Goal: Task Accomplishment & Management: Manage account settings

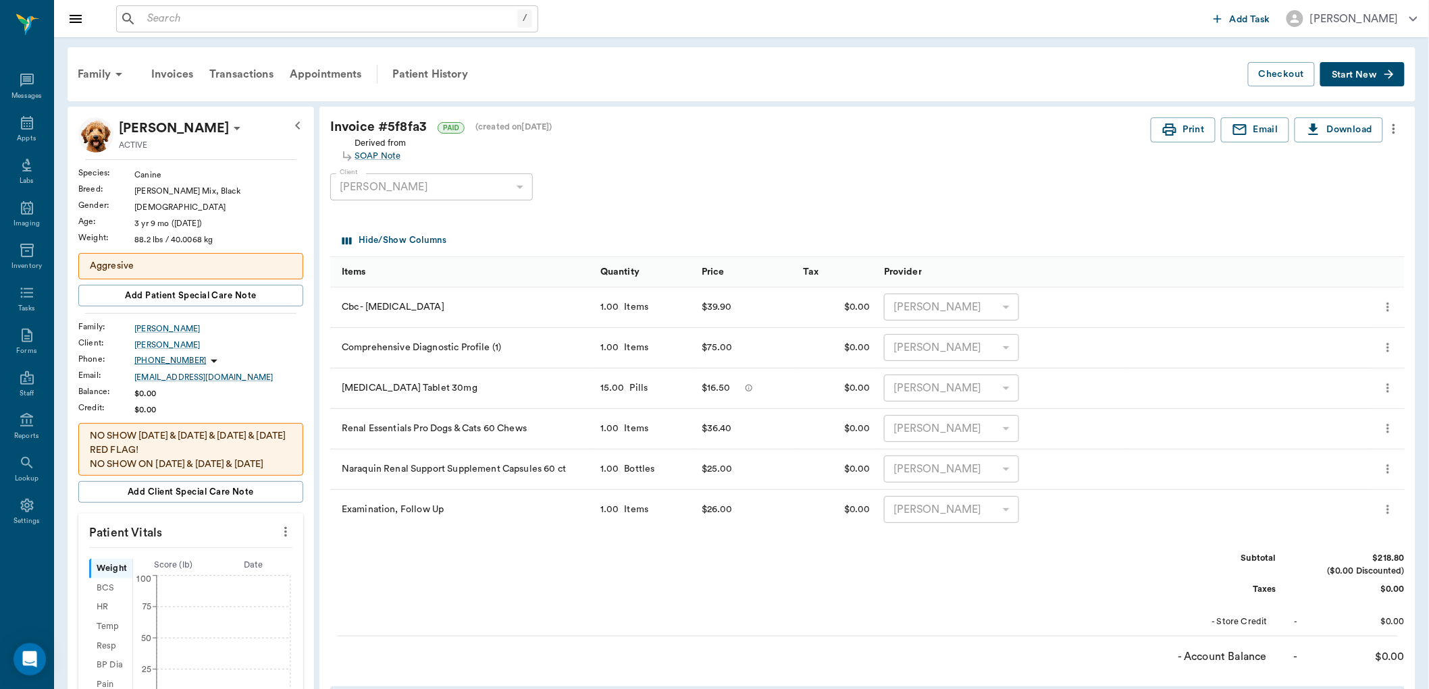
drag, startPoint x: 0, startPoint y: 0, endPoint x: 508, endPoint y: 75, distance: 513.9
click at [508, 75] on div "Family Invoices Transactions Appointments Patient History" at bounding box center [659, 74] width 1178 height 32
click at [20, 124] on icon at bounding box center [27, 123] width 16 height 16
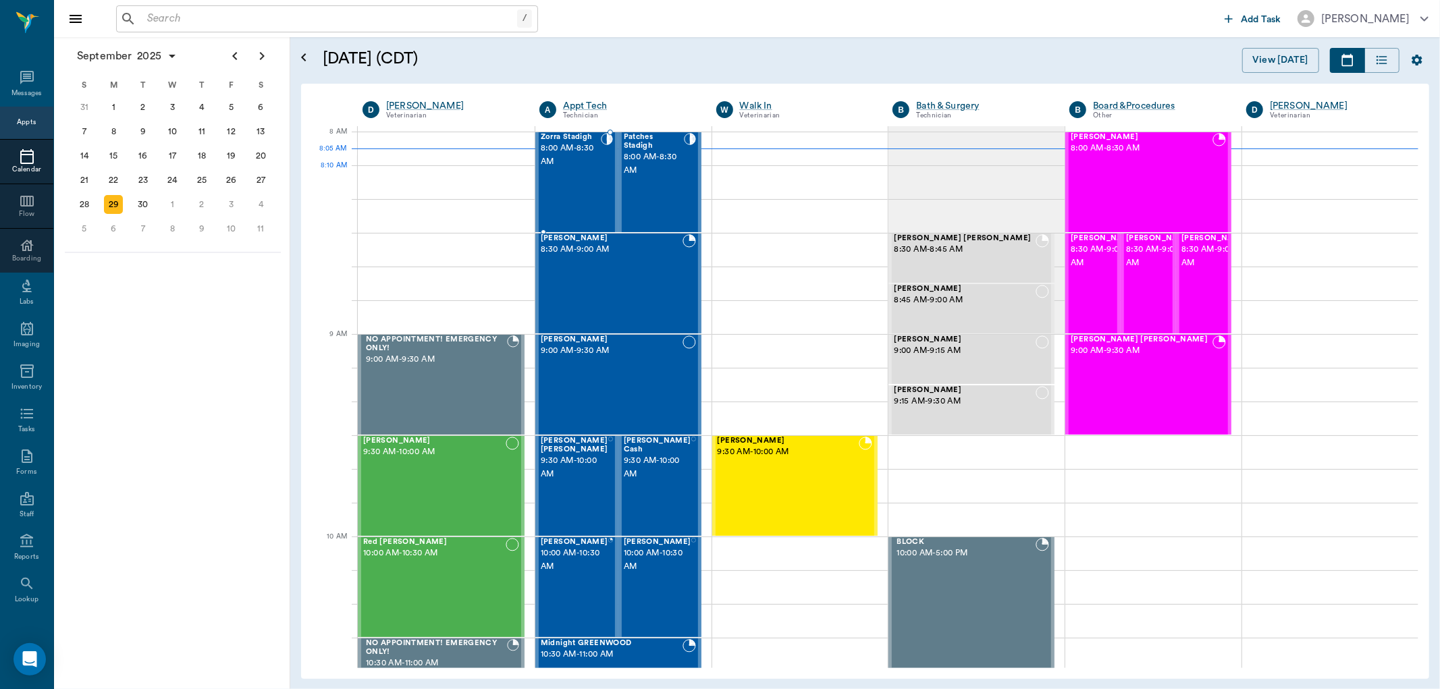
click at [569, 188] on div "Zorra Stadigh 8:00 AM - 8:30 AM" at bounding box center [571, 182] width 60 height 99
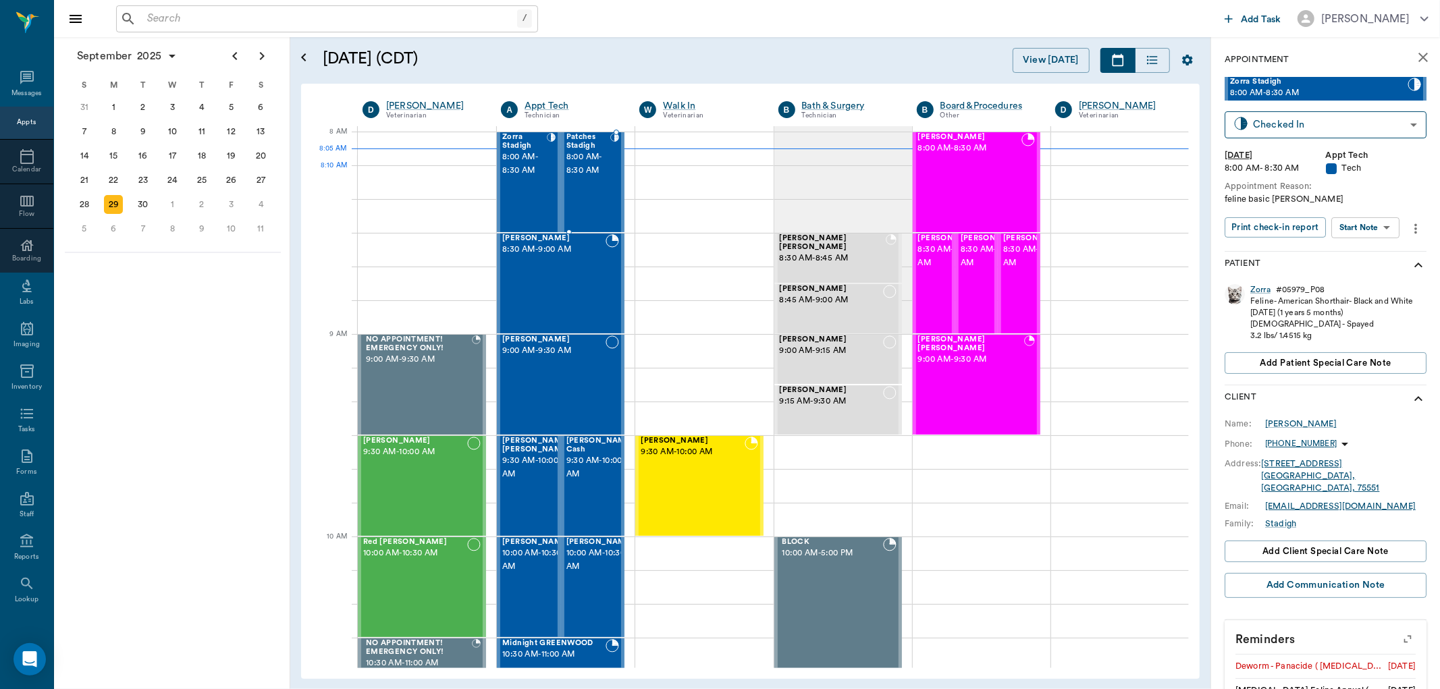
click at [596, 182] on div "Patches Stadigh 8:00 AM - 8:30 AM" at bounding box center [588, 182] width 45 height 99
click at [664, 491] on div "Magnus Kubin 9:30 AM - 10:00 AM" at bounding box center [692, 486] width 103 height 99
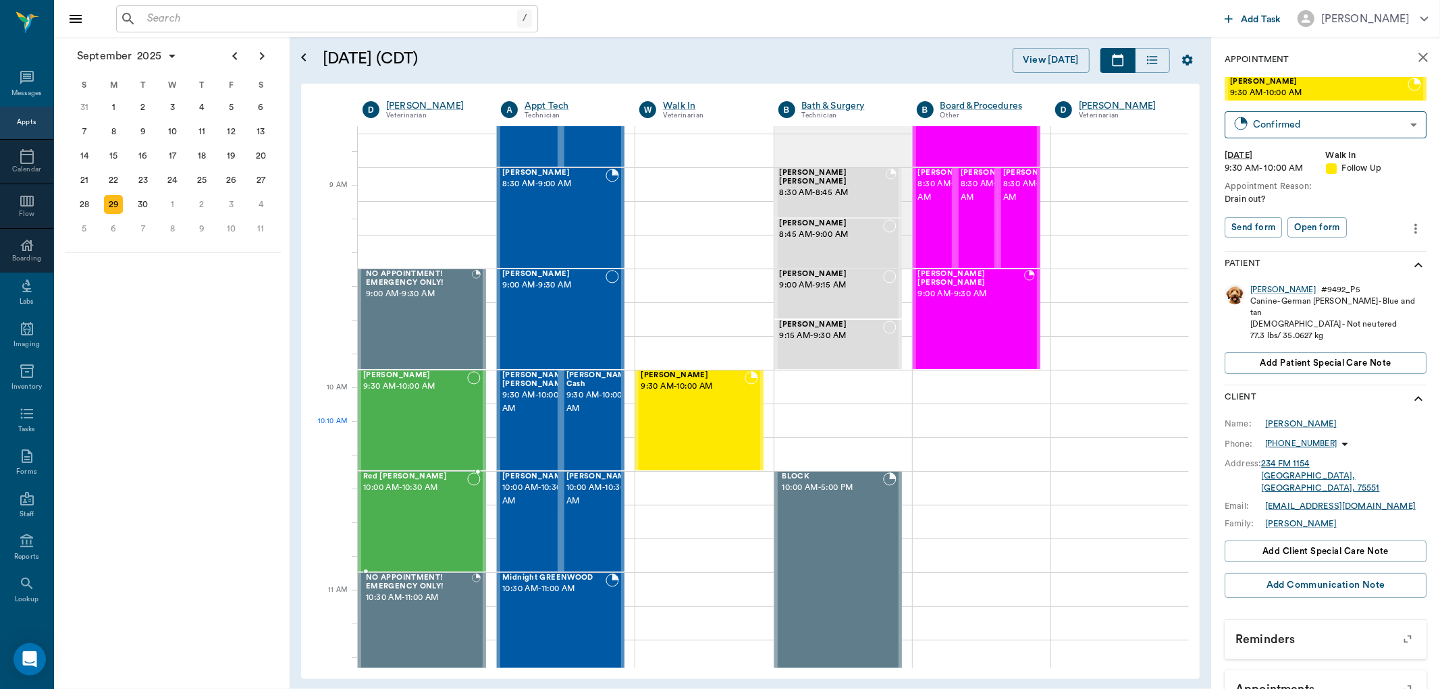
scroll to position [150, 0]
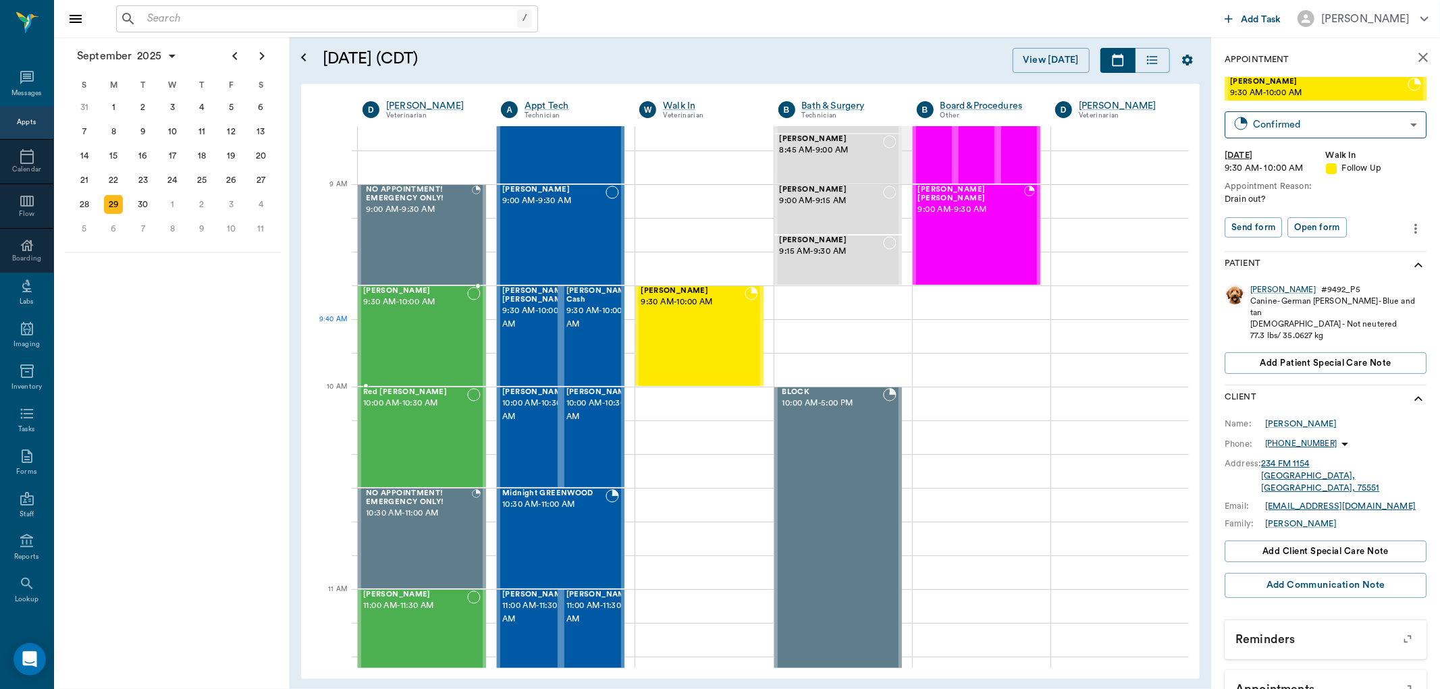
click at [423, 330] on div "Missy Swint 9:30 AM - 10:00 AM" at bounding box center [415, 336] width 104 height 99
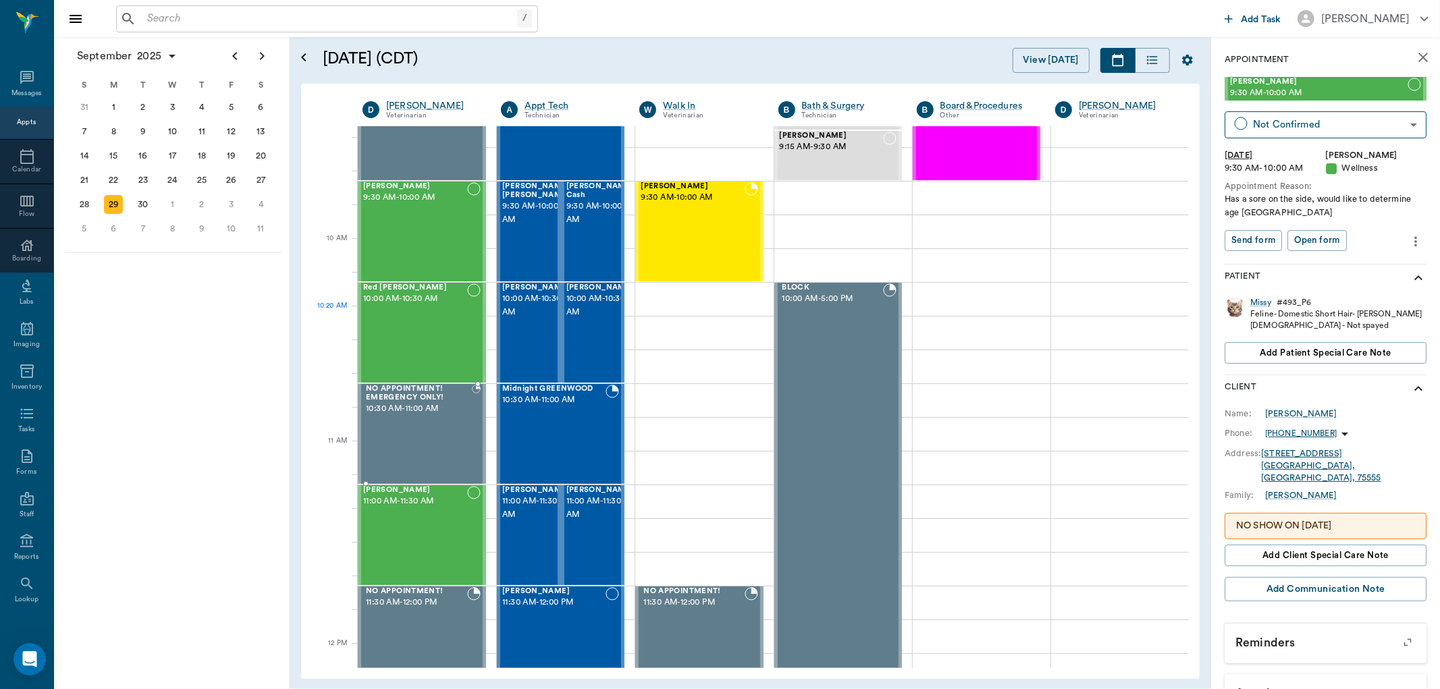
scroll to position [300, 0]
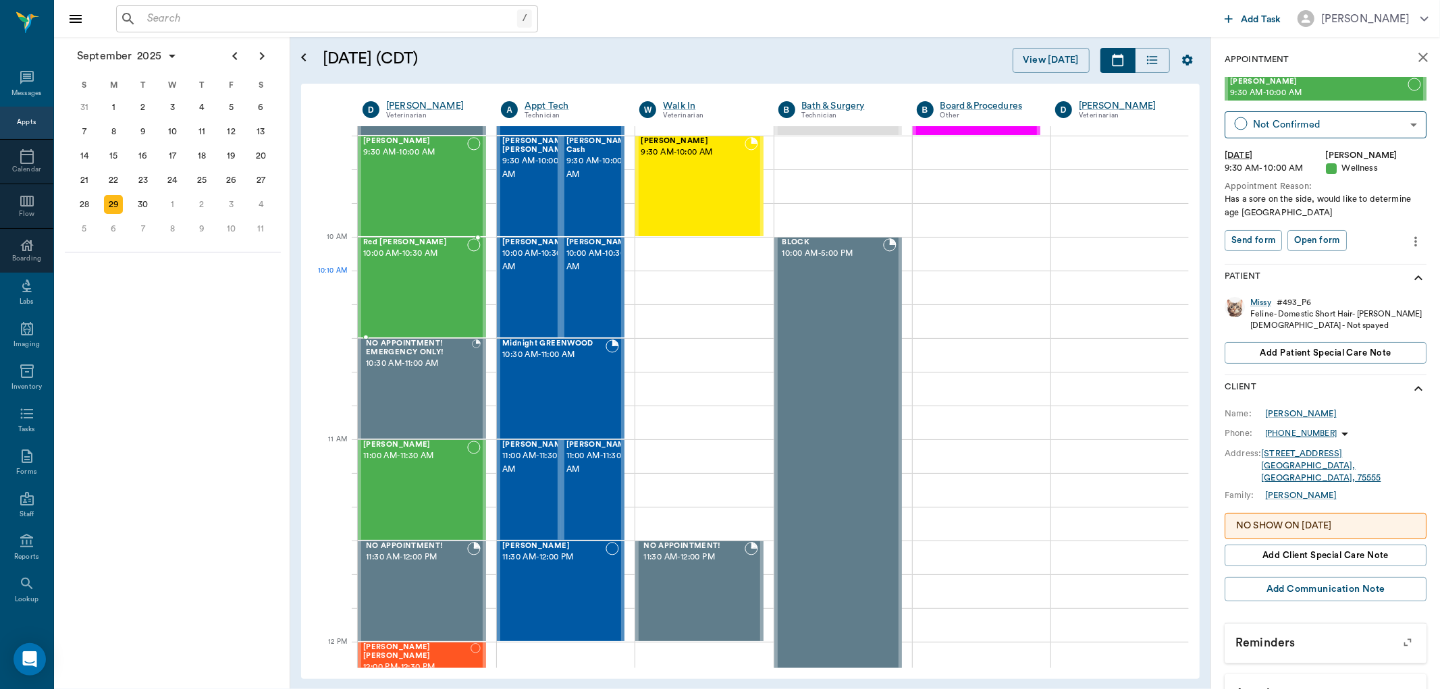
click at [433, 292] on div "Red Manuel 10:00 AM - 10:30 AM" at bounding box center [415, 287] width 104 height 99
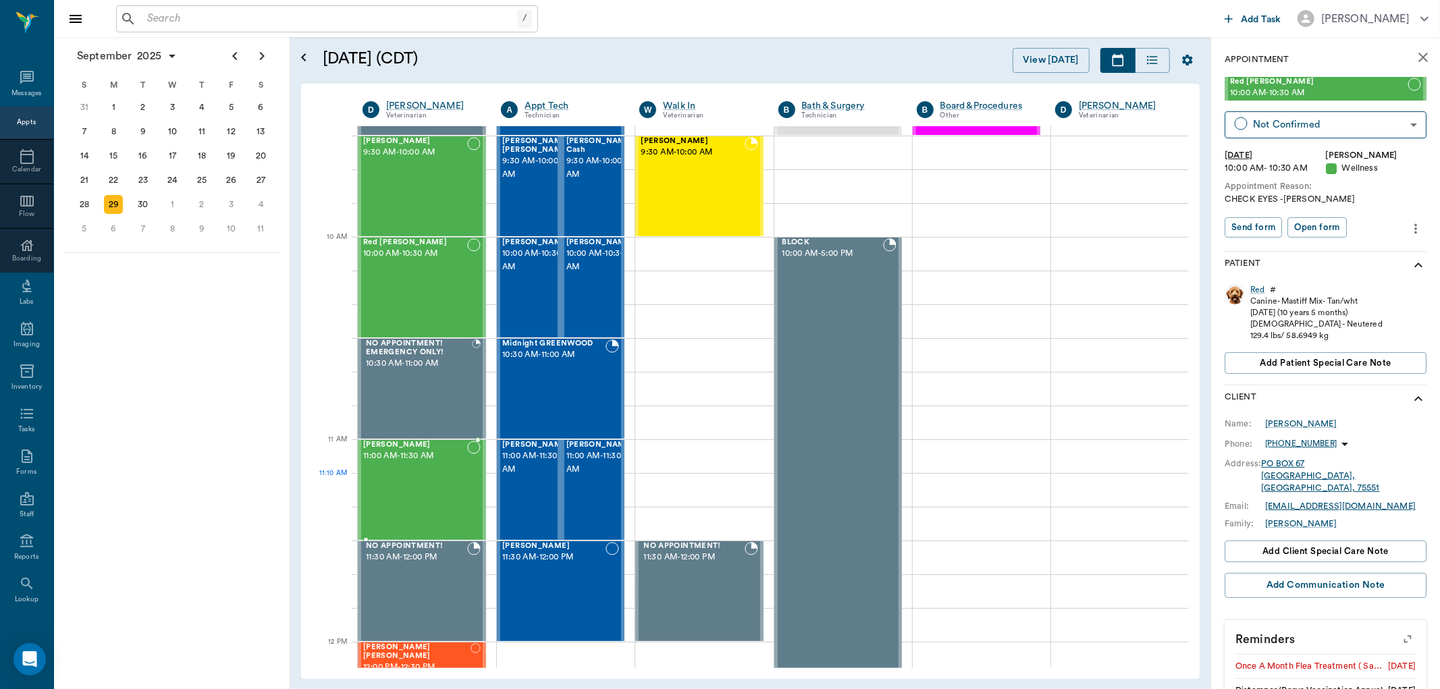
click at [433, 494] on div "ARLO TEMPLETON 11:00 AM - 11:30 AM" at bounding box center [415, 490] width 104 height 99
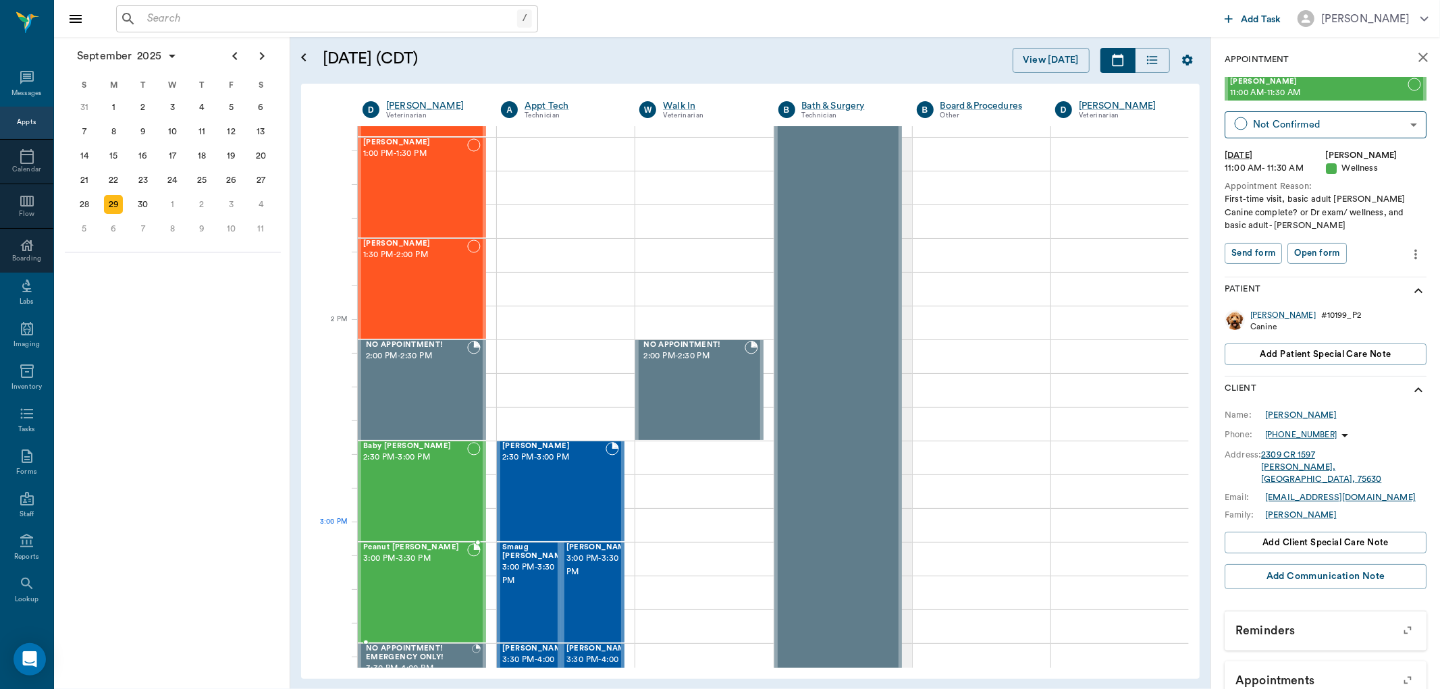
scroll to position [1050, 0]
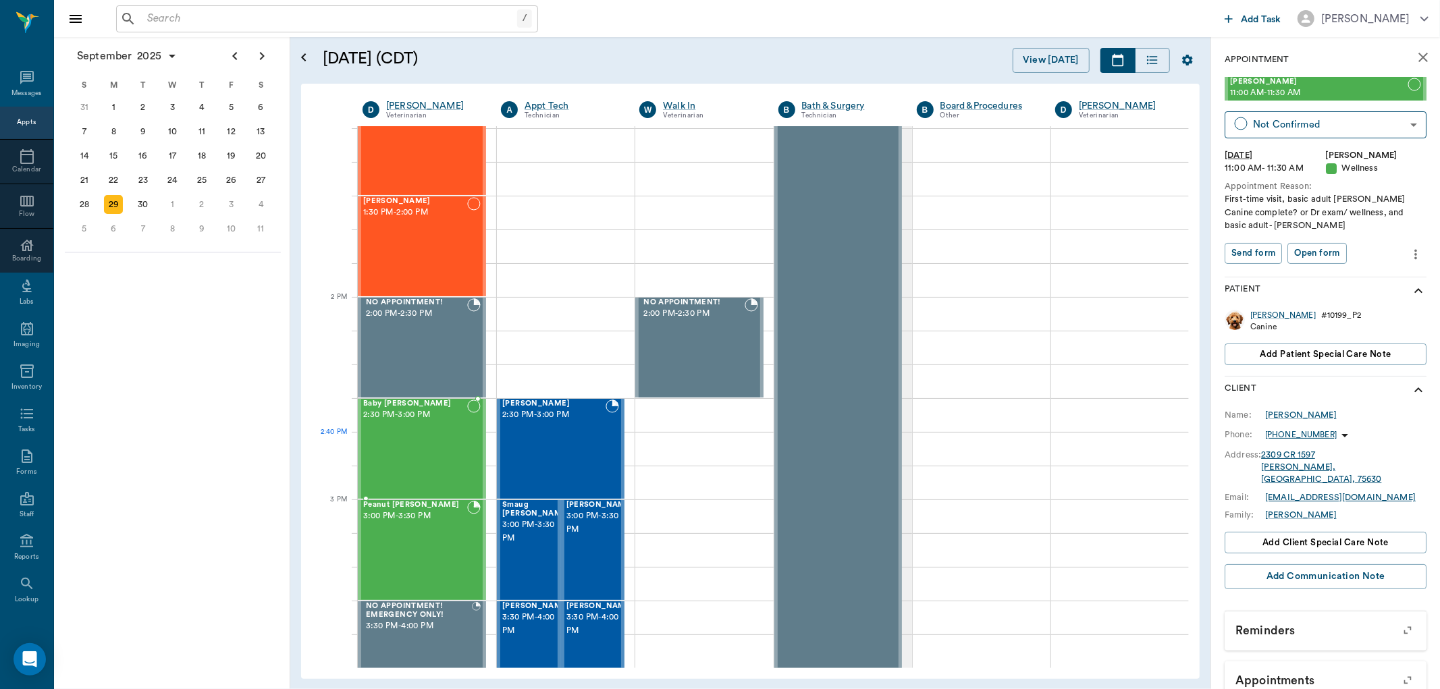
click at [415, 464] on div "Baby Kroll 2:30 PM - 3:00 PM" at bounding box center [415, 449] width 104 height 99
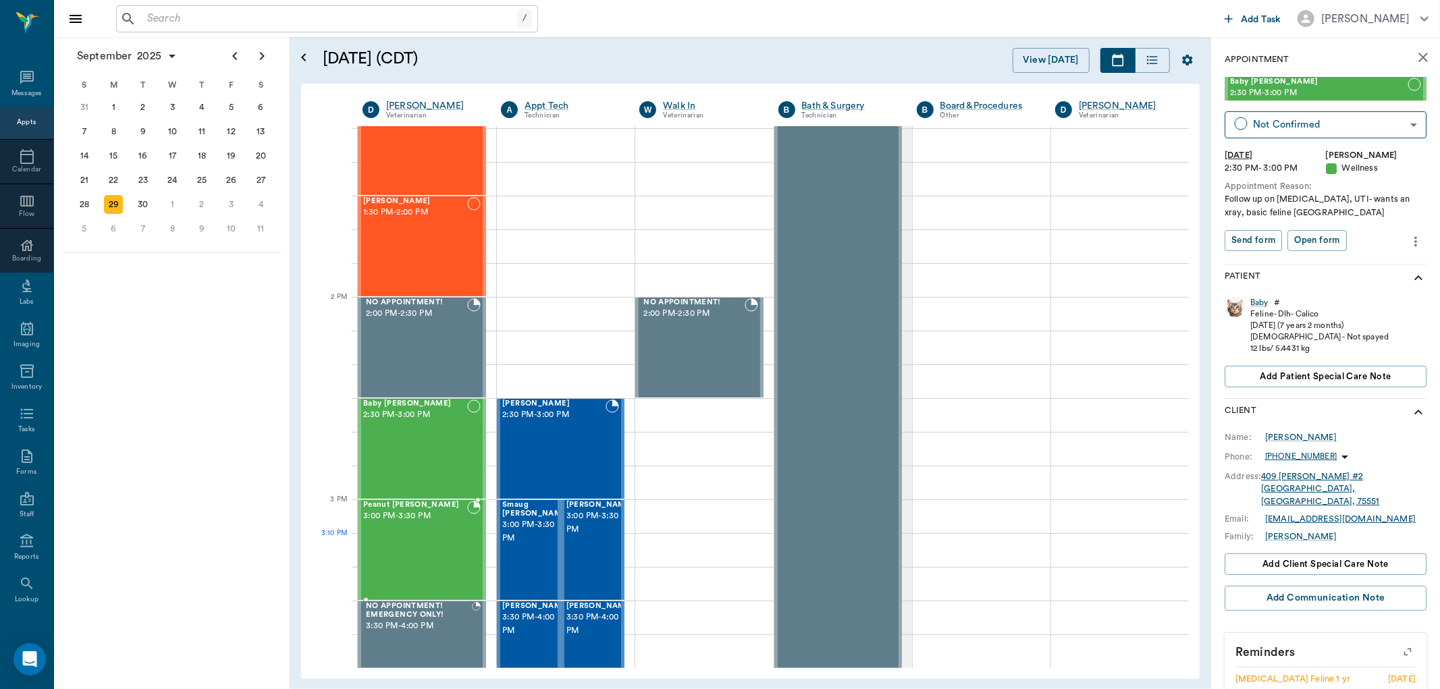
click at [401, 557] on div "Peanut Irvin 3:00 PM - 3:30 PM" at bounding box center [415, 550] width 104 height 99
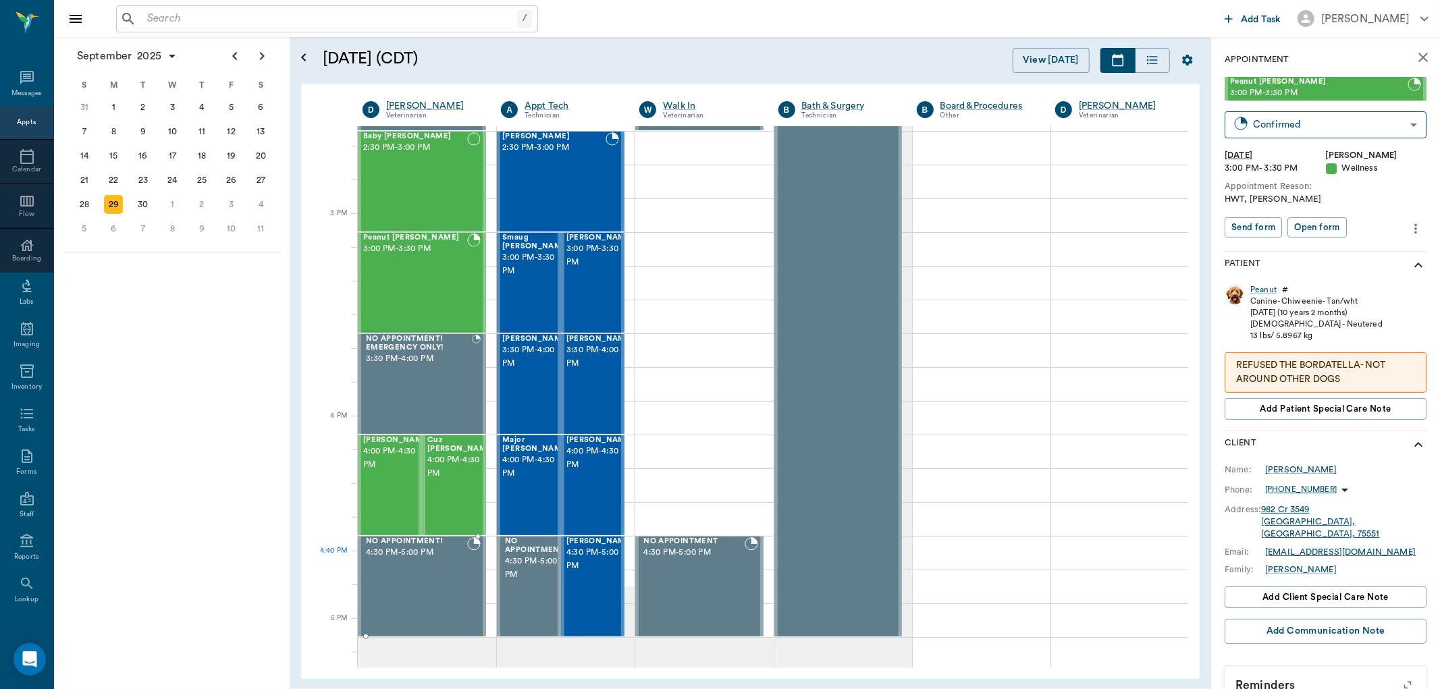
scroll to position [1350, 0]
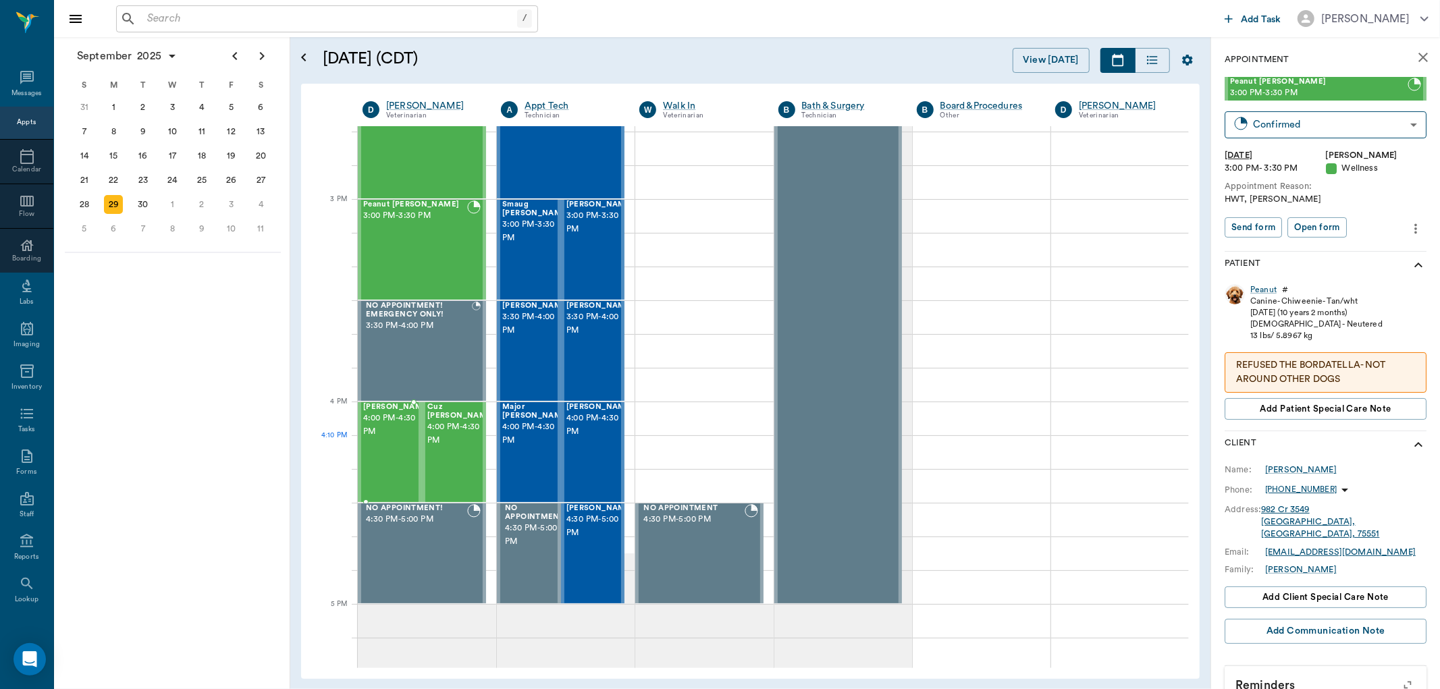
click at [390, 448] on div "Mike Mason 4:00 PM - 4:30 PM" at bounding box center [397, 452] width 68 height 99
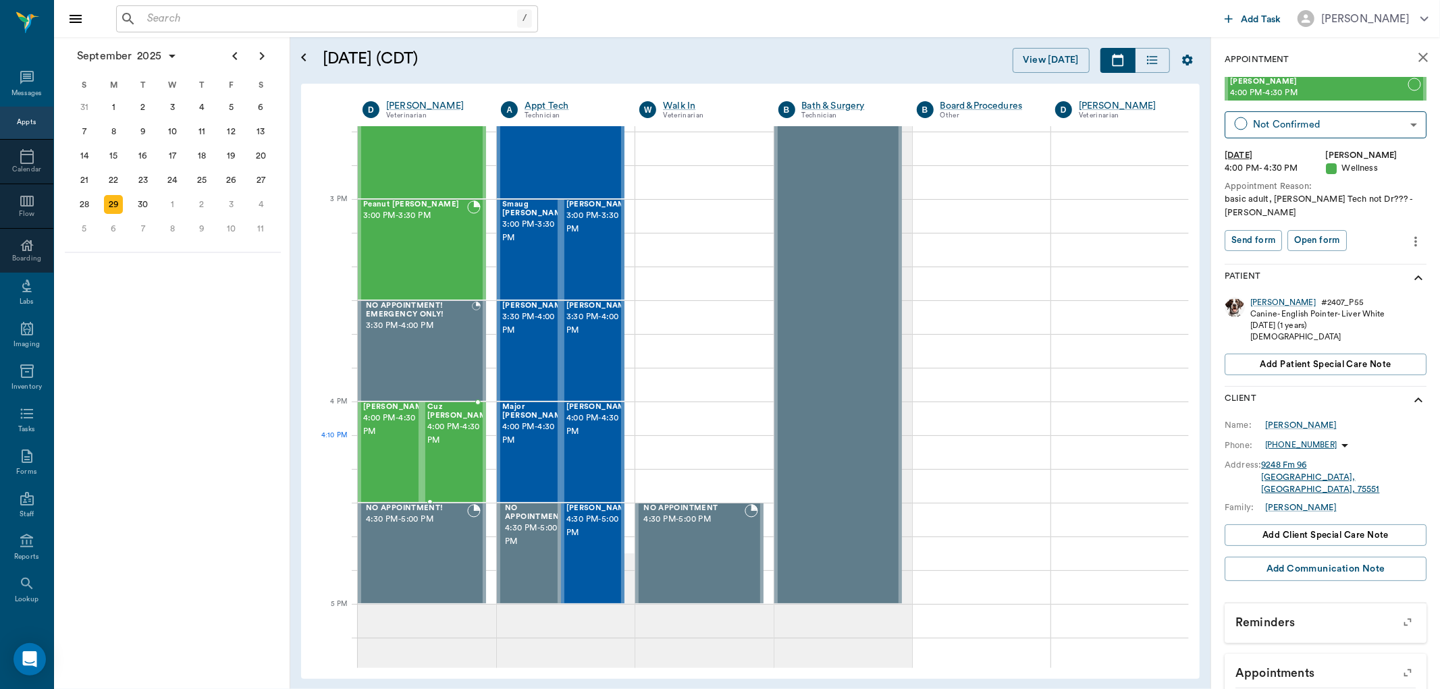
click at [450, 460] on div "Cuz Mason 4:00 PM - 4:30 PM" at bounding box center [461, 452] width 68 height 99
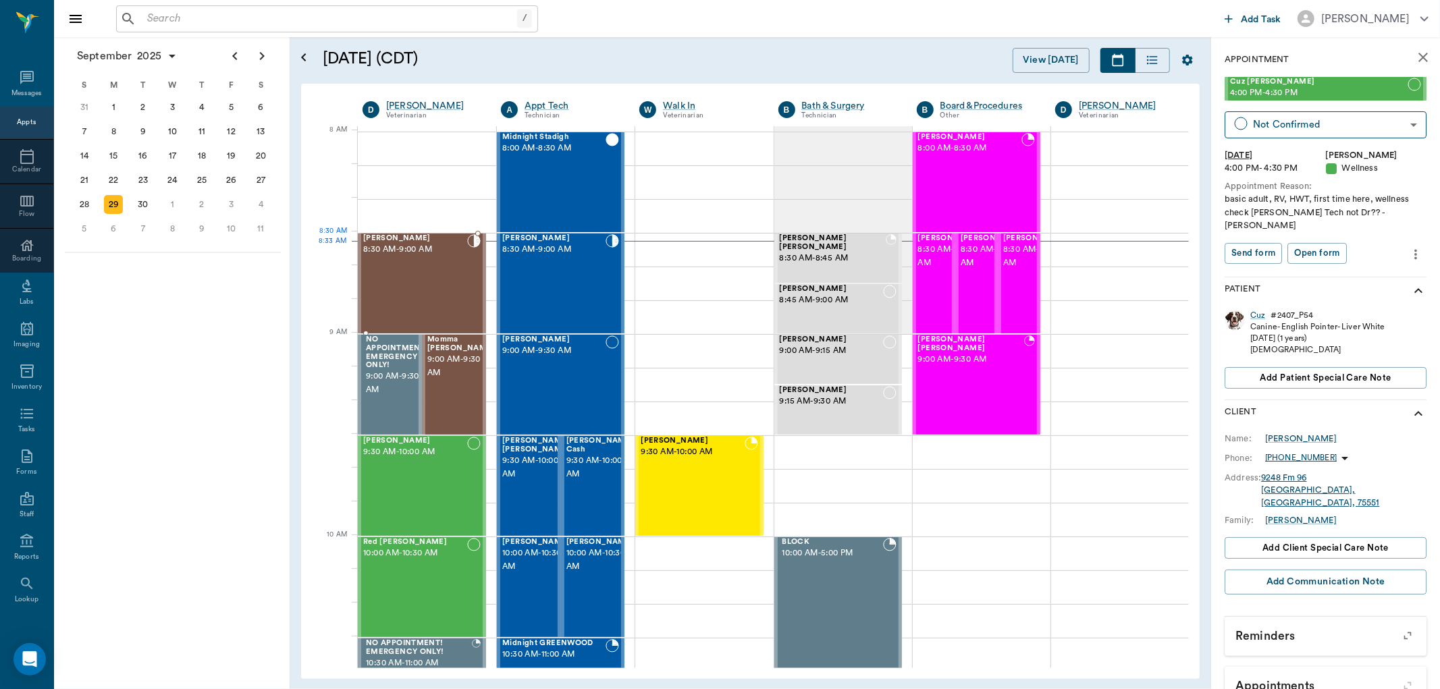
scroll to position [2, 0]
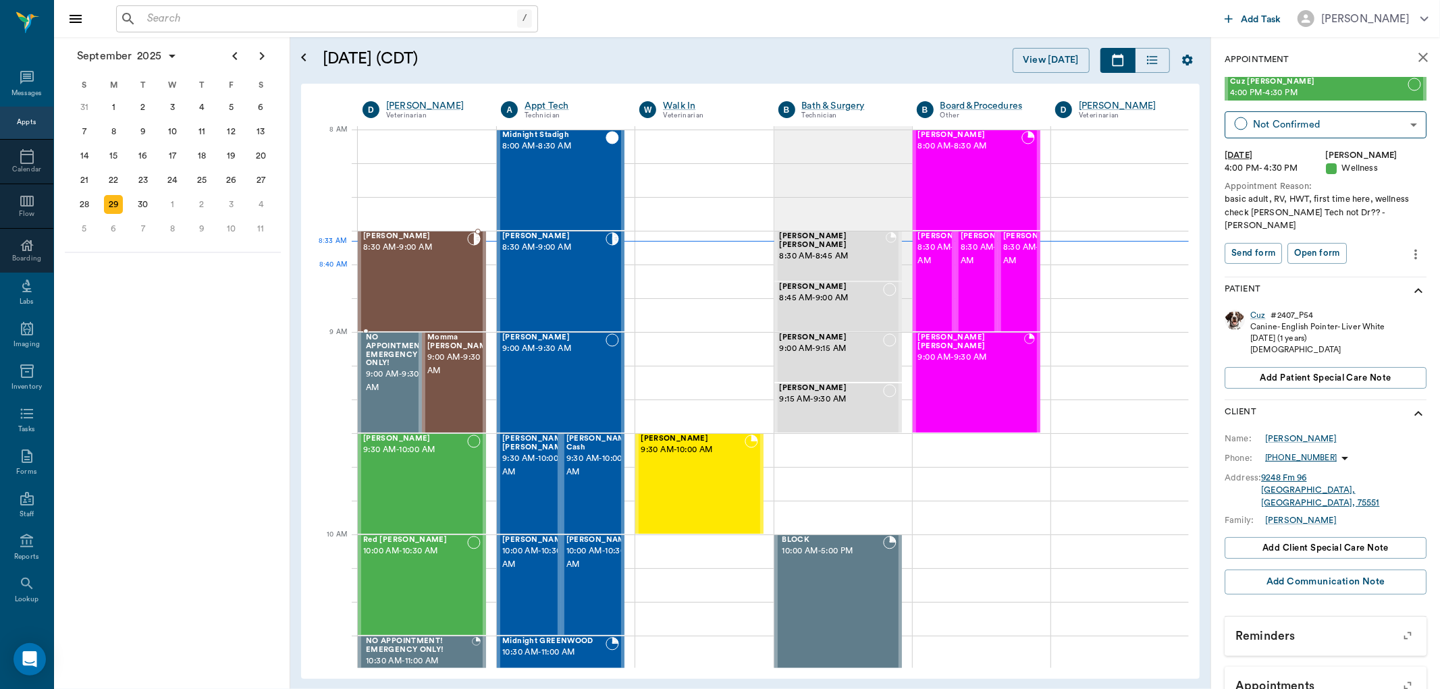
click at [422, 275] on div "Mira May 8:30 AM - 9:00 AM" at bounding box center [415, 281] width 104 height 99
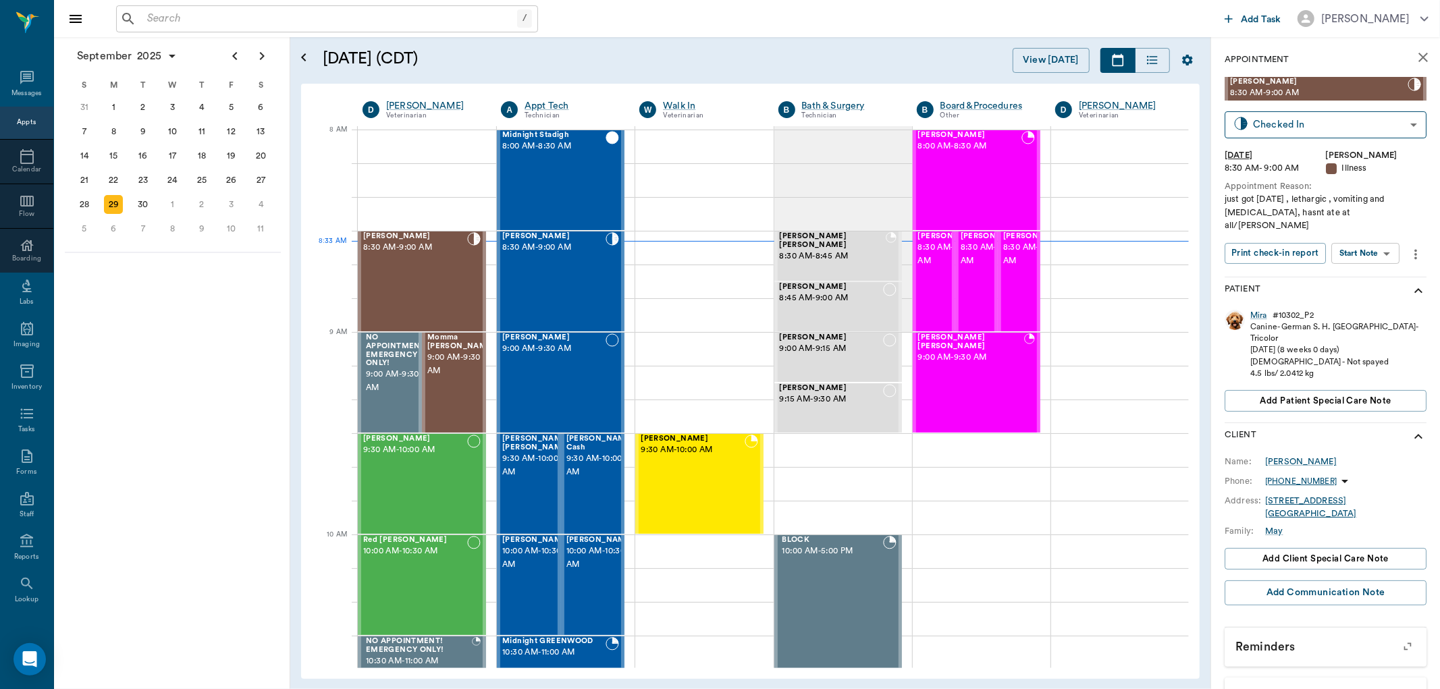
click at [1372, 240] on body "/ ​ Add Task Dr. Bert Ellsworth Nectar Messages Appts Calendar Flow Boarding La…" at bounding box center [720, 344] width 1440 height 689
click at [1372, 264] on button "View SOAP" at bounding box center [1351, 269] width 46 height 16
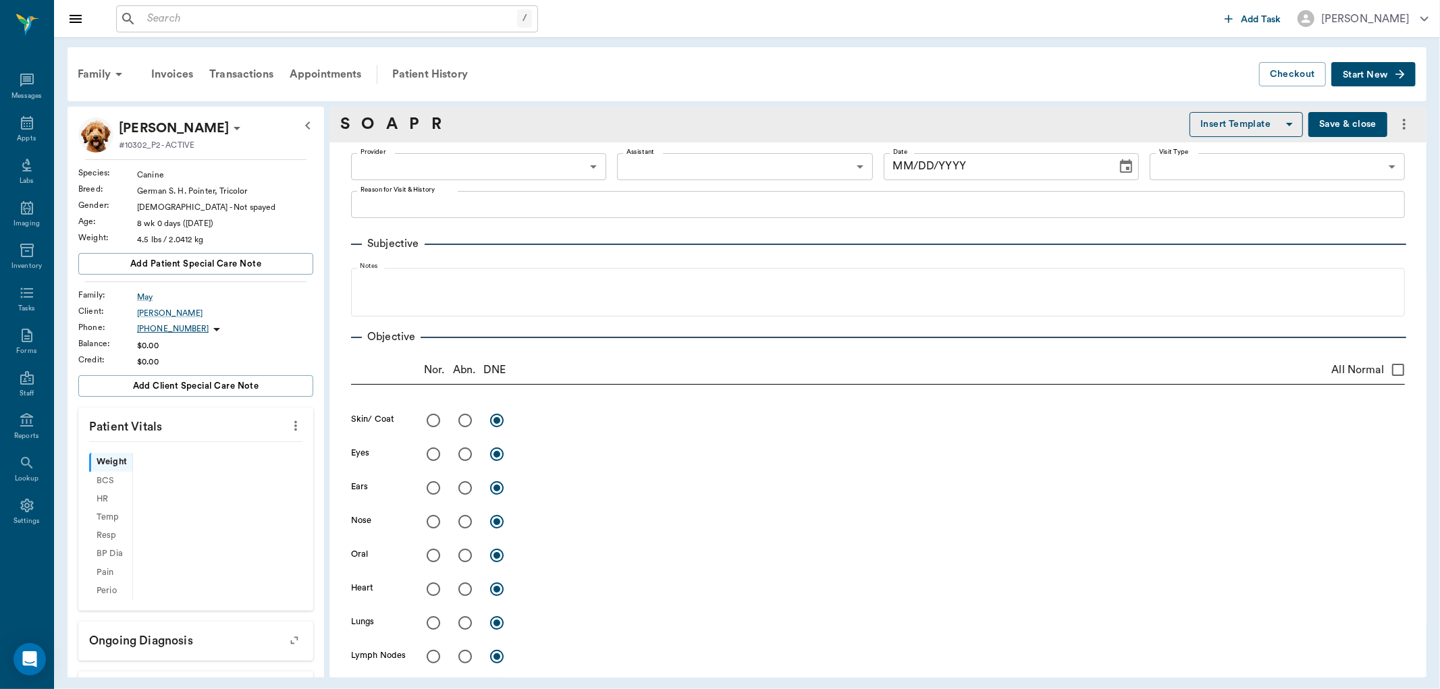
type input "63ec2f075fda476ae8351a4d"
type input "642ef10e332a41444de2bad1"
type input "65d2be4f46e3a538d89b8c15"
type textarea "just got yesterday , lethargic , vomiting and diarrhea, hasnt ate at all/Lisa"
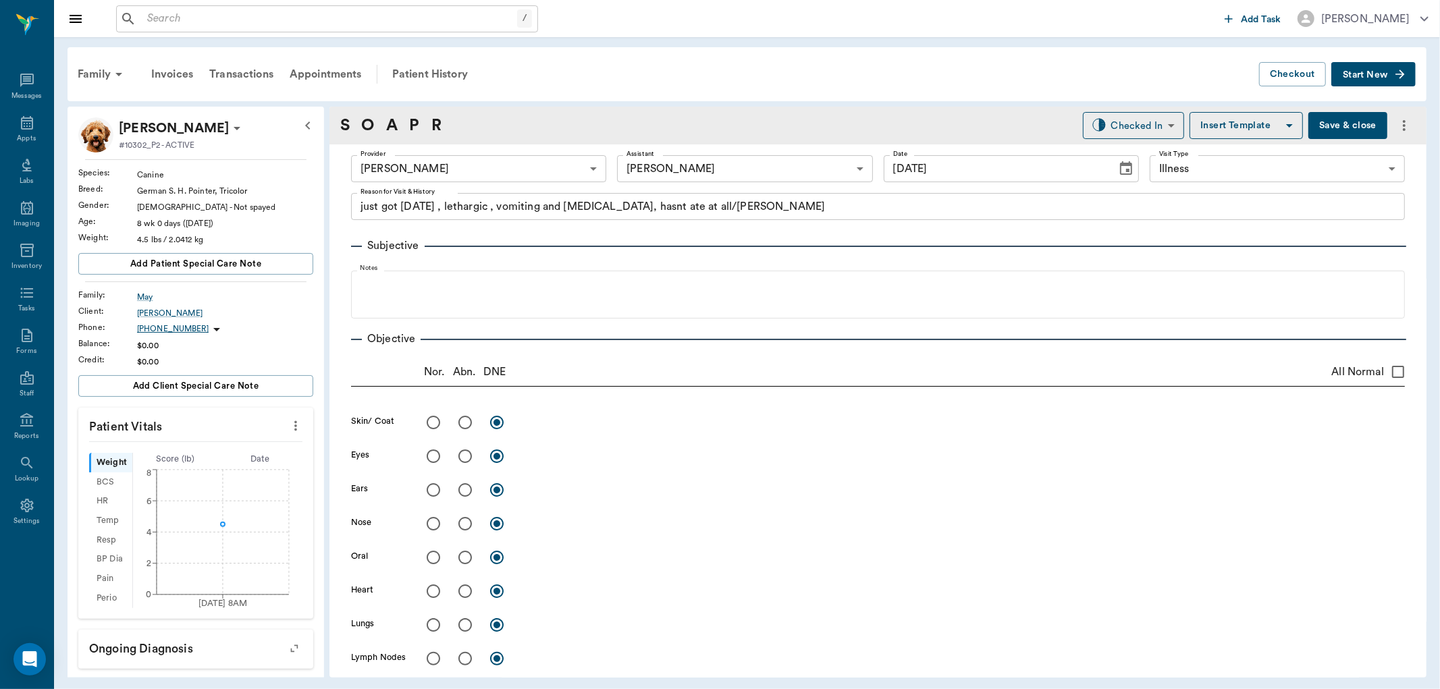
type input "[DATE]"
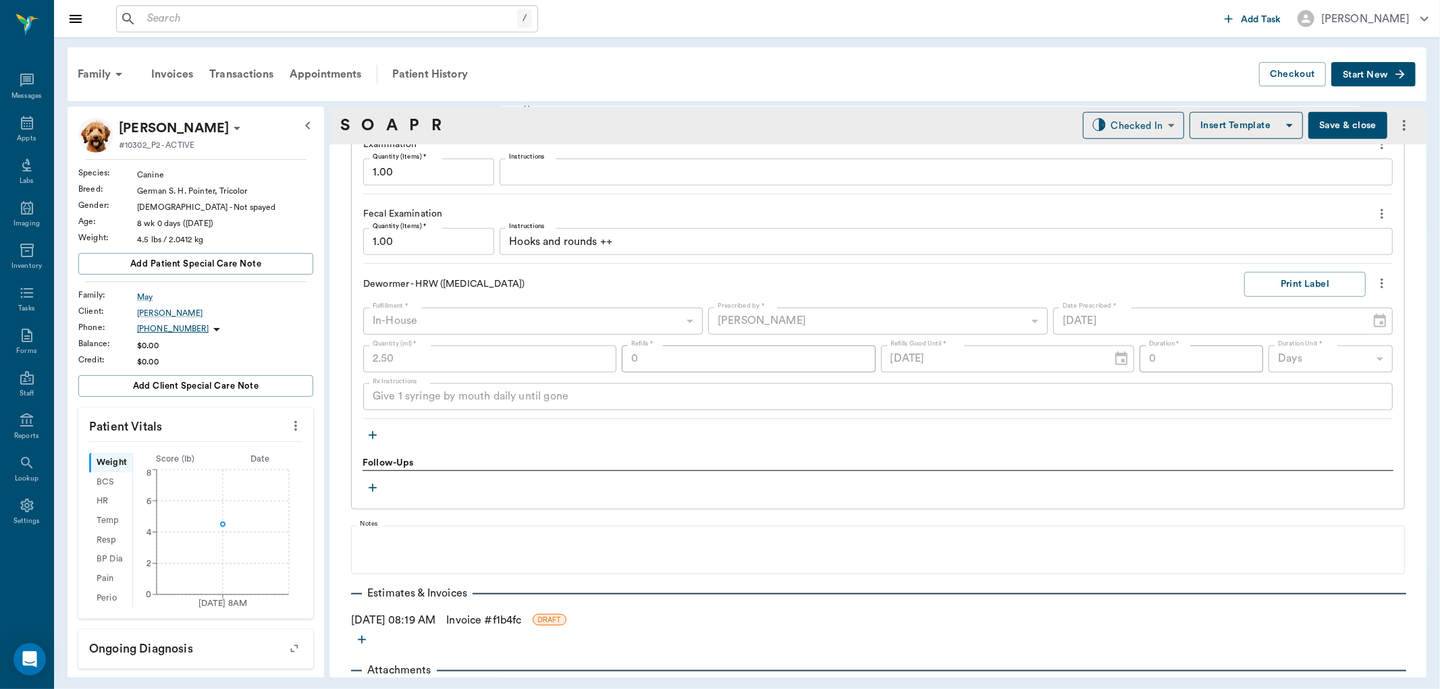
scroll to position [1041, 0]
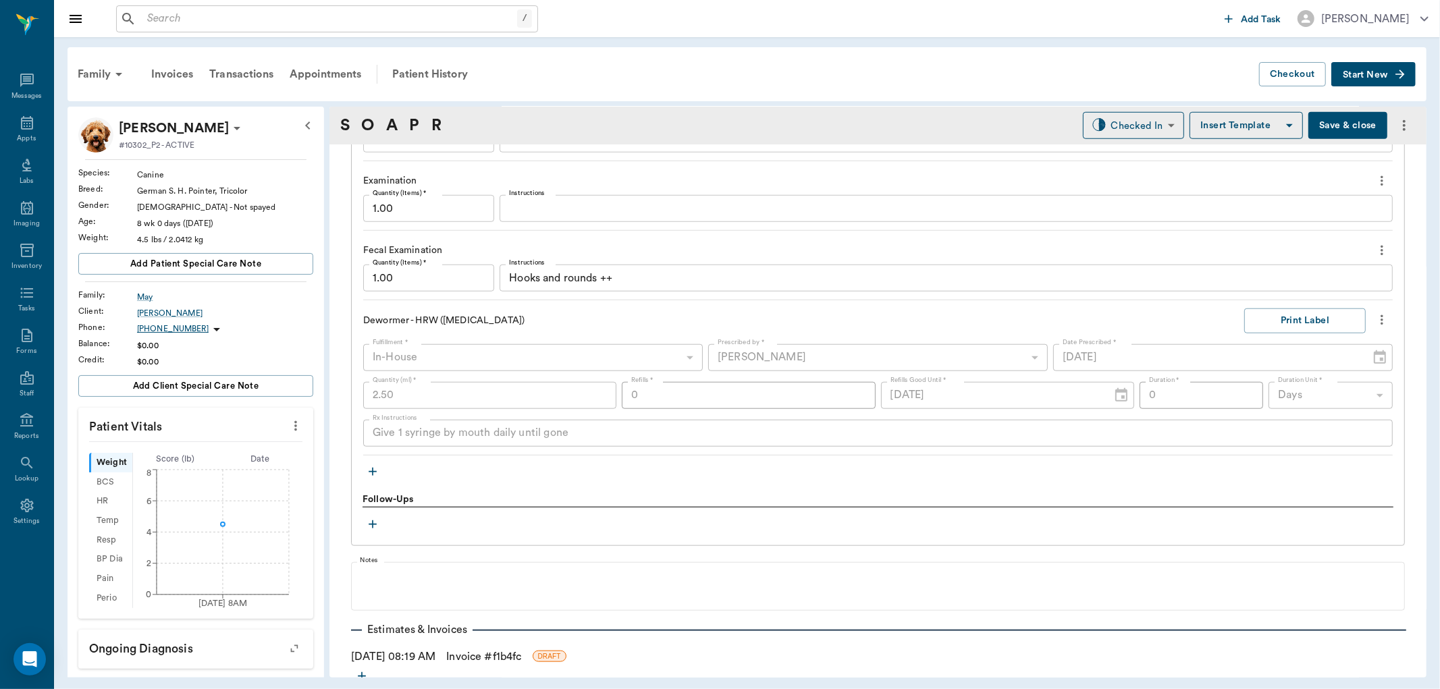
click at [369, 473] on icon "button" at bounding box center [373, 472] width 14 height 14
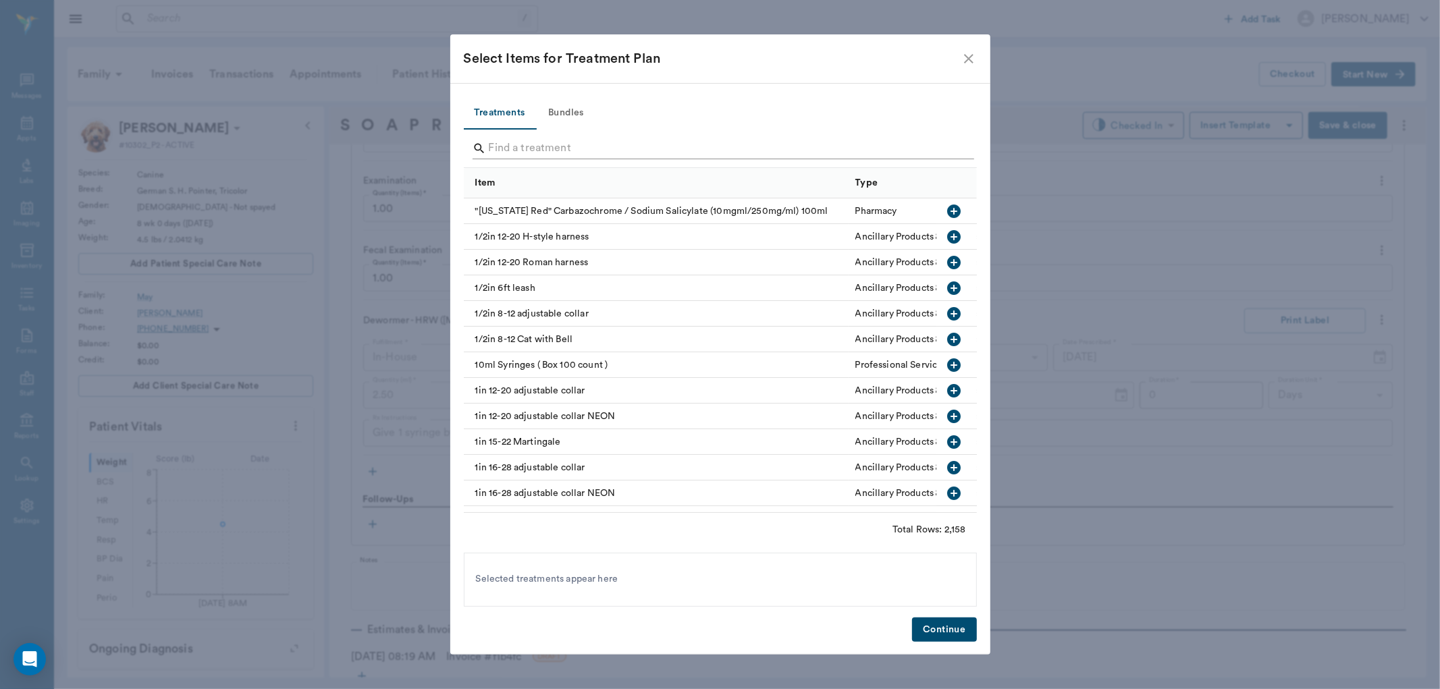
click at [515, 144] on input "Search" at bounding box center [721, 149] width 465 height 22
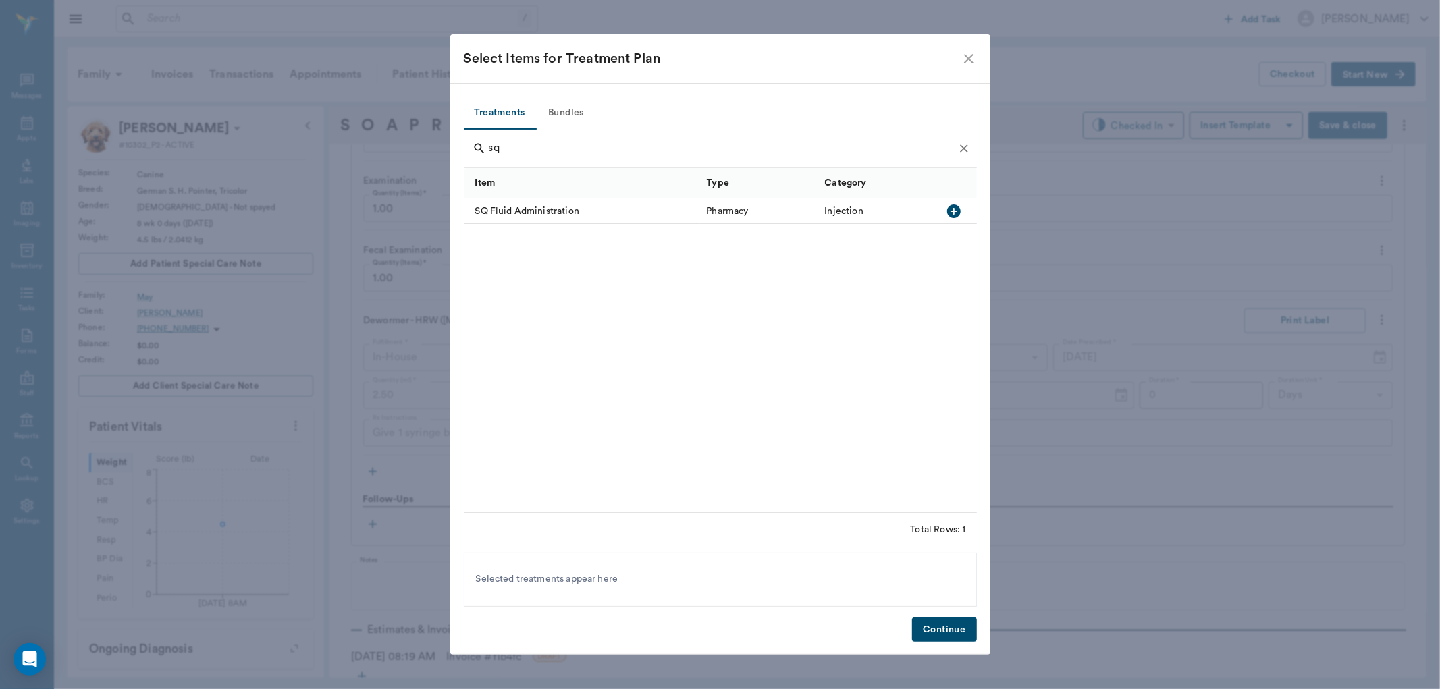
click at [954, 213] on icon "button" at bounding box center [954, 211] width 16 height 16
type input "s"
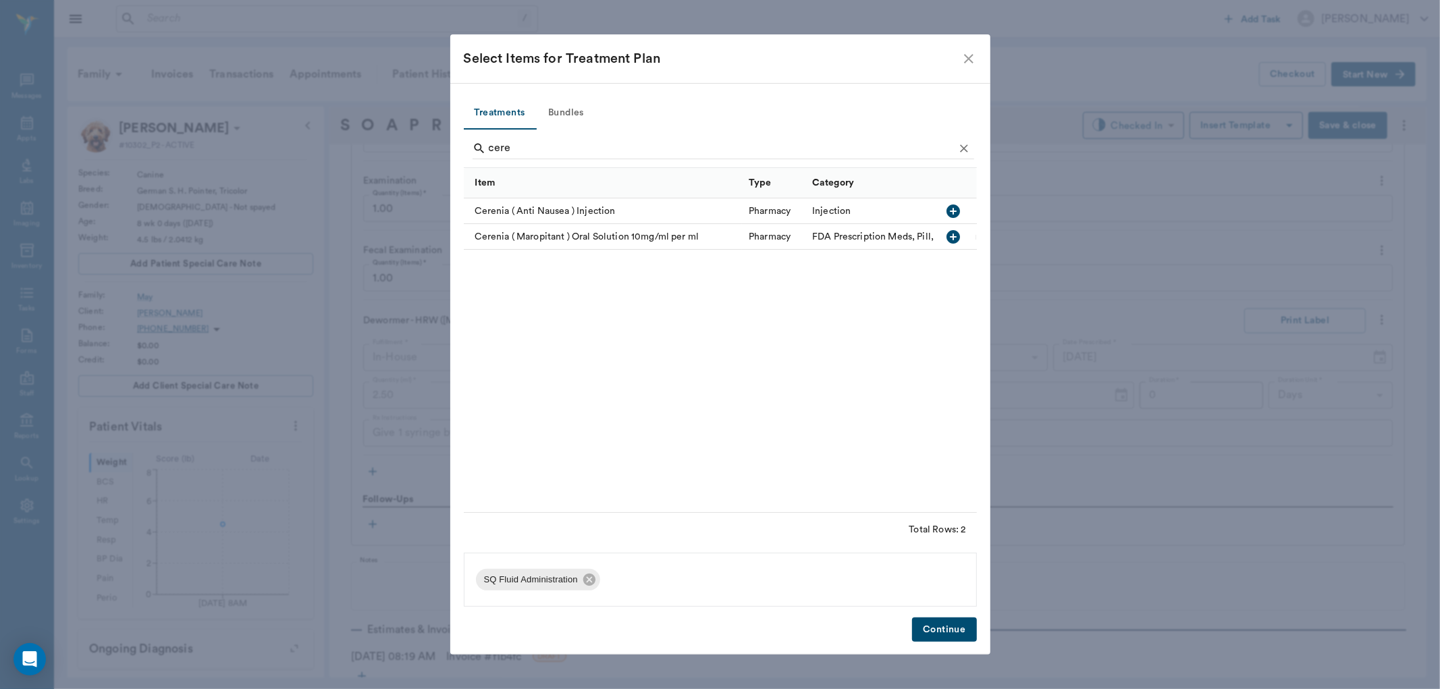
click at [954, 213] on icon "button" at bounding box center [954, 211] width 16 height 16
click at [955, 234] on icon "button" at bounding box center [954, 237] width 14 height 14
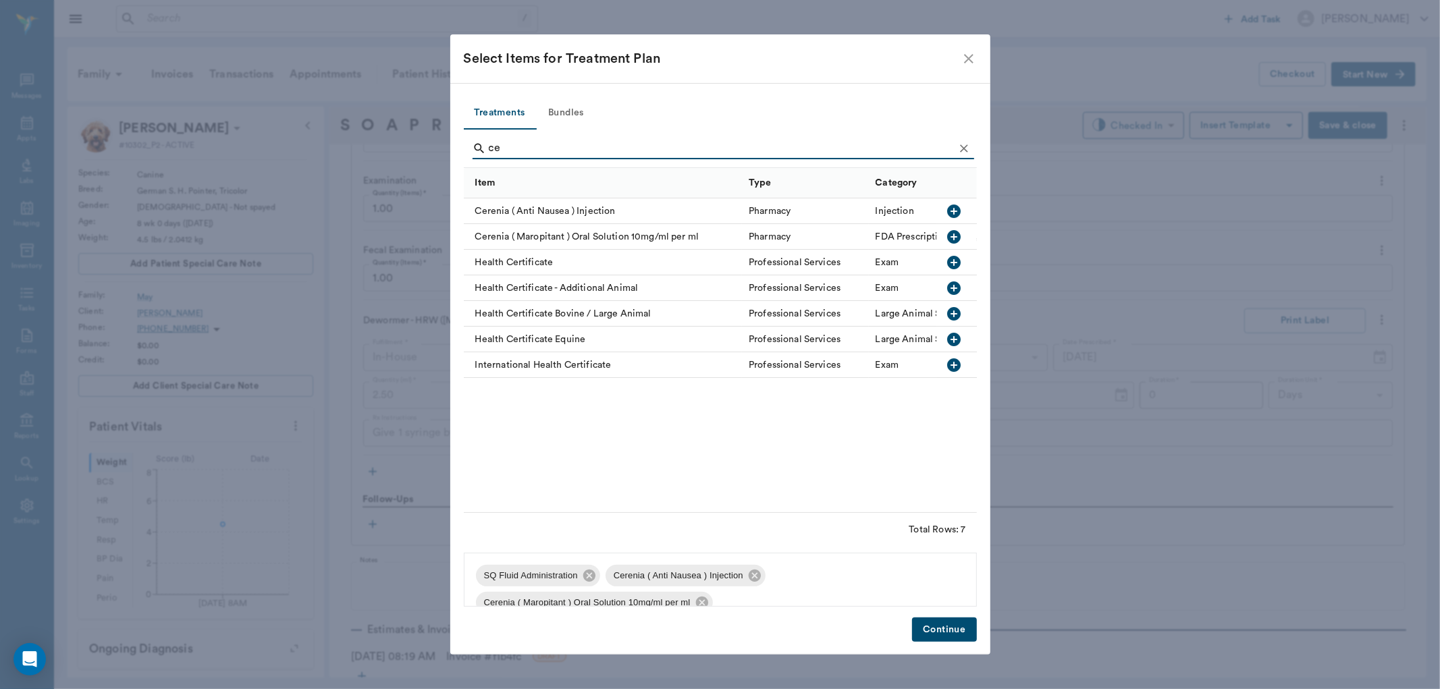
type input "c"
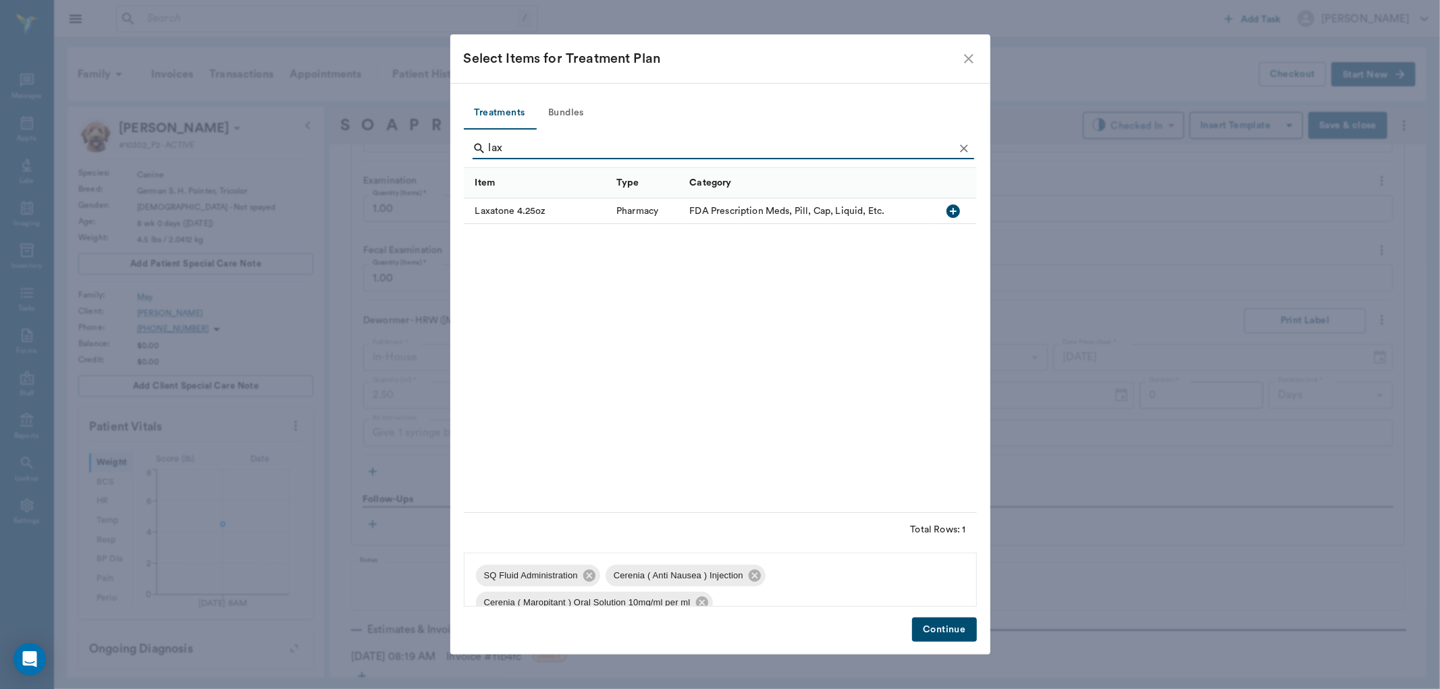
click at [951, 209] on icon "button" at bounding box center [954, 212] width 14 height 14
type input "l"
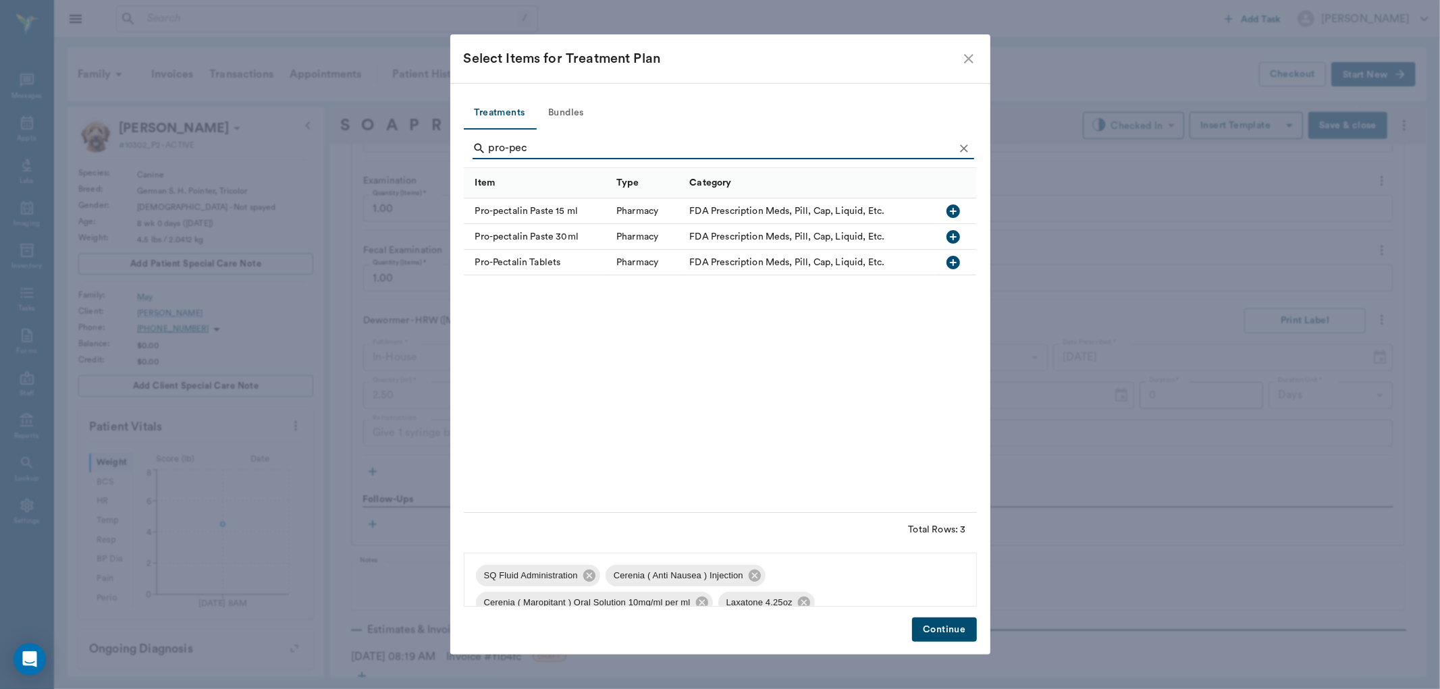
type input "pro-pec"
click at [951, 213] on icon "button" at bounding box center [954, 212] width 14 height 14
drag, startPoint x: 953, startPoint y: 632, endPoint x: 943, endPoint y: 609, distance: 24.8
click at [953, 631] on button "Continue" at bounding box center [944, 630] width 64 height 25
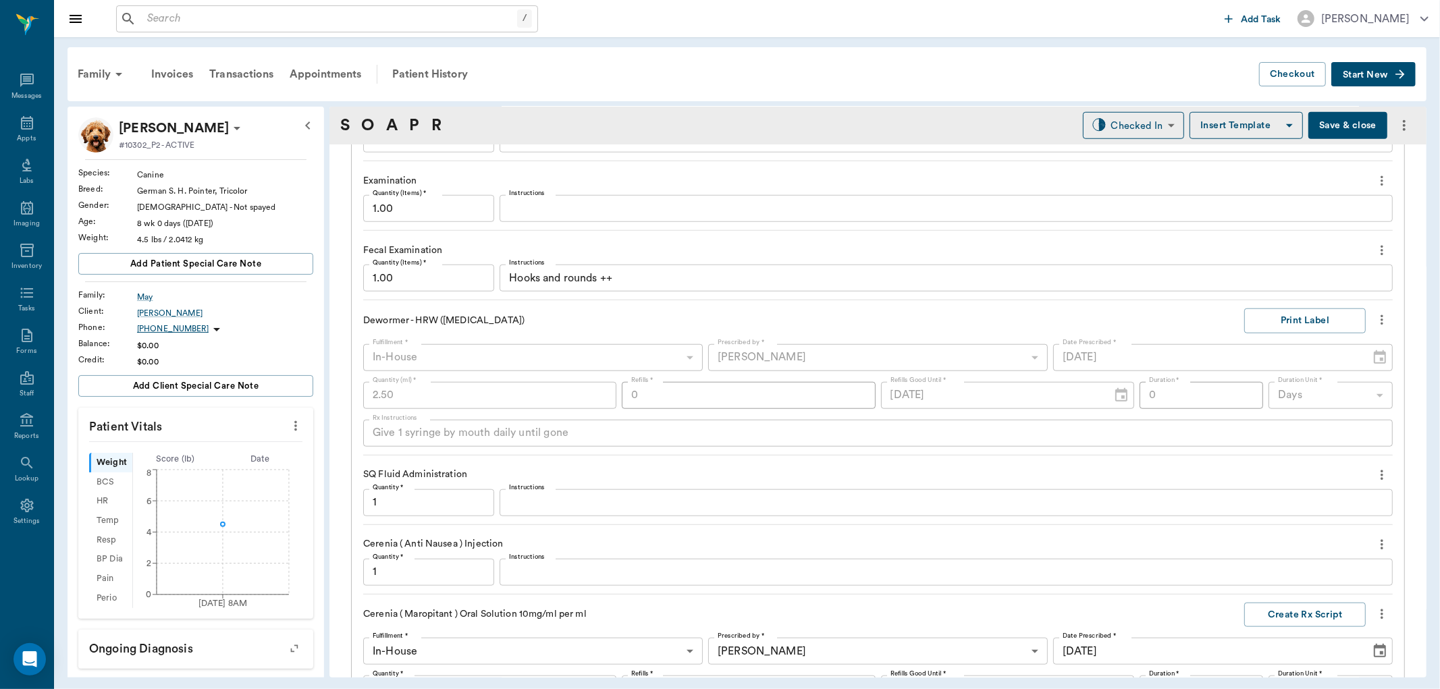
scroll to position [1720, 0]
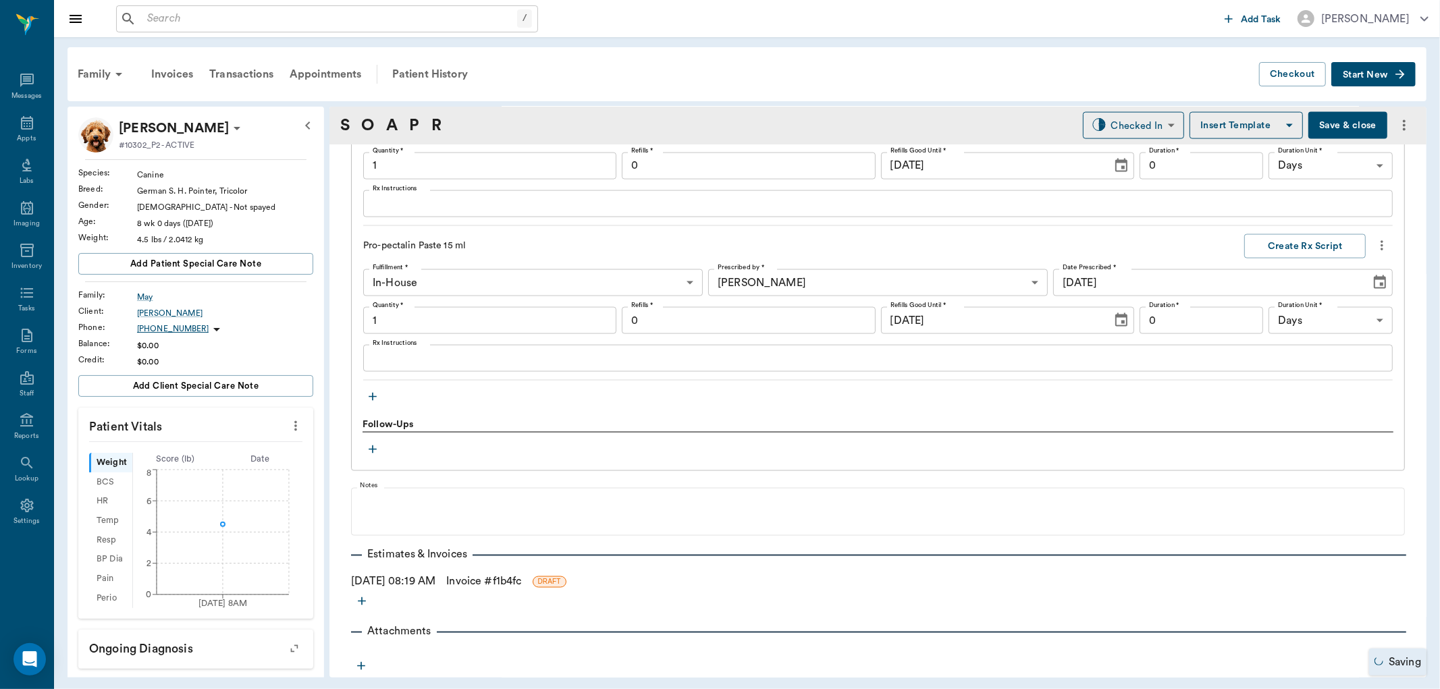
type input "1.00"
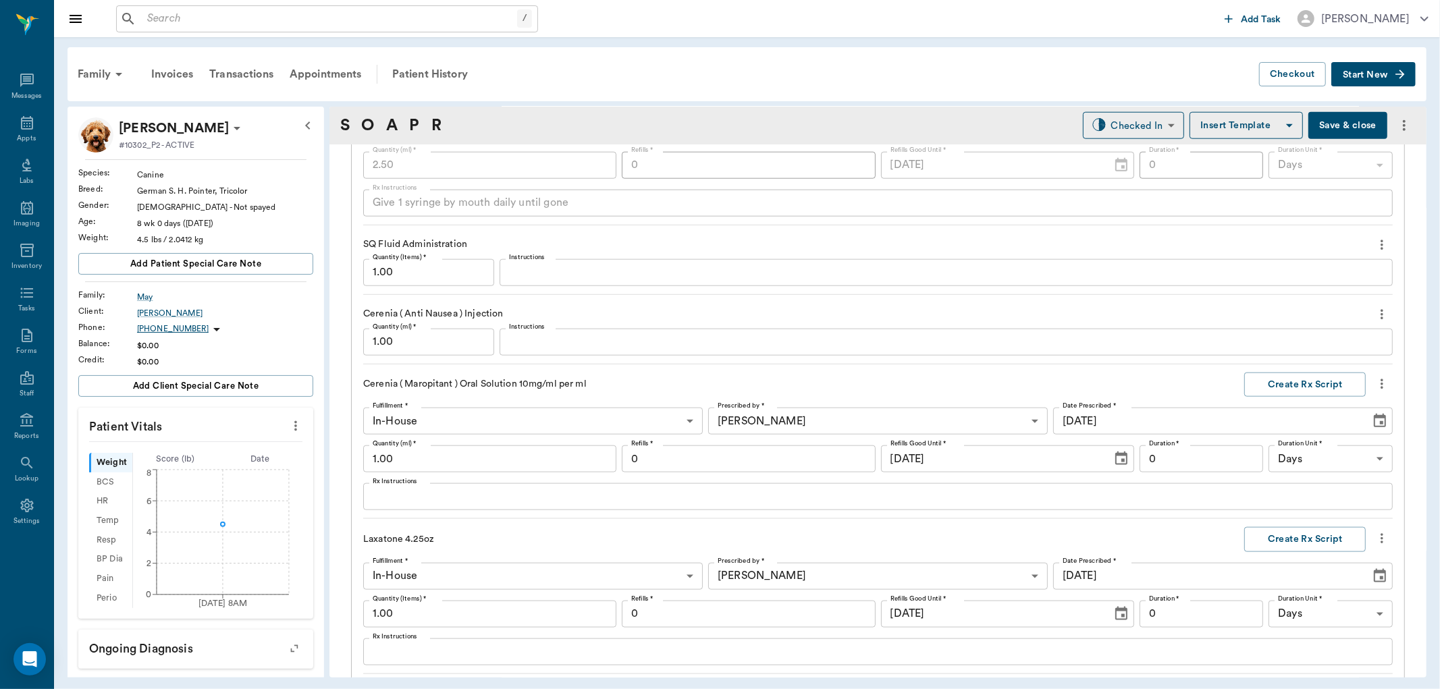
scroll to position [1270, 0]
click at [558, 281] on div "x Instructions" at bounding box center [946, 274] width 893 height 27
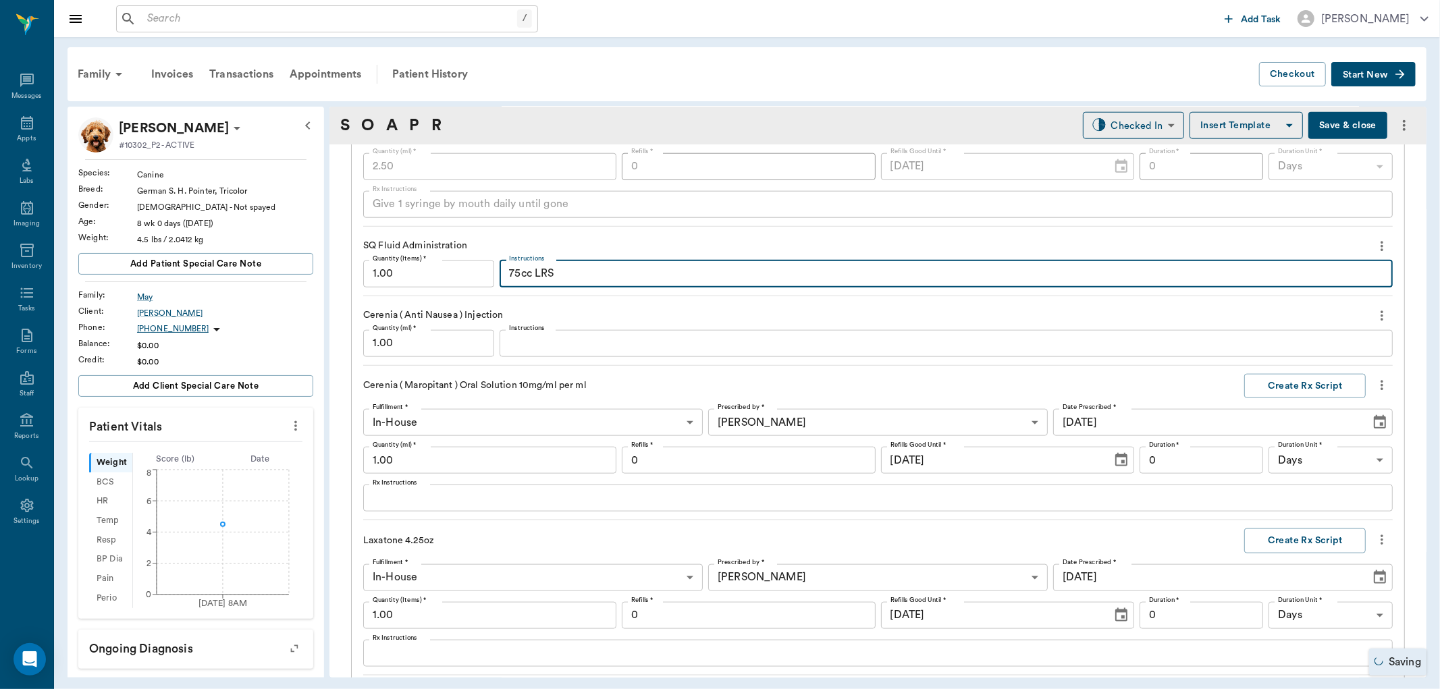
type textarea "75cc LRS"
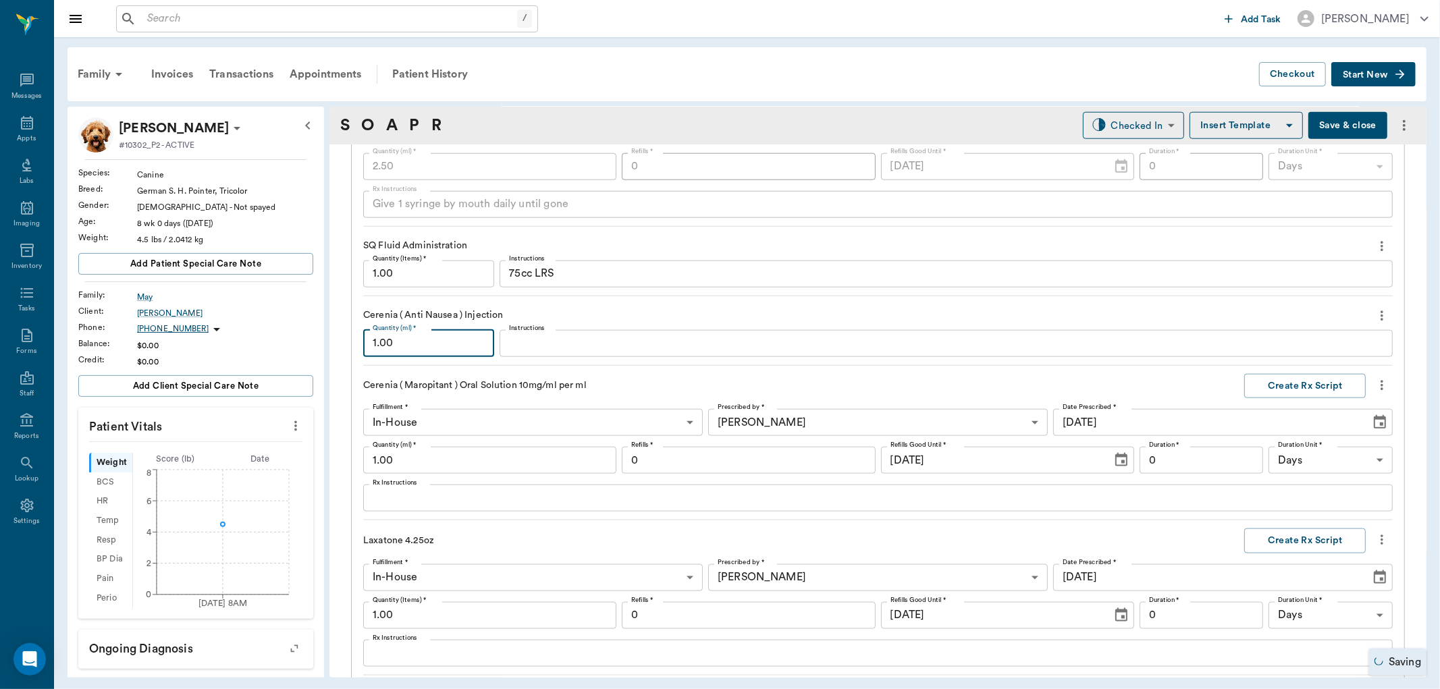
click at [462, 350] on input "1.00" at bounding box center [428, 343] width 131 height 27
type input "0.25"
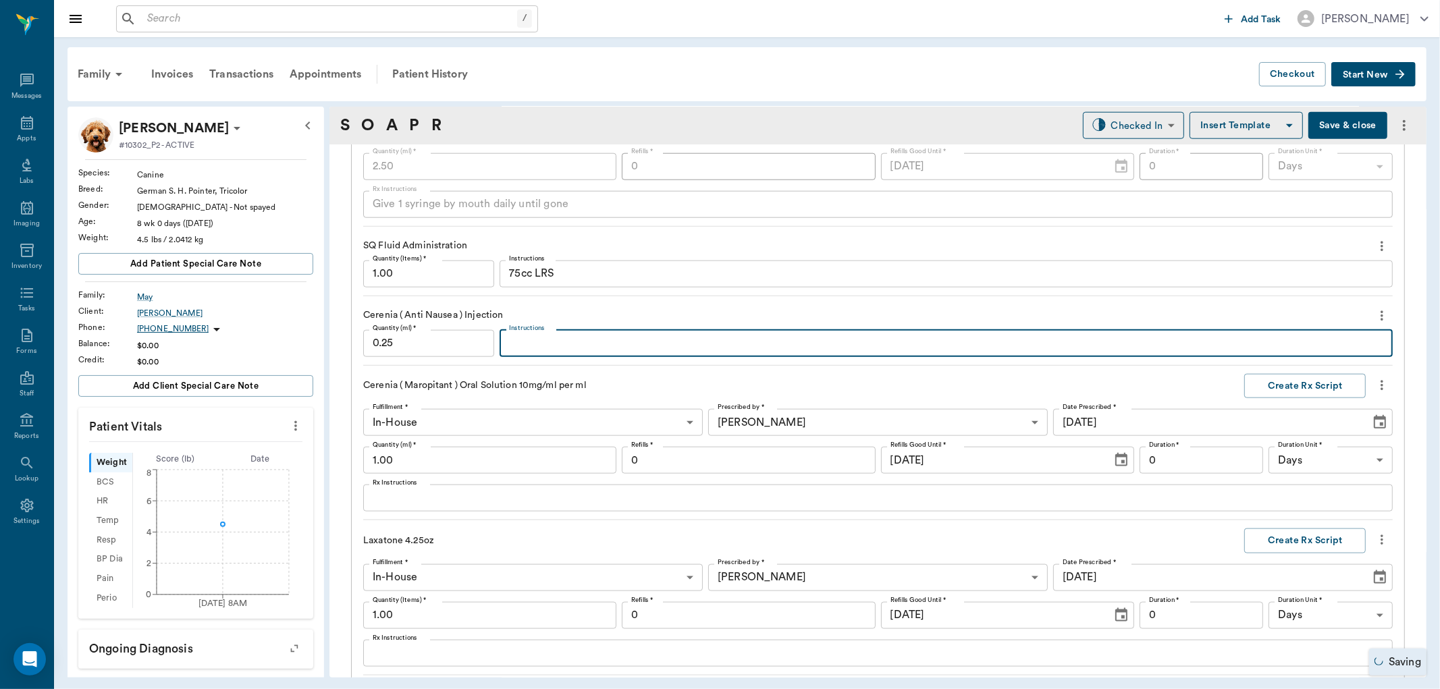
click at [524, 338] on textarea "Instructions" at bounding box center [946, 344] width 874 height 16
type textarea "+ dex .5 + B12.1"
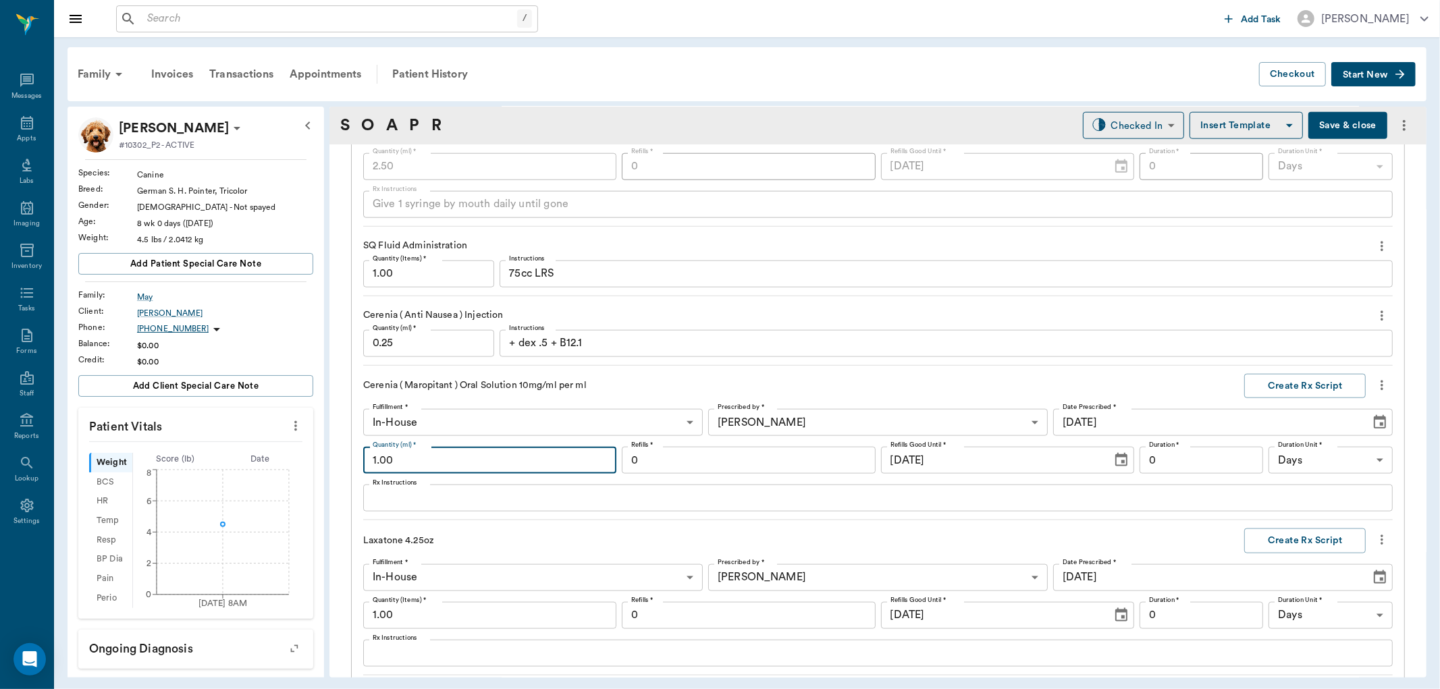
click at [442, 462] on input "1.00" at bounding box center [489, 460] width 253 height 27
type input "2.00"
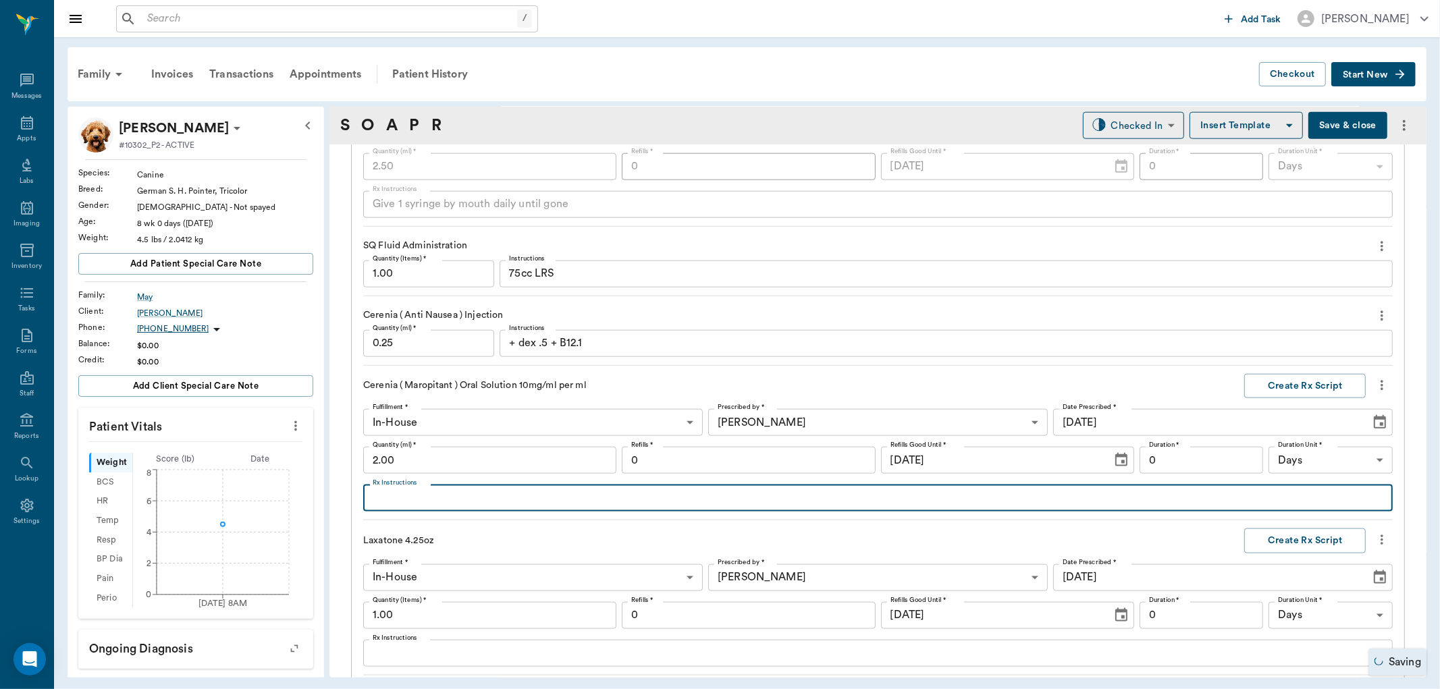
click at [447, 500] on textarea "Rx Instructions" at bounding box center [878, 499] width 1011 height 16
type textarea "Give 1 syringe by mouth daily starting Tues AM"
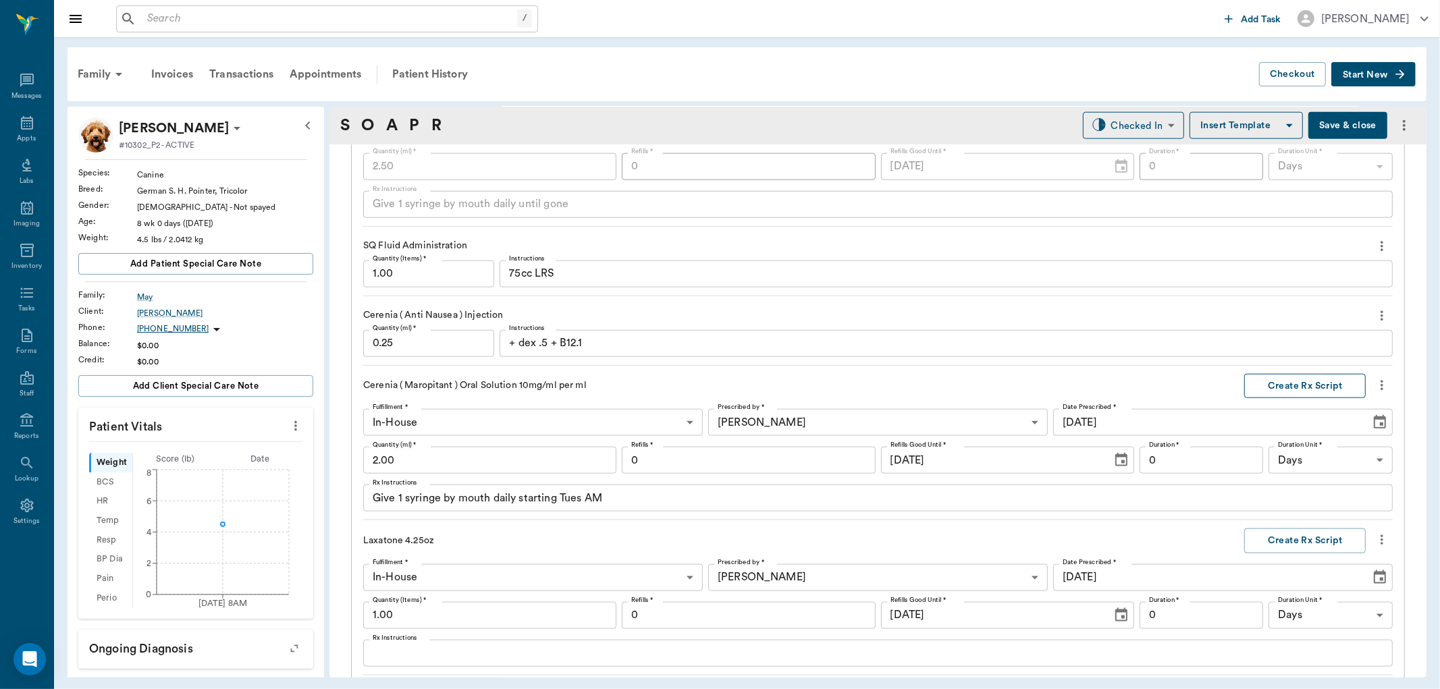
click at [1294, 378] on button "Create Rx Script" at bounding box center [1305, 386] width 122 height 25
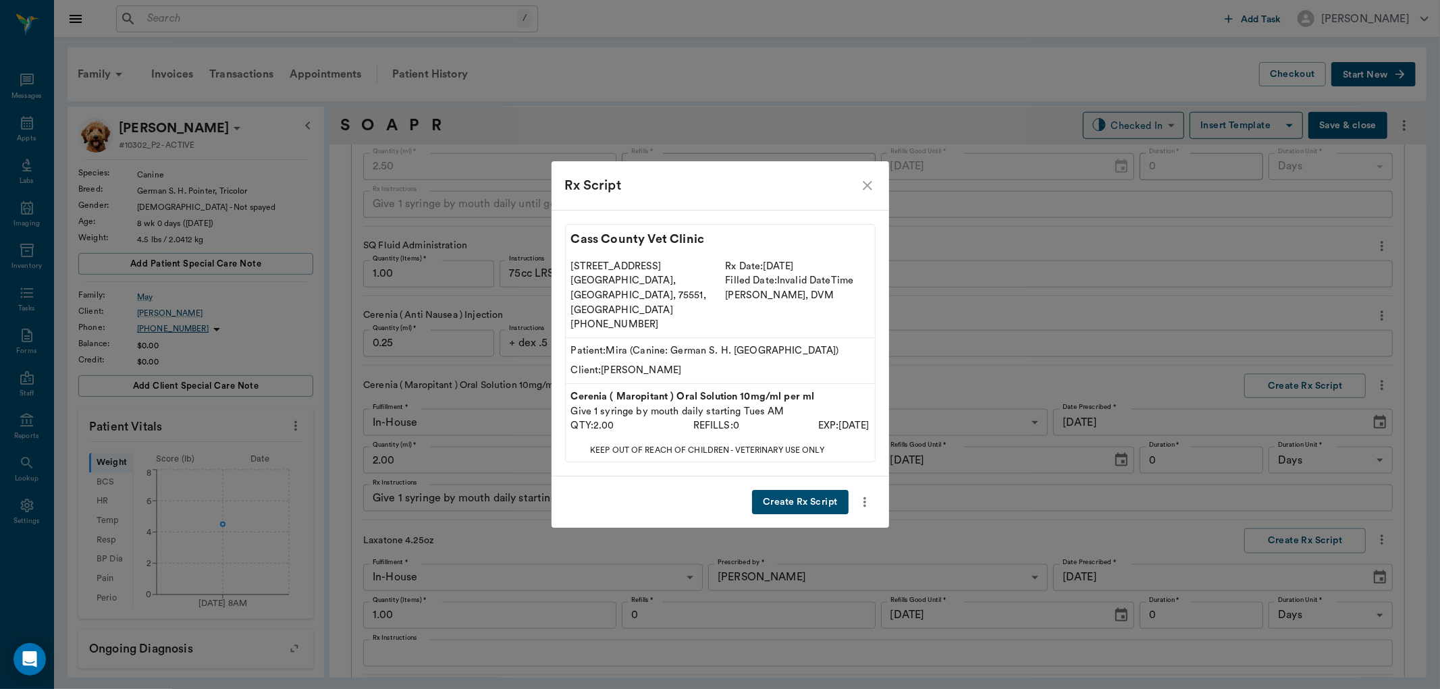
click at [799, 490] on button "Create Rx Script" at bounding box center [800, 502] width 96 height 25
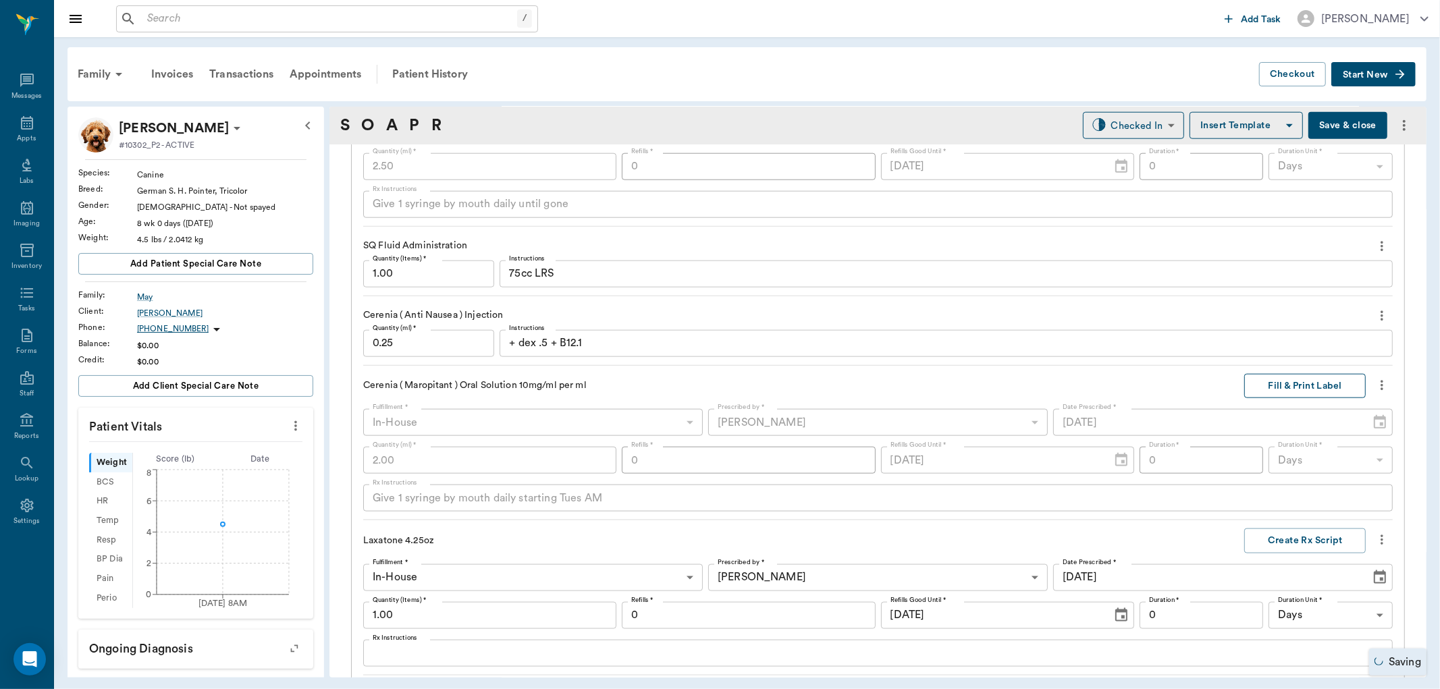
click at [1287, 375] on button "Fill & Print Label" at bounding box center [1305, 386] width 122 height 25
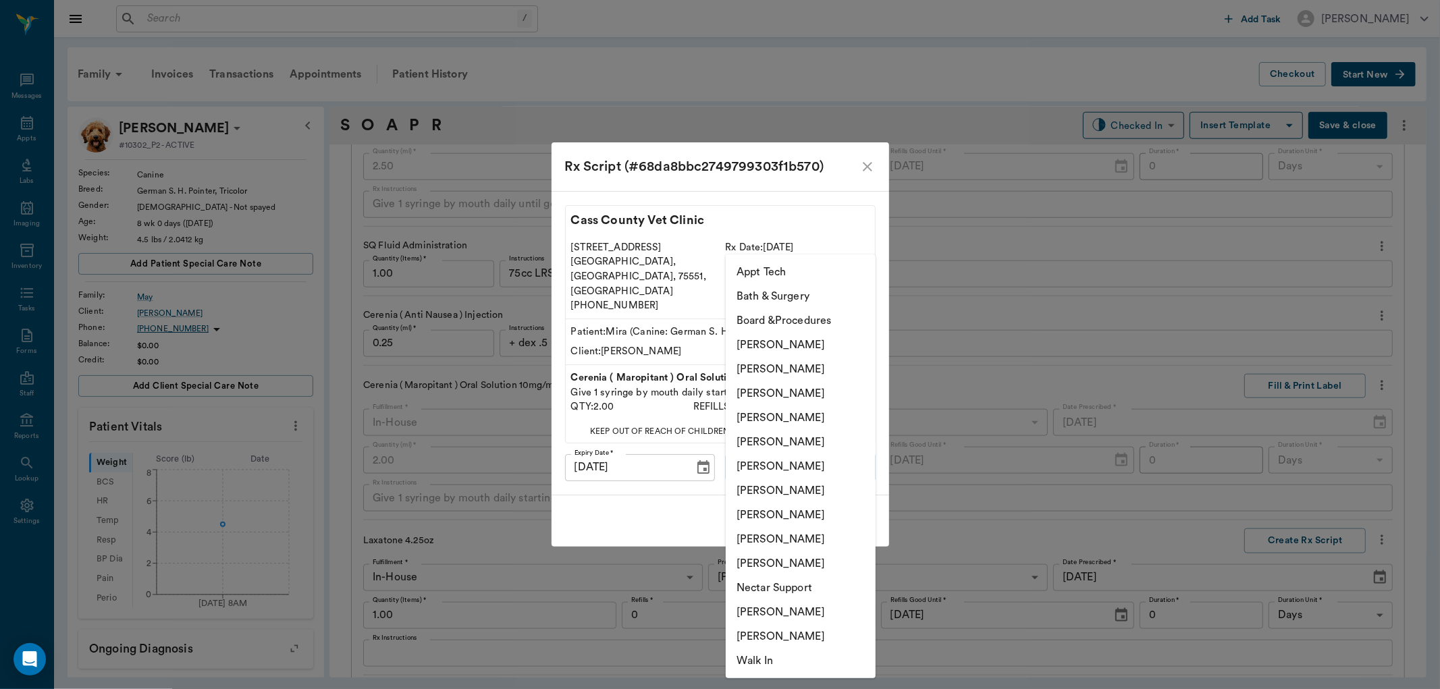
click at [838, 460] on body "/ ​ Add Task Dr. Bert Ellsworth Nectar Messages Appts Labs Imaging Inventory Ta…" at bounding box center [720, 344] width 1440 height 689
click at [820, 408] on li "[PERSON_NAME]" at bounding box center [801, 418] width 150 height 24
type input "63ec2f075fda476ae8351a4d"
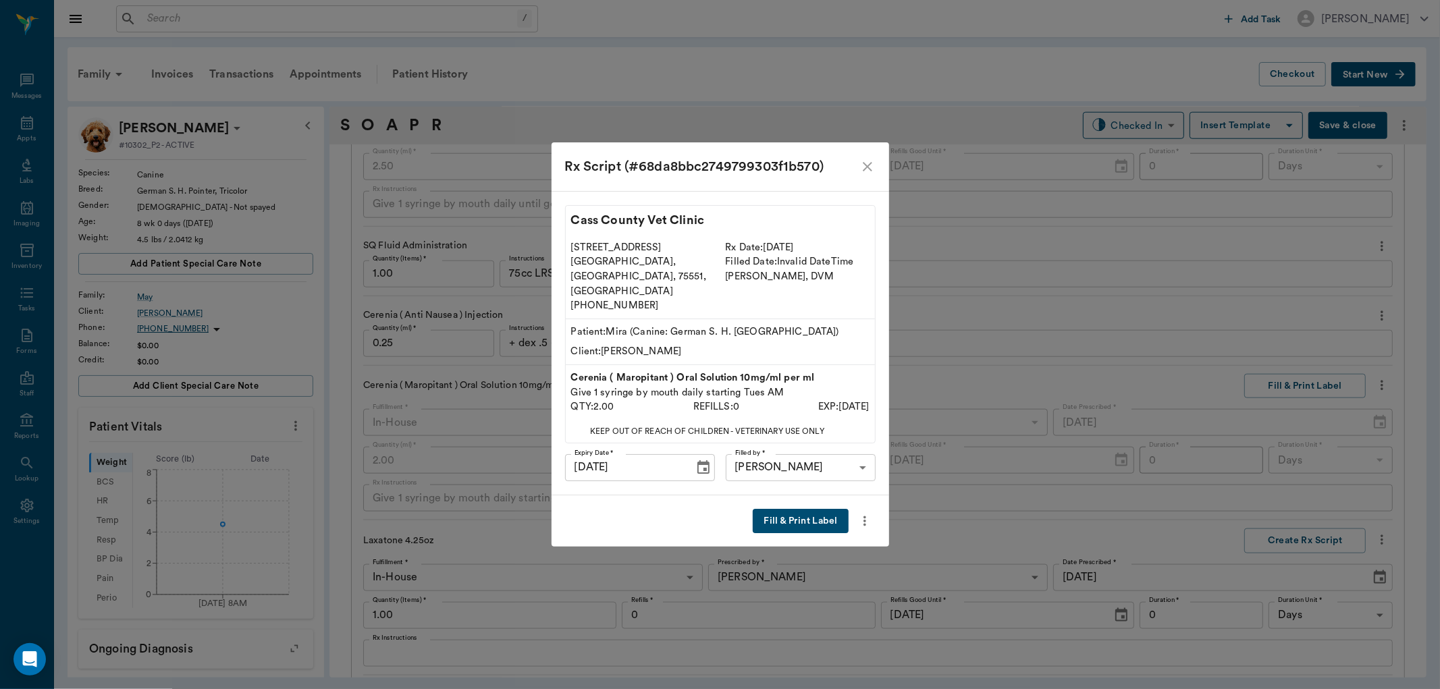
click at [828, 509] on button "Fill & Print Label" at bounding box center [800, 521] width 95 height 25
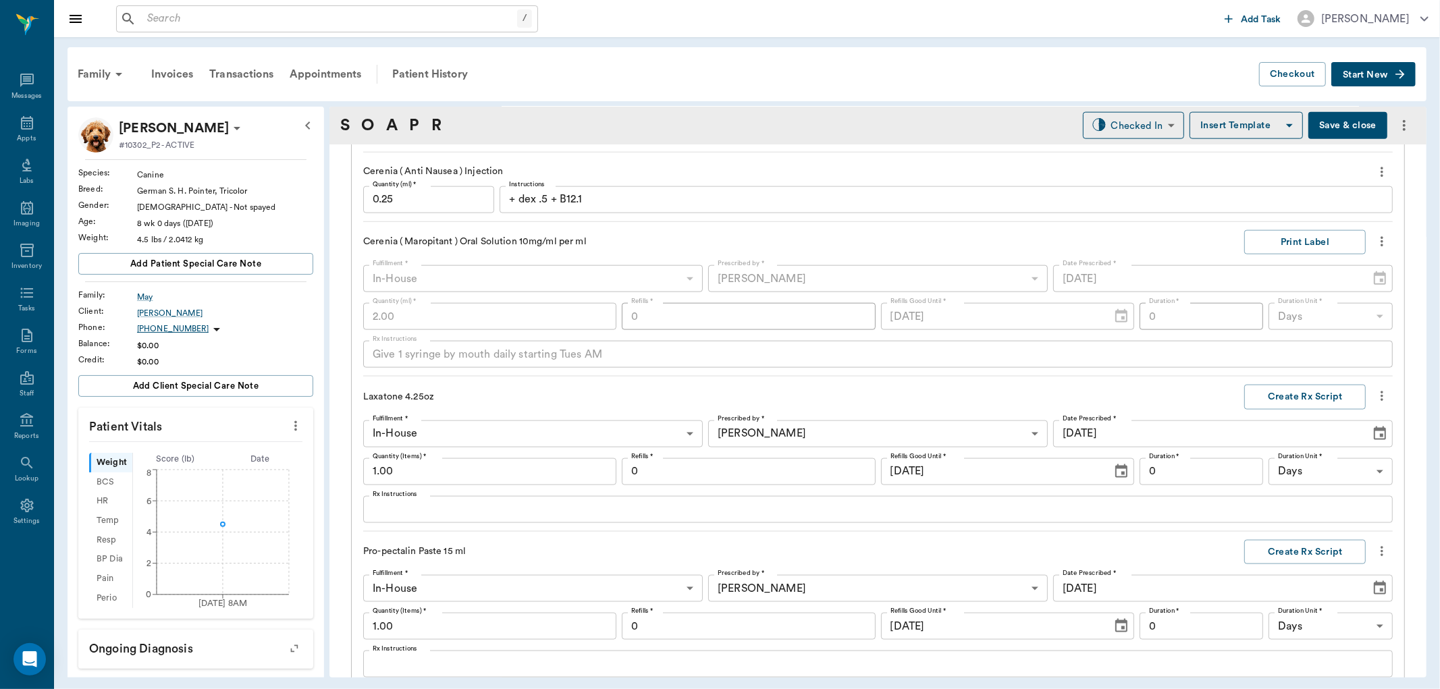
scroll to position [1420, 0]
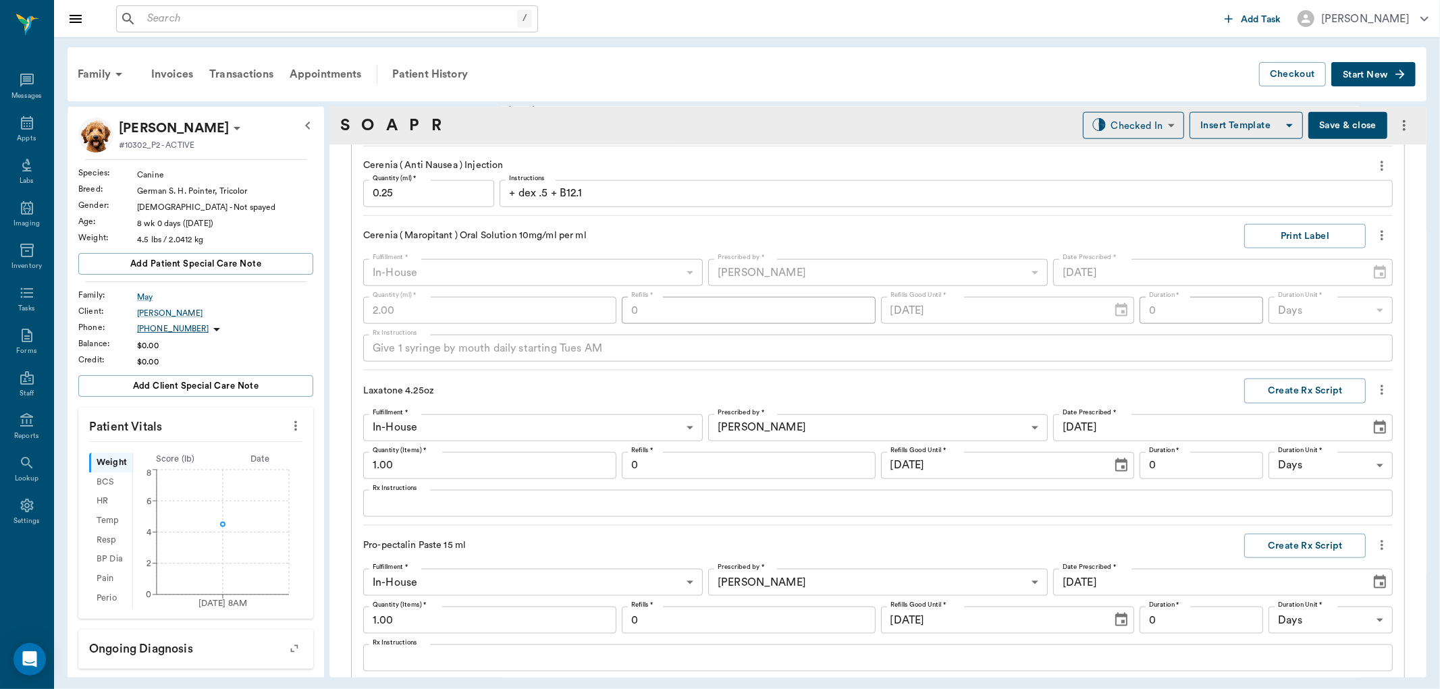
click at [444, 467] on input "1.00" at bounding box center [489, 465] width 253 height 27
type input "0.25"
click at [419, 508] on textarea "Rx Instructions" at bounding box center [878, 504] width 1011 height 16
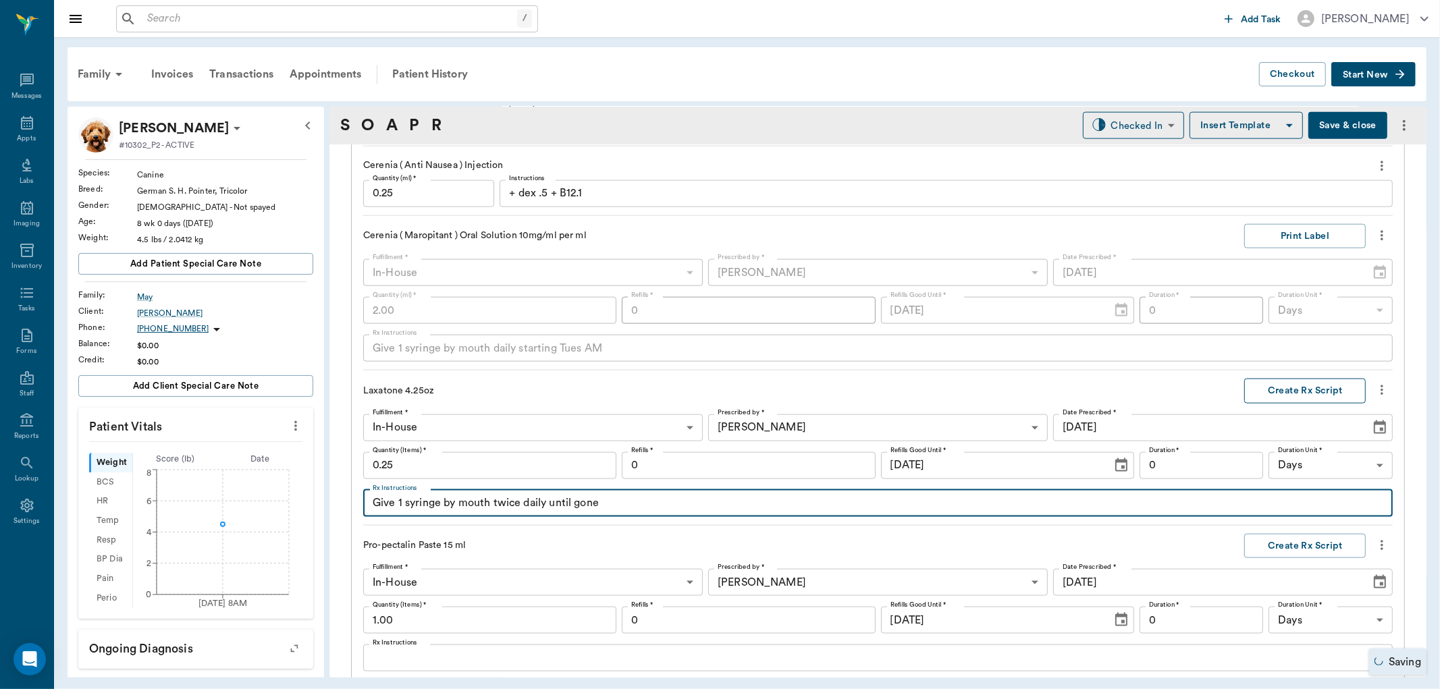
type textarea "Give 1 syringe by mouth twice daily until gone"
click at [1282, 389] on button "Create Rx Script" at bounding box center [1305, 391] width 122 height 25
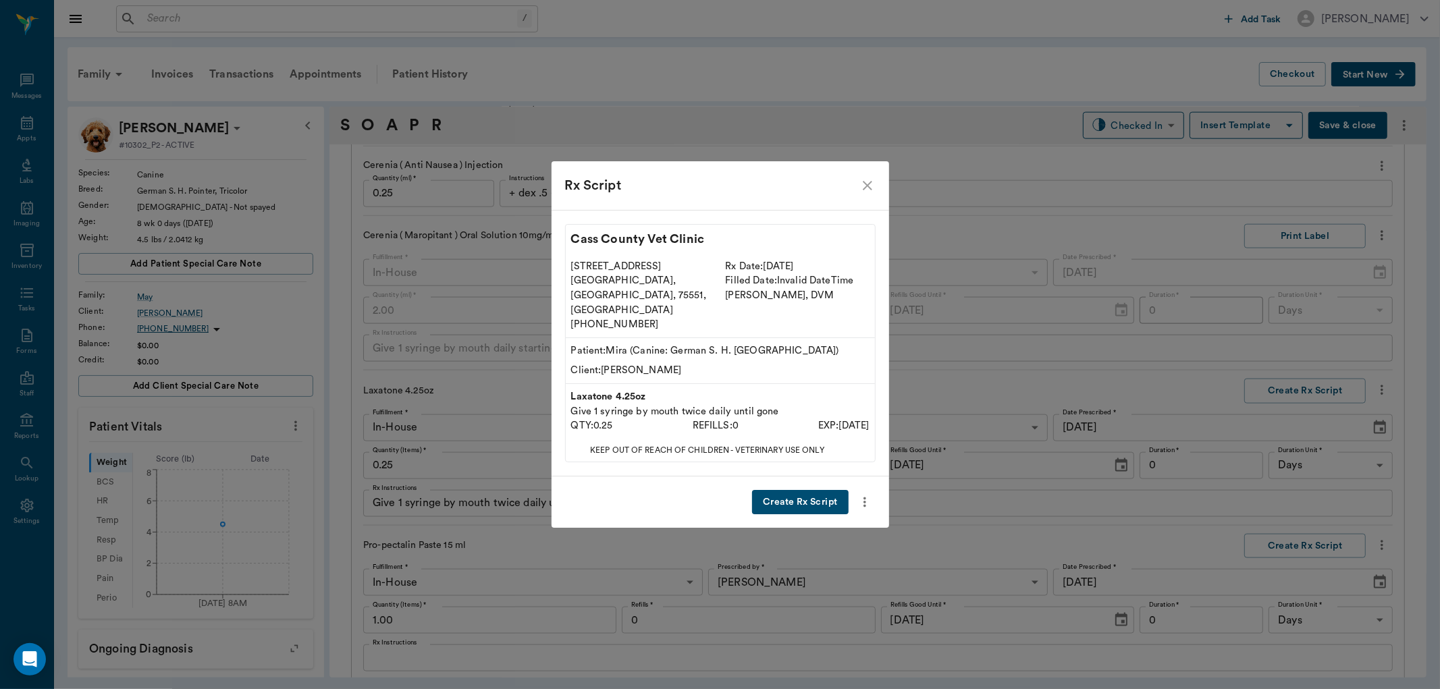
click at [786, 490] on button "Create Rx Script" at bounding box center [800, 502] width 96 height 25
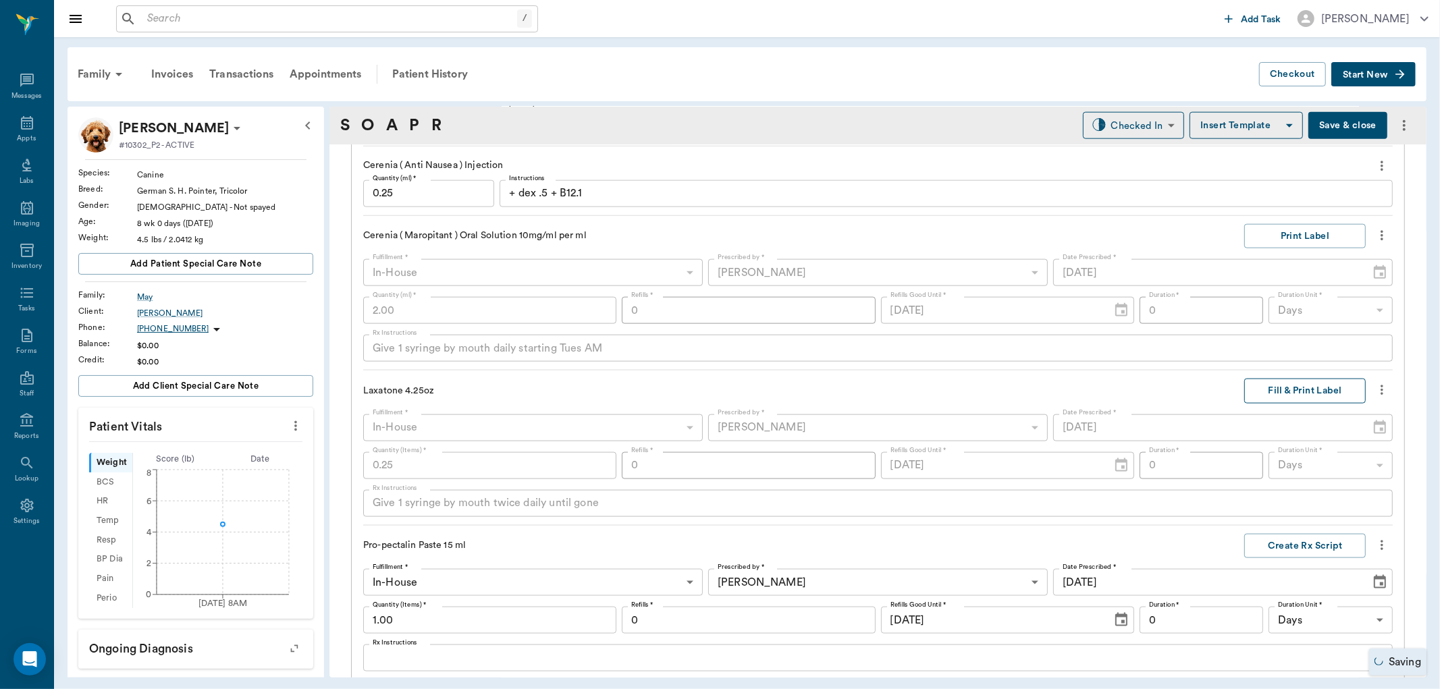
click at [1288, 394] on button "Fill & Print Label" at bounding box center [1305, 391] width 122 height 25
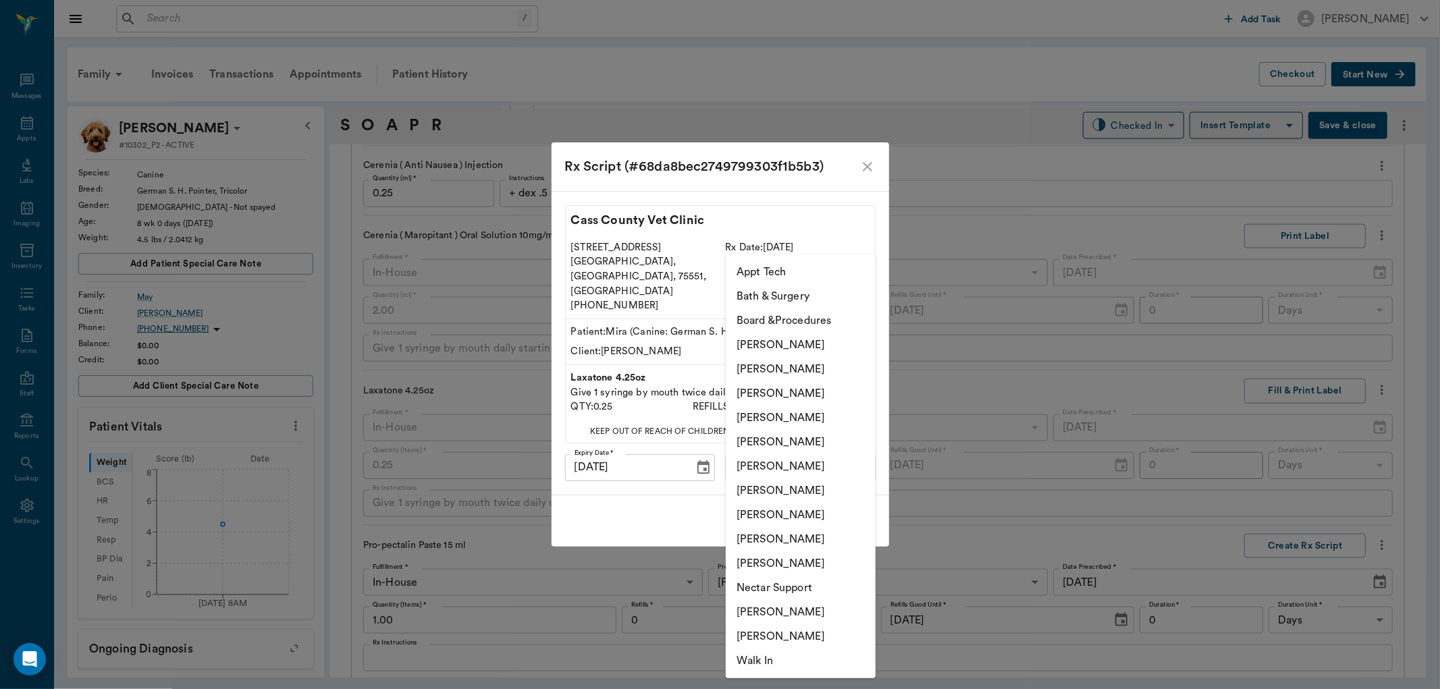
click at [831, 457] on body "/ ​ Add Task Dr. Bert Ellsworth Nectar Messages Appts Labs Imaging Inventory Ta…" at bounding box center [720, 344] width 1440 height 689
click at [810, 417] on li "[PERSON_NAME]" at bounding box center [801, 418] width 150 height 24
type input "63ec2f075fda476ae8351a4d"
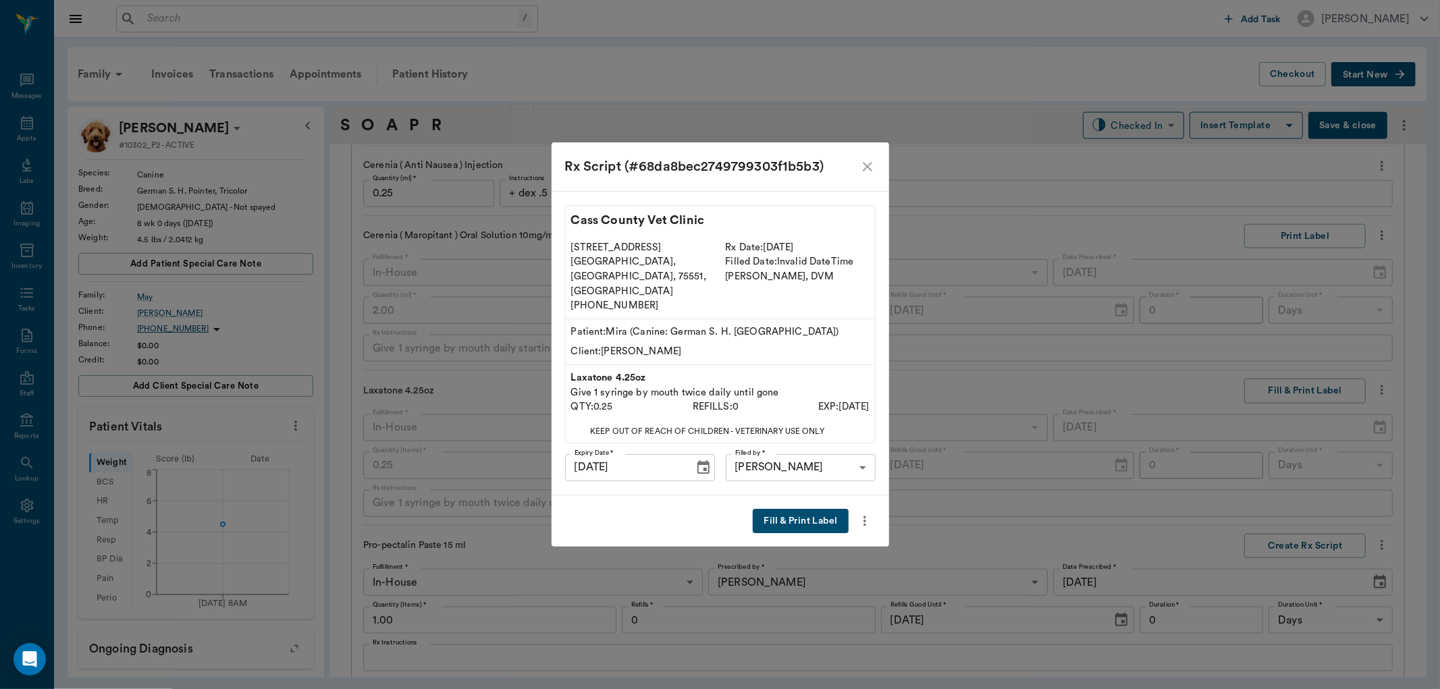
click at [812, 509] on button "Fill & Print Label" at bounding box center [800, 521] width 95 height 25
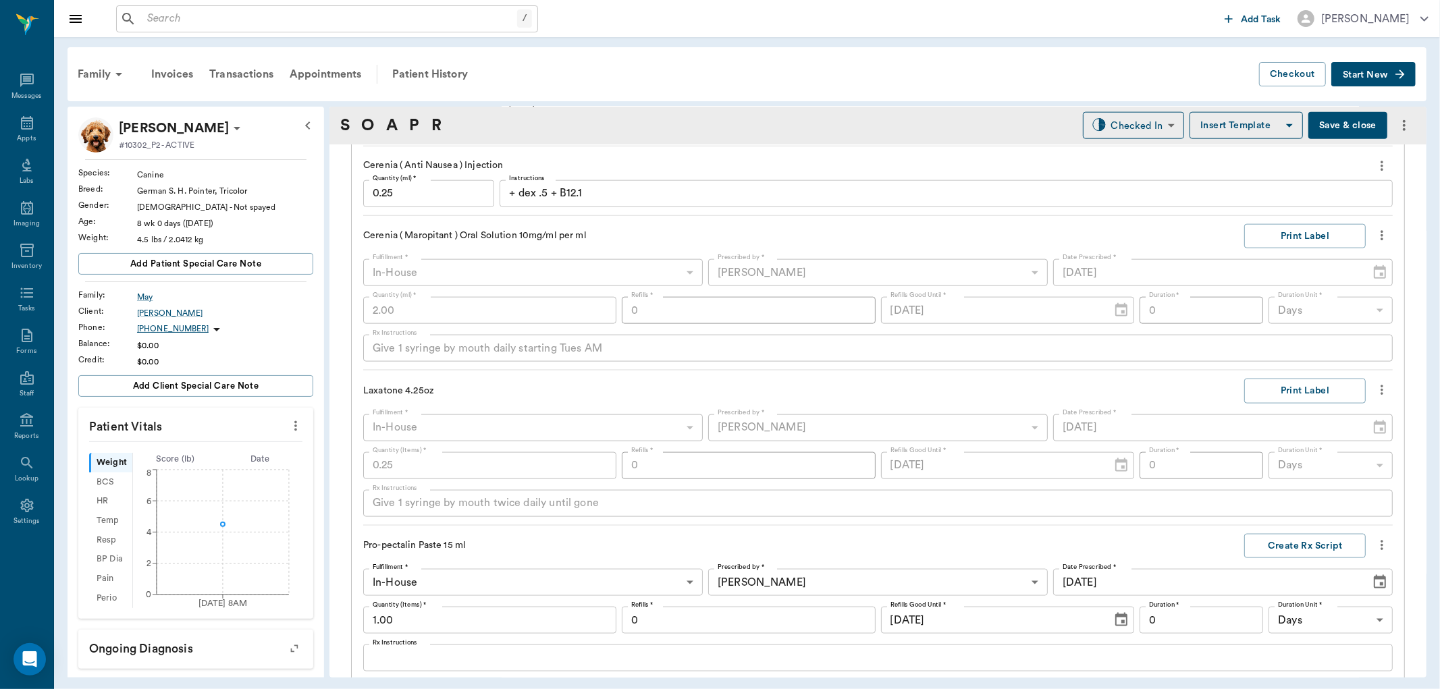
drag, startPoint x: 551, startPoint y: 326, endPoint x: 565, endPoint y: 358, distance: 34.8
drag, startPoint x: 565, startPoint y: 358, endPoint x: 541, endPoint y: 525, distance: 168.5
click at [541, 525] on div "Laxatone 4.25oz Print Label Fulfillment * In-House In-House Fulfillment * Presc…" at bounding box center [878, 452] width 1030 height 147
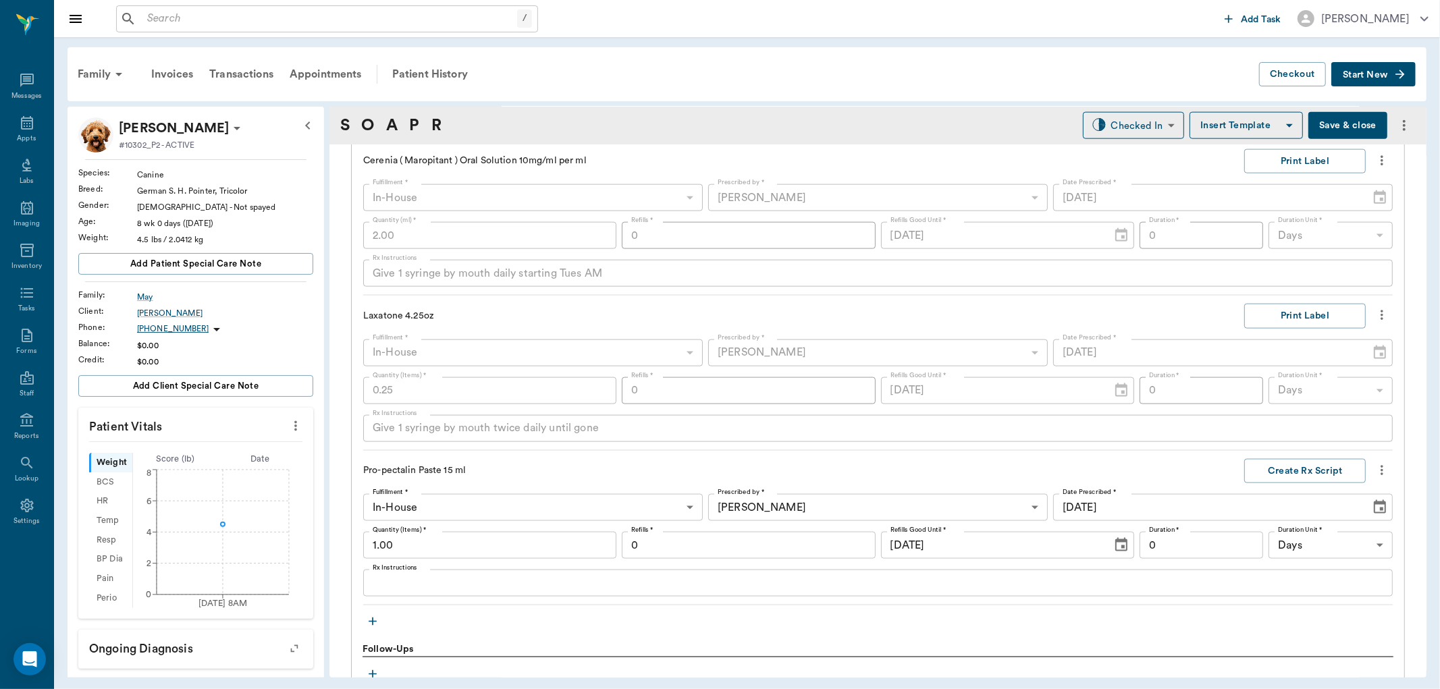
scroll to position [1570, 0]
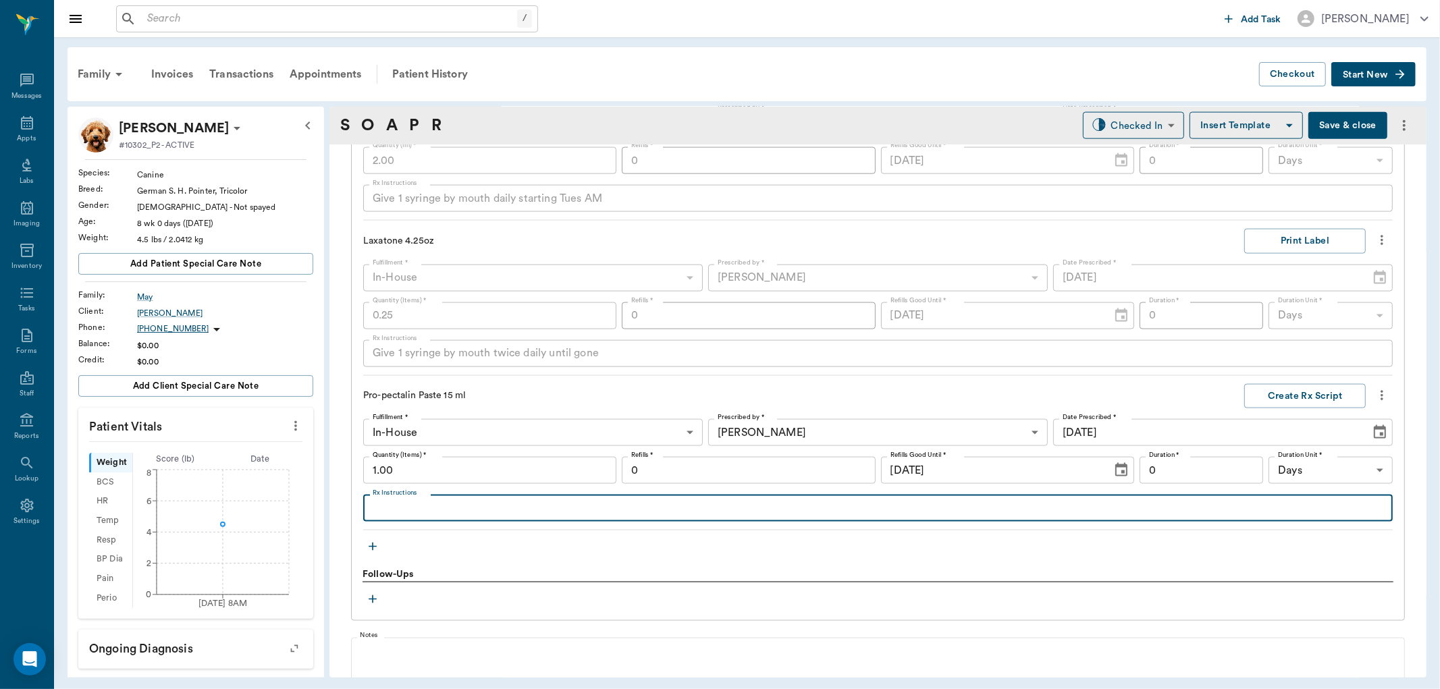
click at [428, 515] on textarea "Rx Instructions" at bounding box center [878, 509] width 1011 height 16
type textarea "Give 1 ml by mouth three times daily until regular"
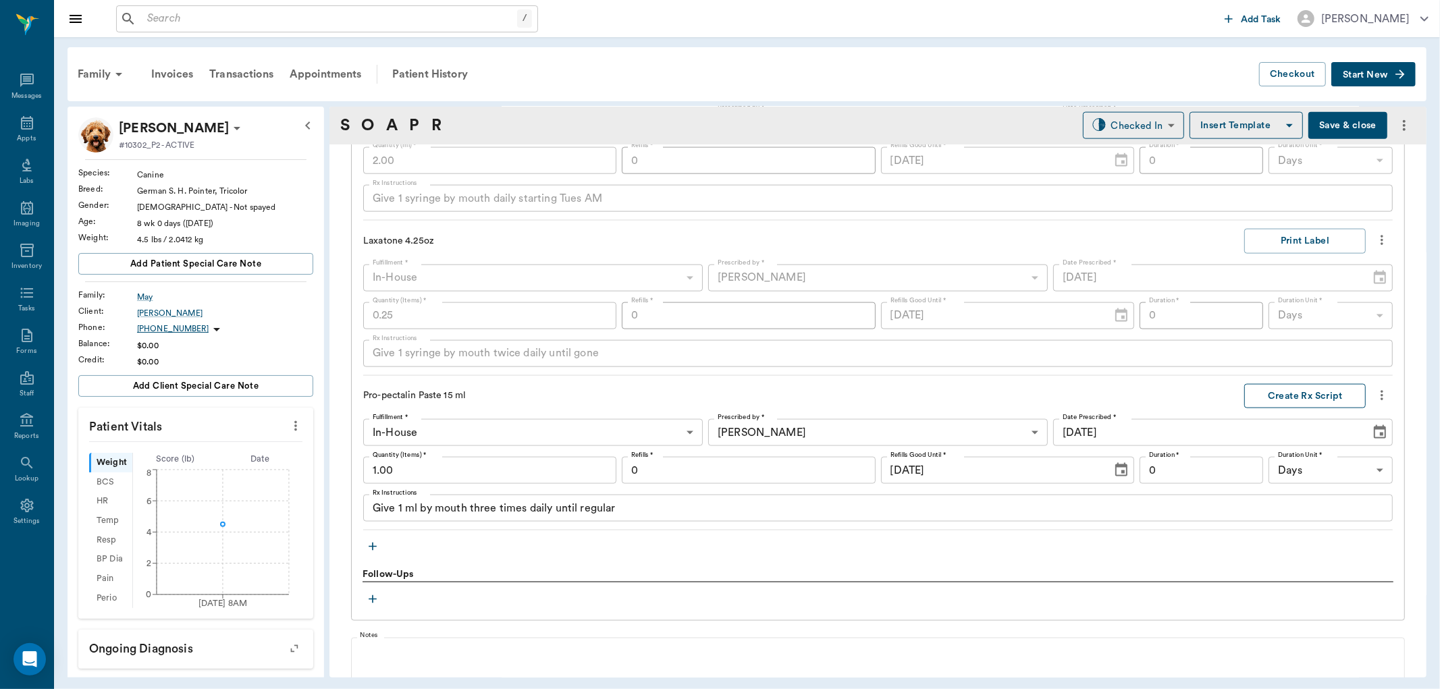
click at [1278, 394] on button "Create Rx Script" at bounding box center [1305, 396] width 122 height 25
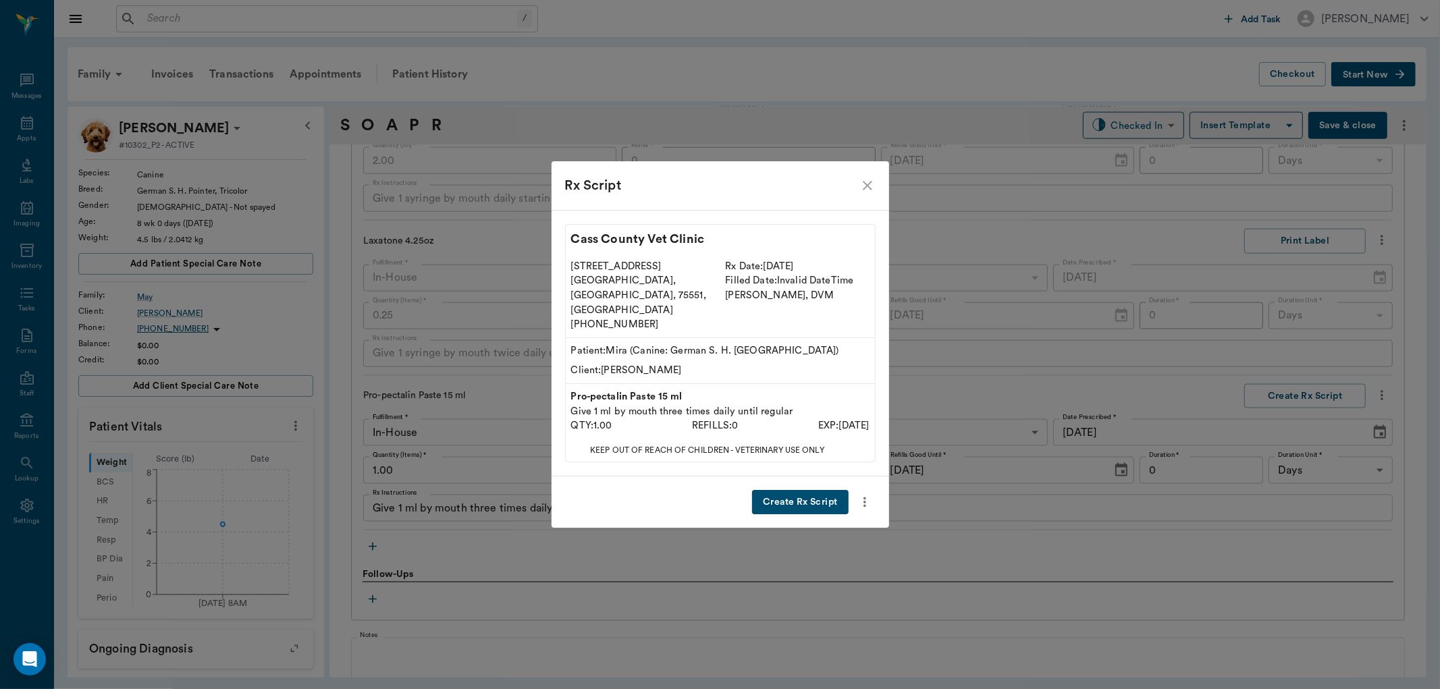
click at [812, 490] on button "Create Rx Script" at bounding box center [800, 502] width 96 height 25
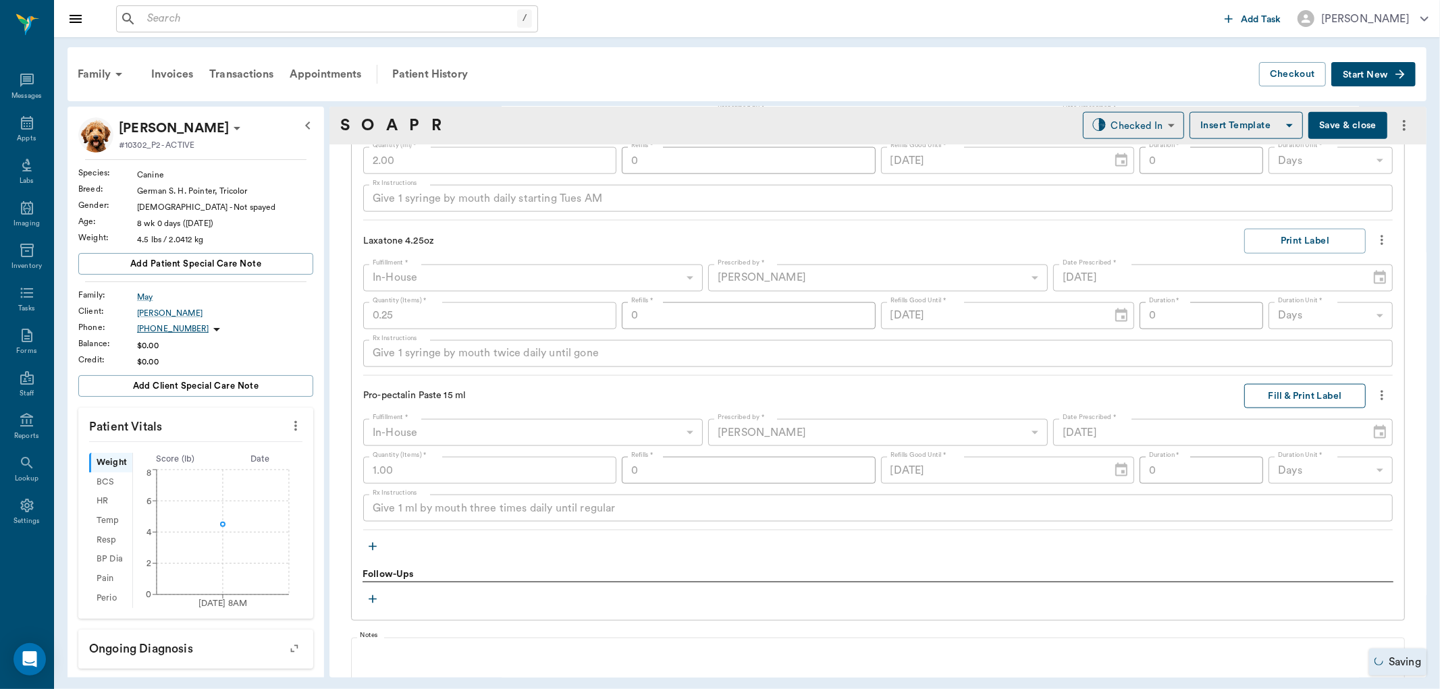
click at [1271, 390] on button "Fill & Print Label" at bounding box center [1305, 396] width 122 height 25
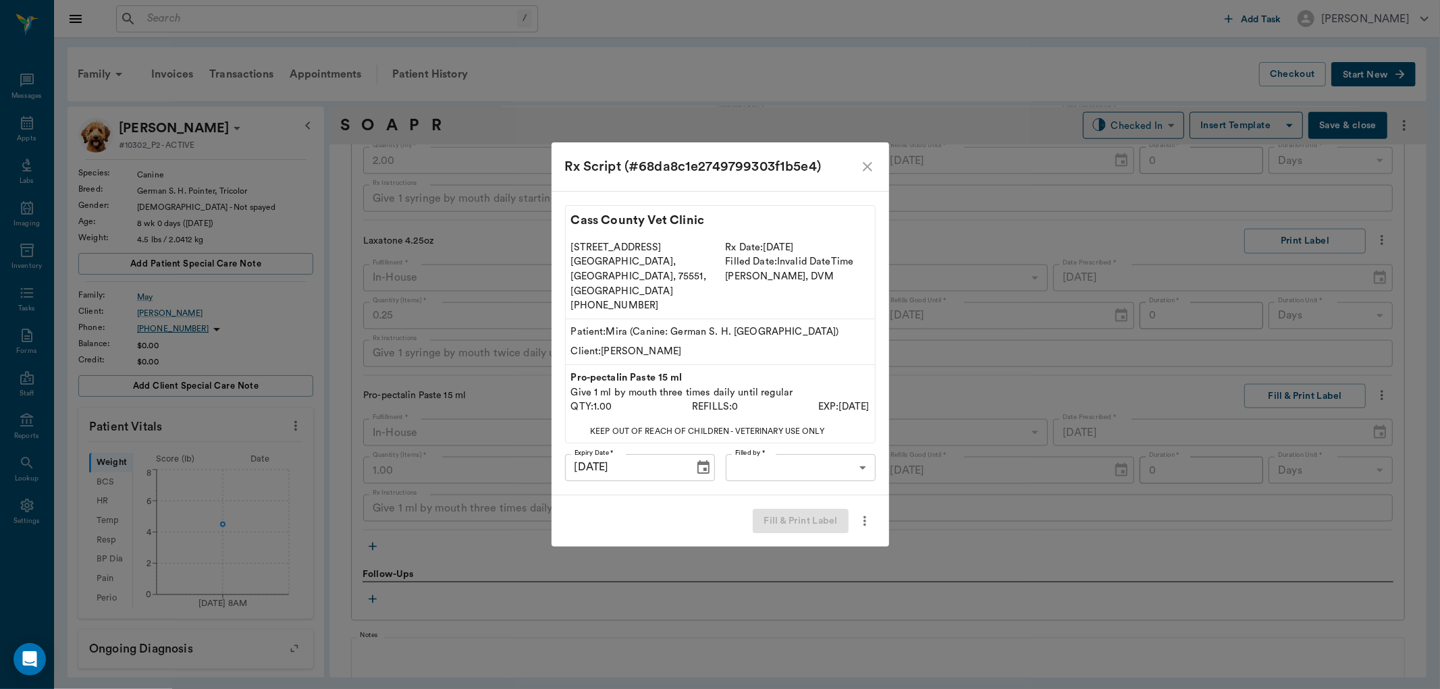
click at [808, 450] on body "/ ​ Add Task Dr. Bert Ellsworth Nectar Messages Appts Labs Imaging Inventory Ta…" at bounding box center [720, 344] width 1440 height 689
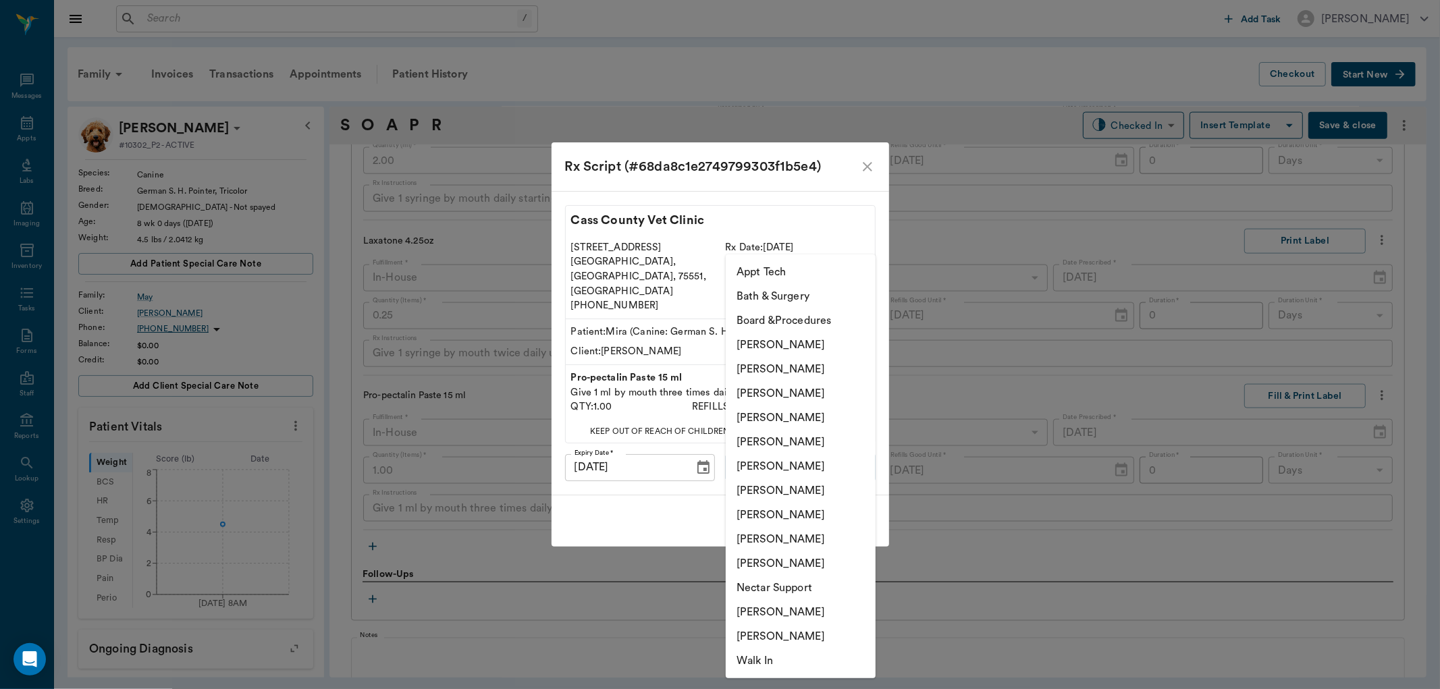
click at [801, 416] on li "[PERSON_NAME]" at bounding box center [801, 418] width 150 height 24
type input "63ec2f075fda476ae8351a4d"
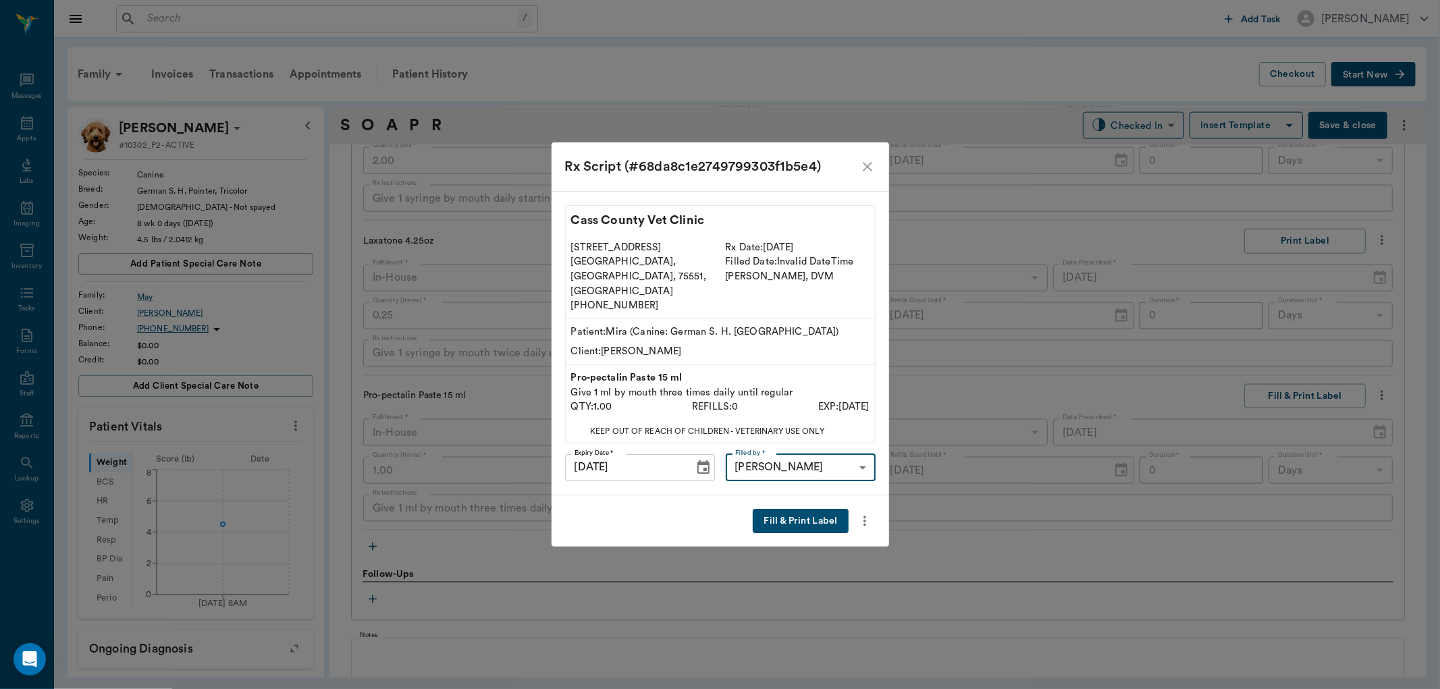
click at [802, 513] on button "Fill & Print Label" at bounding box center [800, 521] width 95 height 25
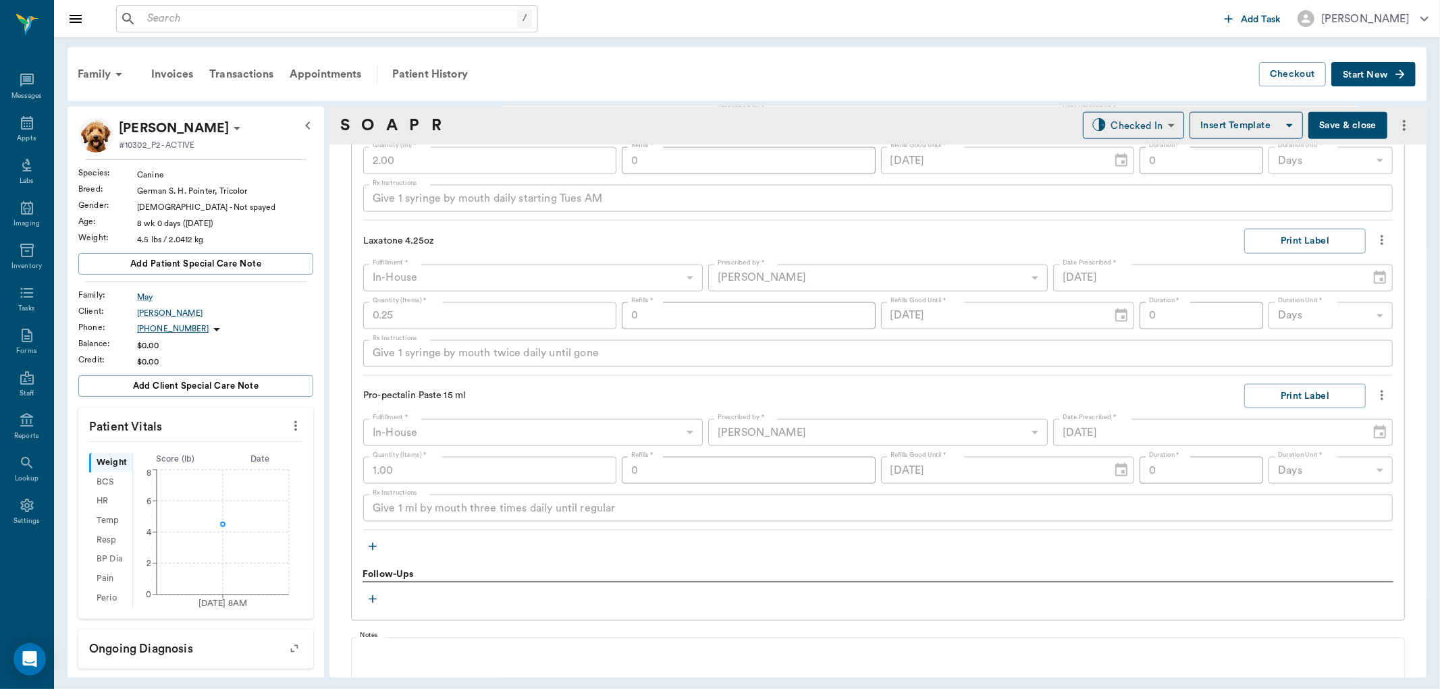
click at [375, 547] on icon "button" at bounding box center [373, 547] width 8 height 8
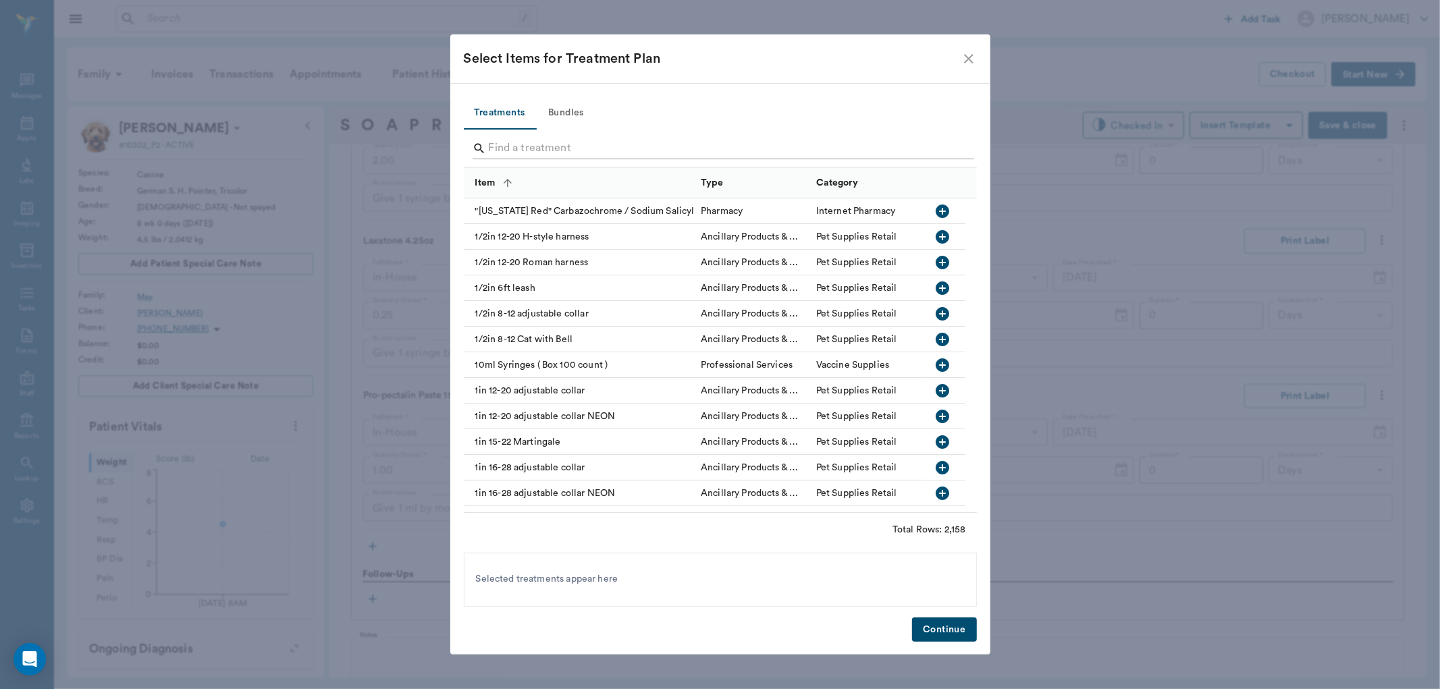
click at [545, 144] on input "Search" at bounding box center [721, 149] width 465 height 22
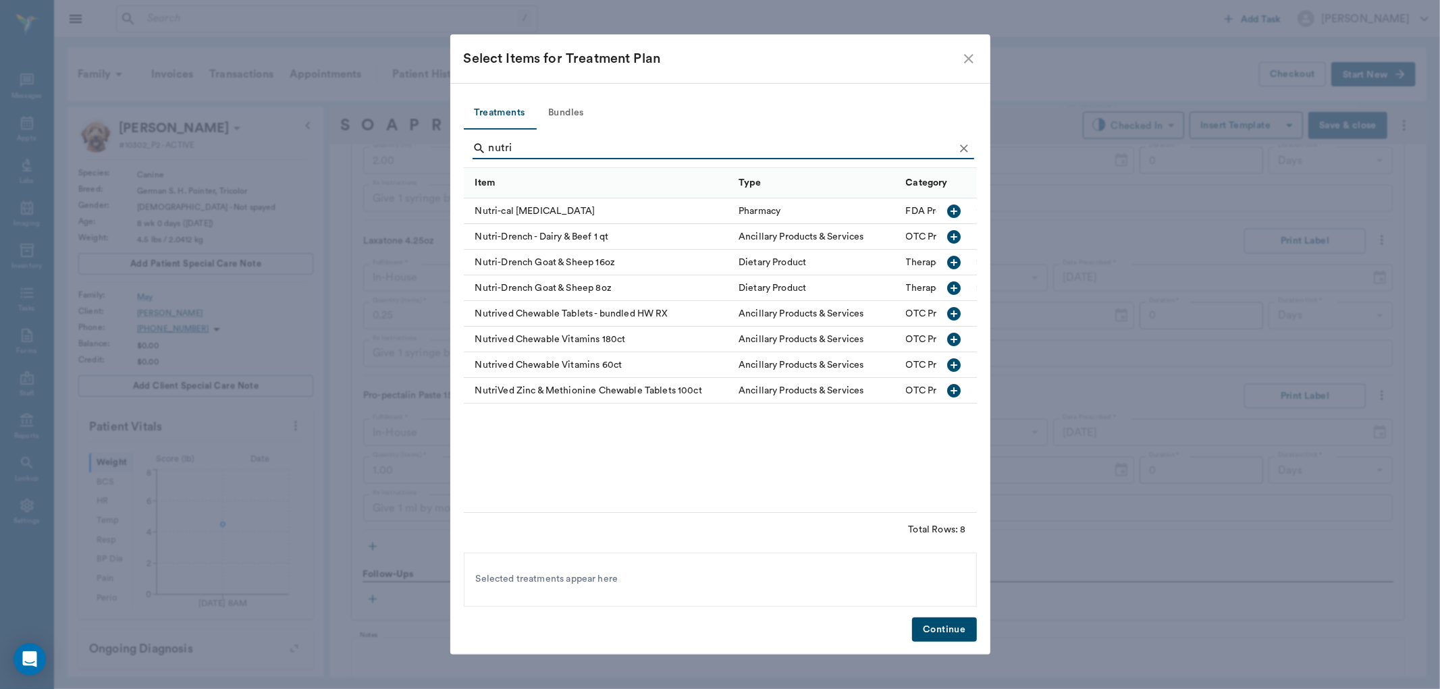
type input "nutri"
click at [957, 210] on icon "button" at bounding box center [954, 212] width 14 height 14
click at [956, 622] on button "Continue" at bounding box center [944, 630] width 64 height 25
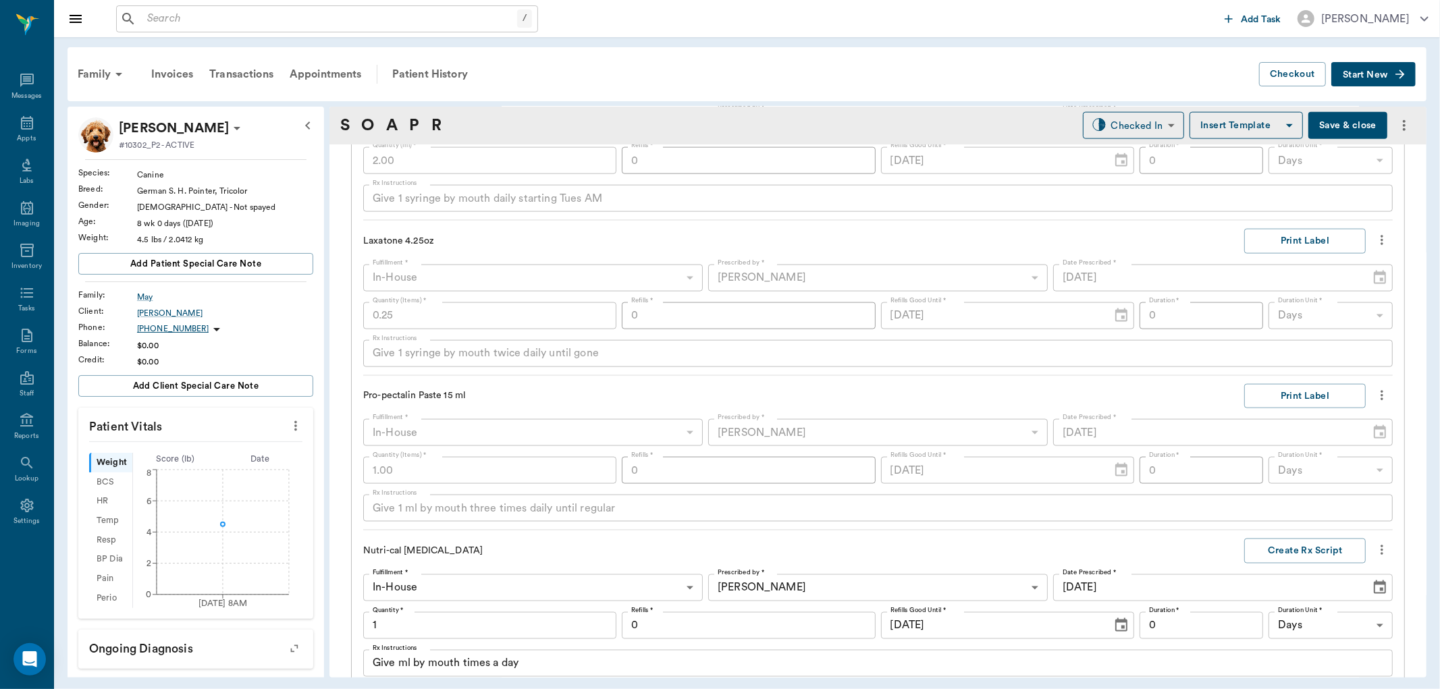
scroll to position [1875, 0]
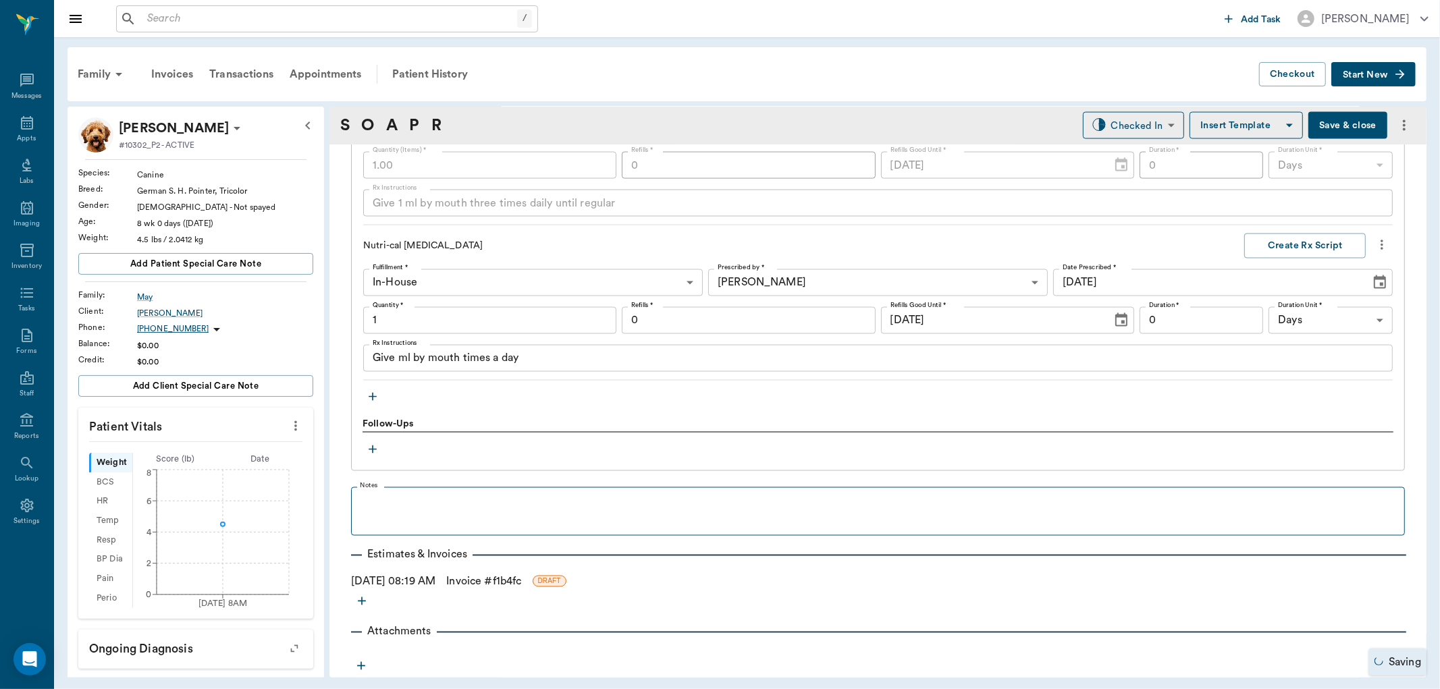
type input "1.00"
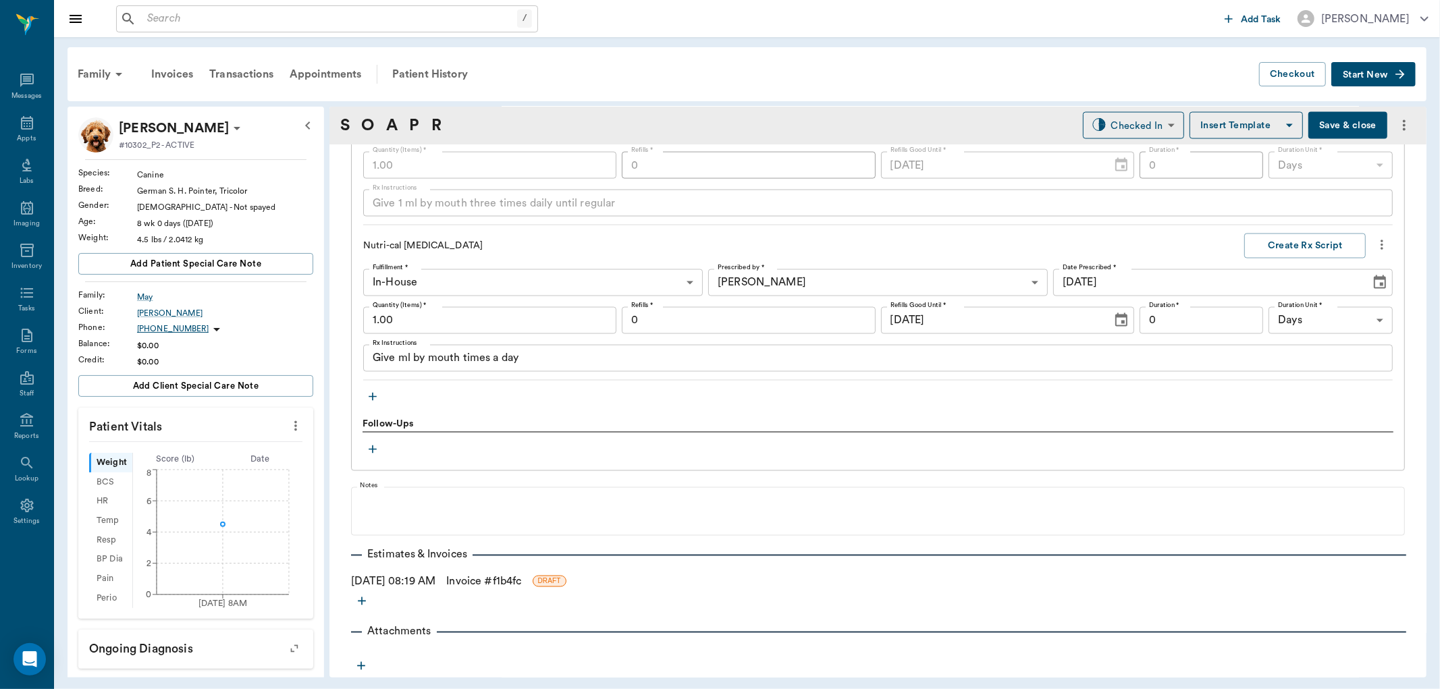
click at [494, 583] on link "Invoice # f1b4fc" at bounding box center [483, 582] width 75 height 16
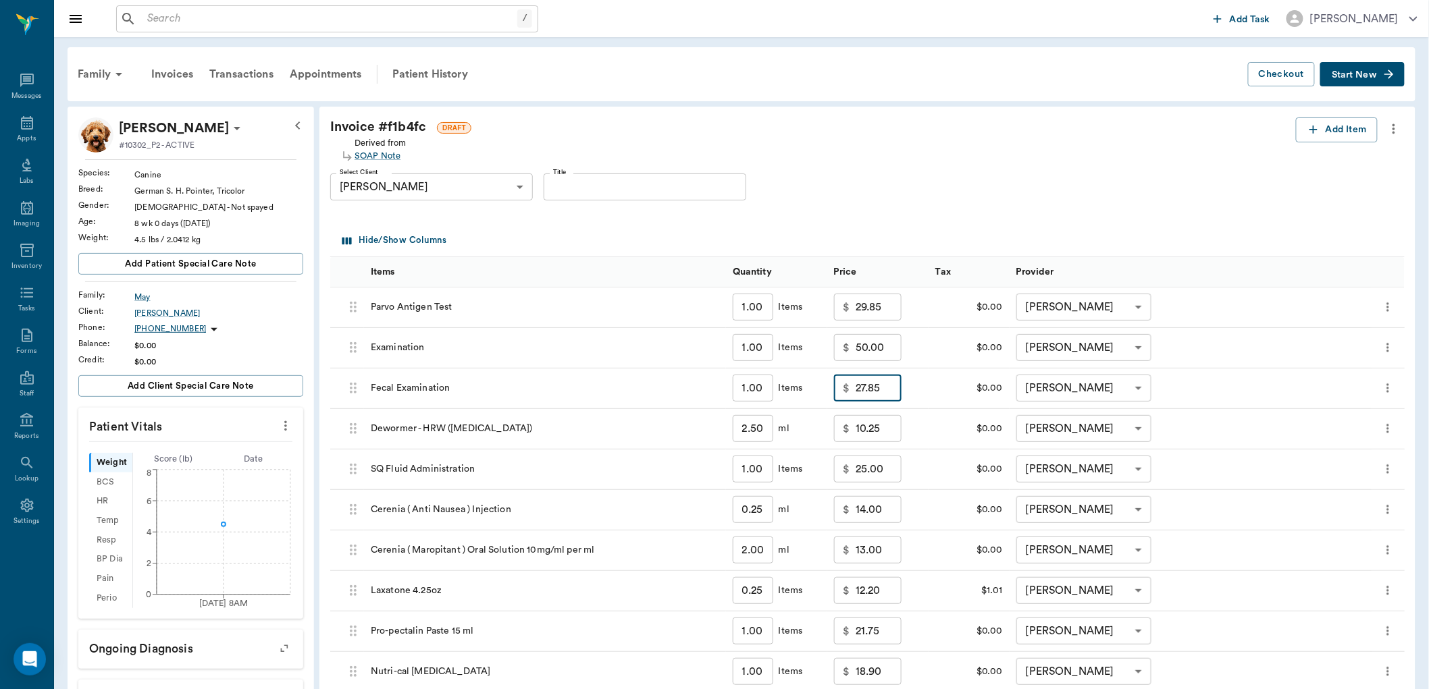
click at [876, 381] on input "27.85" at bounding box center [878, 388] width 46 height 27
type input "0.00"
click at [891, 471] on input "25.00" at bounding box center [878, 469] width 46 height 27
type input "15.00"
click at [882, 592] on input "12.20" at bounding box center [878, 590] width 46 height 27
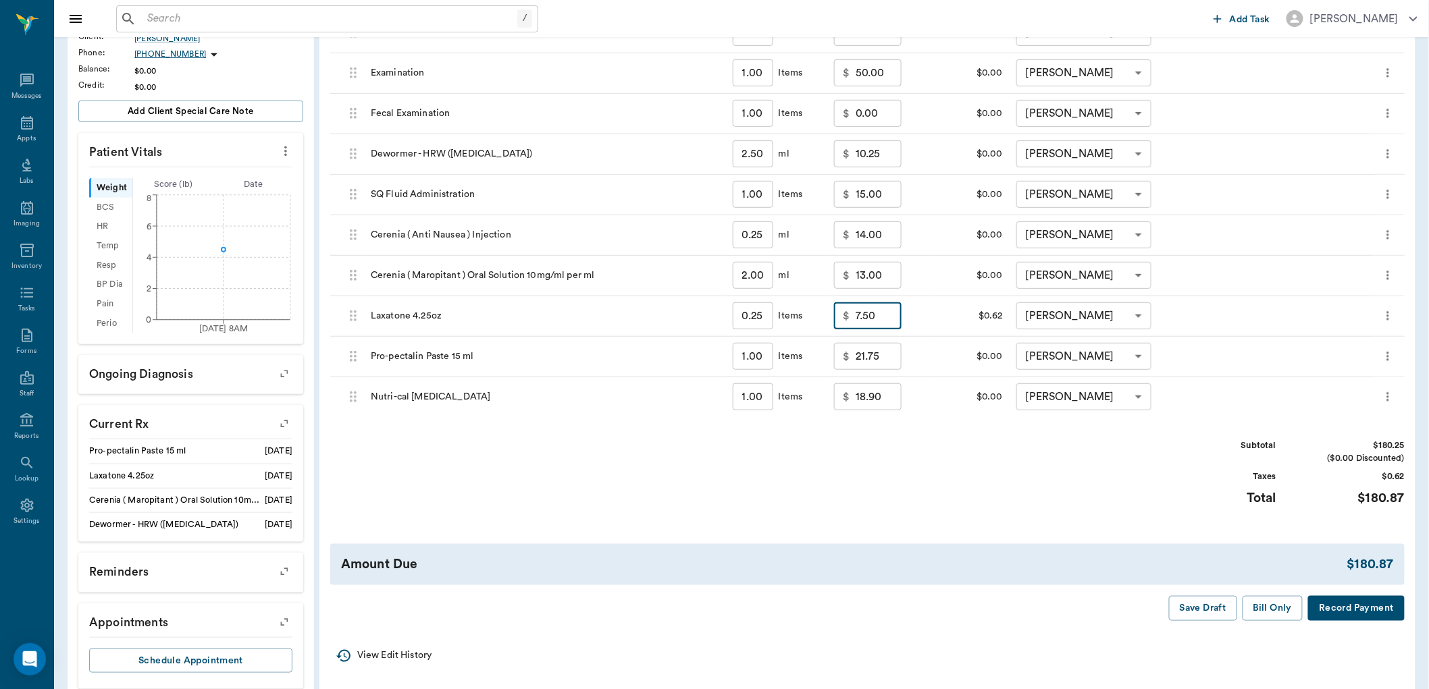
scroll to position [302, 0]
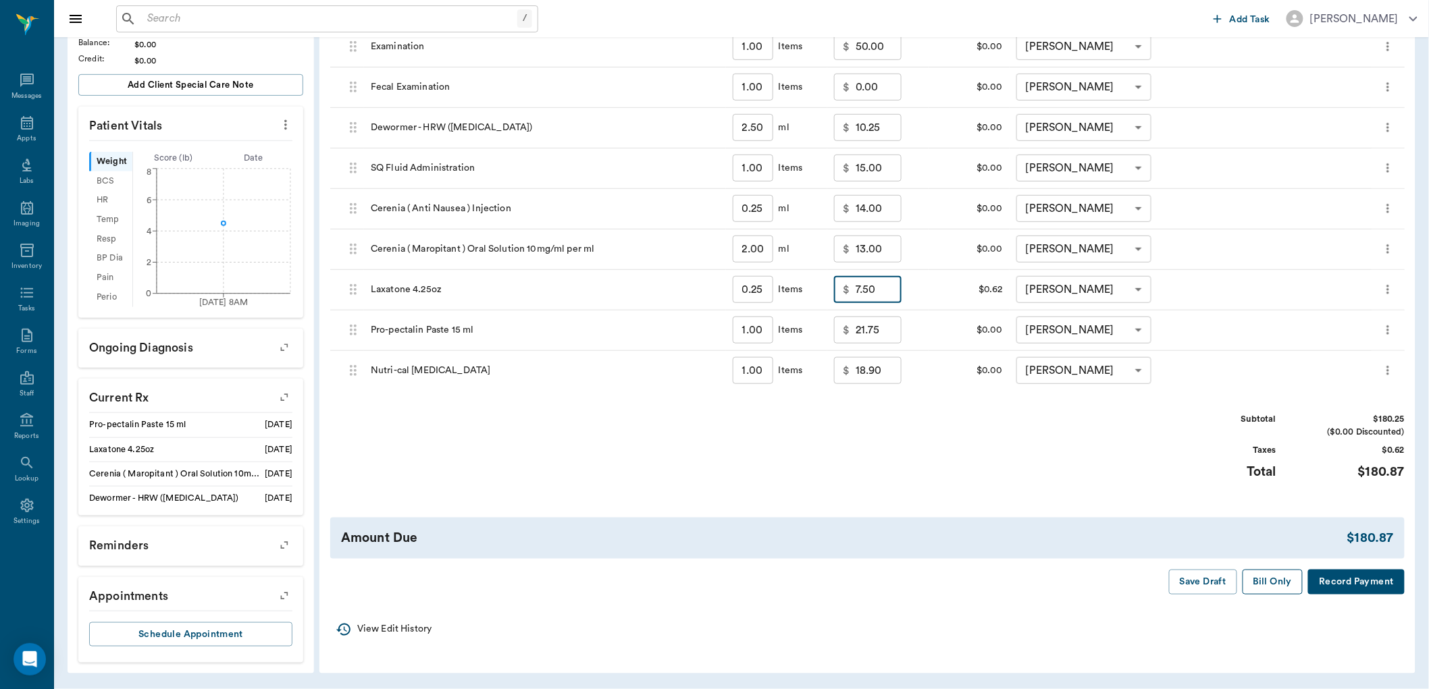
type input "7.50"
click at [1267, 577] on button "Bill Only" at bounding box center [1272, 582] width 61 height 25
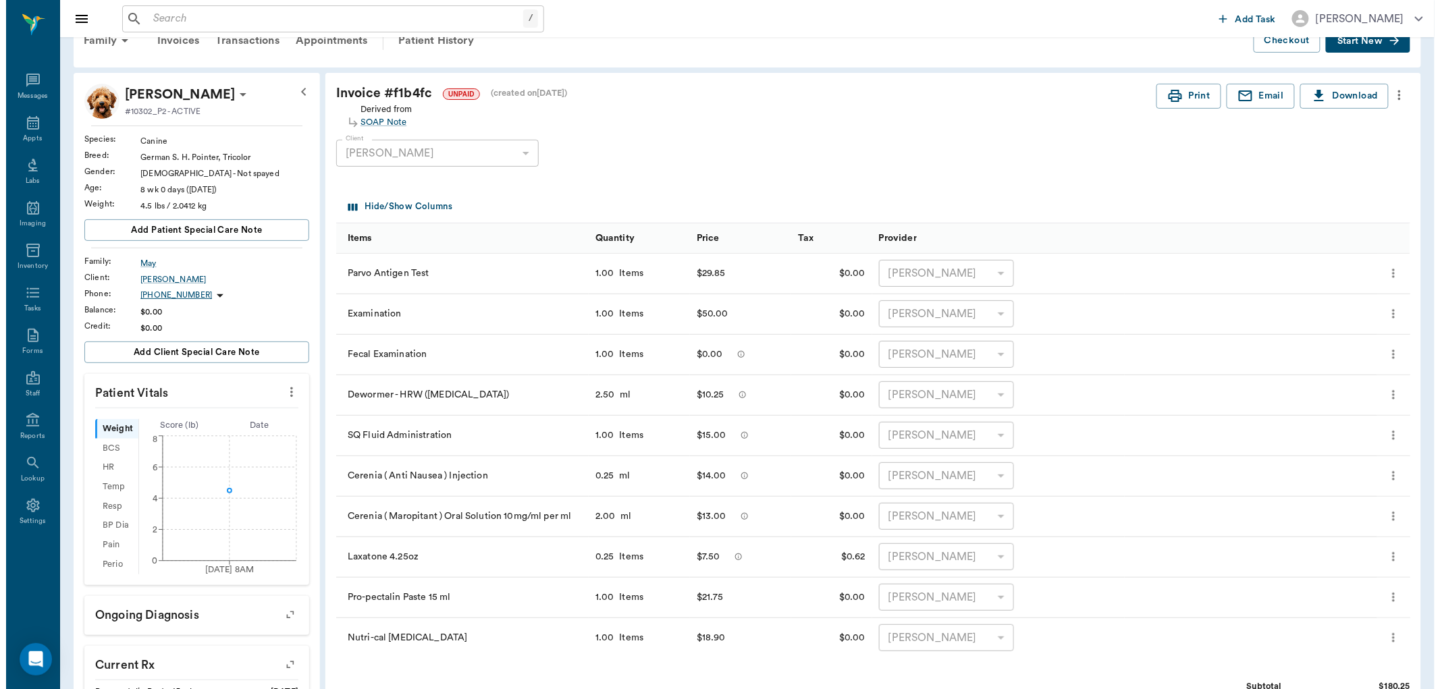
scroll to position [0, 0]
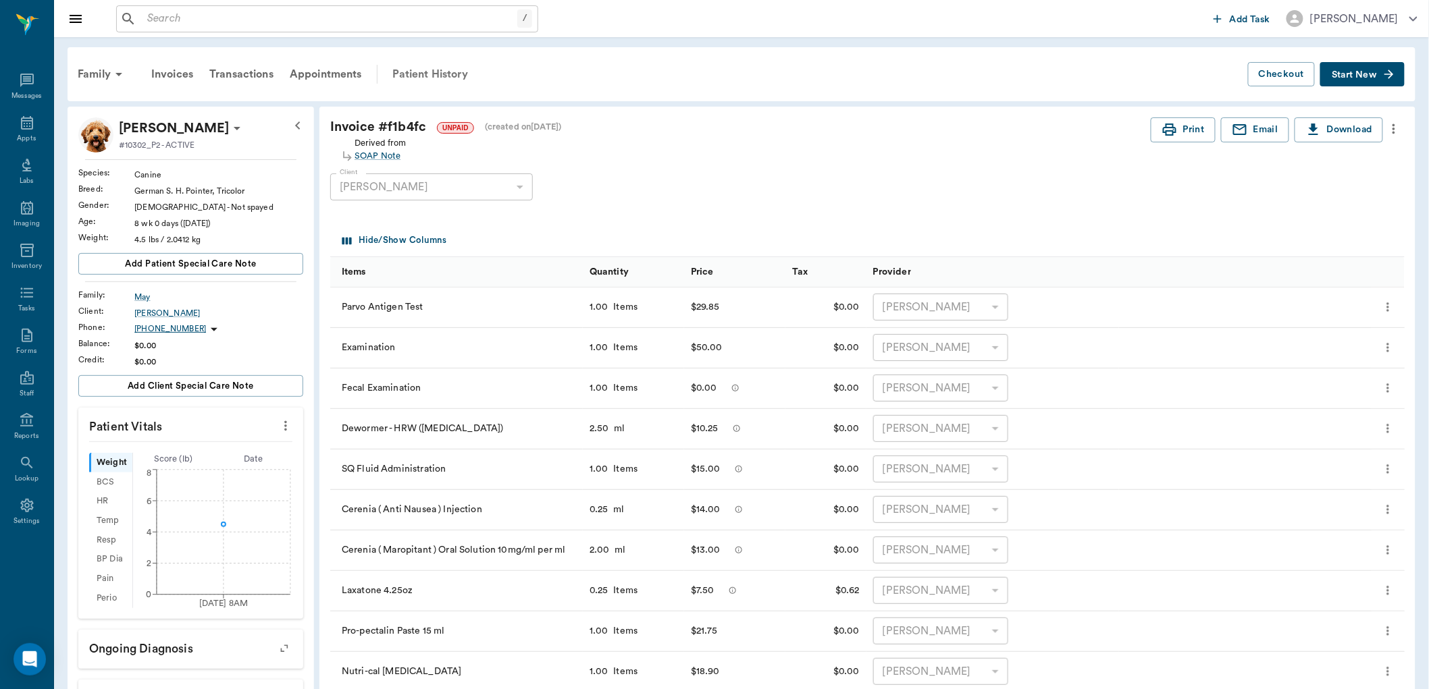
click at [437, 74] on div "Patient History" at bounding box center [430, 74] width 92 height 32
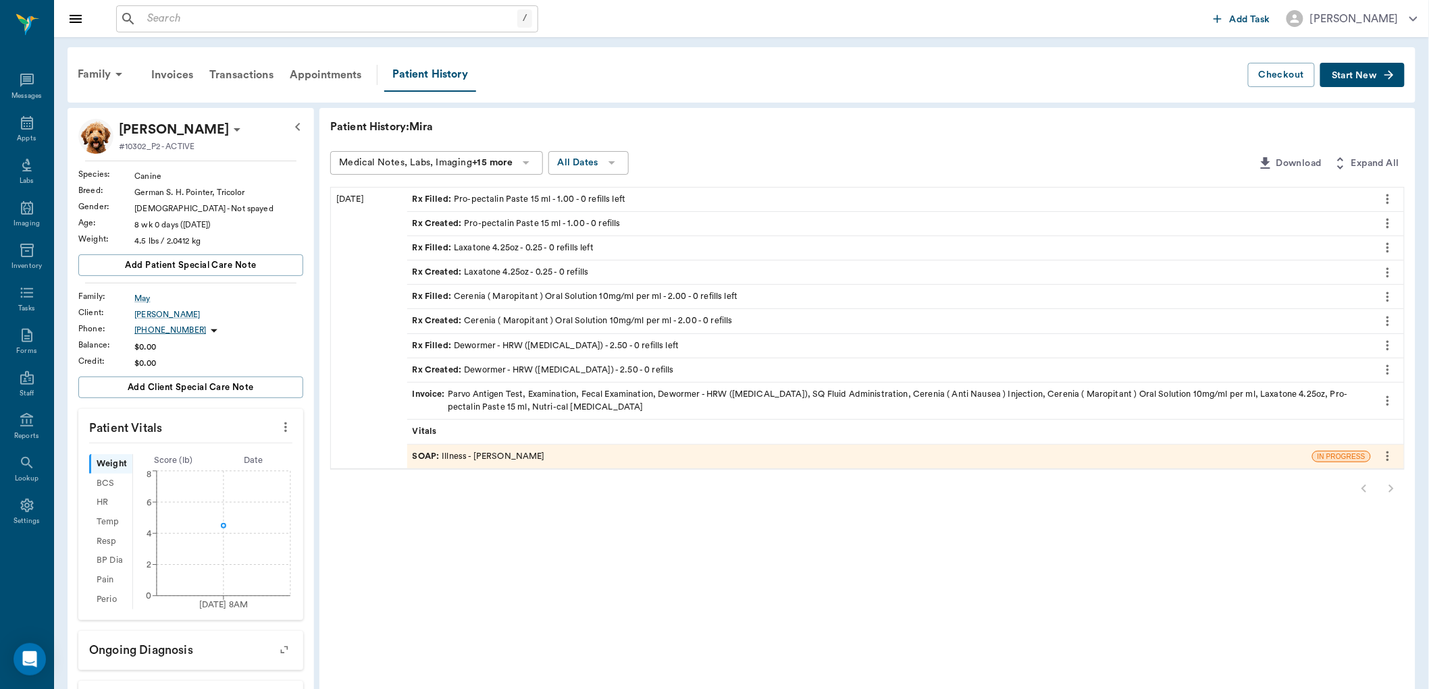
click at [475, 457] on div "SOAP : Illness - Dr. Bert Ellsworth" at bounding box center [479, 456] width 132 height 13
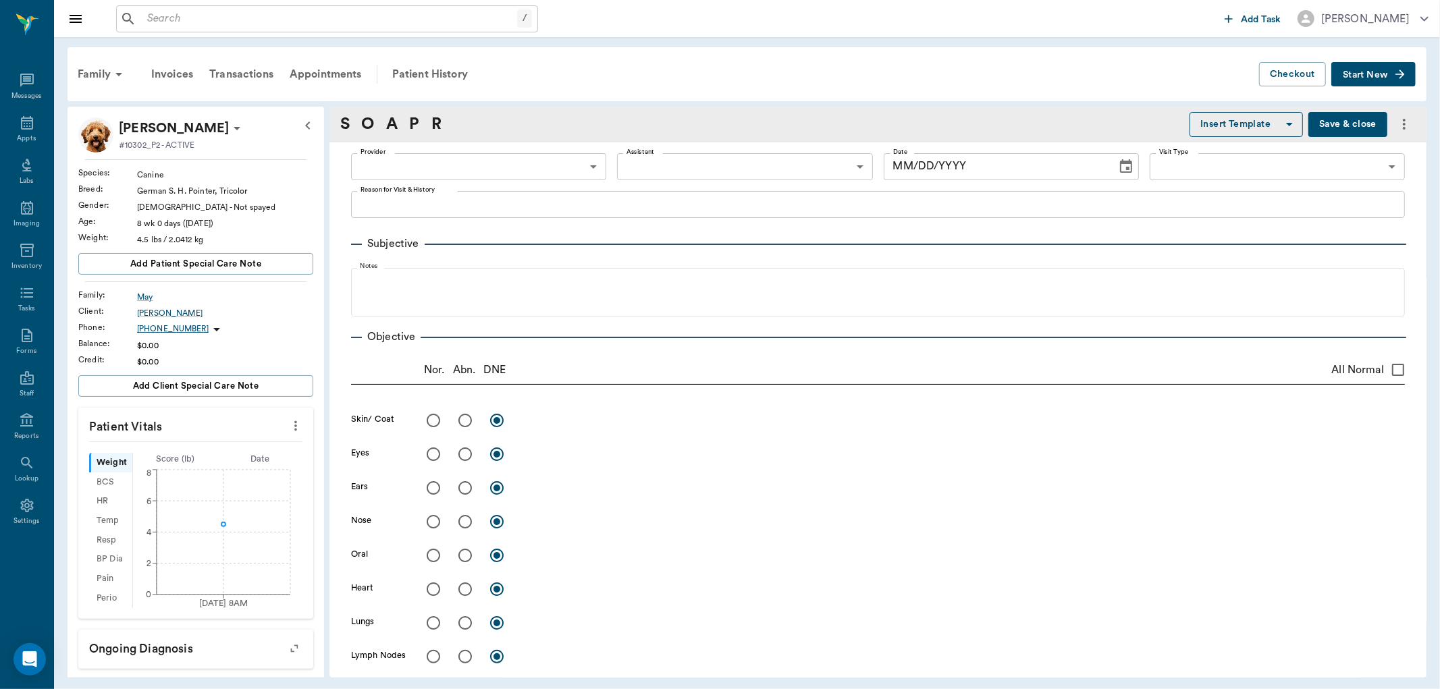
type input "63ec2f075fda476ae8351a4d"
type input "642ef10e332a41444de2bad1"
type input "65d2be4f46e3a538d89b8c15"
type textarea "just got yesterday , lethargic , vomiting and diarrhea, hasnt ate at all/Lisa"
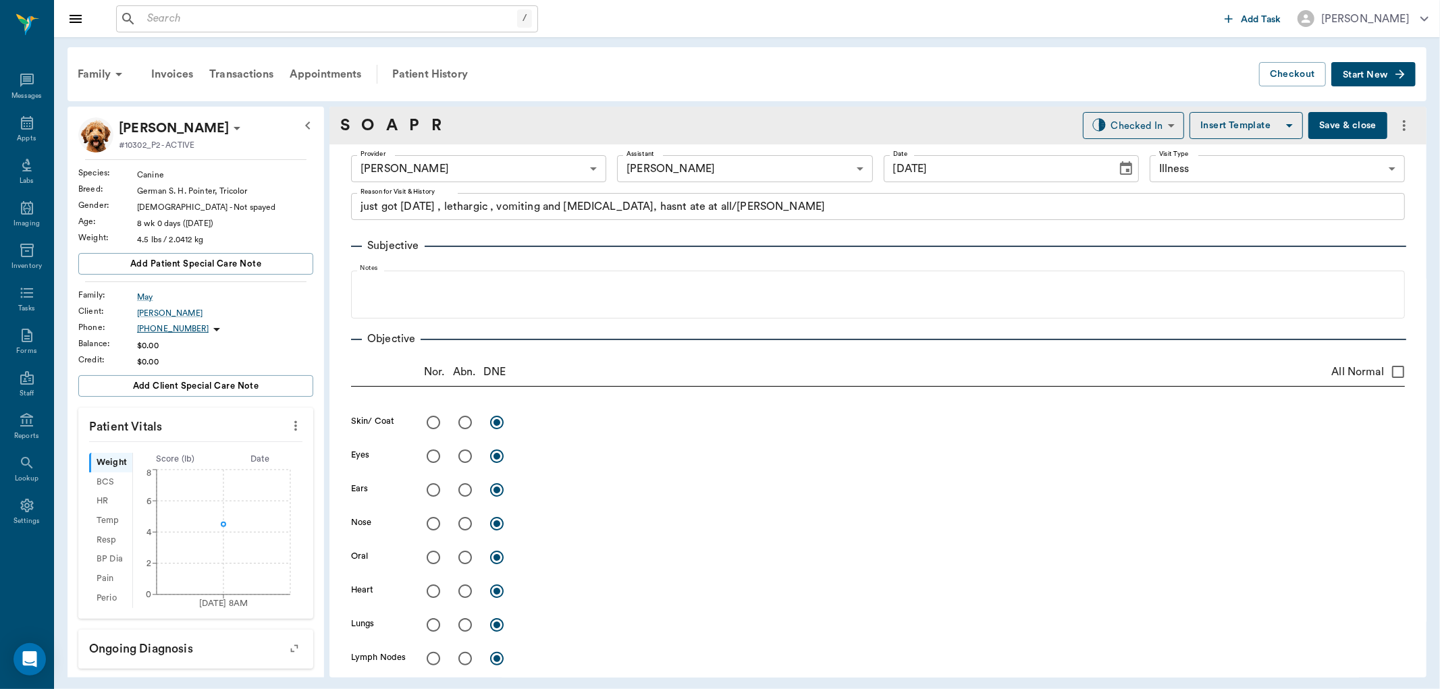
type input "[DATE]"
click at [1130, 120] on body "/ ​ Add Task Dr. Bert Ellsworth Nectar Messages Appts Labs Imaging Inventory Ta…" at bounding box center [720, 344] width 1440 height 689
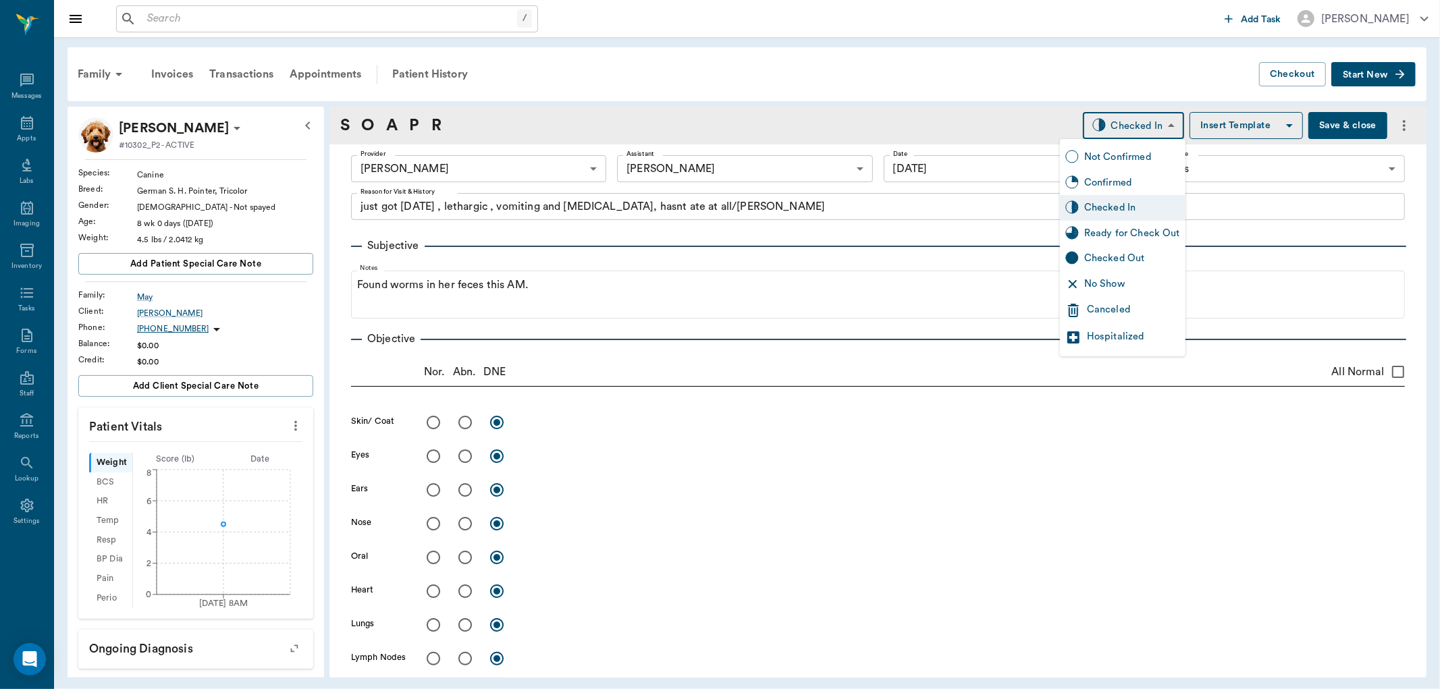
click at [1136, 231] on div "Ready for Check Out" at bounding box center [1132, 233] width 96 height 15
type input "READY_TO_CHECKOUT"
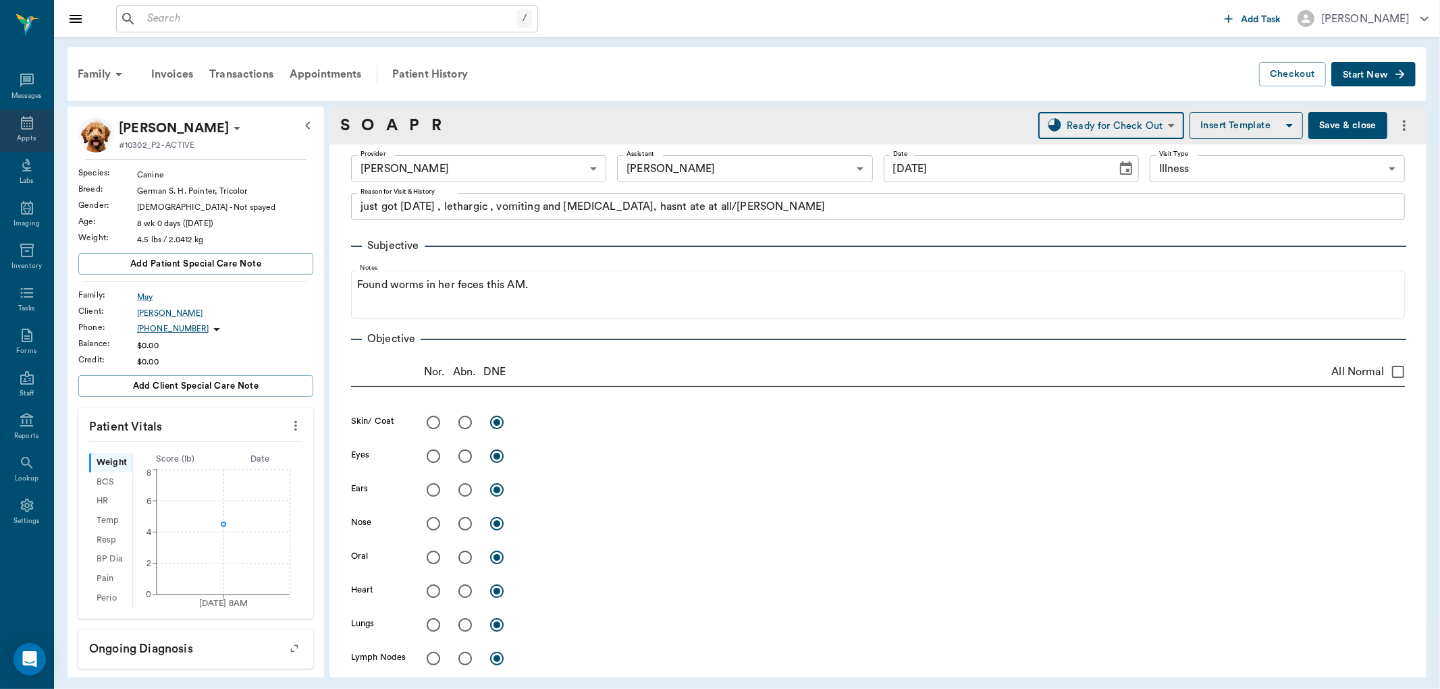
click at [31, 130] on icon at bounding box center [27, 123] width 16 height 16
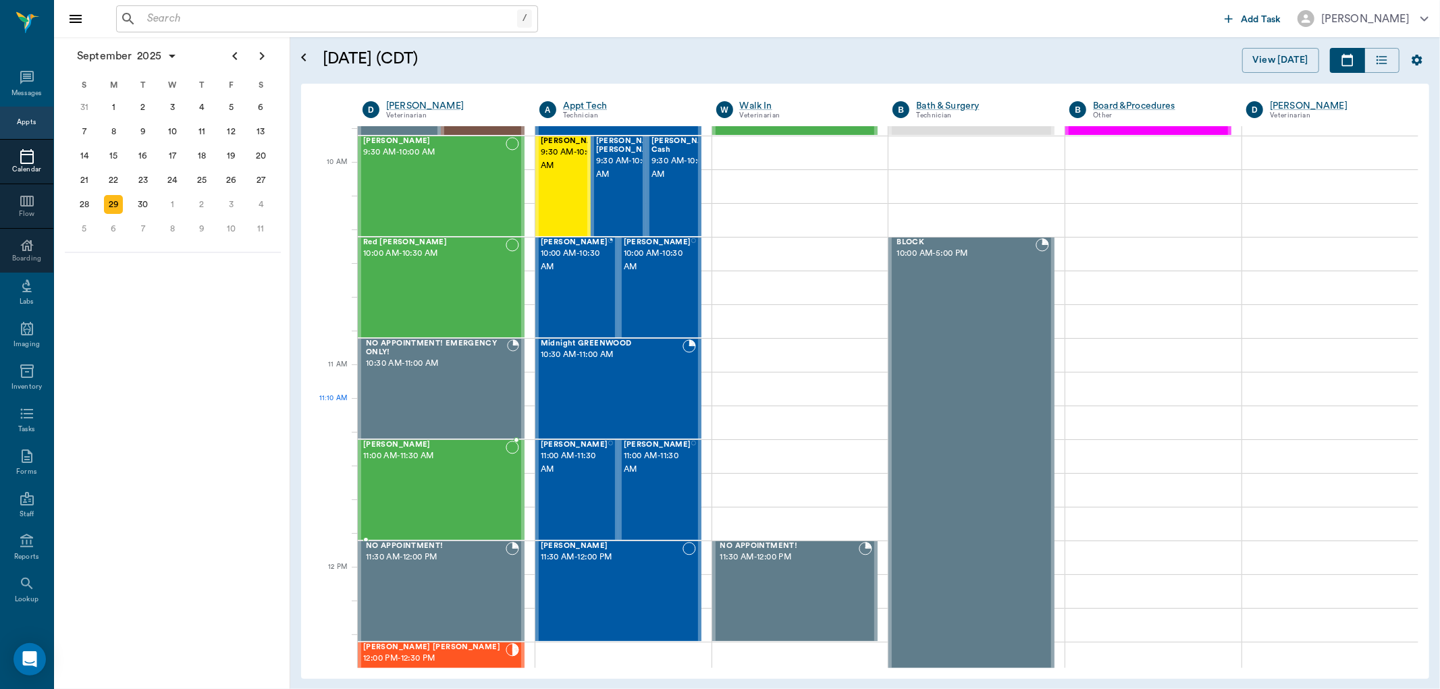
scroll to position [600, 0]
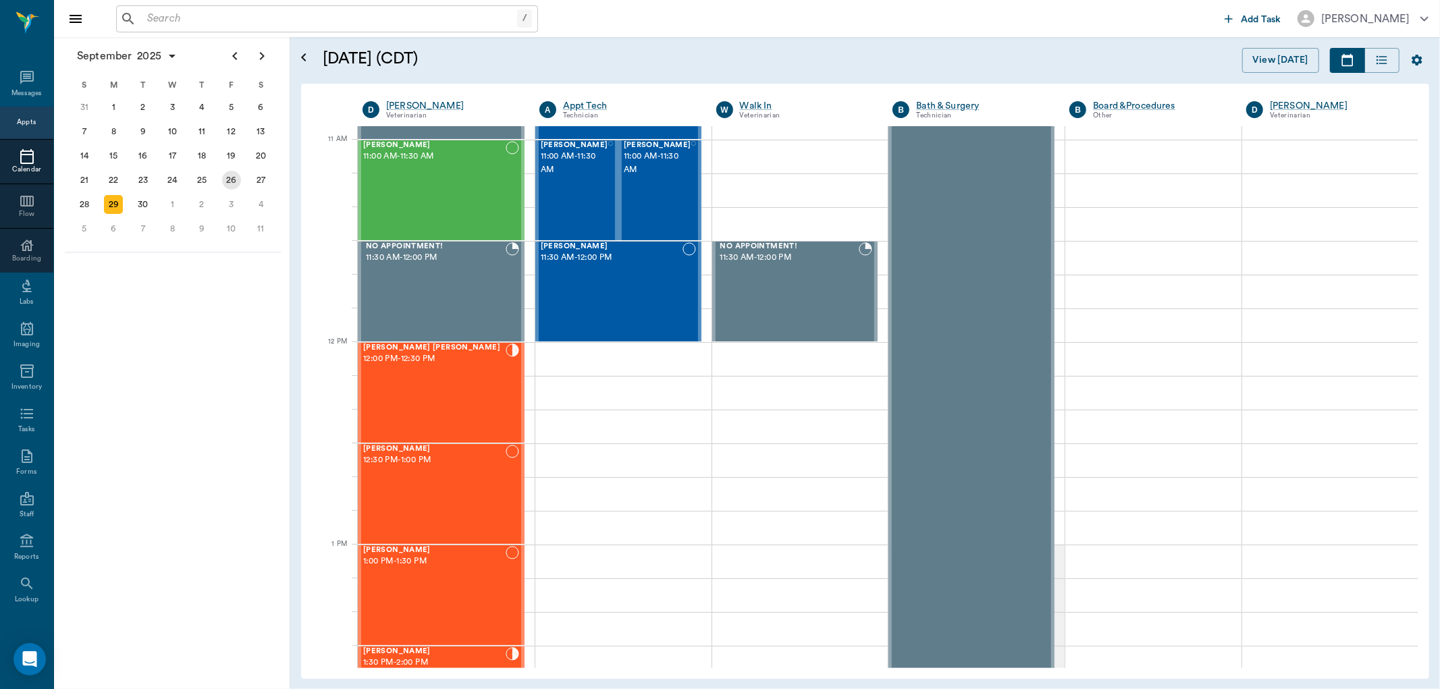
click at [232, 176] on div "26" at bounding box center [231, 180] width 19 height 19
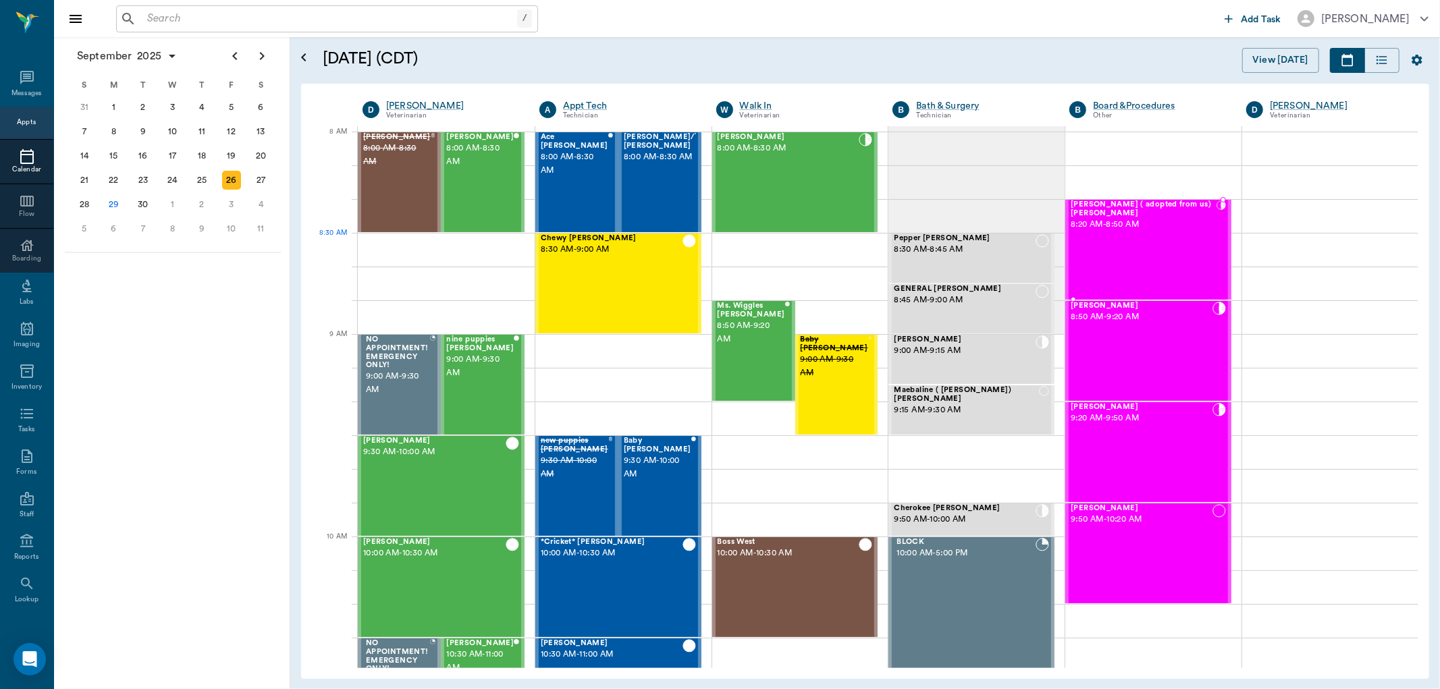
click at [1089, 253] on div "Starr ( adopted from us) Kreps 8:20 AM - 8:50 AM" at bounding box center [1144, 250] width 146 height 99
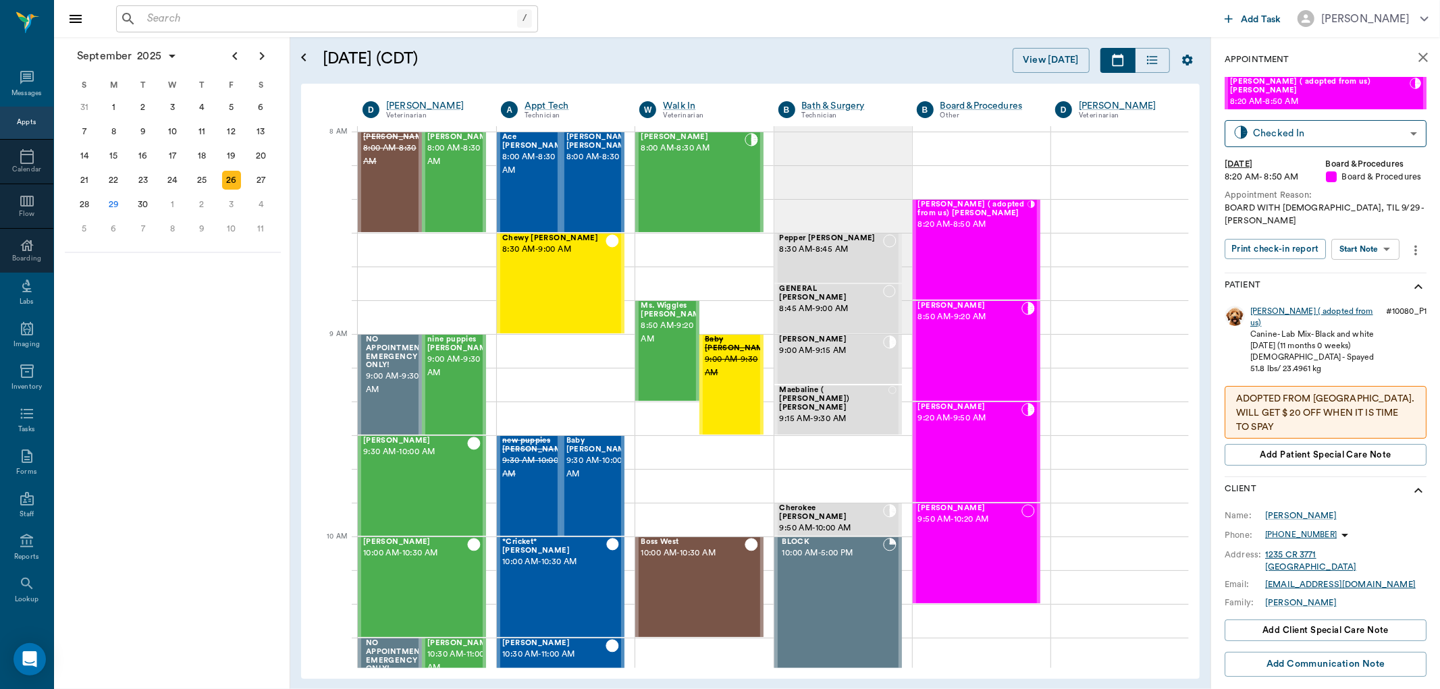
click at [1257, 306] on div "Starr ( adopted from us)" at bounding box center [1315, 317] width 130 height 23
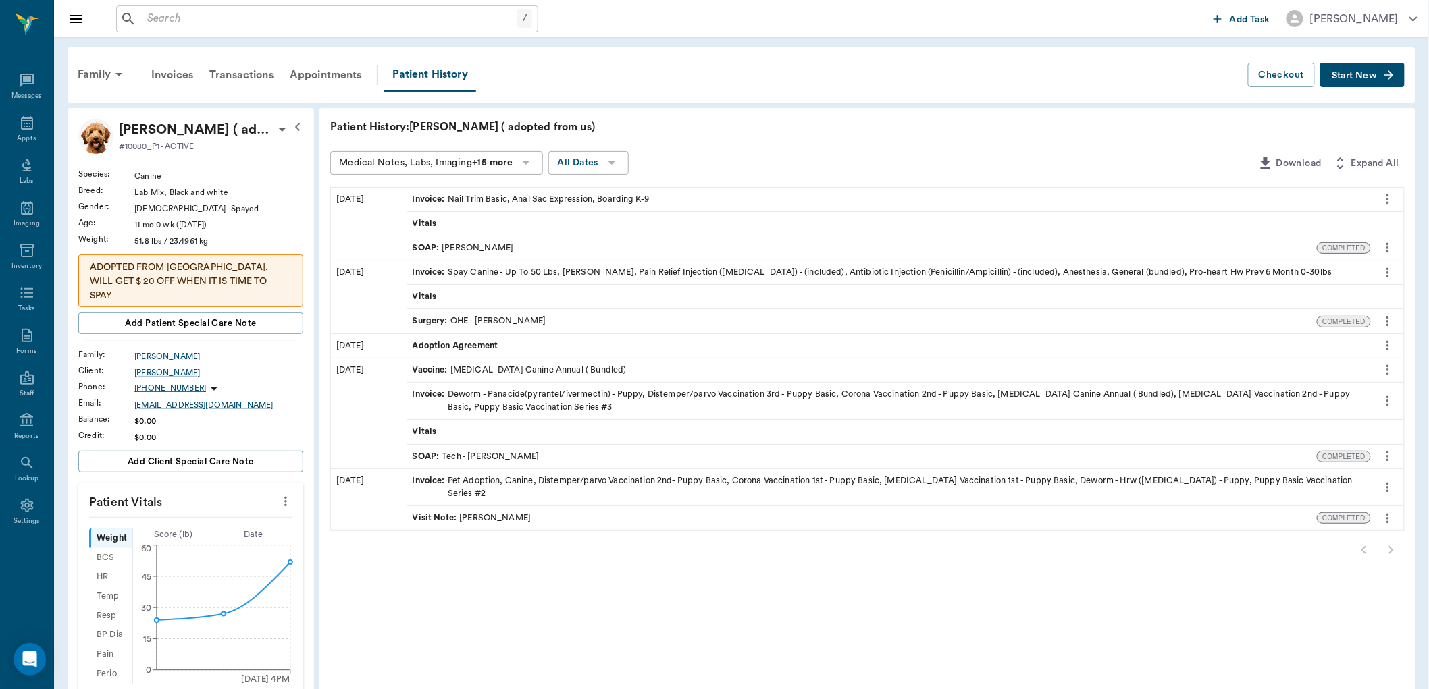
click at [88, 74] on div "Family" at bounding box center [102, 74] width 65 height 32
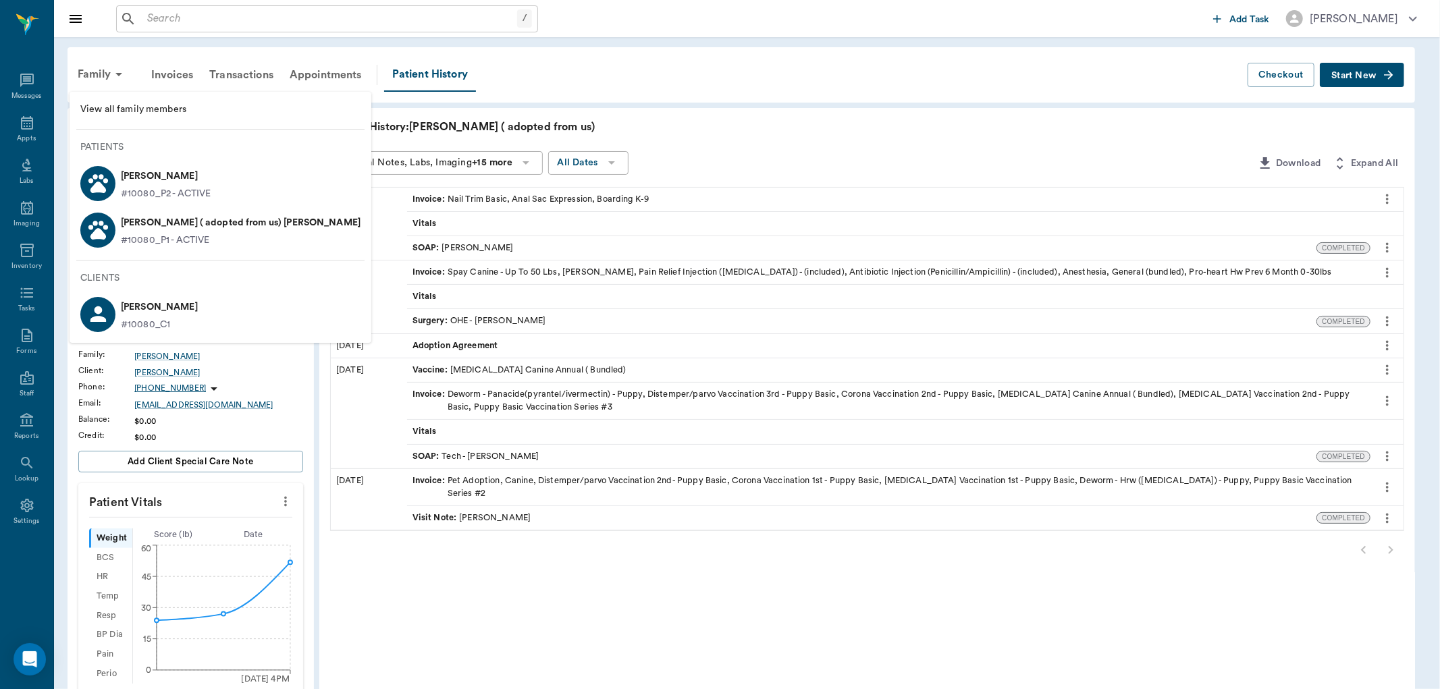
click at [152, 188] on p "#10080_P2 - ACTIVE" at bounding box center [166, 194] width 90 height 14
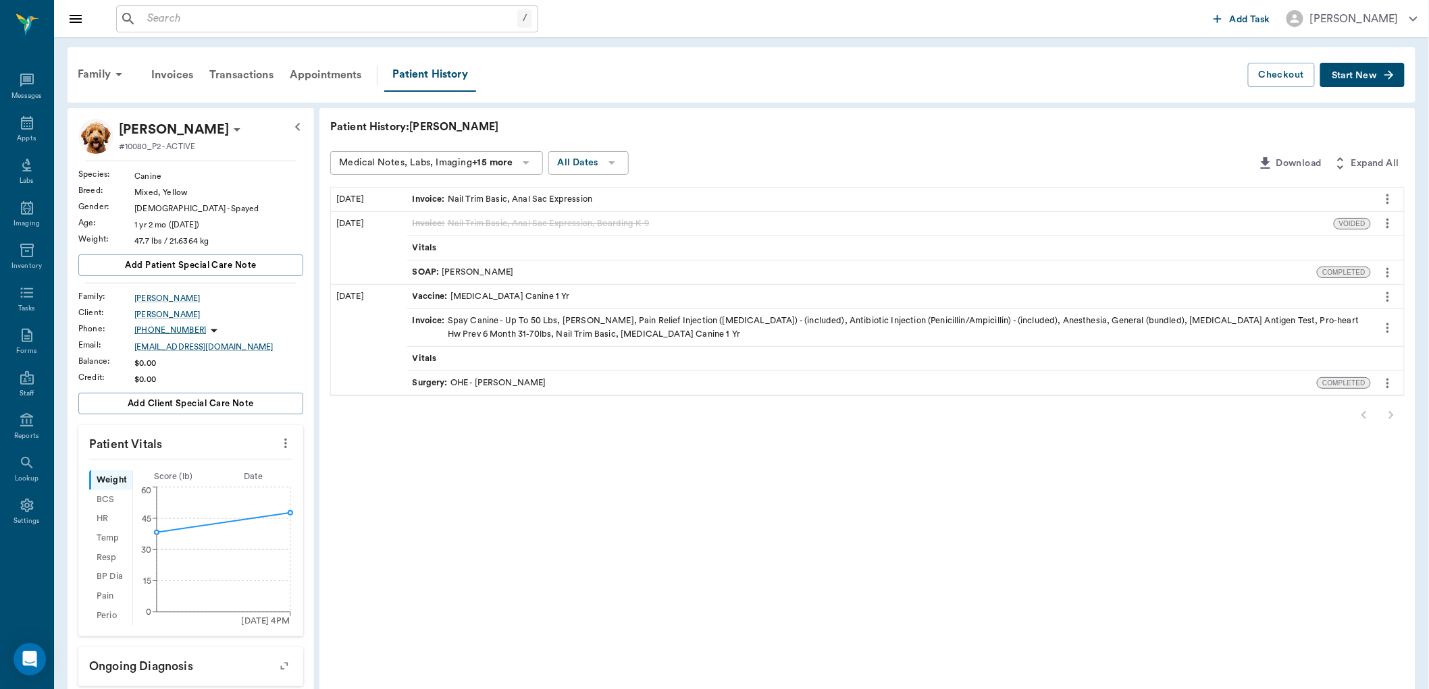
click at [1354, 69] on button "Start New" at bounding box center [1362, 75] width 84 height 25
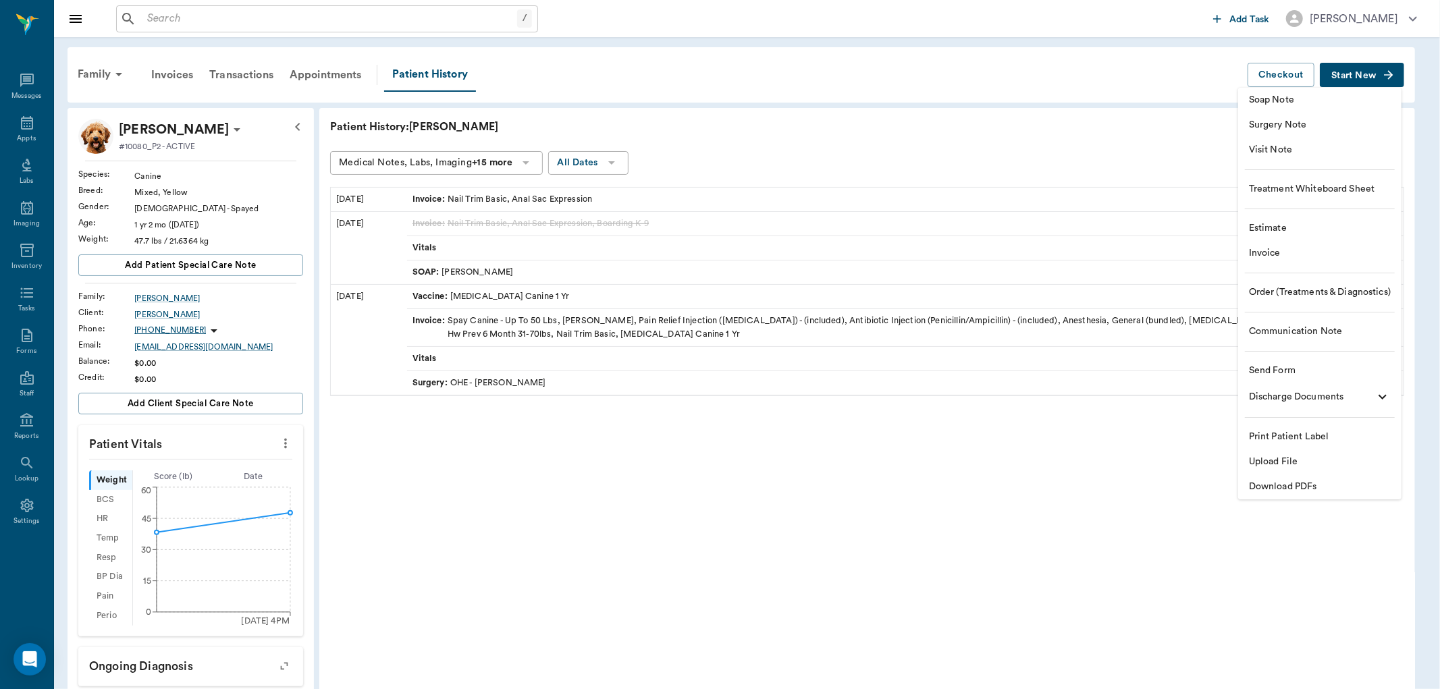
click at [1280, 254] on span "Invoice" at bounding box center [1320, 253] width 142 height 14
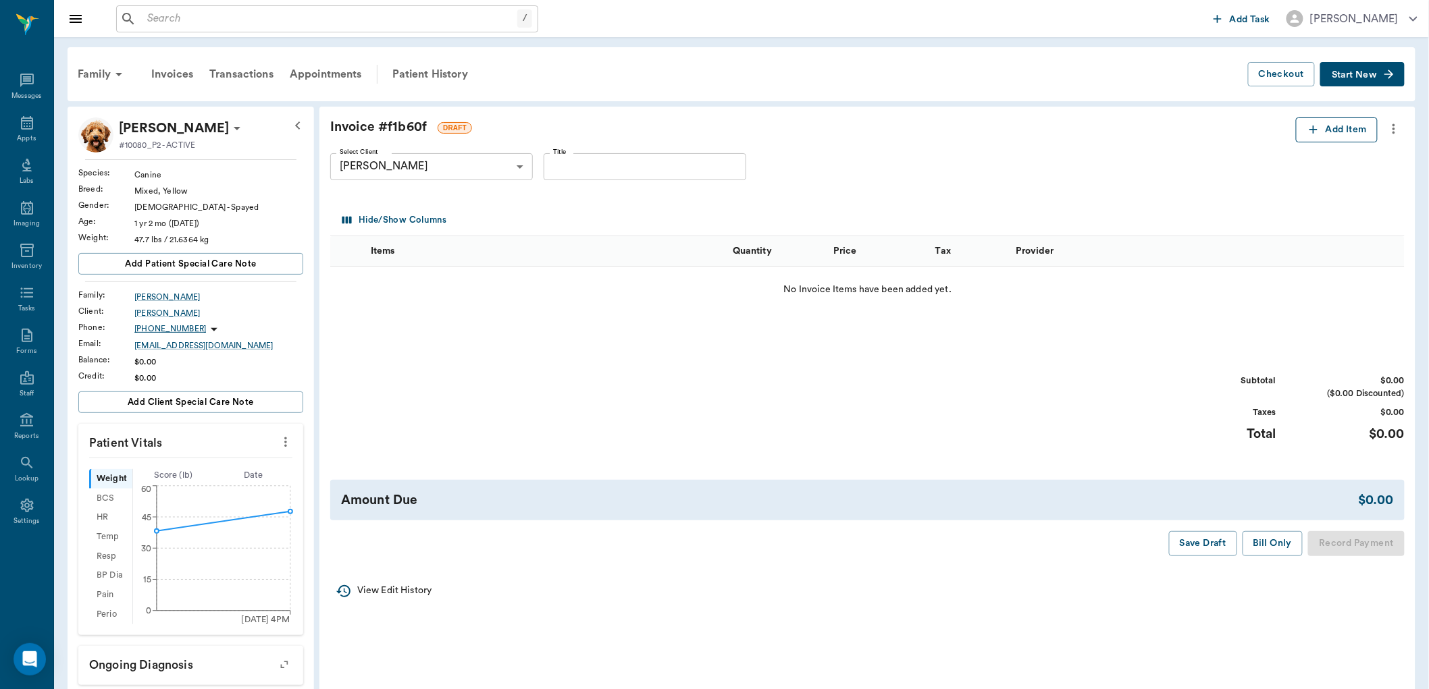
click at [1310, 130] on icon "button" at bounding box center [1314, 130] width 14 height 14
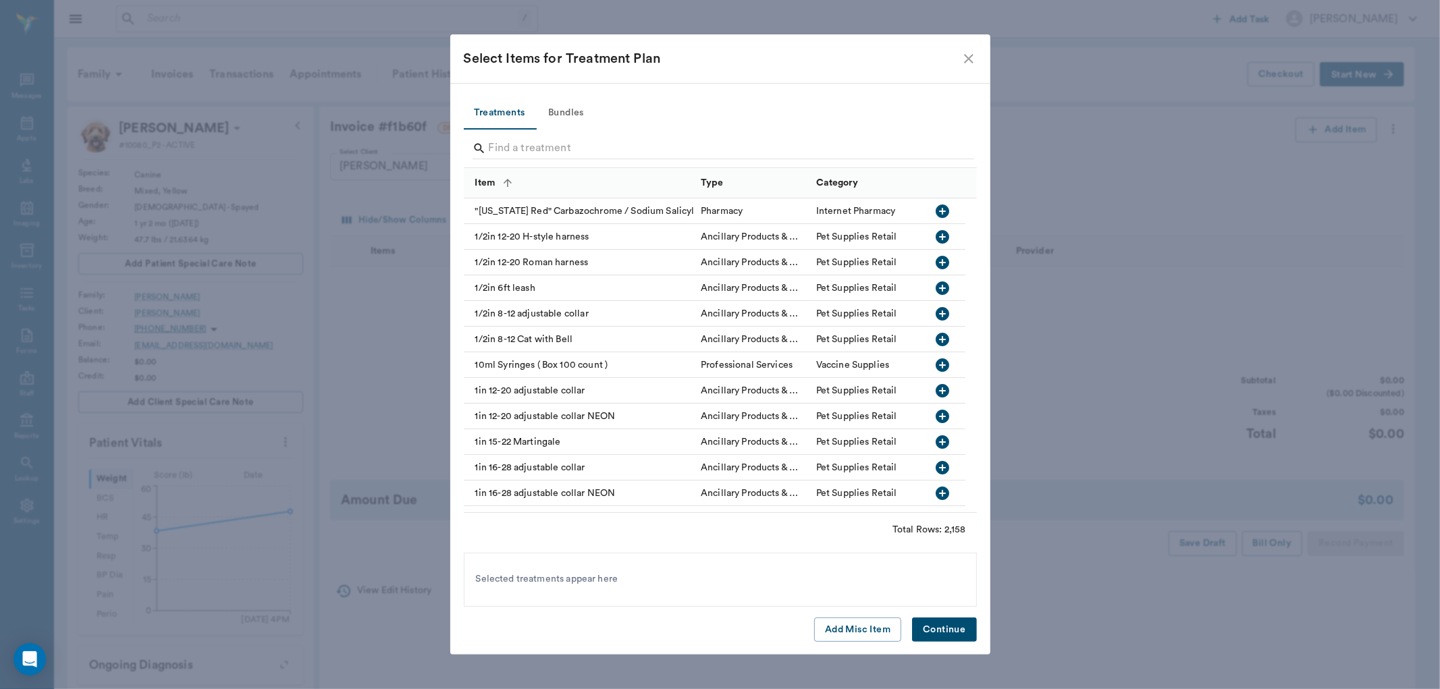
click at [968, 61] on icon "close" at bounding box center [969, 59] width 16 height 16
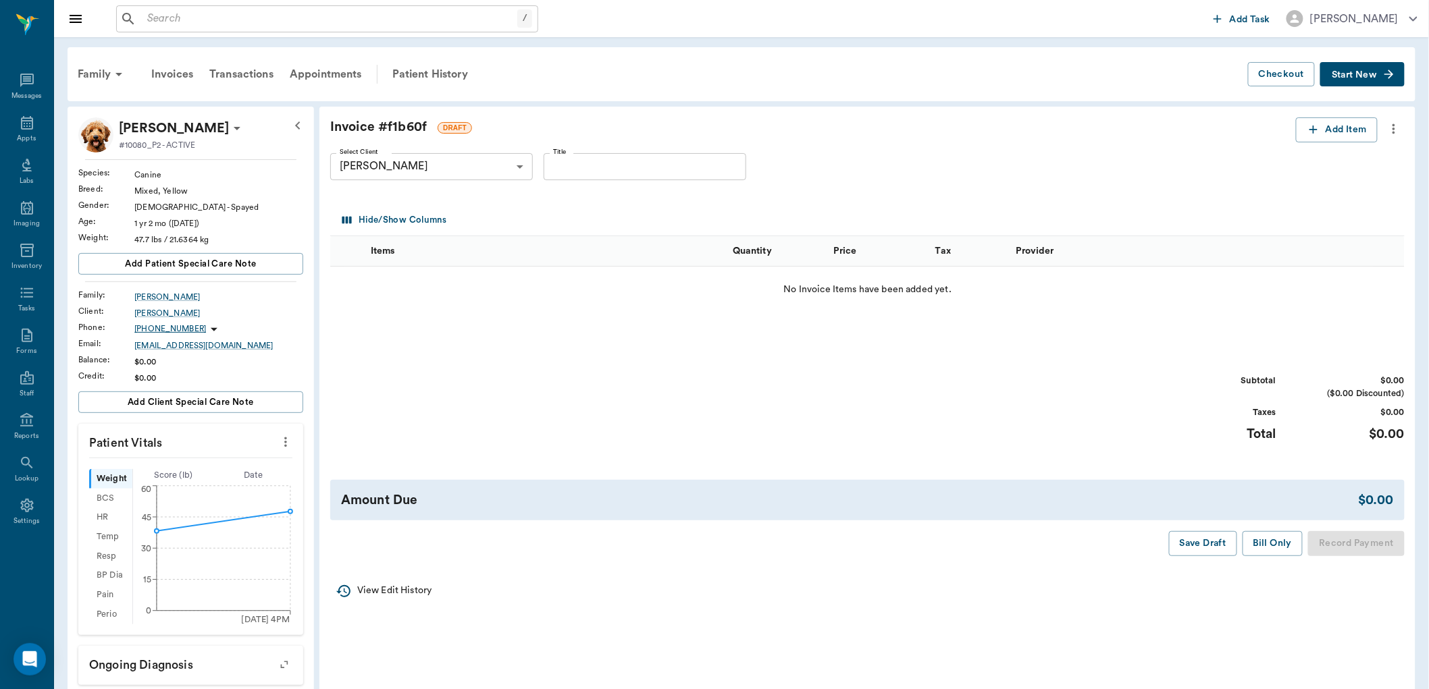
click at [1394, 130] on icon "more" at bounding box center [1393, 129] width 15 height 16
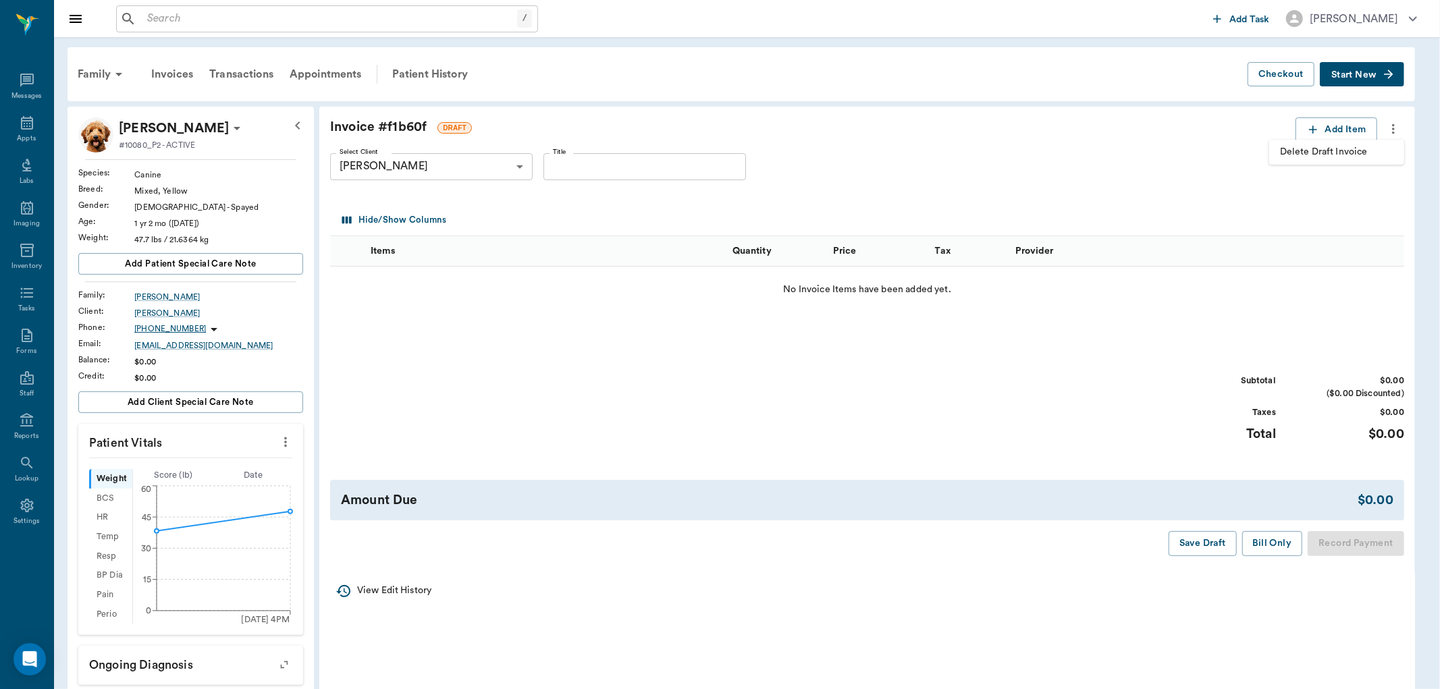
click at [1398, 129] on div at bounding box center [720, 344] width 1440 height 689
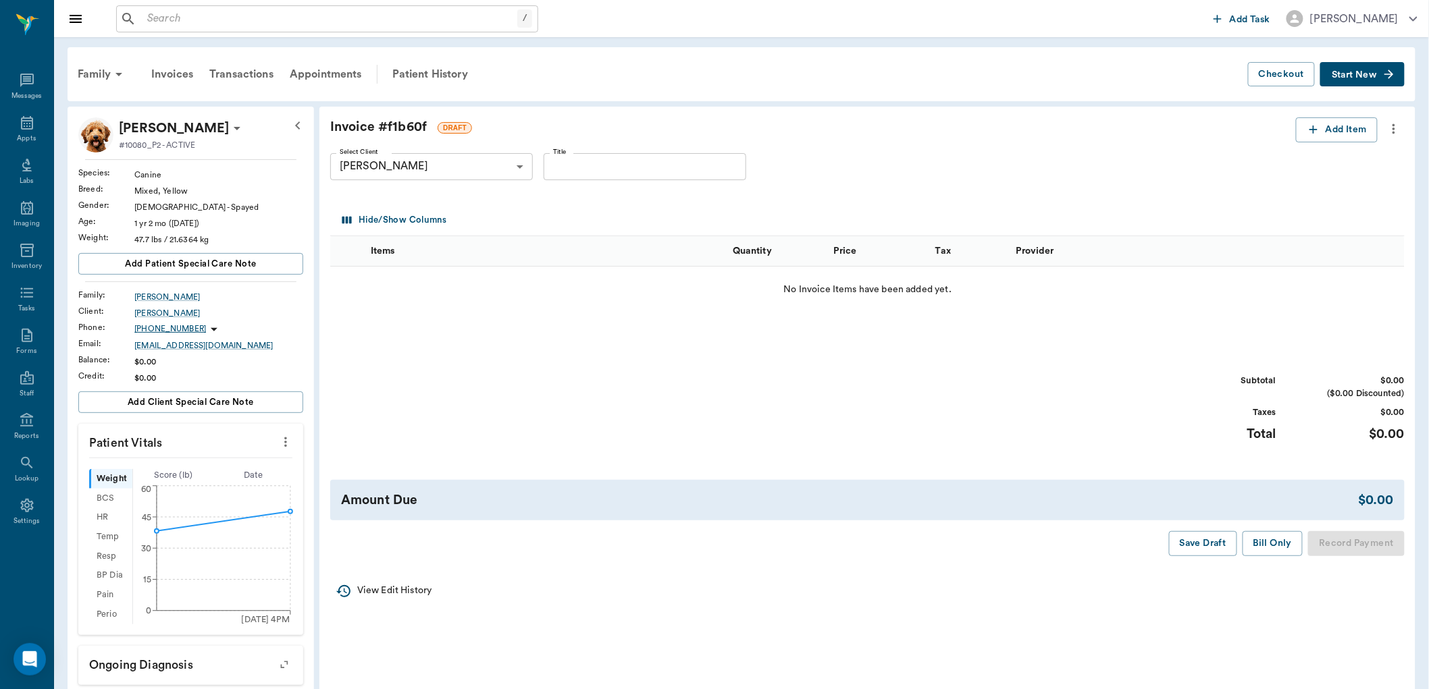
click at [1395, 129] on icon "more" at bounding box center [1393, 129] width 15 height 16
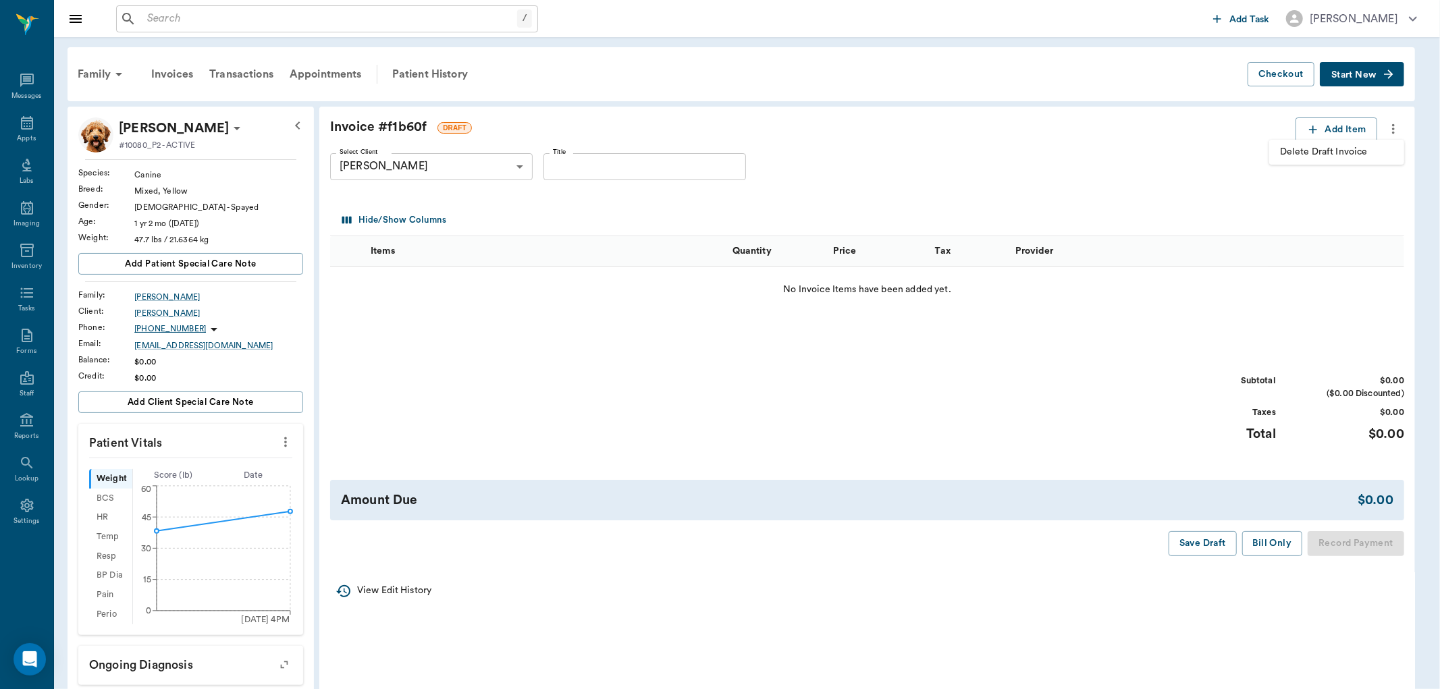
click at [1359, 150] on span "Delete Draft Invoice" at bounding box center [1336, 152] width 113 height 14
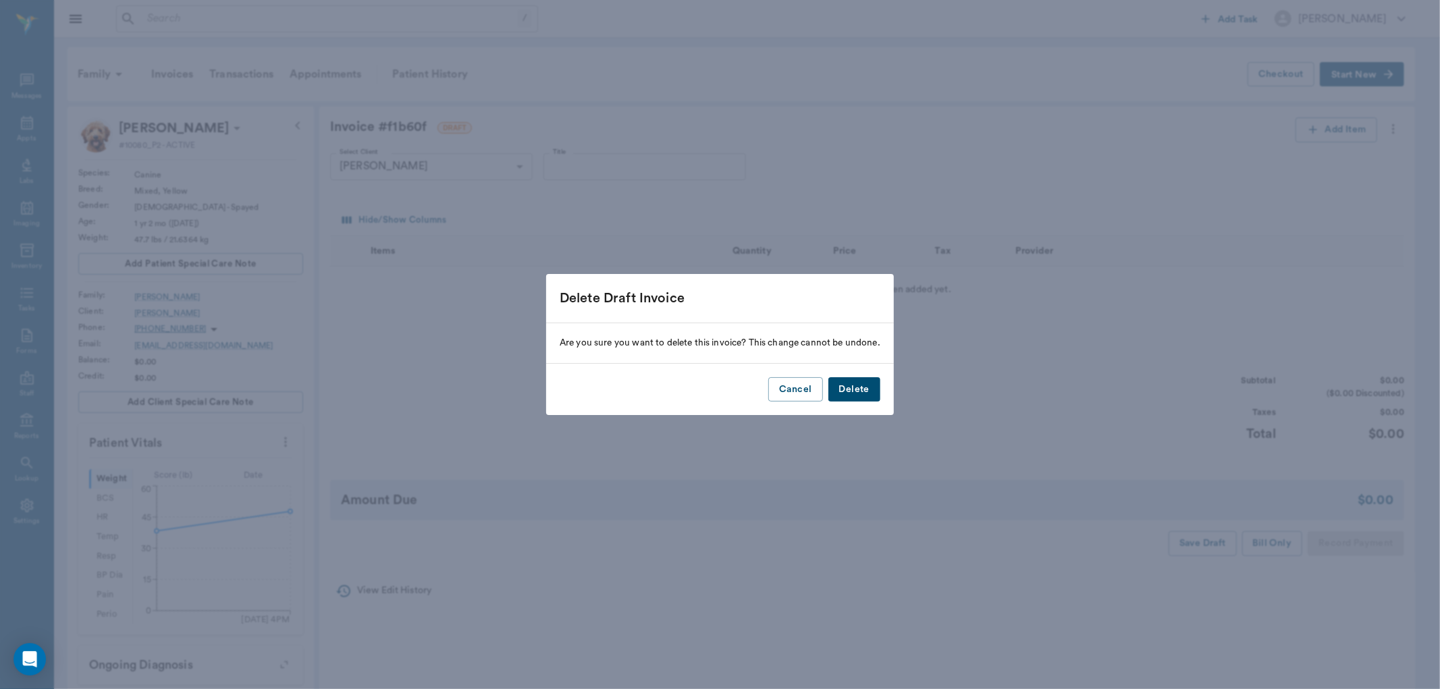
click at [871, 388] on button "Delete" at bounding box center [854, 389] width 52 height 25
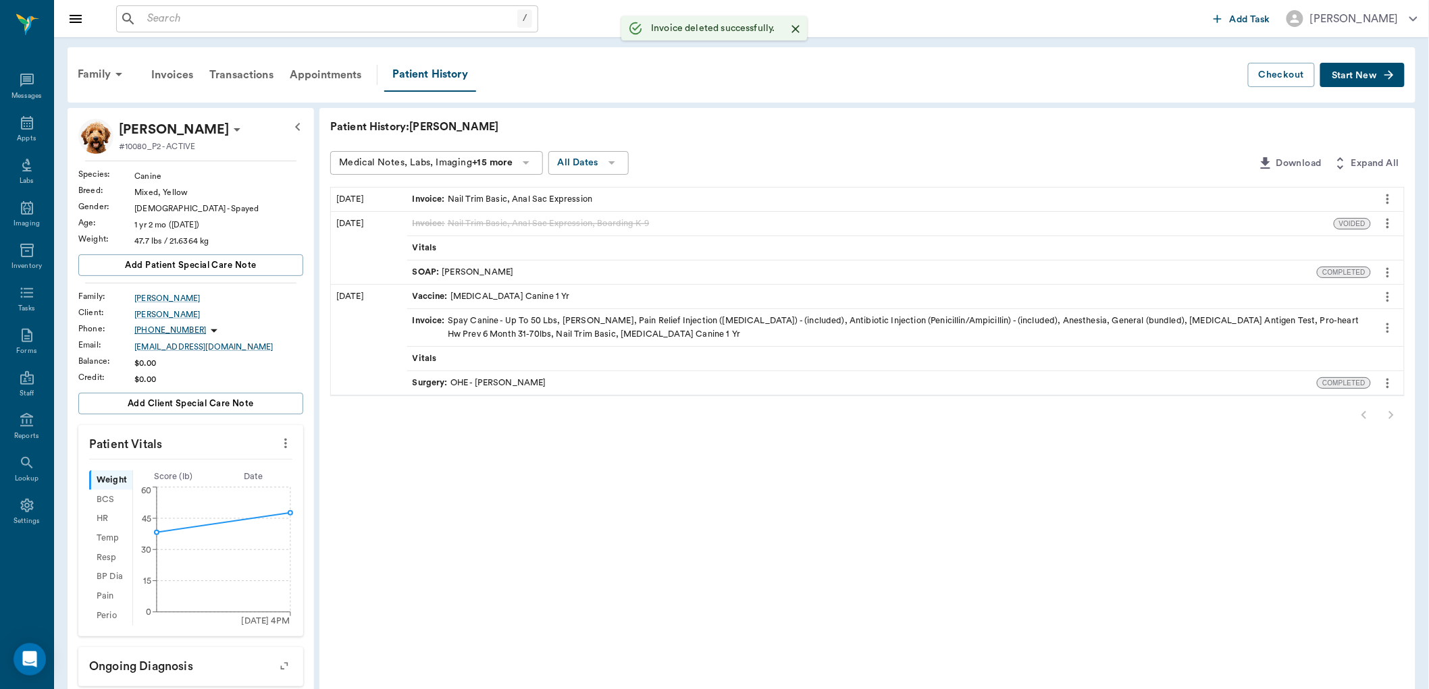
click at [1347, 82] on button "Start New" at bounding box center [1362, 75] width 84 height 25
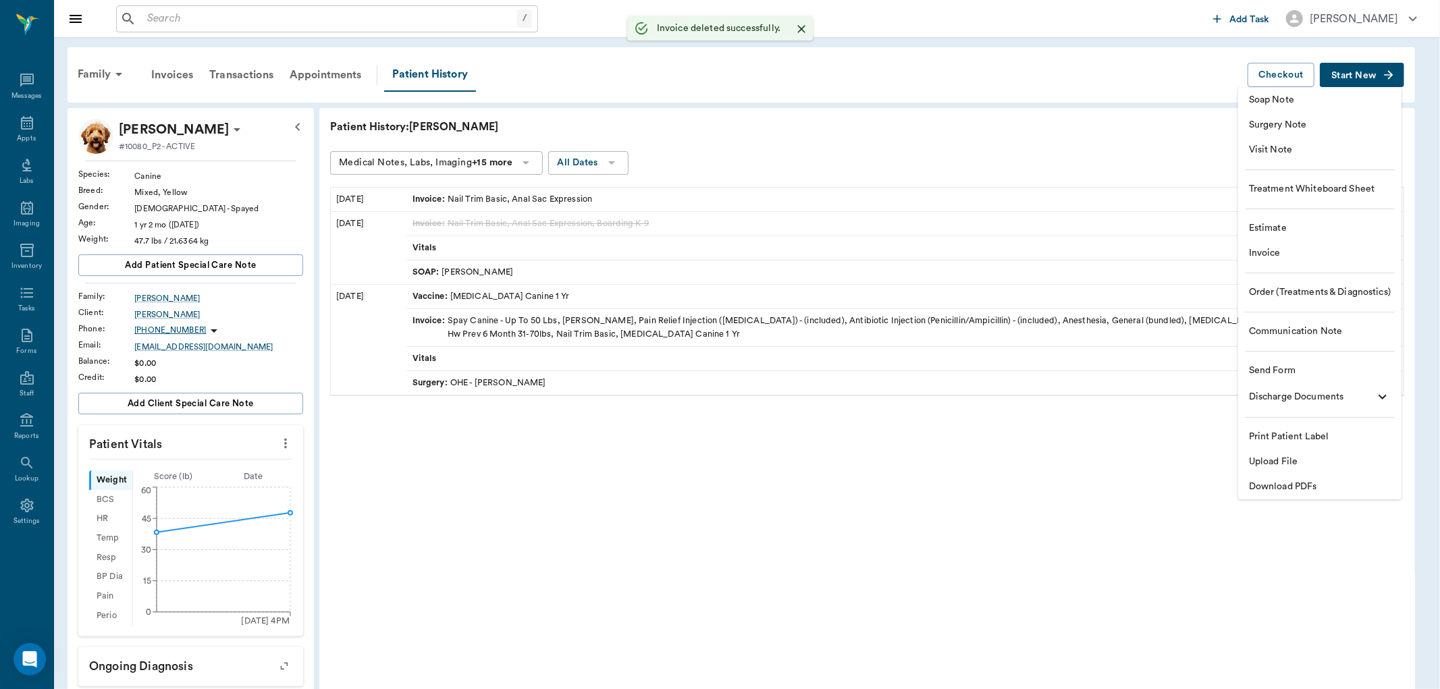
click at [1287, 147] on span "Visit Note" at bounding box center [1320, 150] width 142 height 14
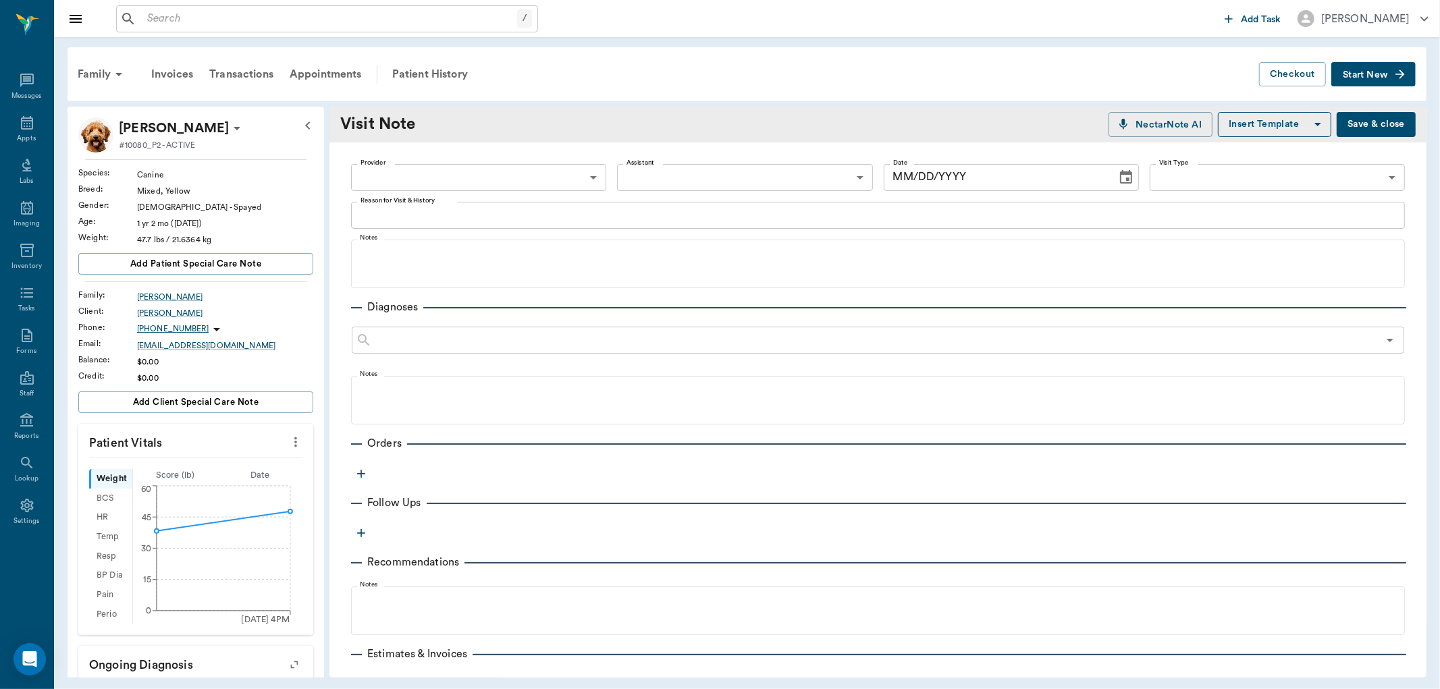
type input "[DATE]"
click at [426, 178] on body "/ ​ Add Task Dr. Bert Ellsworth Nectar Messages Appts Labs Imaging Inventory Ta…" at bounding box center [720, 344] width 1440 height 689
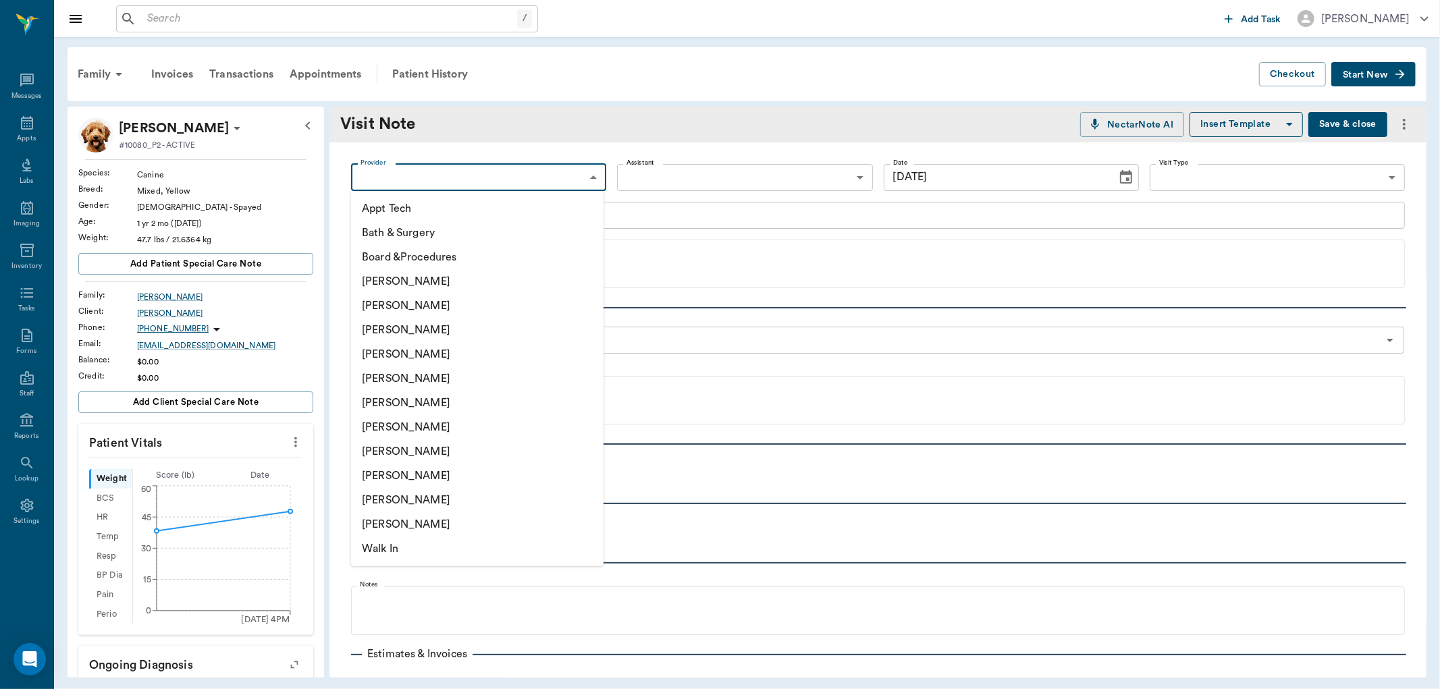
drag, startPoint x: 396, startPoint y: 470, endPoint x: 397, endPoint y: 453, distance: 16.9
click at [397, 469] on li "[PERSON_NAME]" at bounding box center [477, 476] width 253 height 24
type input "63ec2ede52e12b0ba117d0d7"
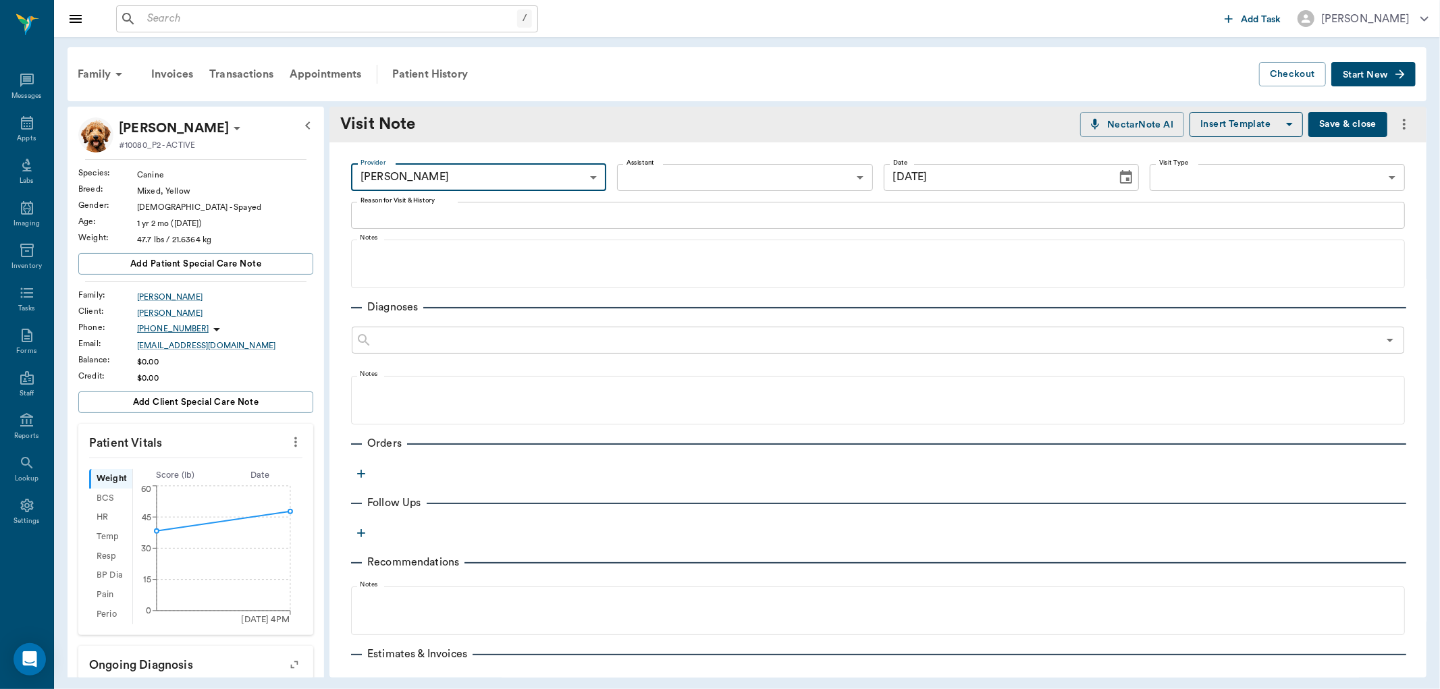
click at [373, 218] on textarea "Reason for Visit & History" at bounding box center [878, 215] width 1035 height 16
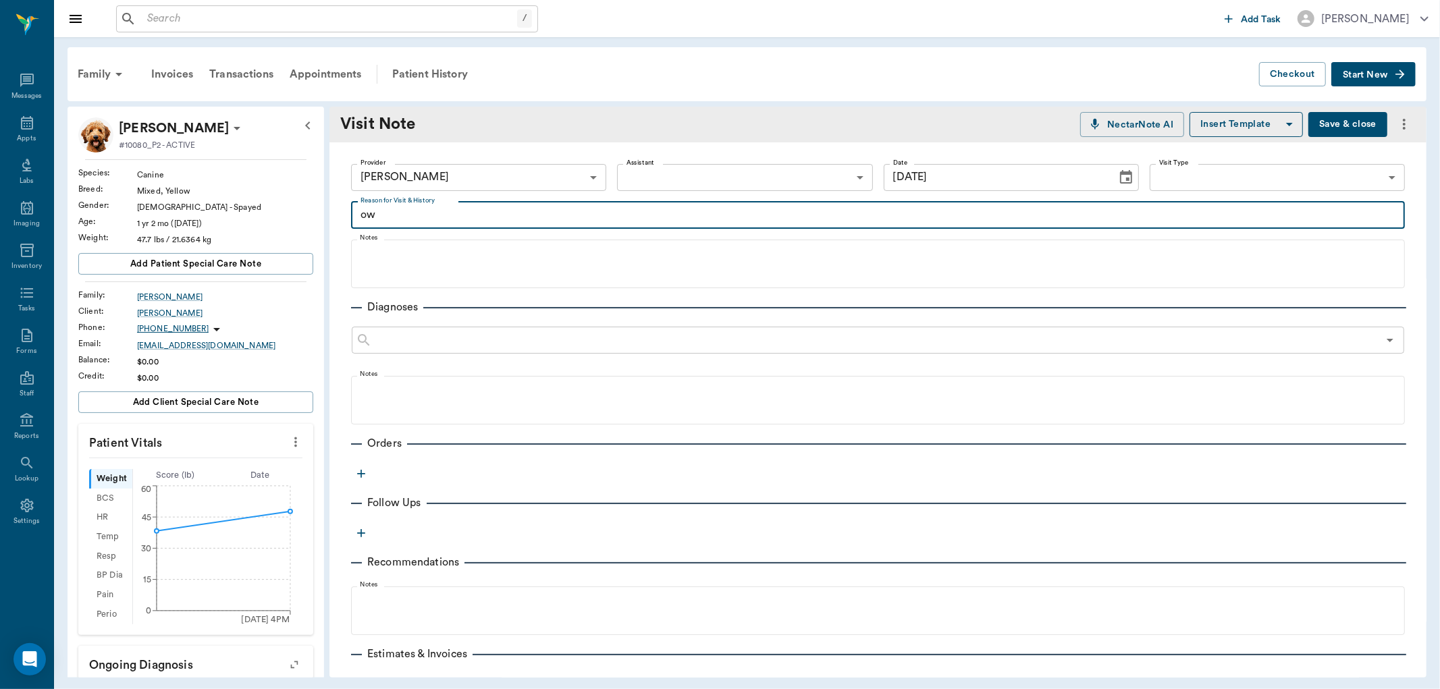
type textarea "o"
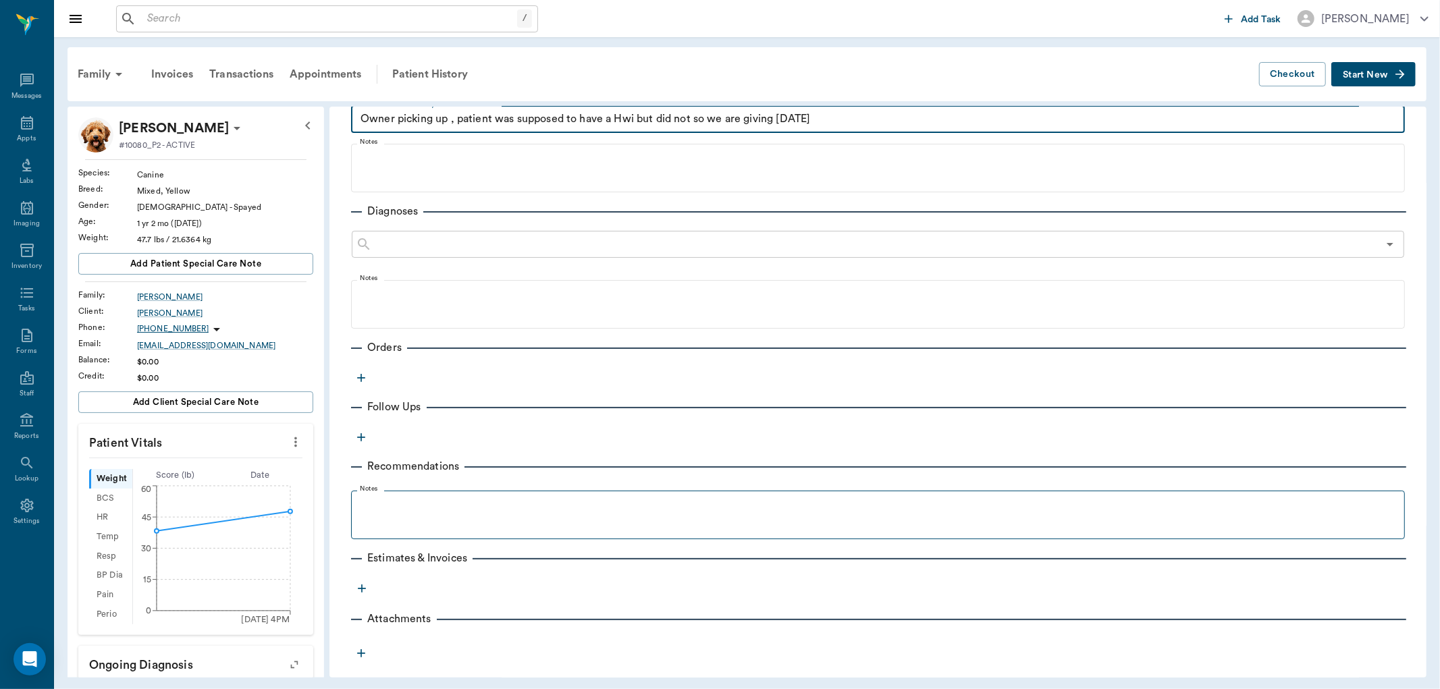
scroll to position [104, 0]
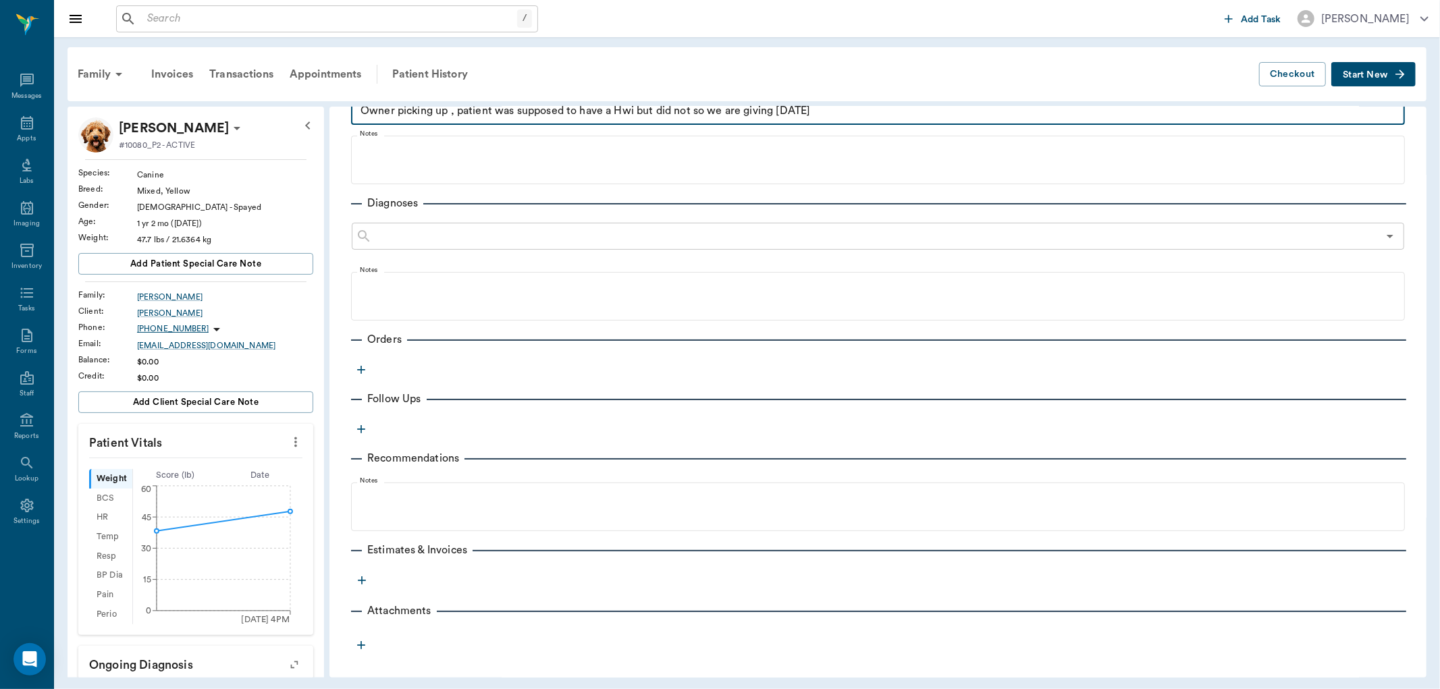
type textarea "Owner picking up , patient was supposed to have a Hwi but did not so we are giv…"
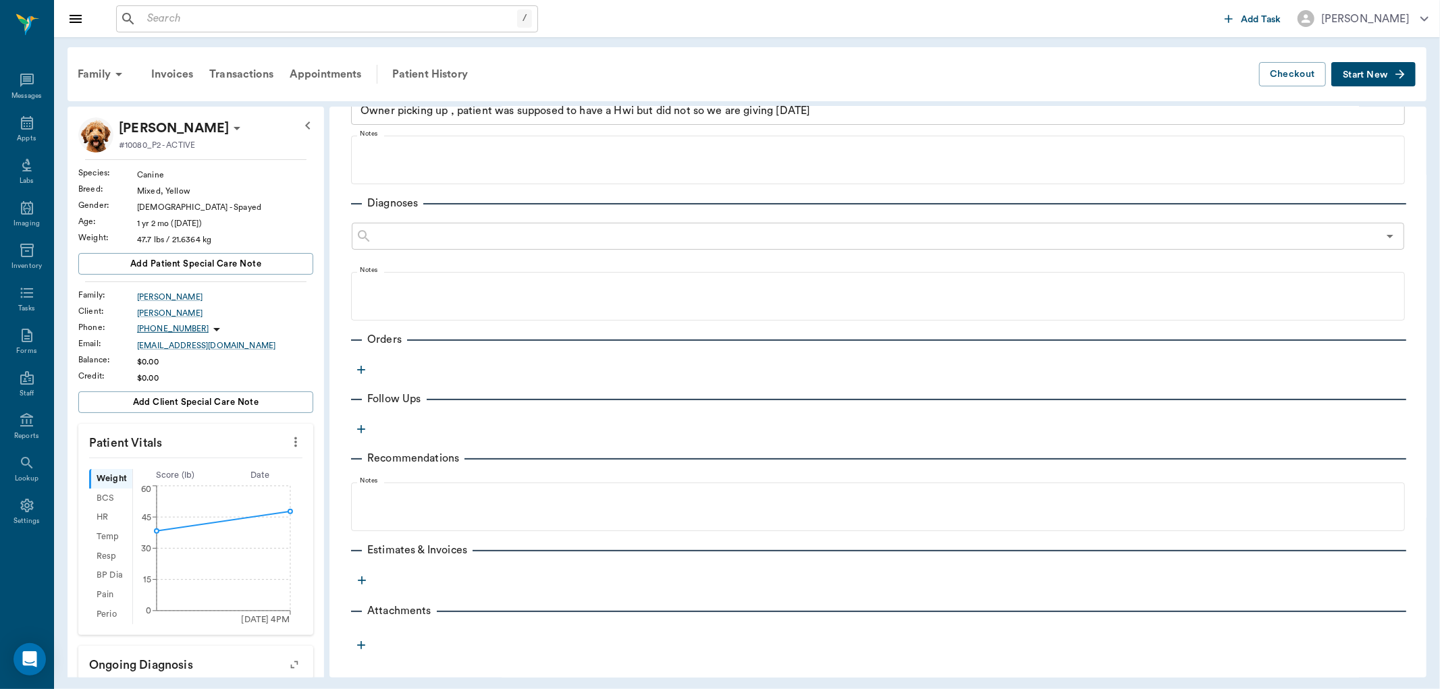
click at [361, 372] on icon "button" at bounding box center [361, 370] width 8 height 8
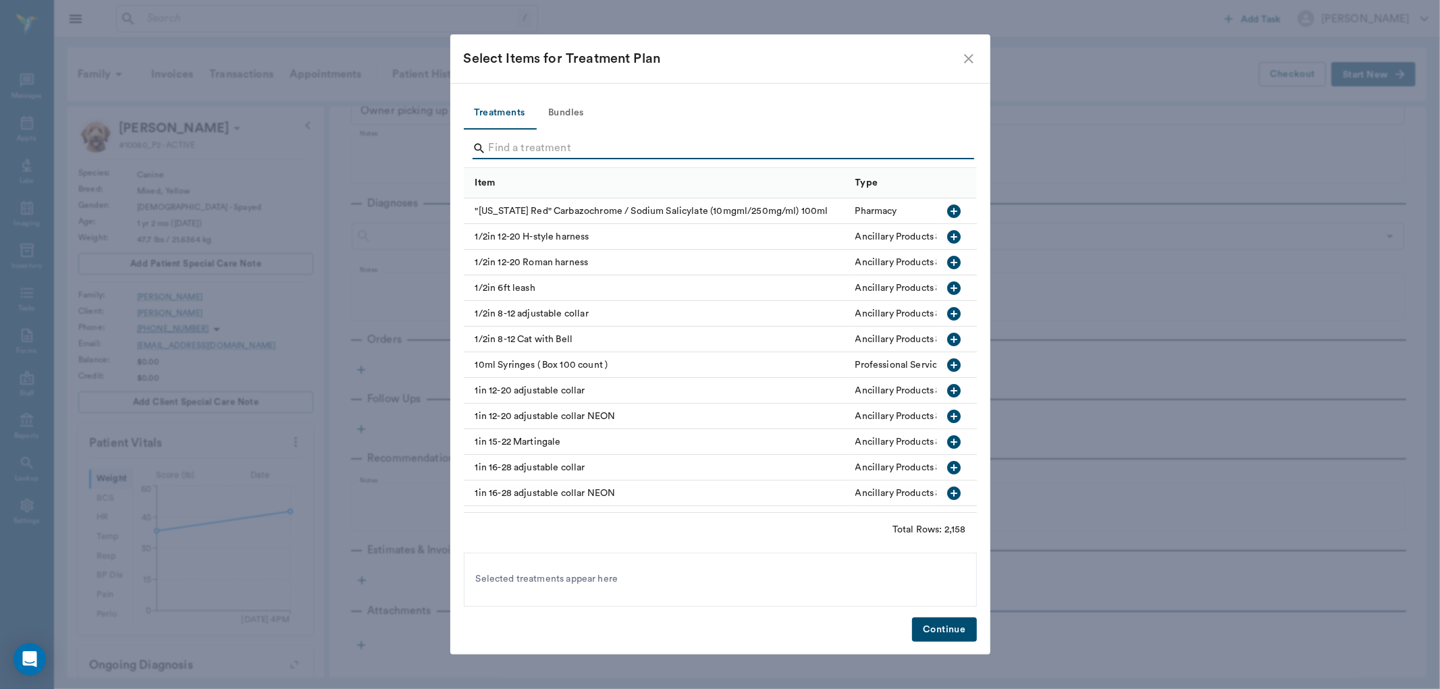
click at [504, 144] on input "Search" at bounding box center [721, 149] width 465 height 22
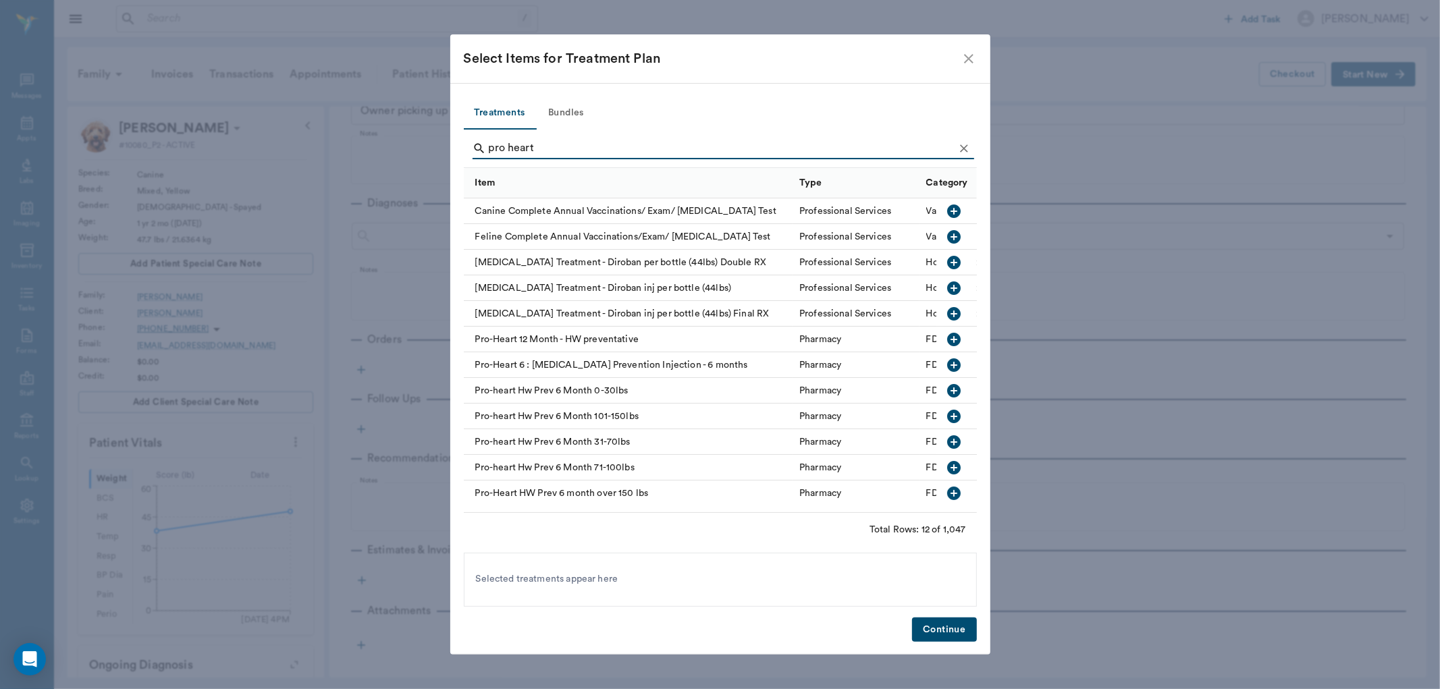
type input "pro heart"
click at [947, 441] on icon "button" at bounding box center [954, 443] width 14 height 14
click at [947, 629] on button "Continue" at bounding box center [944, 630] width 64 height 25
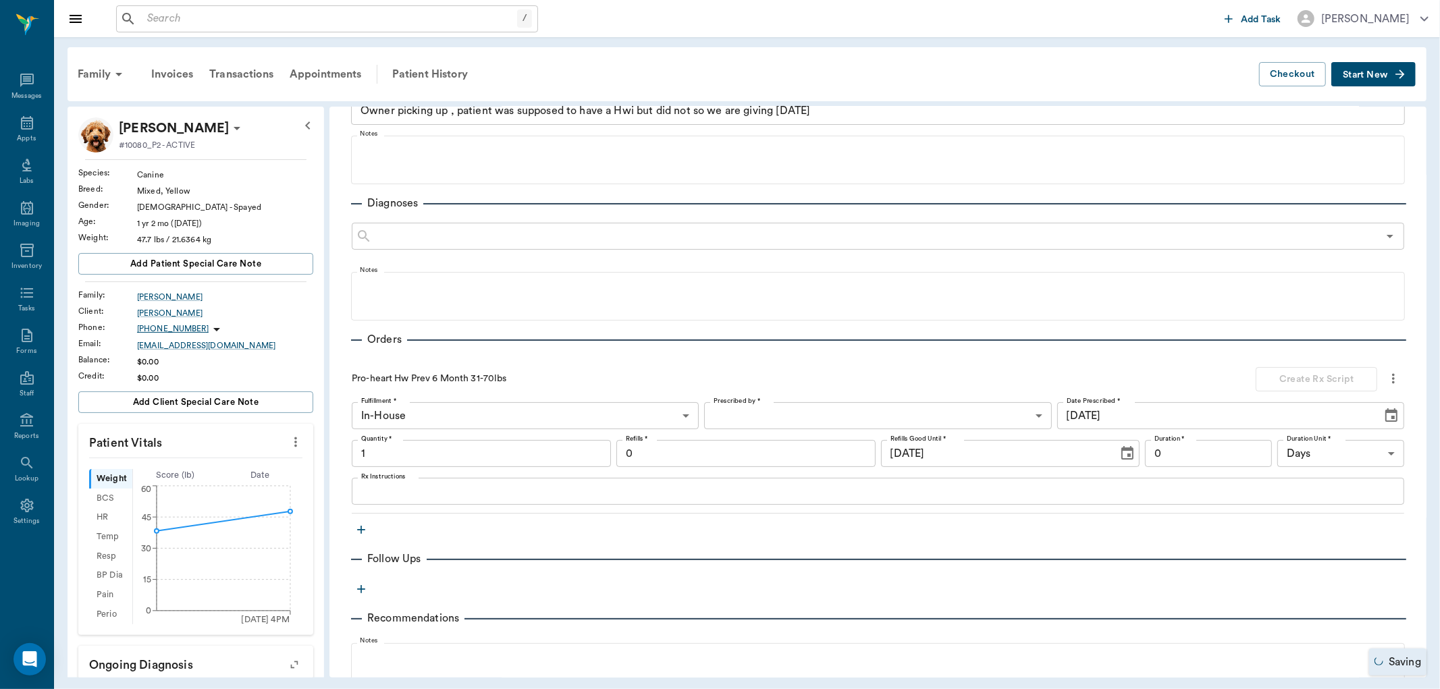
type input "1.00"
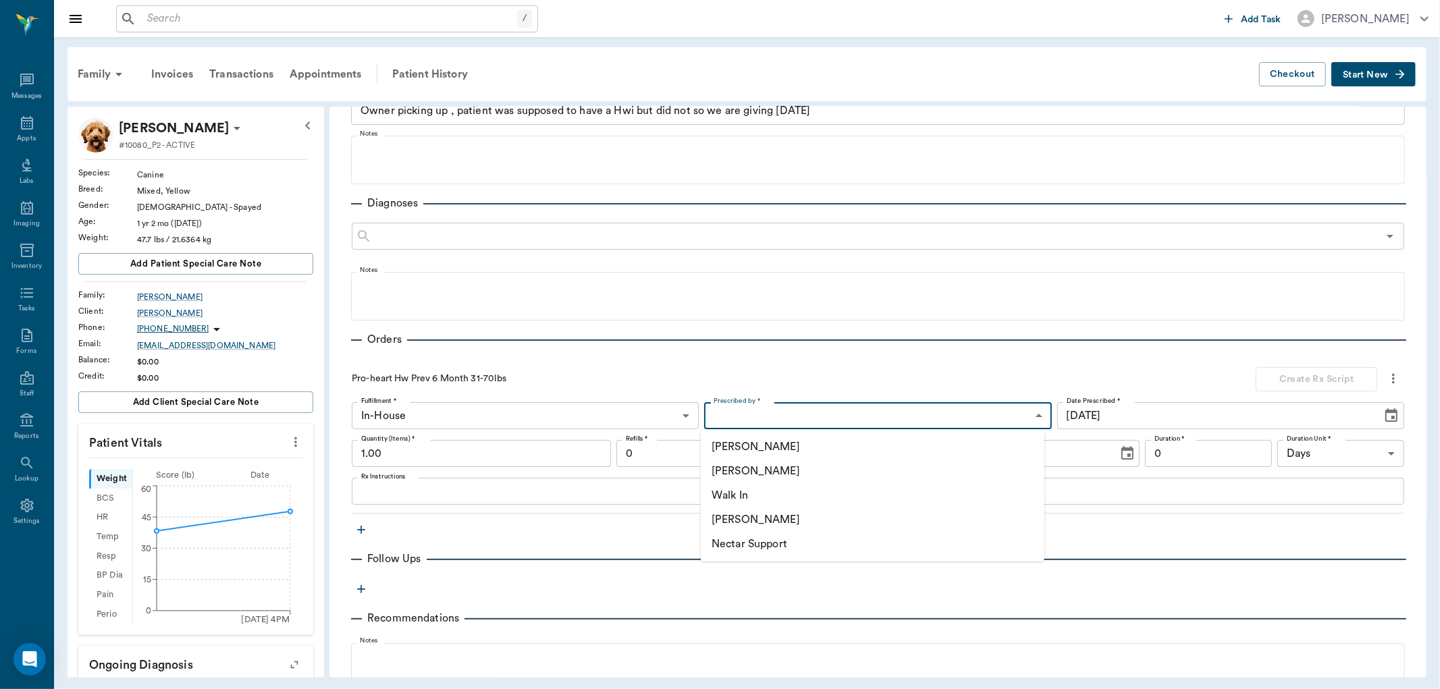
click at [743, 417] on body "/ ​ Add Task Dr. Bert Ellsworth Nectar Messages Appts Labs Imaging Inventory Ta…" at bounding box center [720, 344] width 1440 height 689
click at [750, 473] on li "[PERSON_NAME]" at bounding box center [873, 471] width 344 height 24
type input "63ec2f075fda476ae8351a4d"
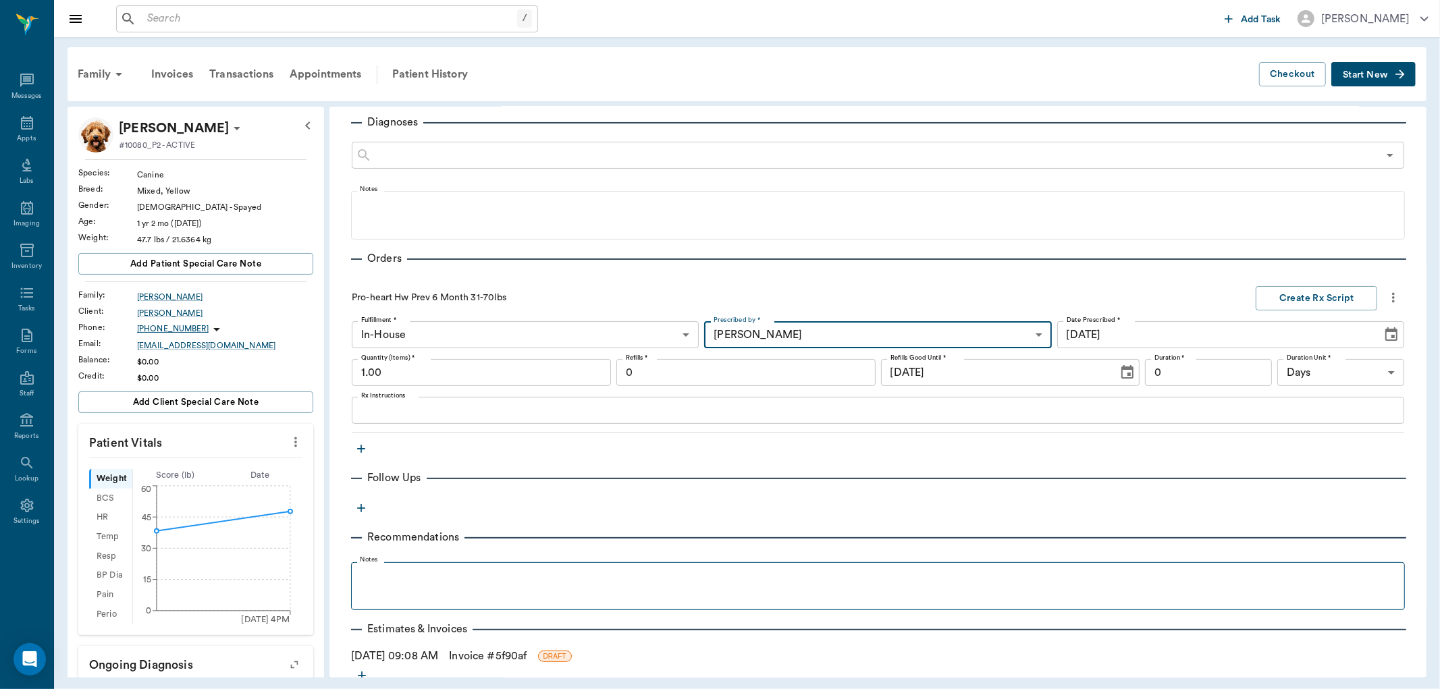
scroll to position [281, 0]
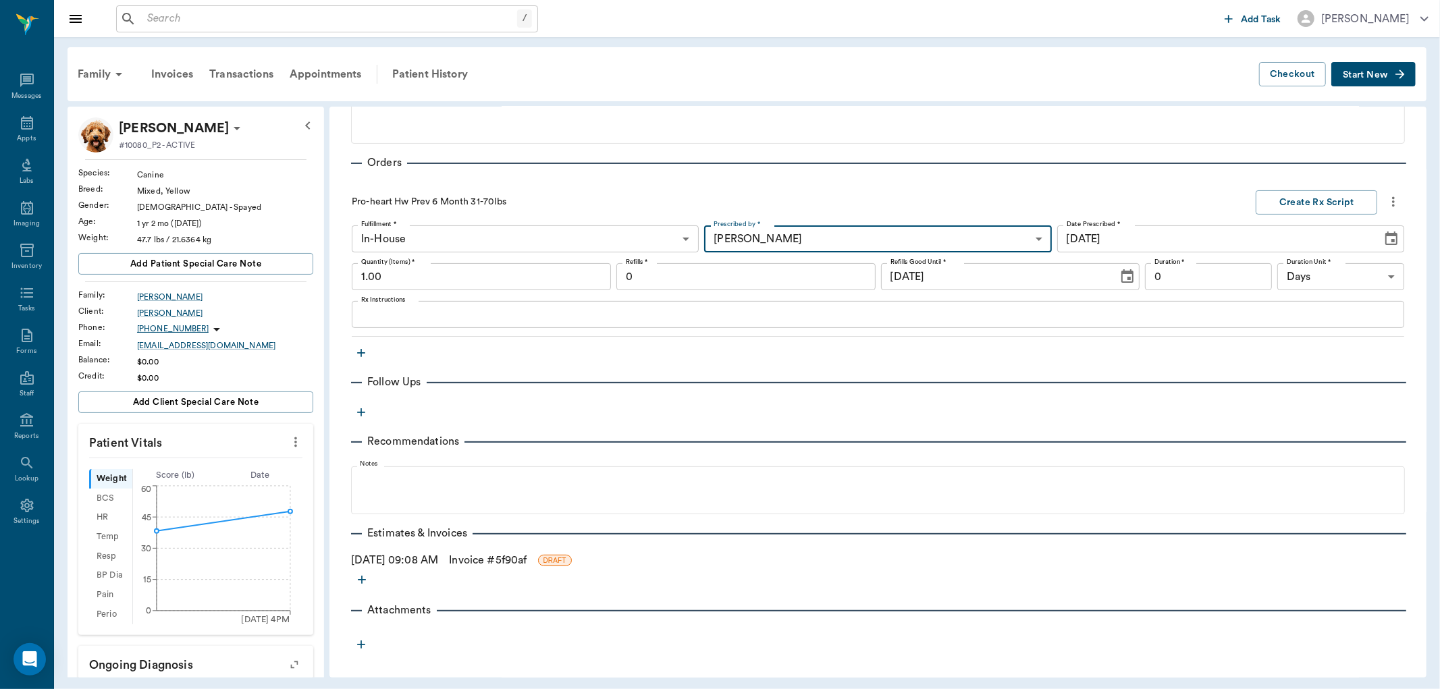
click at [494, 560] on link "Invoice # 5f90af" at bounding box center [488, 560] width 78 height 16
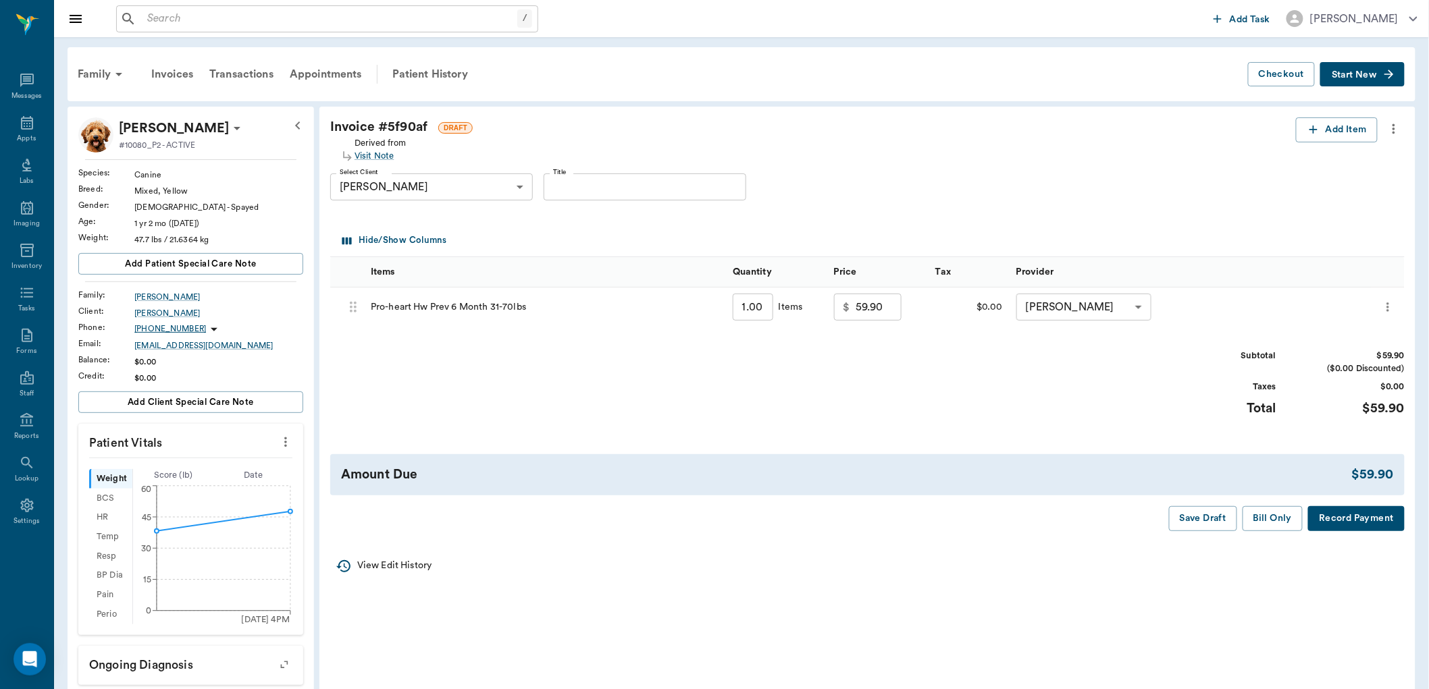
drag, startPoint x: 1267, startPoint y: 515, endPoint x: 1259, endPoint y: 515, distance: 8.1
click at [1265, 515] on button "Bill Only" at bounding box center [1272, 518] width 61 height 25
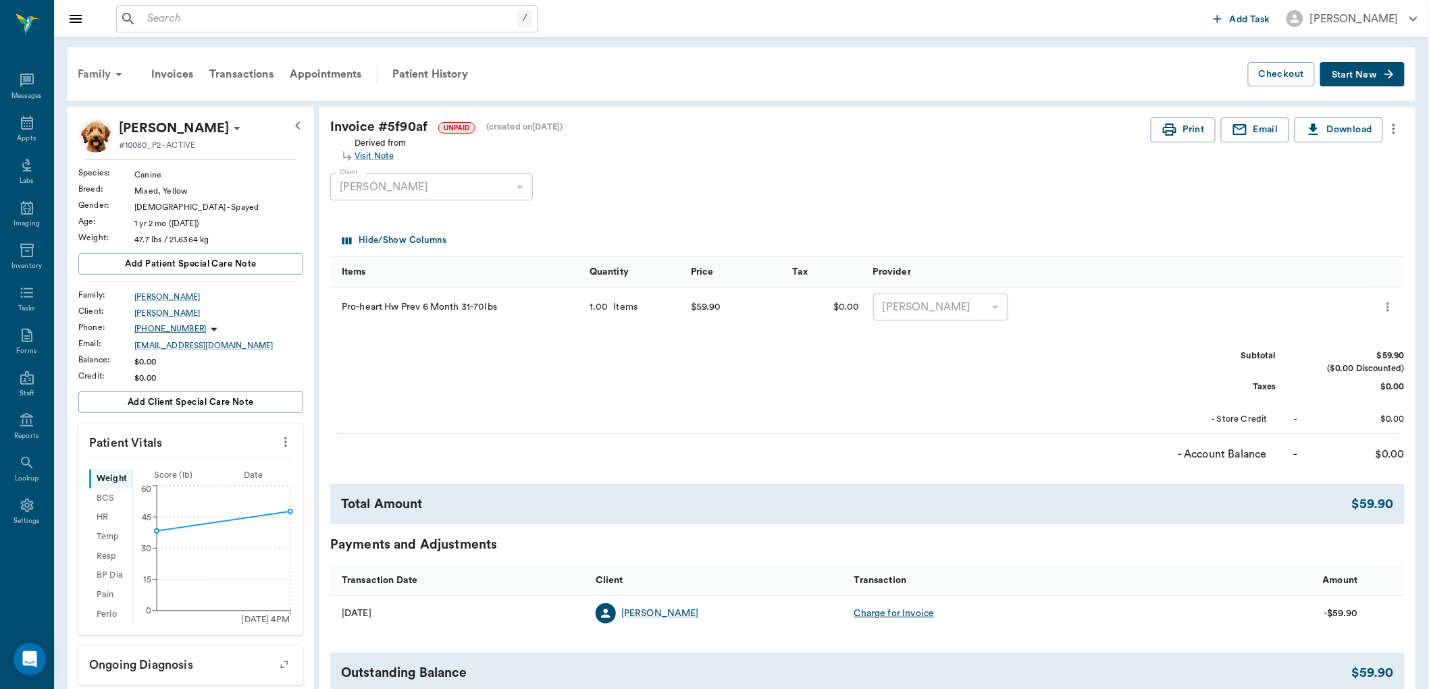
click at [103, 75] on div "Family" at bounding box center [102, 74] width 65 height 32
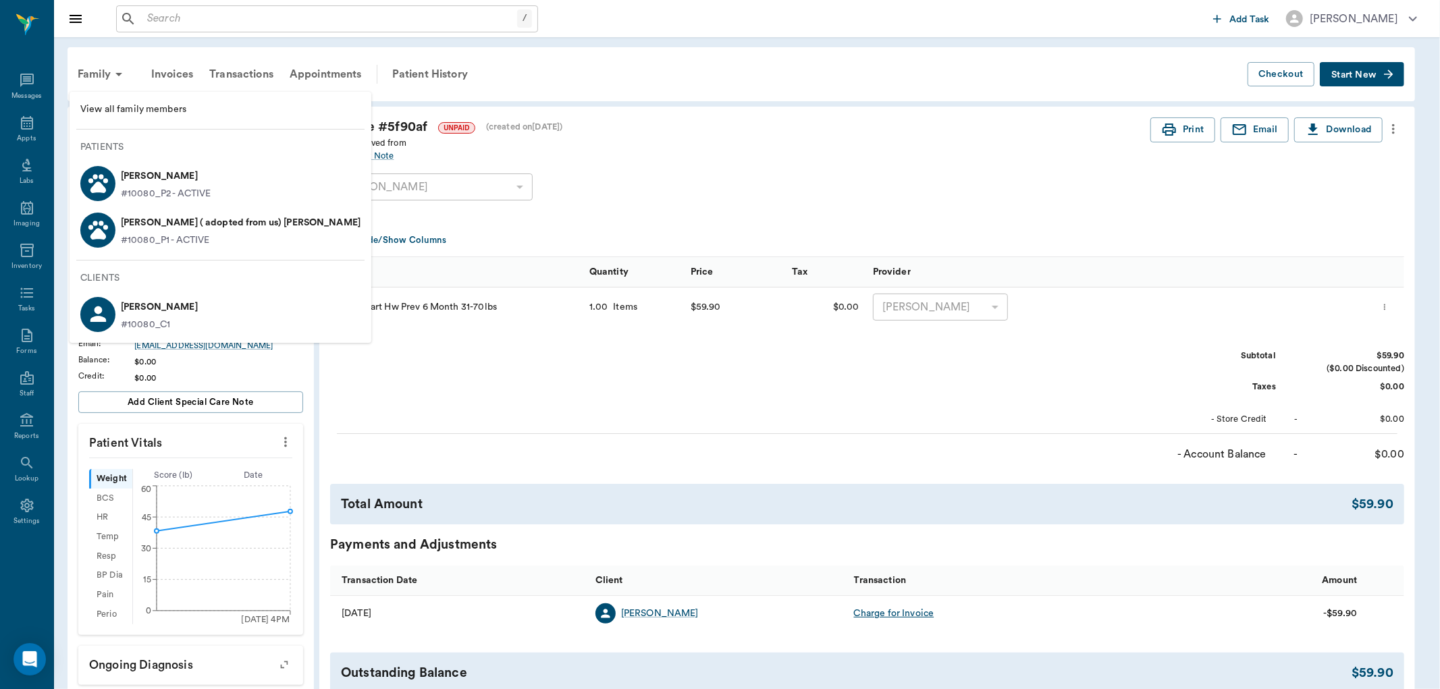
click at [150, 221] on p "Starr ( adopted from us) Kreps" at bounding box center [241, 223] width 240 height 22
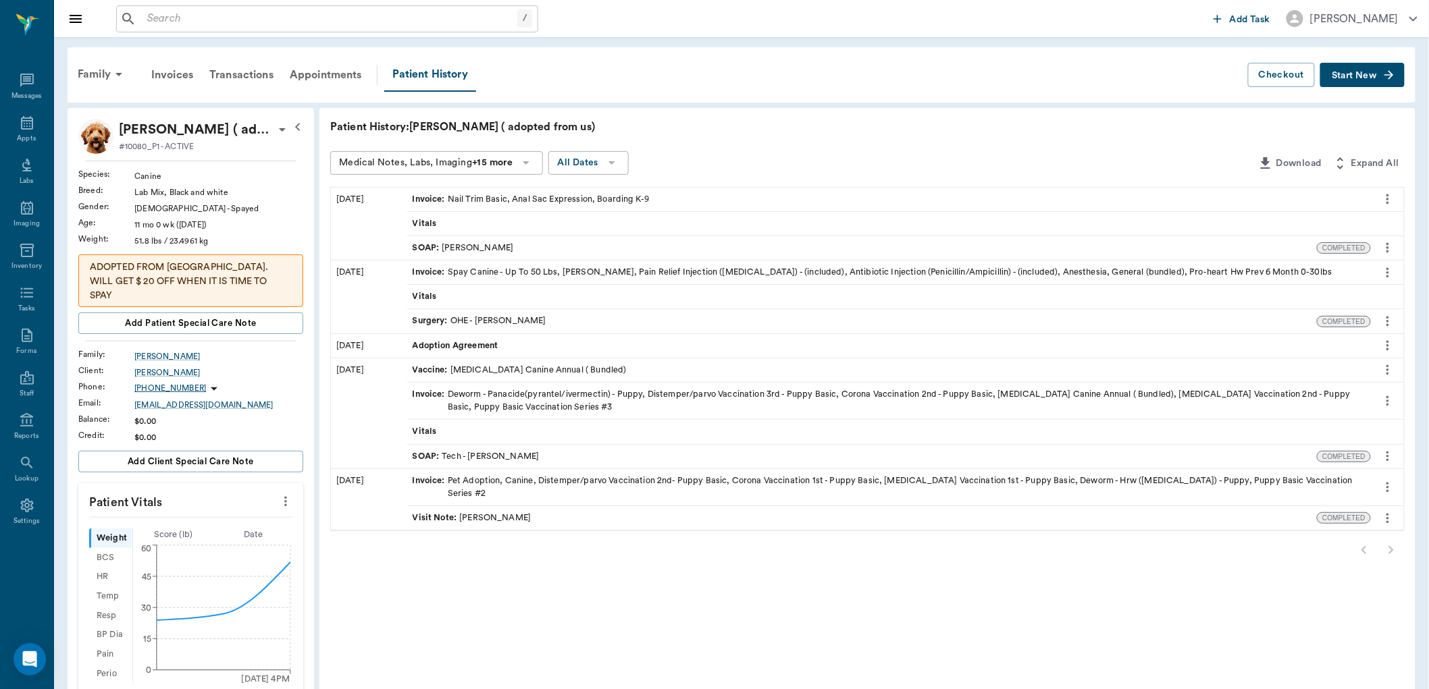
click at [1365, 76] on span "Start New" at bounding box center [1354, 76] width 45 height 0
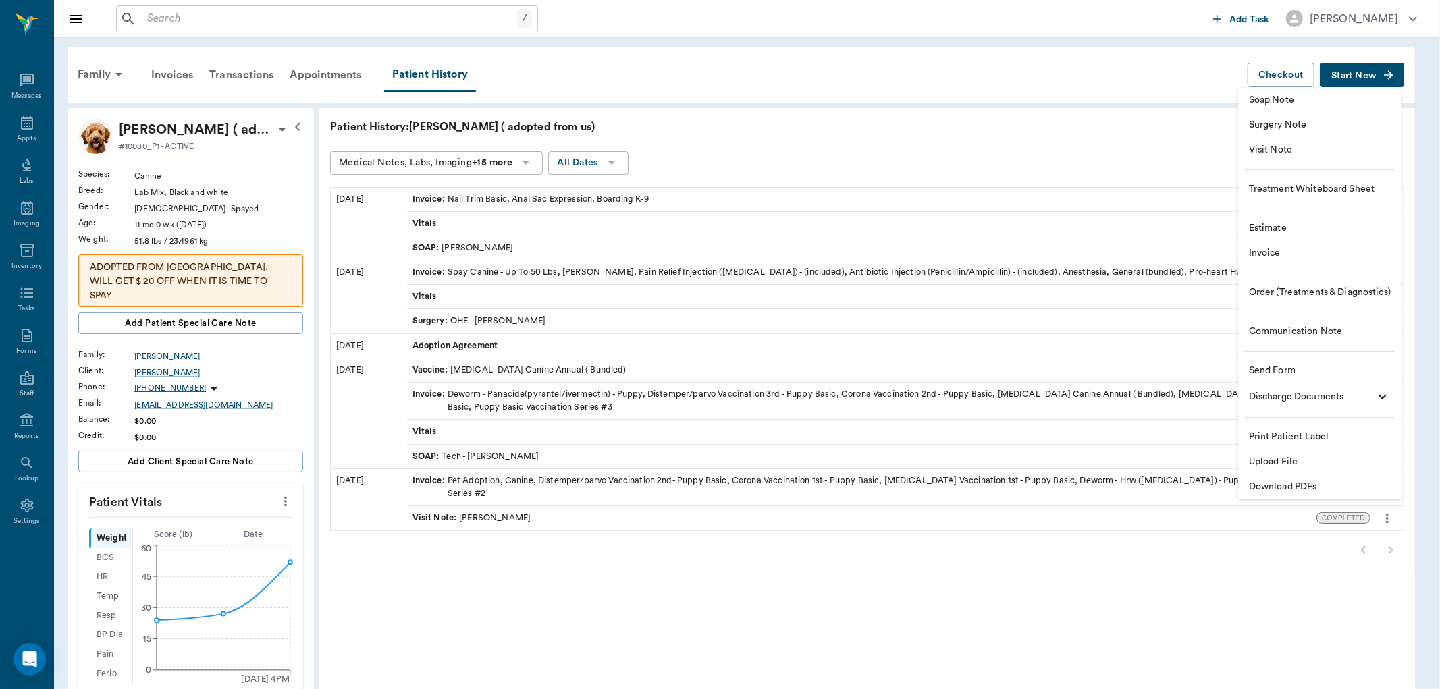
click at [1280, 151] on span "Visit Note" at bounding box center [1320, 150] width 142 height 14
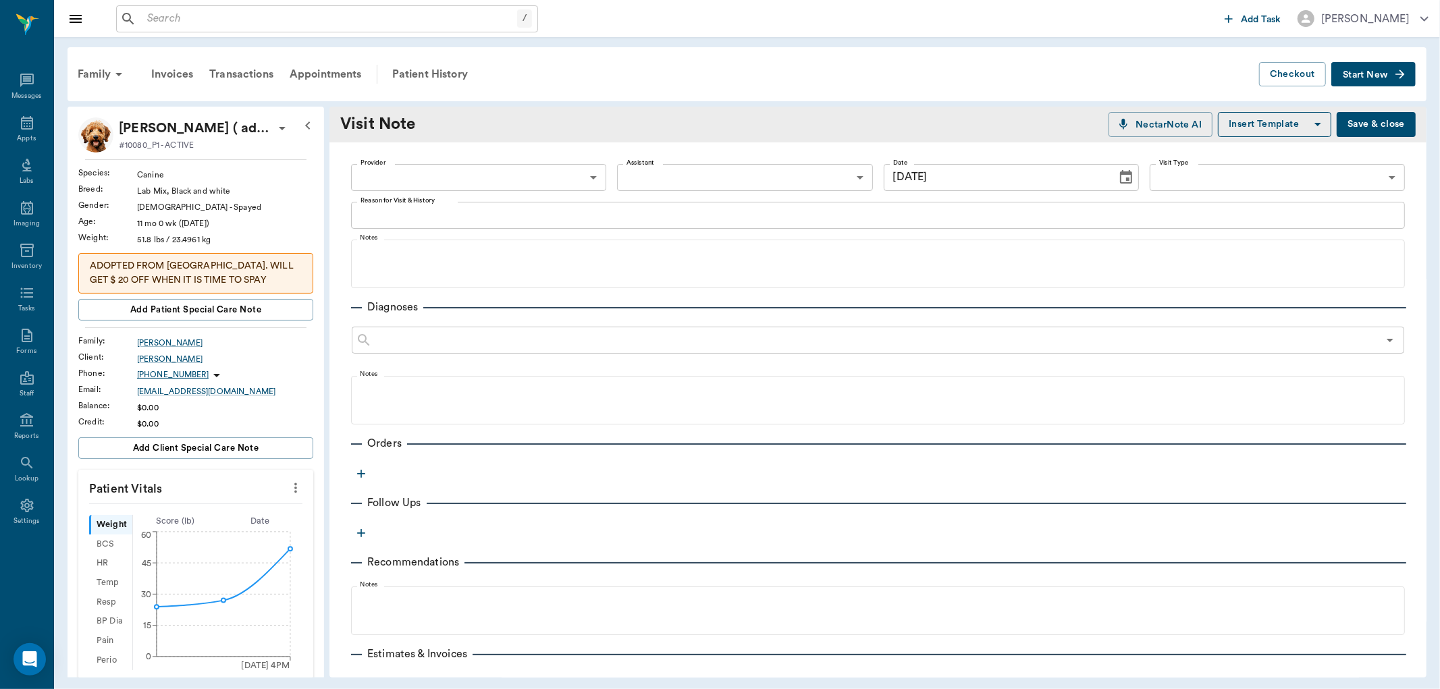
type input "[DATE]"
click at [390, 180] on body "/ ​ Add Task Dr. Bert Ellsworth Nectar Messages Appts Labs Imaging Inventory Ta…" at bounding box center [720, 344] width 1440 height 689
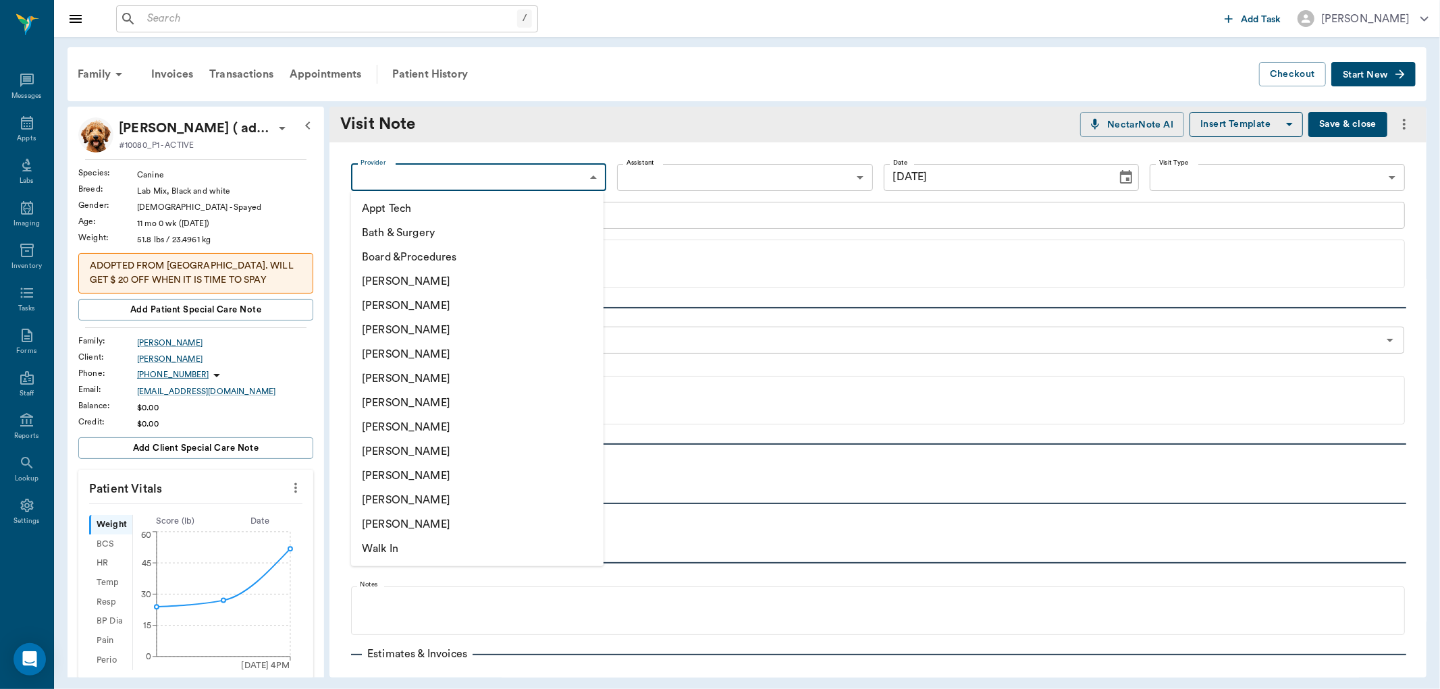
drag, startPoint x: 400, startPoint y: 473, endPoint x: 406, endPoint y: 450, distance: 23.7
click at [401, 471] on li "[PERSON_NAME]" at bounding box center [477, 476] width 253 height 24
type input "63ec2ede52e12b0ba117d0d7"
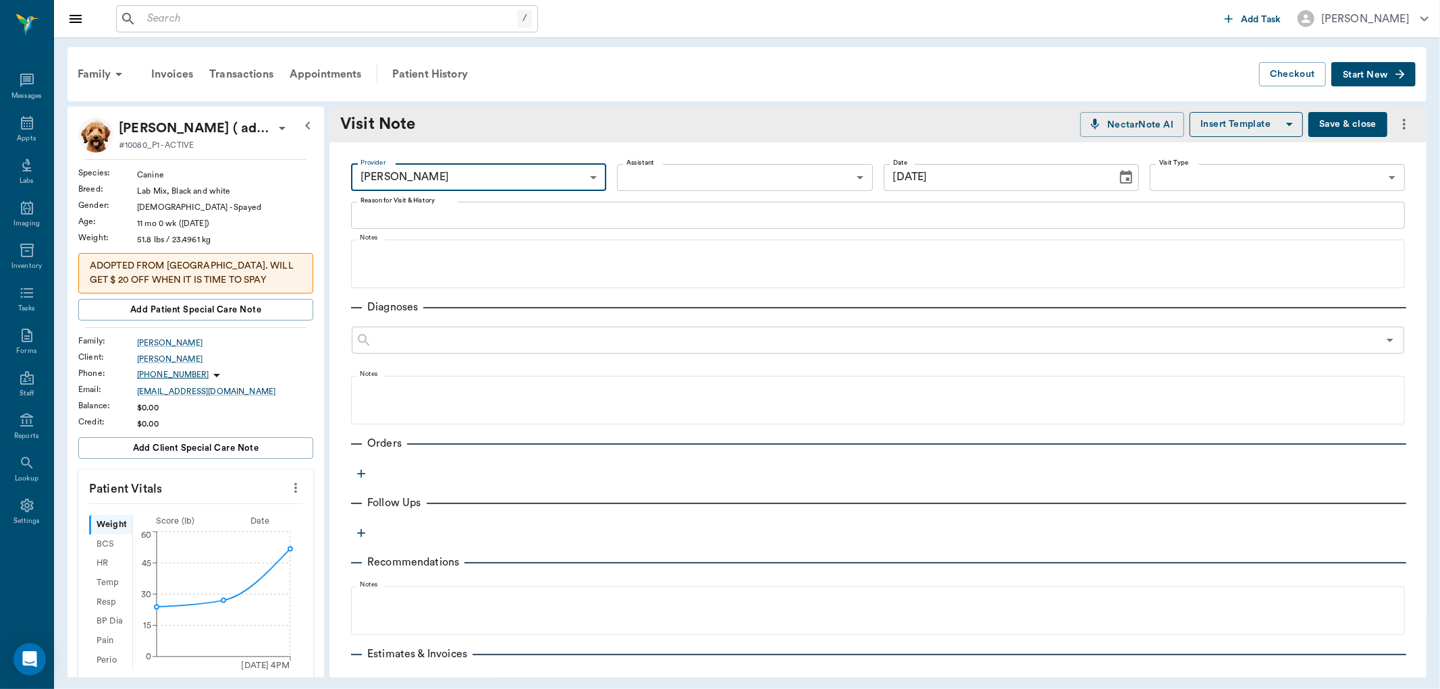
click at [412, 223] on textarea "Reason for Visit & History" at bounding box center [878, 215] width 1035 height 16
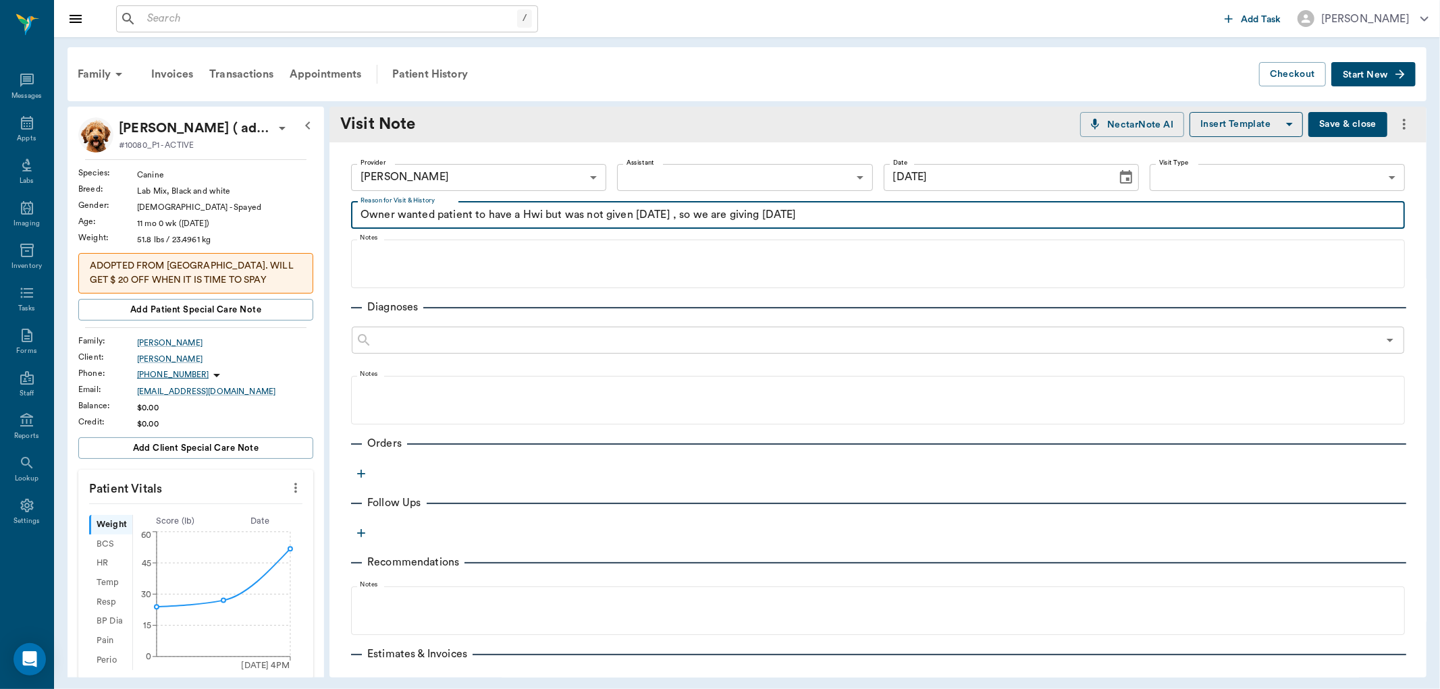
type textarea "Owner wanted patient to have a Hwi but was not given on friday , so we are givi…"
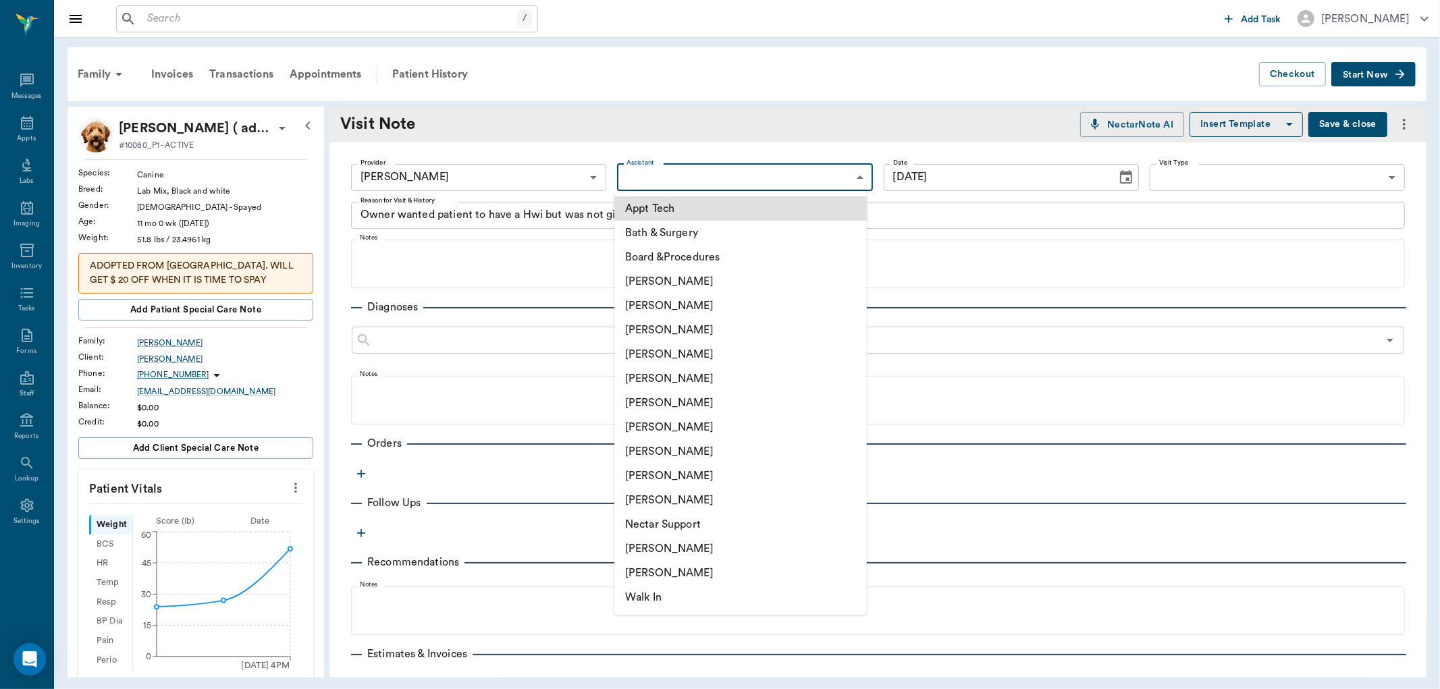
click at [654, 174] on body "/ ​ Add Task Dr. Bert Ellsworth Nectar Messages Appts Labs Imaging Inventory Ta…" at bounding box center [720, 344] width 1440 height 689
click at [650, 448] on li "[PERSON_NAME]" at bounding box center [740, 452] width 253 height 24
type input "63ec2e7e52e12b0ba117b124"
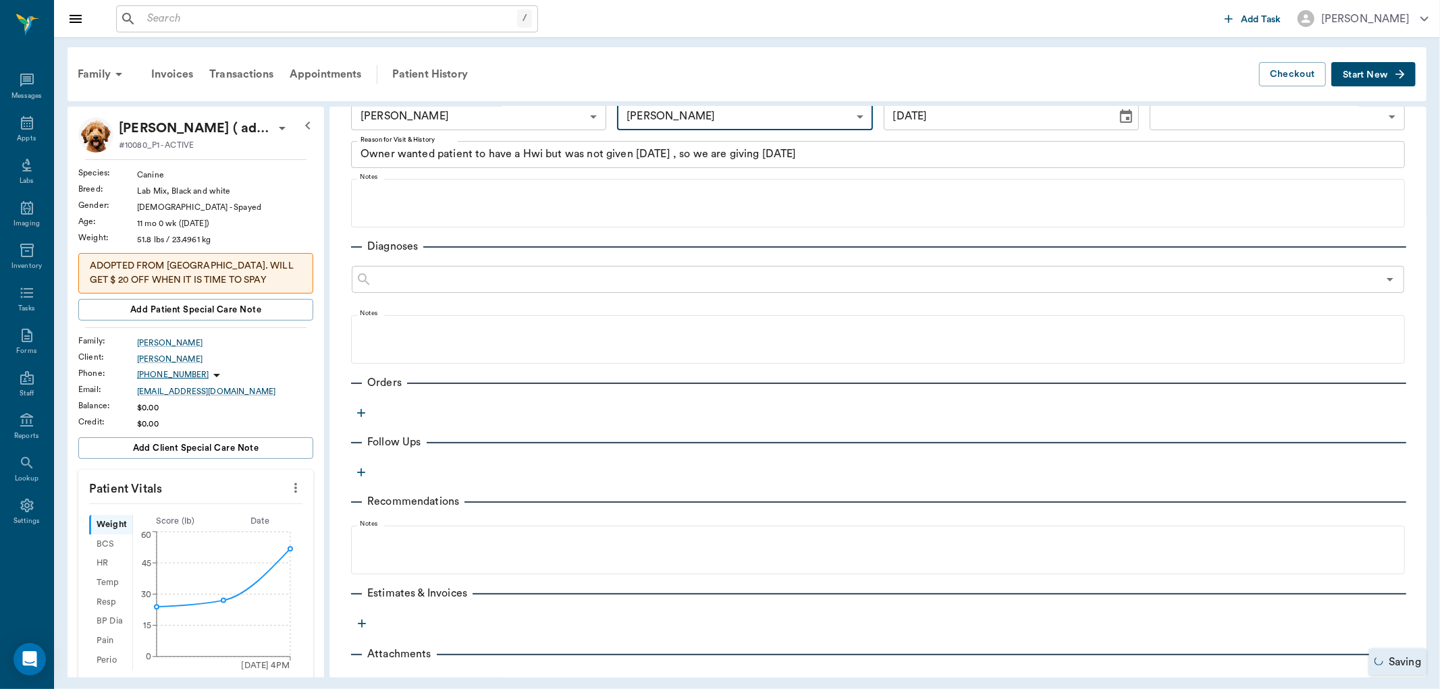
scroll to position [75, 0]
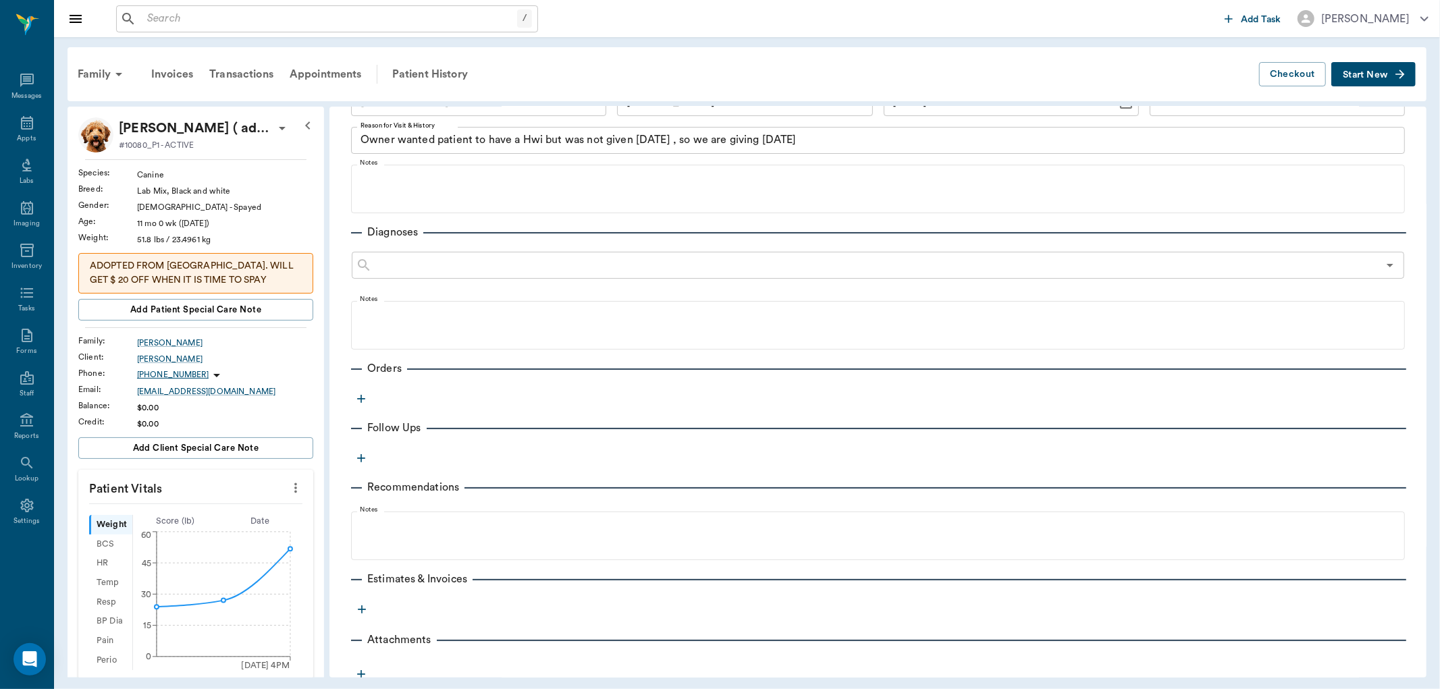
click at [362, 398] on icon "button" at bounding box center [361, 399] width 8 height 8
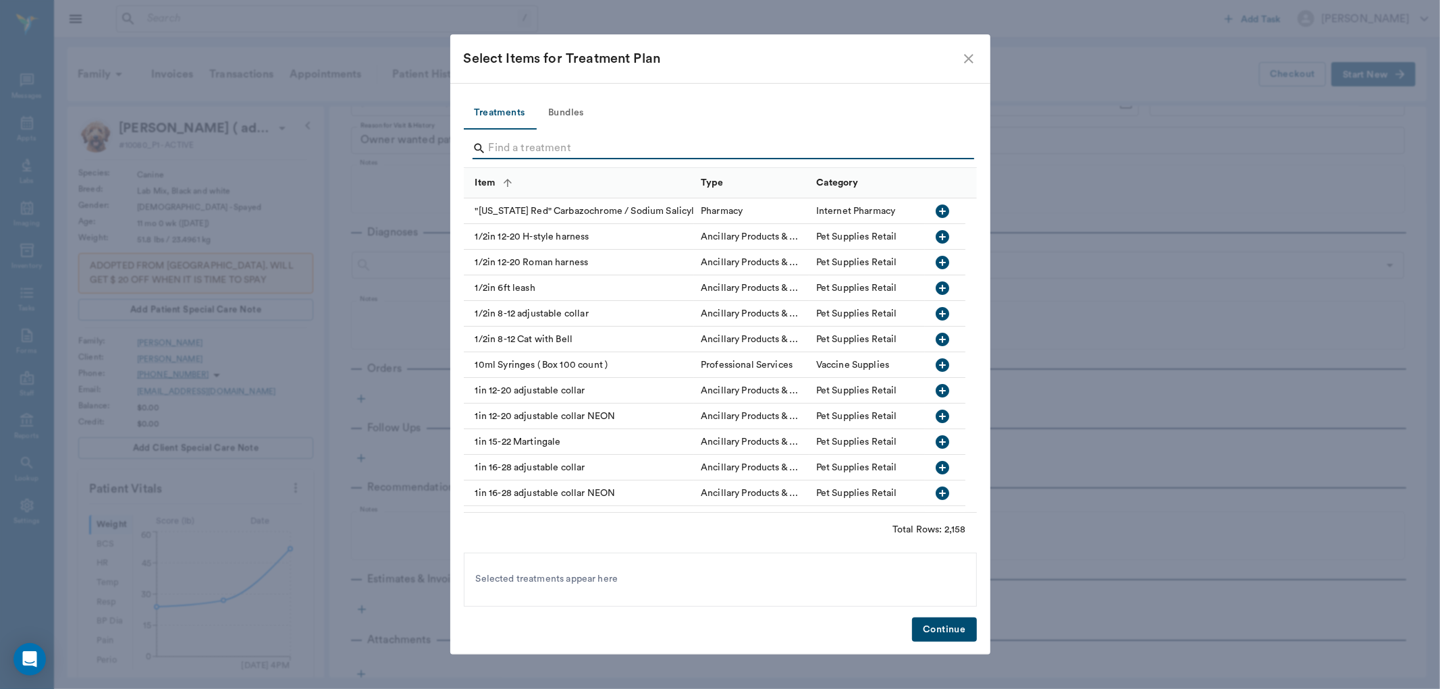
click at [508, 154] on input "Search" at bounding box center [721, 149] width 465 height 22
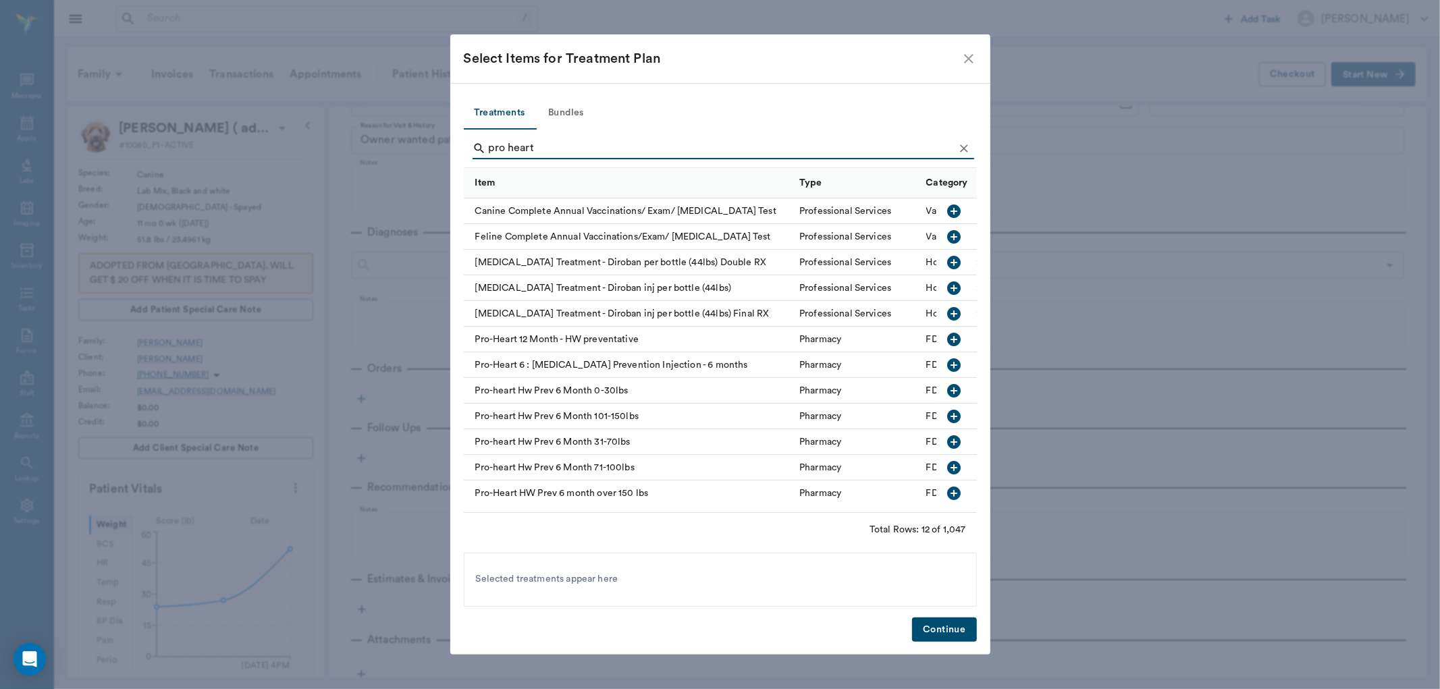
type input "pro heart"
click at [947, 442] on icon "button" at bounding box center [954, 443] width 14 height 14
drag, startPoint x: 943, startPoint y: 623, endPoint x: 934, endPoint y: 618, distance: 10.0
click at [945, 623] on button "Continue" at bounding box center [944, 630] width 64 height 25
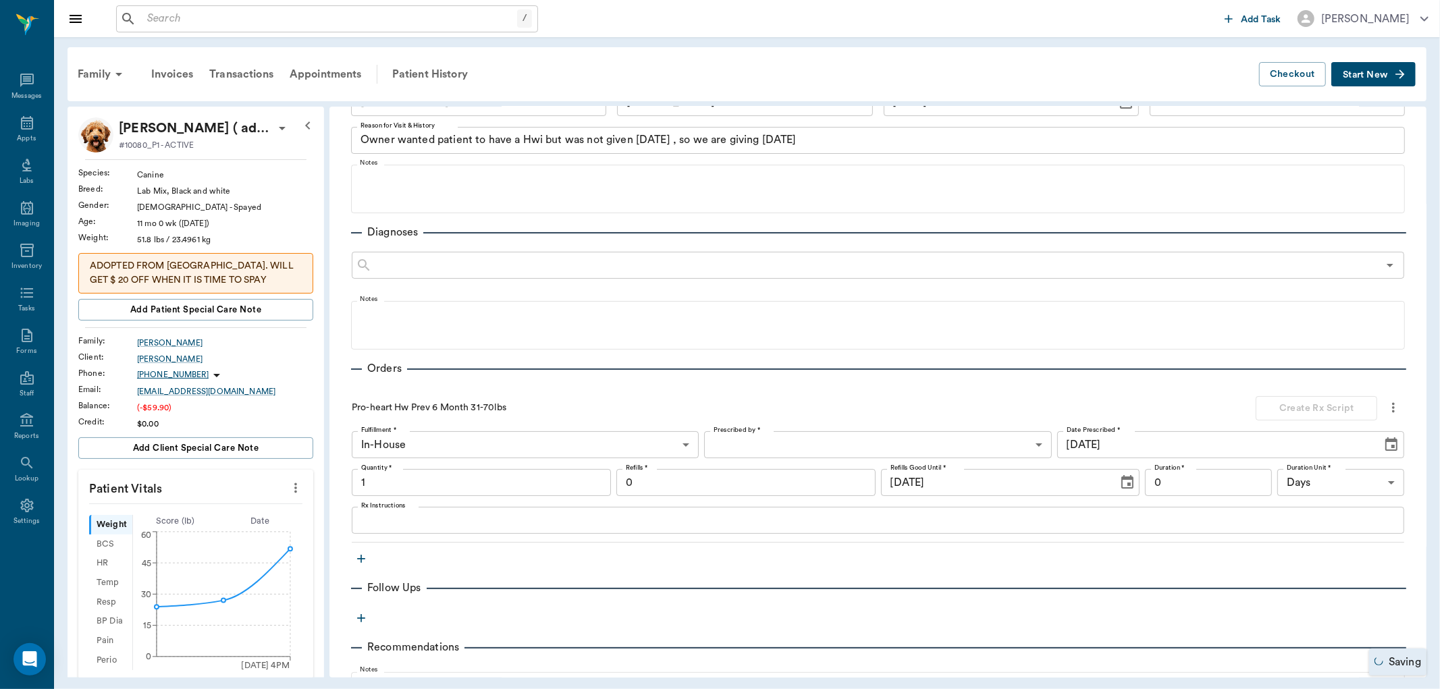
type input "1.00"
click at [752, 446] on body "/ ​ Add Task Dr. Bert Ellsworth Nectar Messages Appts Labs Imaging Inventory Ta…" at bounding box center [720, 344] width 1440 height 689
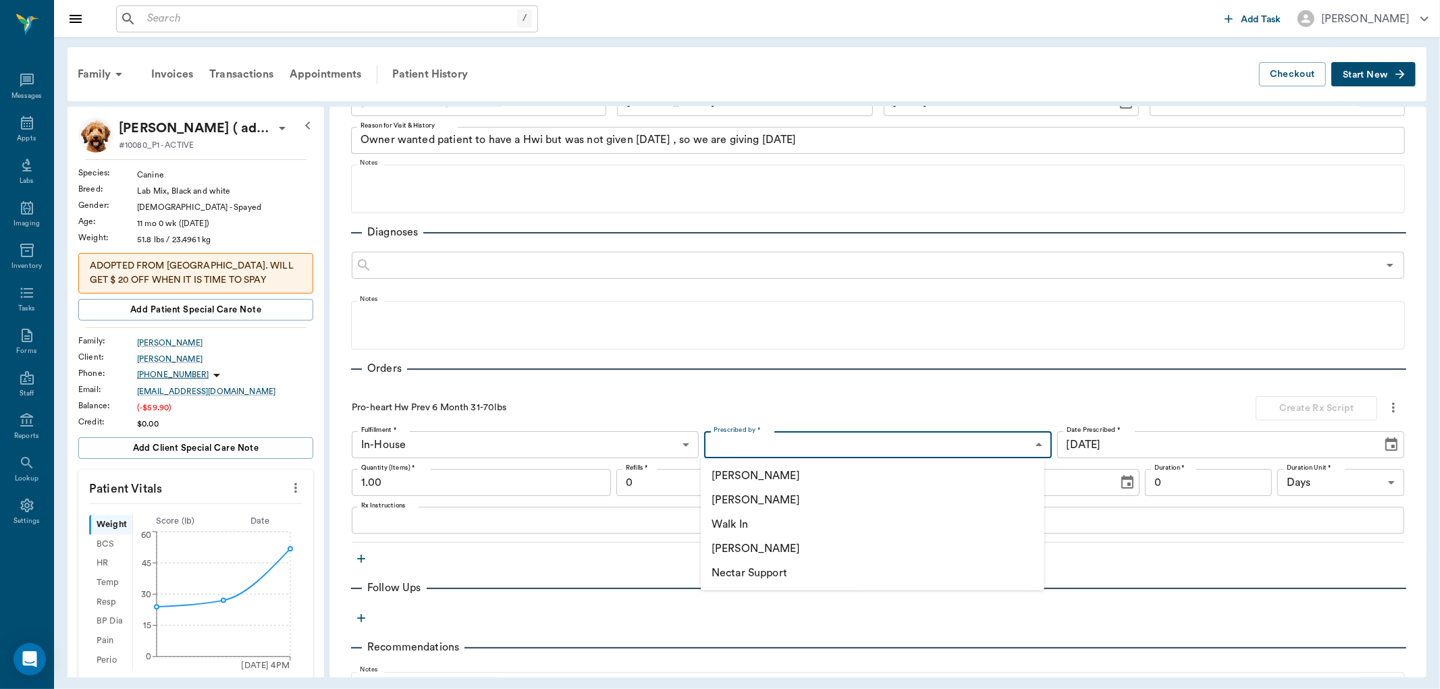
click at [768, 503] on li "[PERSON_NAME]" at bounding box center [873, 500] width 344 height 24
type input "63ec2f075fda476ae8351a4d"
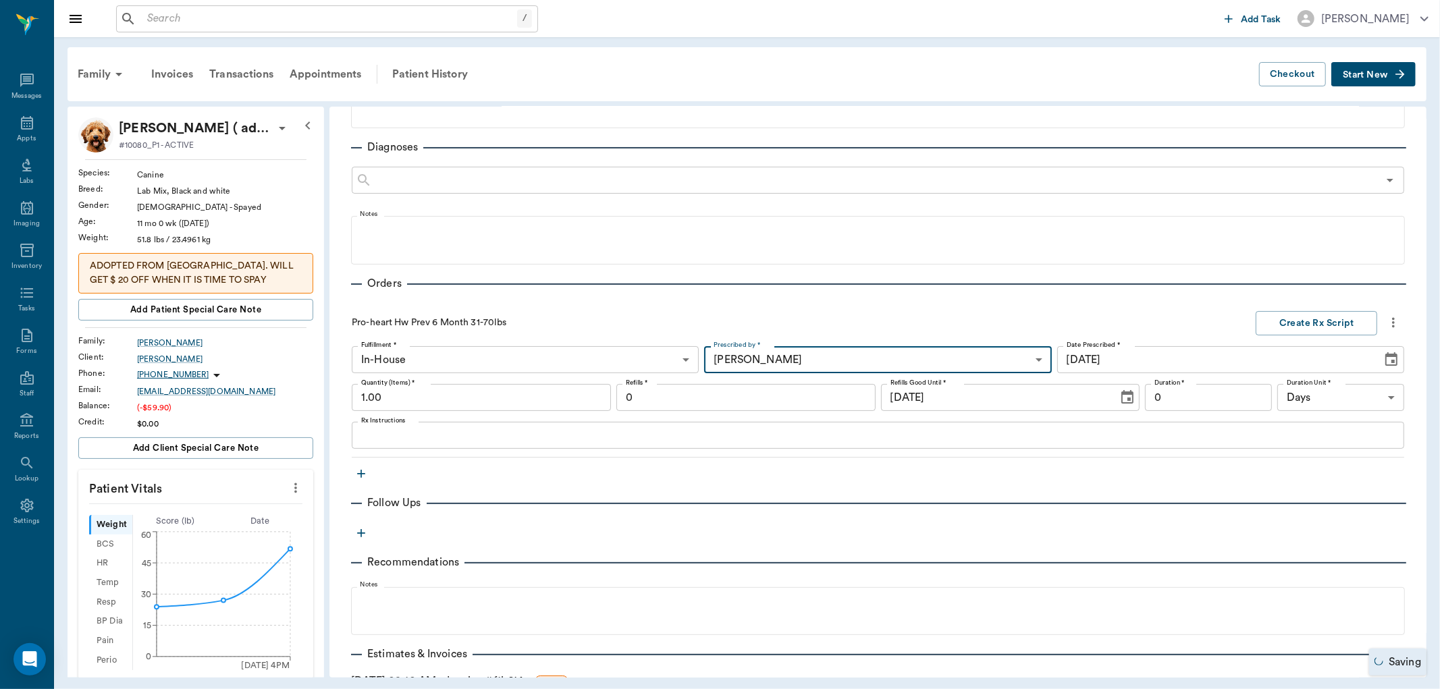
scroll to position [281, 0]
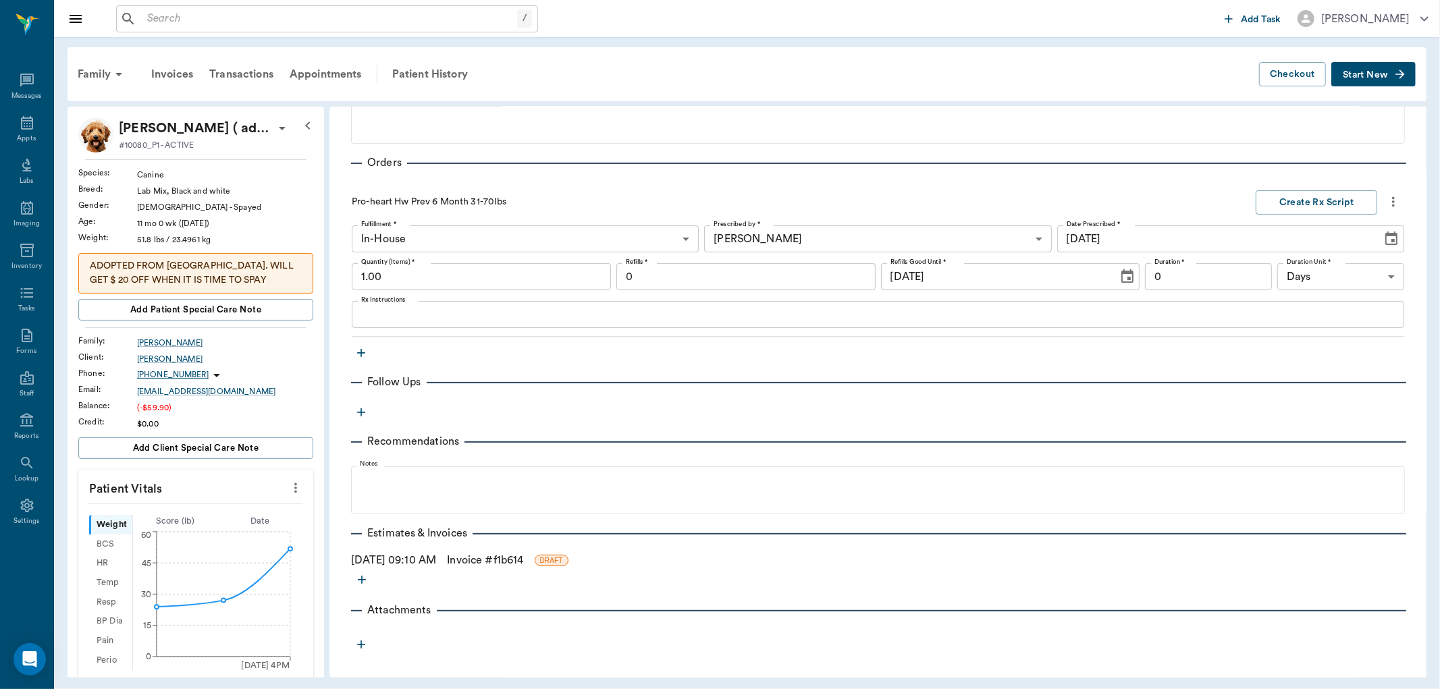
click at [487, 558] on link "Invoice # f1b614" at bounding box center [485, 560] width 76 height 16
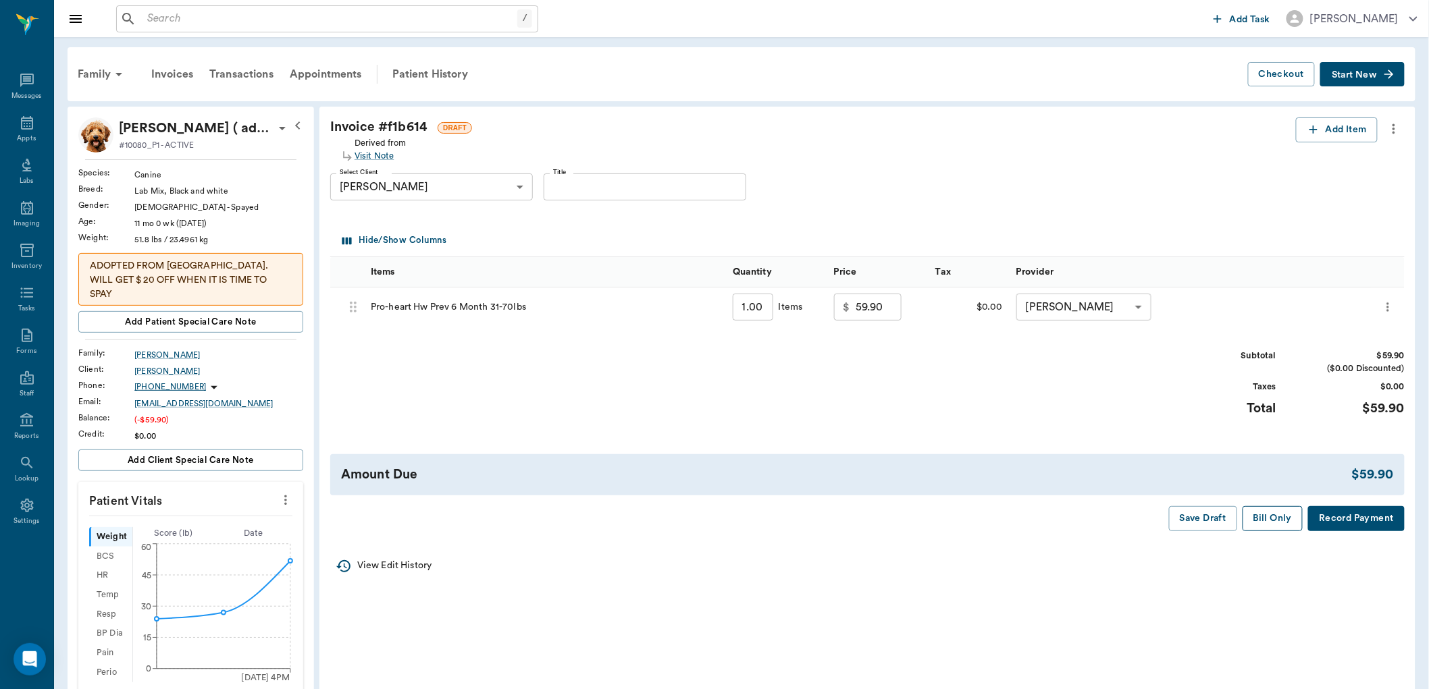
click at [1277, 520] on button "Bill Only" at bounding box center [1272, 518] width 61 height 25
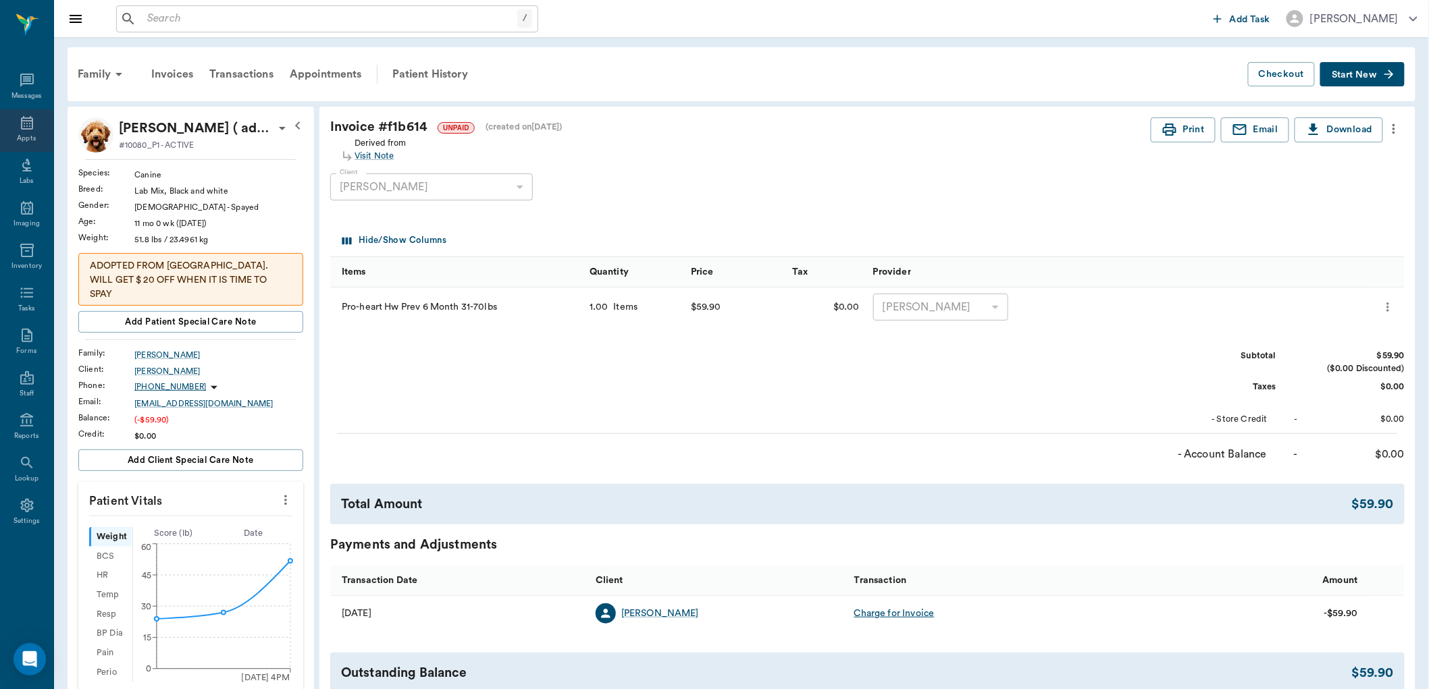
click at [24, 125] on icon at bounding box center [27, 123] width 16 height 16
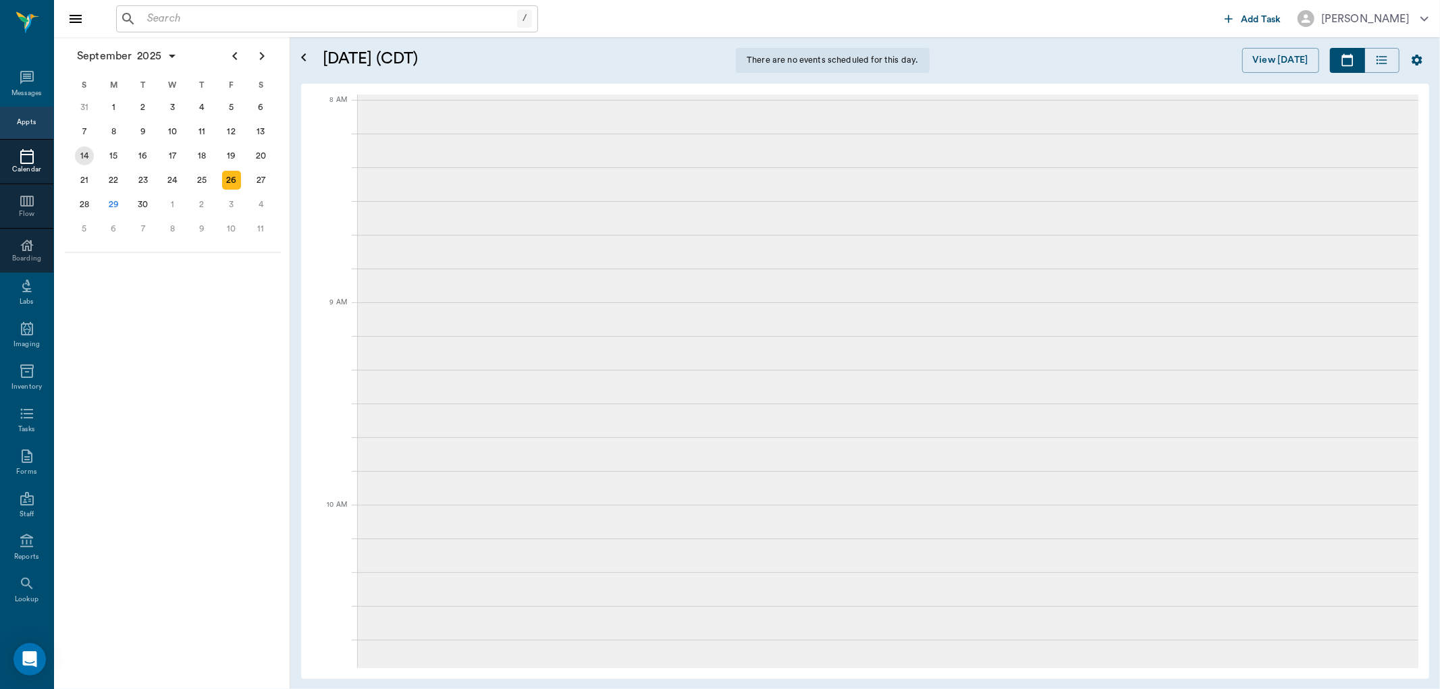
scroll to position [203, 0]
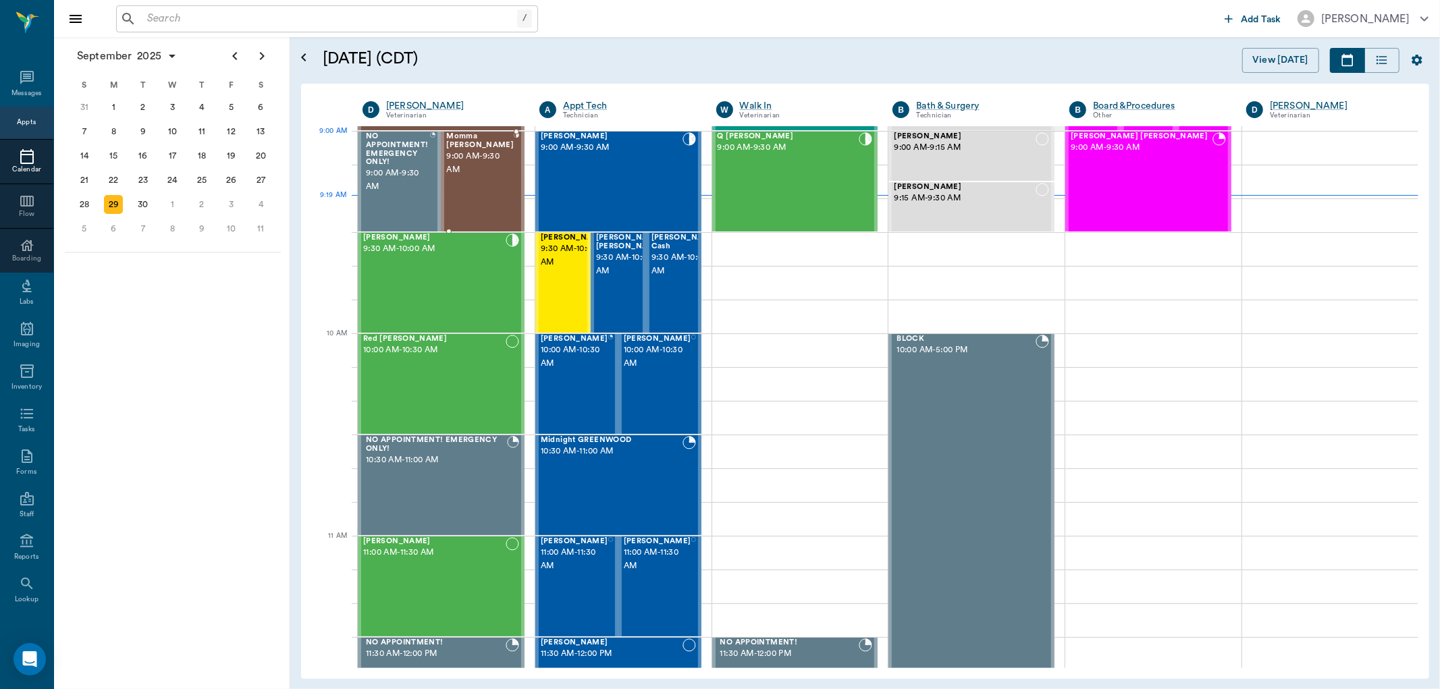
click at [462, 163] on span "9:00 AM - 9:30 AM" at bounding box center [480, 163] width 68 height 27
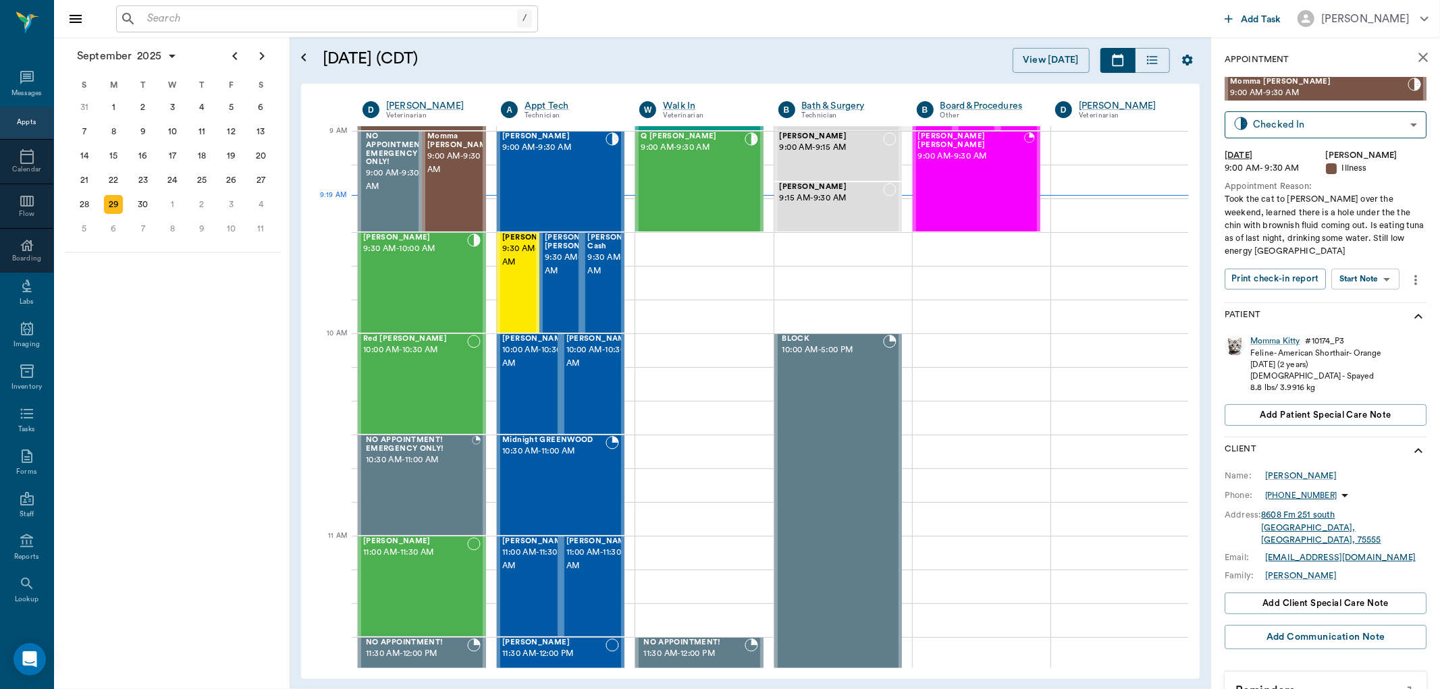
click at [1379, 278] on body "/ ​ Add Task Dr. Bert Ellsworth Nectar Messages Appts Calendar Flow Boarding La…" at bounding box center [720, 344] width 1440 height 689
click at [1358, 302] on button "View SOAP" at bounding box center [1351, 307] width 46 height 16
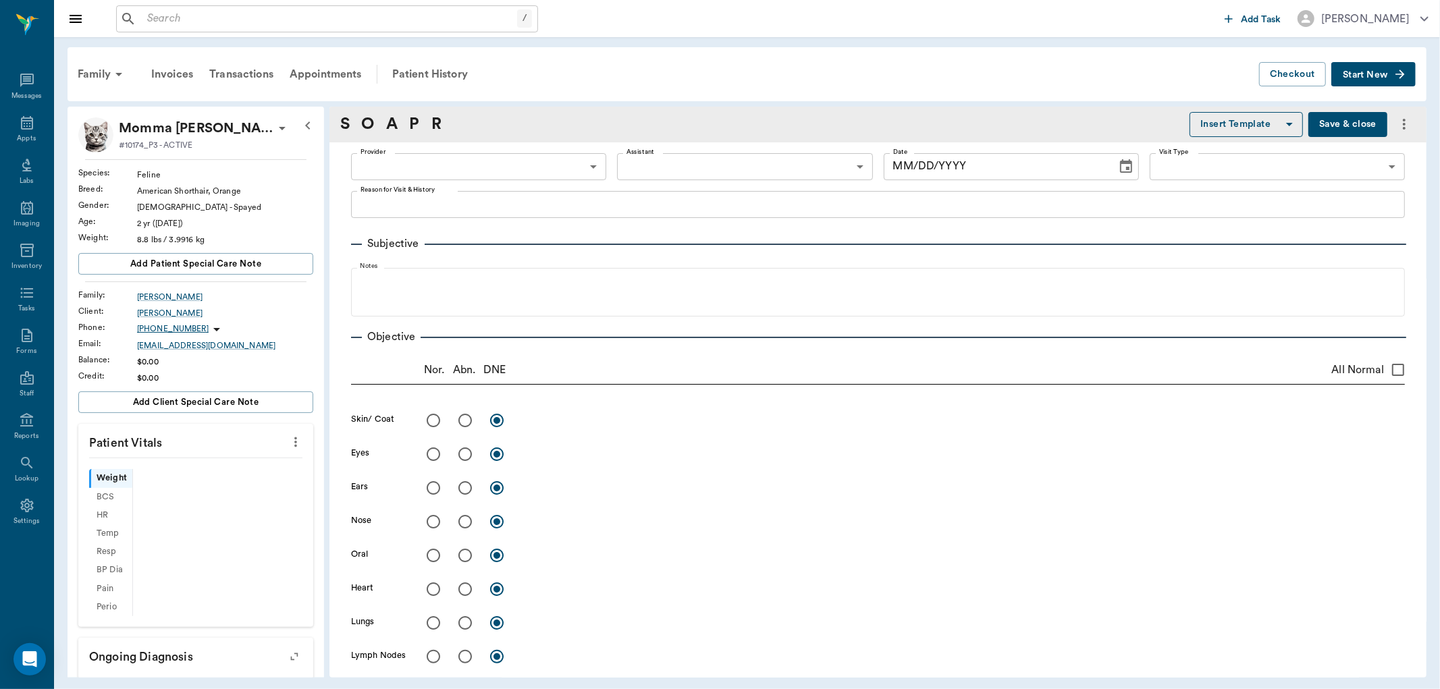
type input "63ec2f075fda476ae8351a4d"
type input "65d2be4f46e3a538d89b8c15"
type textarea "Took the cat to Vivian over the weekend, learned there is a hole under the the …"
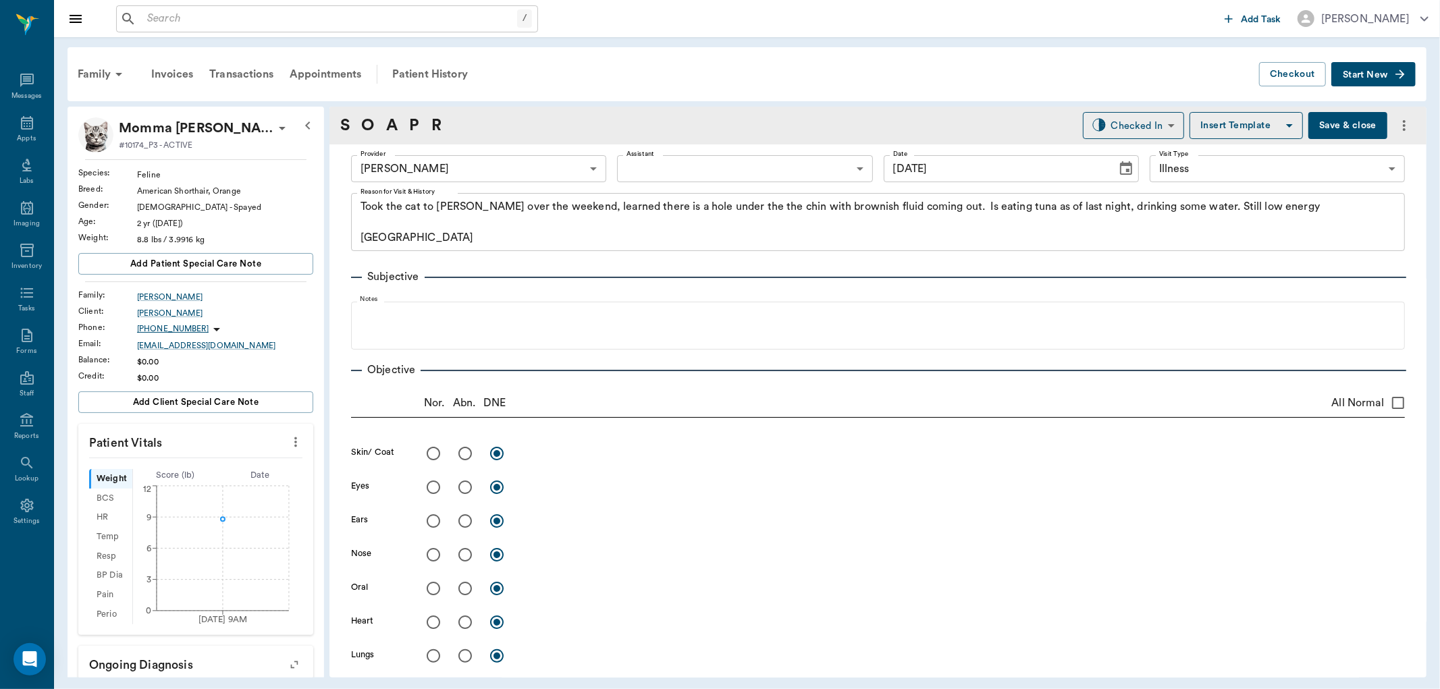
type input "[DATE]"
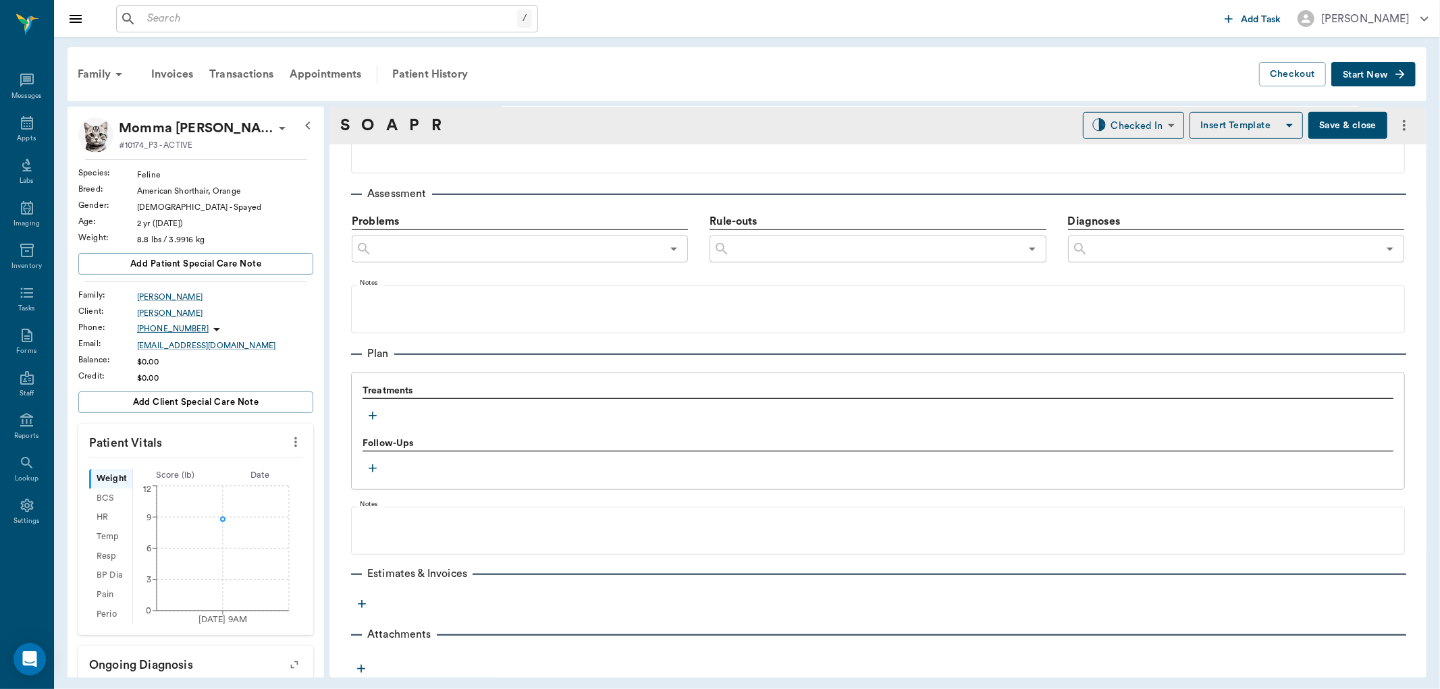
scroll to position [761, 0]
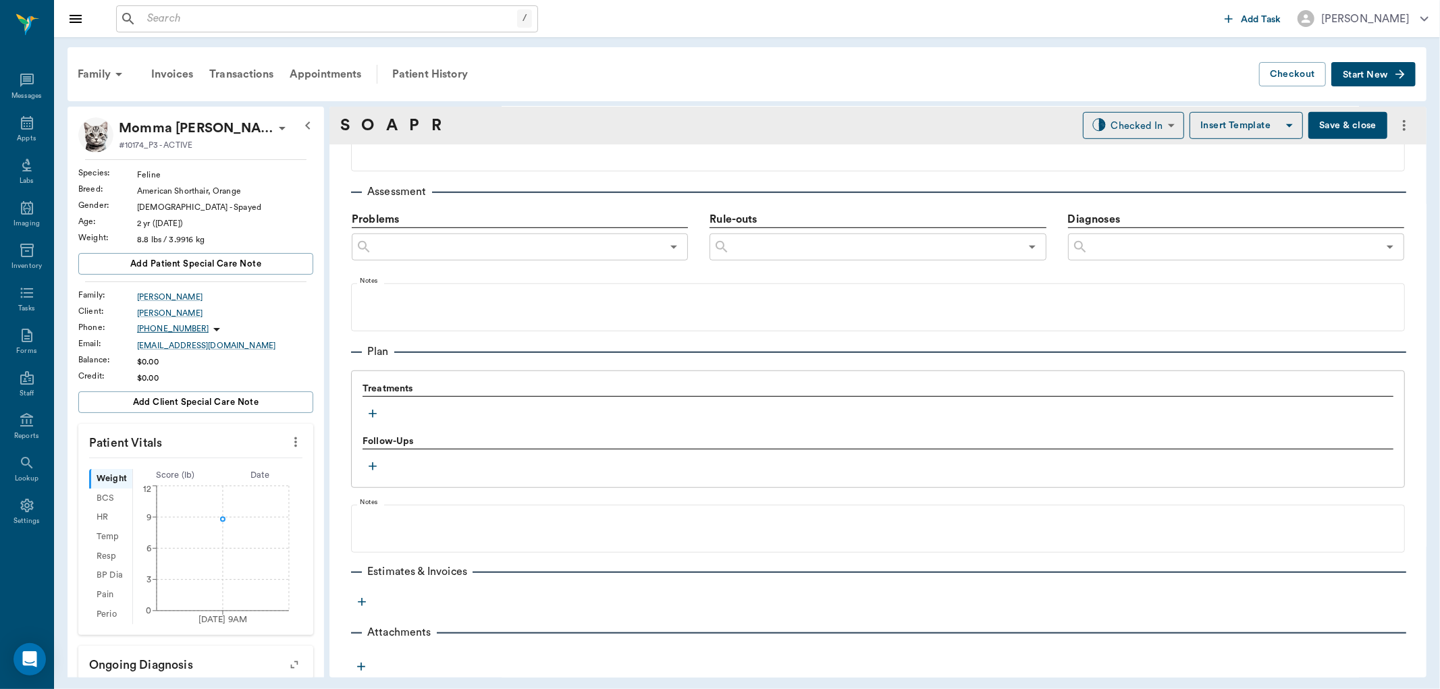
click at [373, 414] on icon "button" at bounding box center [373, 414] width 14 height 14
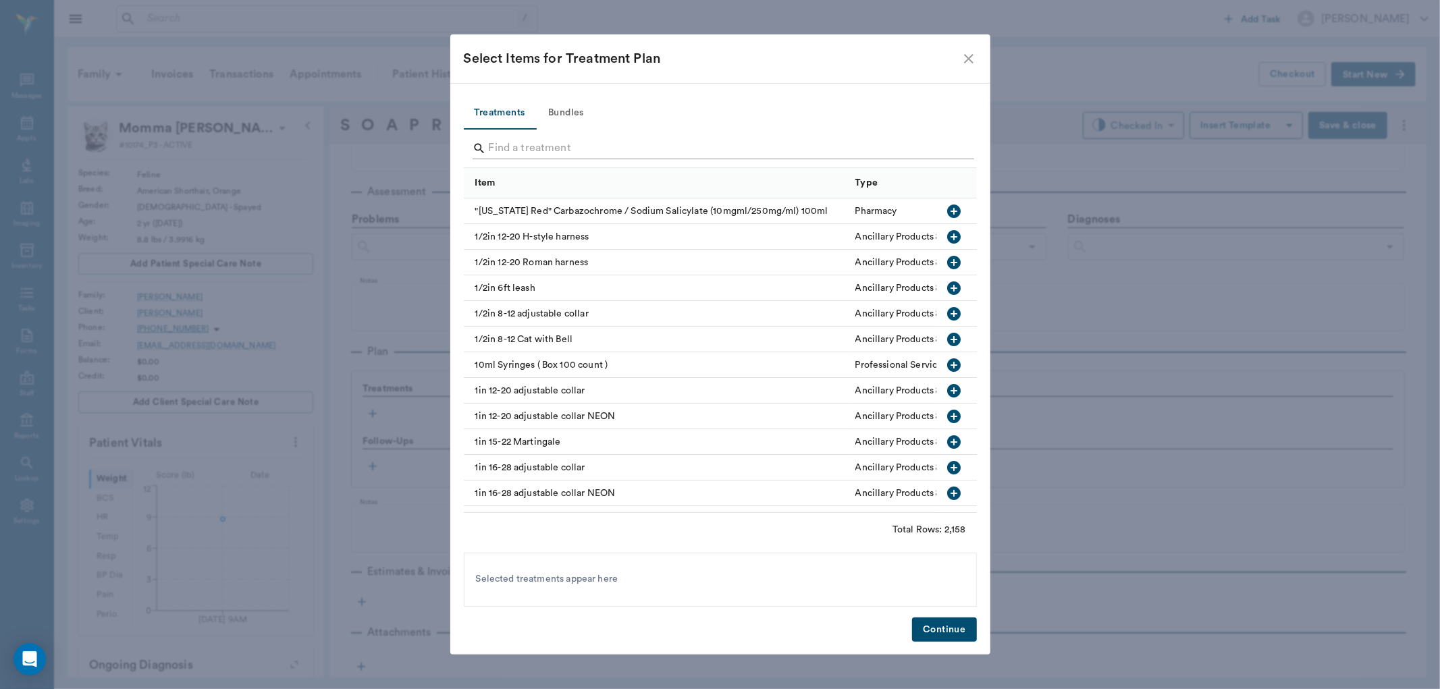
click at [513, 144] on input "Search" at bounding box center [721, 149] width 465 height 22
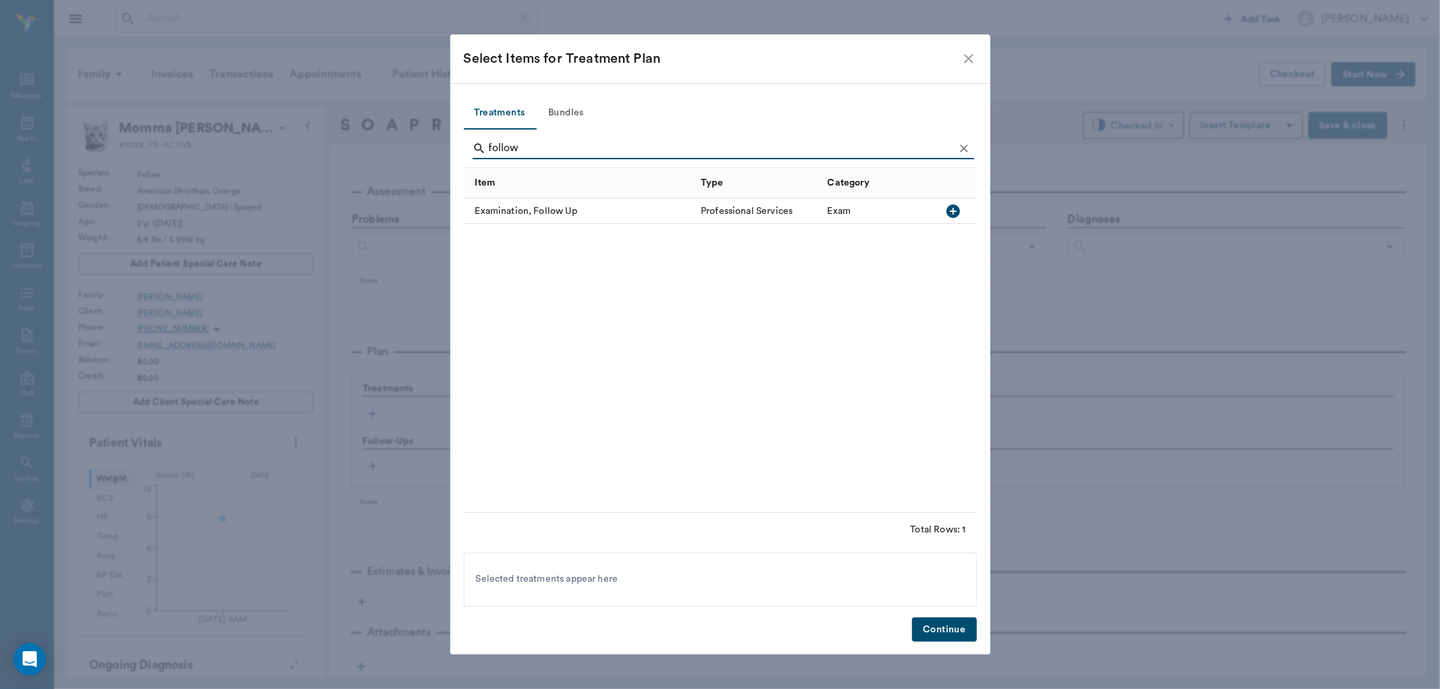
type input "follow"
click at [949, 210] on icon "button" at bounding box center [954, 212] width 14 height 14
click at [941, 625] on button "Continue" at bounding box center [944, 630] width 64 height 25
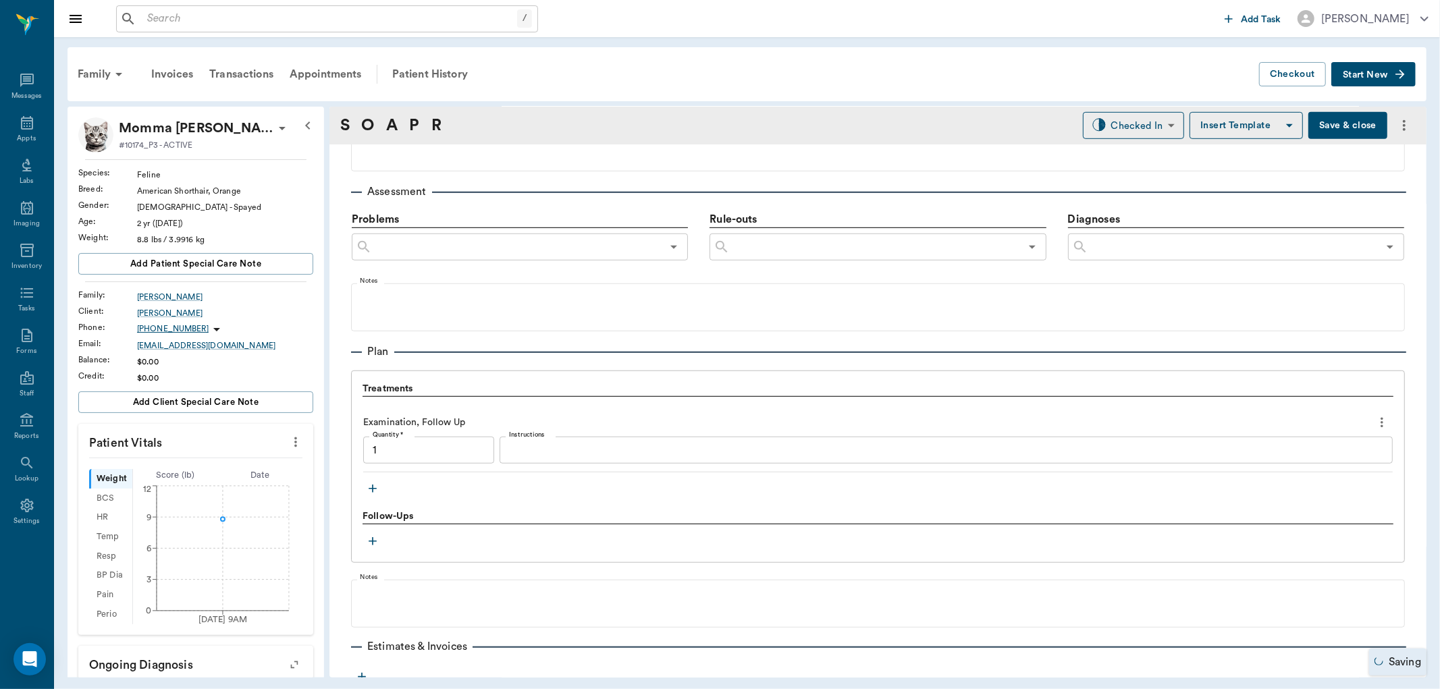
type input "1.00"
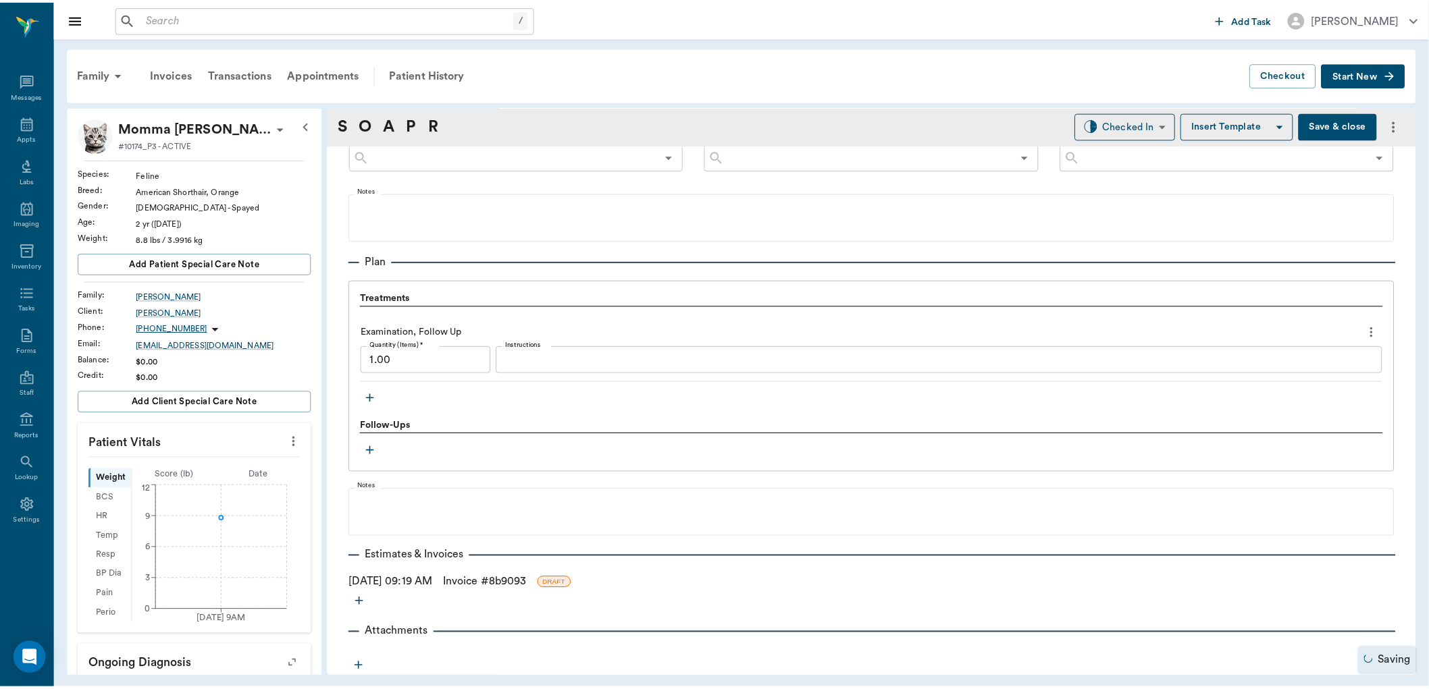
scroll to position [853, 0]
click at [487, 579] on link "Invoice # 8b9093" at bounding box center [488, 582] width 84 height 16
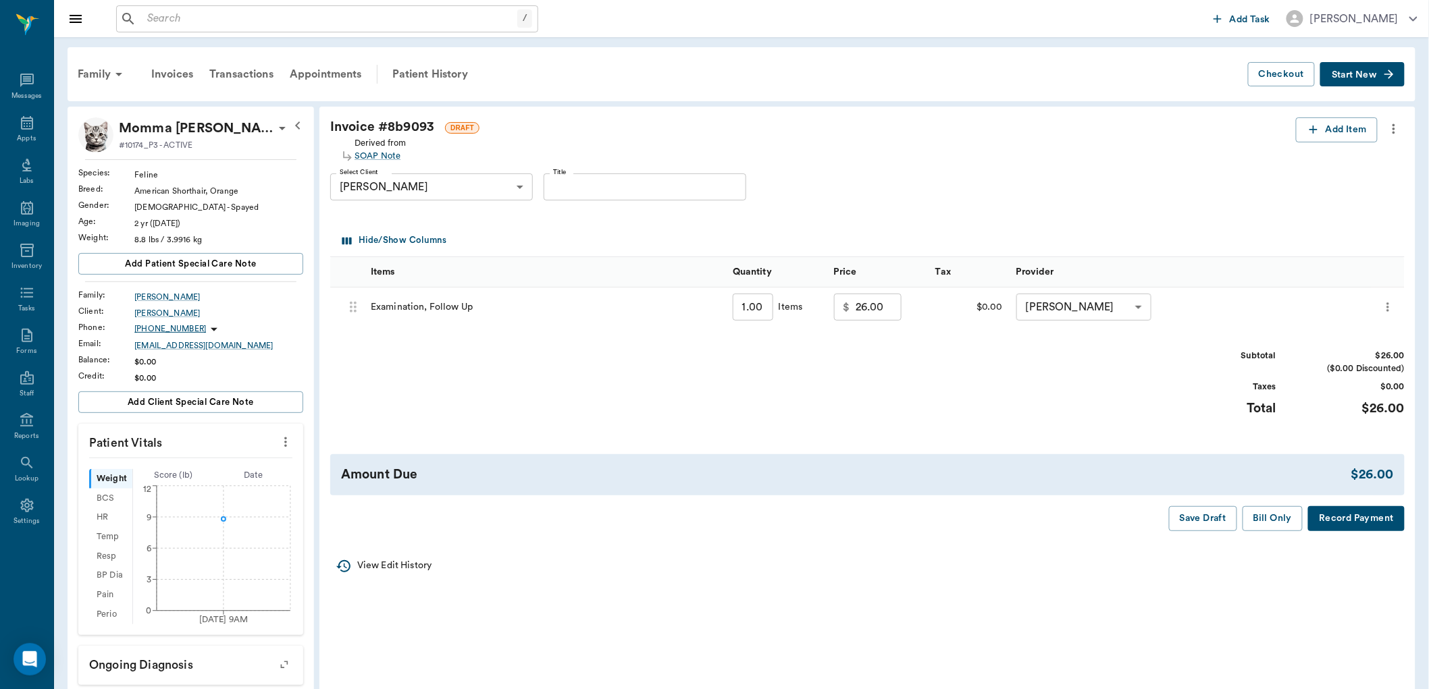
click at [883, 309] on input "26.00" at bounding box center [878, 307] width 46 height 27
type input "35.00"
click at [881, 406] on div "Subtotal $35.00 ($0.00 Discounted) Taxes $0.00 Total $35.00" at bounding box center [867, 391] width 1074 height 83
click at [1284, 518] on button "Bill Only" at bounding box center [1272, 518] width 61 height 25
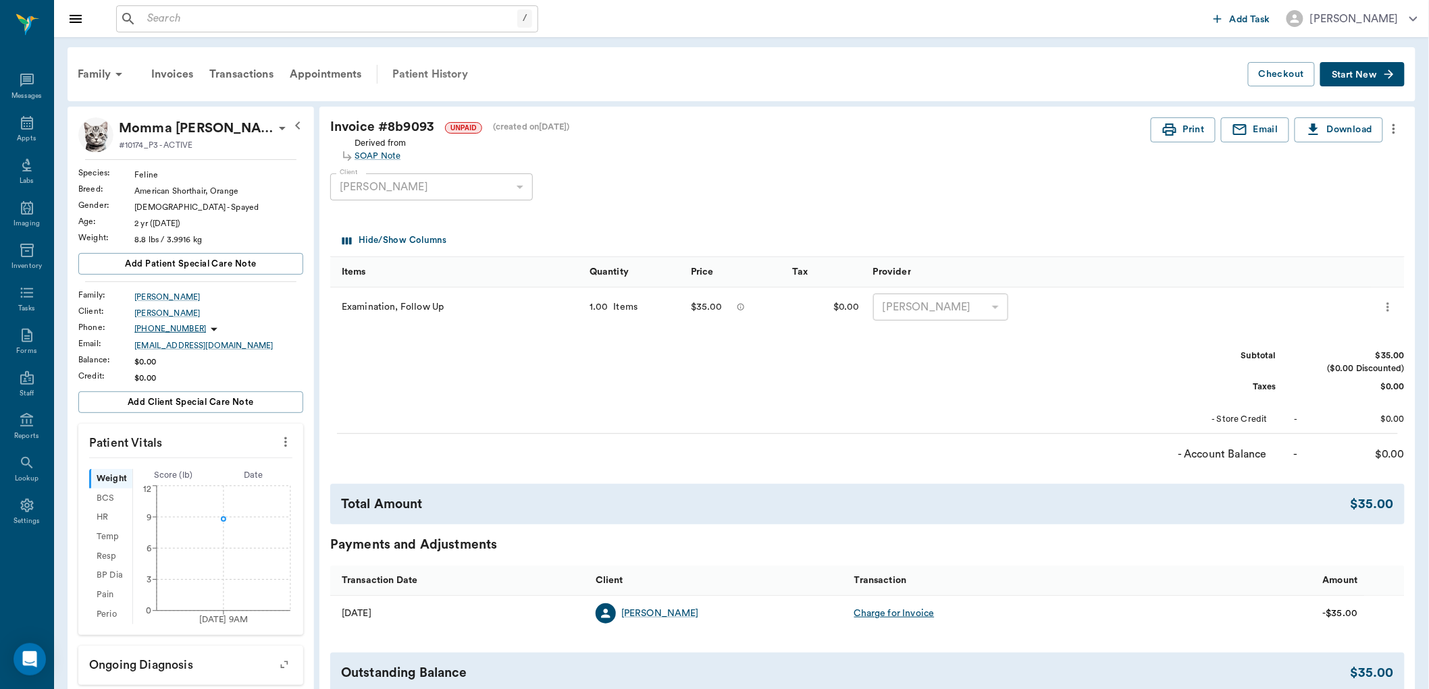
click at [420, 72] on div "Patient History" at bounding box center [430, 74] width 92 height 32
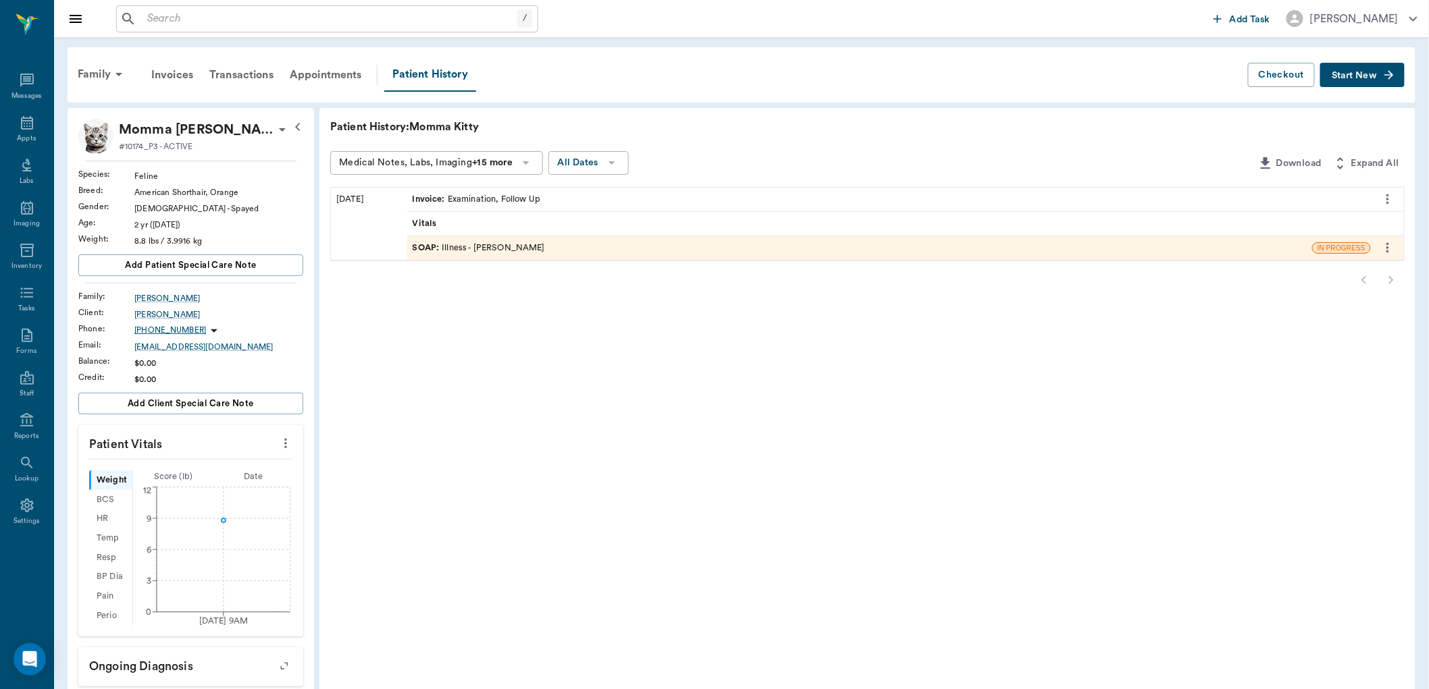
click at [500, 250] on div "SOAP : Illness - Dr. Bert Ellsworth" at bounding box center [479, 248] width 132 height 13
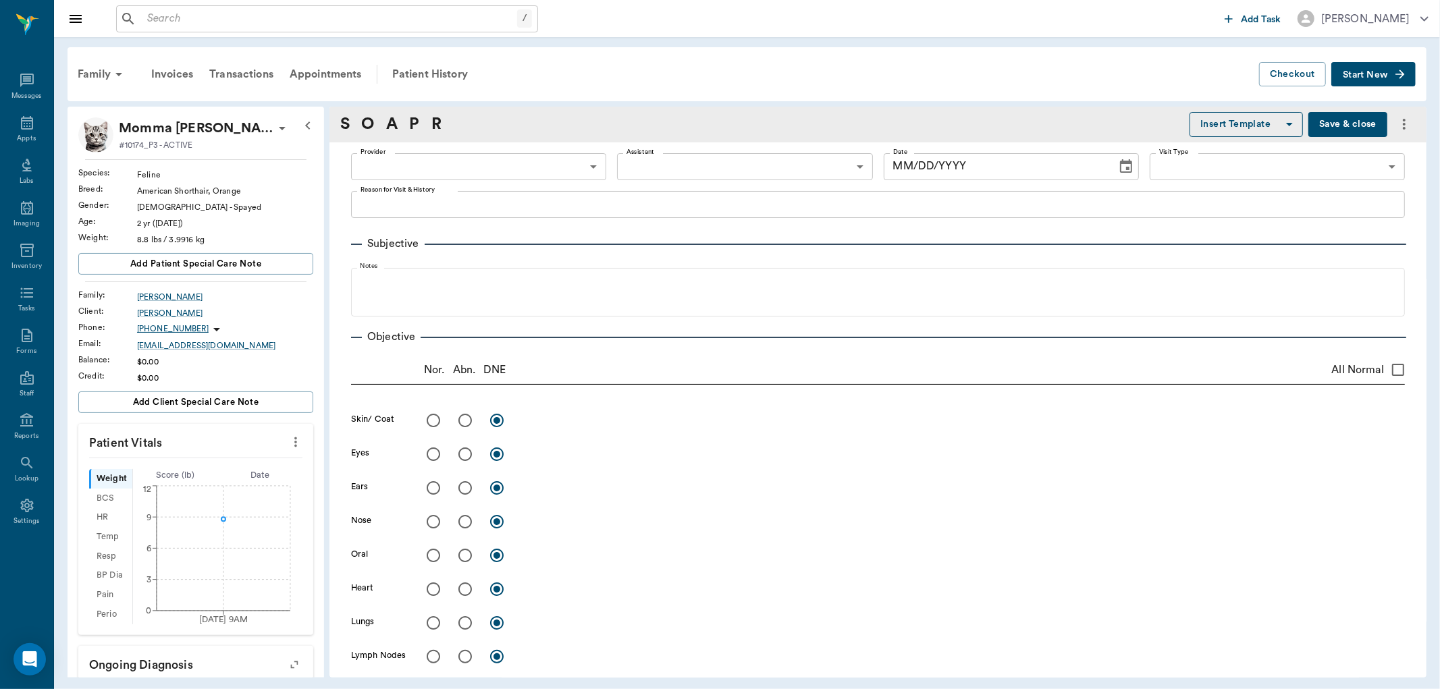
type input "63ec2f075fda476ae8351a4d"
type input "65d2be4f46e3a538d89b8c15"
type textarea "Took the cat to Vivian over the weekend, learned there is a hole under the the …"
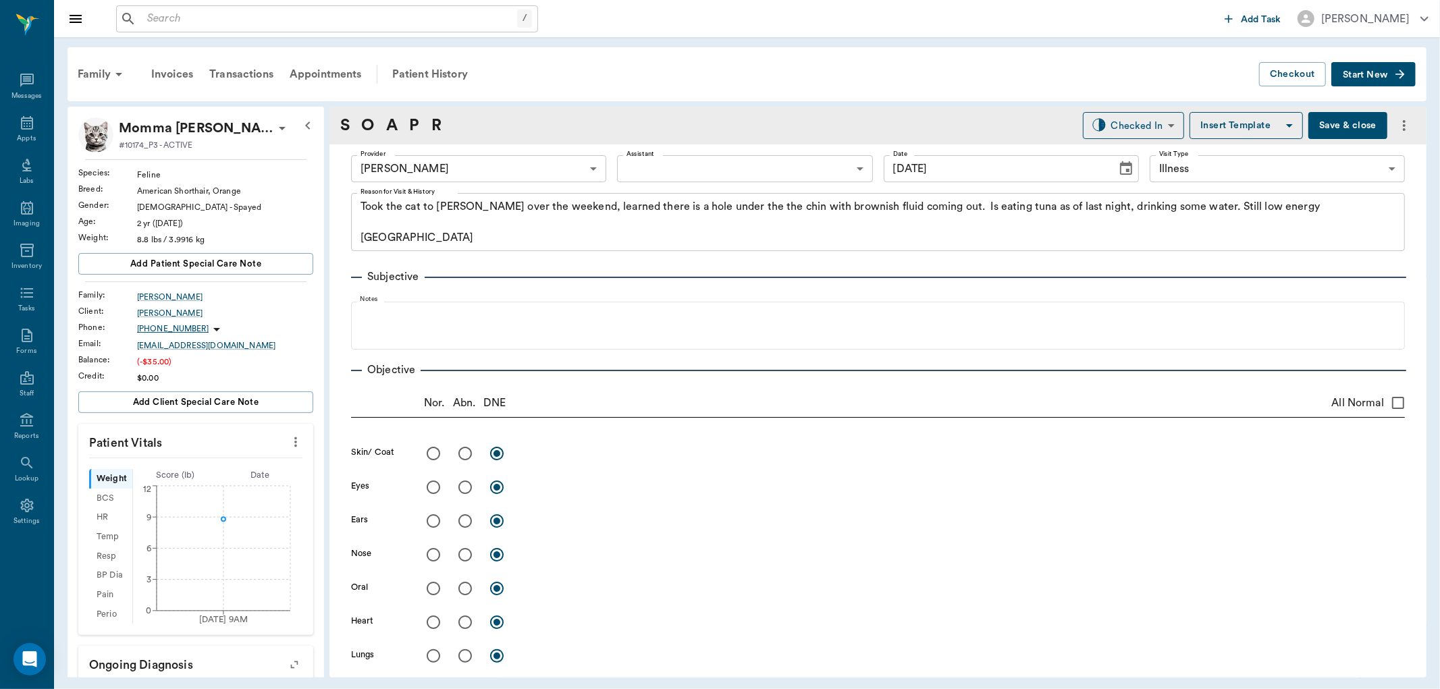
type input "[DATE]"
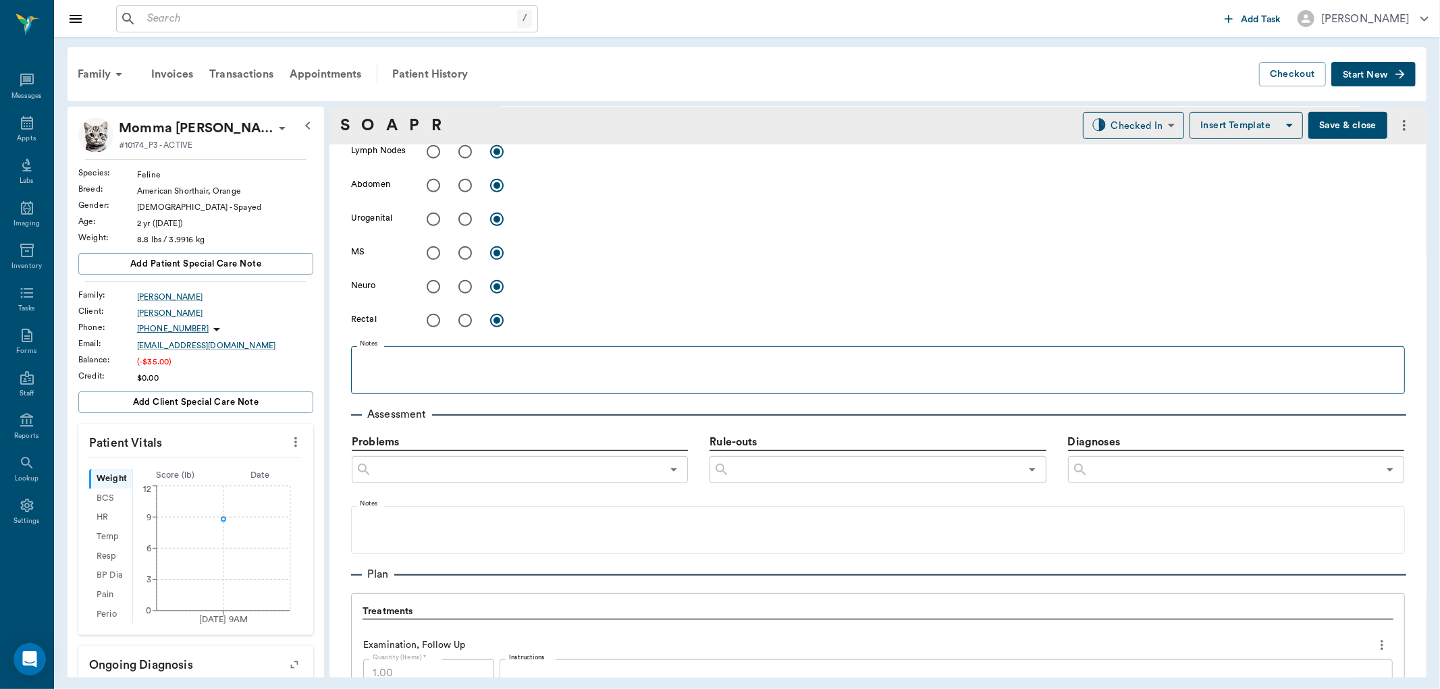
scroll to position [750, 0]
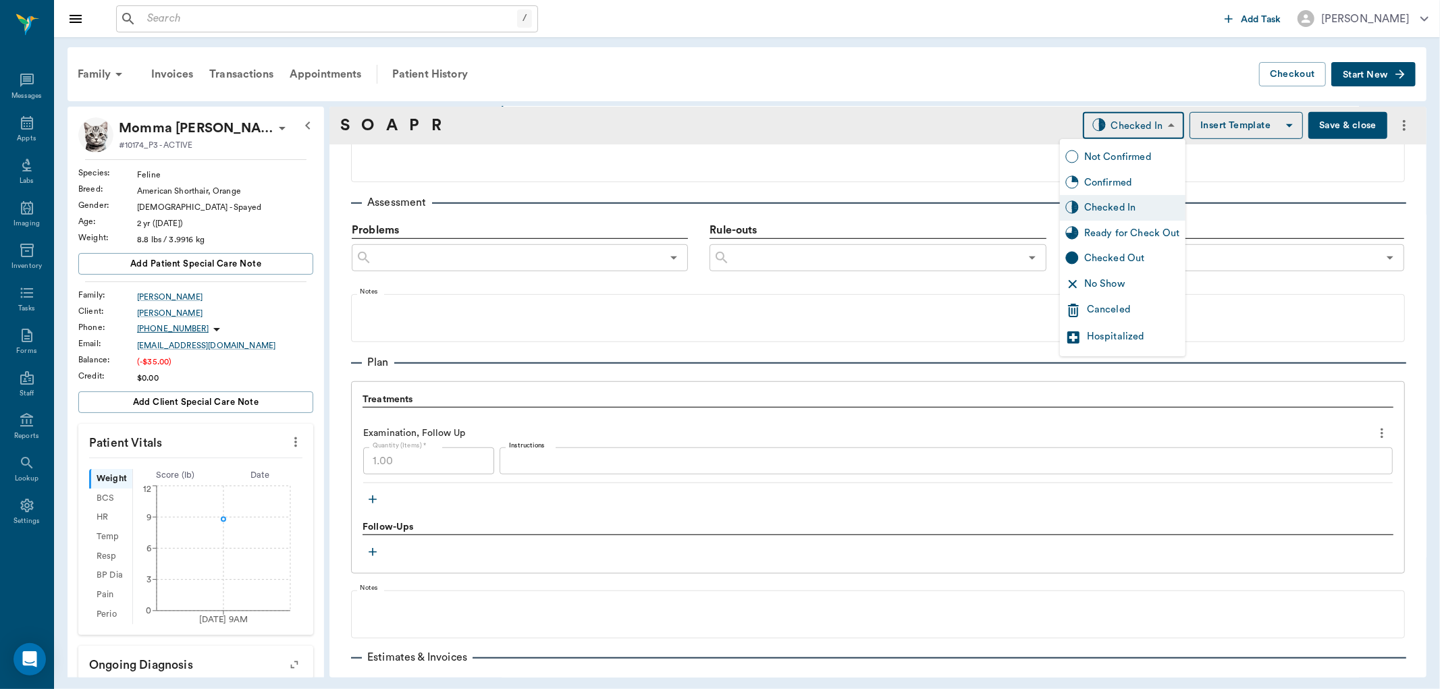
click at [1130, 129] on body "/ ​ Add Task Dr. Bert Ellsworth Nectar Messages Appts Labs Imaging Inventory Ta…" at bounding box center [720, 344] width 1440 height 689
click at [1136, 230] on div "Ready for Check Out" at bounding box center [1132, 233] width 96 height 15
type input "READY_TO_CHECKOUT"
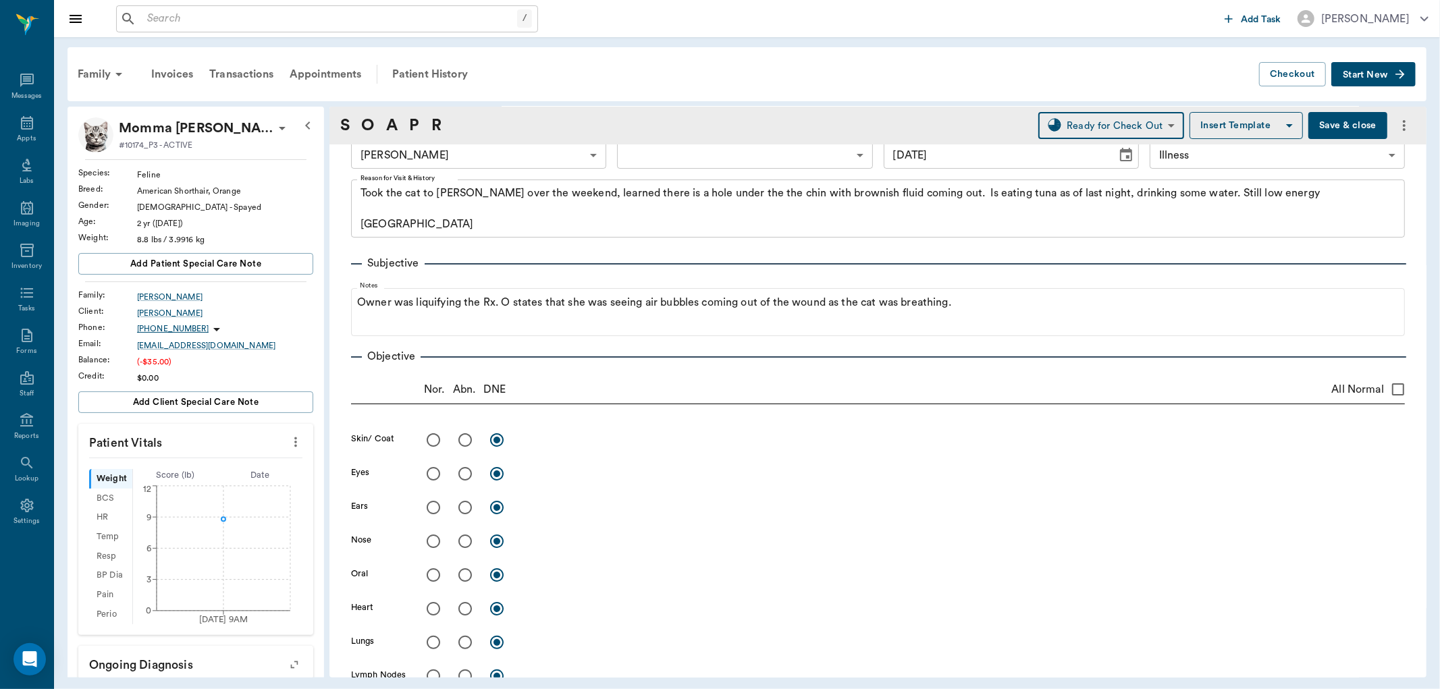
scroll to position [0, 0]
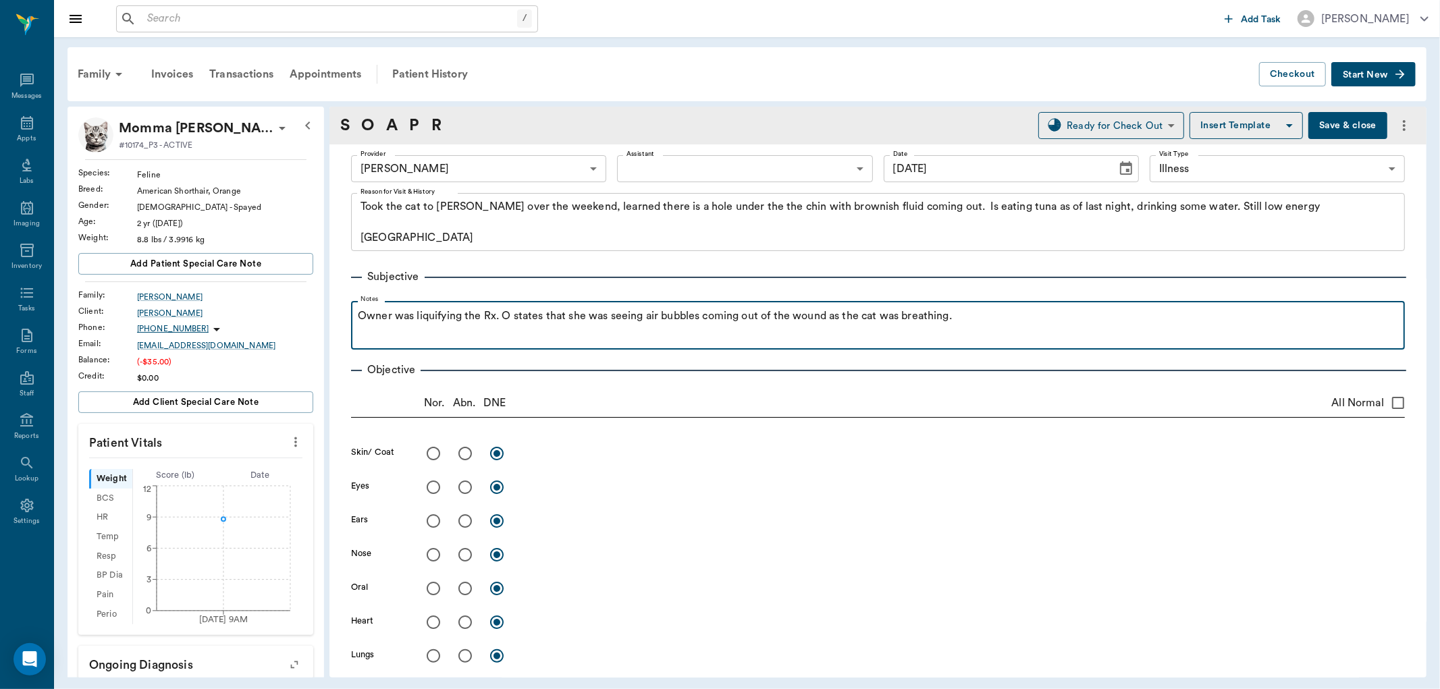
click at [495, 323] on p "Owner was liquifying the Rx. O states that she was seeing air bubbles coming ou…" at bounding box center [878, 316] width 1040 height 16
click at [500, 317] on p "Owner was liquifying the Rx. O states that she was seeing air bubbles coming ou…" at bounding box center [878, 316] width 1040 height 16
click at [1115, 313] on p "Owner was liquifying the Rx. Is on Enroflox 22.7mg. O states that she was seein…" at bounding box center [878, 316] width 1040 height 16
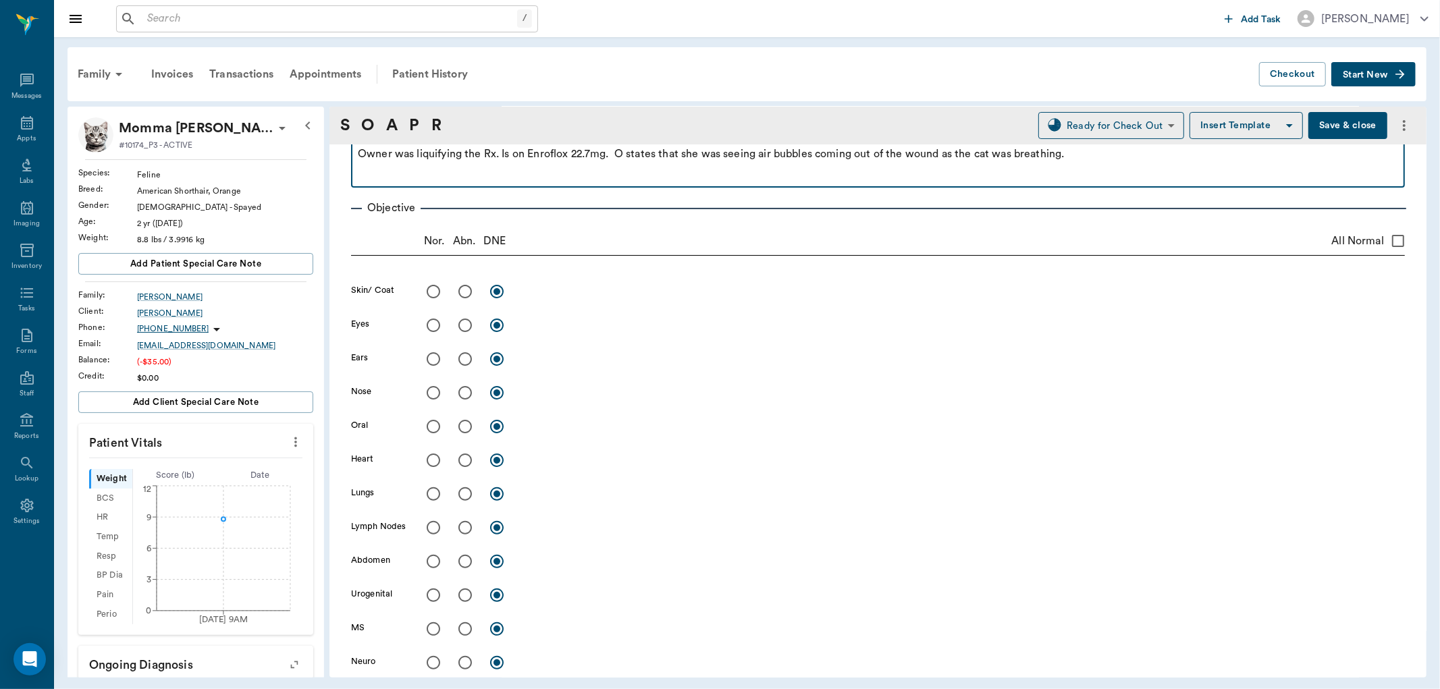
scroll to position [75, 0]
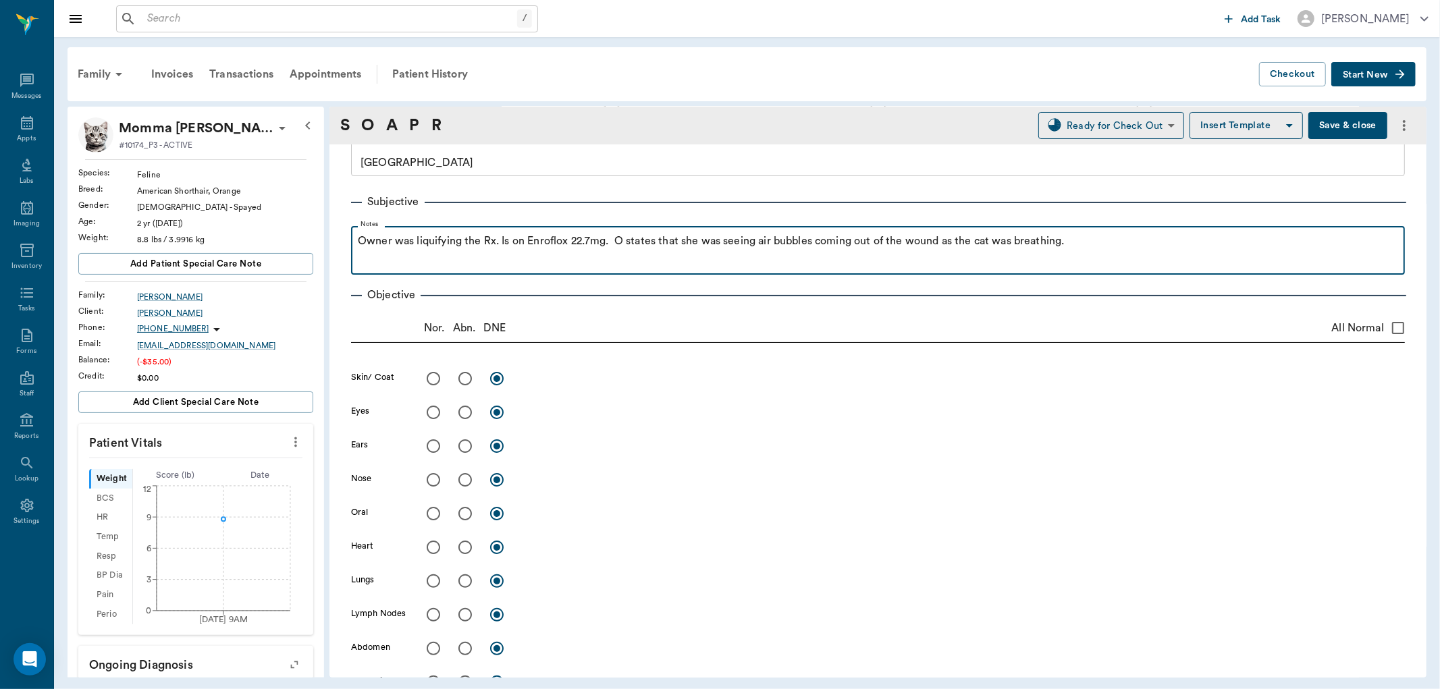
click at [1092, 244] on p "Owner was liquifying the Rx. Is on Enroflox 22.7mg. O states that she was seein…" at bounding box center [878, 241] width 1040 height 16
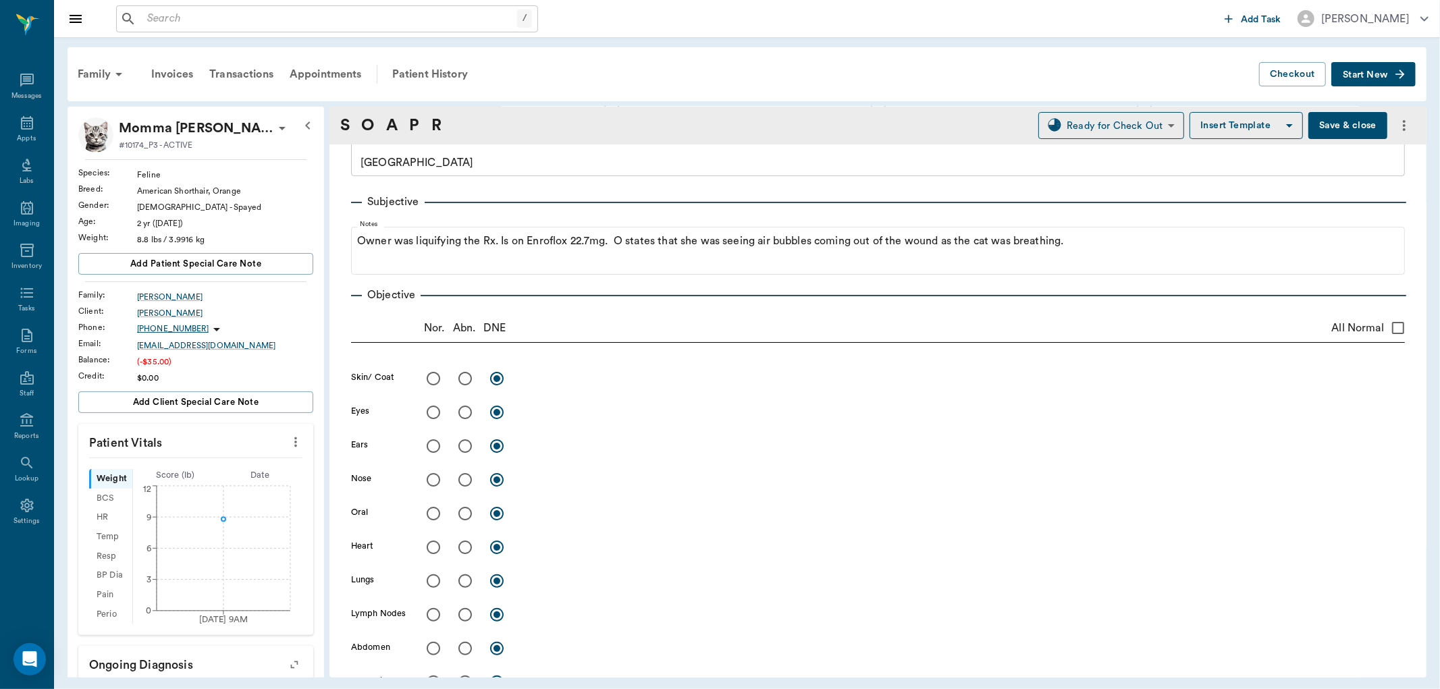
click at [462, 380] on input "radio" at bounding box center [465, 379] width 28 height 28
radio input "true"
click at [550, 388] on div "x" at bounding box center [963, 380] width 883 height 20
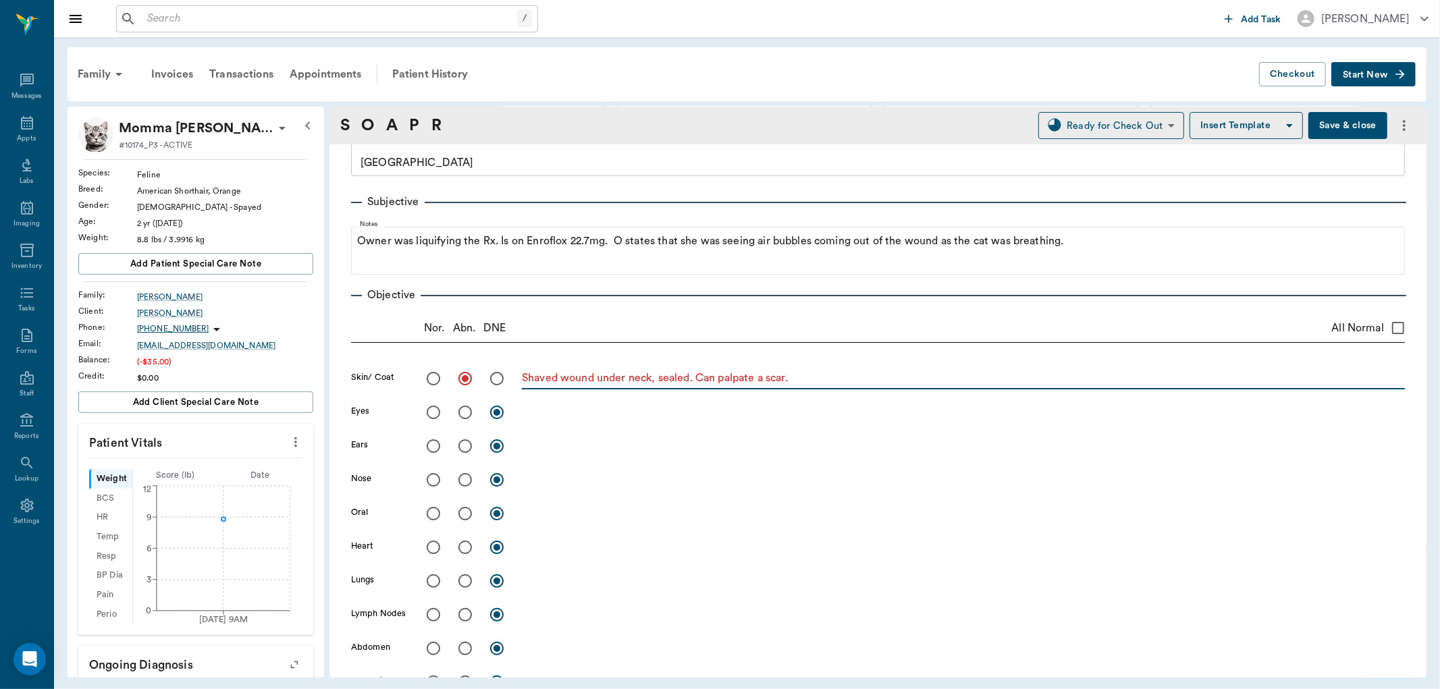
type textarea "Shaved wound under neck, sealed. Can palpate a scar."
click at [434, 577] on input "radio" at bounding box center [433, 581] width 28 height 28
radio input "true"
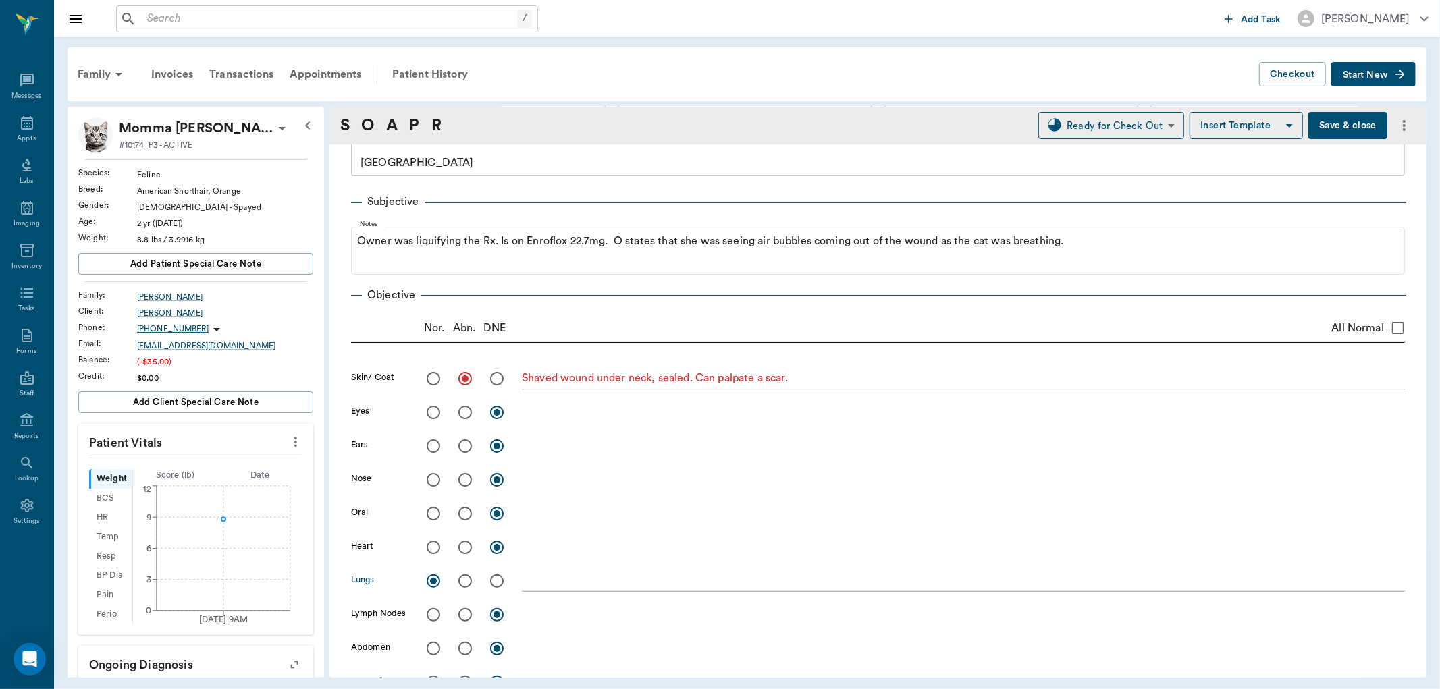
click at [434, 542] on input "radio" at bounding box center [433, 547] width 28 height 28
radio input "true"
click at [432, 618] on input "radio" at bounding box center [433, 615] width 28 height 28
radio input "true"
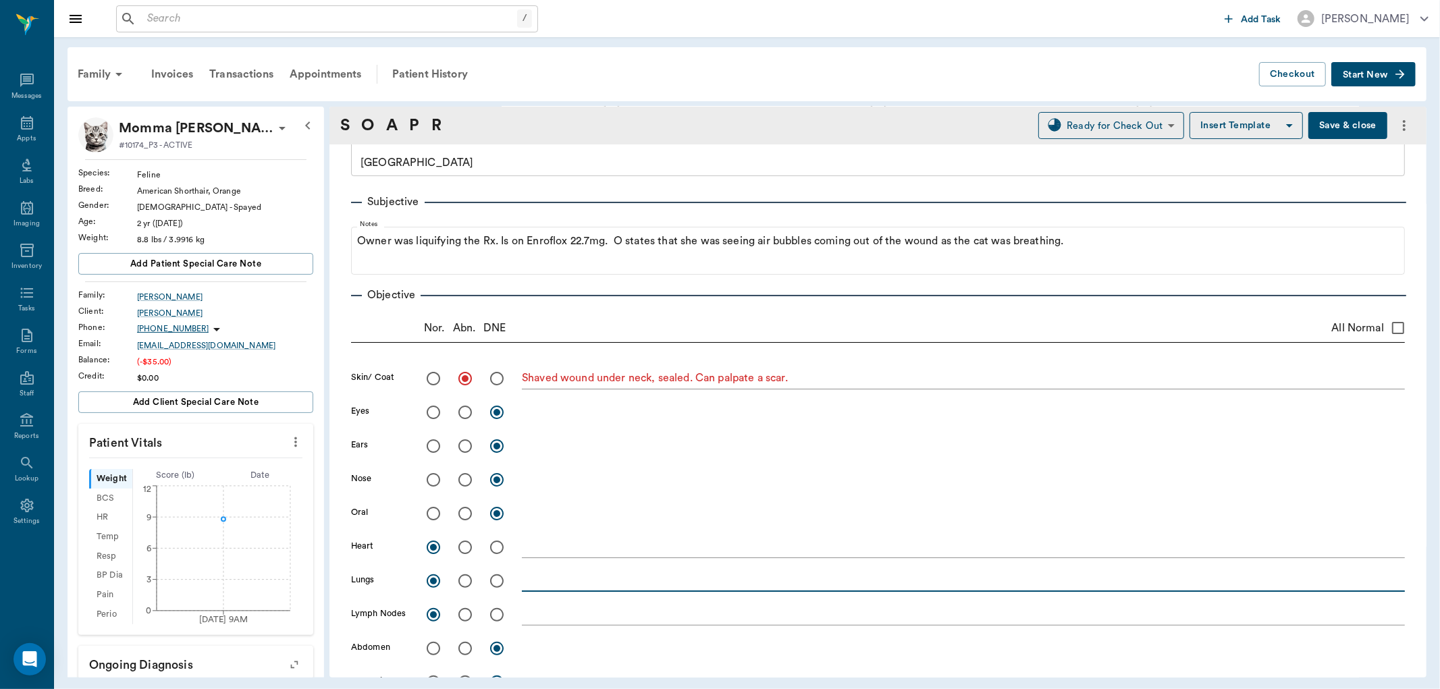
click at [564, 579] on textarea at bounding box center [963, 581] width 883 height 16
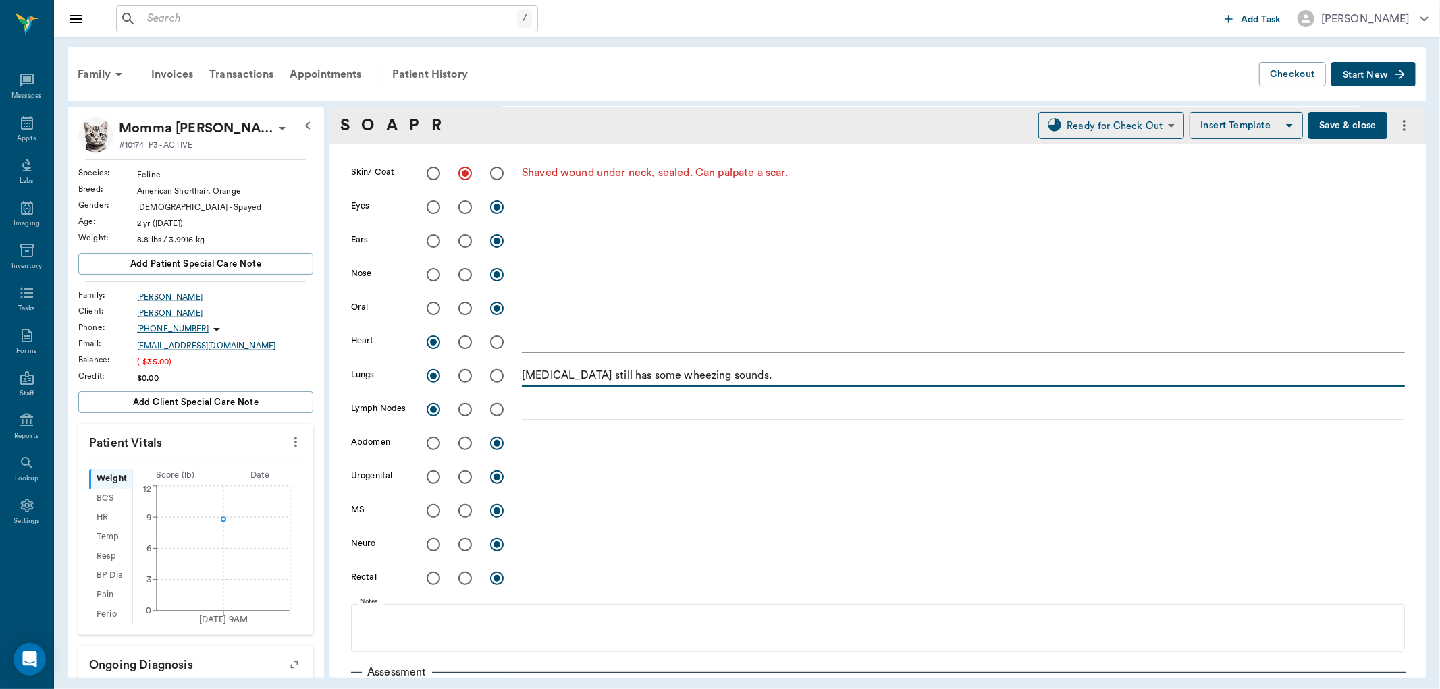
scroll to position [450, 0]
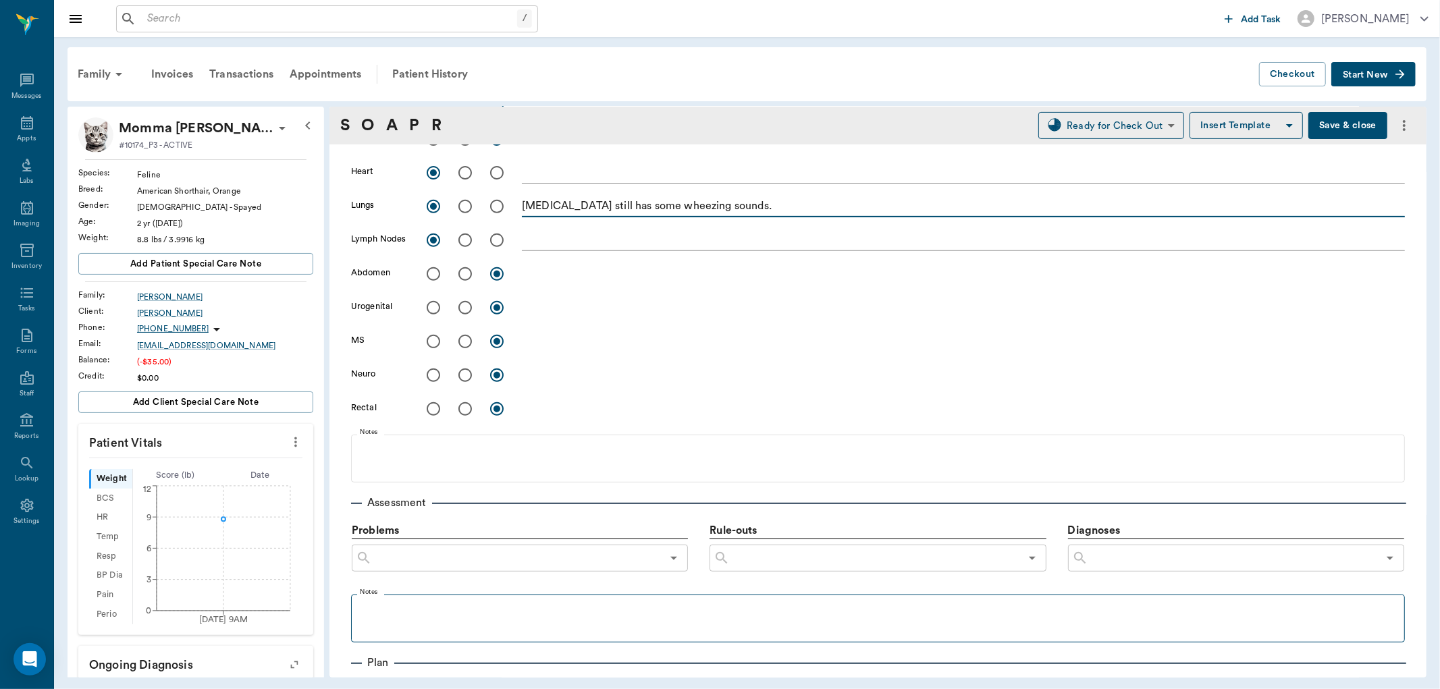
type textarea "Trachea still has some wheezing sounds."
click at [406, 606] on p at bounding box center [878, 609] width 1040 height 16
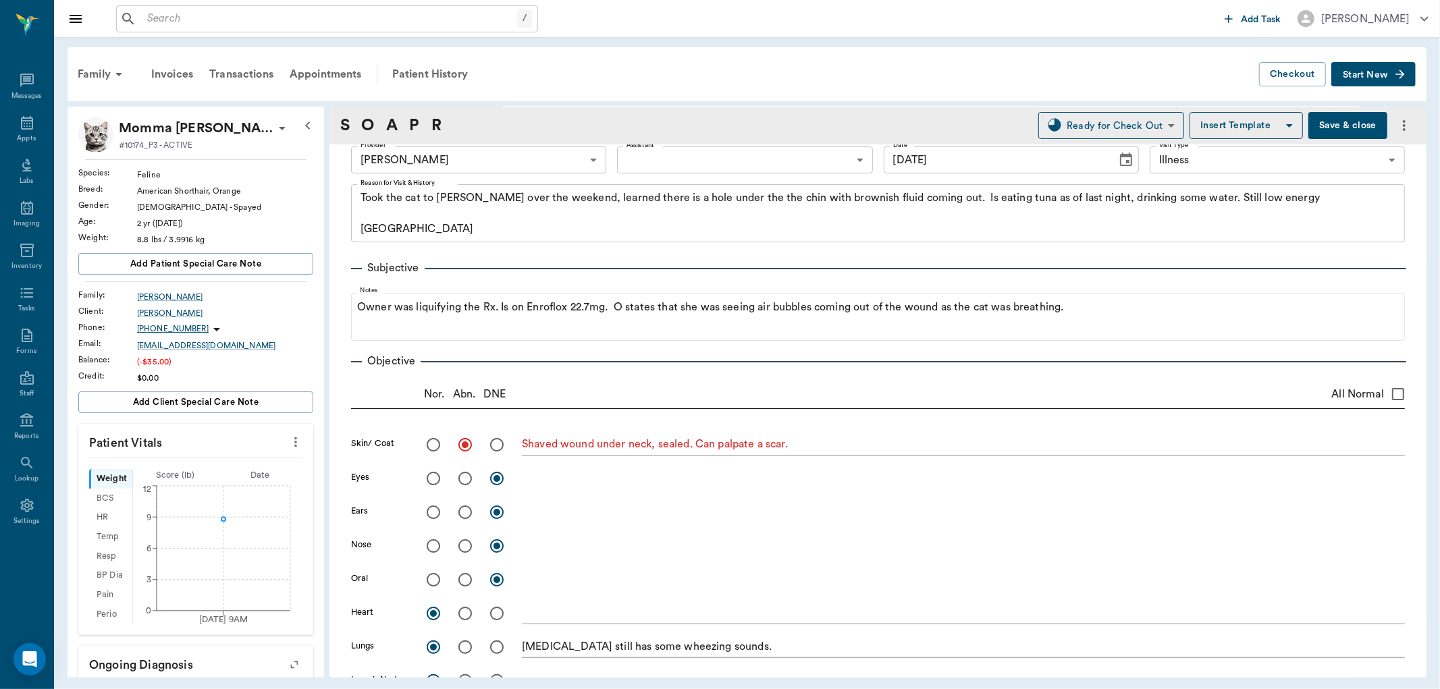
scroll to position [0, 0]
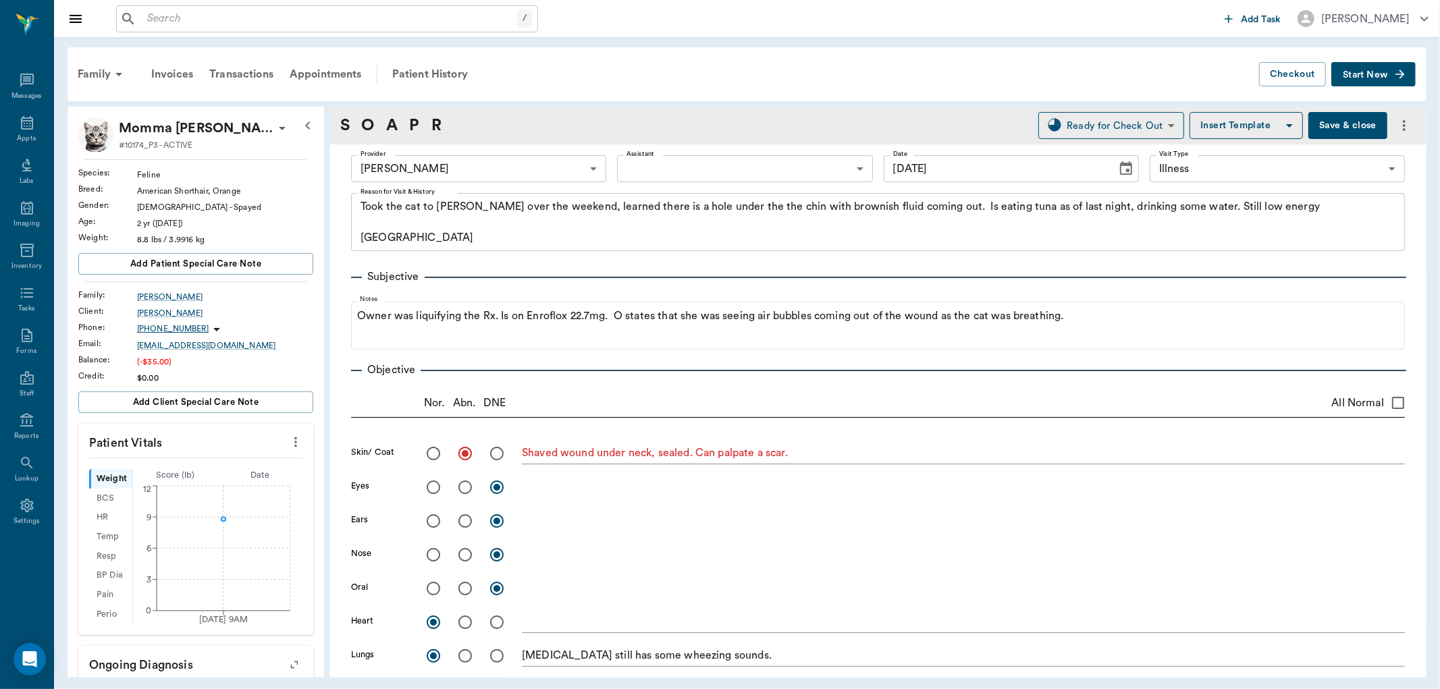
click at [288, 442] on icon "more" at bounding box center [295, 442] width 15 height 16
drag, startPoint x: 751, startPoint y: 88, endPoint x: 915, endPoint y: 95, distance: 164.2
click at [841, 93] on div at bounding box center [720, 344] width 1440 height 689
click at [1342, 122] on button "Save & close" at bounding box center [1348, 125] width 79 height 27
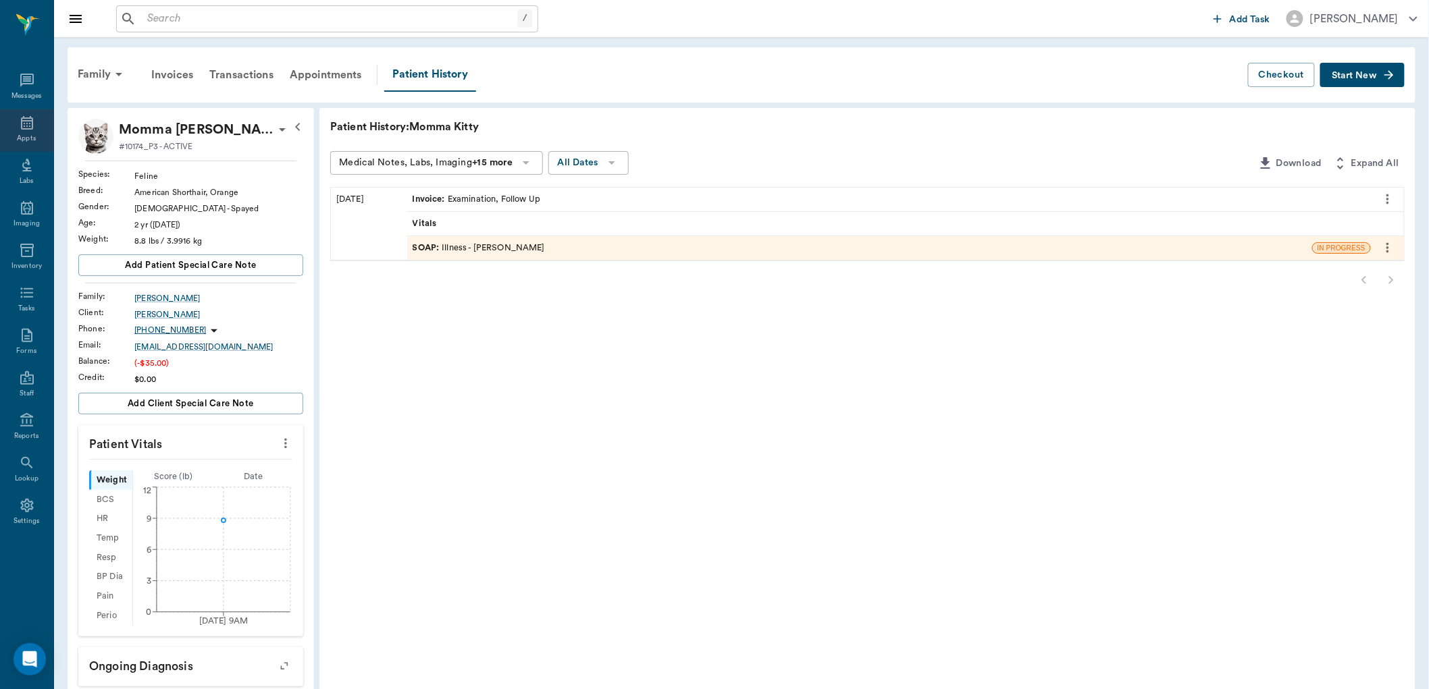
click at [22, 123] on icon at bounding box center [27, 123] width 16 height 16
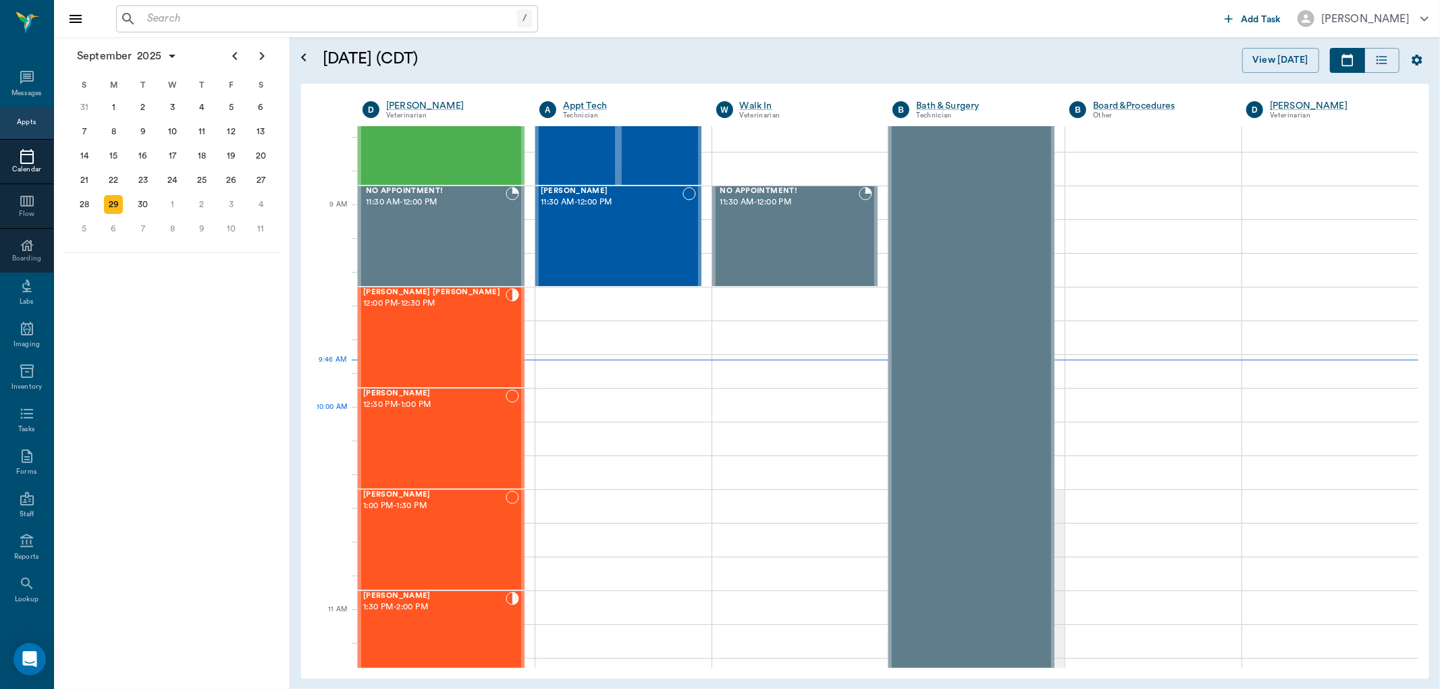
scroll to position [130, 0]
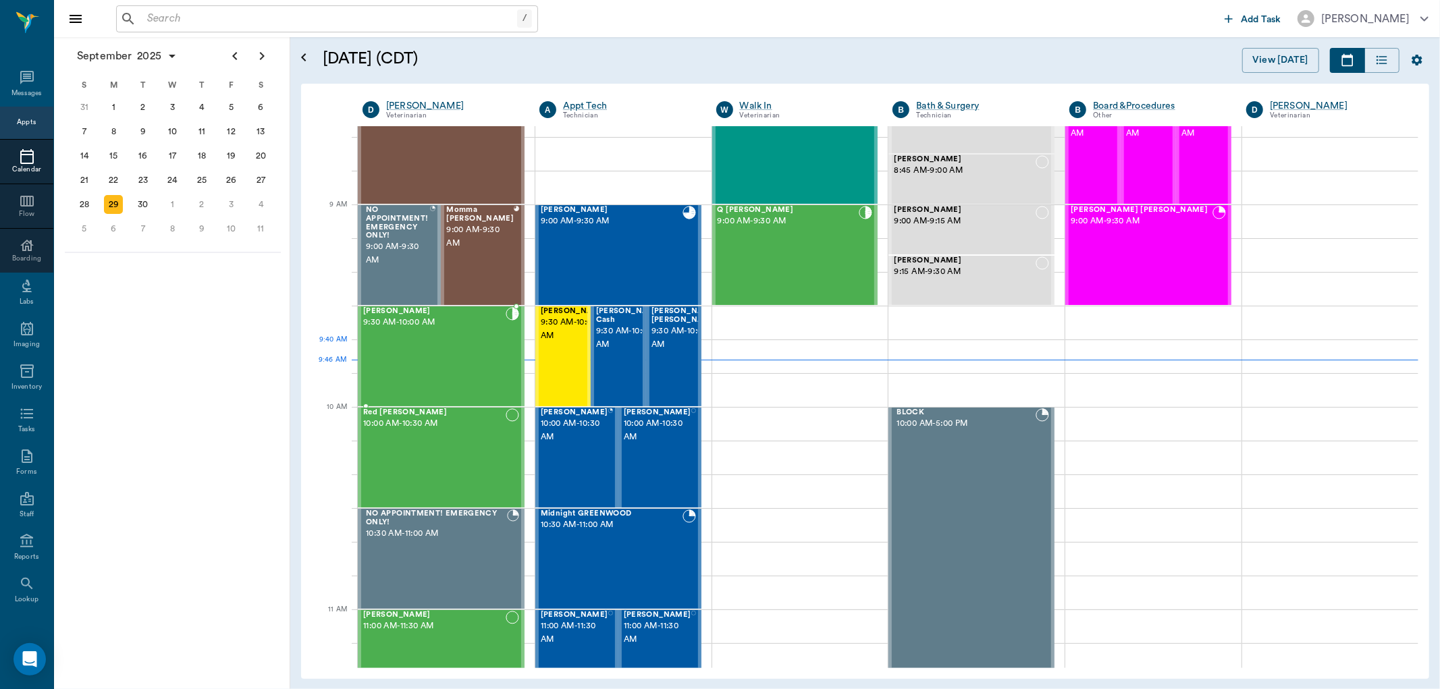
click at [453, 346] on div "Missy Swint 9:30 AM - 10:00 AM" at bounding box center [434, 356] width 142 height 99
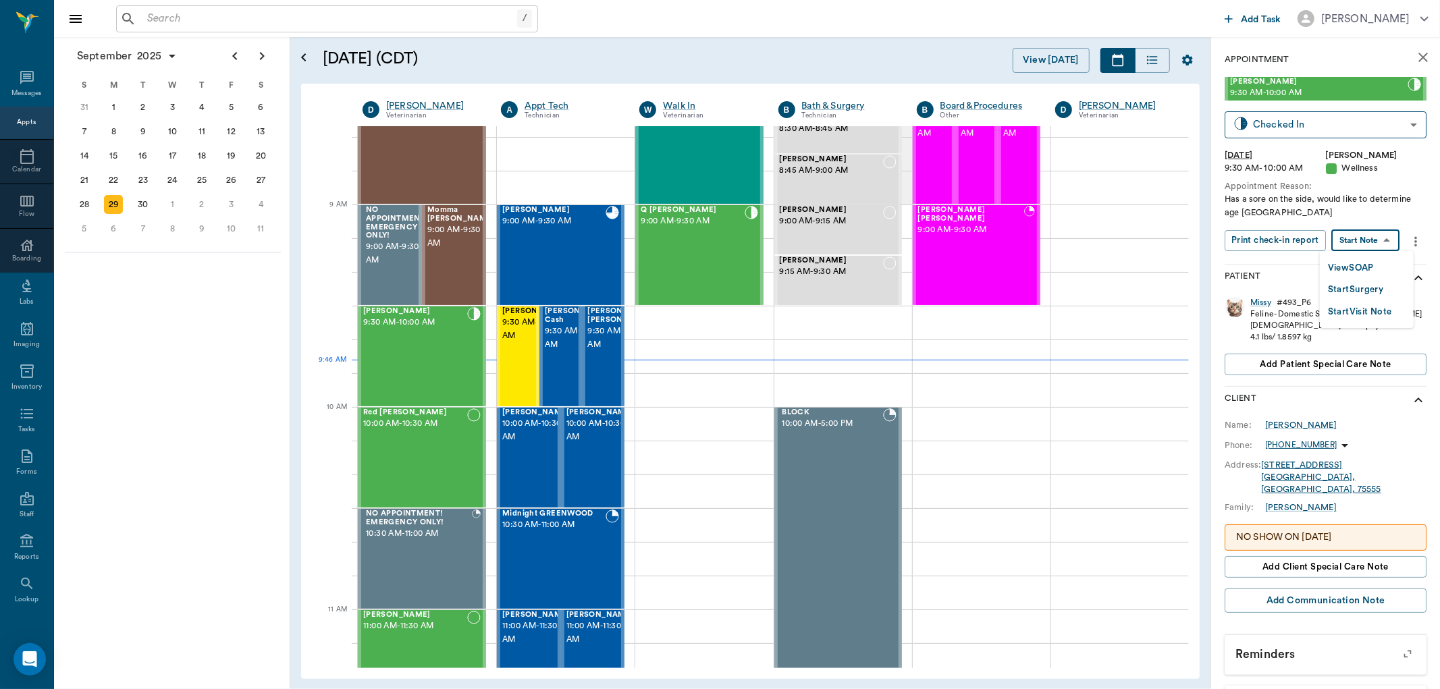
click at [1382, 238] on body "/ ​ Add Task Dr. Bert Ellsworth Nectar Messages Appts Calendar Flow Boarding La…" at bounding box center [720, 344] width 1440 height 689
click at [1363, 261] on button "View SOAP" at bounding box center [1351, 269] width 46 height 16
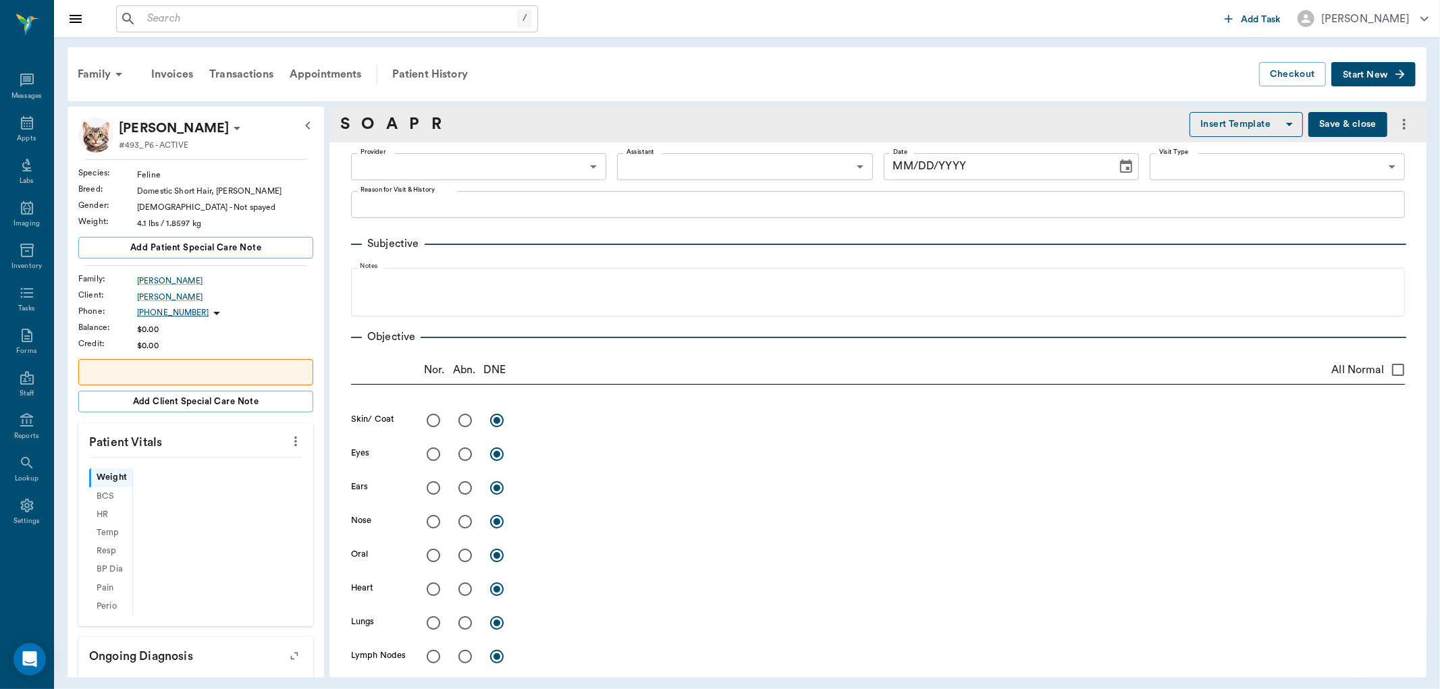
type input "63ec2f075fda476ae8351a4d"
type input "65d2be4f46e3a538d89b8c14"
type textarea "Has a sore on the side, would like to determine age Caryn"
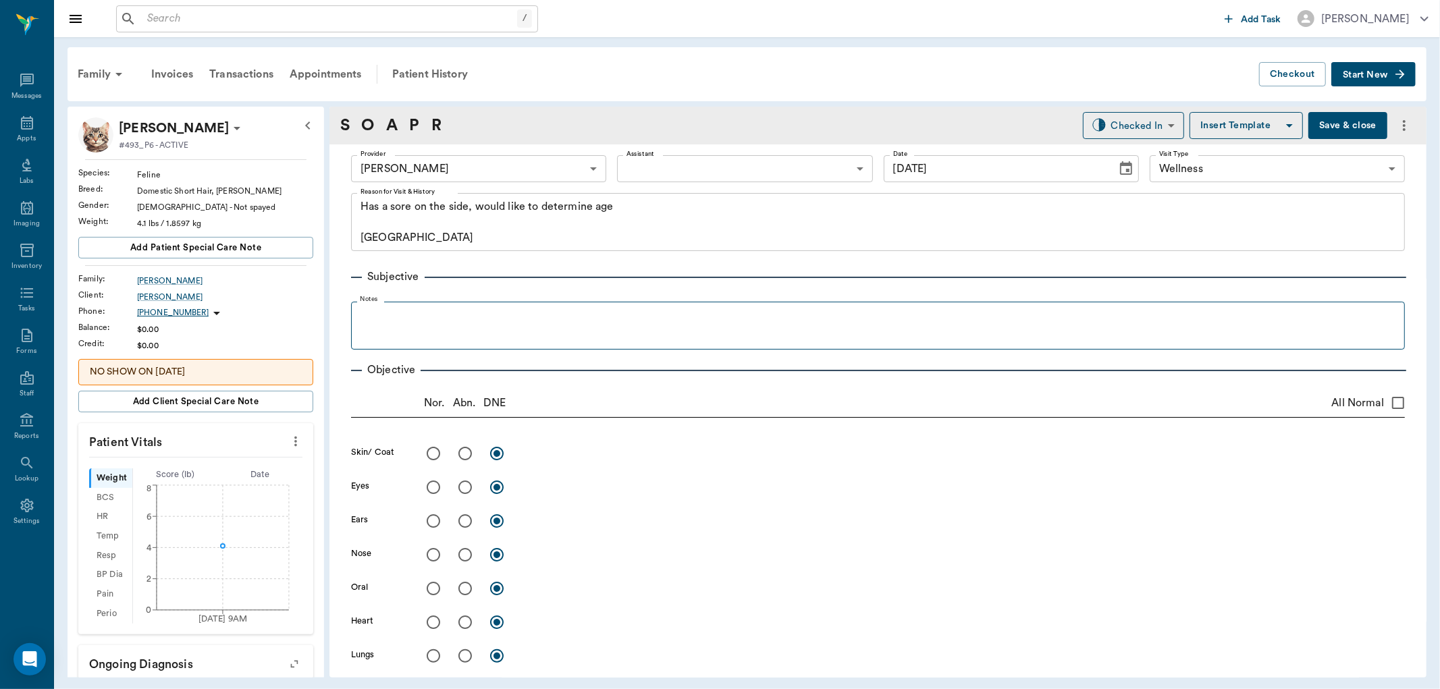
type input "[DATE]"
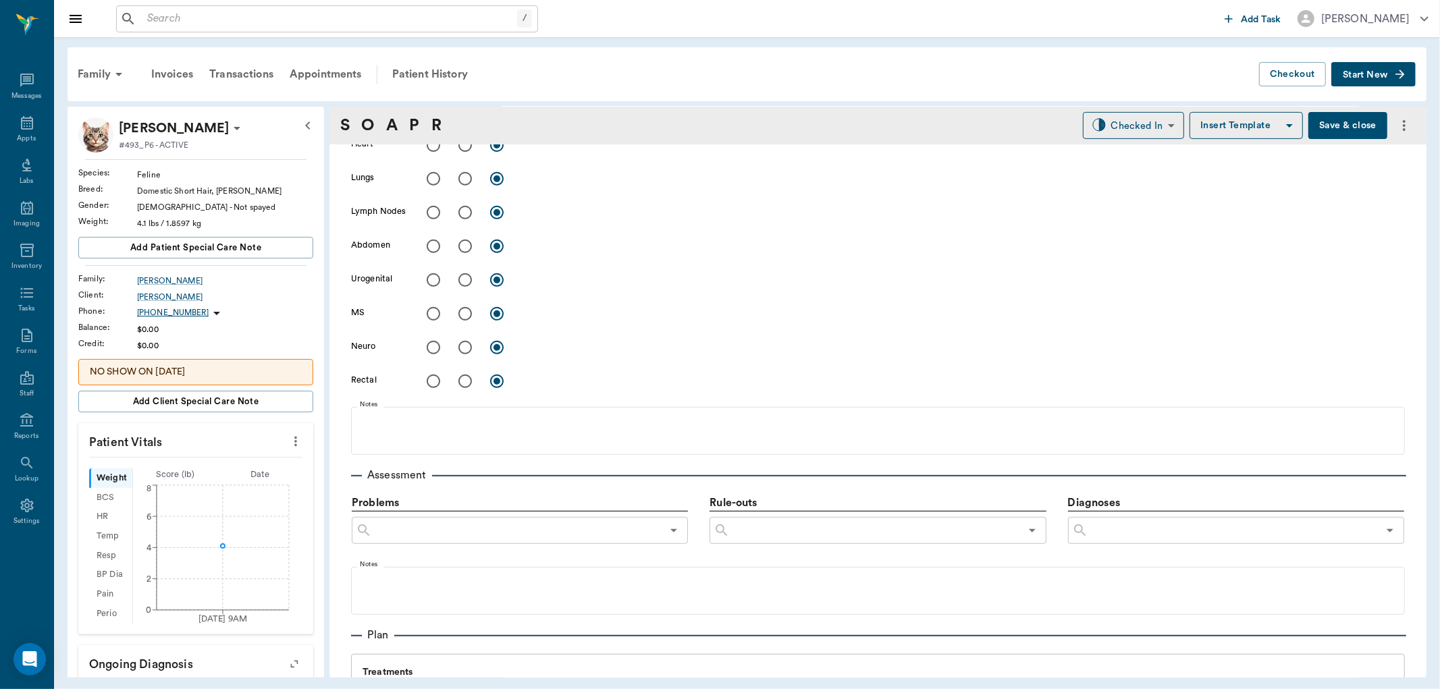
scroll to position [675, 0]
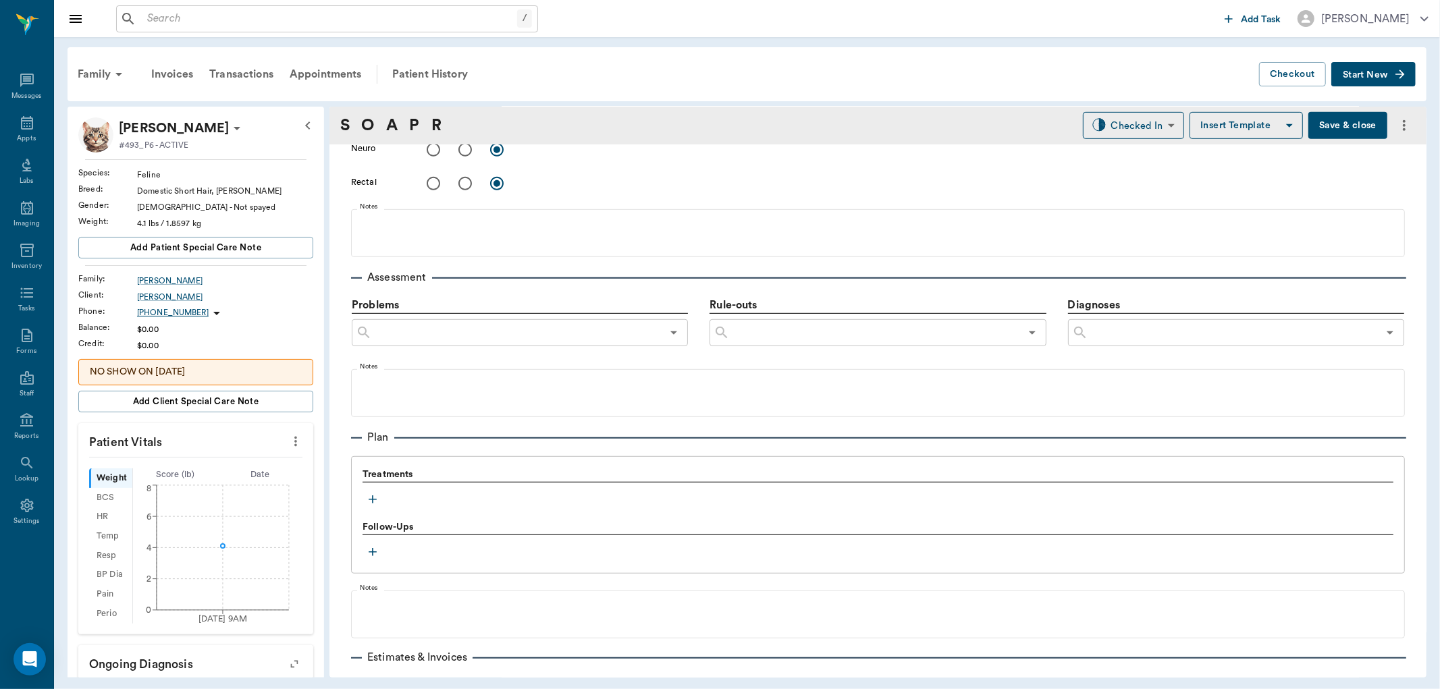
click at [376, 496] on icon "button" at bounding box center [373, 500] width 14 height 14
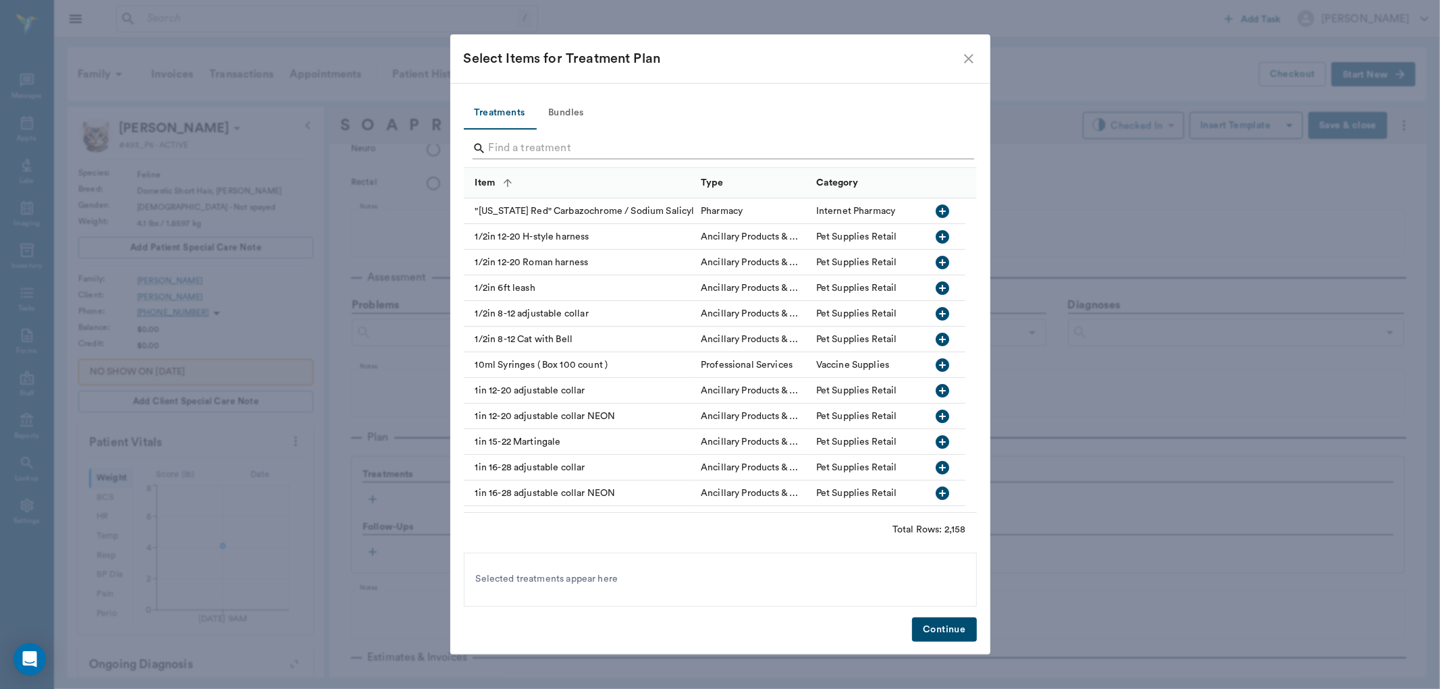
click at [516, 145] on input "Search" at bounding box center [721, 149] width 465 height 22
click at [505, 147] on input "Search" at bounding box center [721, 149] width 465 height 22
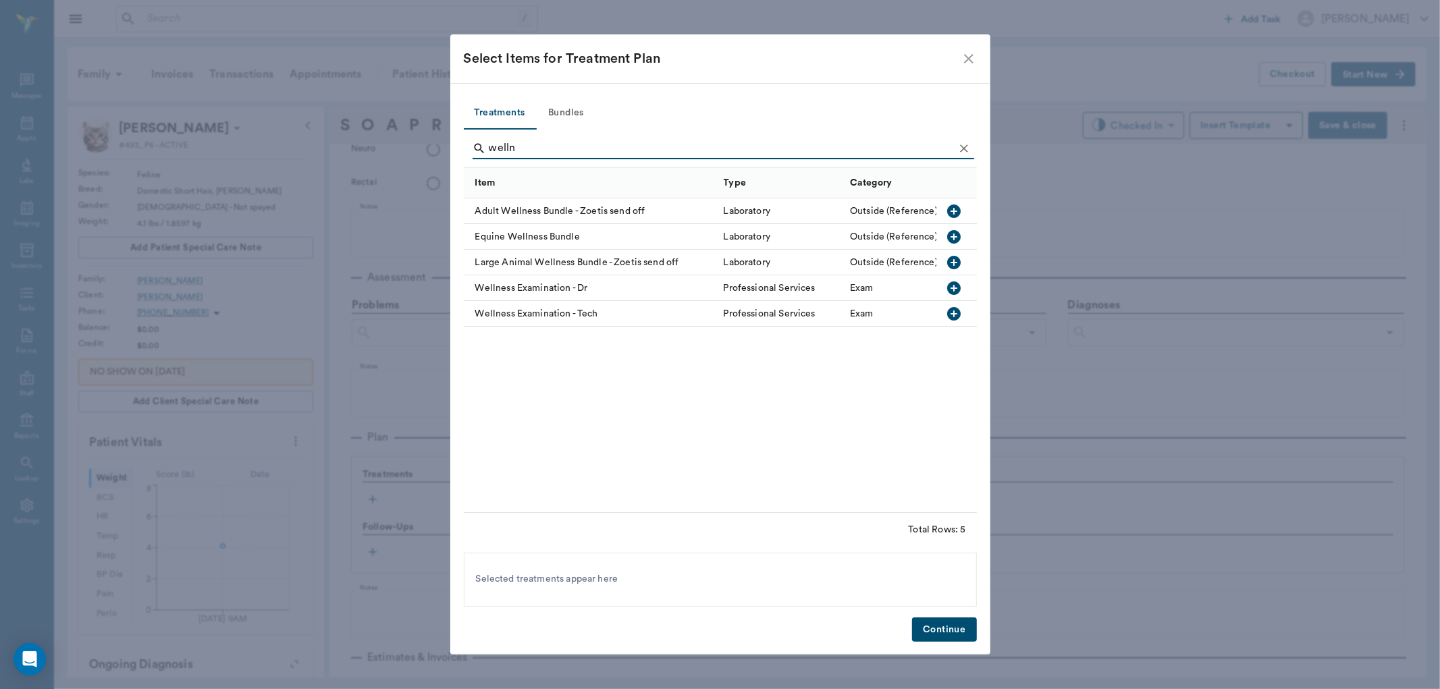
type input "welln"
click at [953, 287] on icon "button" at bounding box center [954, 288] width 16 height 16
click at [564, 111] on button "Bundles" at bounding box center [566, 113] width 61 height 32
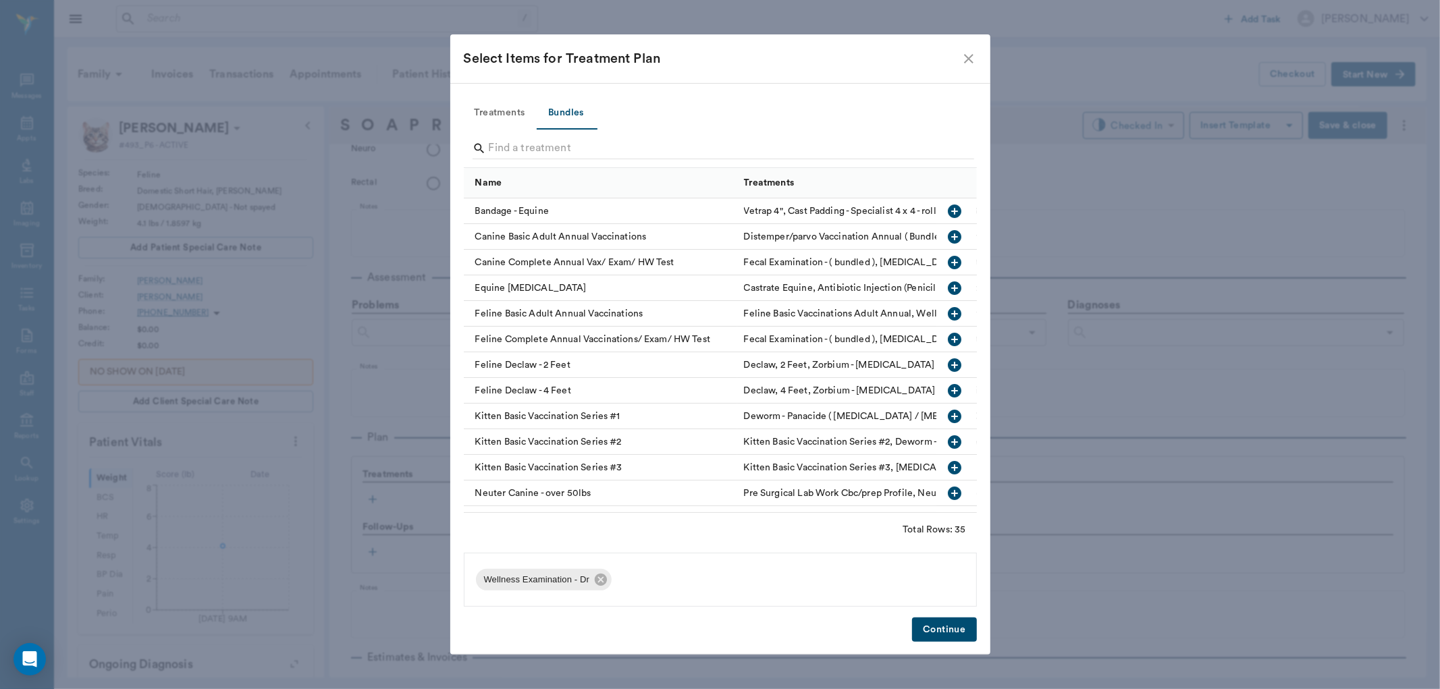
click at [948, 443] on icon "button" at bounding box center [955, 443] width 14 height 14
click at [941, 633] on button "Continue" at bounding box center [944, 630] width 64 height 25
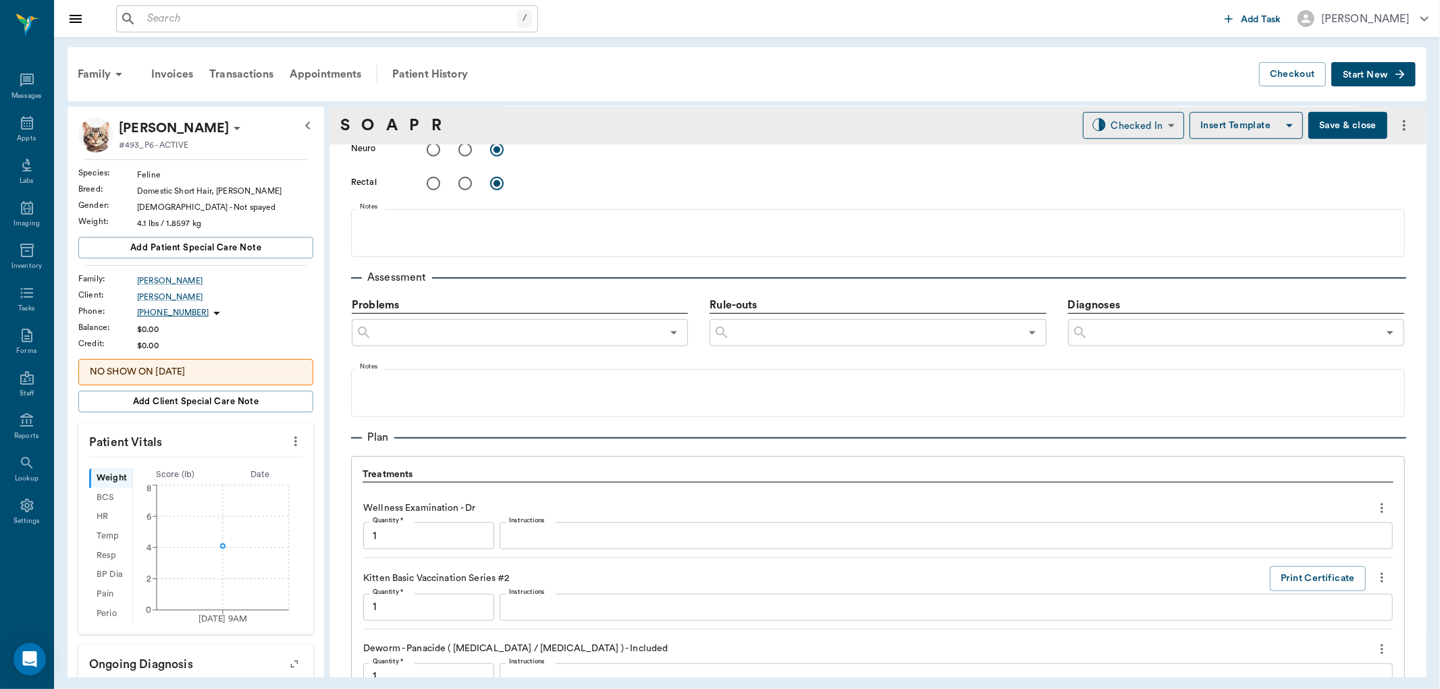
scroll to position [1119, 0]
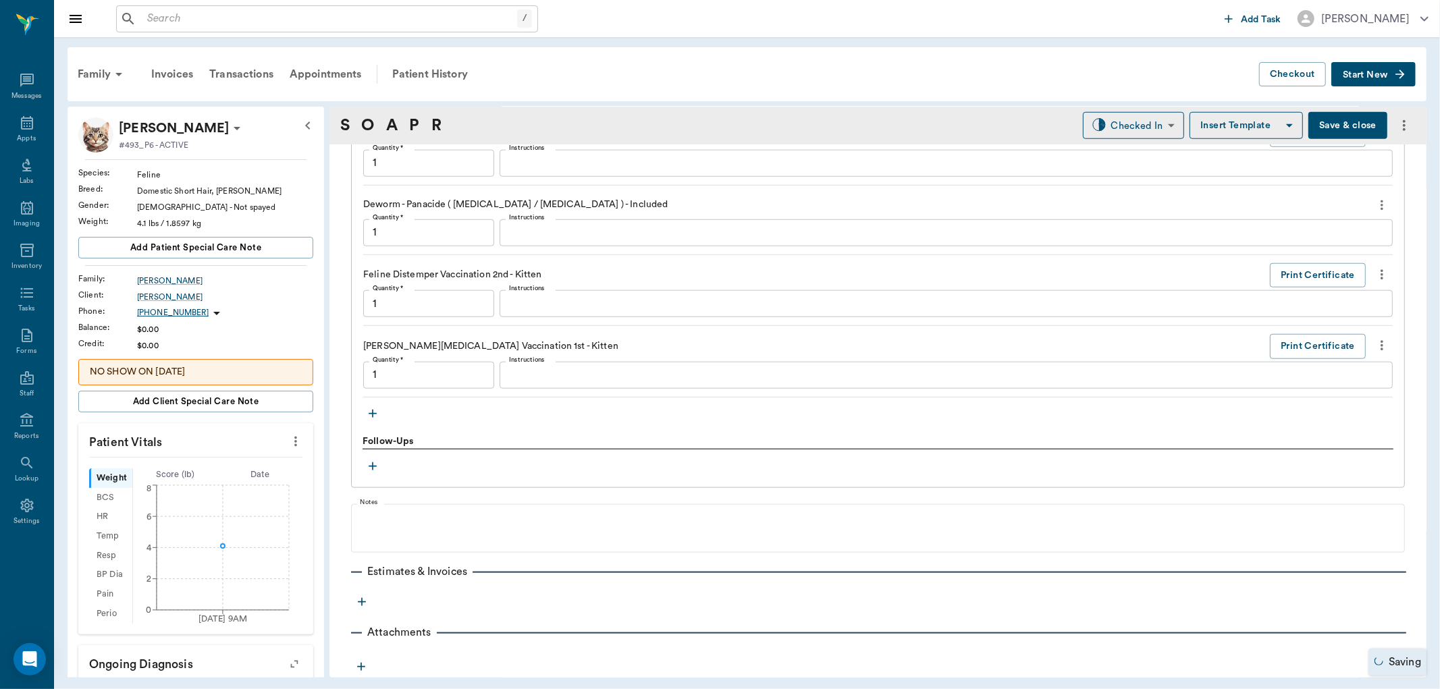
type input "1.00"
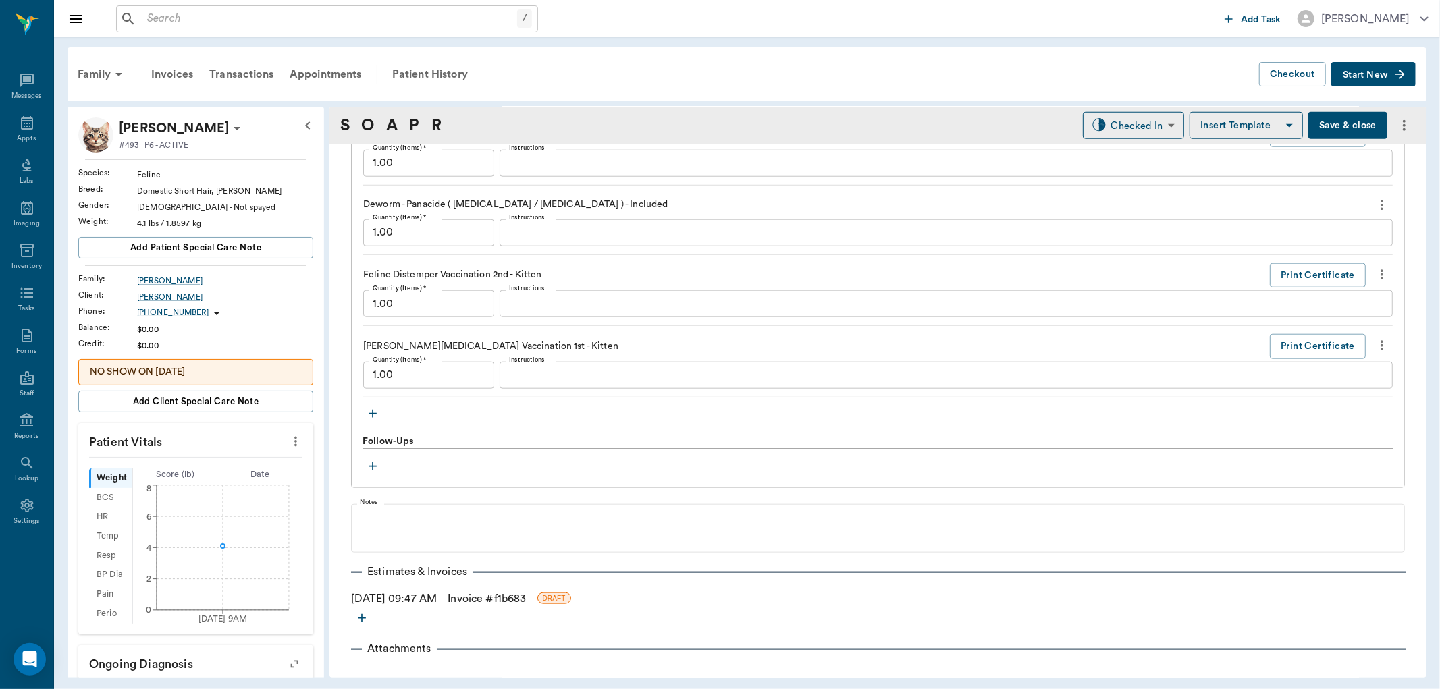
scroll to position [1065, 0]
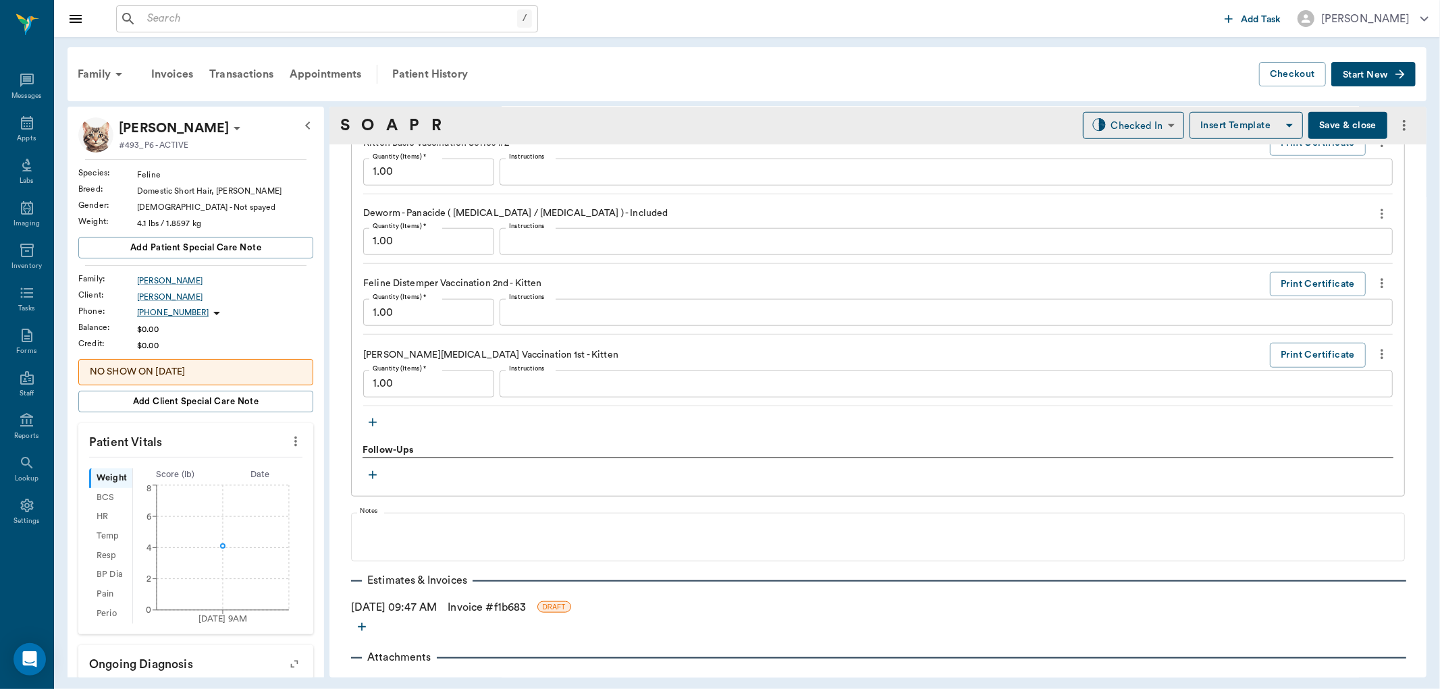
scroll to position [1136, 0]
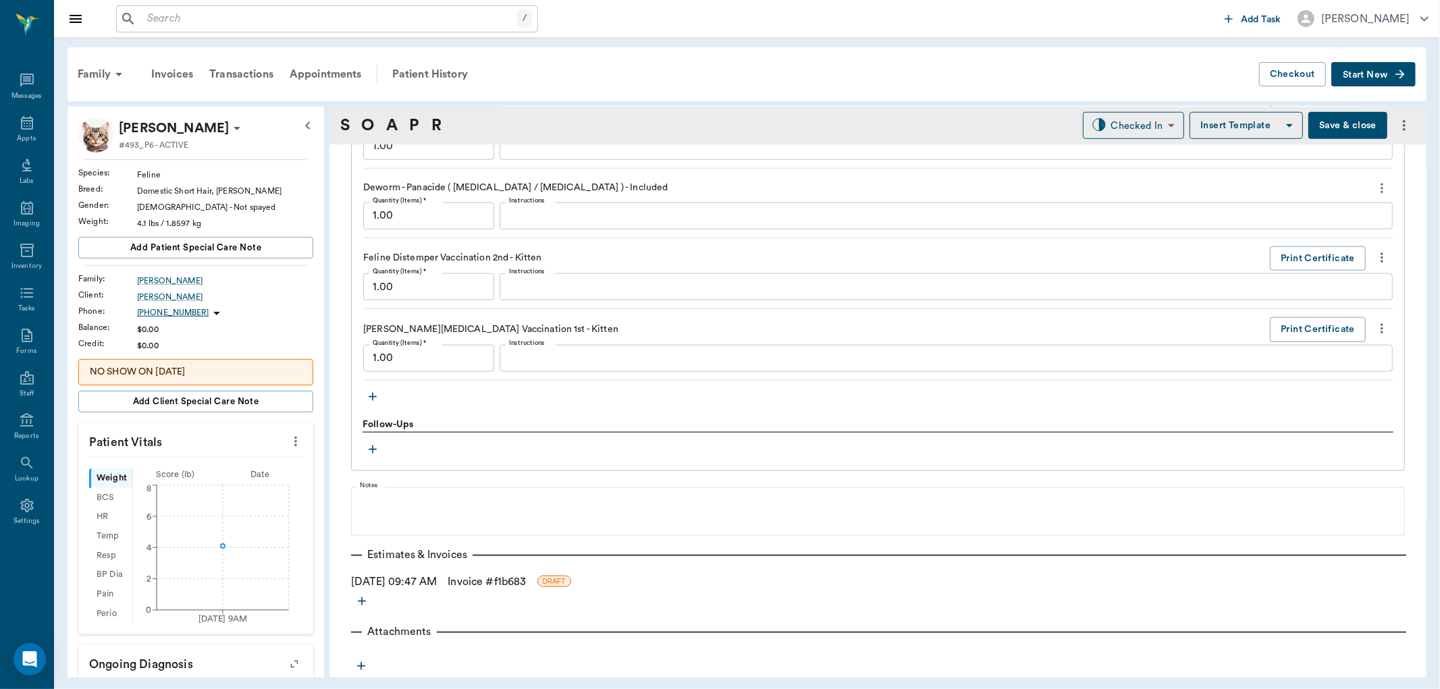
click at [485, 583] on link "Invoice # f1b683" at bounding box center [487, 582] width 78 height 16
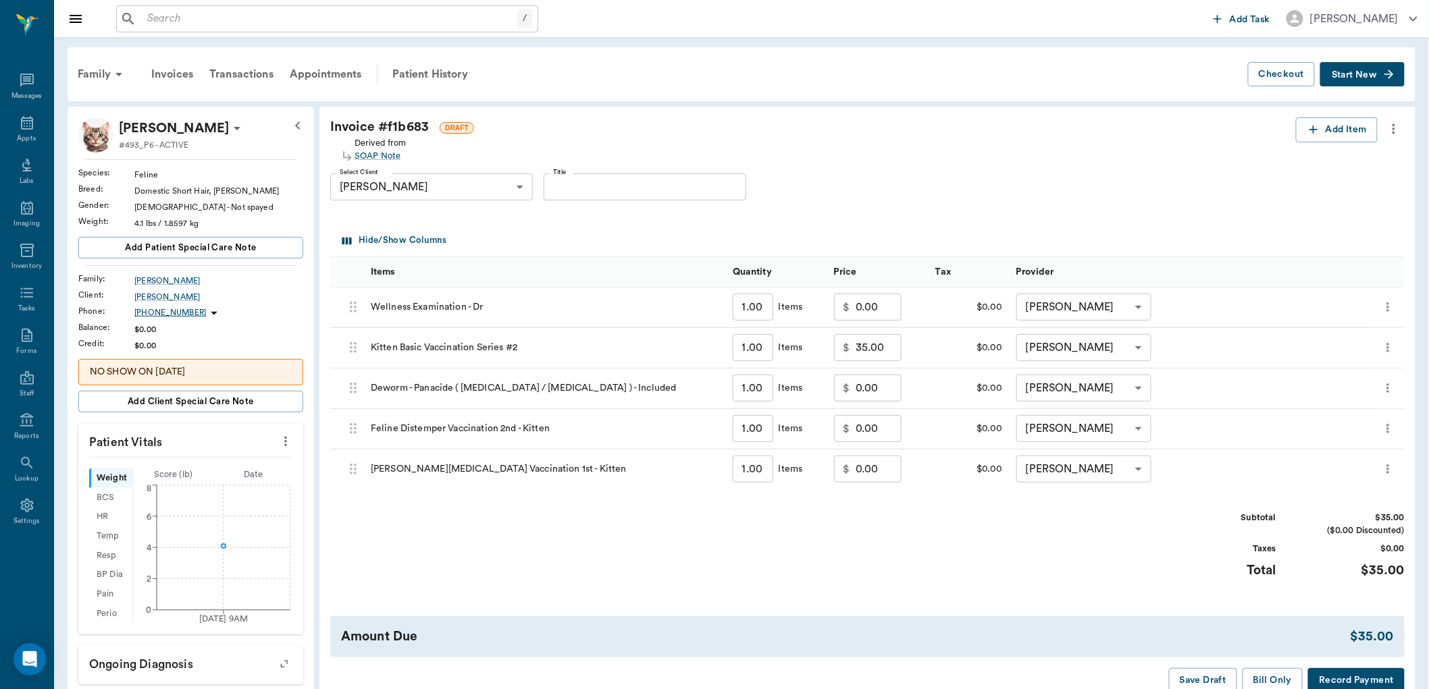
click at [887, 309] on input "0.00" at bounding box center [878, 307] width 46 height 27
type input "35.00"
click at [1047, 564] on div "Subtotal $70.00 ($0.00 Discounted) Taxes $0.00 Total $70.00" at bounding box center [867, 553] width 1074 height 83
click at [1273, 674] on button "Bill Only" at bounding box center [1272, 680] width 61 height 25
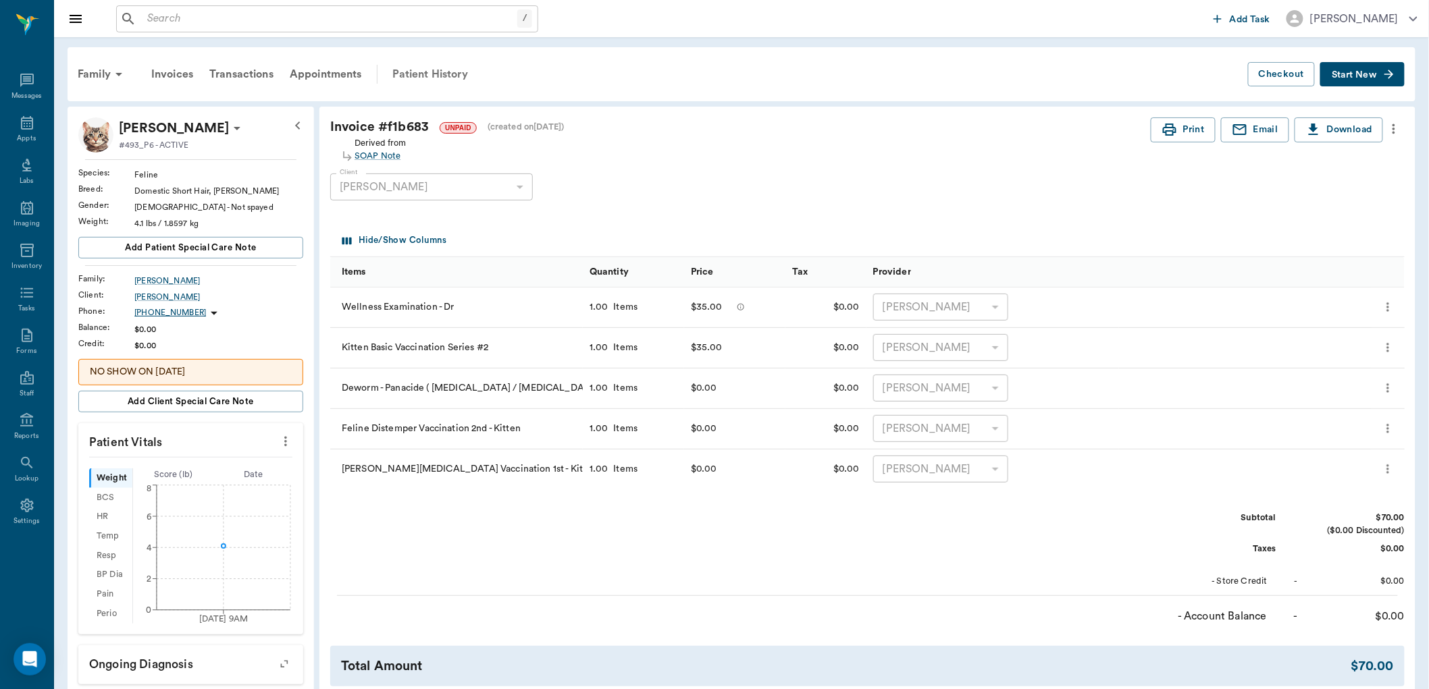
click at [422, 74] on div "Patient History" at bounding box center [430, 74] width 92 height 32
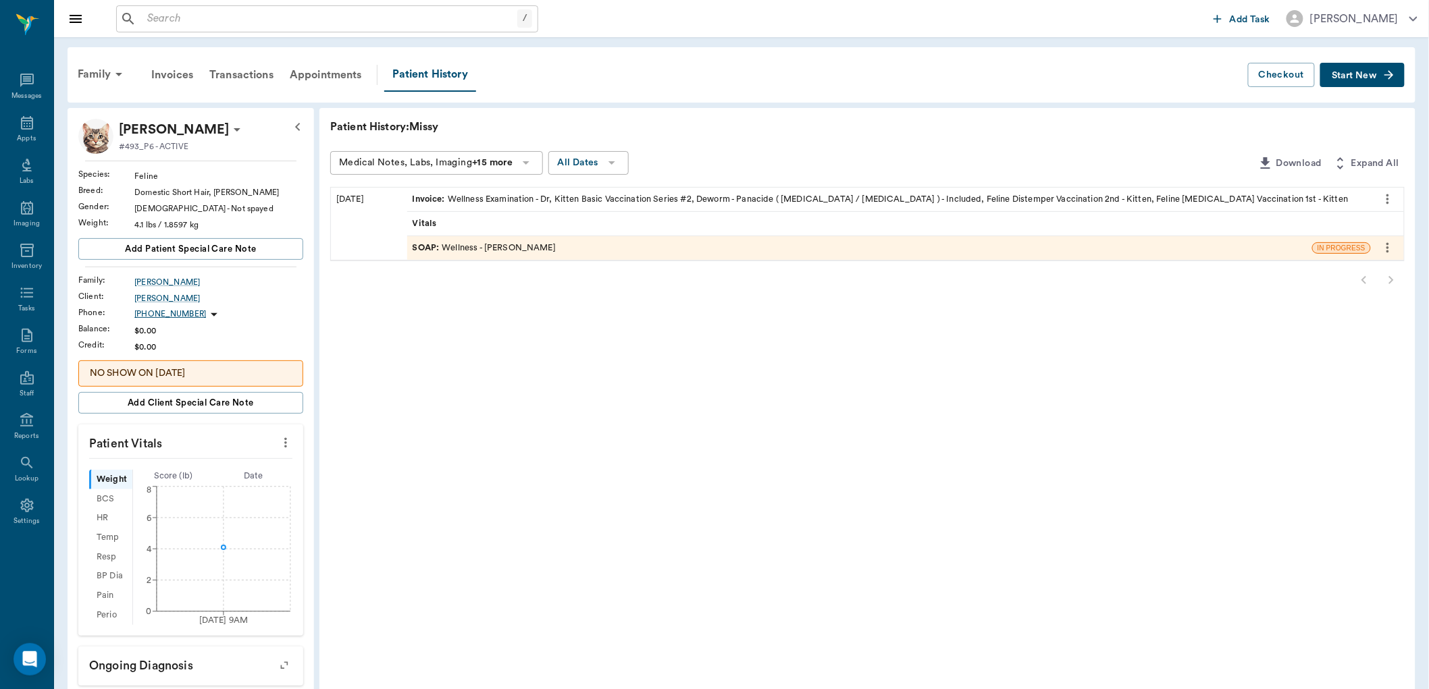
click at [508, 236] on div "SOAP : Wellness - Dr. Bert Ellsworth" at bounding box center [859, 248] width 905 height 24
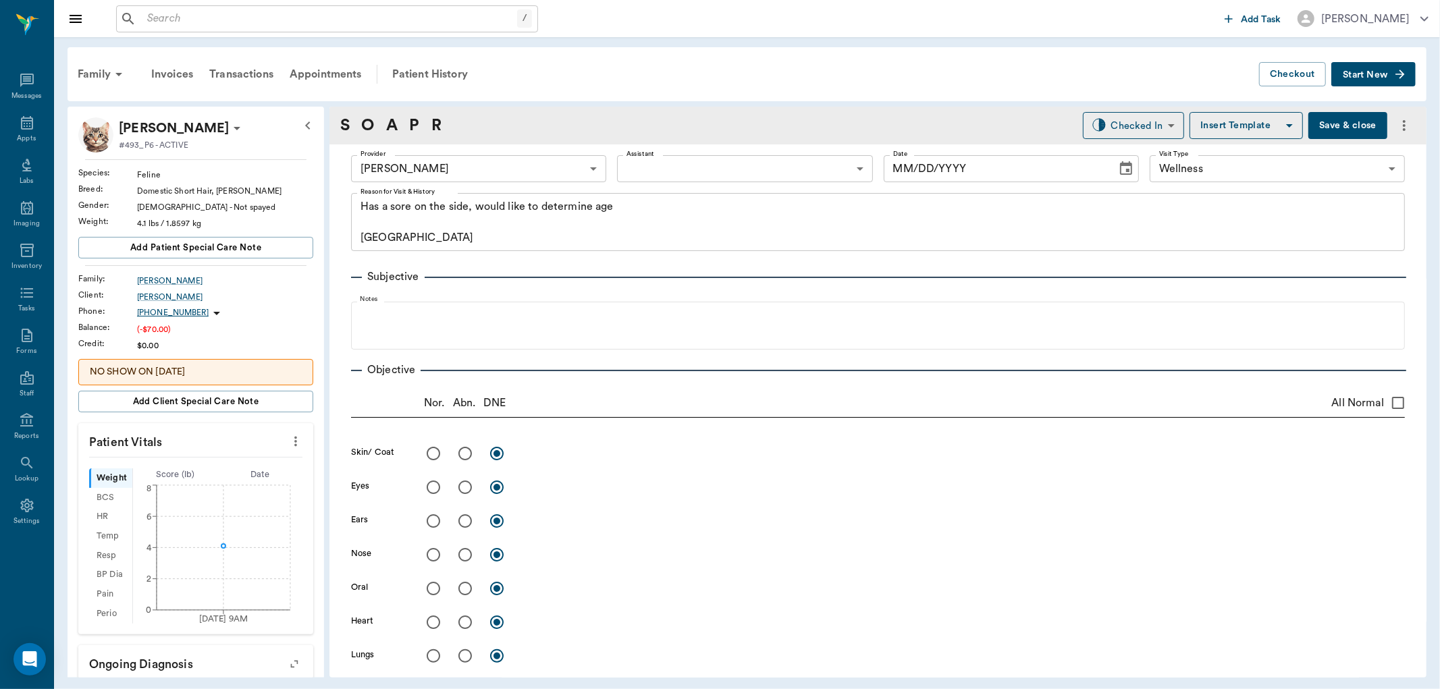
type input "63ec2f075fda476ae8351a4d"
type input "65d2be4f46e3a538d89b8c14"
type textarea "Has a sore on the side, would like to determine age Caryn"
type input "[DATE]"
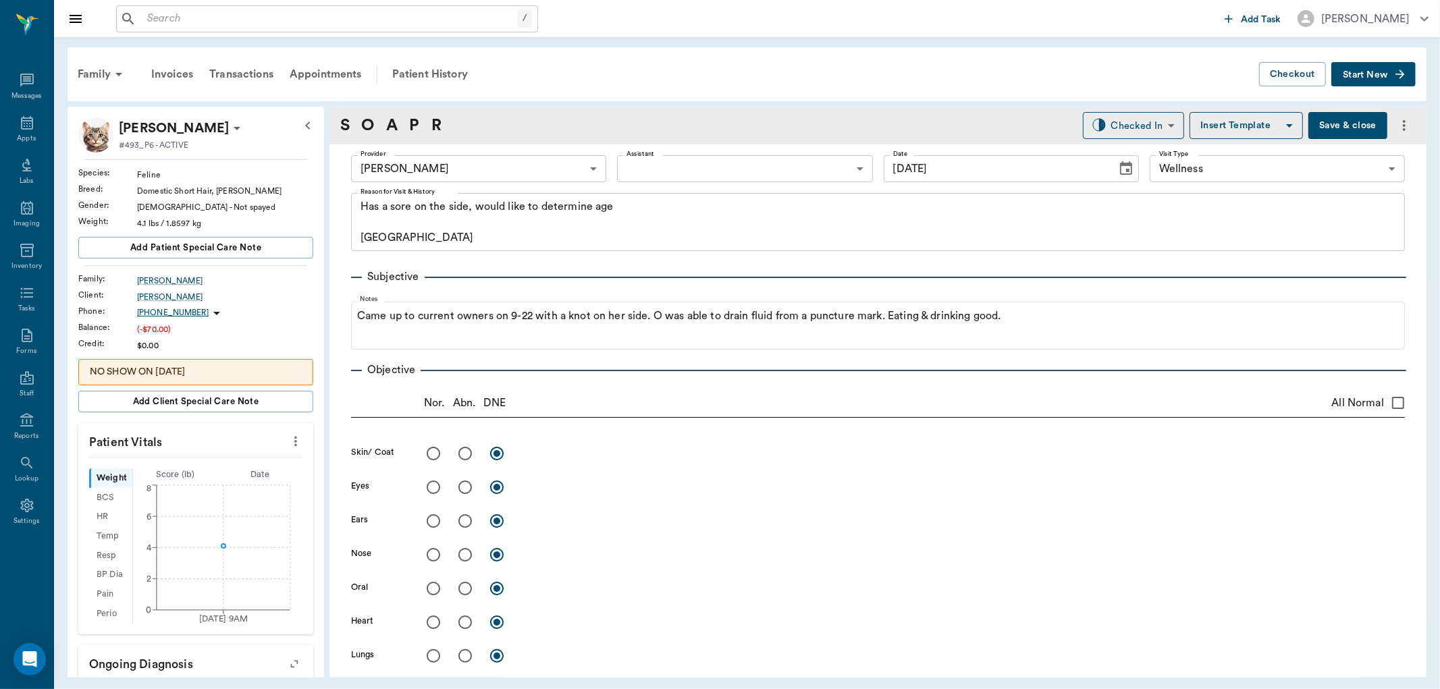
click at [463, 454] on input "radio" at bounding box center [465, 454] width 28 height 28
radio input "true"
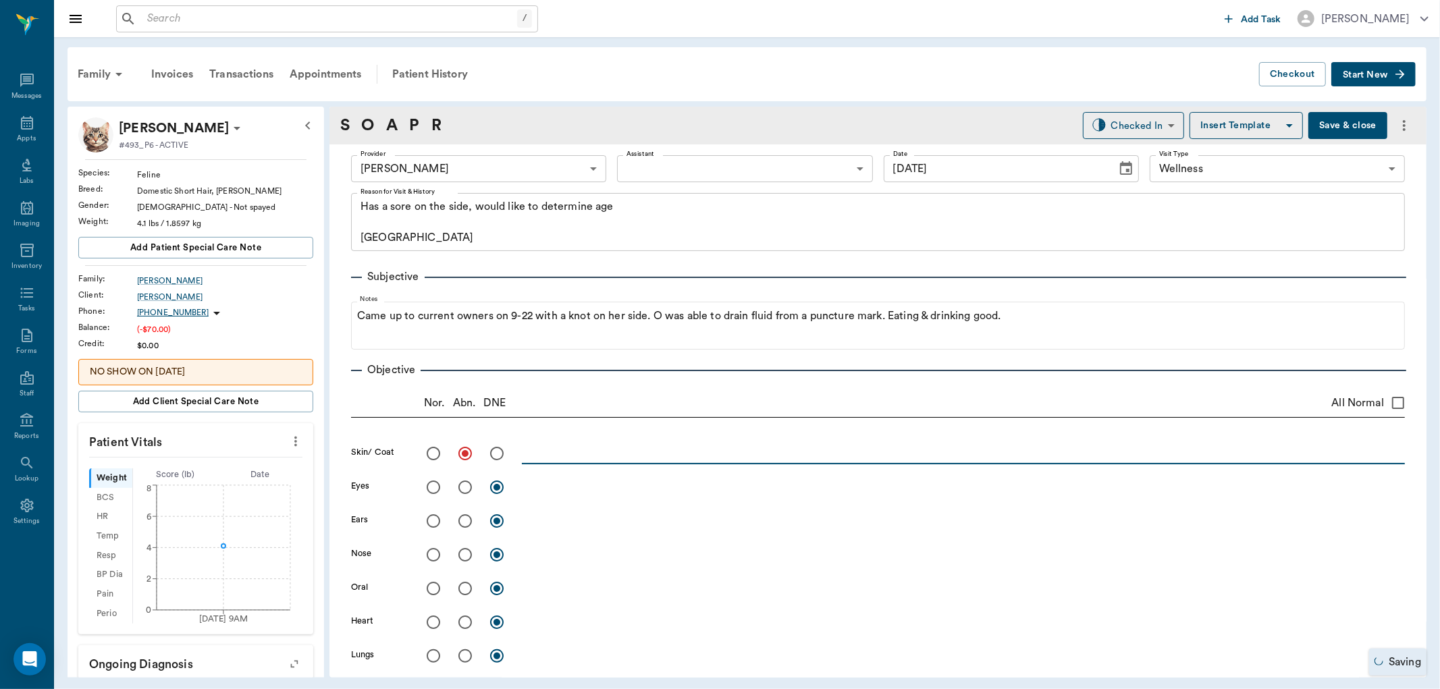
click at [556, 456] on textarea at bounding box center [963, 454] width 883 height 16
type textarea "Wound on L thorax and ventral abd, healed up."
click at [434, 488] on input "radio" at bounding box center [433, 487] width 28 height 28
radio input "true"
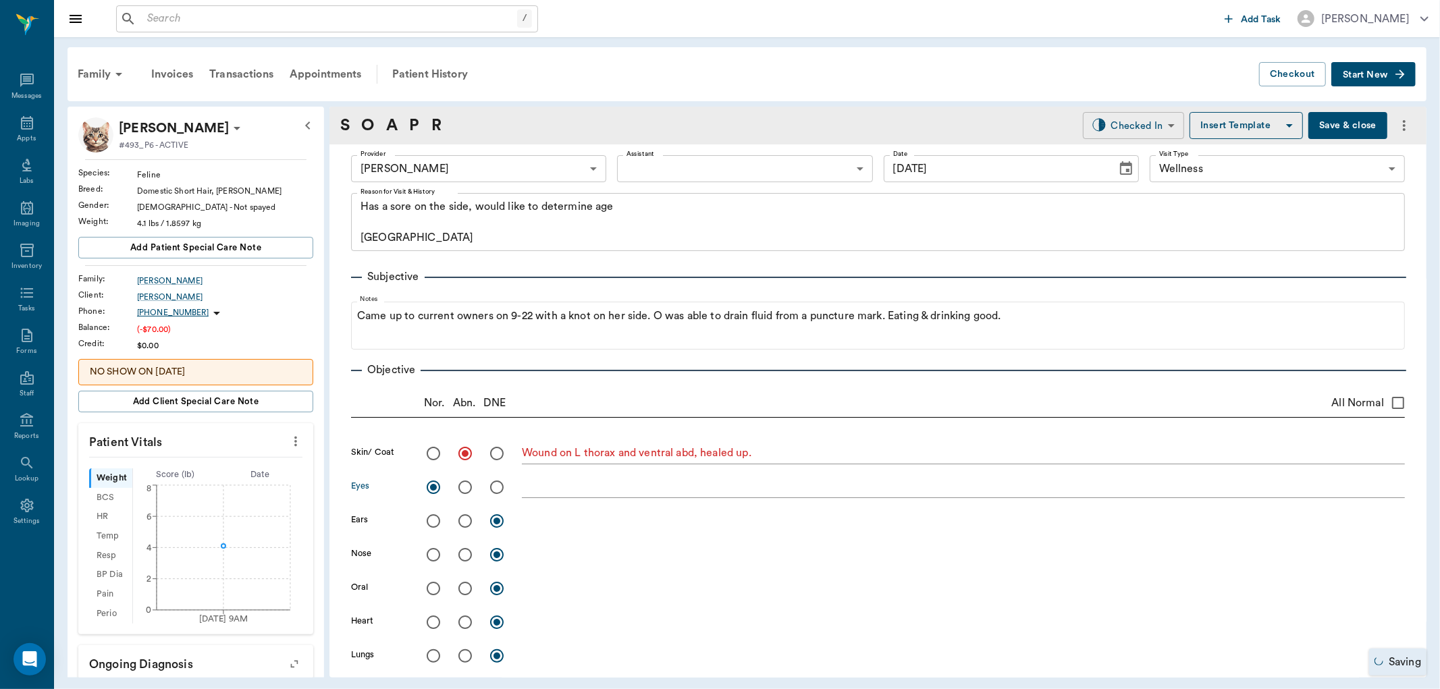
click at [1134, 129] on body "/ ​ Add Task Dr. Bert Ellsworth Nectar Messages Appts Labs Imaging Inventory Ta…" at bounding box center [720, 344] width 1440 height 689
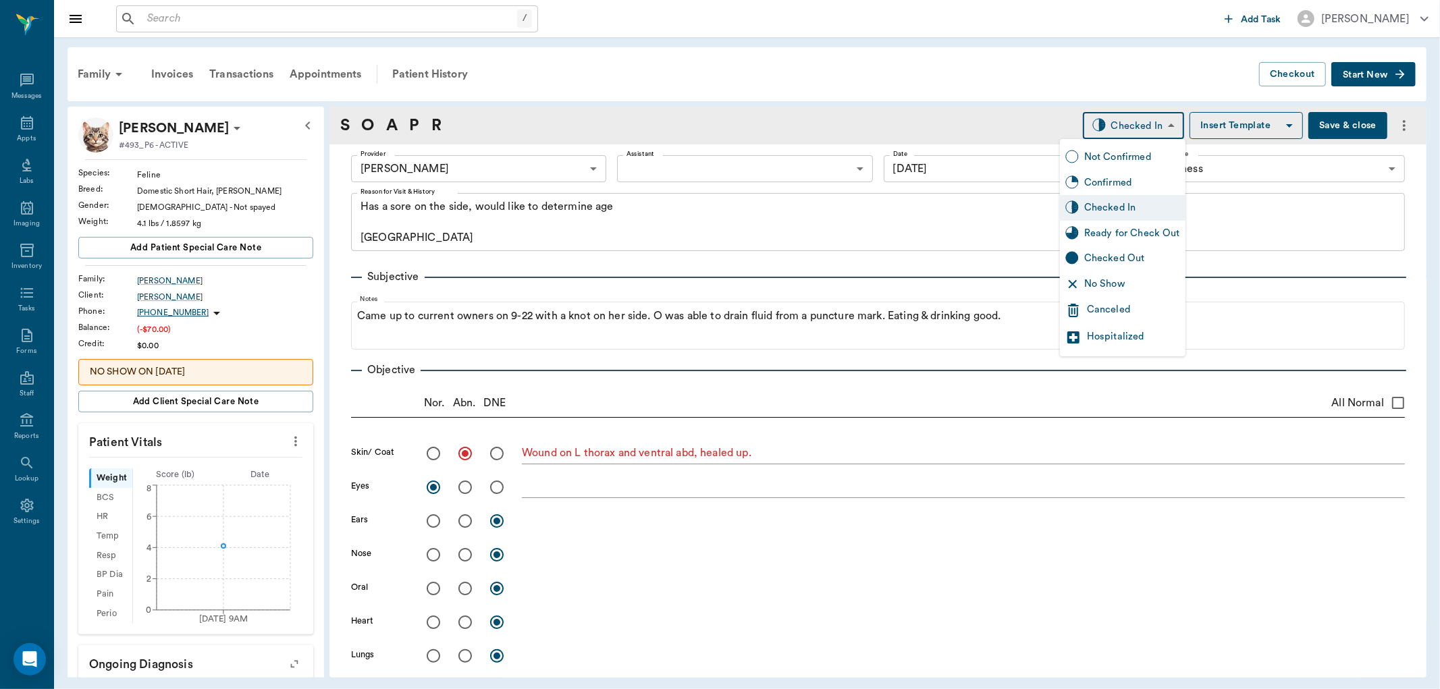
click at [1126, 234] on div "Ready for Check Out" at bounding box center [1132, 233] width 96 height 15
type input "READY_TO_CHECKOUT"
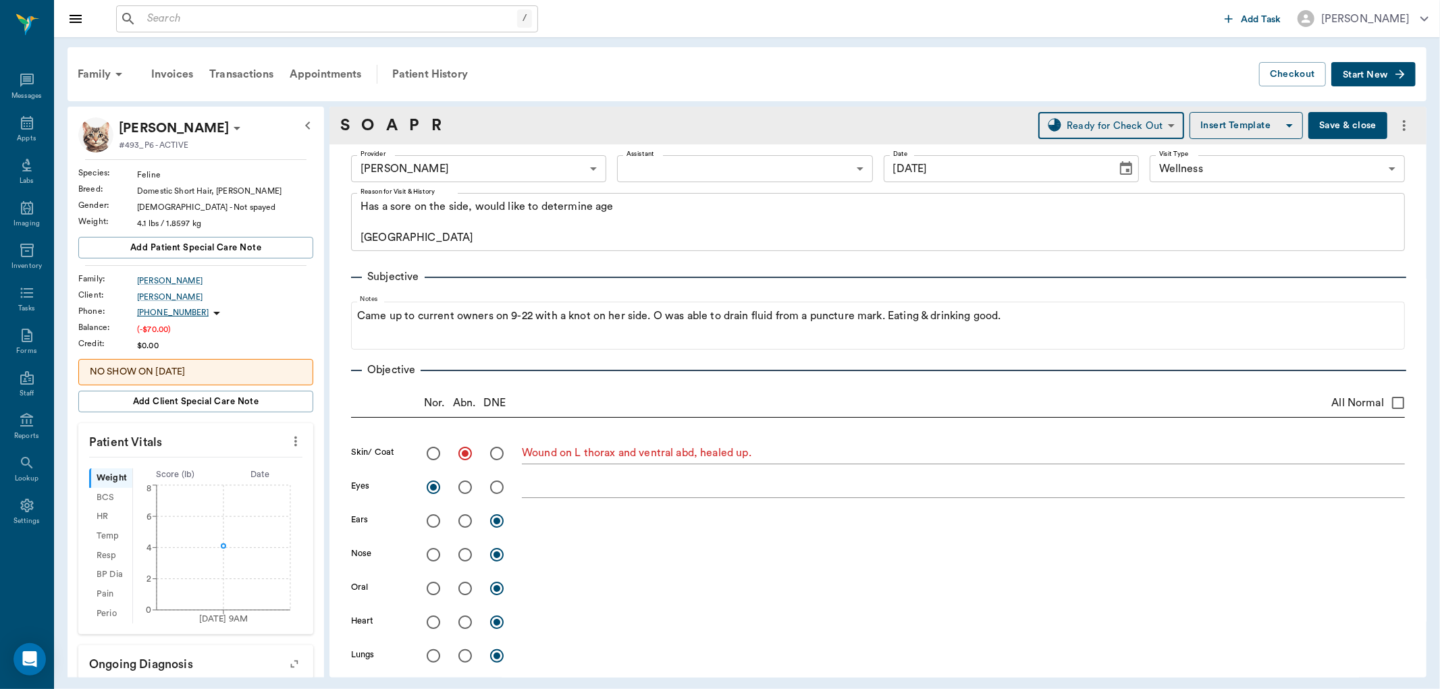
click at [436, 521] on input "radio" at bounding box center [433, 521] width 28 height 28
radio input "true"
click at [433, 554] on input "radio" at bounding box center [433, 555] width 28 height 28
radio input "true"
click at [463, 591] on input "radio" at bounding box center [465, 589] width 28 height 28
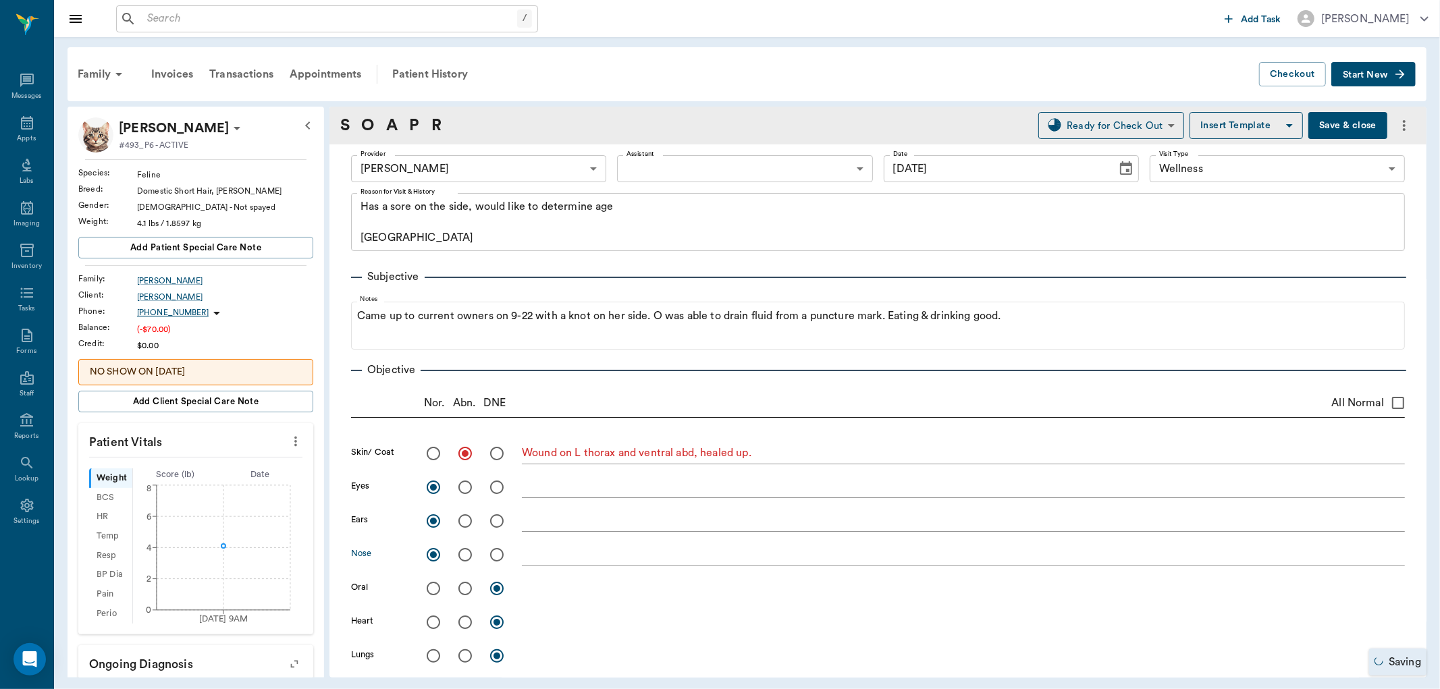
radio input "true"
click at [541, 589] on textarea at bounding box center [963, 589] width 883 height 16
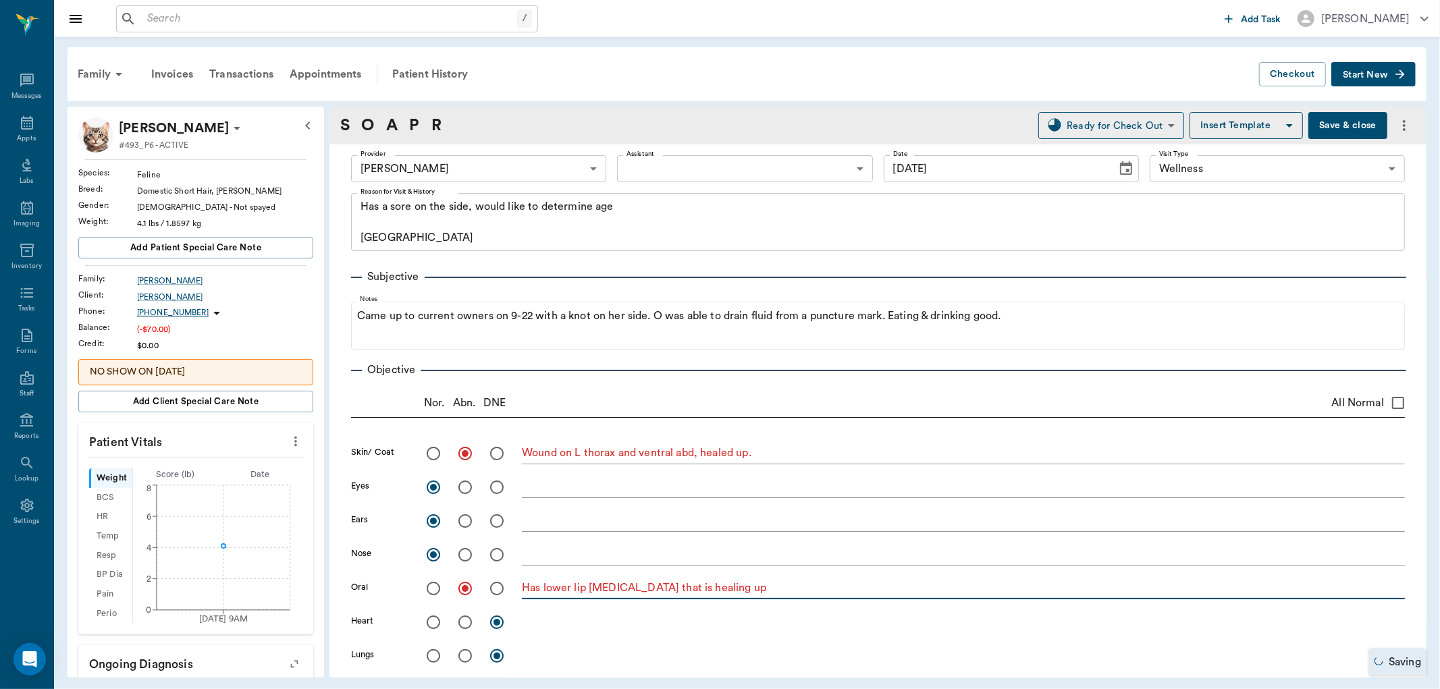
type textarea "Has lower lip avulsion injury that is healing up"
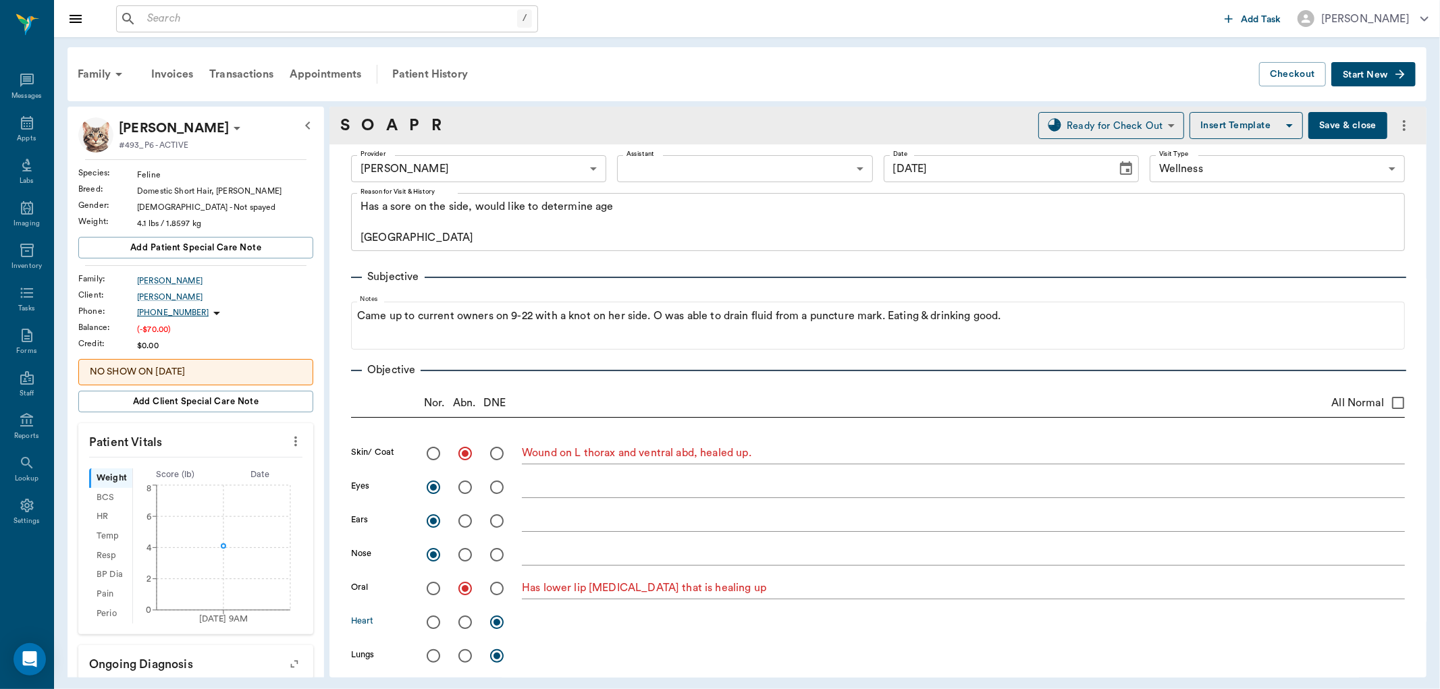
click at [439, 620] on input "radio" at bounding box center [433, 622] width 28 height 28
radio input "true"
click at [434, 649] on input "radio" at bounding box center [433, 656] width 28 height 28
radio input "true"
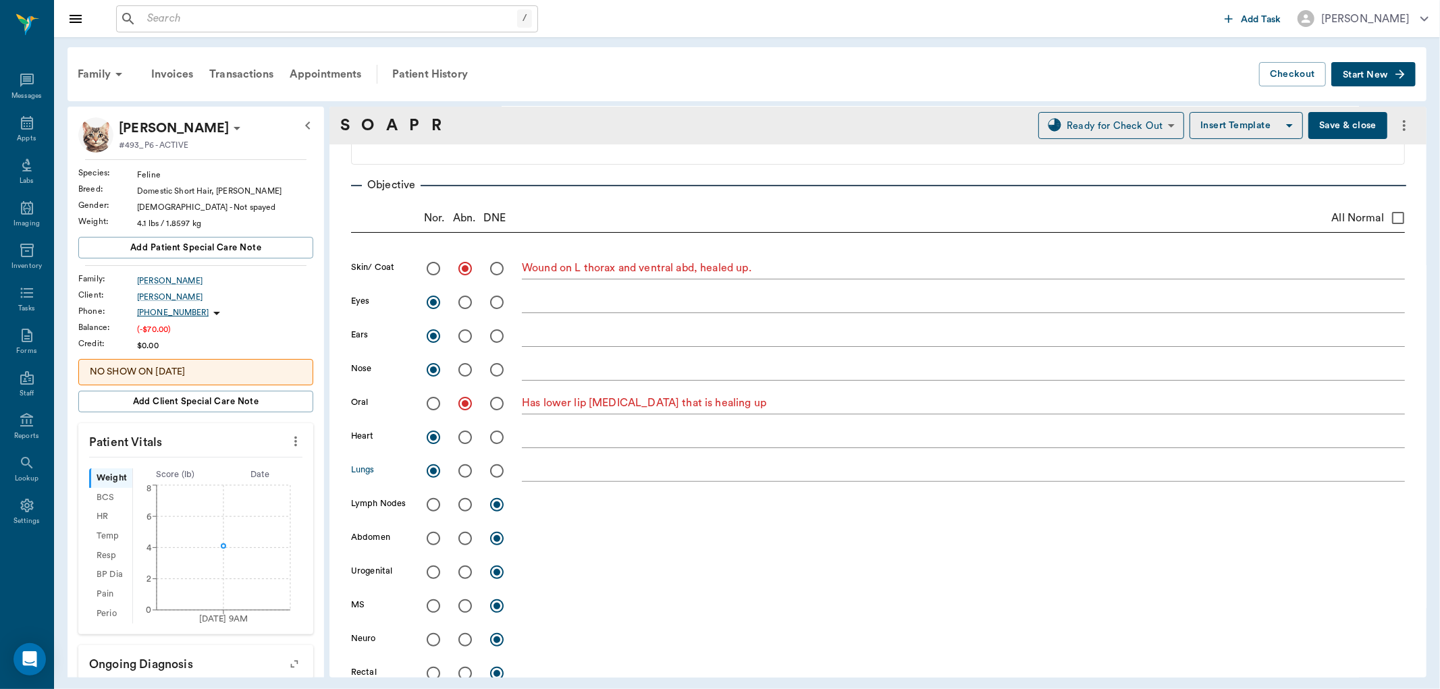
scroll to position [225, 0]
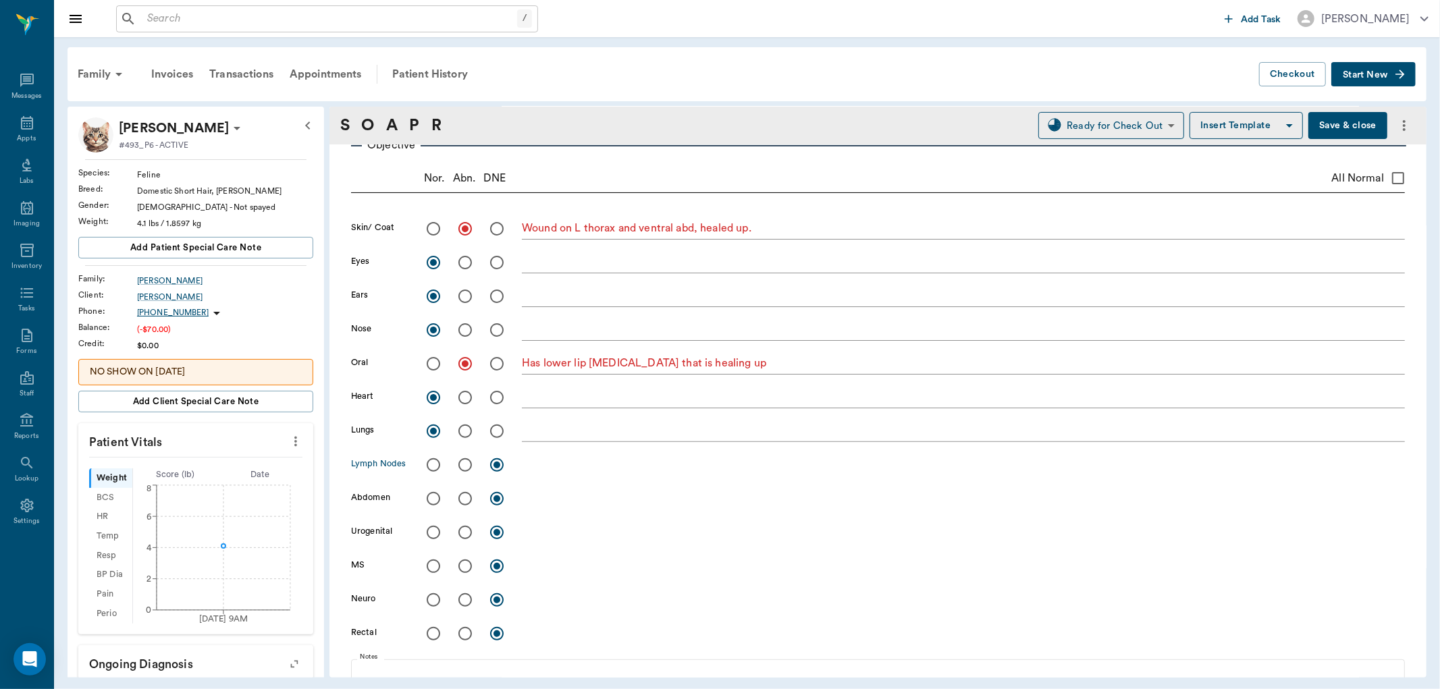
click at [430, 461] on input "radio" at bounding box center [433, 465] width 28 height 28
radio input "true"
click at [432, 500] on input "radio" at bounding box center [433, 499] width 28 height 28
radio input "true"
click at [436, 531] on input "radio" at bounding box center [433, 533] width 28 height 28
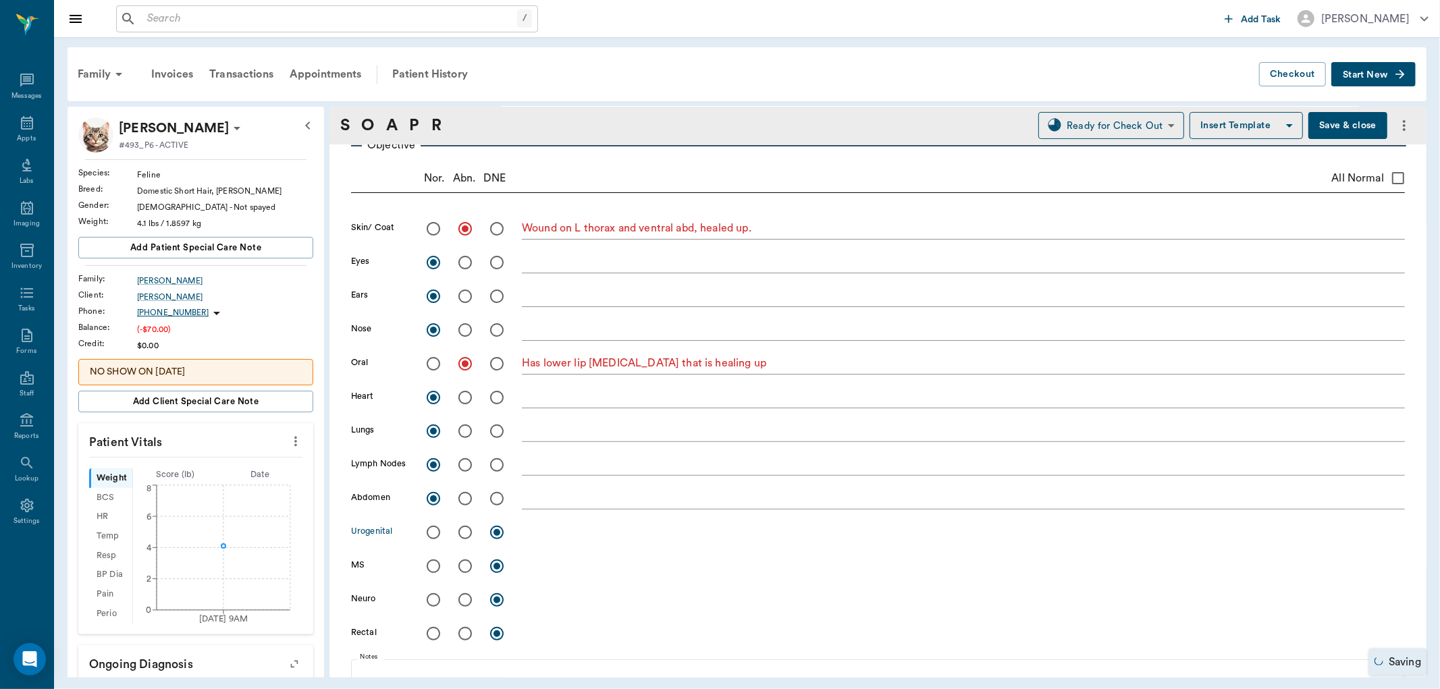
radio input "true"
click at [434, 571] on input "radio" at bounding box center [433, 566] width 28 height 28
radio input "true"
click at [436, 604] on input "radio" at bounding box center [433, 600] width 28 height 28
radio input "true"
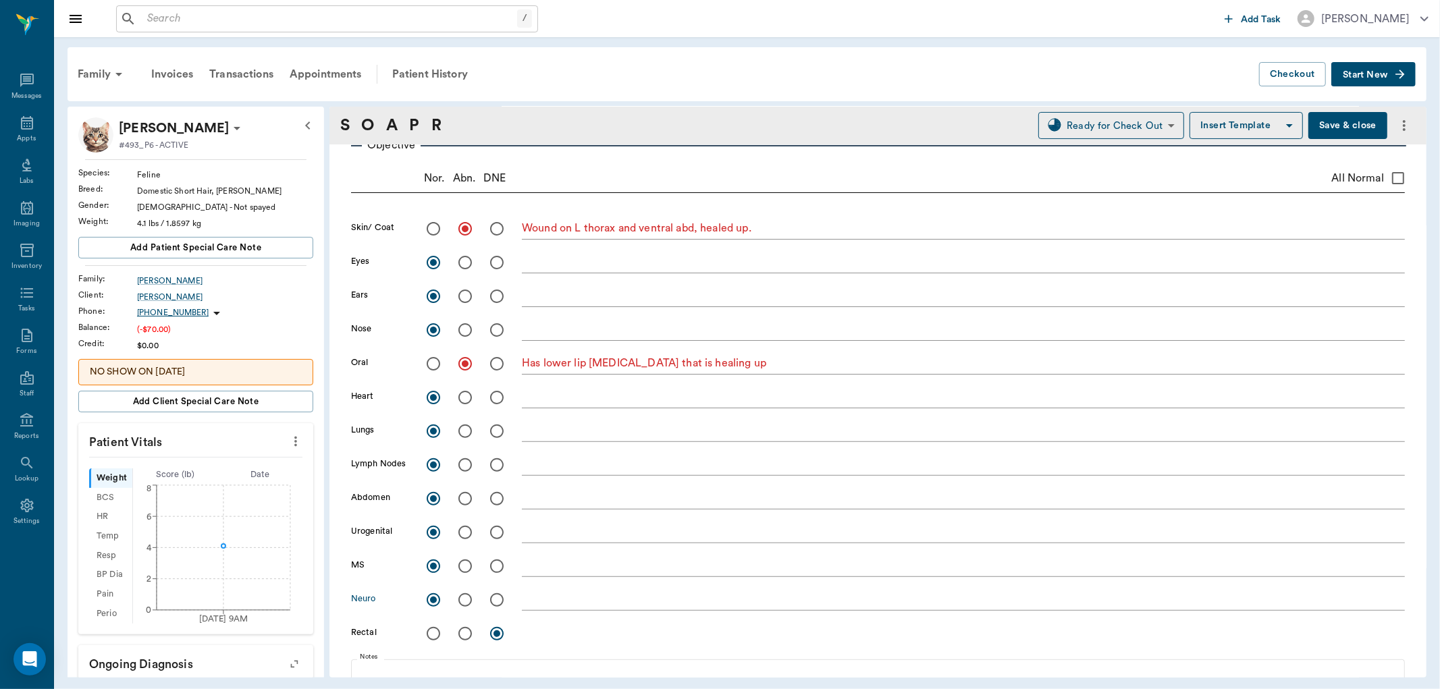
click at [435, 637] on input "radio" at bounding box center [433, 634] width 28 height 28
radio input "true"
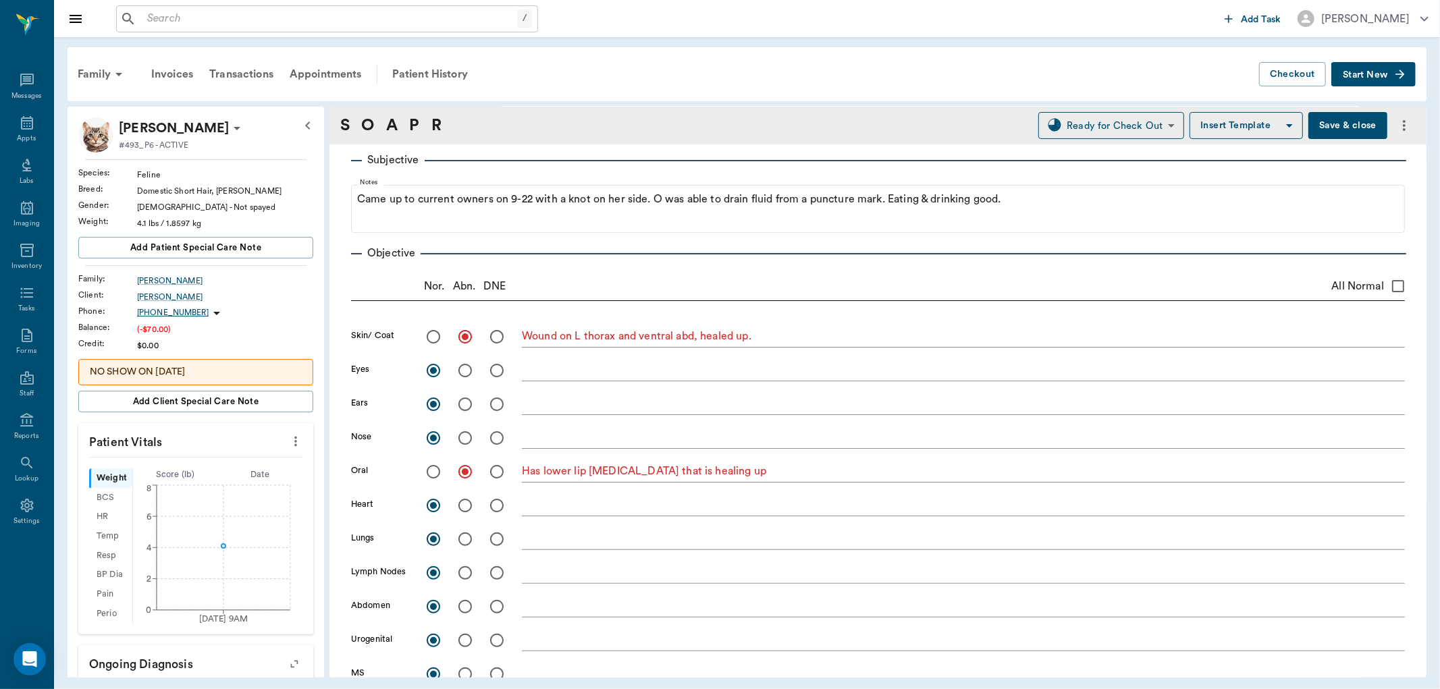
scroll to position [0, 0]
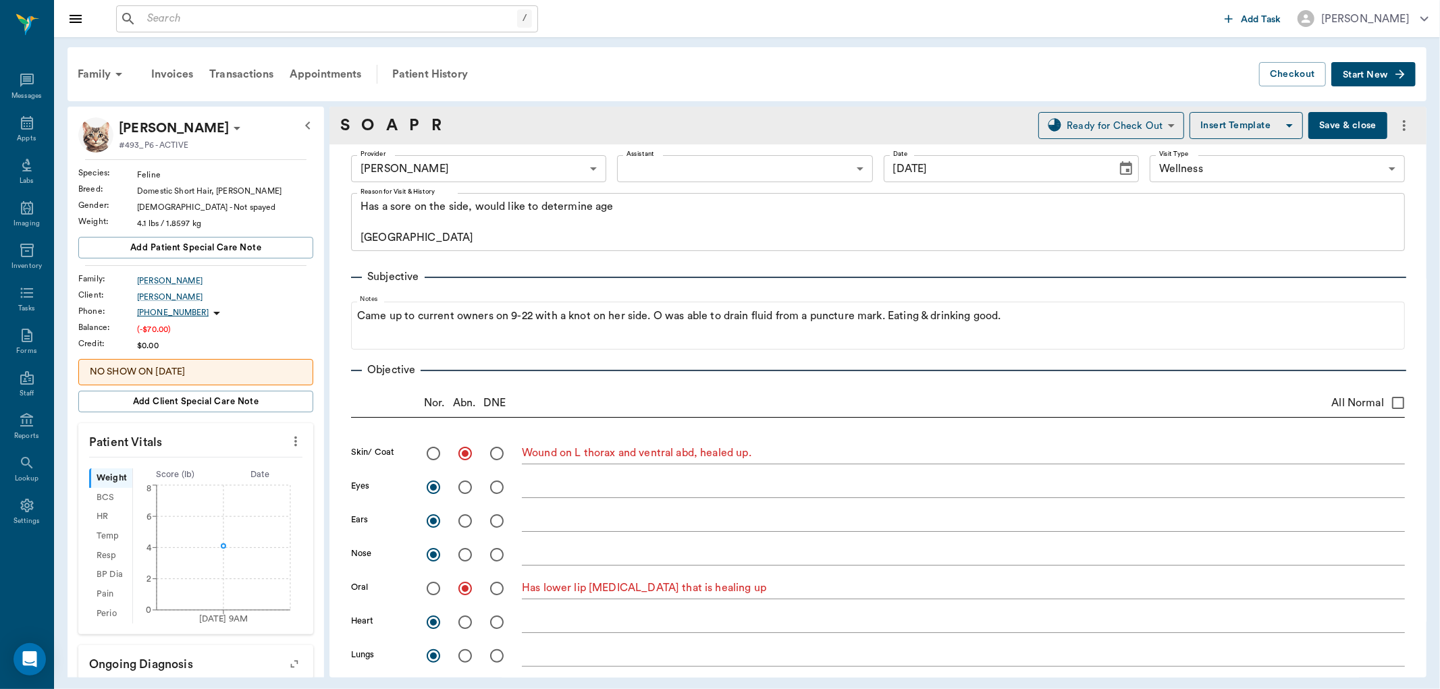
click at [229, 133] on icon at bounding box center [237, 128] width 16 height 16
click at [149, 154] on span "Edit profile" at bounding box center [144, 152] width 113 height 14
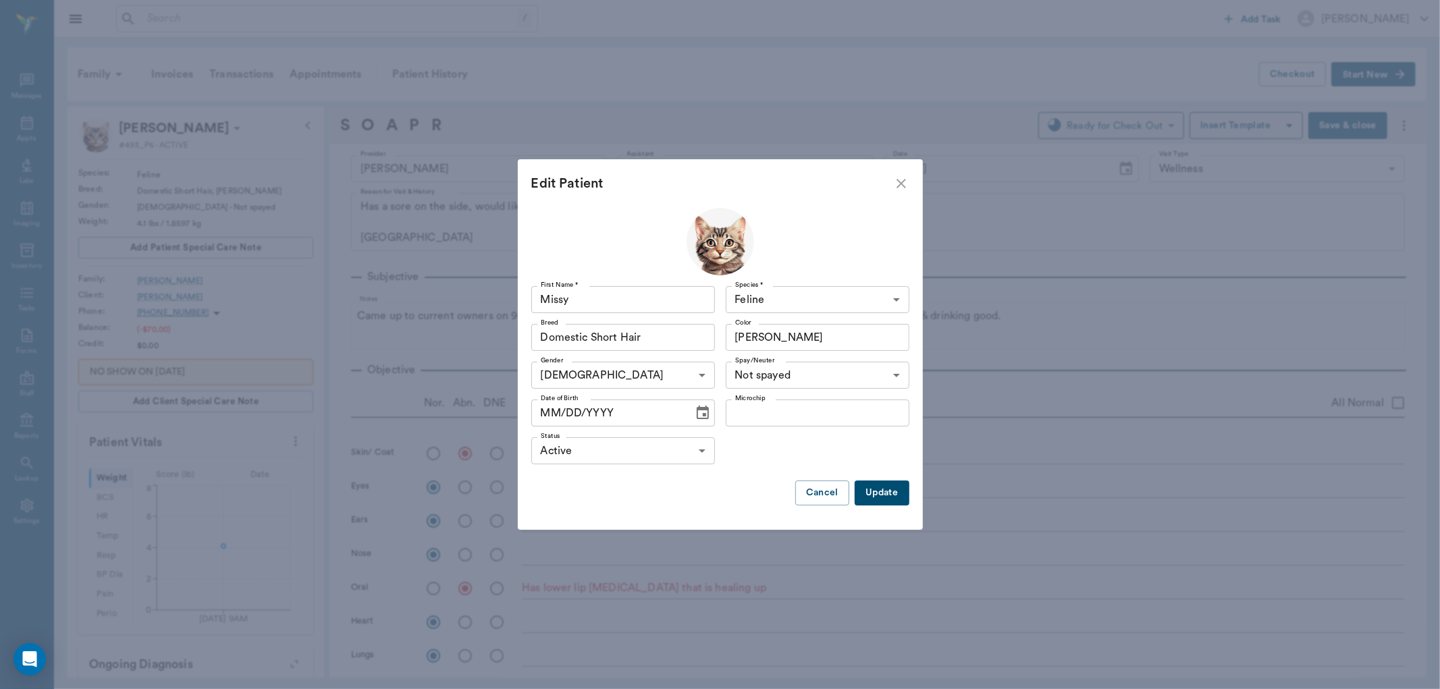
click at [702, 409] on icon "Choose date" at bounding box center [703, 413] width 12 height 14
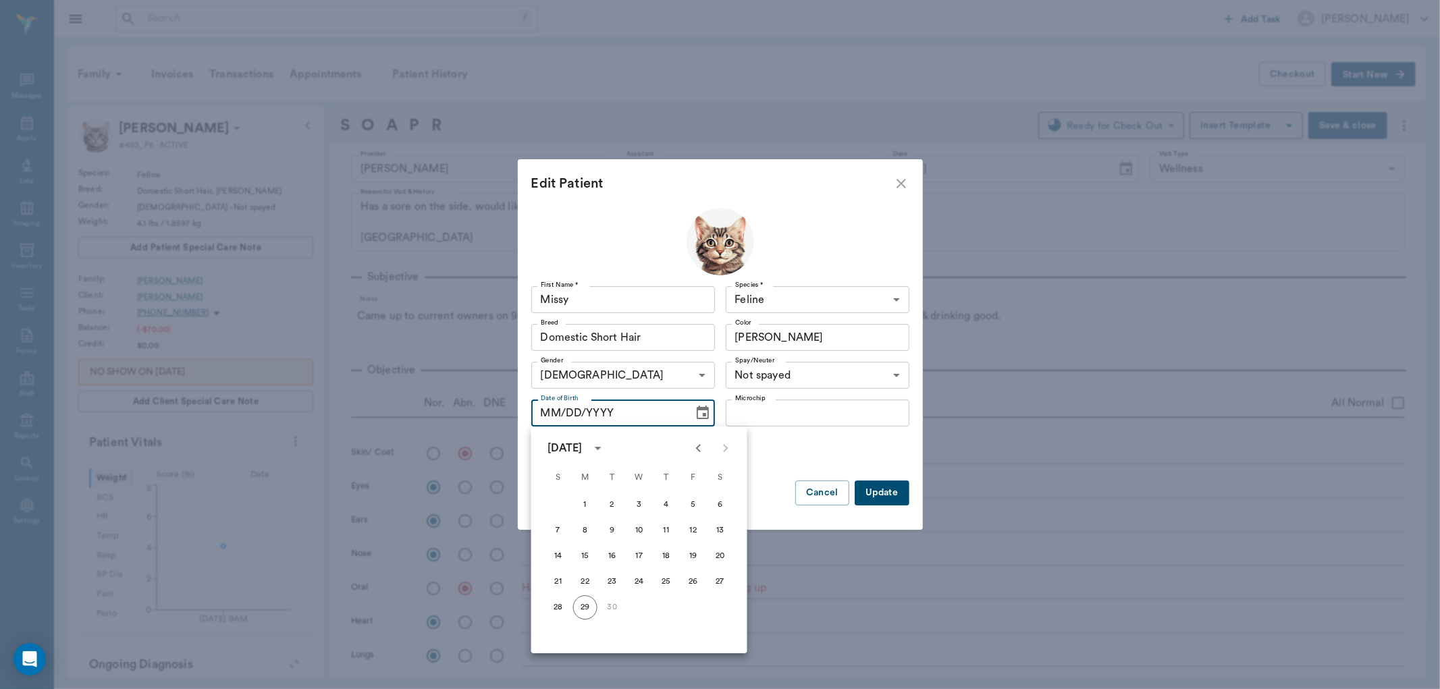
click at [698, 447] on icon "Previous month" at bounding box center [698, 448] width 5 height 8
click at [610, 581] on button "22" at bounding box center [612, 582] width 24 height 24
type input "07/22/2025"
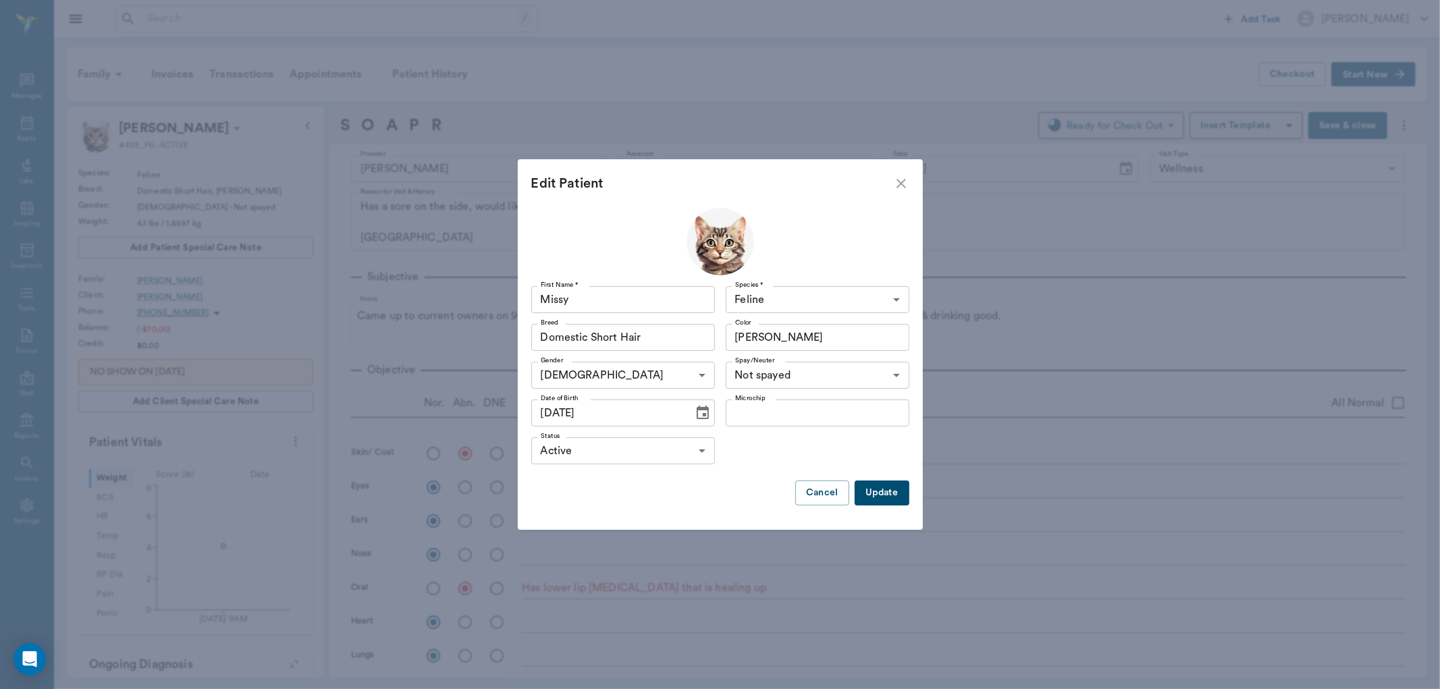
click at [880, 483] on button "Update" at bounding box center [882, 493] width 54 height 25
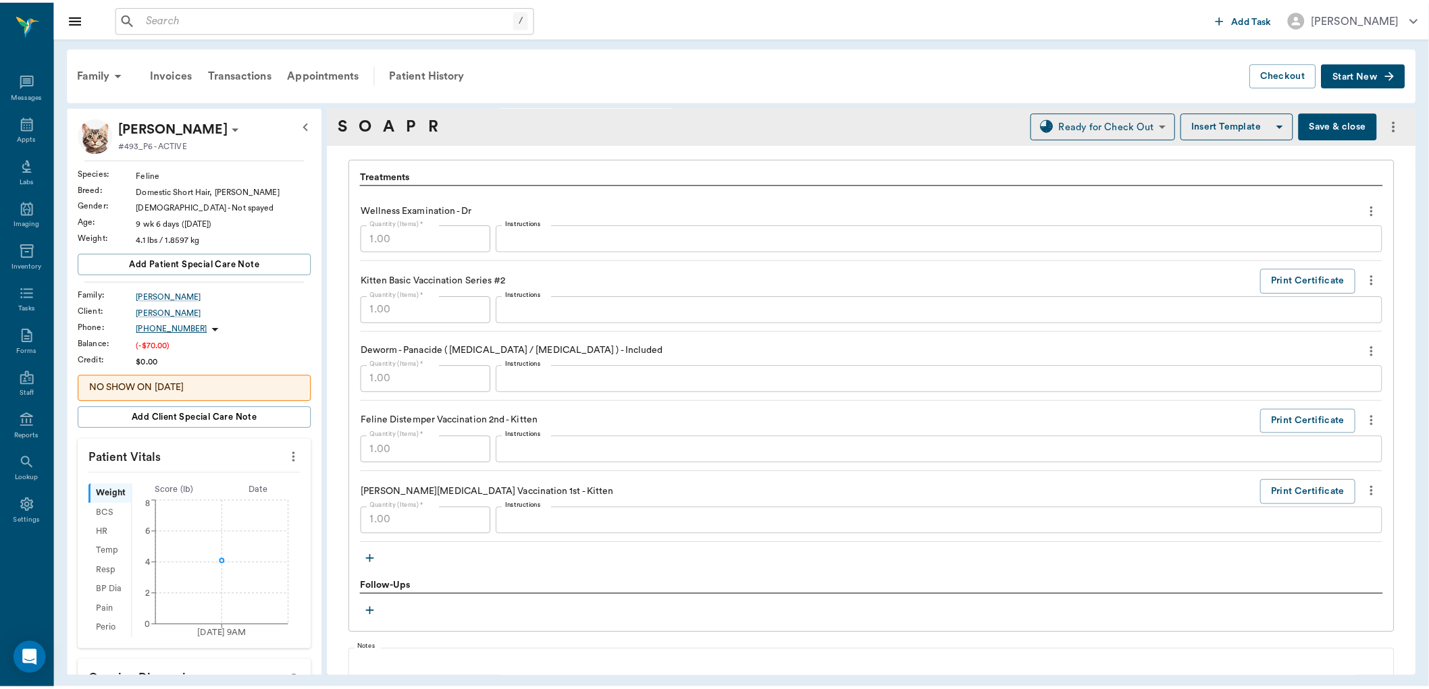
scroll to position [1136, 0]
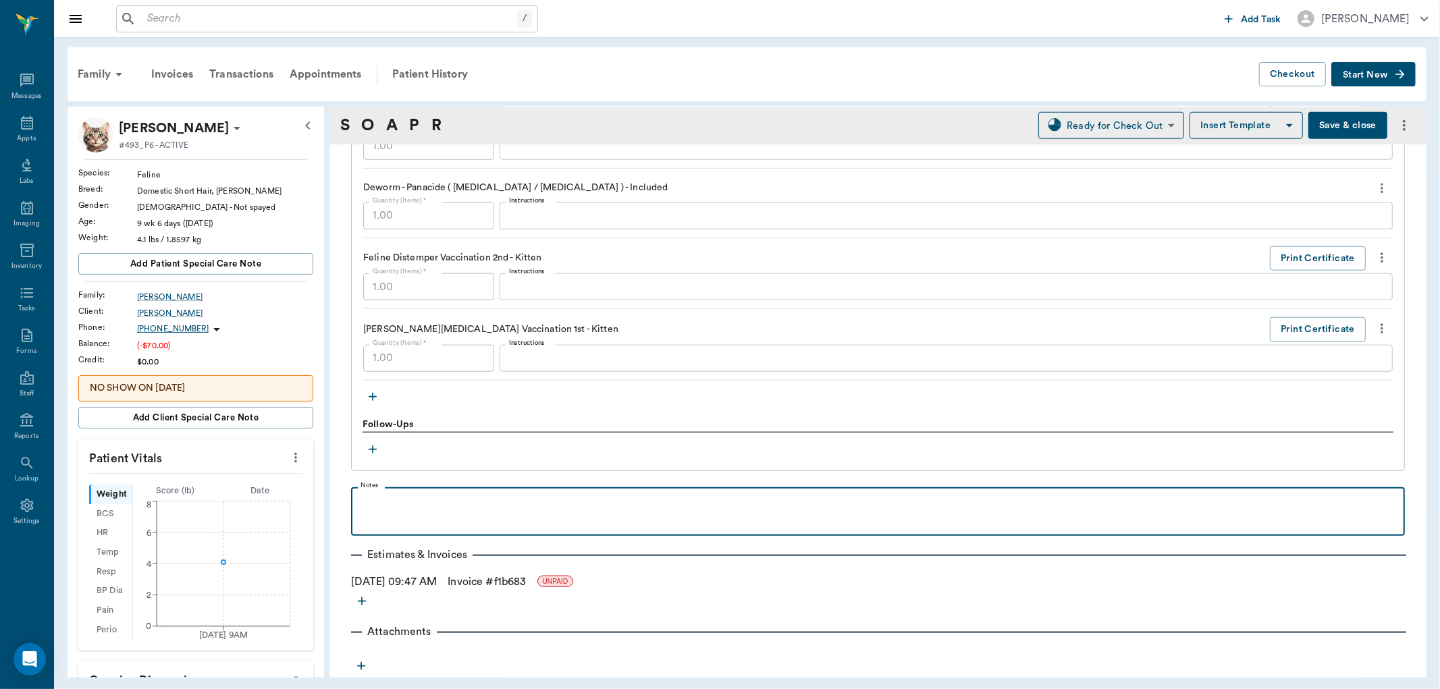
click at [394, 511] on div at bounding box center [878, 511] width 1040 height 34
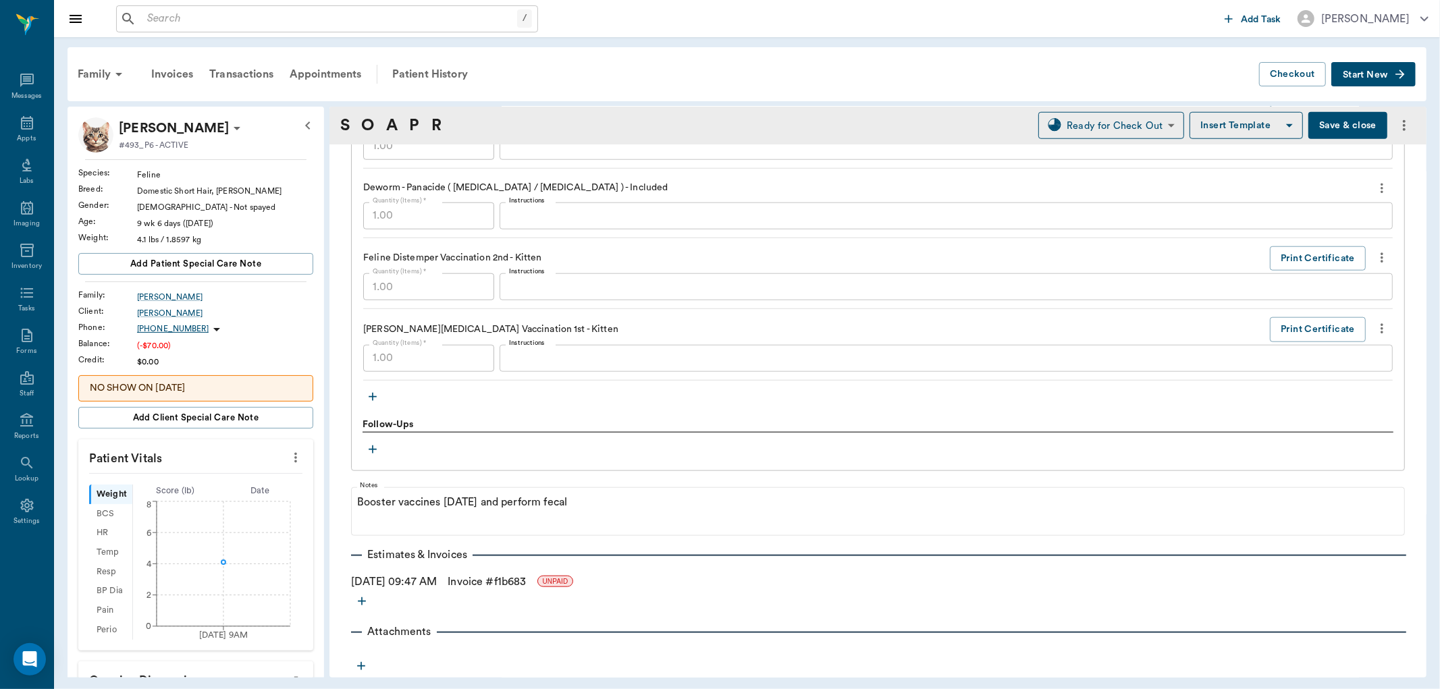
click at [1333, 132] on button "Save & close" at bounding box center [1348, 125] width 79 height 27
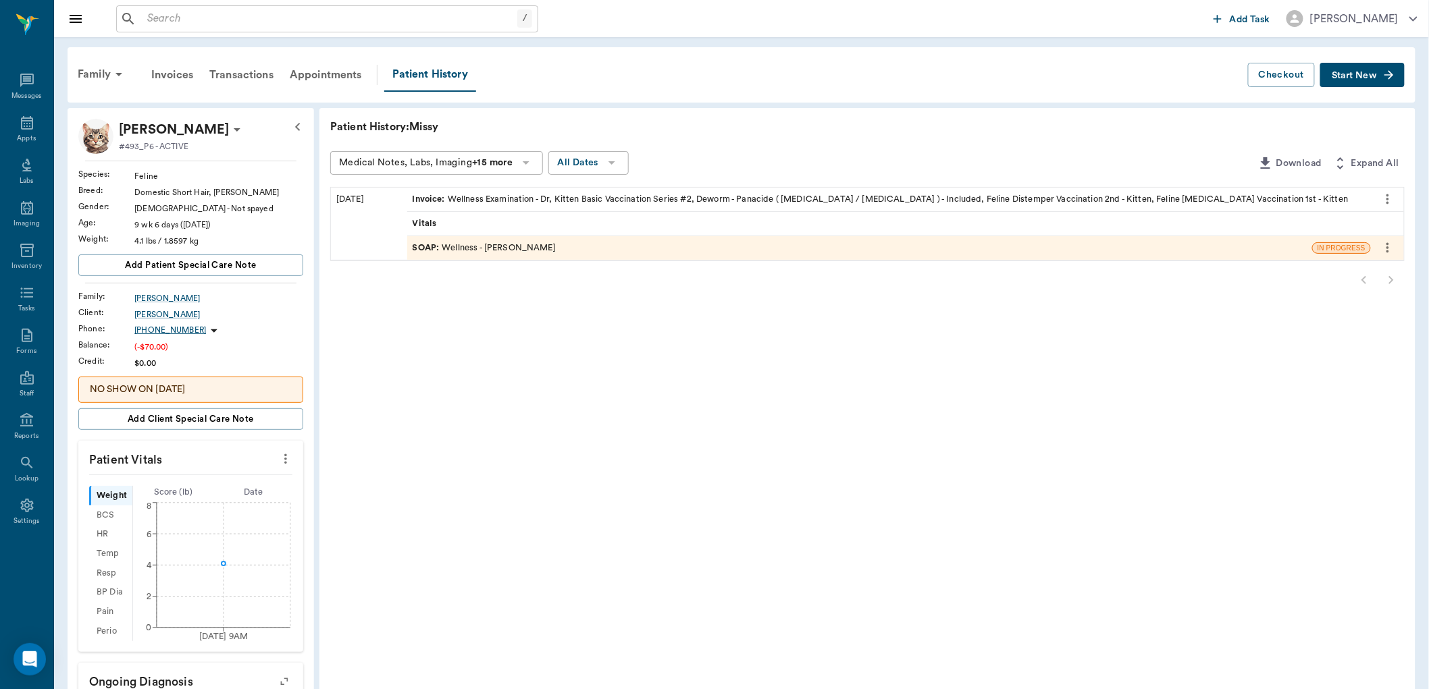
click at [287, 459] on icon "more" at bounding box center [285, 459] width 15 height 16
click at [213, 479] on span "Enter Vitals" at bounding box center [228, 482] width 113 height 14
drag, startPoint x: 174, startPoint y: 560, endPoint x: 171, endPoint y: 554, distance: 7.5
click at [174, 559] on input "text" at bounding box center [189, 564] width 111 height 27
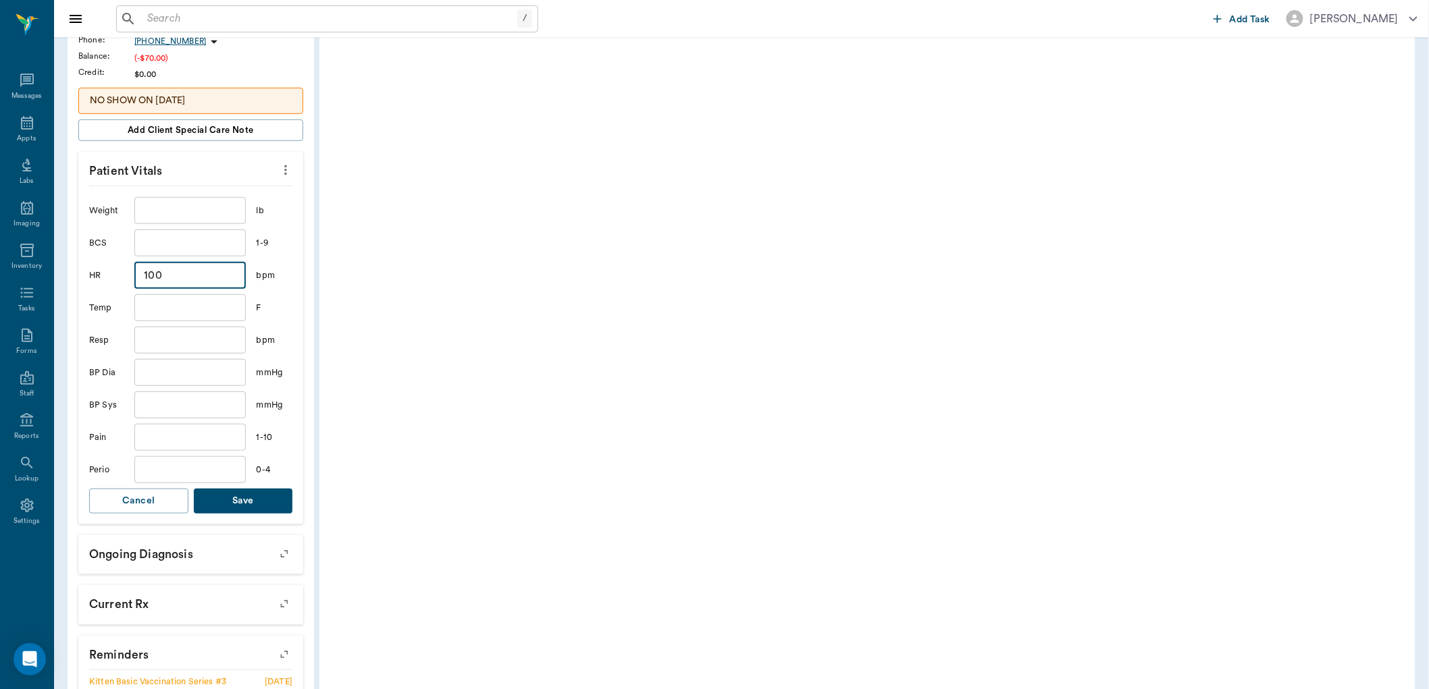
scroll to position [300, 0]
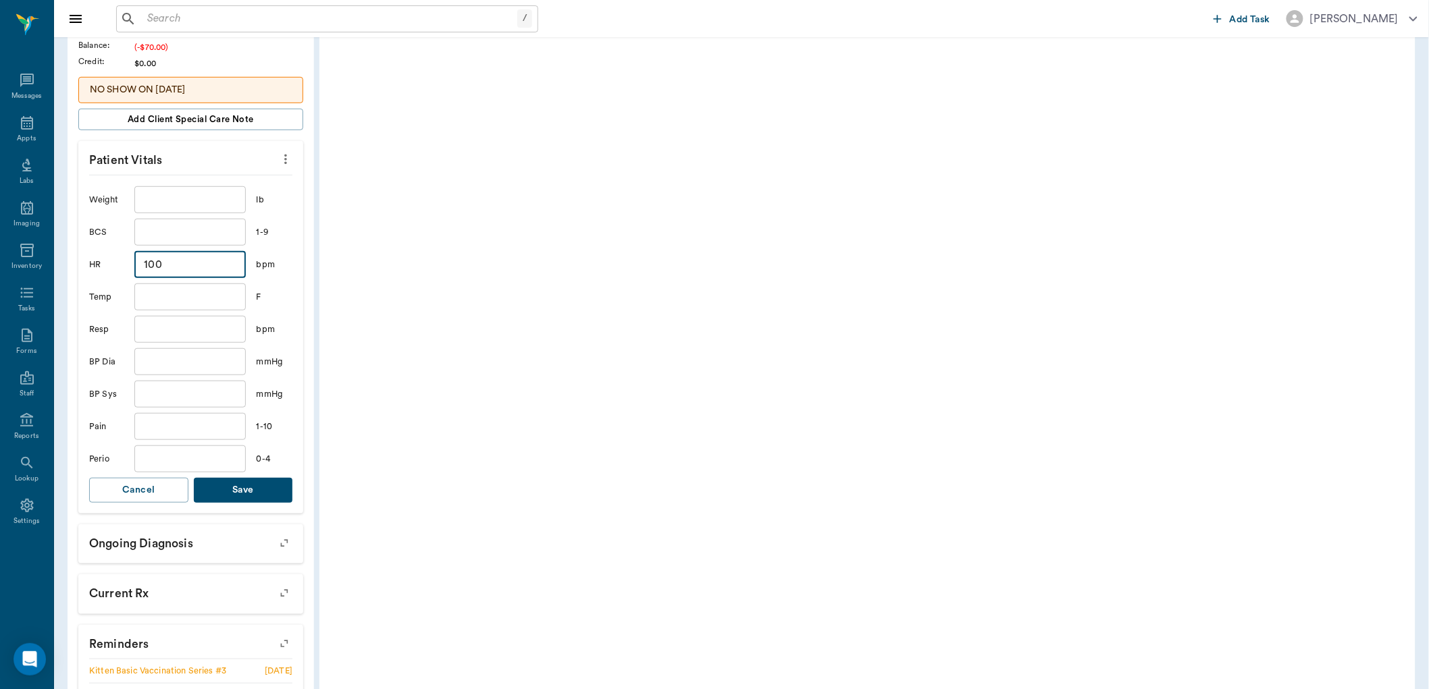
type input "100"
click at [221, 487] on button "Save" at bounding box center [243, 490] width 99 height 25
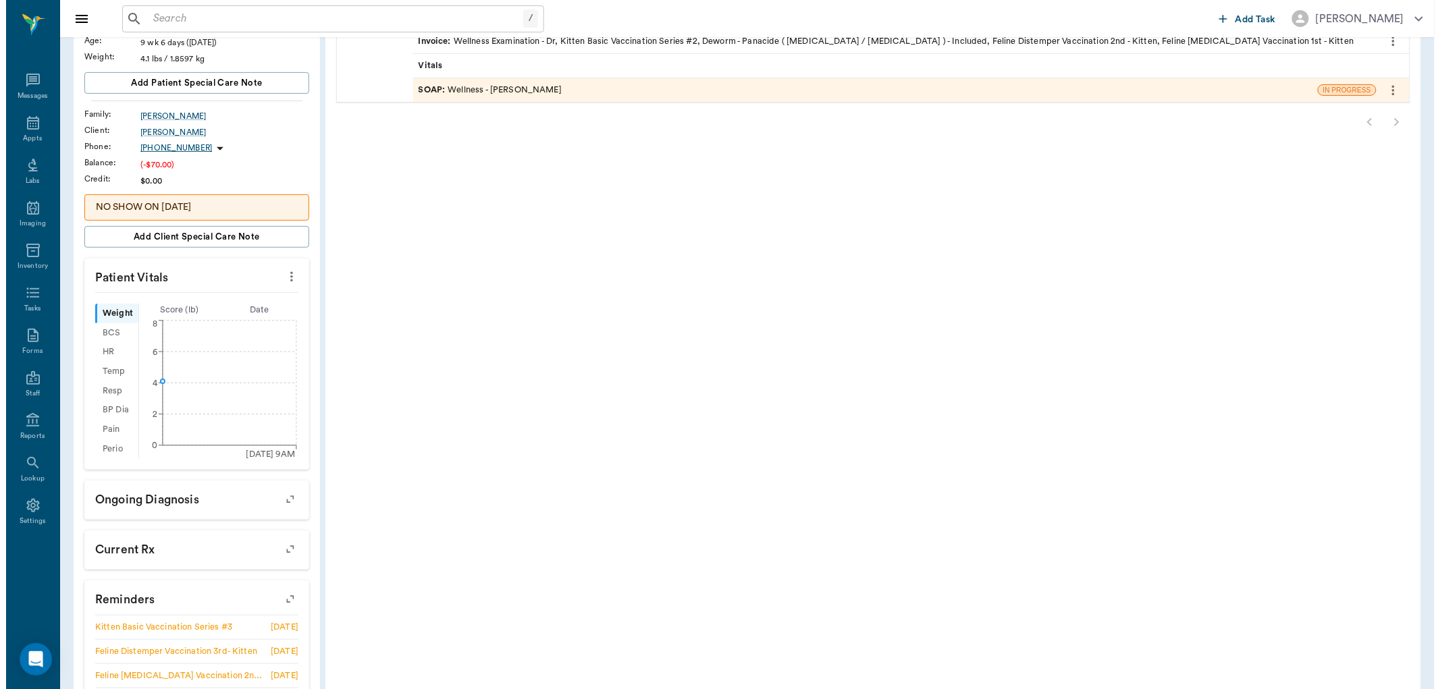
scroll to position [0, 0]
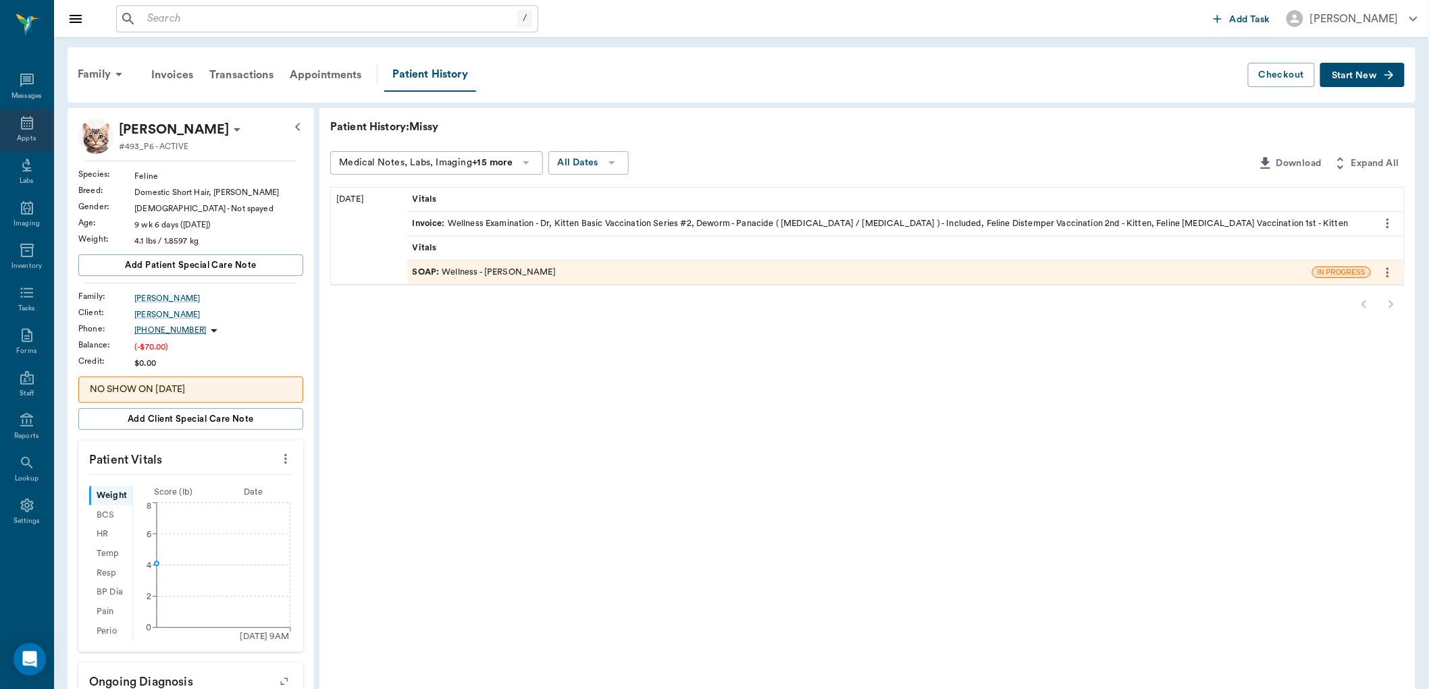
click at [24, 138] on div "Appts" at bounding box center [26, 139] width 19 height 10
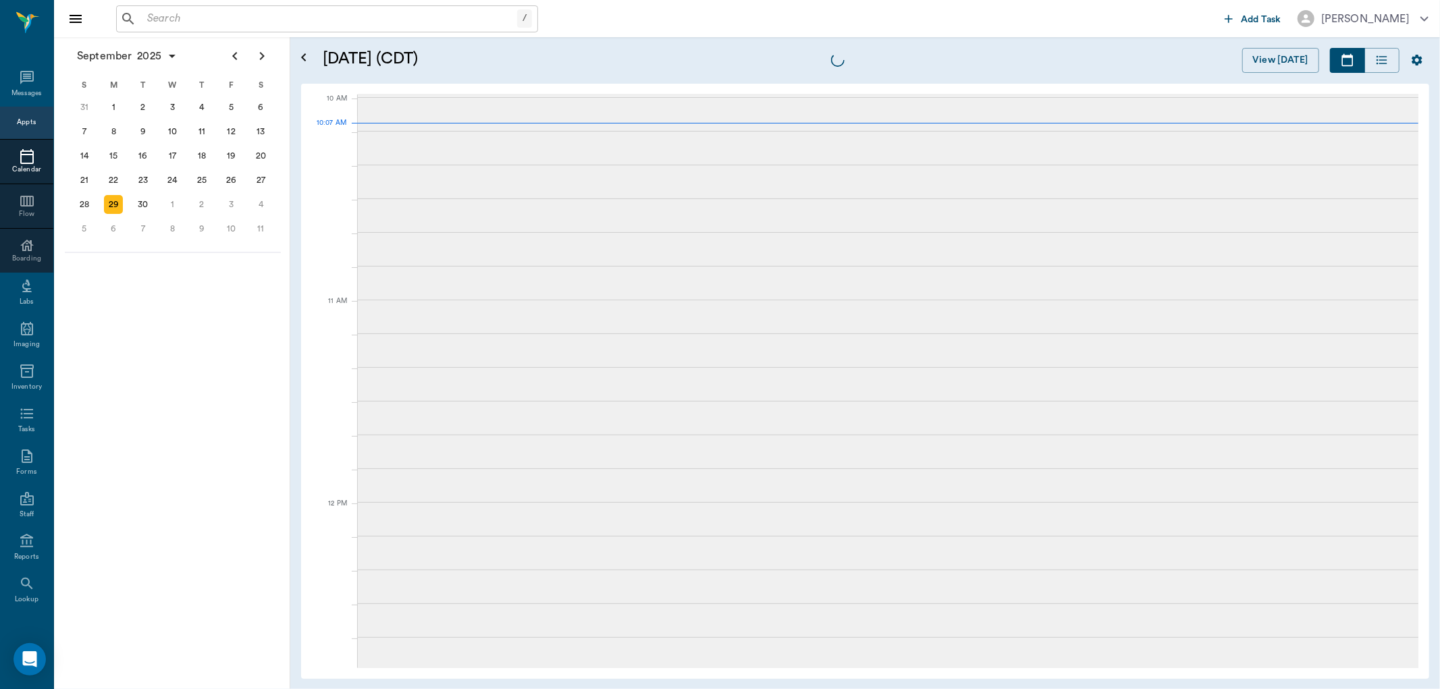
scroll to position [405, 0]
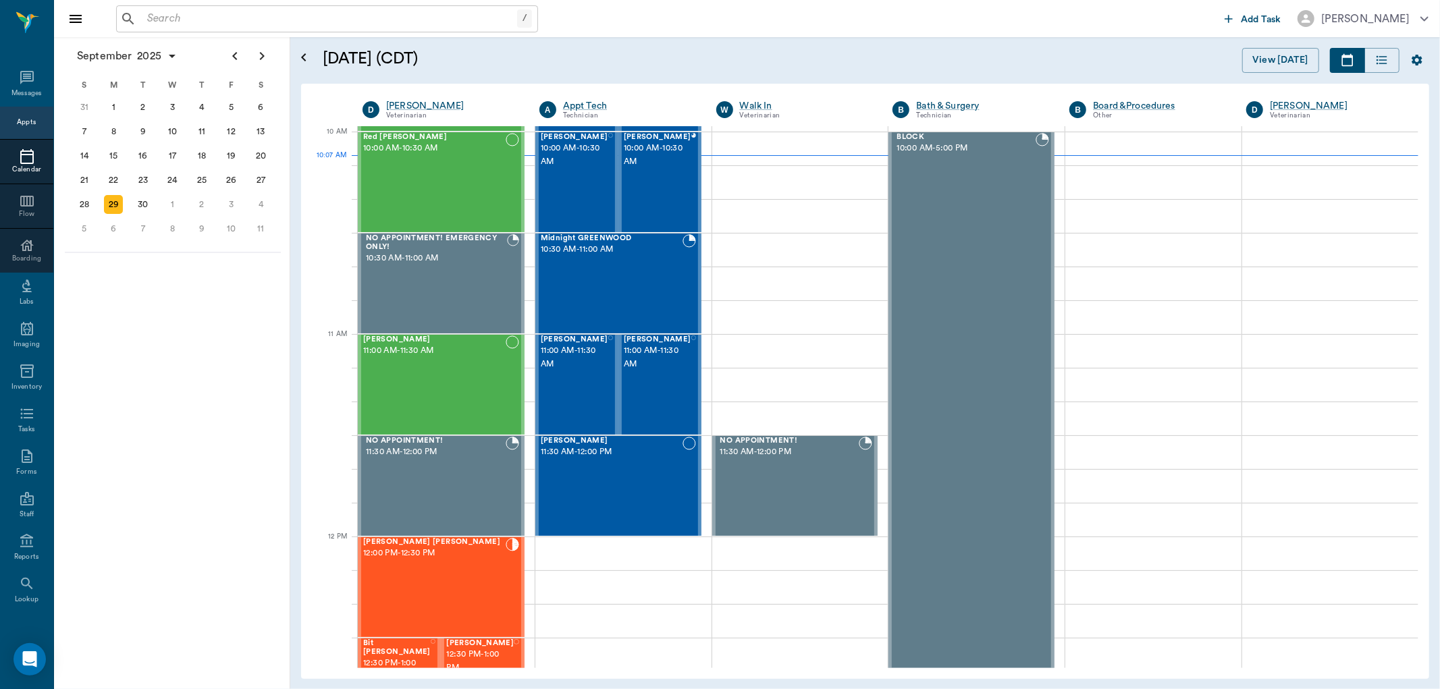
click at [183, 21] on input "text" at bounding box center [329, 18] width 375 height 19
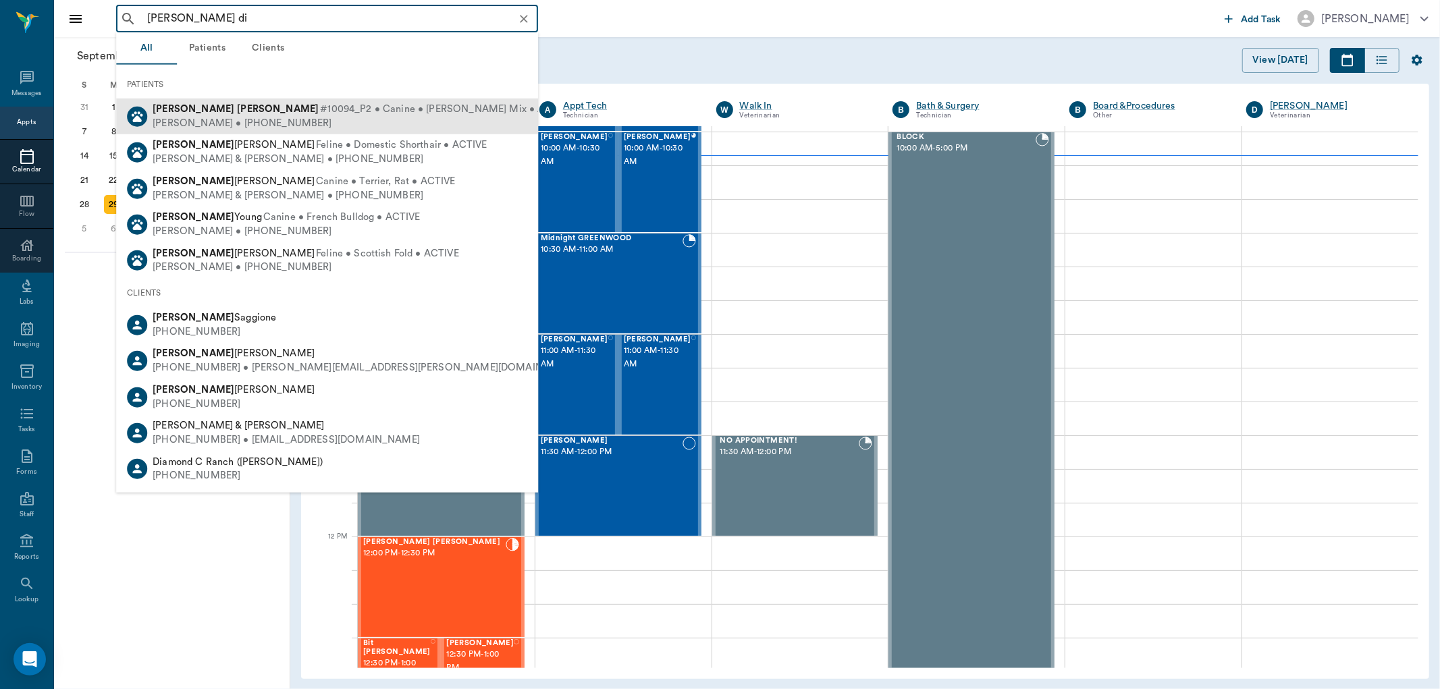
click at [320, 111] on span "#10094_P2 • Canine • Jack Russel Mix • ACTIVE" at bounding box center [446, 110] width 253 height 14
type input "louie di"
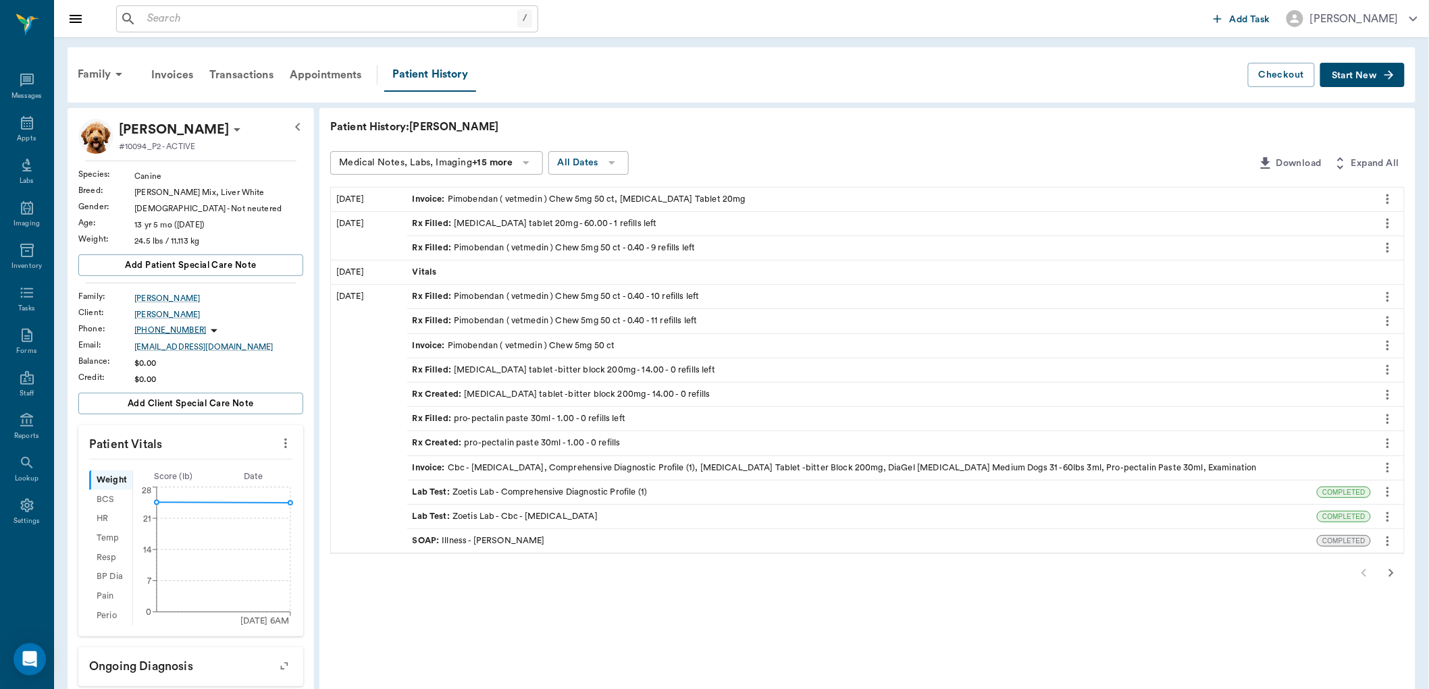
click at [484, 226] on div "Rx Filled : furosemide tablet 20mg - 60.00 - 1 refills left" at bounding box center [535, 223] width 244 height 13
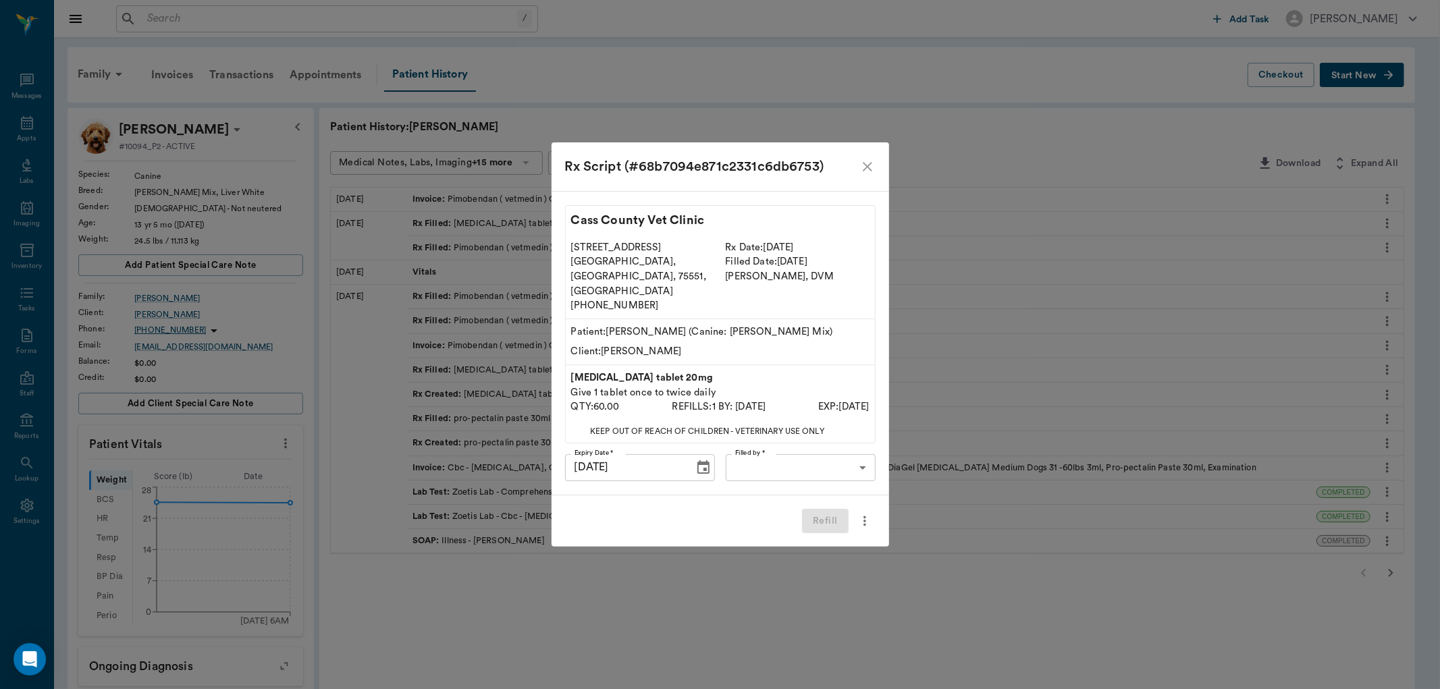
click at [773, 456] on body "/ ​ Add Task Dr. Bert Ellsworth Nectar Messages Appts Labs Imaging Inventory Ta…" at bounding box center [720, 516] width 1440 height 1033
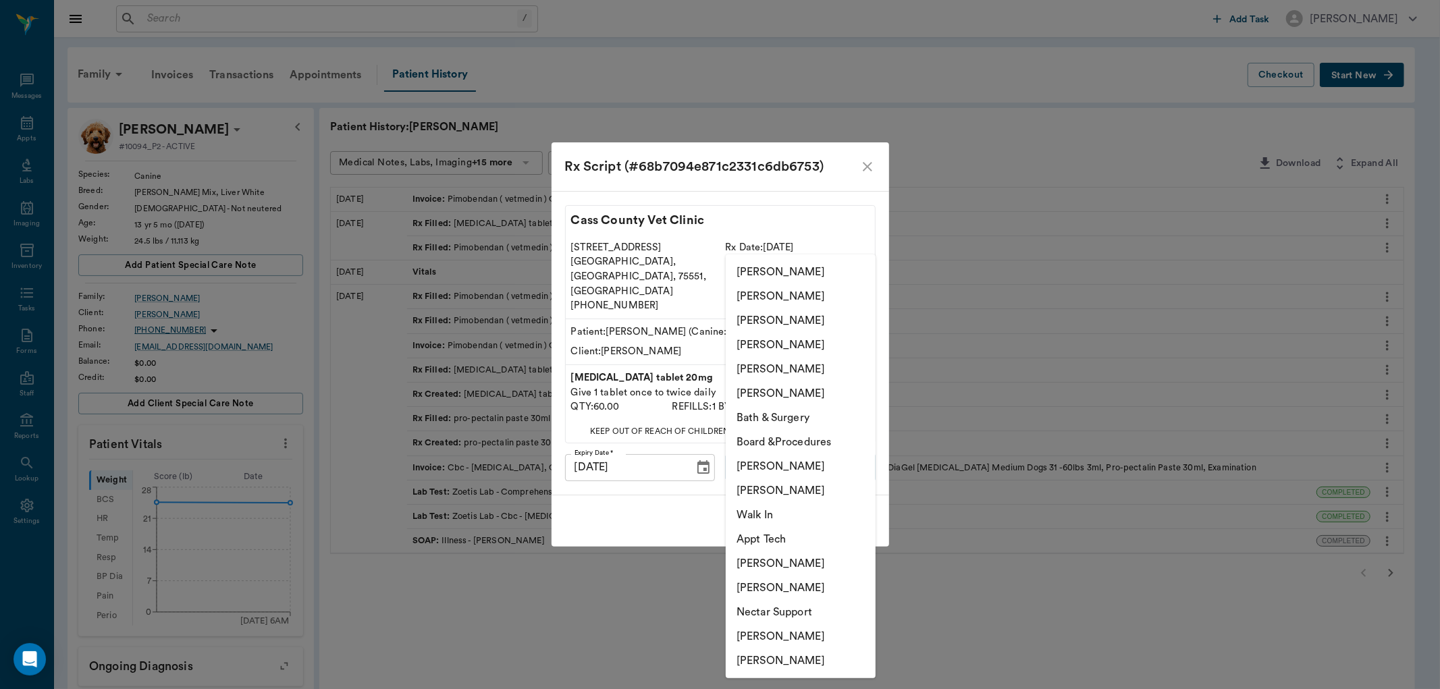
click at [757, 325] on li "[PERSON_NAME]" at bounding box center [801, 321] width 150 height 24
type input "63ec2e7e52e12b0ba117b124"
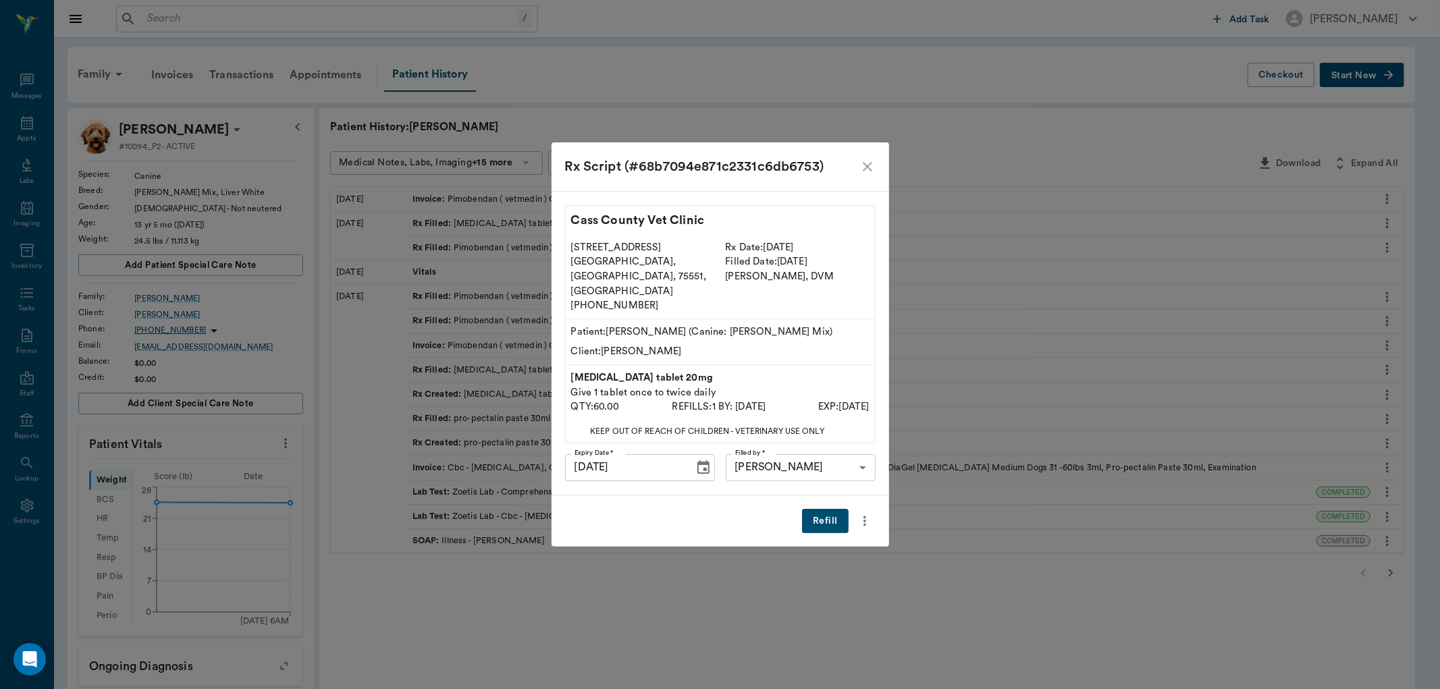
click at [818, 509] on button "Refill" at bounding box center [825, 521] width 46 height 25
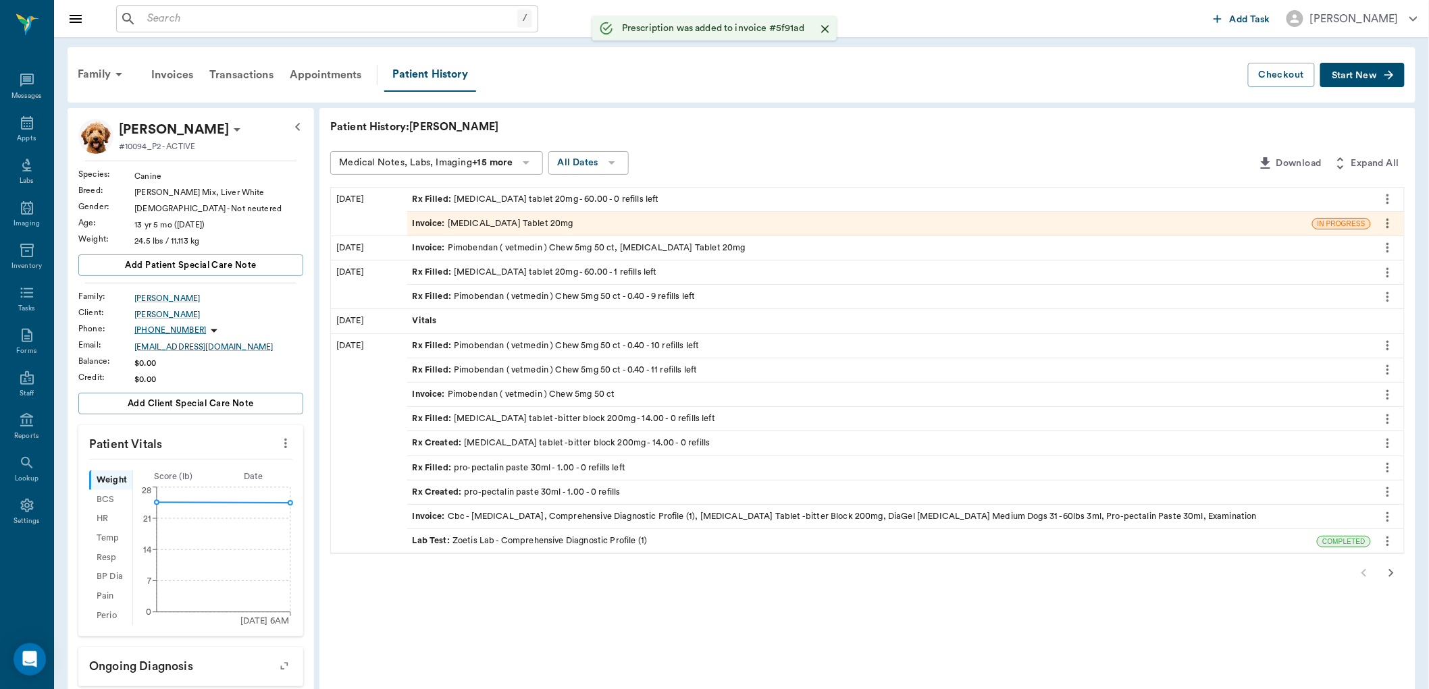
click at [1392, 569] on icon "button" at bounding box center [1391, 573] width 16 height 16
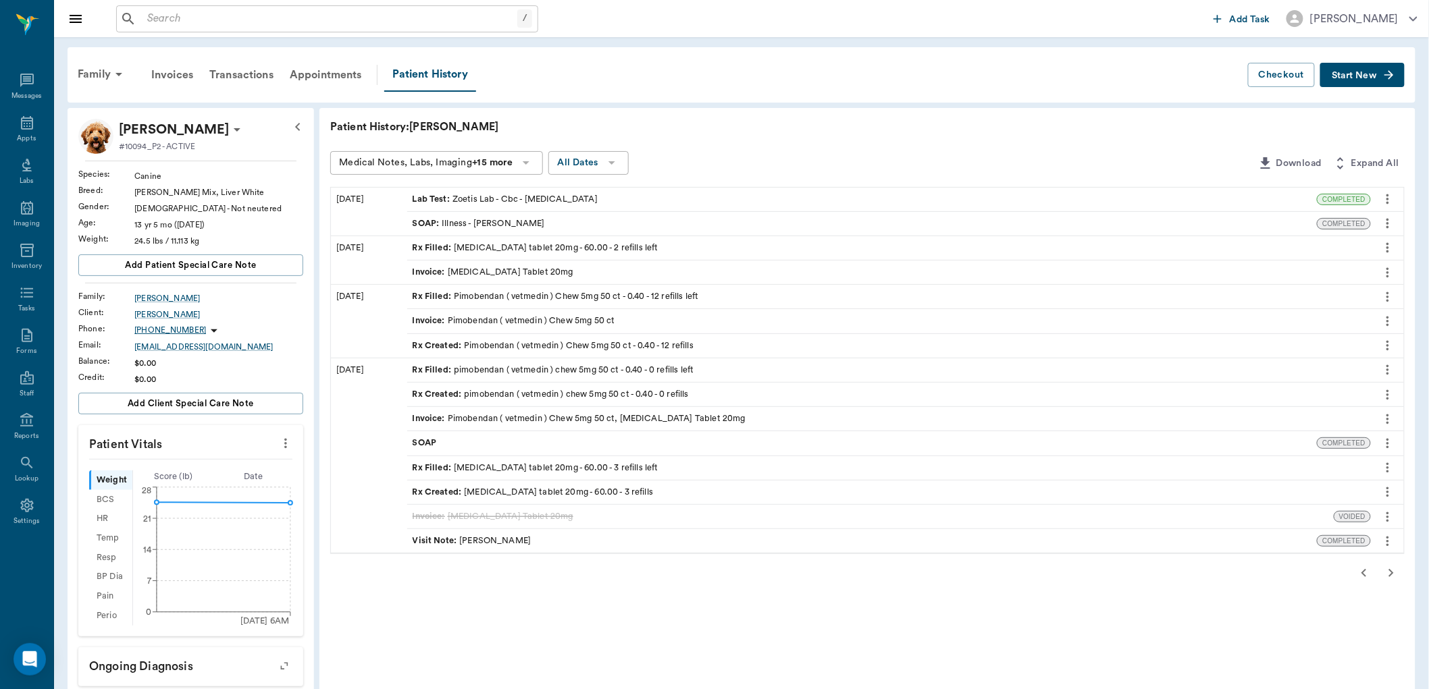
click at [1389, 575] on icon "button" at bounding box center [1391, 573] width 16 height 16
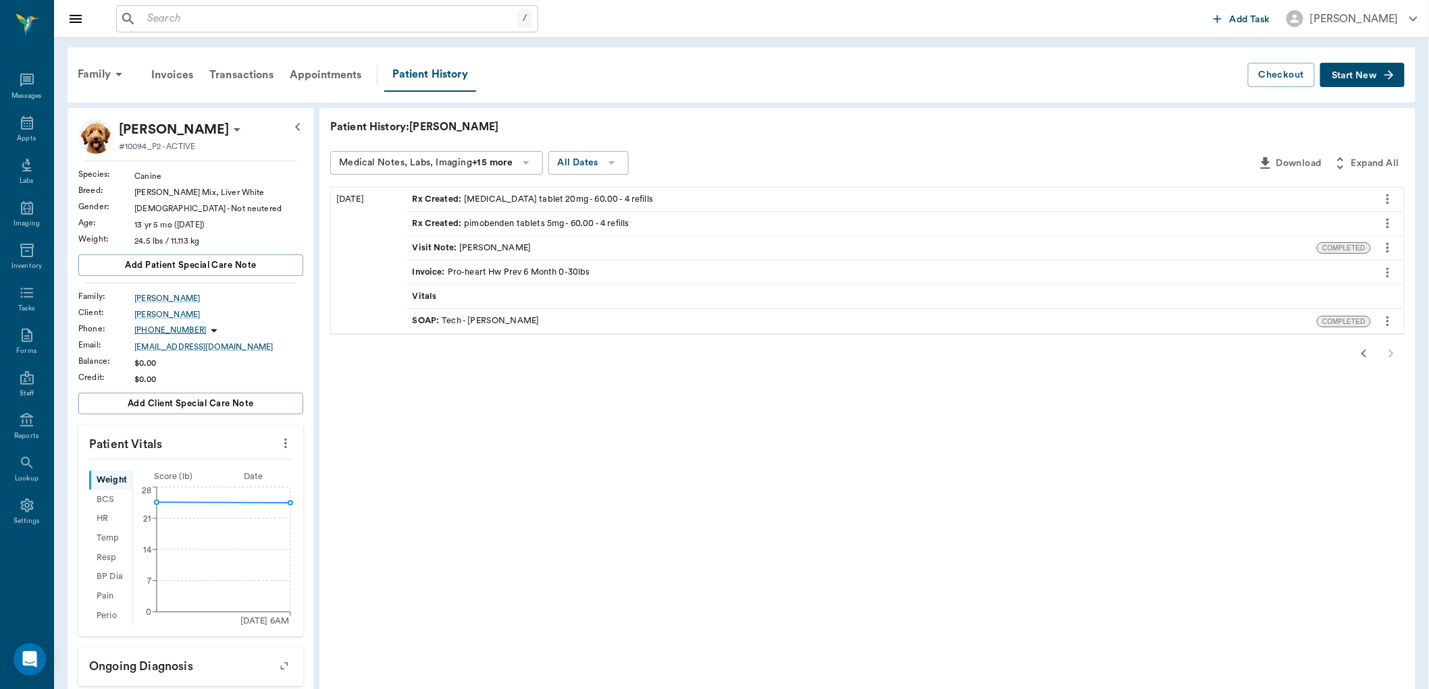
click at [1364, 349] on icon "button" at bounding box center [1364, 354] width 16 height 16
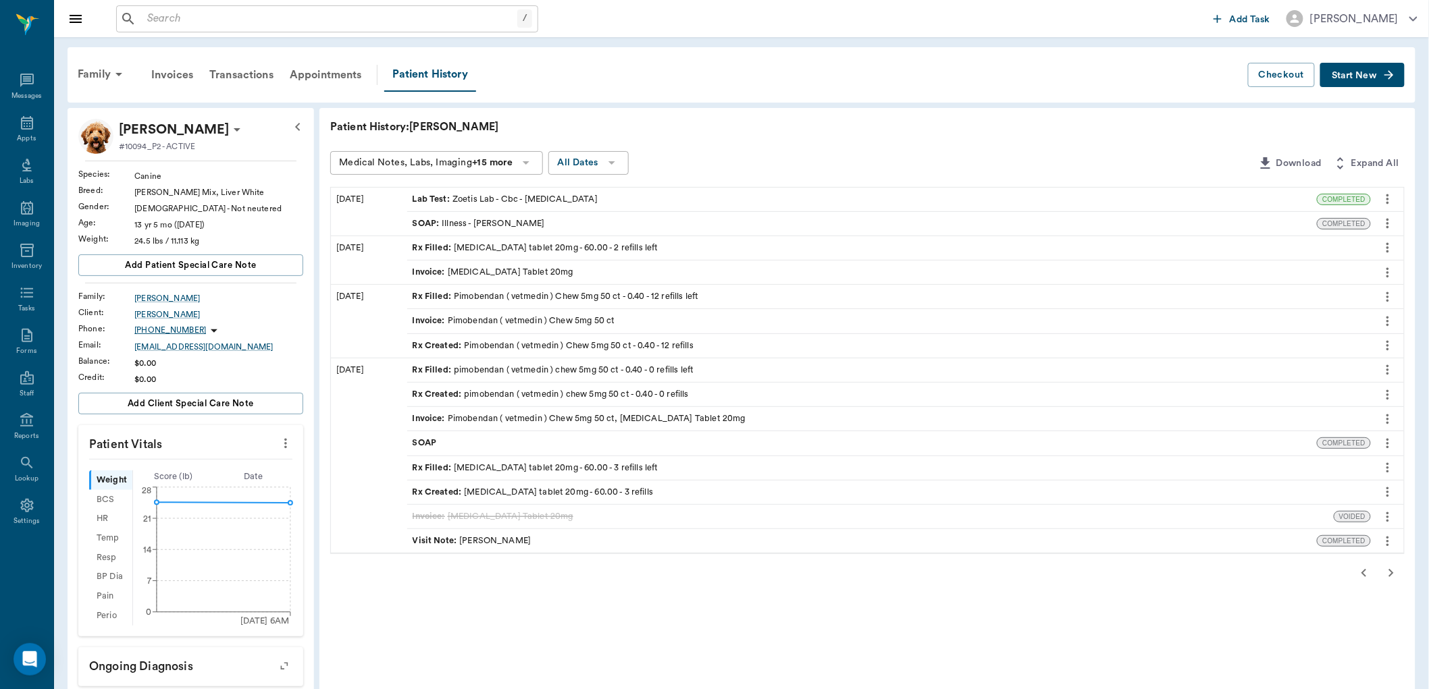
click at [1365, 574] on icon "button" at bounding box center [1364, 573] width 16 height 16
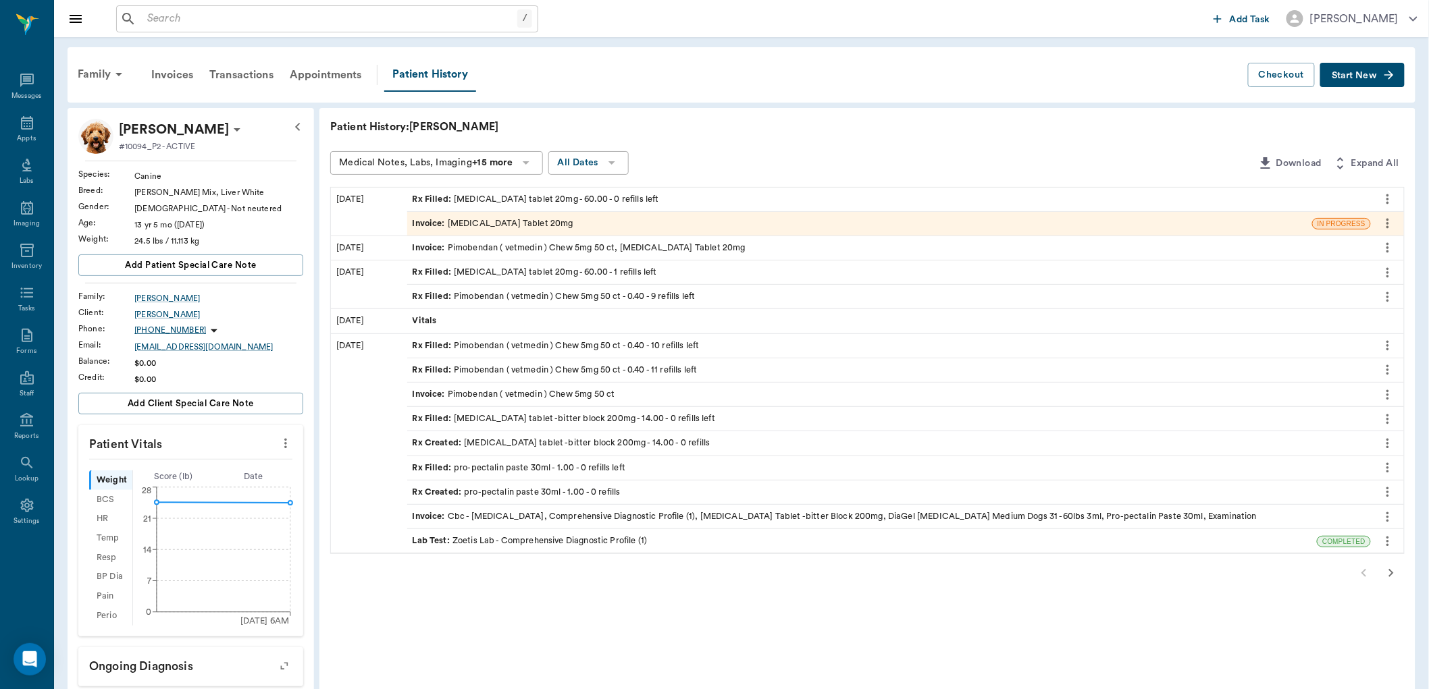
click at [1388, 221] on icon "more" at bounding box center [1387, 223] width 15 height 16
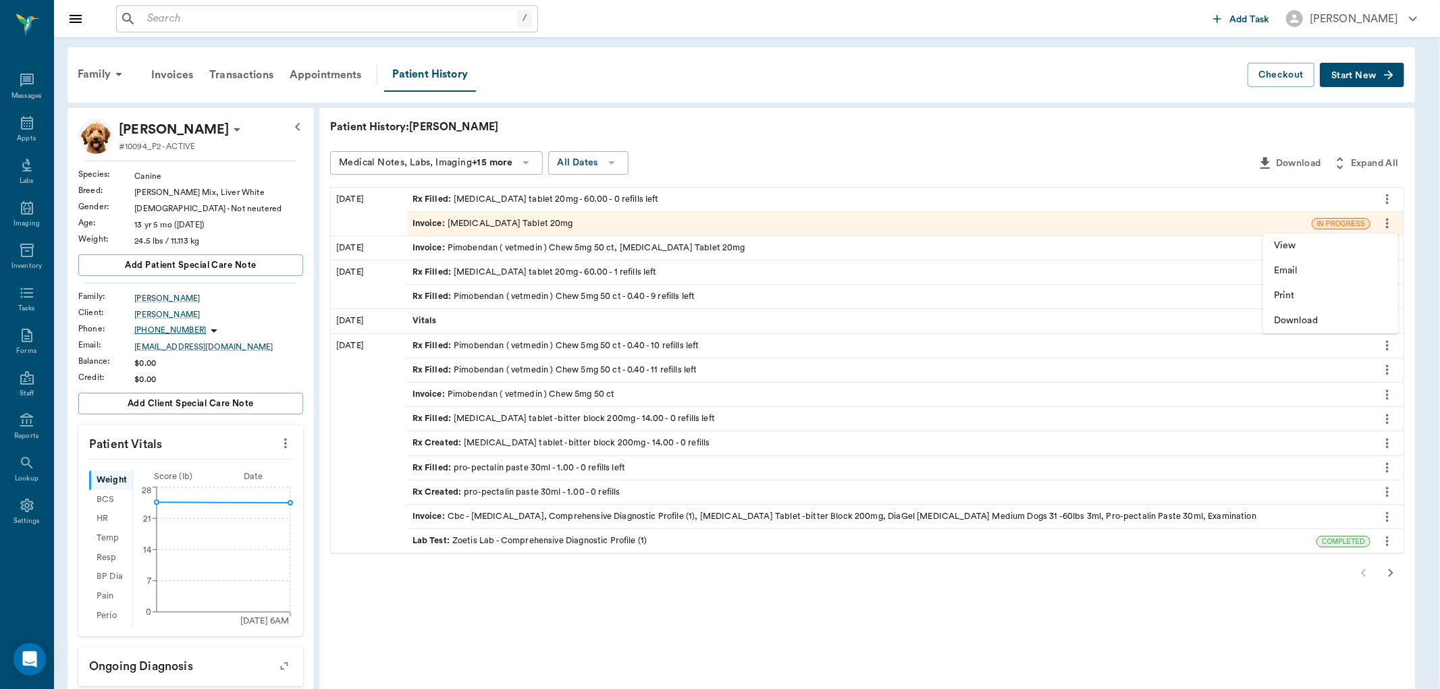
click at [1185, 163] on div at bounding box center [720, 344] width 1440 height 689
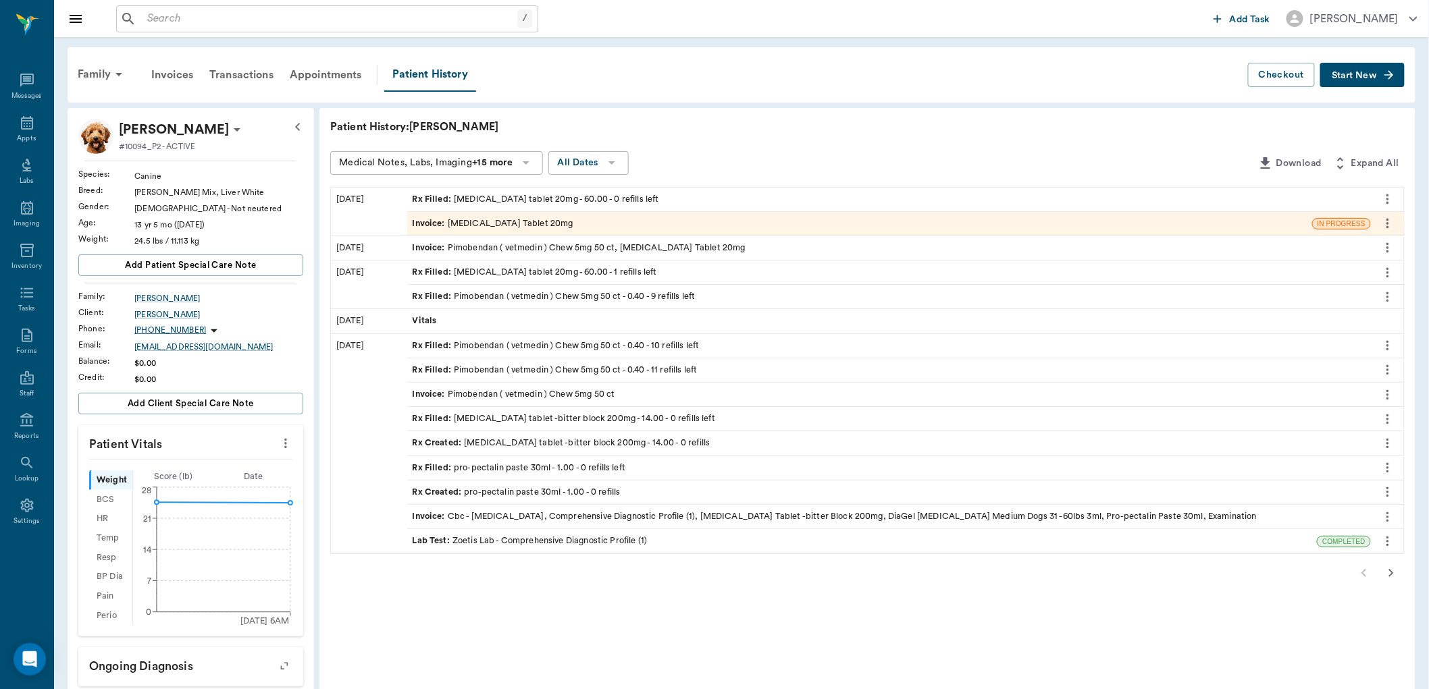
click at [1386, 201] on icon "more" at bounding box center [1387, 199] width 15 height 16
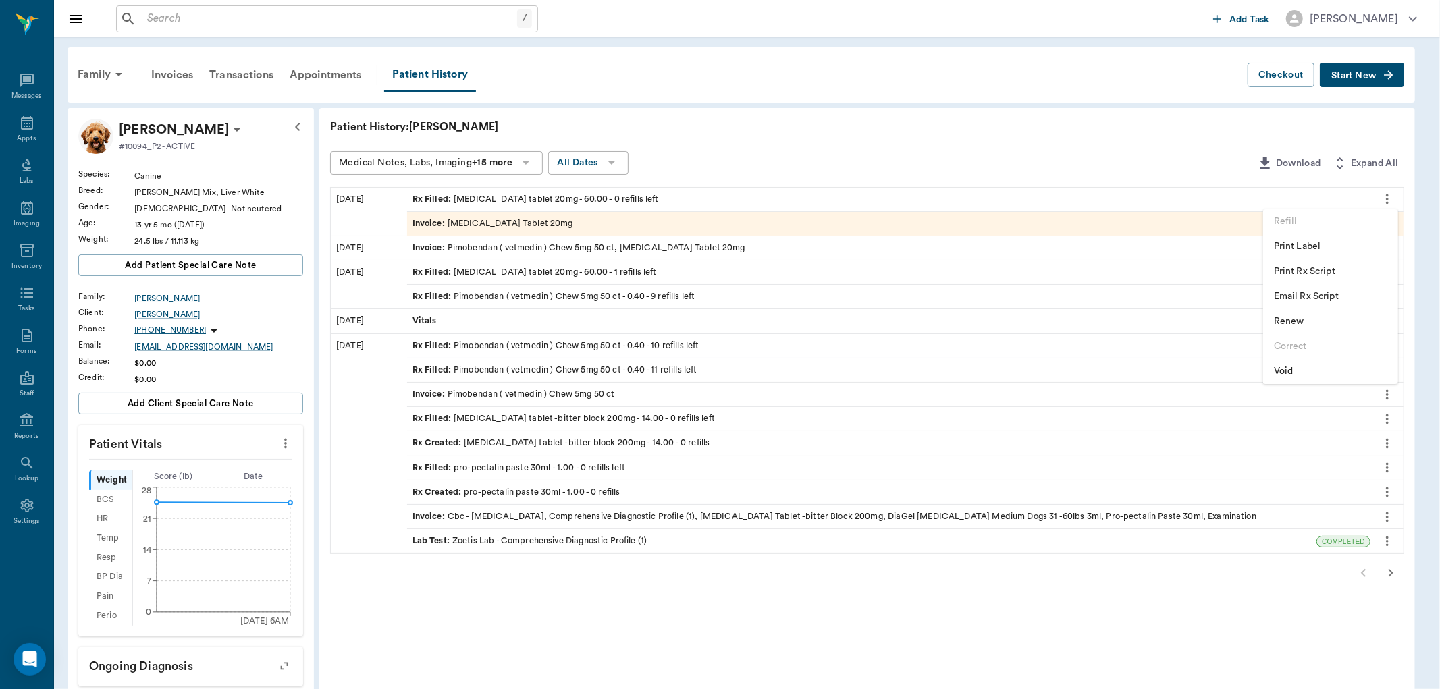
click at [1294, 367] on span "Void" at bounding box center [1330, 372] width 113 height 14
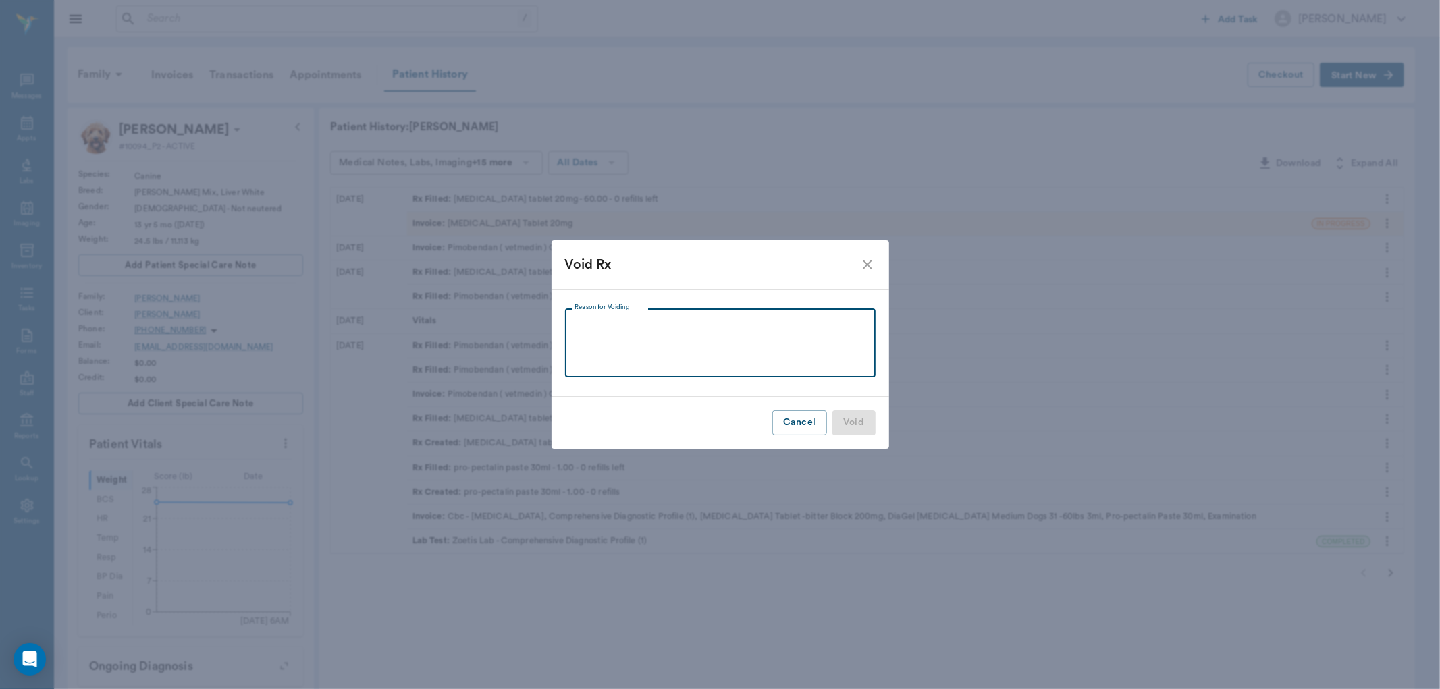
drag, startPoint x: 618, startPoint y: 336, endPoint x: 623, endPoint y: 255, distance: 81.2
click at [625, 318] on div "x Reason for Voiding" at bounding box center [720, 343] width 311 height 69
type textarea "need to add refills"
click at [871, 416] on button "Void" at bounding box center [854, 423] width 43 height 25
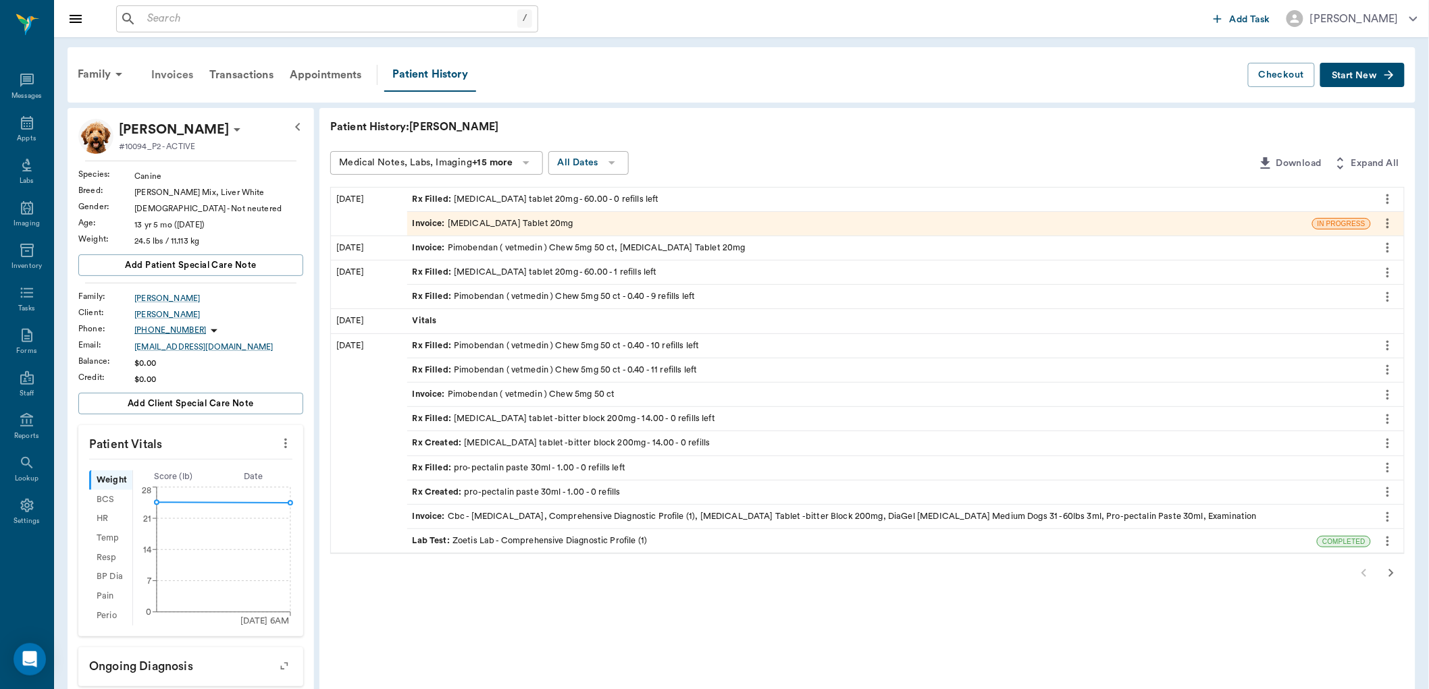
click at [177, 68] on div "Invoices" at bounding box center [172, 75] width 58 height 32
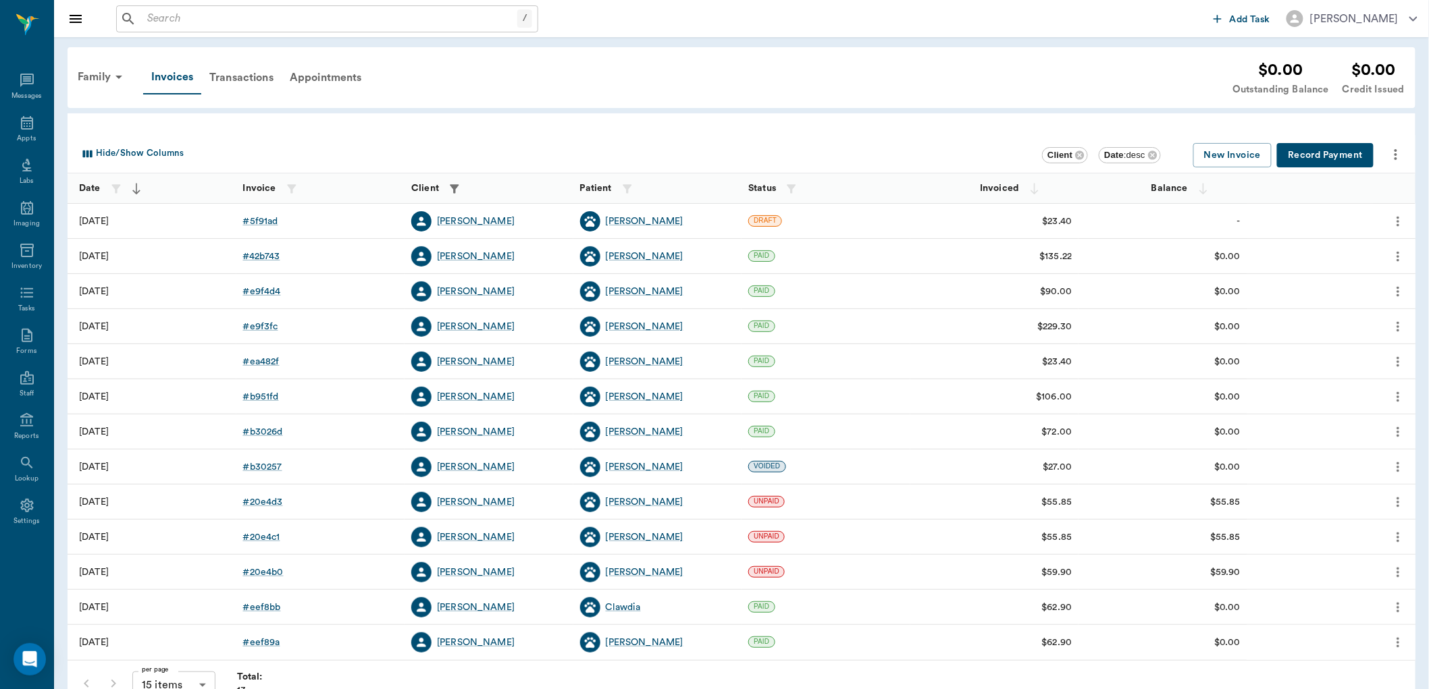
click at [1394, 213] on icon "more" at bounding box center [1397, 221] width 15 height 16
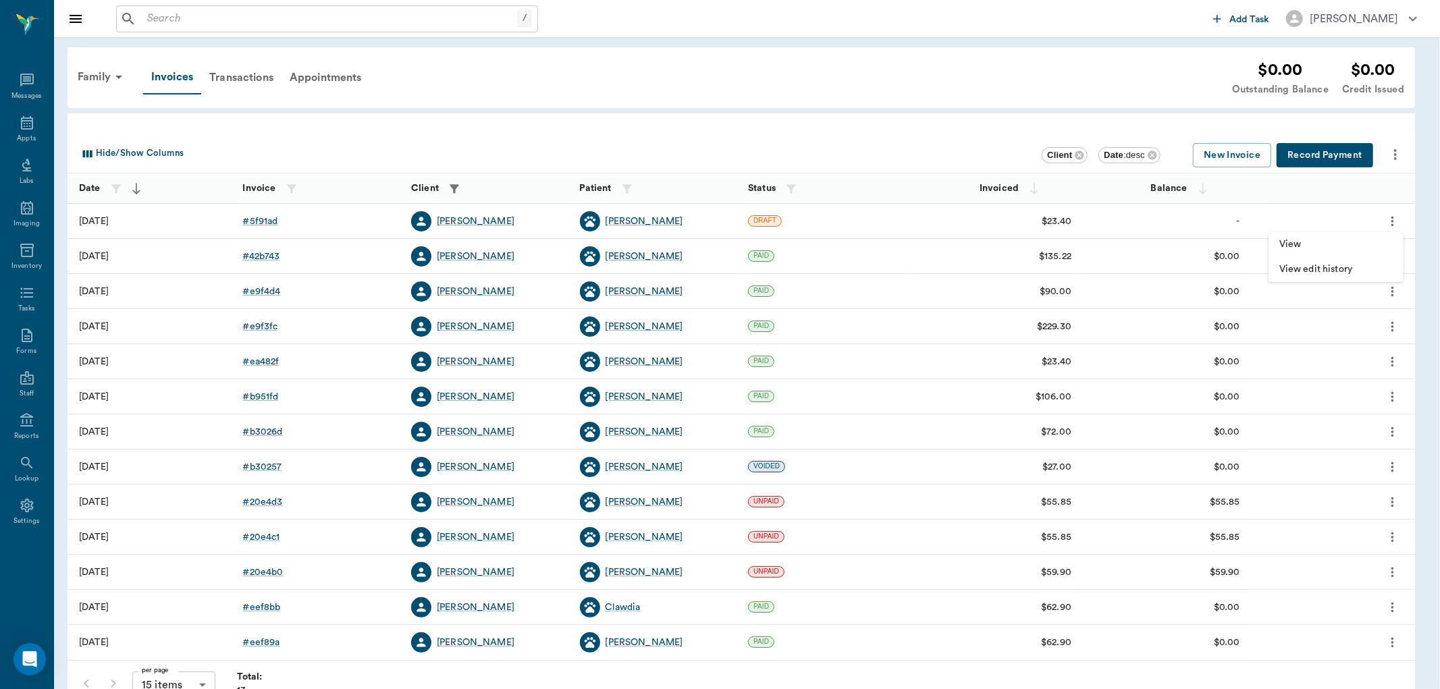
click at [1010, 68] on div at bounding box center [720, 344] width 1440 height 689
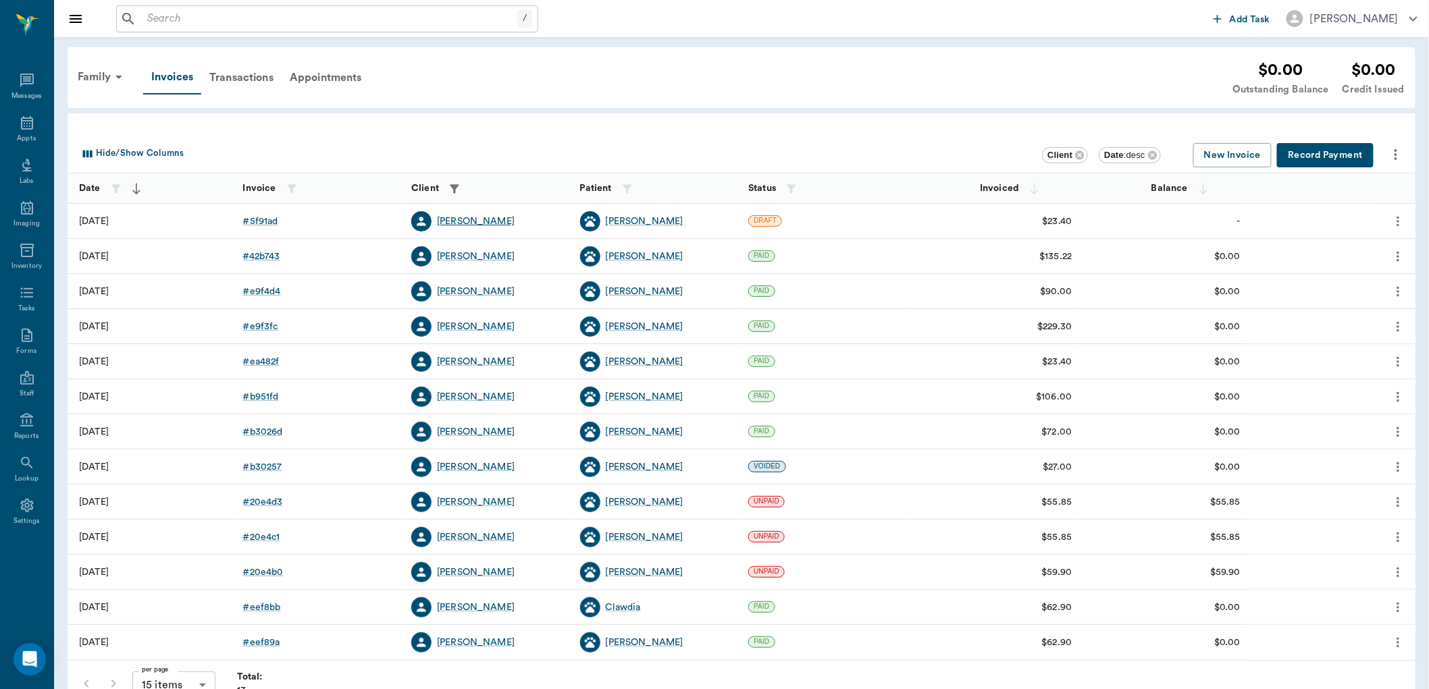
click at [460, 217] on div "JOHN DILDAY" at bounding box center [476, 222] width 78 height 14
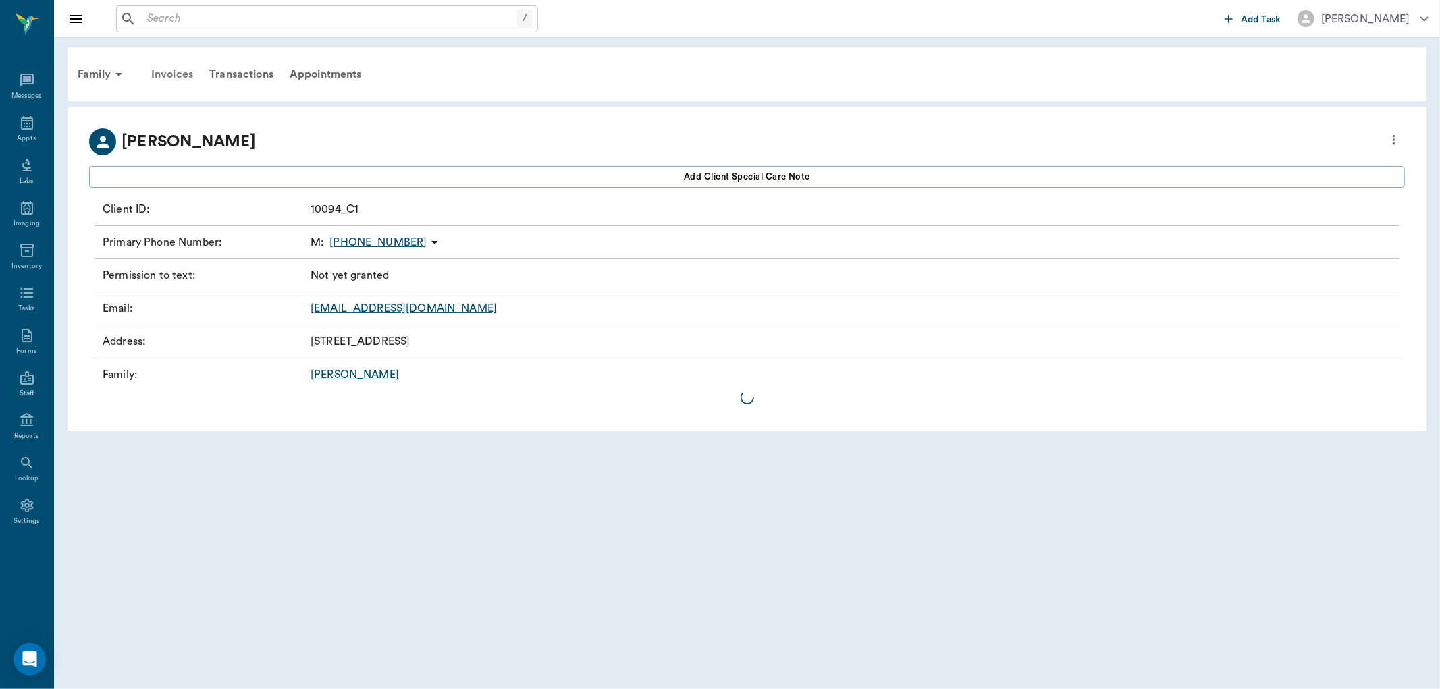
click at [178, 73] on div "Invoices" at bounding box center [172, 74] width 58 height 32
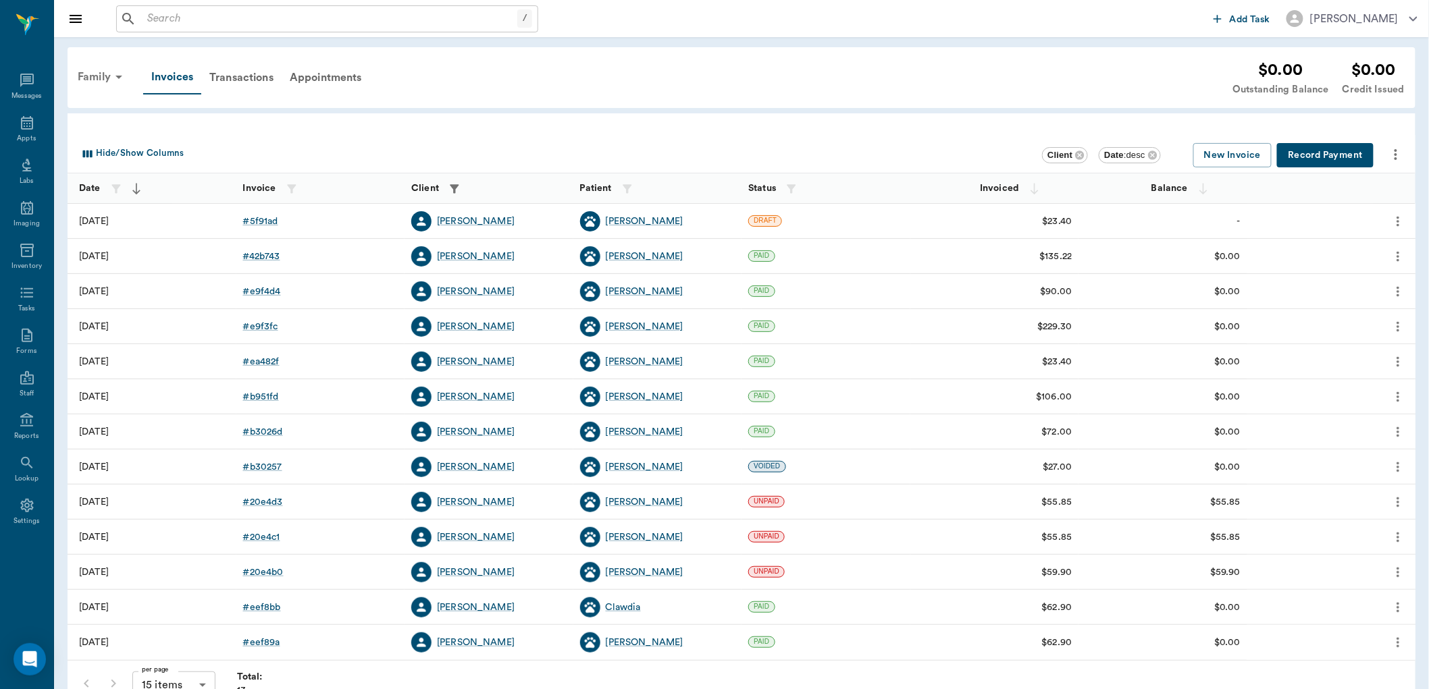
click at [83, 75] on div "Family" at bounding box center [102, 77] width 65 height 32
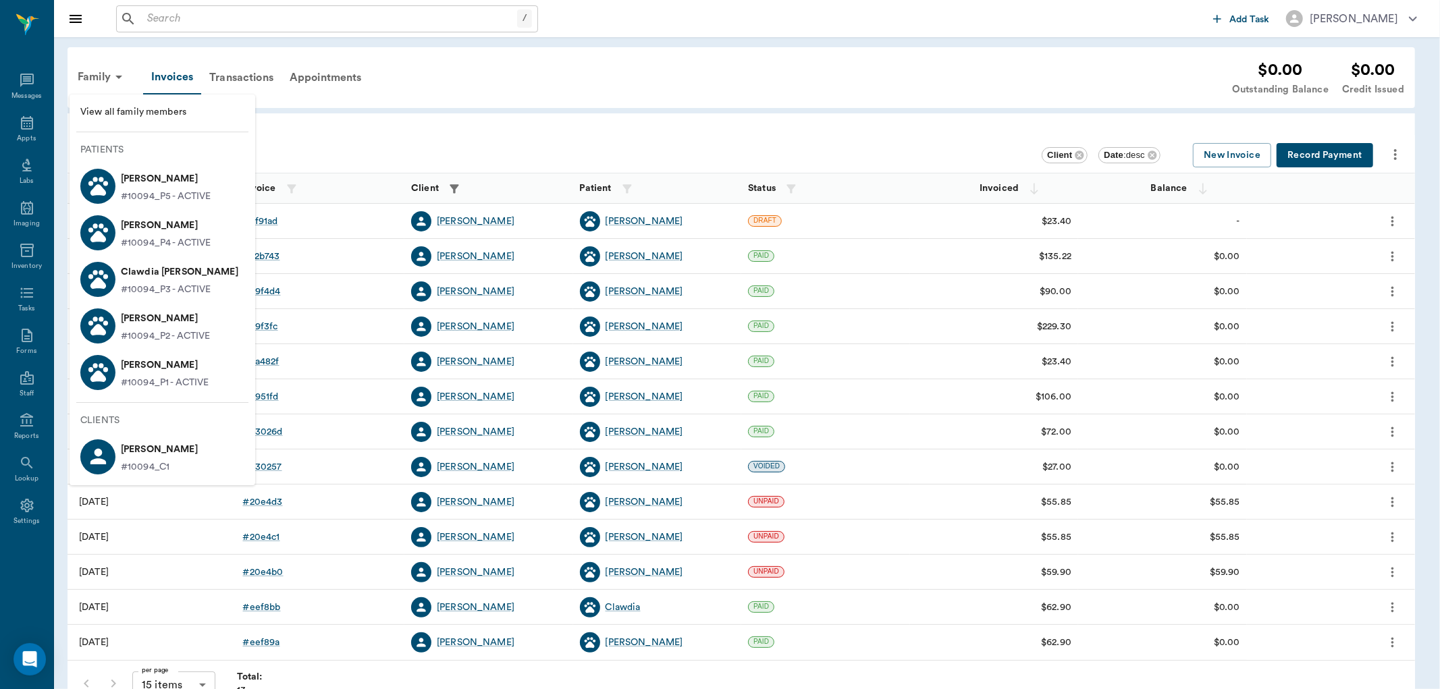
click at [184, 332] on p "#10094_P2 - ACTIVE" at bounding box center [165, 337] width 89 height 14
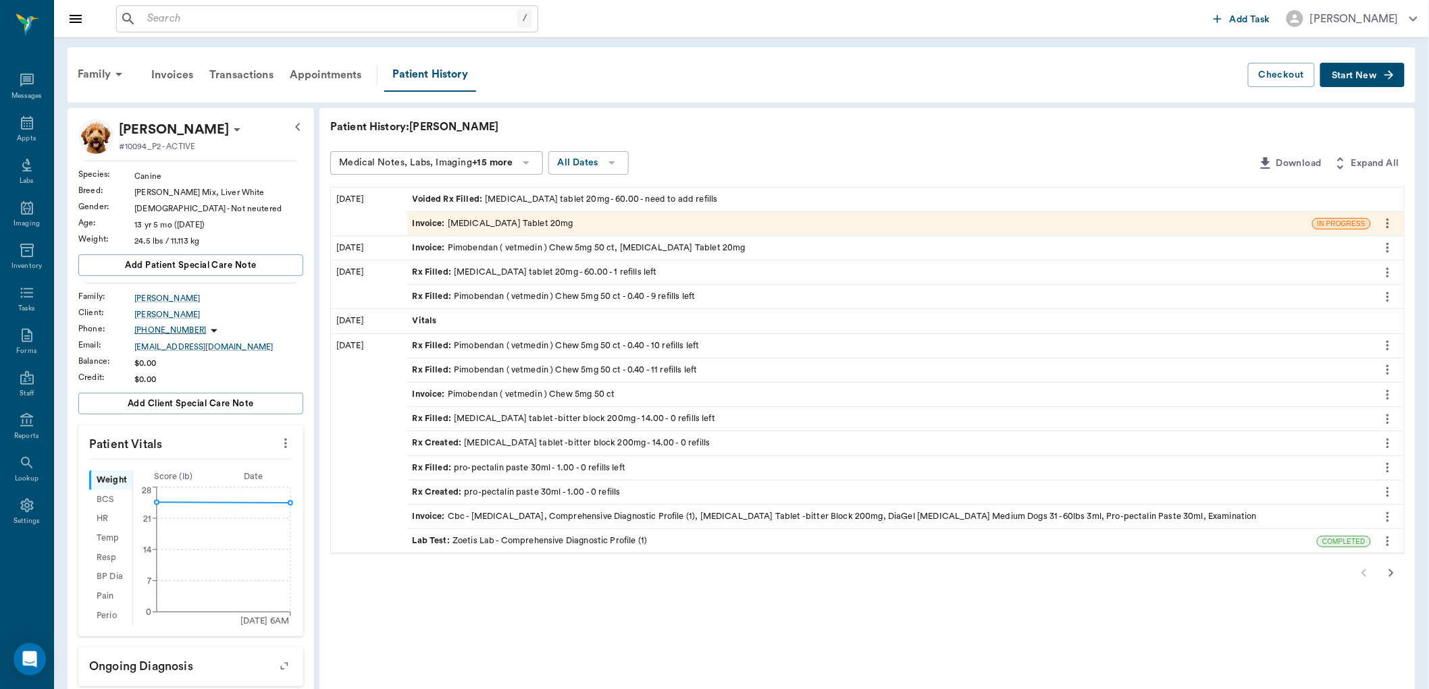
click at [497, 220] on div "Invoice : Furosemide Tablet 20mg" at bounding box center [493, 223] width 161 height 13
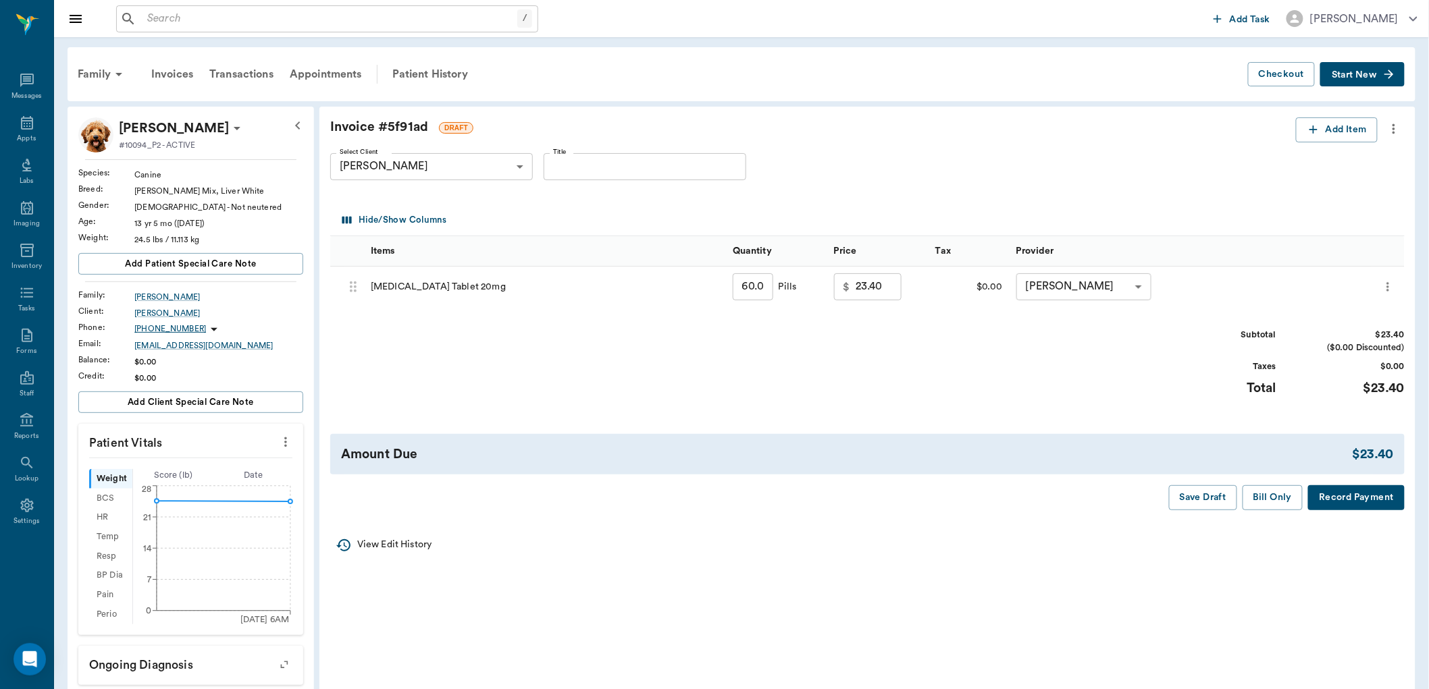
click at [1390, 129] on icon "more" at bounding box center [1393, 129] width 15 height 16
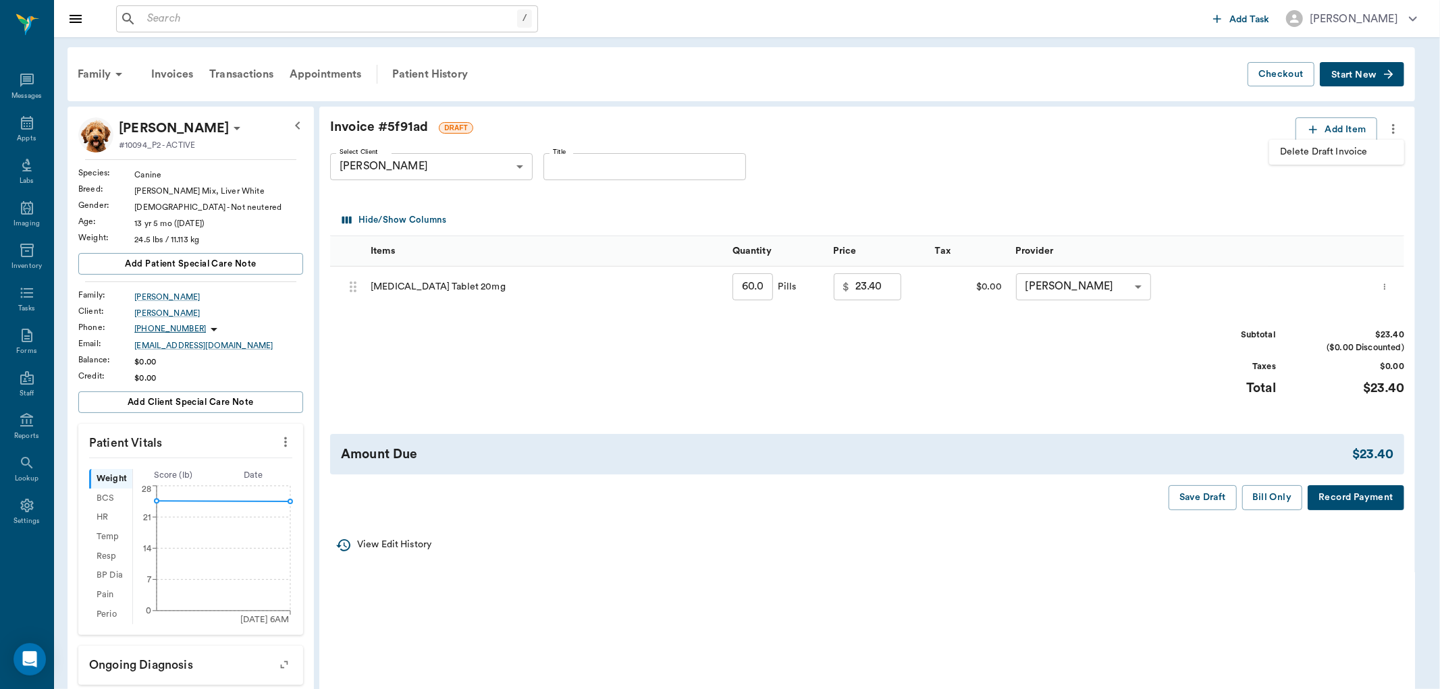
click at [1304, 159] on span "Delete Draft Invoice" at bounding box center [1336, 152] width 113 height 14
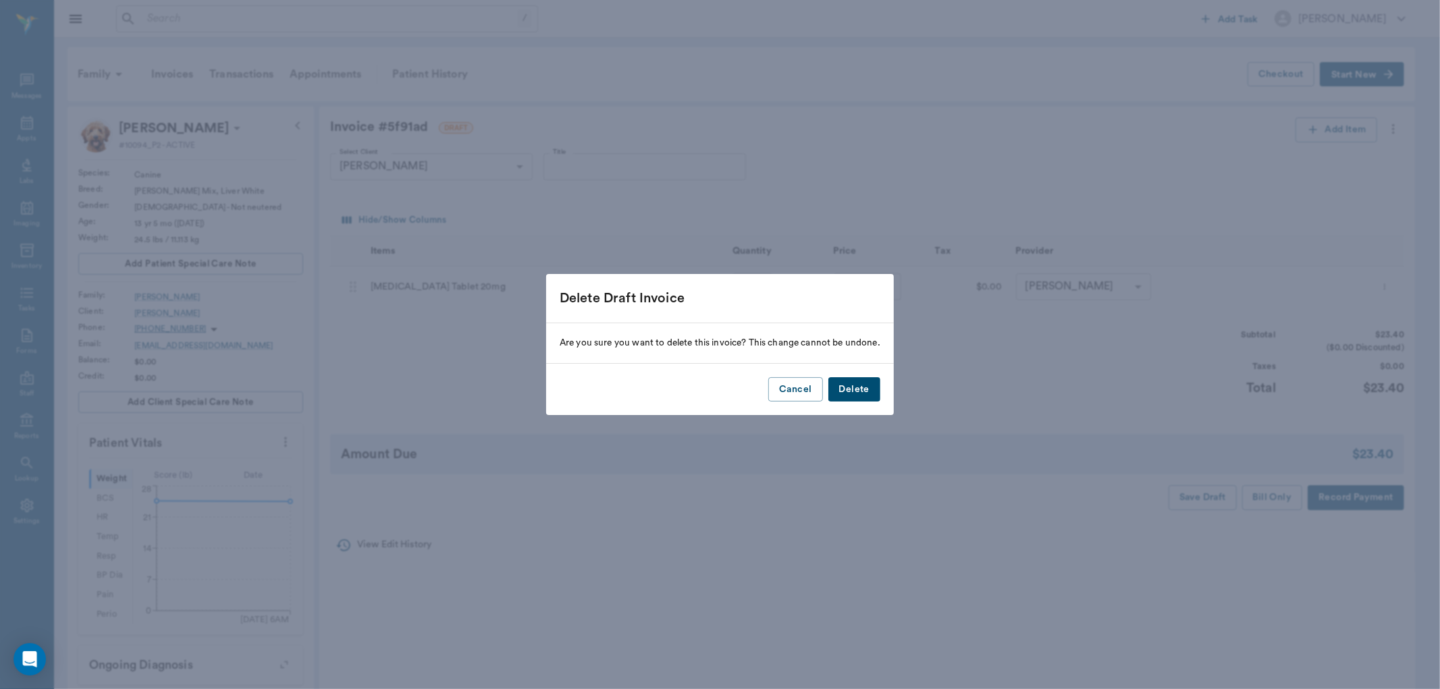
click at [865, 380] on button "Delete" at bounding box center [854, 389] width 52 height 25
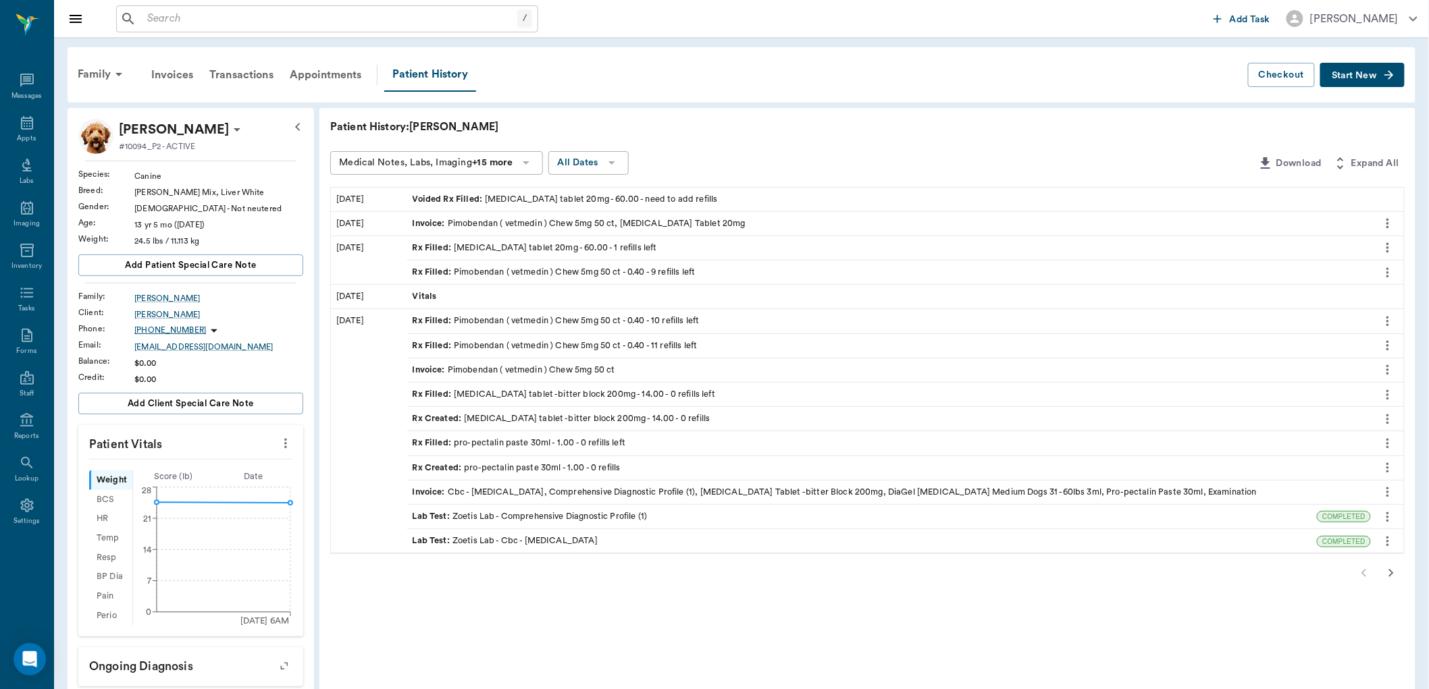
click at [1368, 82] on button "Start New" at bounding box center [1362, 75] width 84 height 25
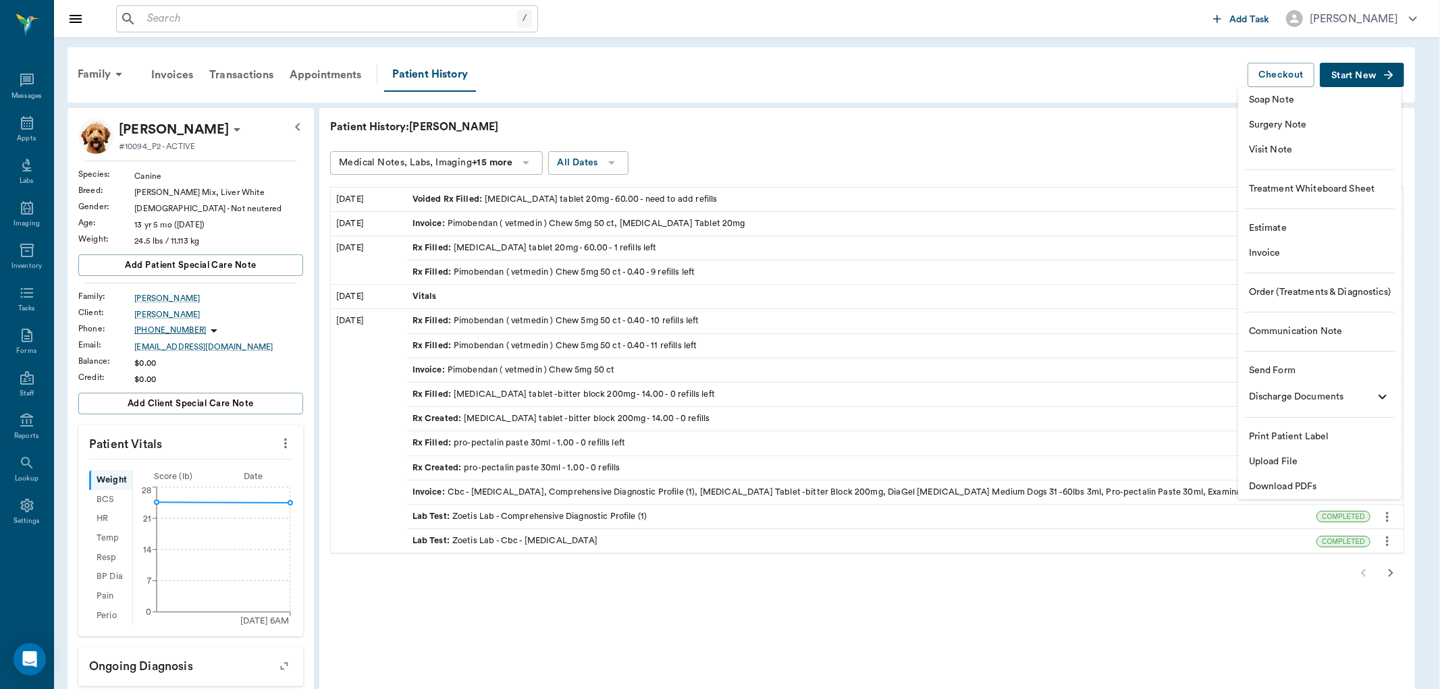
click at [1265, 153] on span "Visit Note" at bounding box center [1320, 150] width 142 height 14
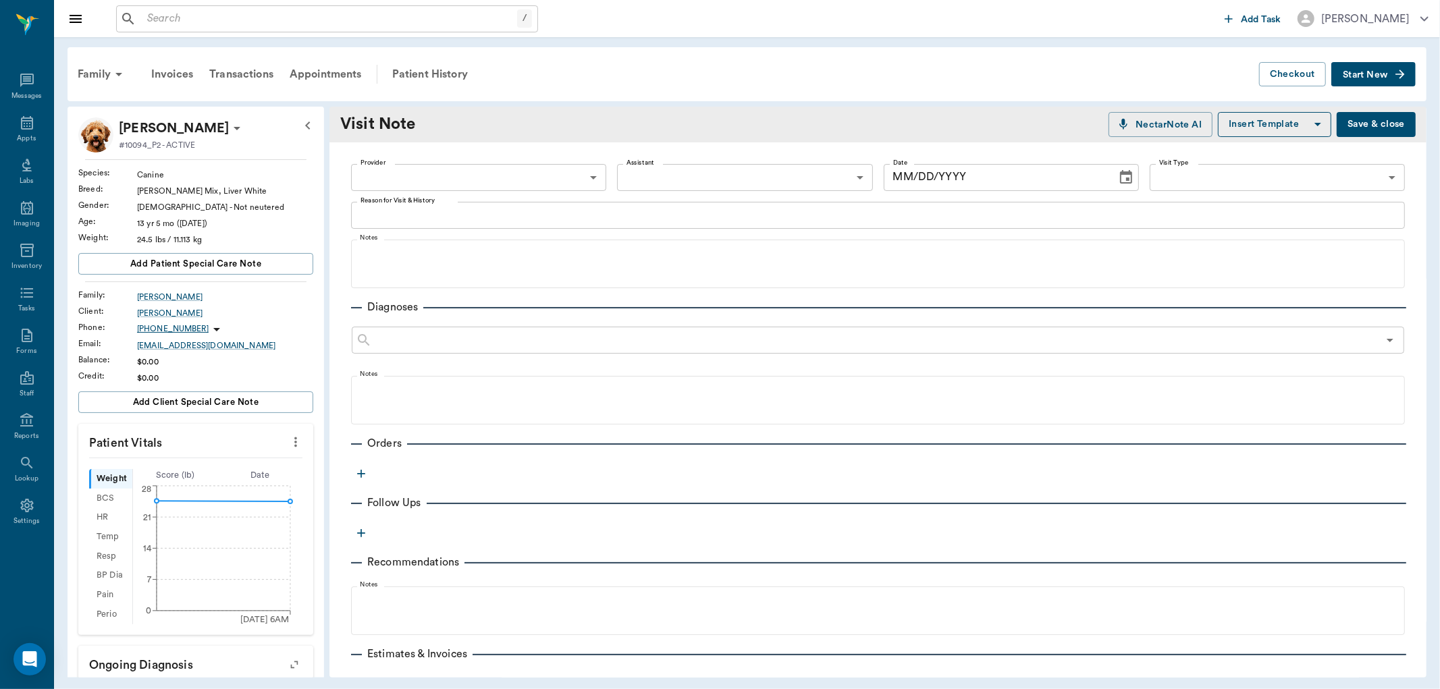
type input "[DATE]"
click at [562, 178] on body "/ ​ Add Task Dr. Bert Ellsworth Nectar Messages Appts Labs Imaging Inventory Ta…" at bounding box center [720, 344] width 1440 height 689
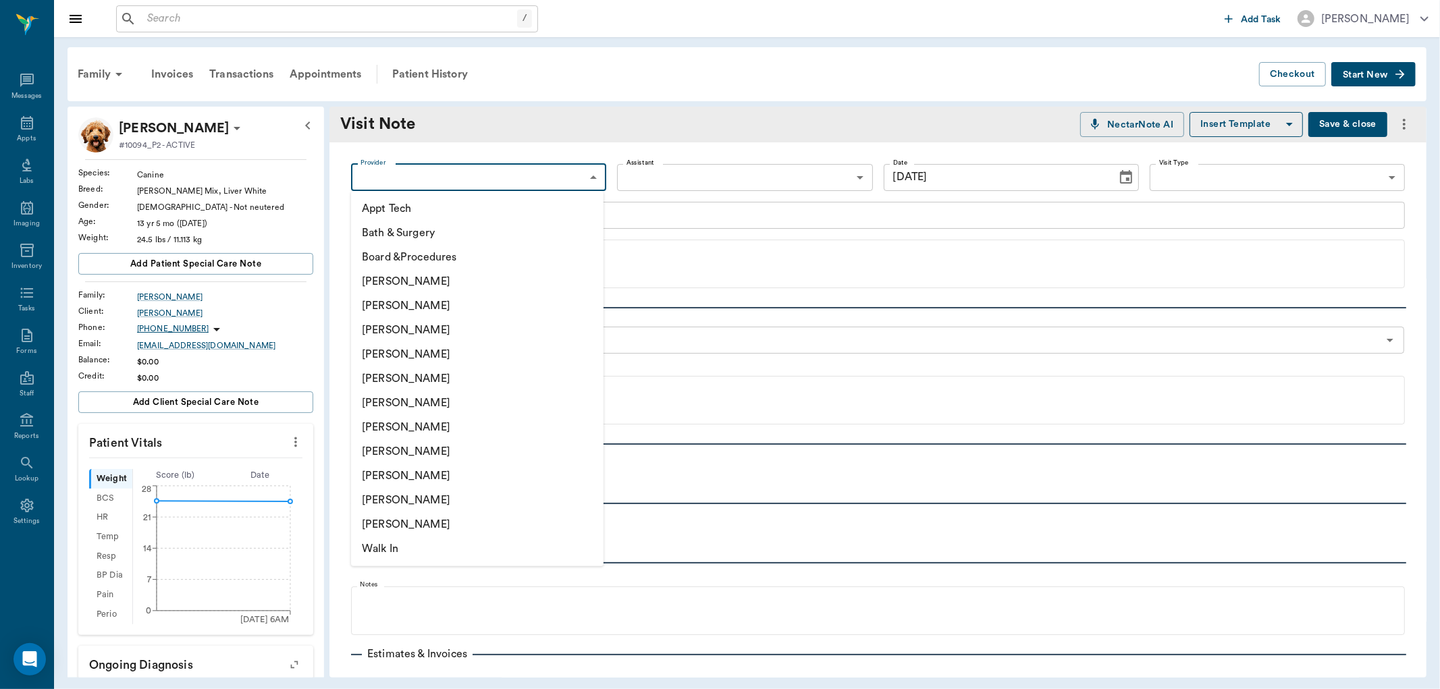
drag, startPoint x: 465, startPoint y: 357, endPoint x: 490, endPoint y: 342, distance: 28.7
click at [467, 354] on li "[PERSON_NAME]" at bounding box center [477, 354] width 253 height 24
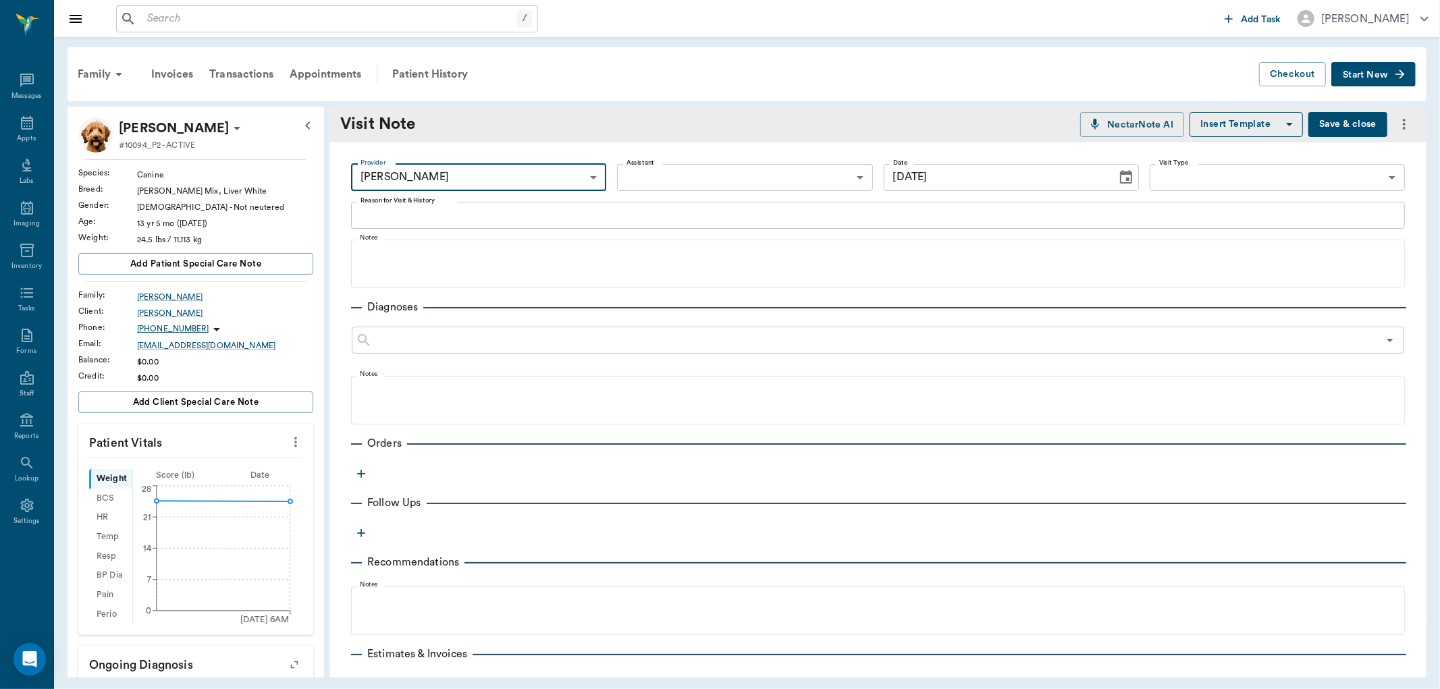
type input "63ec2f075fda476ae8351a4d"
click at [644, 176] on body "/ ​ Add Task Dr. Bert Ellsworth Nectar Messages Appts Labs Imaging Inventory Ta…" at bounding box center [720, 344] width 1440 height 689
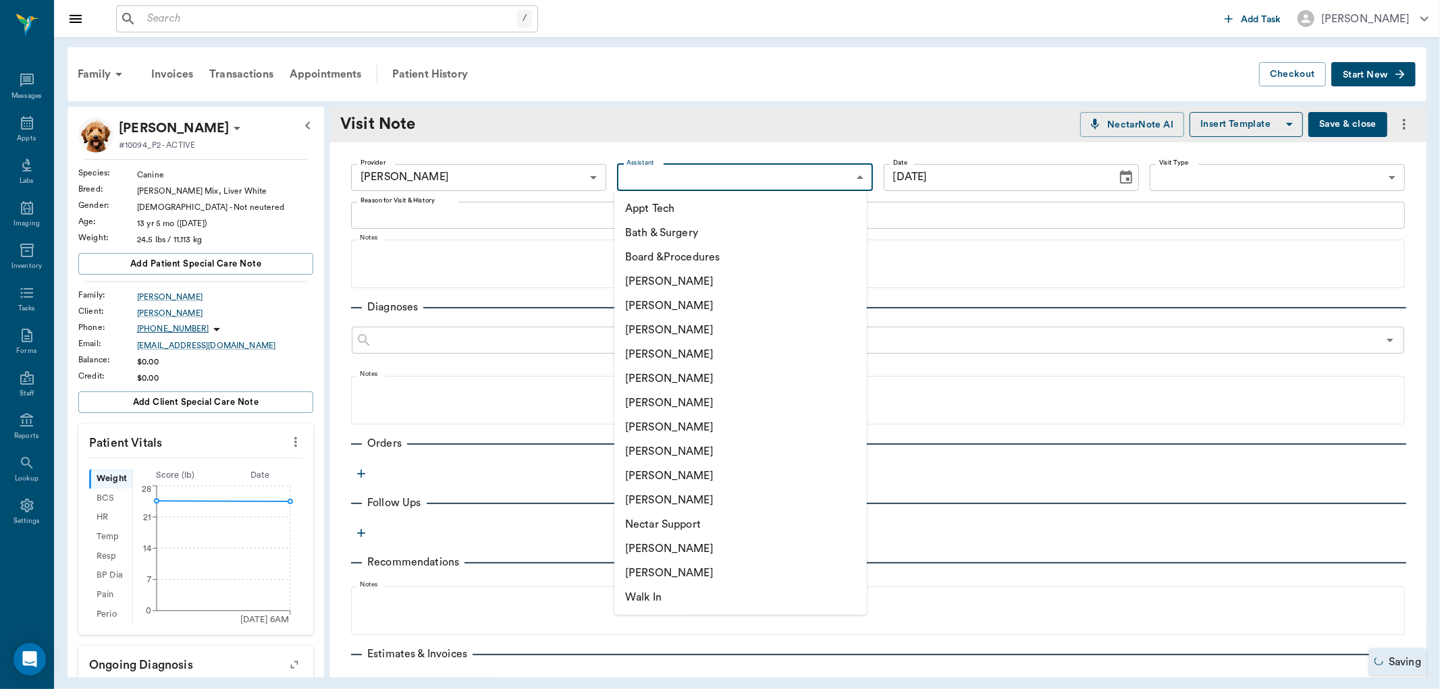
drag, startPoint x: 680, startPoint y: 449, endPoint x: 668, endPoint y: 427, distance: 24.5
click at [680, 448] on li "[PERSON_NAME]" at bounding box center [740, 452] width 253 height 24
type input "63ec2e7e52e12b0ba117b124"
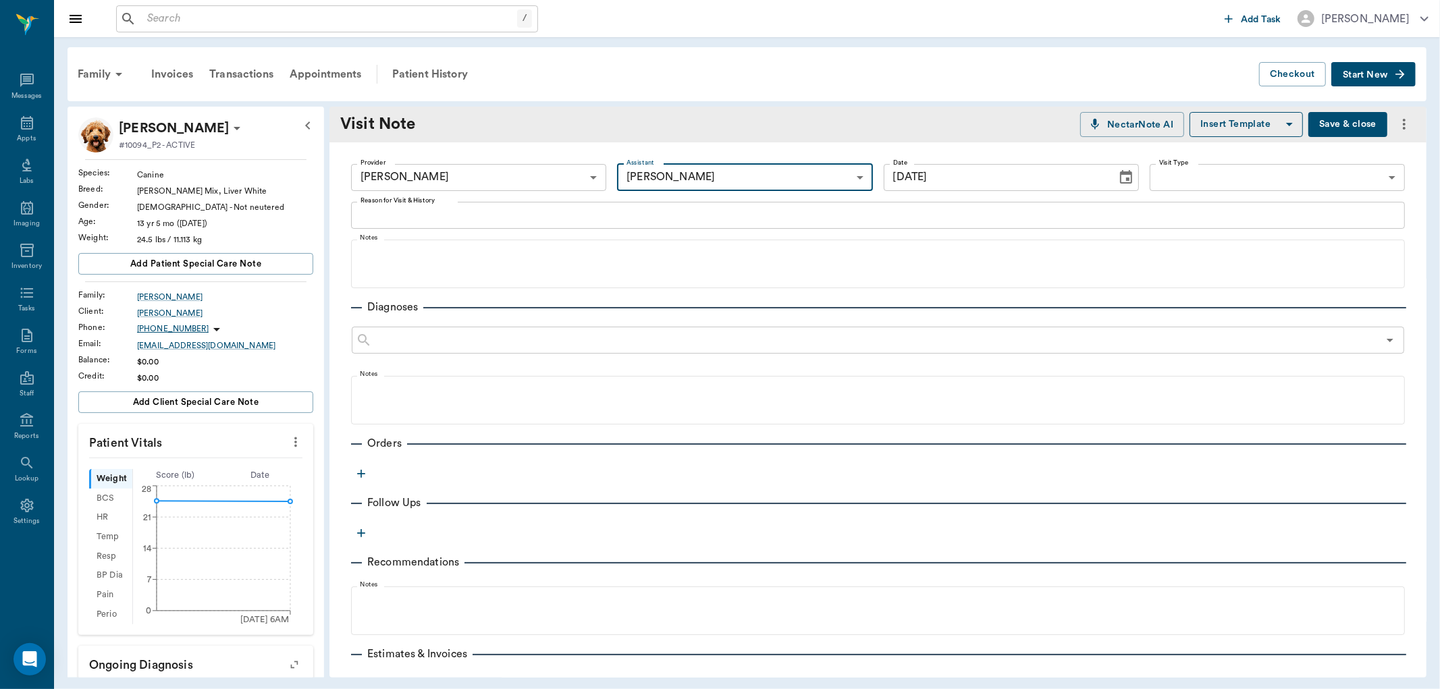
click at [404, 219] on textarea "Reason for Visit & History" at bounding box center [878, 215] width 1035 height 16
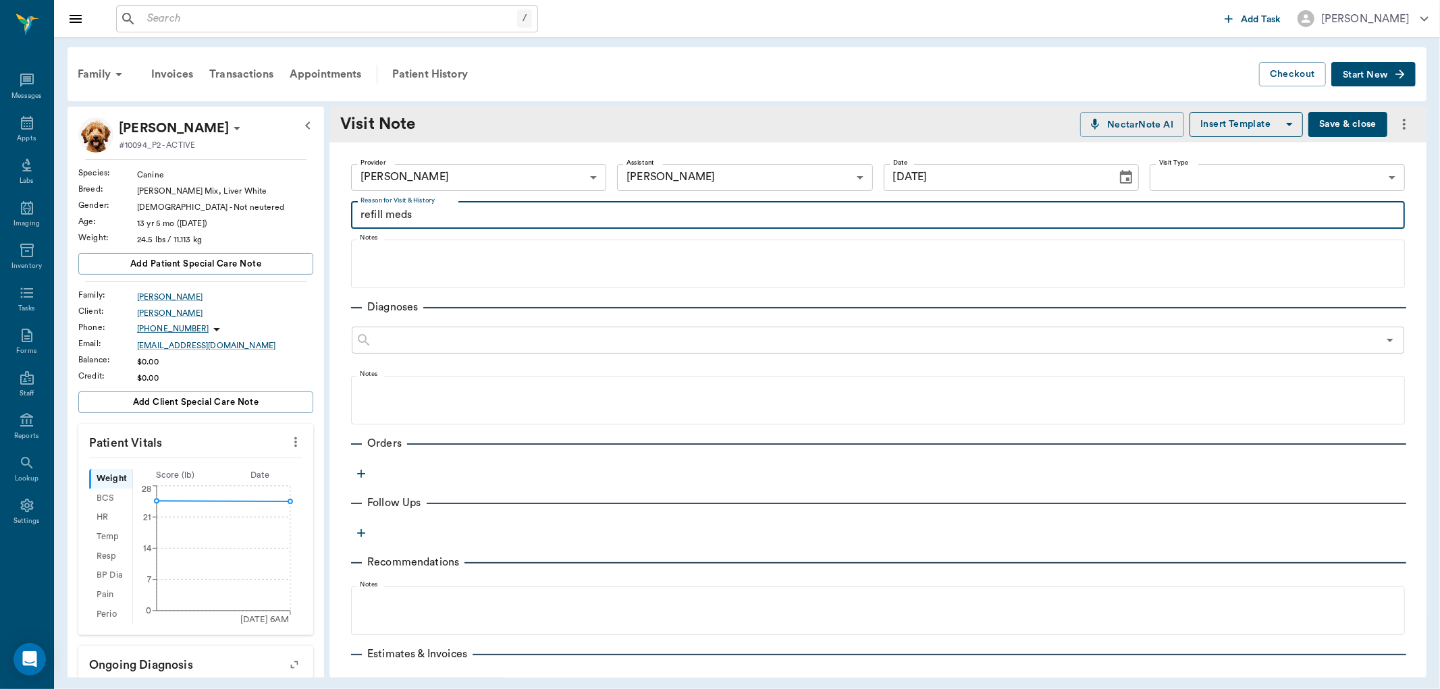
type textarea "refill meds"
click at [367, 468] on icon "button" at bounding box center [361, 474] width 14 height 14
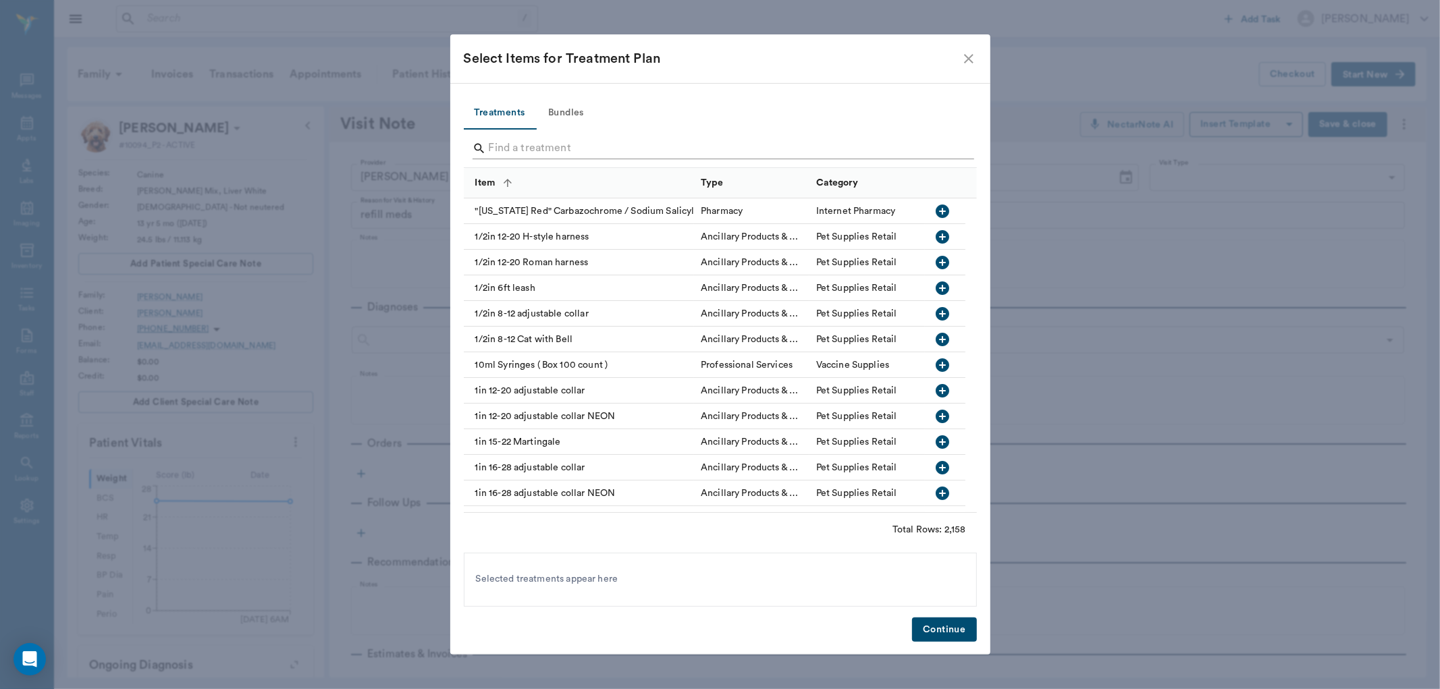
click at [525, 144] on input "Search" at bounding box center [721, 149] width 465 height 22
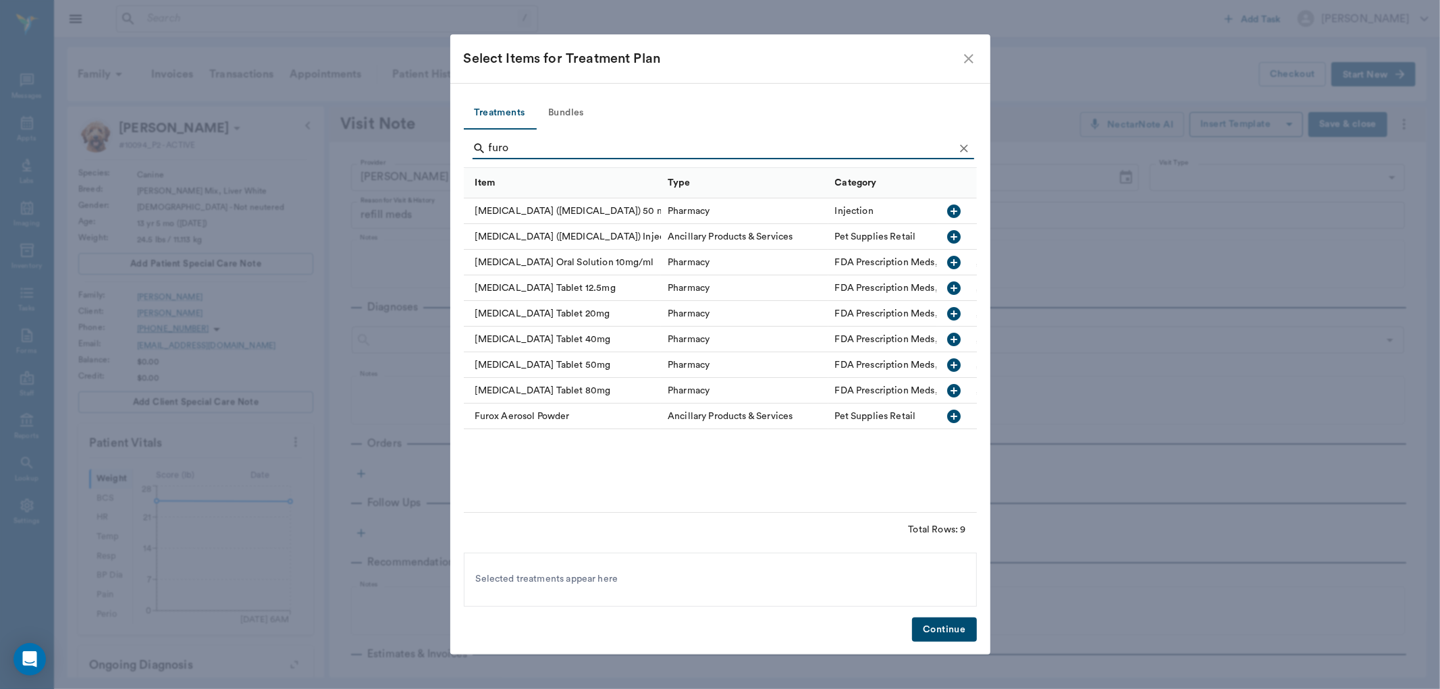
type input "furo"
click at [955, 312] on icon "button" at bounding box center [954, 314] width 14 height 14
click at [950, 618] on button "Continue" at bounding box center [944, 630] width 64 height 25
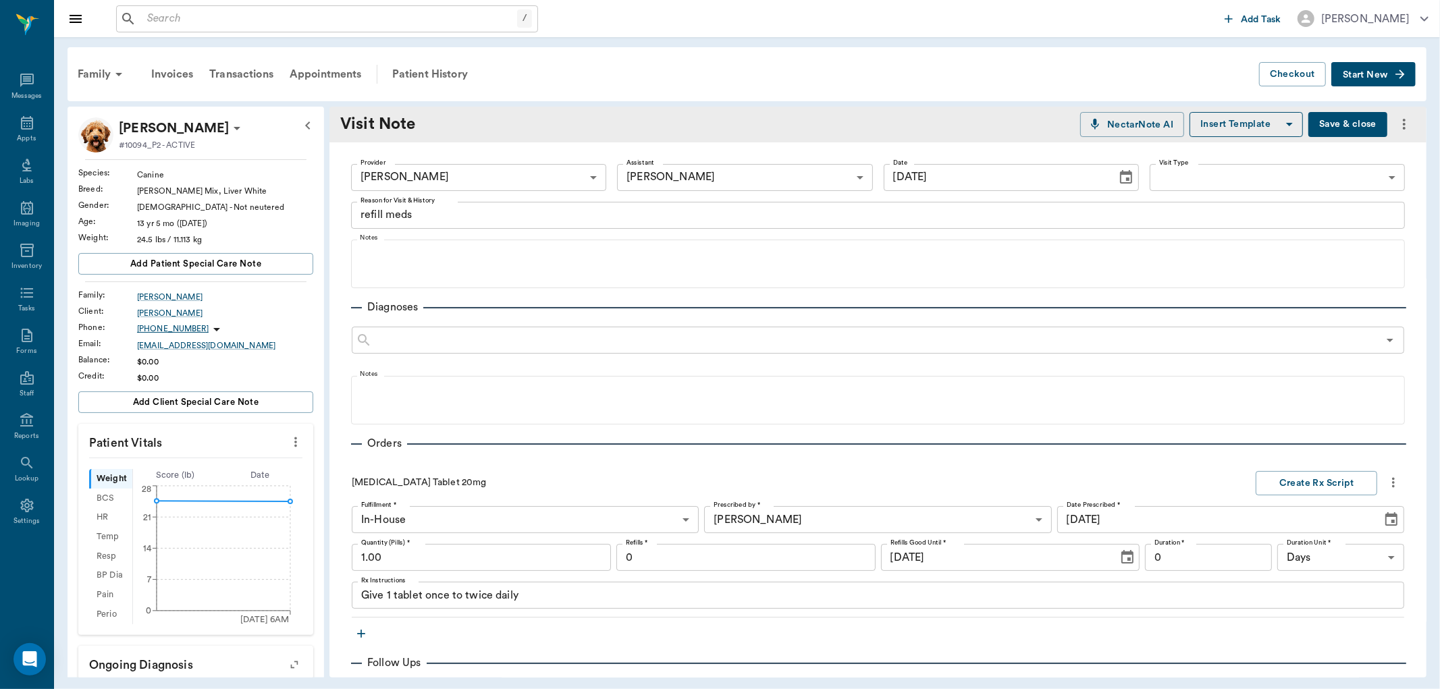
click at [463, 556] on input "1.00" at bounding box center [481, 557] width 259 height 27
type input "60.00"
click at [666, 551] on input "0" at bounding box center [745, 557] width 259 height 27
type input "6"
click at [1279, 477] on button "Create Rx Script" at bounding box center [1317, 483] width 122 height 25
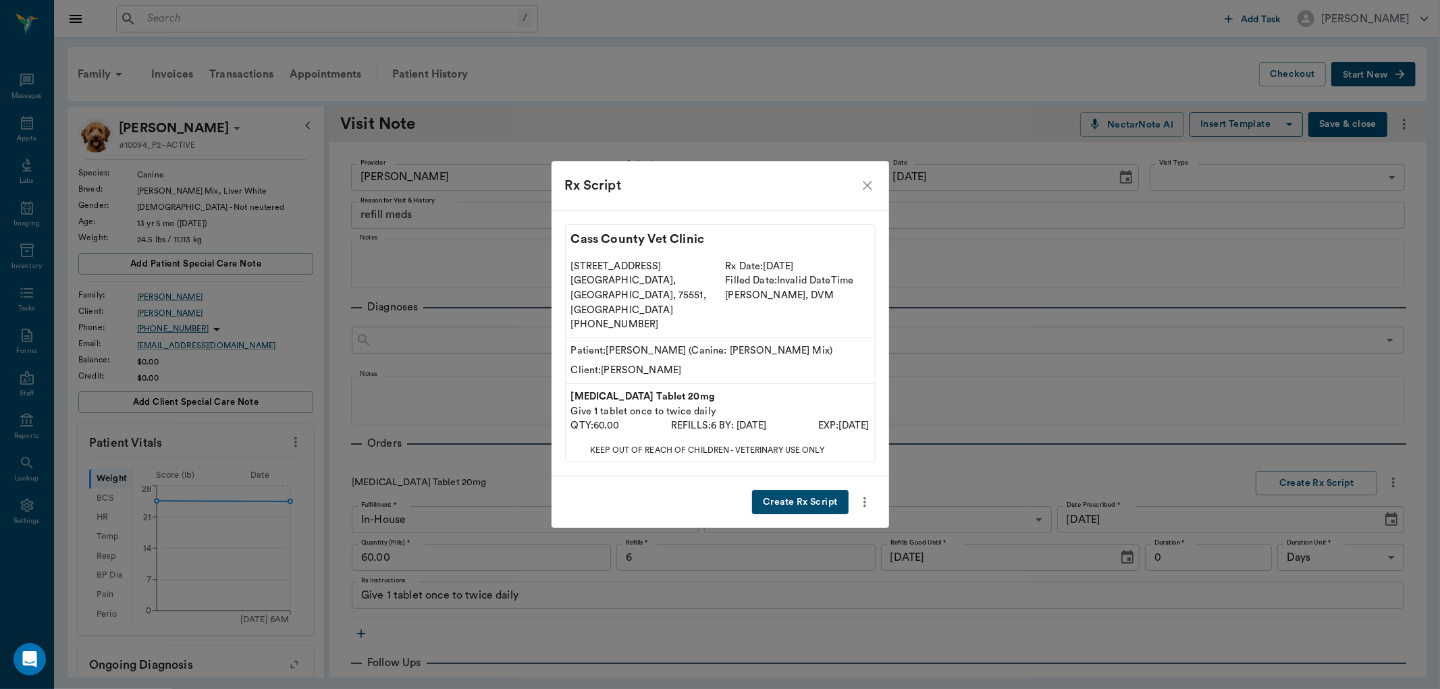
click at [806, 490] on button "Create Rx Script" at bounding box center [800, 502] width 96 height 25
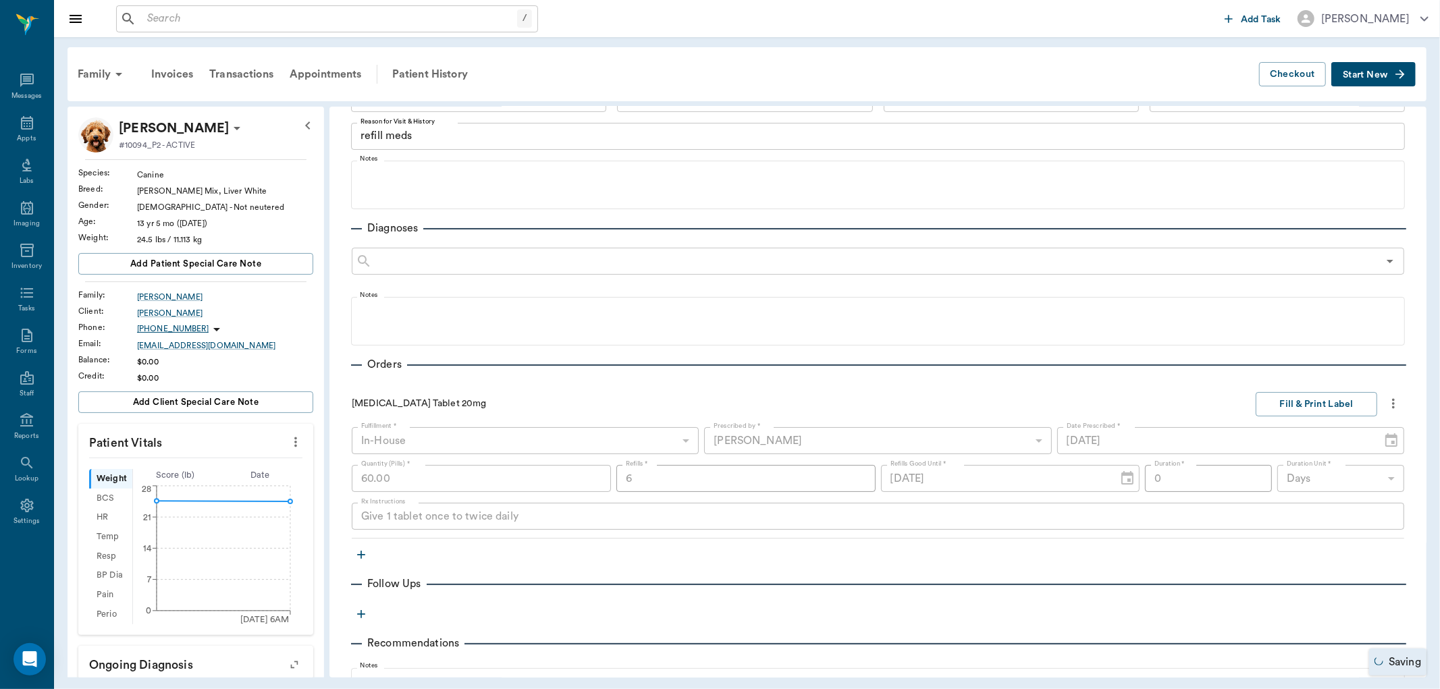
scroll to position [150, 0]
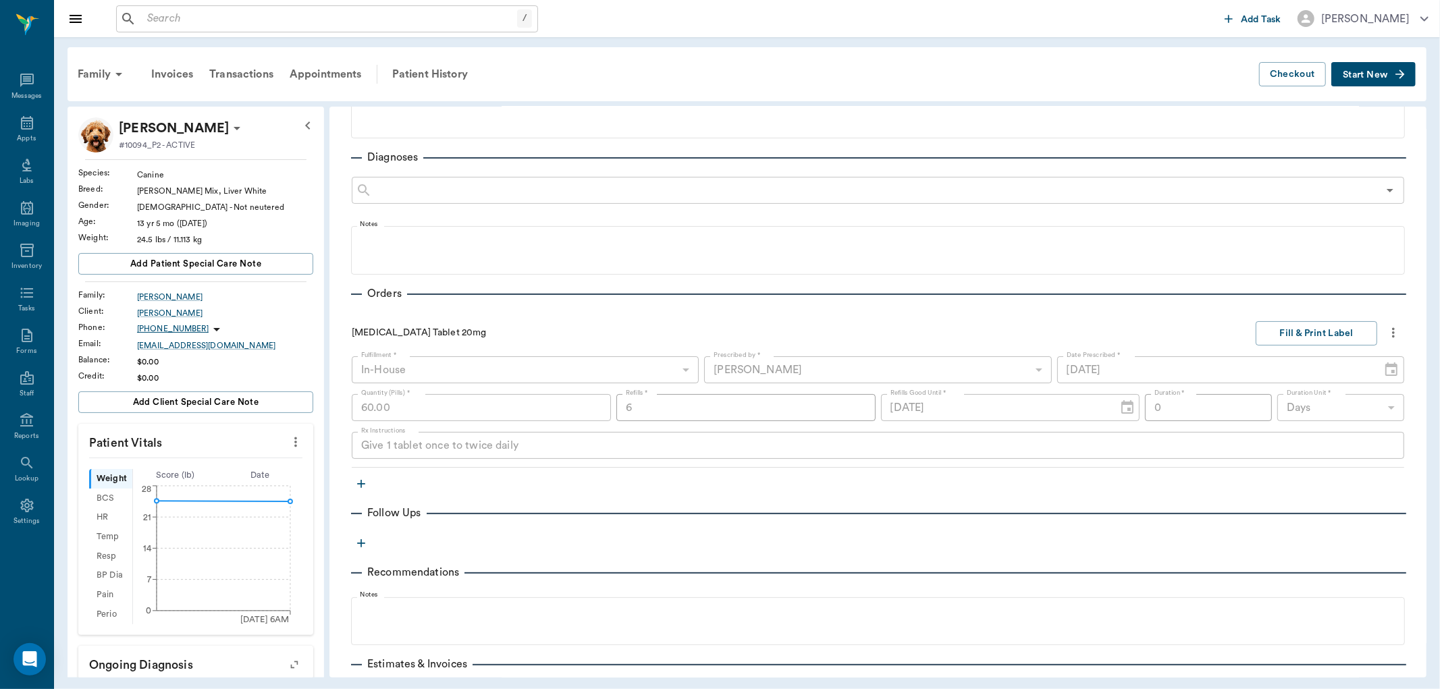
click at [358, 483] on icon "button" at bounding box center [361, 484] width 14 height 14
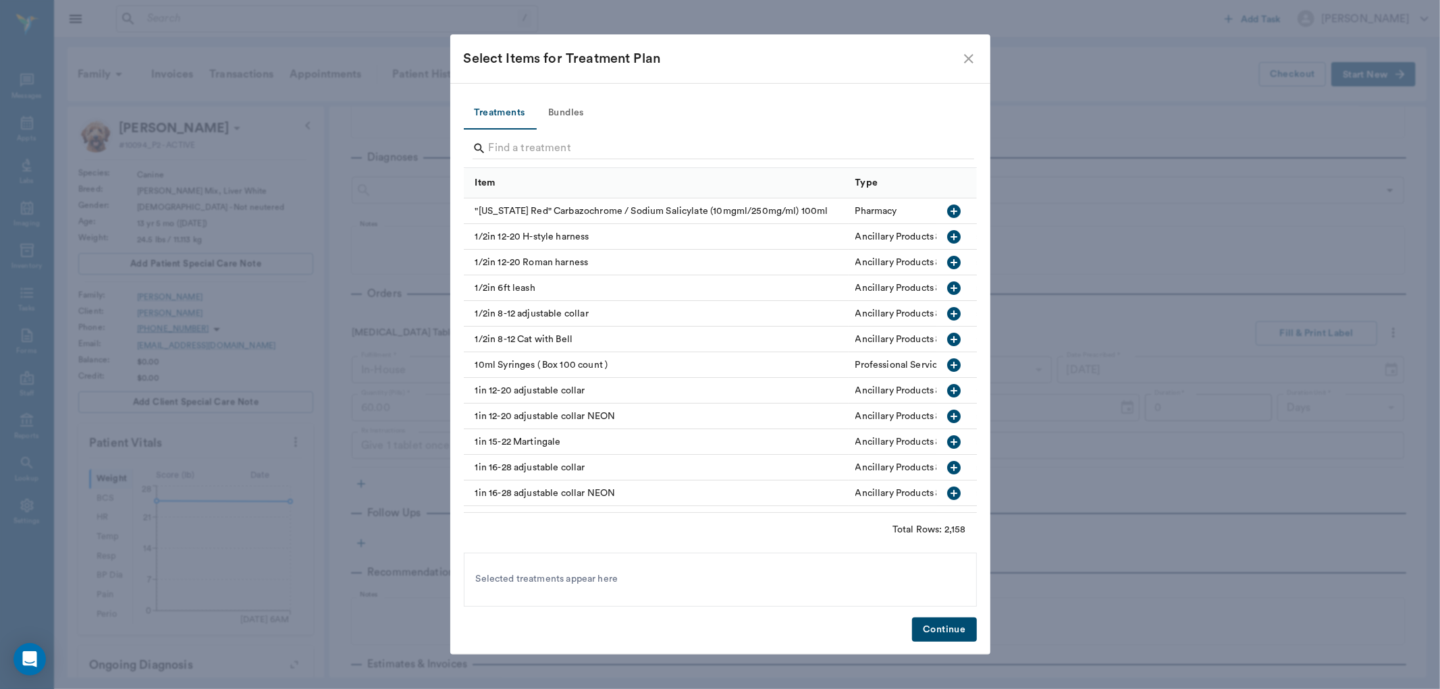
click at [968, 59] on icon "close" at bounding box center [968, 58] width 9 height 9
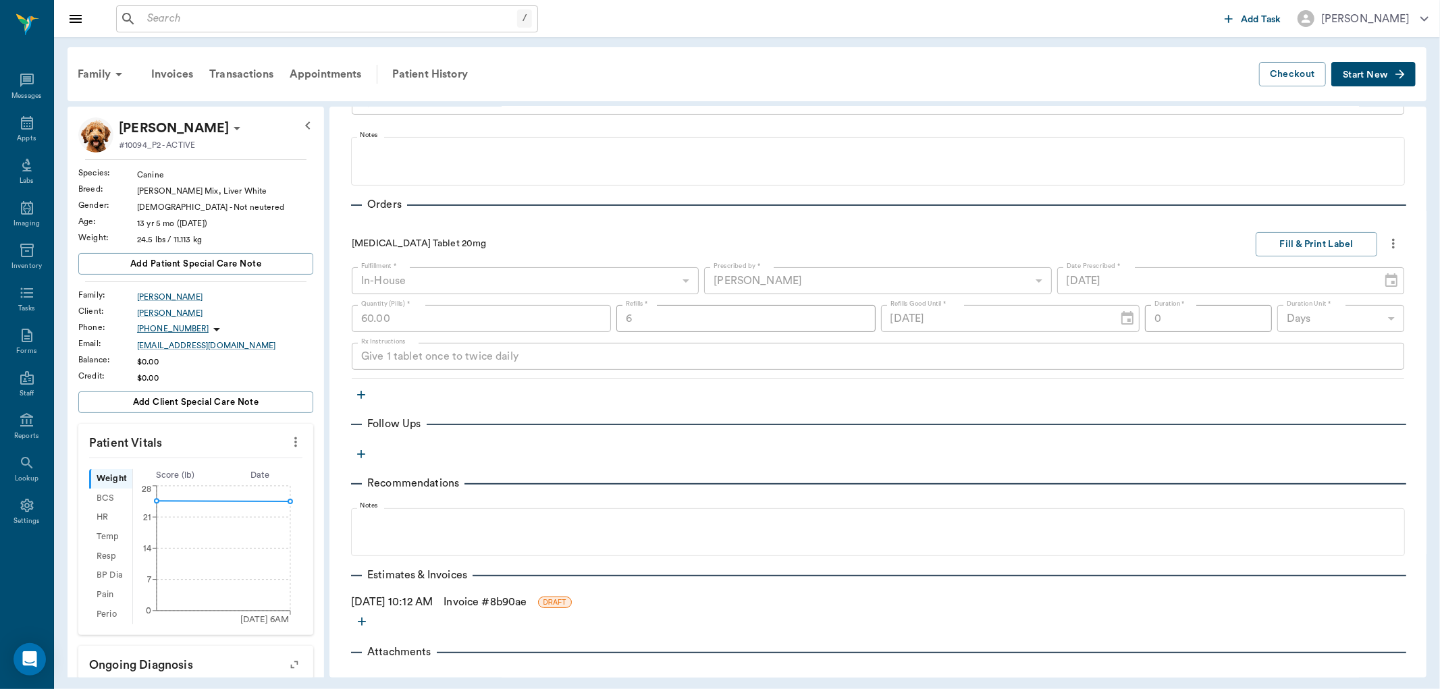
scroll to position [281, 0]
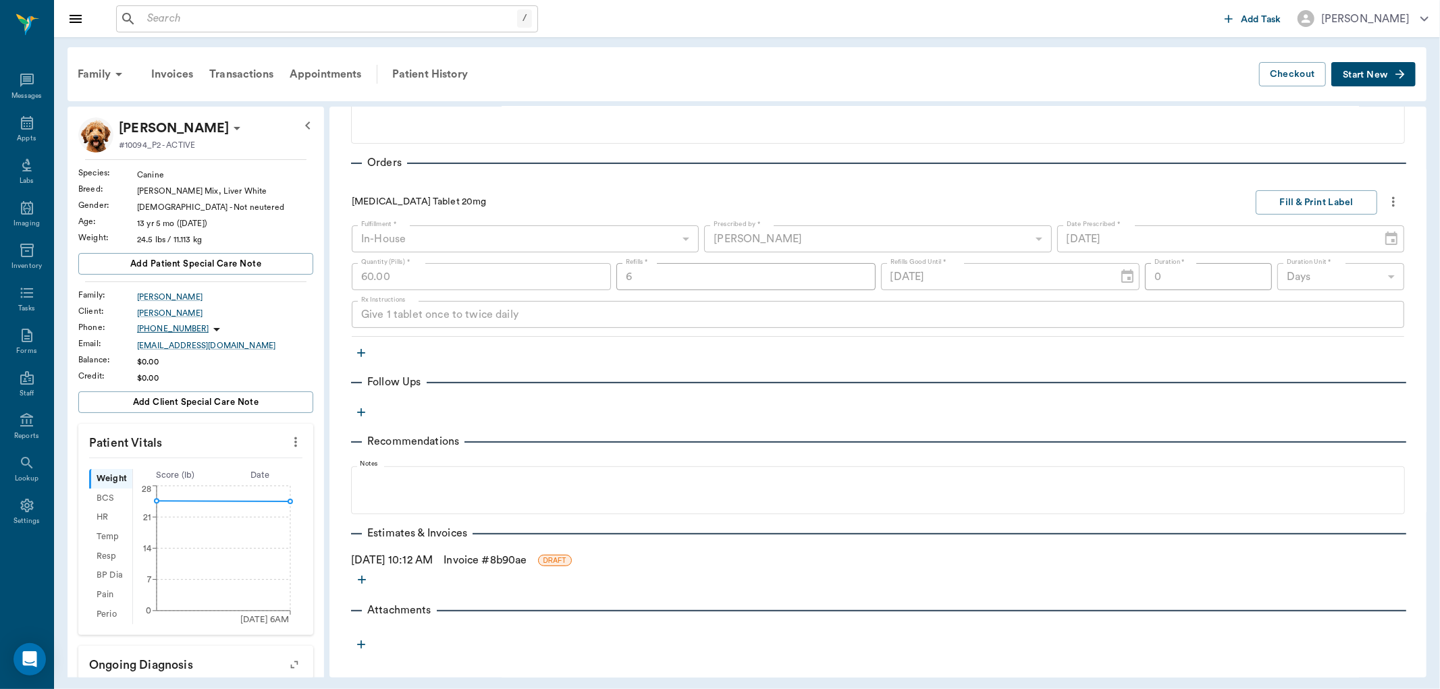
click at [527, 561] on link "Invoice # 8b90ae" at bounding box center [485, 560] width 83 height 16
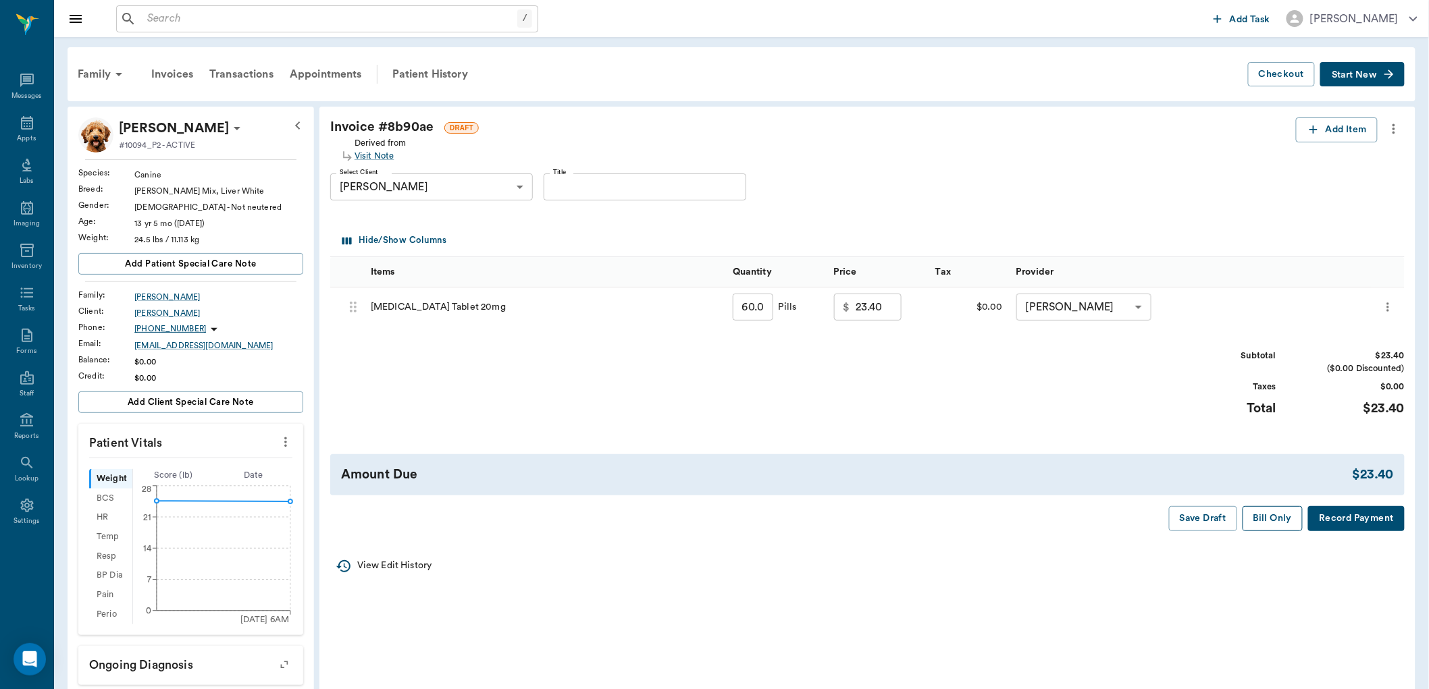
click at [1287, 512] on button "Bill Only" at bounding box center [1272, 518] width 61 height 25
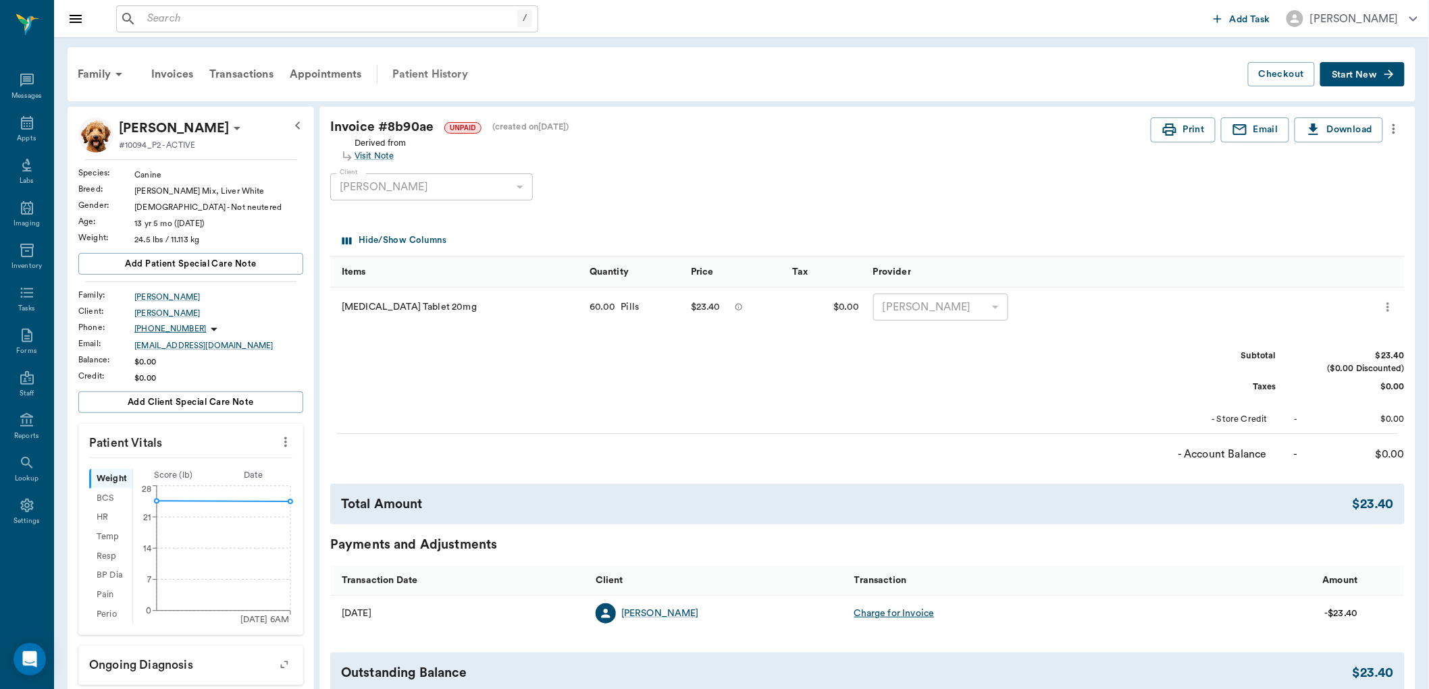
click at [400, 72] on div "Patient History" at bounding box center [430, 74] width 92 height 32
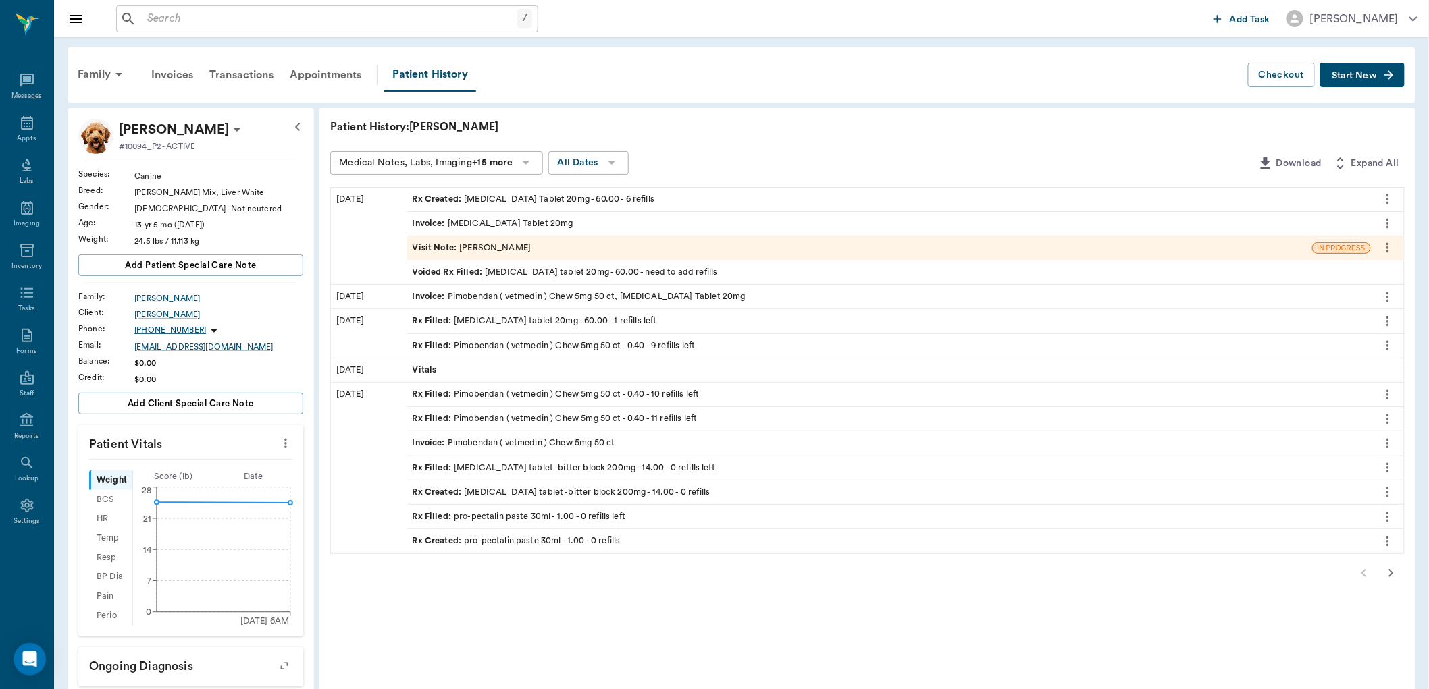
click at [440, 204] on span "Rx Created :" at bounding box center [439, 199] width 52 height 13
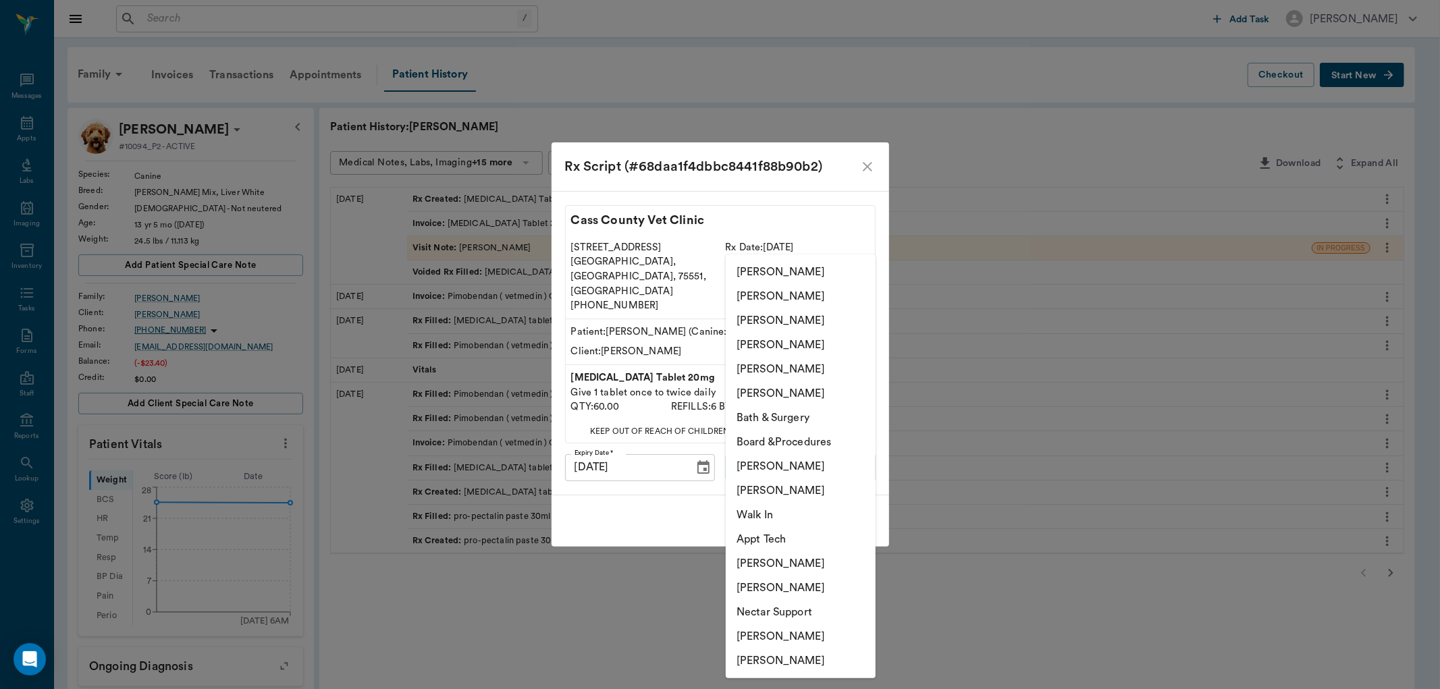
click at [806, 456] on body "/ ​ Add Task Dr. Bert Ellsworth Nectar Messages Appts Labs Imaging Inventory Ta…" at bounding box center [720, 516] width 1440 height 1033
click at [787, 485] on li "[PERSON_NAME]" at bounding box center [801, 491] width 150 height 24
type input "642ef10e332a41444de2bad1"
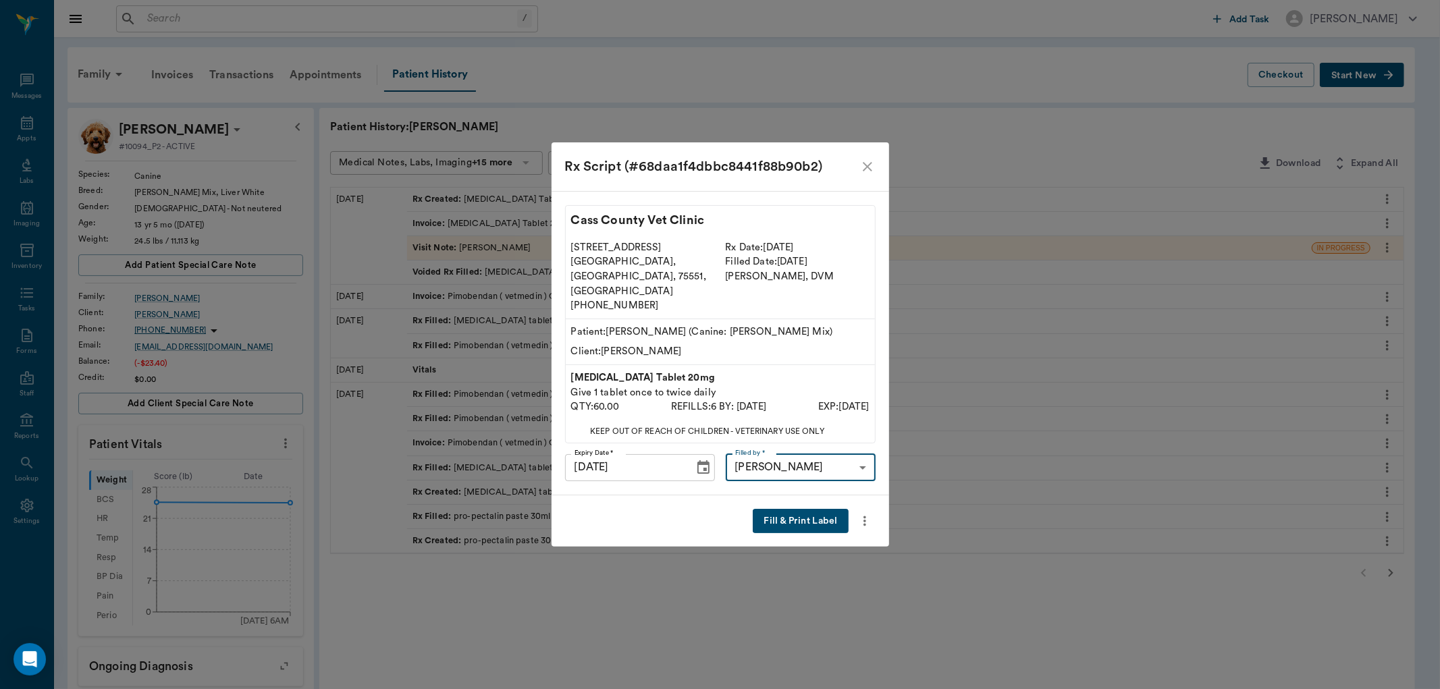
drag, startPoint x: 820, startPoint y: 501, endPoint x: 825, endPoint y: 483, distance: 18.4
click at [820, 509] on button "Fill & Print Label" at bounding box center [800, 521] width 95 height 25
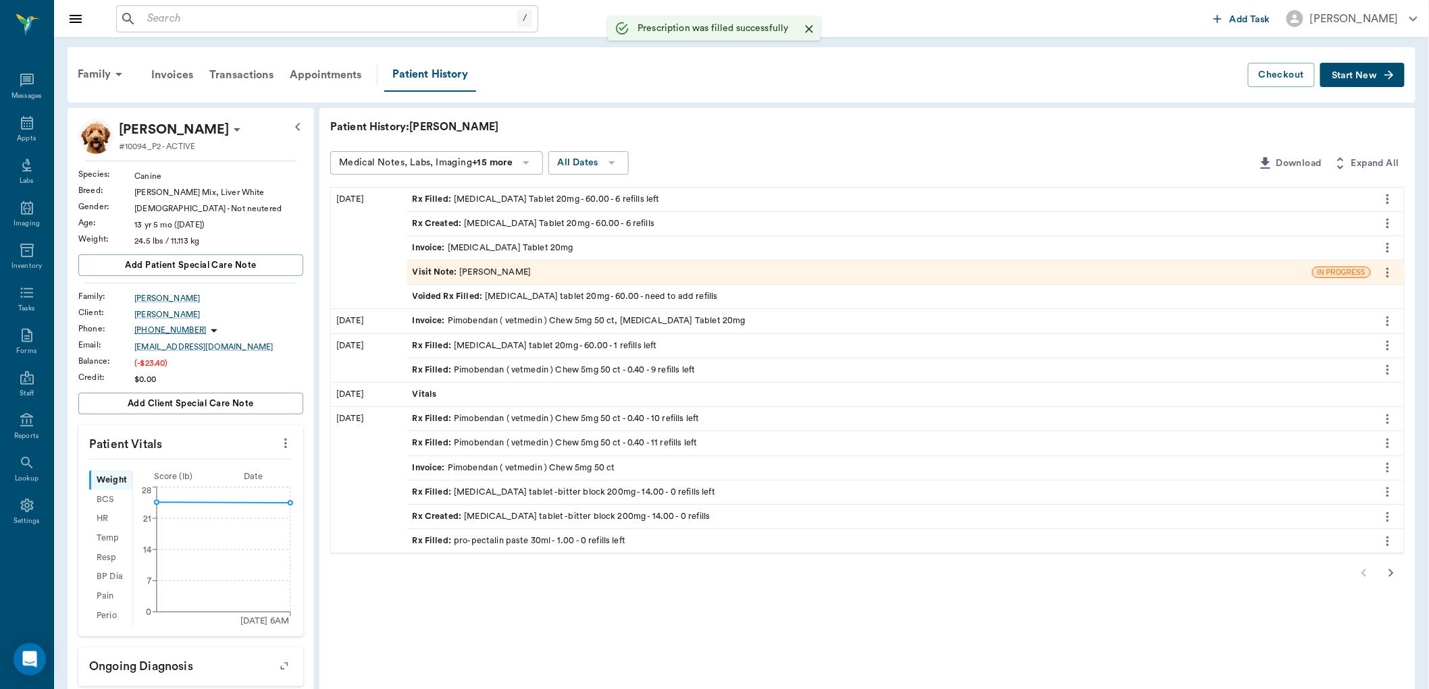
click at [1346, 76] on span "Start New" at bounding box center [1354, 76] width 45 height 0
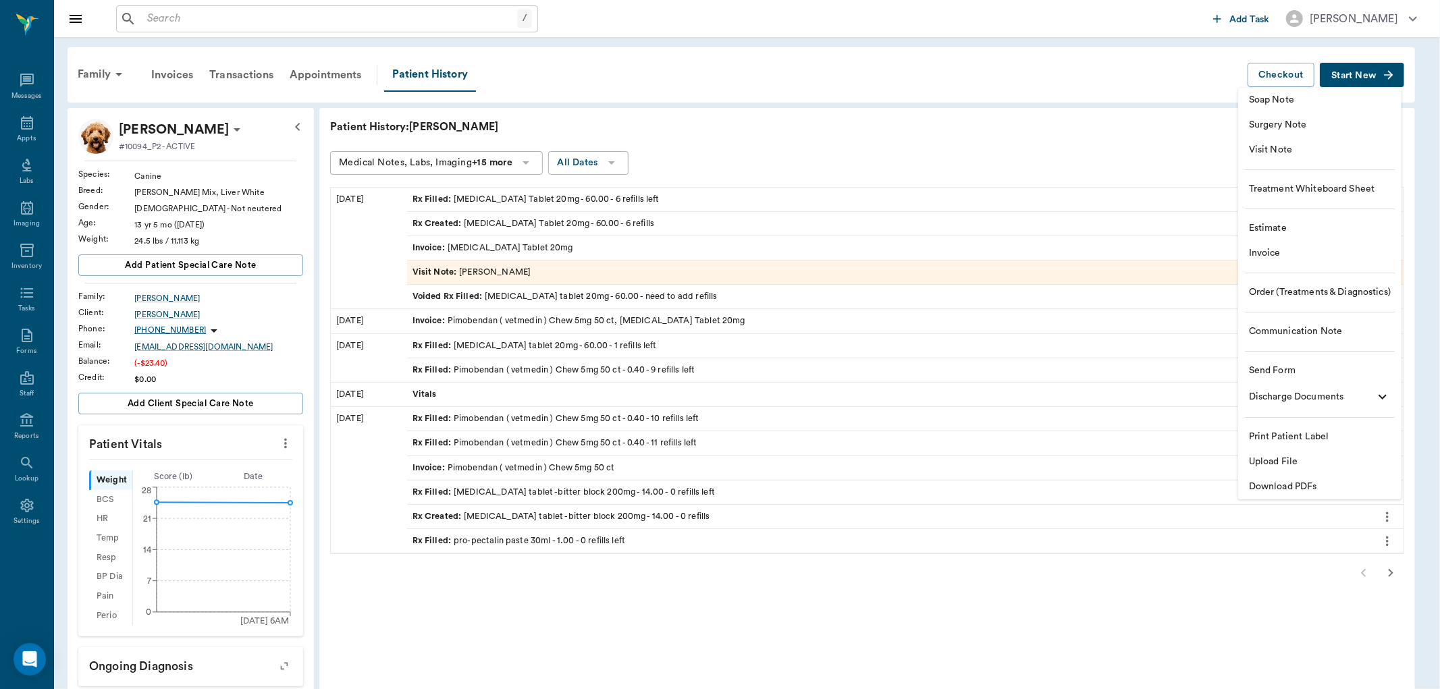
click at [1284, 254] on span "Invoice" at bounding box center [1320, 253] width 142 height 14
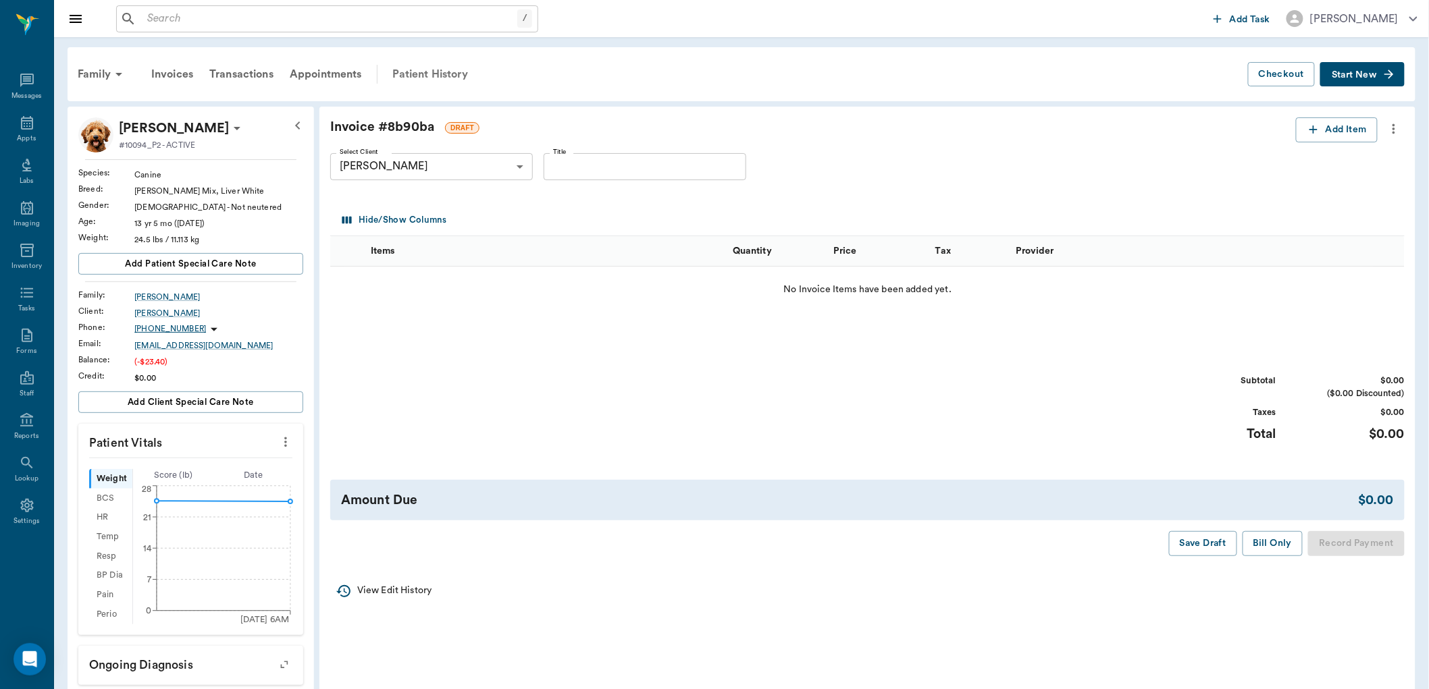
click at [419, 68] on div "Patient History" at bounding box center [430, 74] width 92 height 32
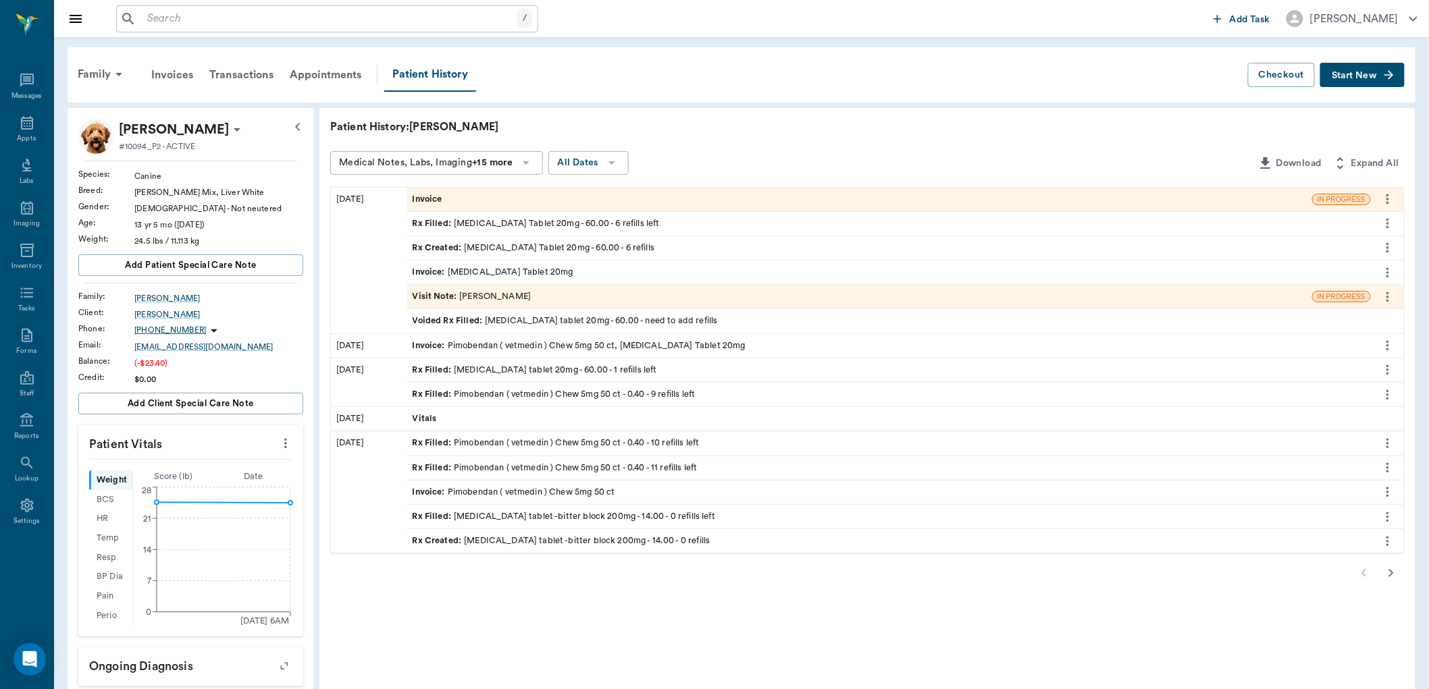
click at [483, 394] on div "Rx Filled : Pimobendan ( vetmedin ) Chew 5mg 50 ct - 0.40 - 9 refills left" at bounding box center [554, 394] width 283 height 13
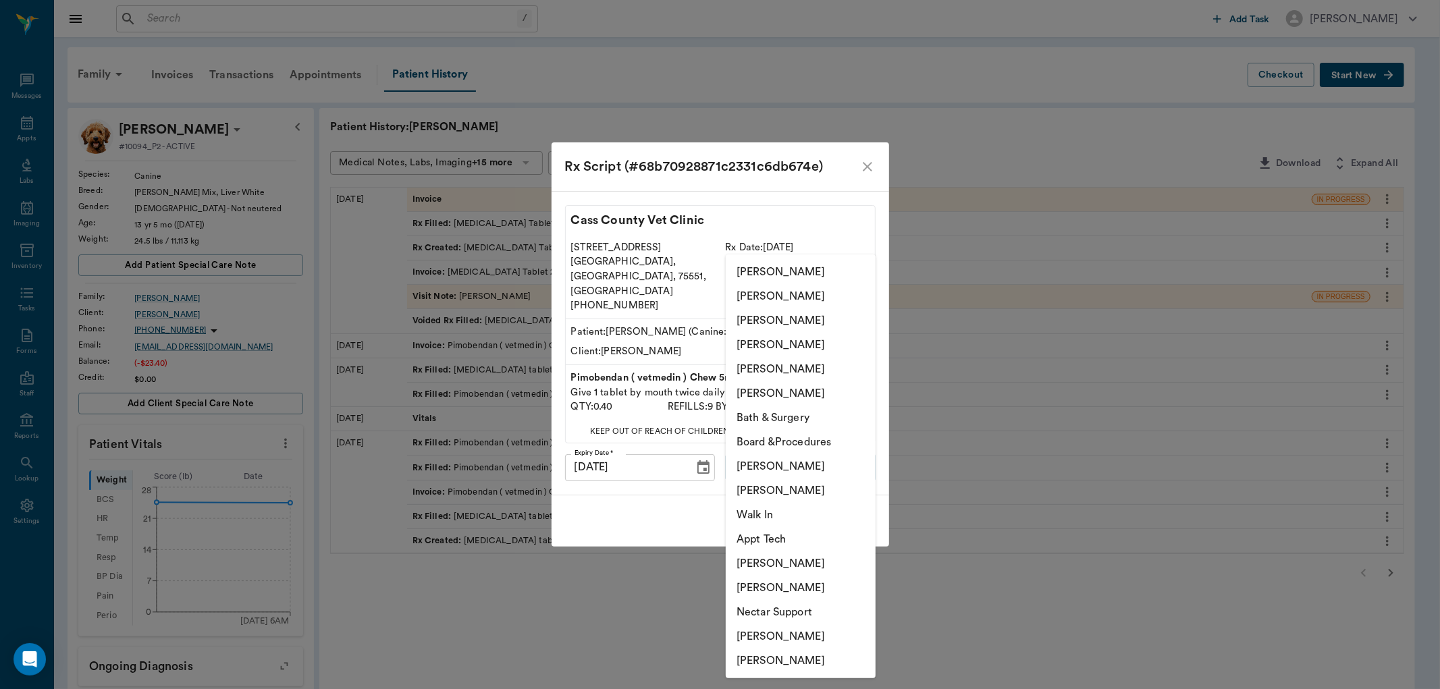
click at [757, 449] on body "/ ​ Add Task Dr. Bert Ellsworth Nectar Messages Appts Labs Imaging Inventory Ta…" at bounding box center [720, 516] width 1440 height 1033
drag, startPoint x: 782, startPoint y: 319, endPoint x: 827, endPoint y: 439, distance: 127.8
click at [783, 319] on li "[PERSON_NAME]" at bounding box center [801, 321] width 150 height 24
type input "63ec2e7e52e12b0ba117b124"
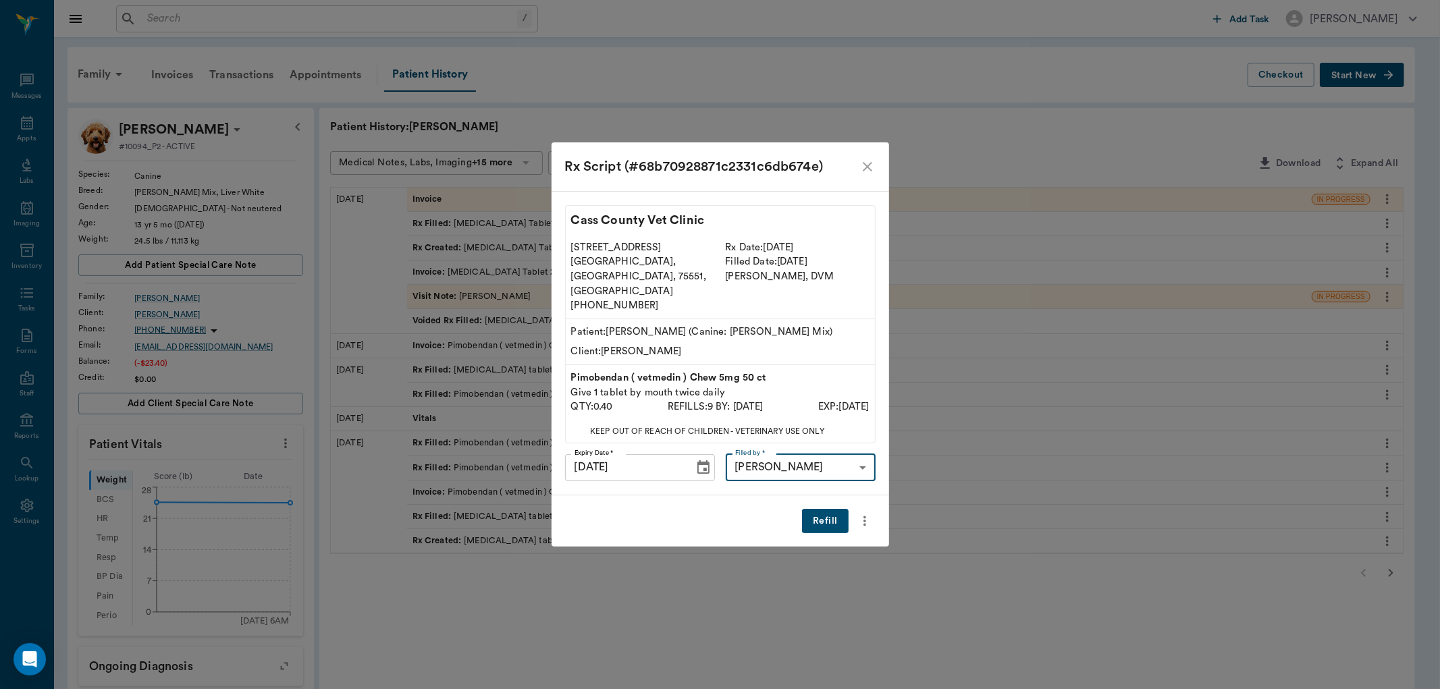
drag, startPoint x: 839, startPoint y: 504, endPoint x: 920, endPoint y: 390, distance: 140.3
click at [844, 509] on button "Refill" at bounding box center [825, 521] width 46 height 25
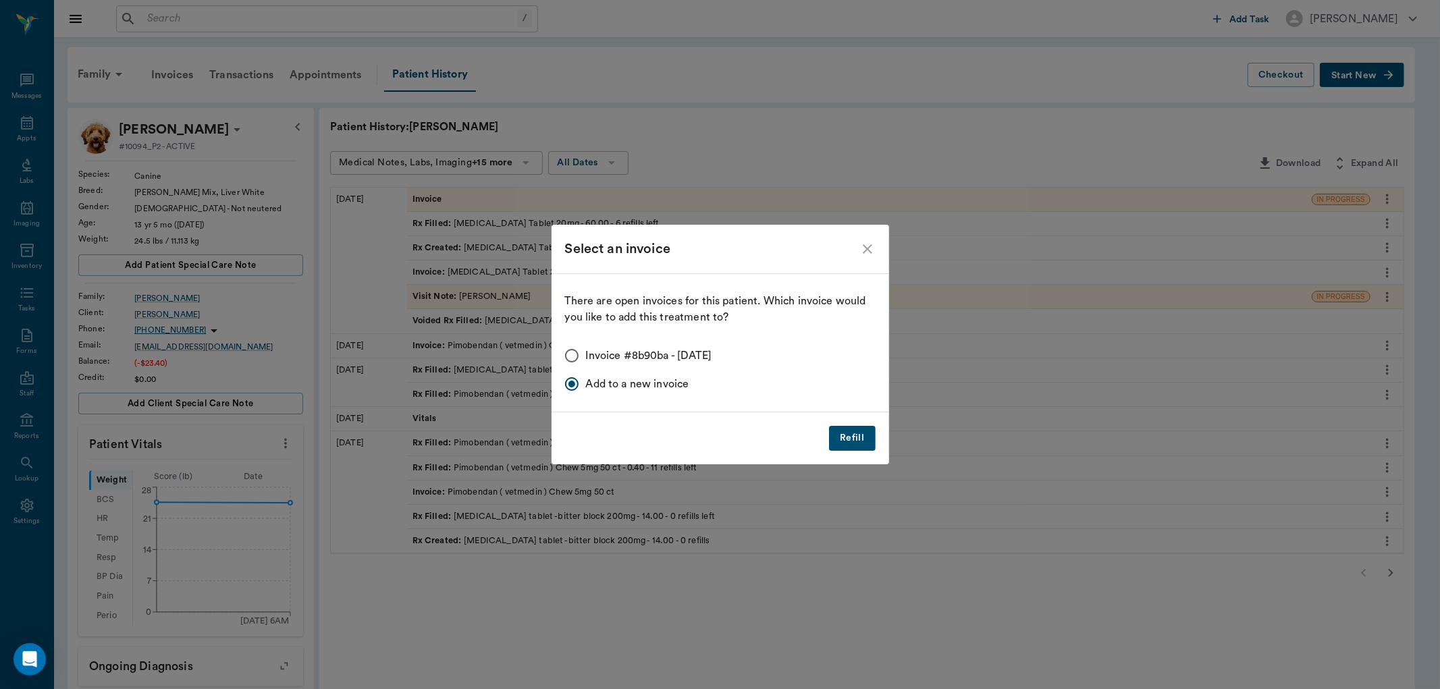
click at [863, 243] on icon "close" at bounding box center [868, 249] width 16 height 16
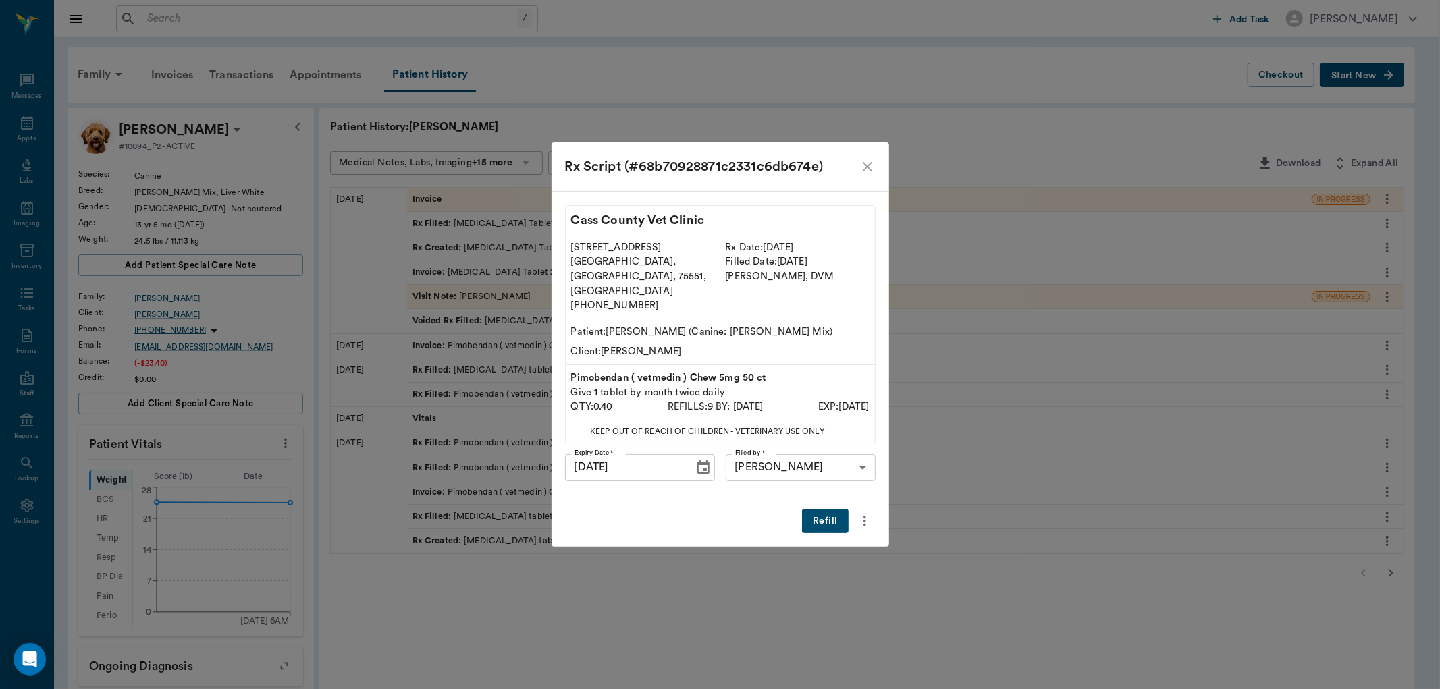
click at [864, 175] on icon "close" at bounding box center [868, 167] width 16 height 16
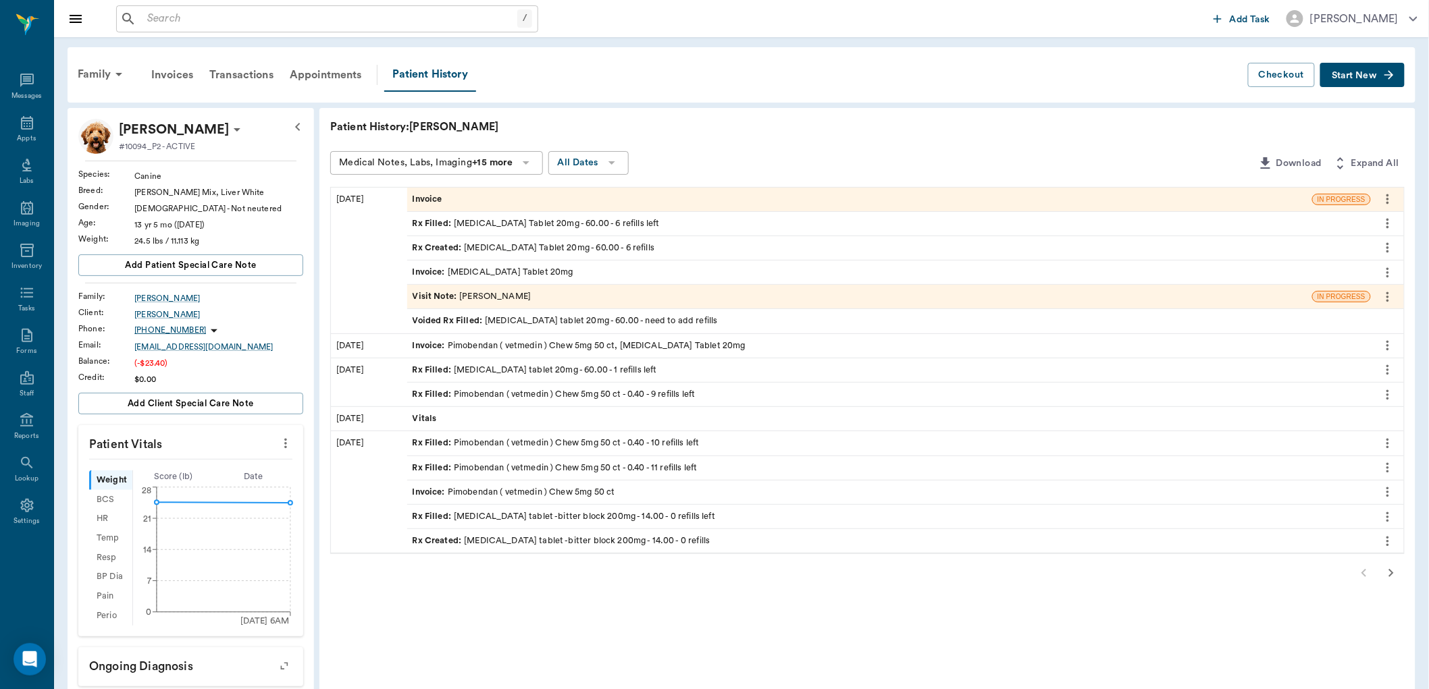
click at [1347, 80] on button "Start New" at bounding box center [1362, 75] width 84 height 25
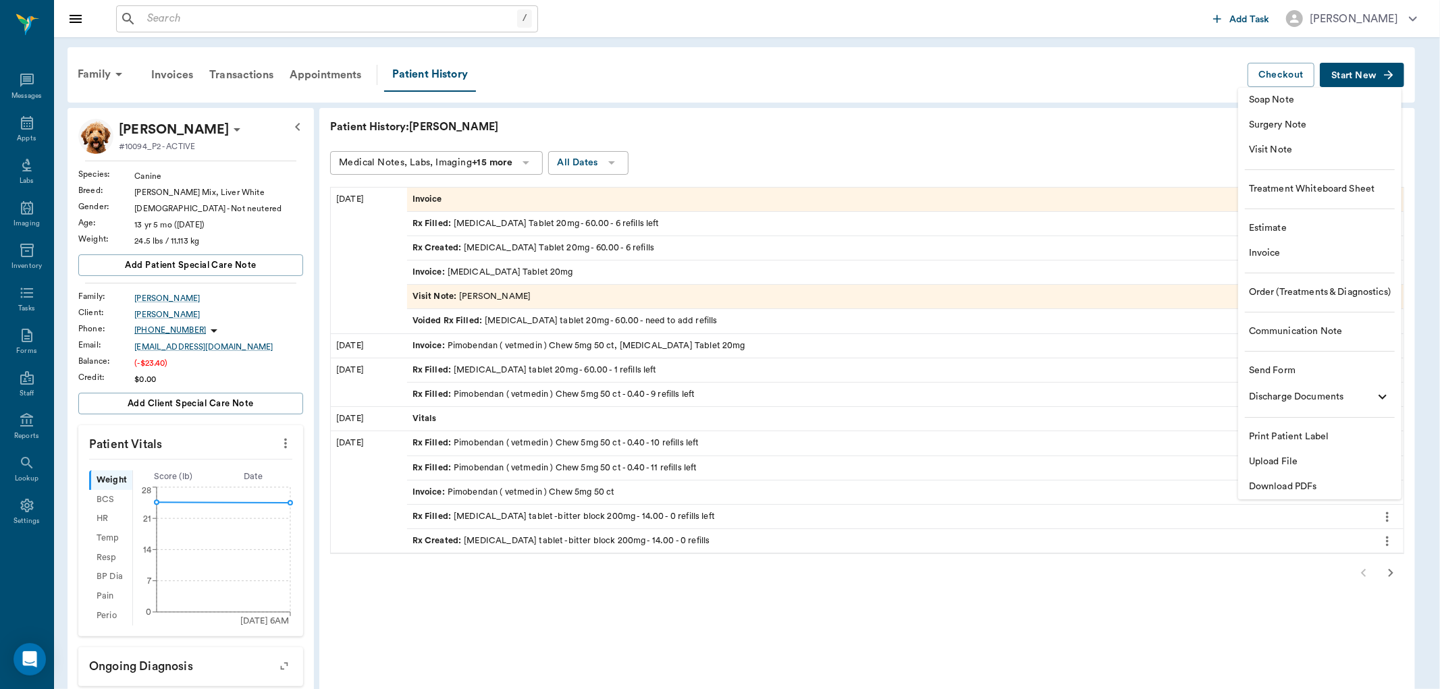
click at [1097, 66] on div at bounding box center [720, 344] width 1440 height 689
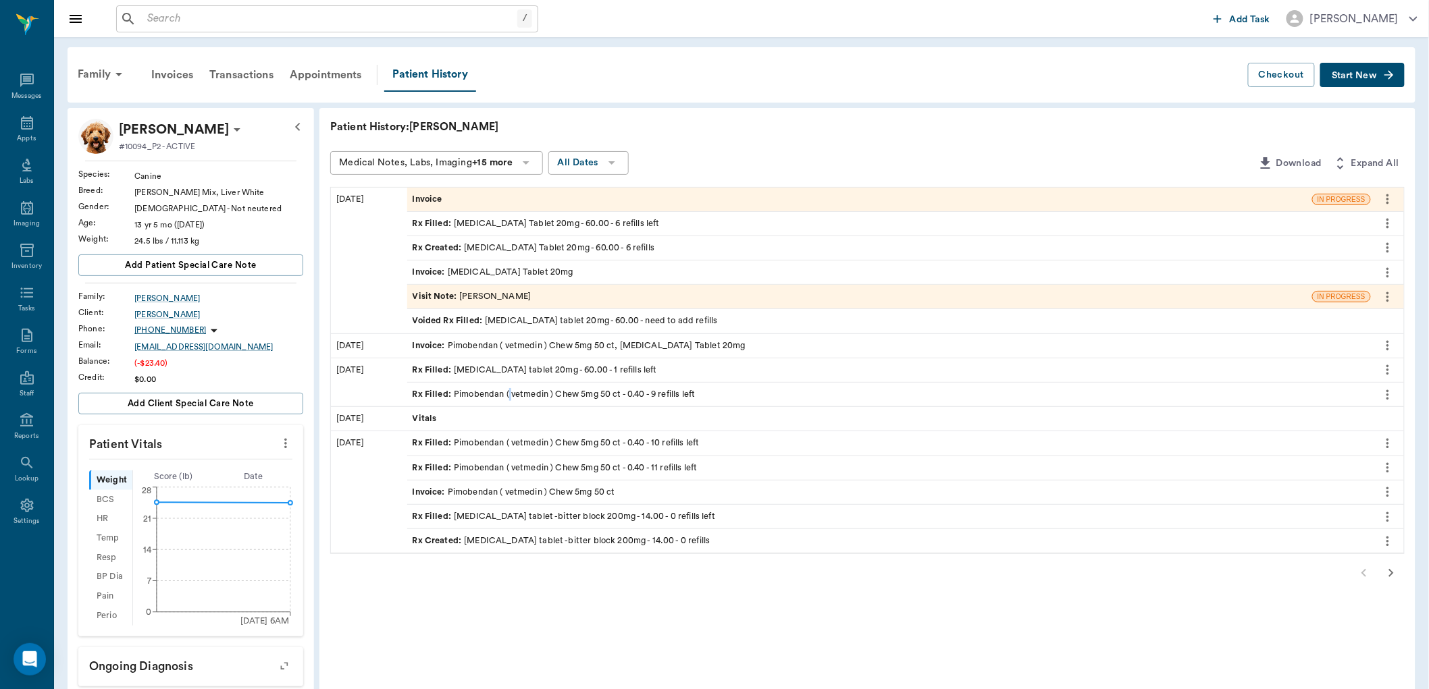
click at [513, 390] on div "Rx Filled : Pimobendan ( vetmedin ) Chew 5mg 50 ct - 0.40 - 9 refills left" at bounding box center [554, 394] width 283 height 13
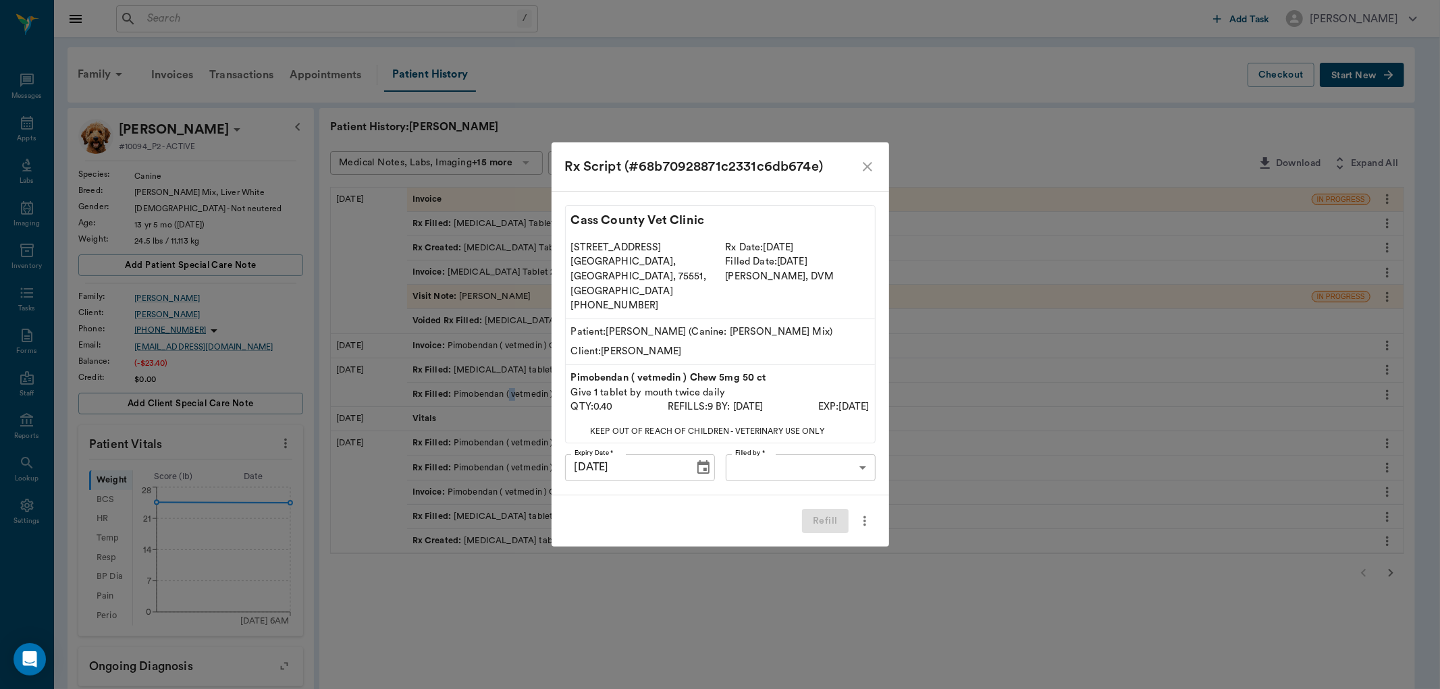
click at [814, 444] on body "/ ​ Add Task Dr. Bert Ellsworth Nectar Messages Appts Labs Imaging Inventory Ta…" at bounding box center [720, 516] width 1440 height 1033
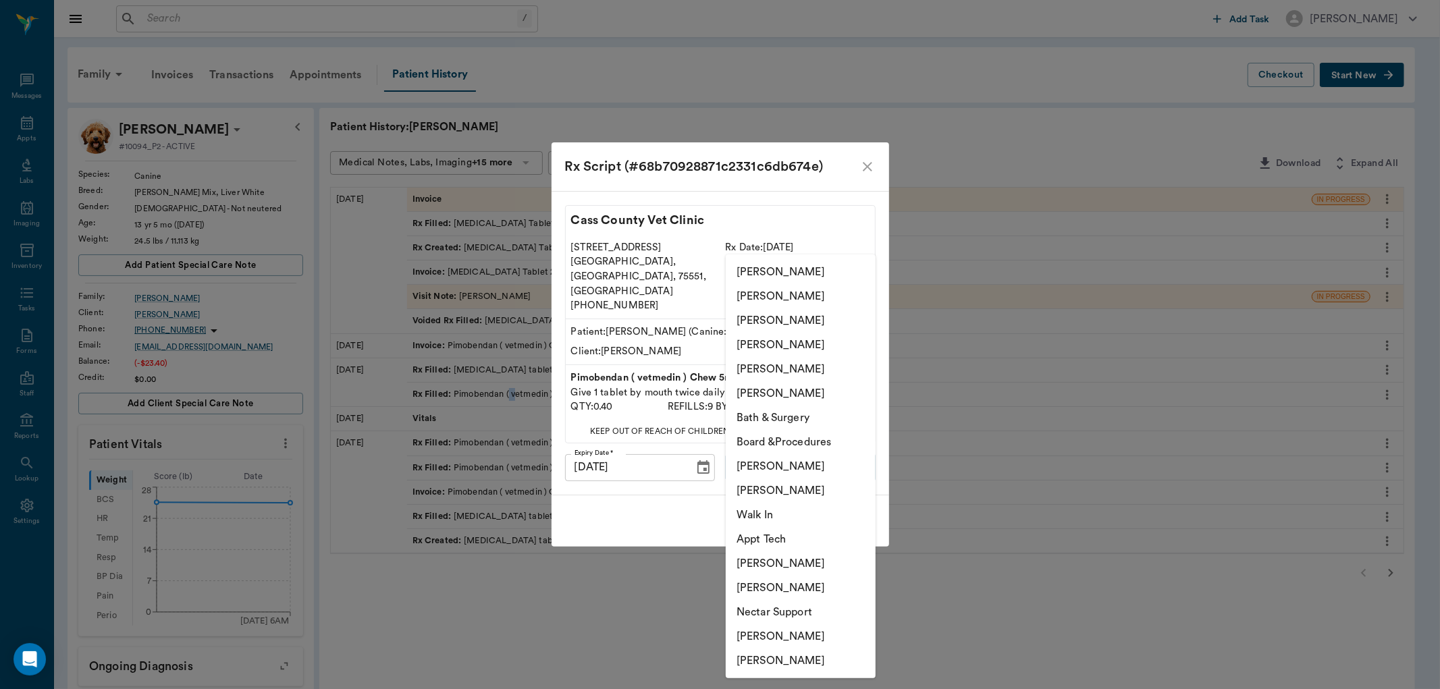
click at [787, 486] on li "[PERSON_NAME]" at bounding box center [801, 491] width 150 height 24
type input "642ef10e332a41444de2bad1"
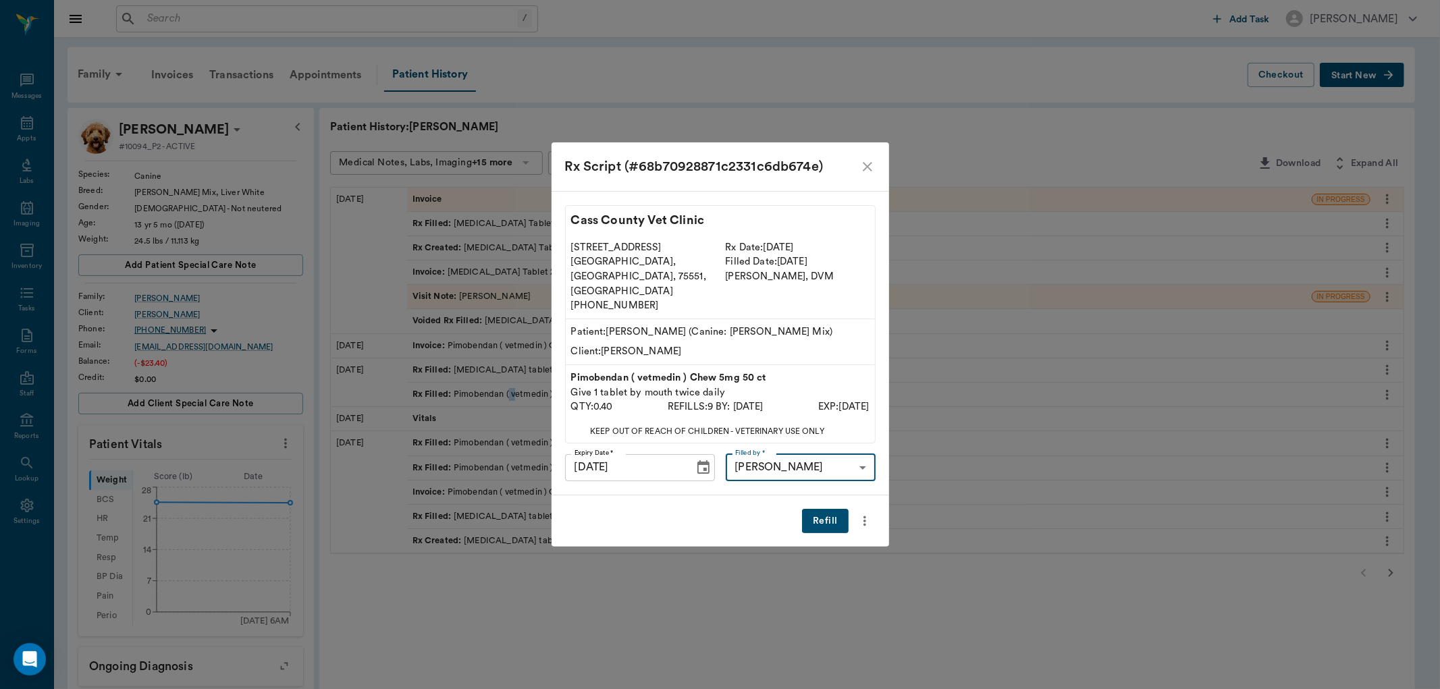
click at [820, 511] on button "Refill" at bounding box center [825, 521] width 46 height 25
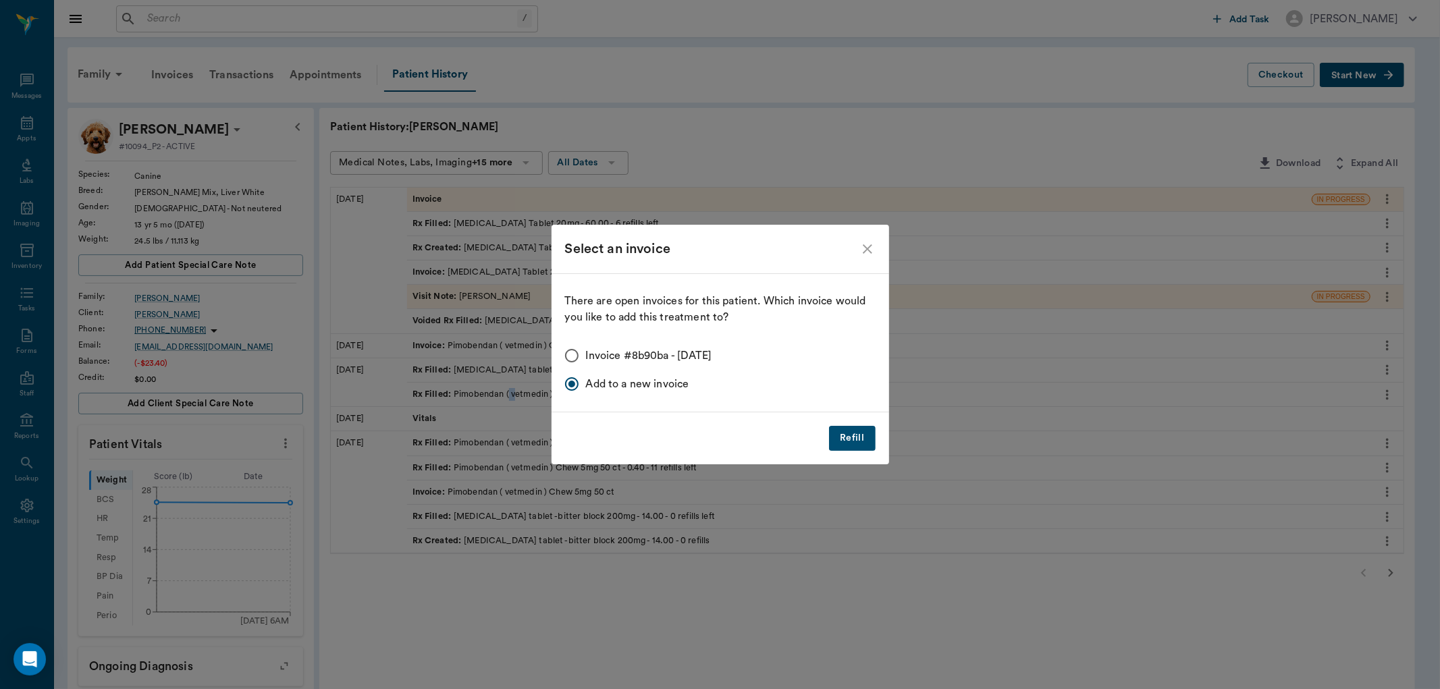
click at [575, 354] on input "Invoice #8b90ba - 09/29/2025" at bounding box center [572, 356] width 28 height 28
radio input "true"
click at [844, 431] on button "Refill" at bounding box center [852, 438] width 46 height 25
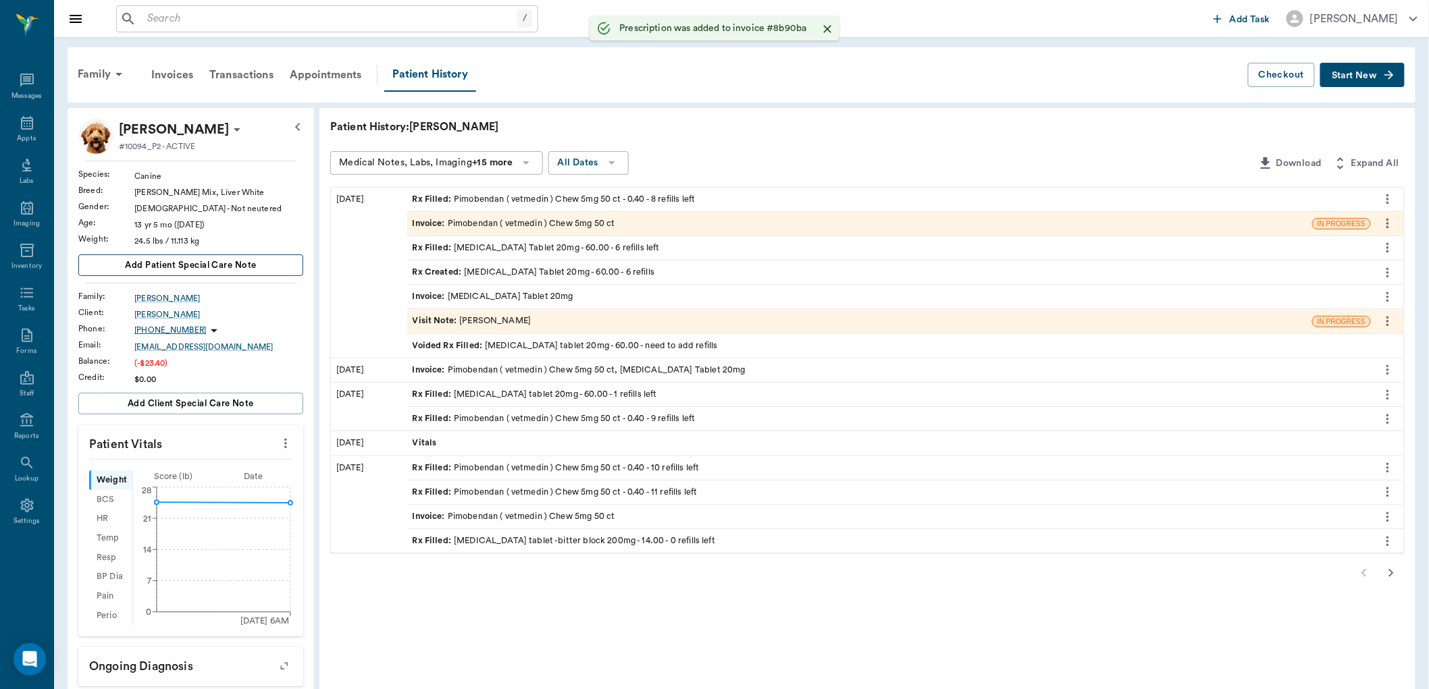
click at [246, 265] on span "Add patient Special Care Note" at bounding box center [190, 265] width 131 height 15
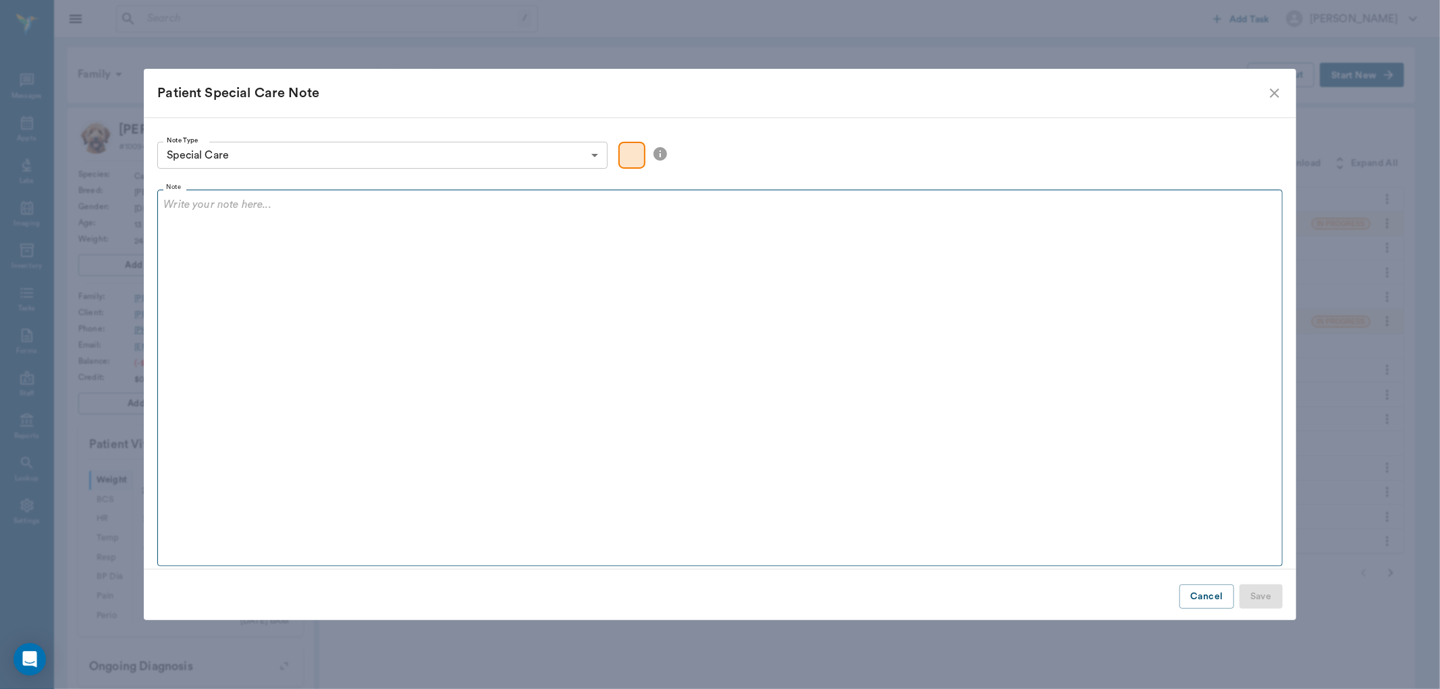
click at [261, 216] on div at bounding box center [719, 213] width 1113 height 34
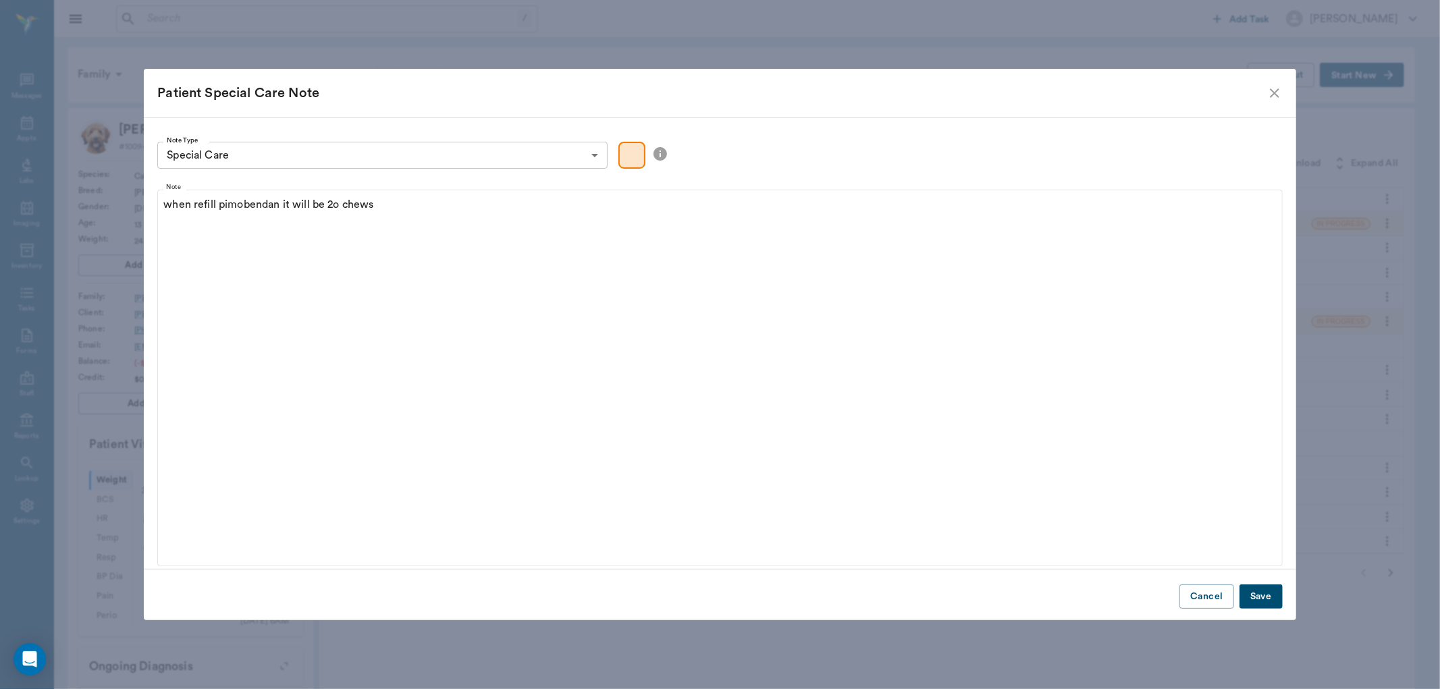
click at [1257, 588] on button "Save" at bounding box center [1261, 597] width 43 height 25
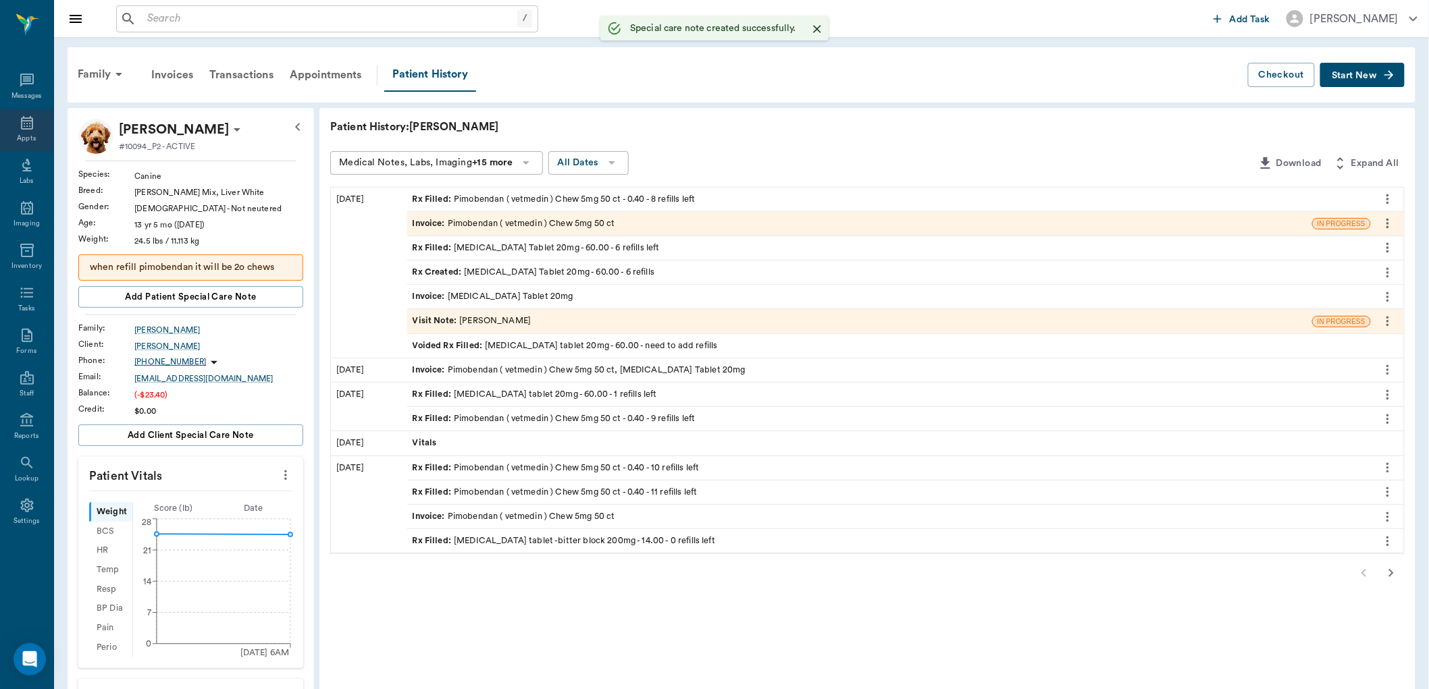
click at [16, 135] on div "Appts" at bounding box center [26, 130] width 53 height 43
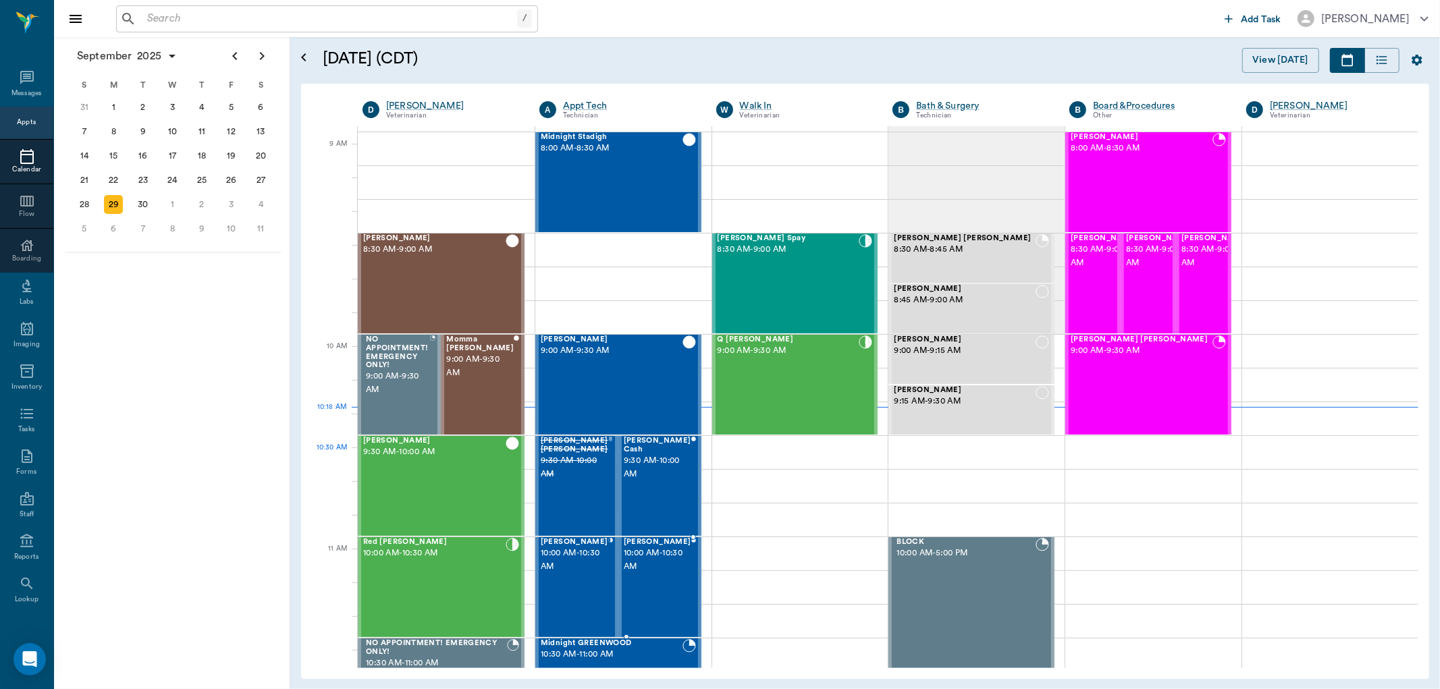
scroll to position [225, 0]
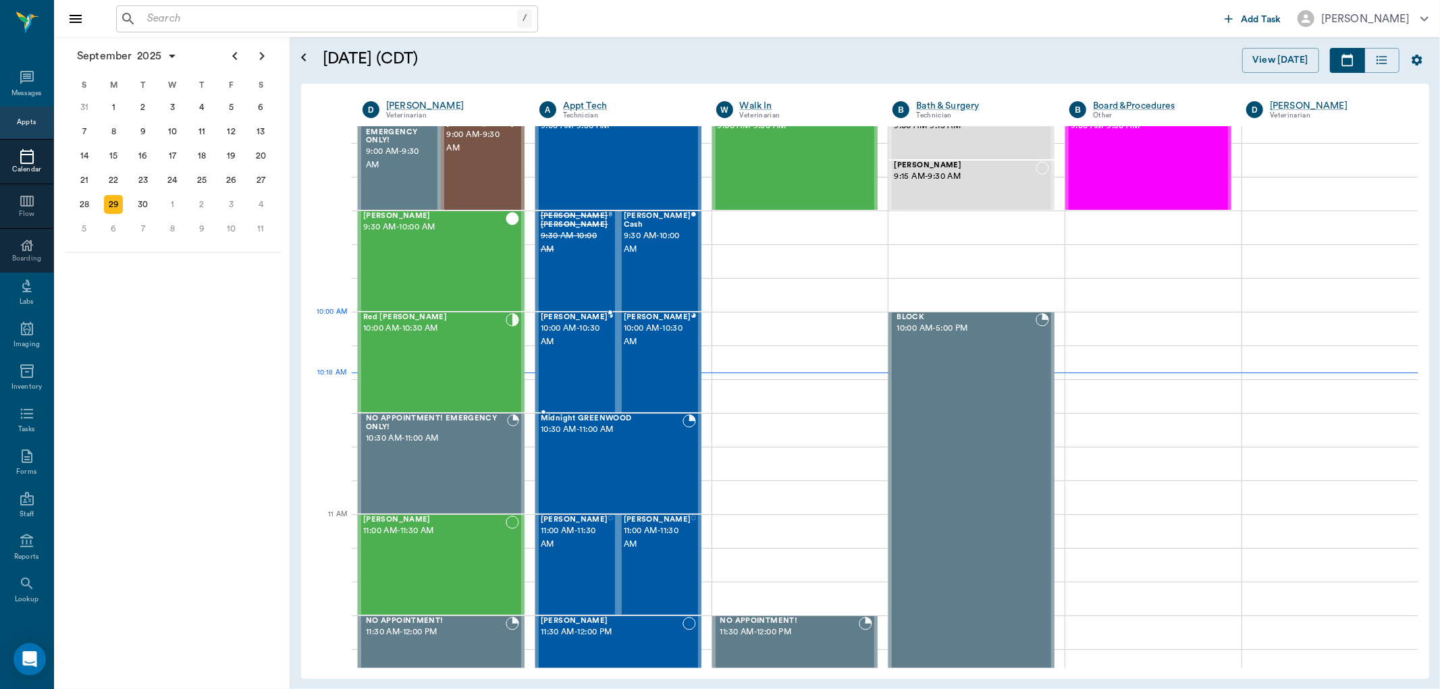
click at [585, 340] on span "10:00 AM - 10:30 AM" at bounding box center [575, 335] width 68 height 27
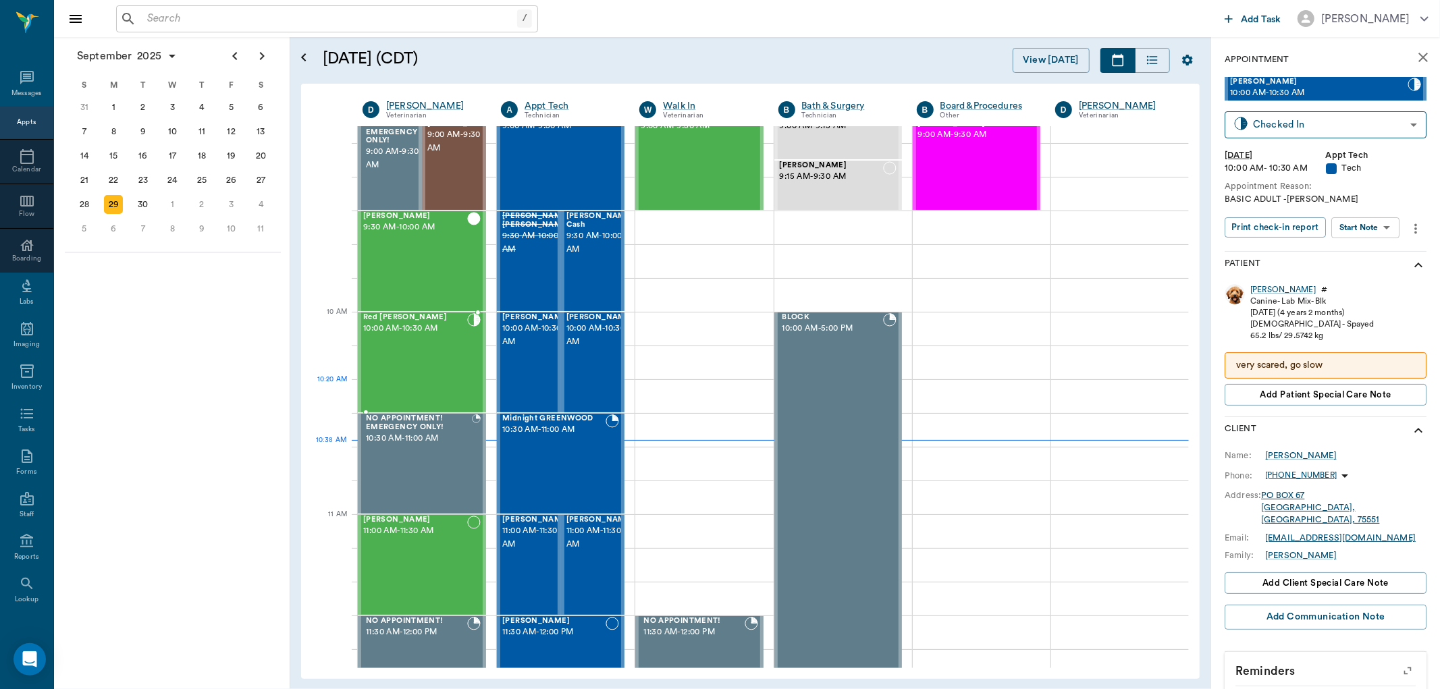
click at [434, 379] on div "Red Manuel 10:00 AM - 10:30 AM" at bounding box center [415, 362] width 104 height 99
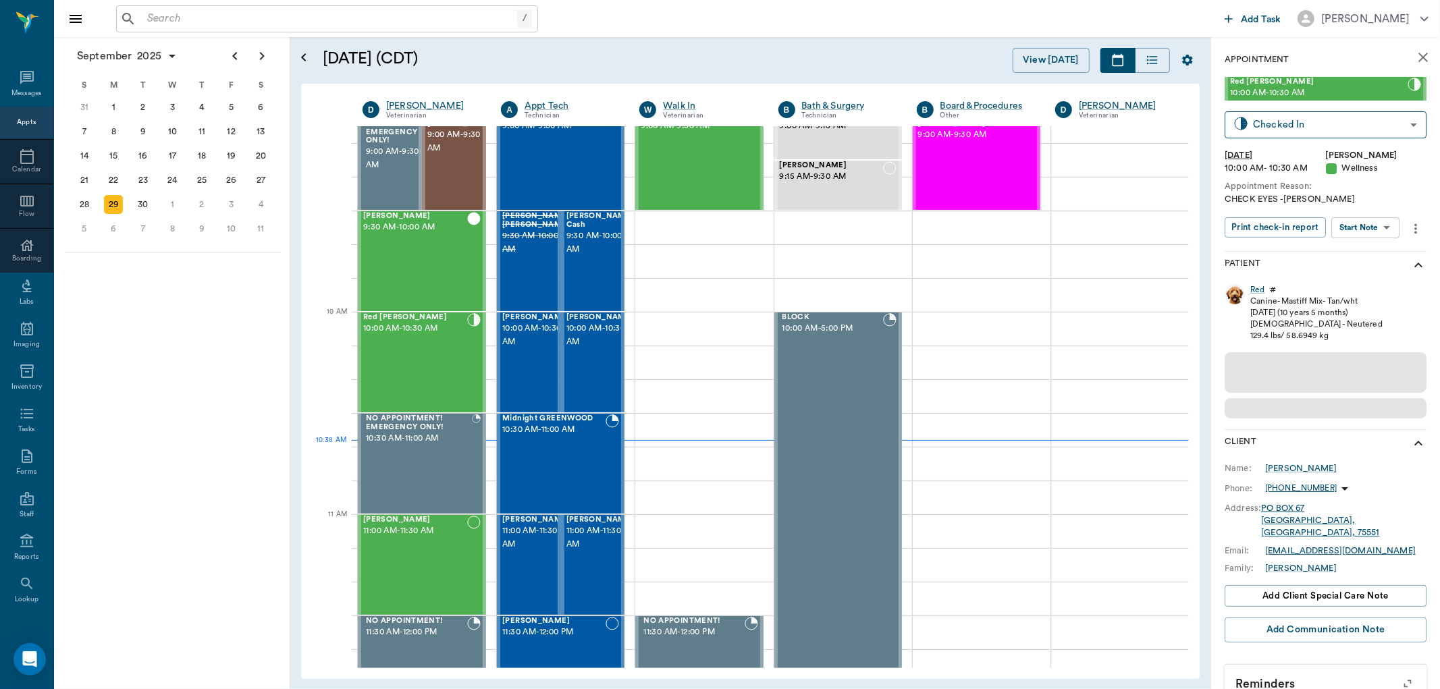
click at [1387, 221] on body "/ ​ Add Task Dr. Bert Ellsworth Nectar Messages Appts Calendar Flow Boarding La…" at bounding box center [720, 344] width 1440 height 689
click at [1374, 253] on button "Start SOAP" at bounding box center [1351, 255] width 46 height 16
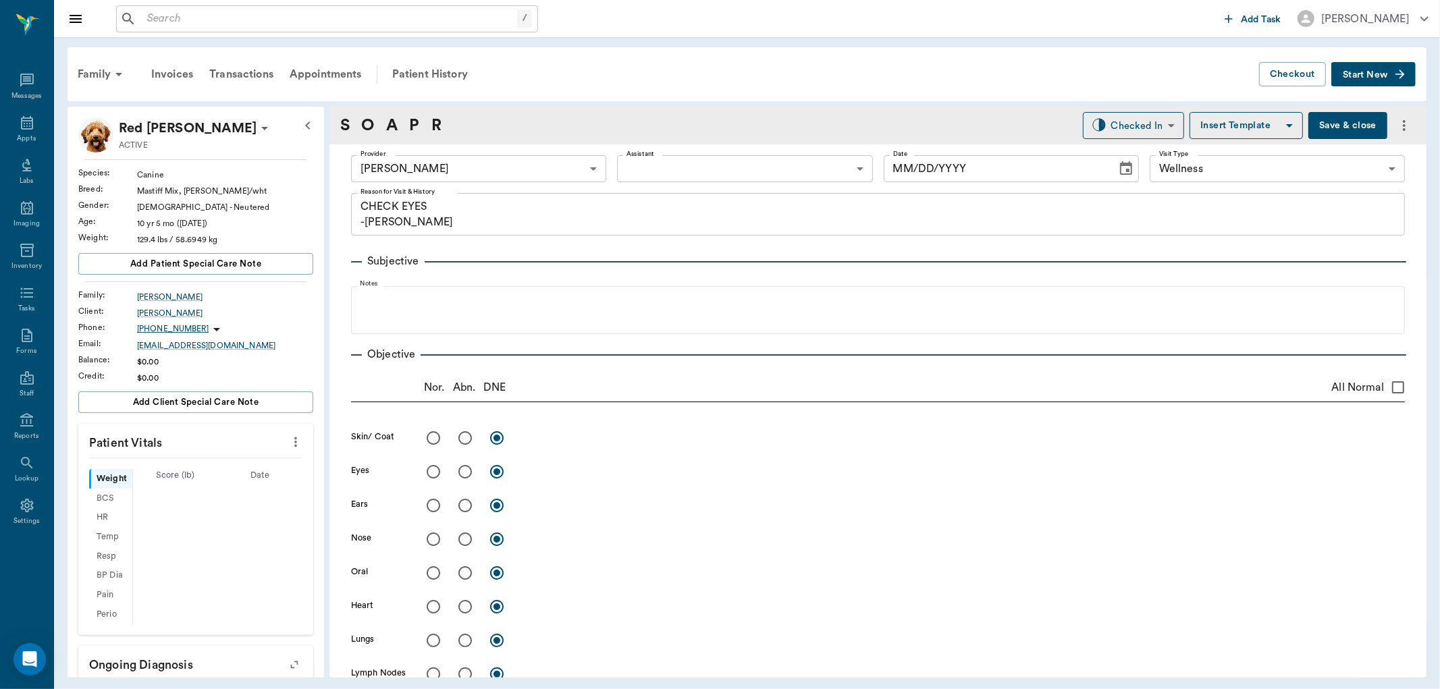
type input "63ec2f075fda476ae8351a4d"
type input "65d2be4f46e3a538d89b8c14"
type textarea "CHECK EYES -LORY"
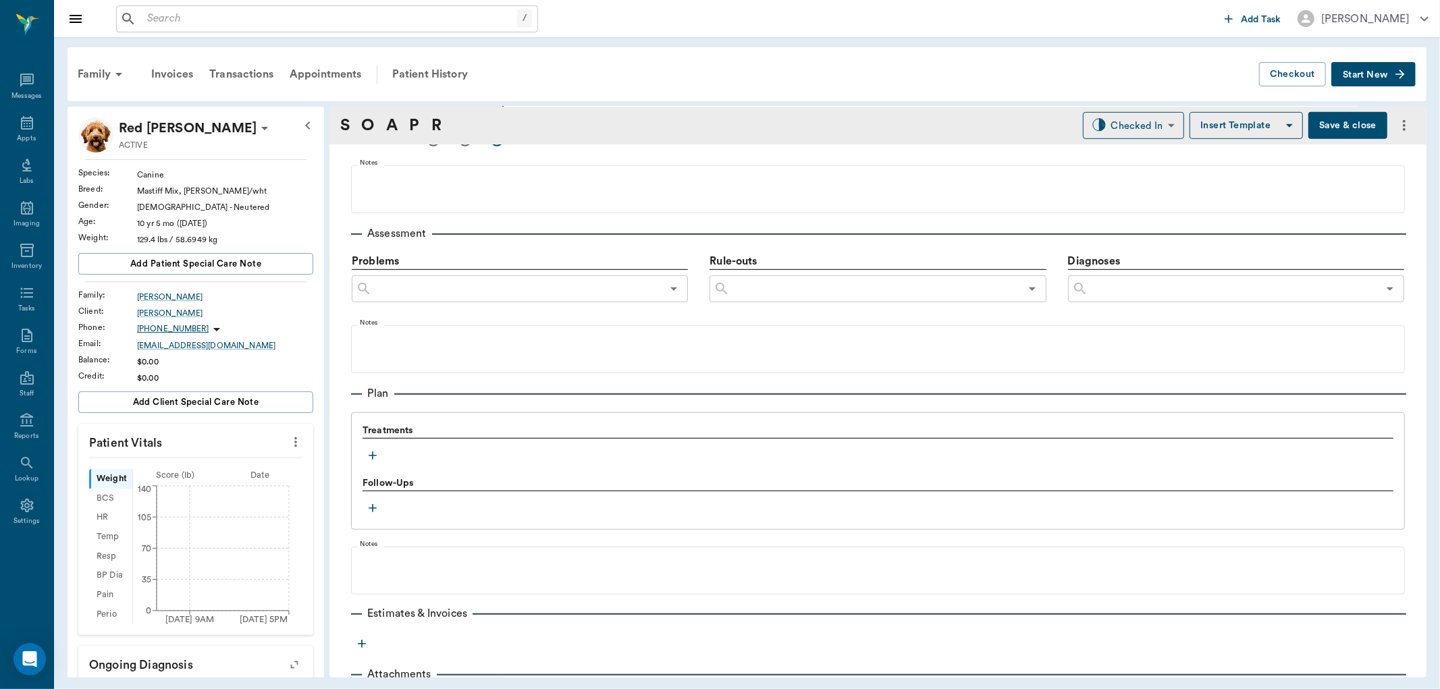
type input "[DATE]"
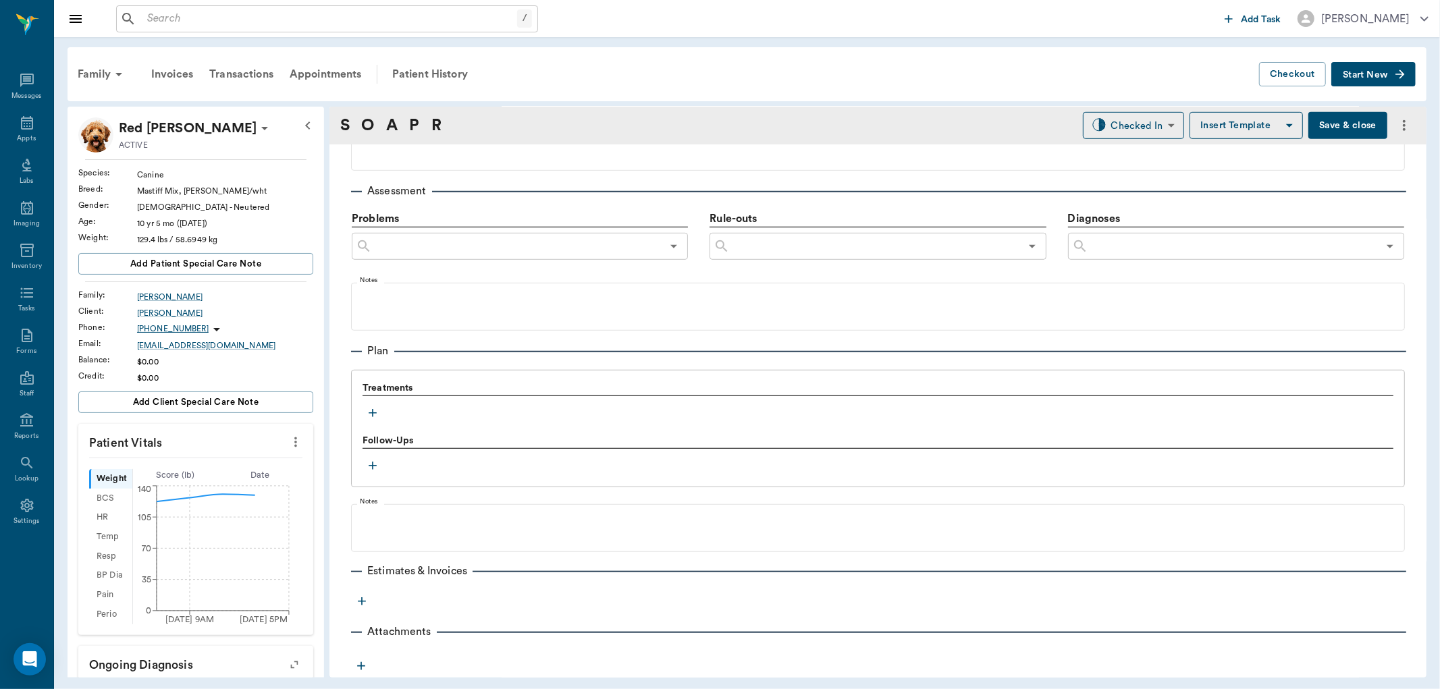
click at [373, 415] on icon "button" at bounding box center [373, 413] width 8 height 8
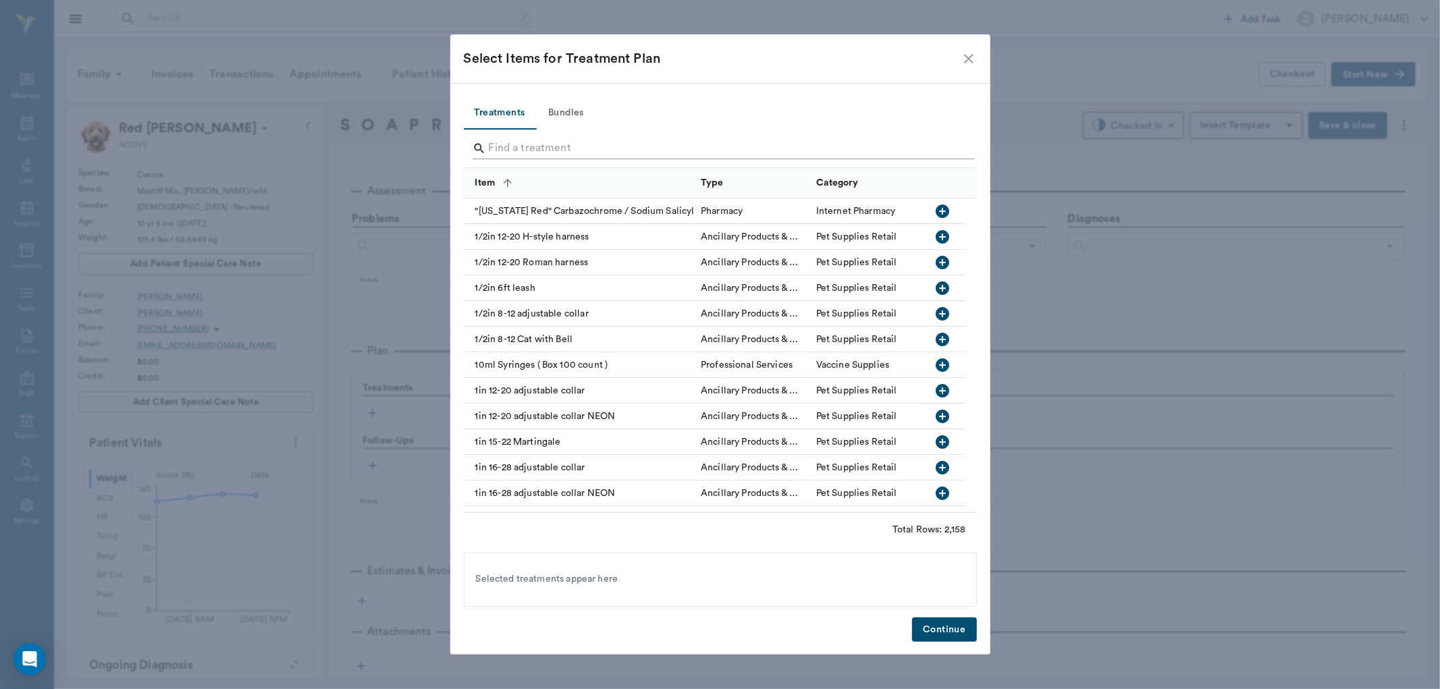
click at [583, 151] on input "Search" at bounding box center [721, 149] width 465 height 22
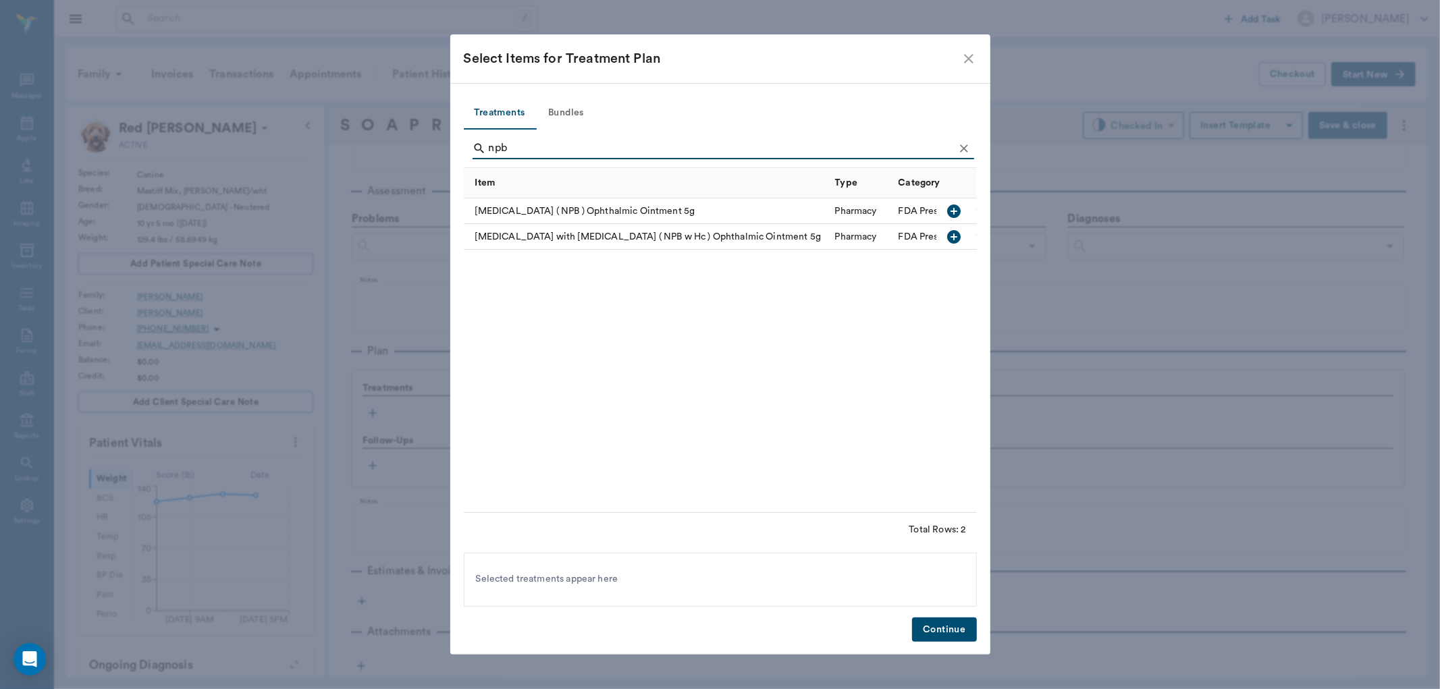
click at [689, 157] on input "npb" at bounding box center [721, 149] width 465 height 22
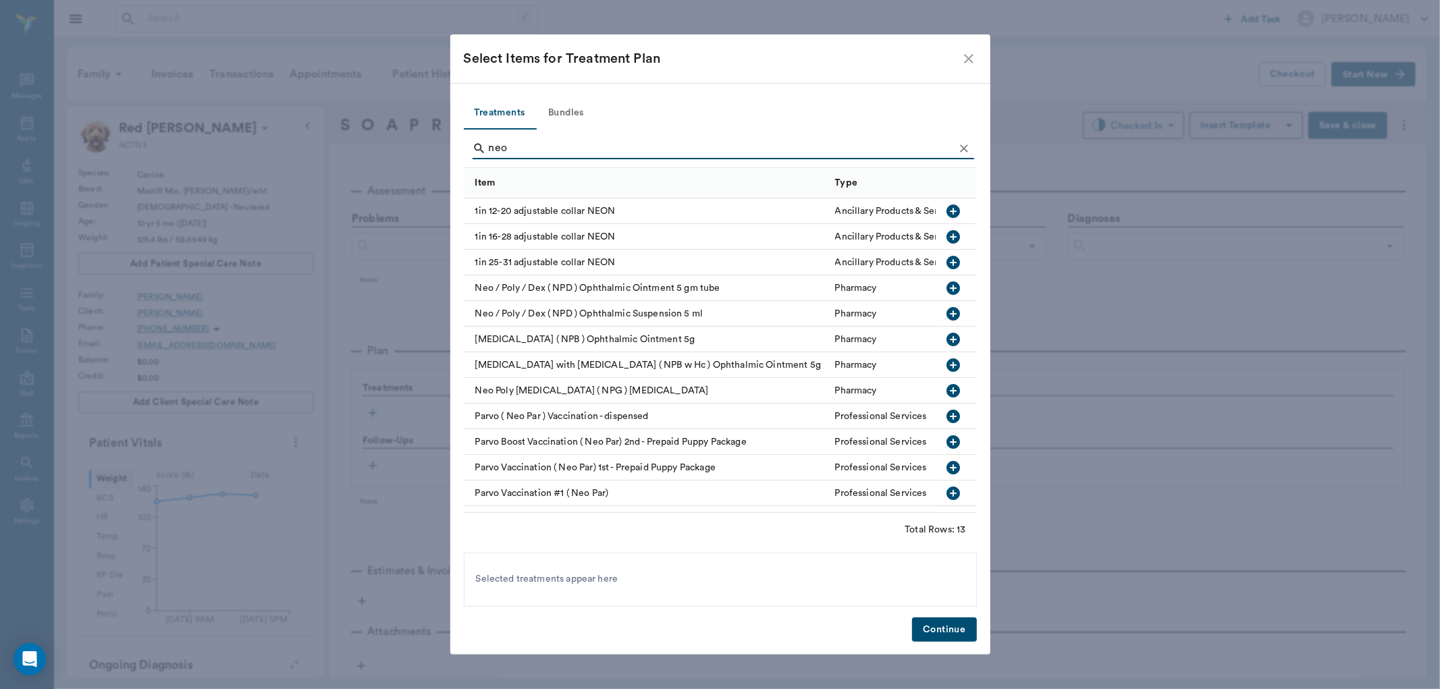
type input "neo"
click at [947, 312] on icon "button" at bounding box center [954, 314] width 14 height 14
click at [930, 629] on button "Continue" at bounding box center [944, 630] width 64 height 25
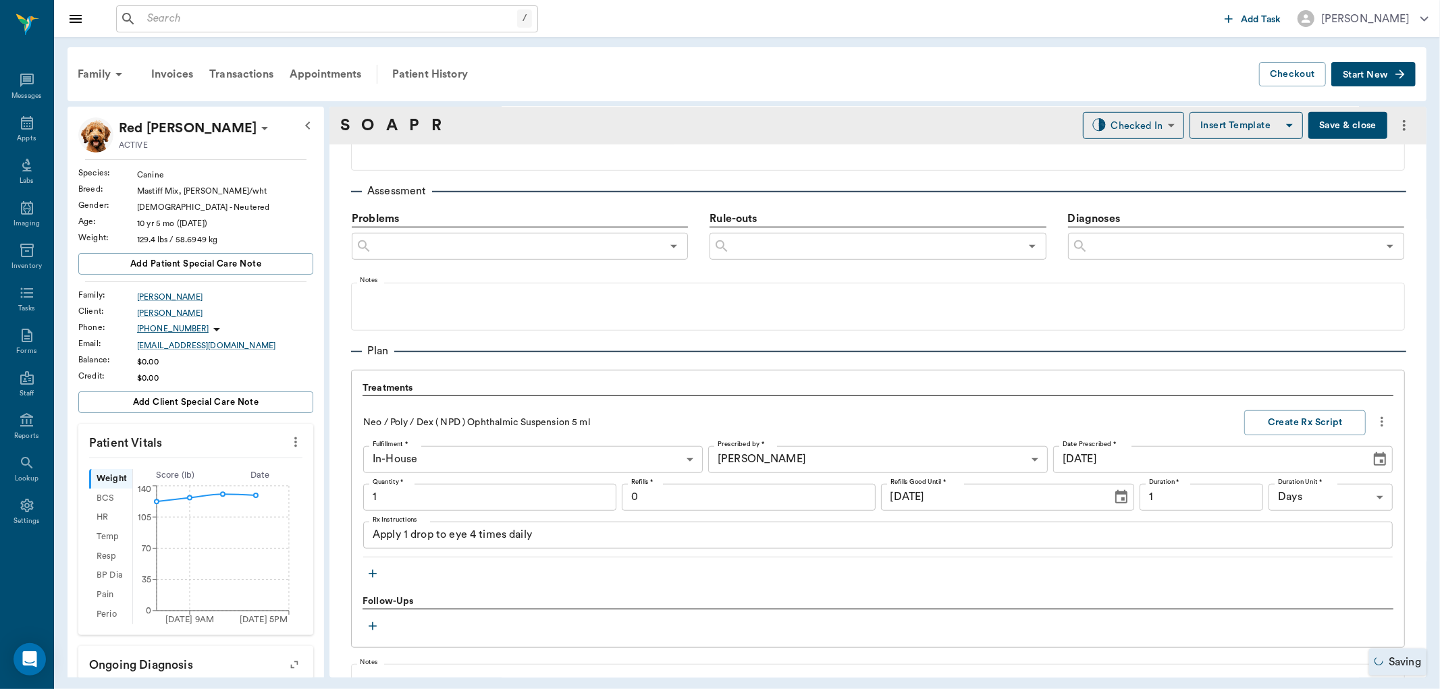
click at [448, 534] on textarea "Apply 1 drop to eye 4 times daily" at bounding box center [878, 535] width 1011 height 16
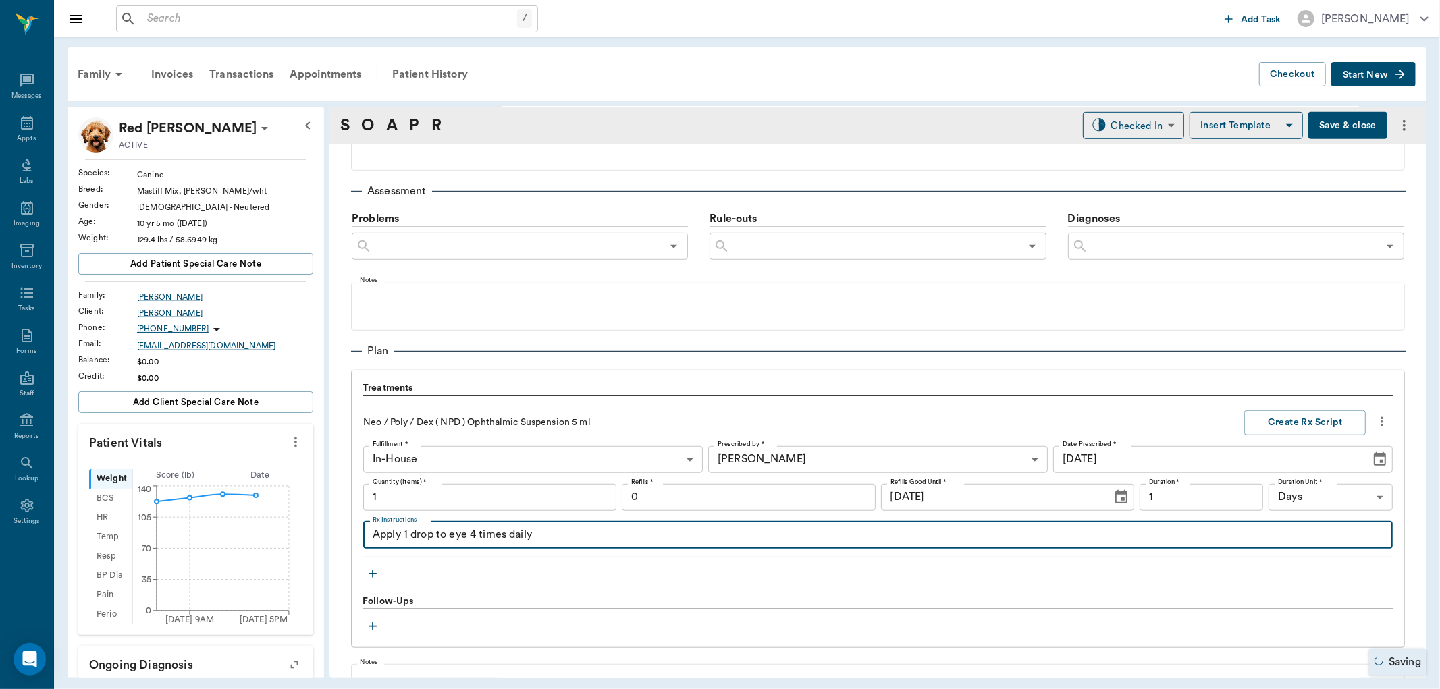
type input "1.00"
click at [487, 533] on textarea "Apply 1 drop to R eye 4 times daily" at bounding box center [878, 535] width 1011 height 16
type textarea "Apply 1 drop to R eye 2 times daily"
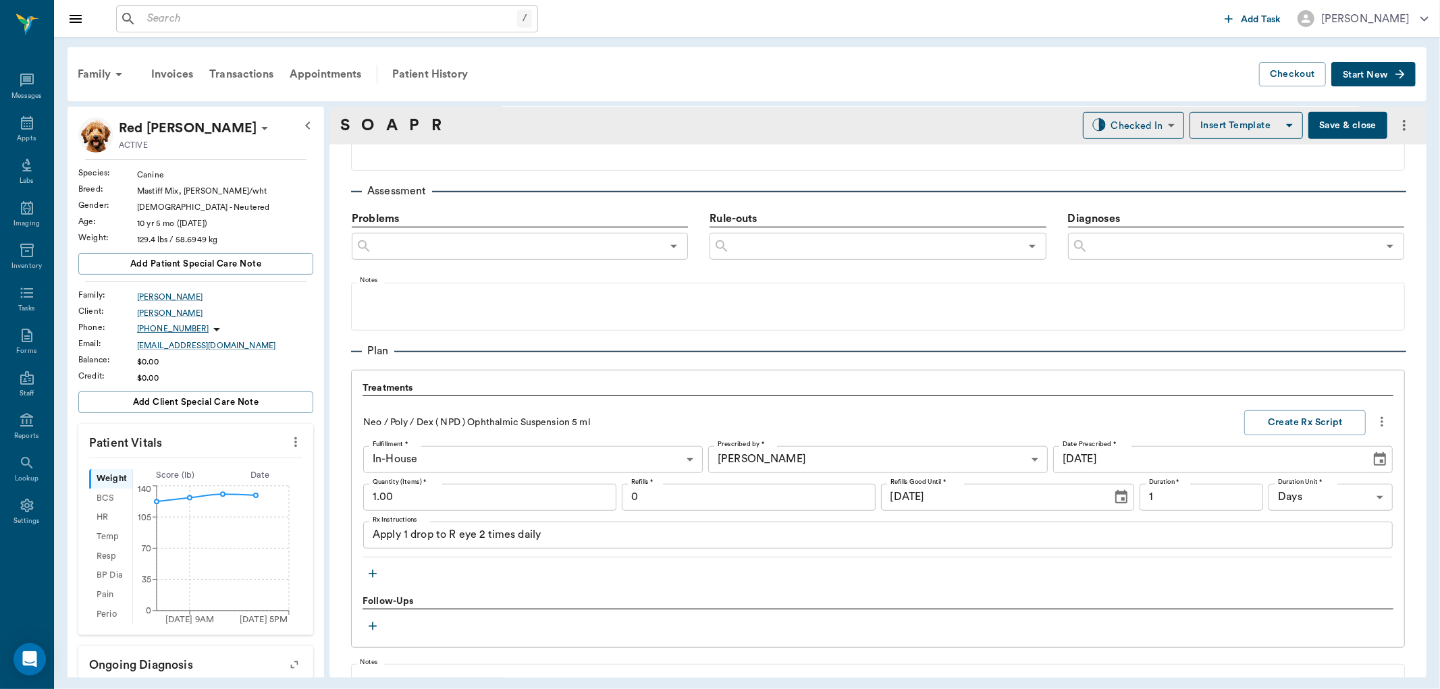
click at [372, 562] on div "Treatments Neo / Poly / Dex ( NPD ) Ophthalmic Suspension 5 ml Create Rx Script…" at bounding box center [878, 482] width 1031 height 203
click at [371, 571] on icon "button" at bounding box center [373, 574] width 14 height 14
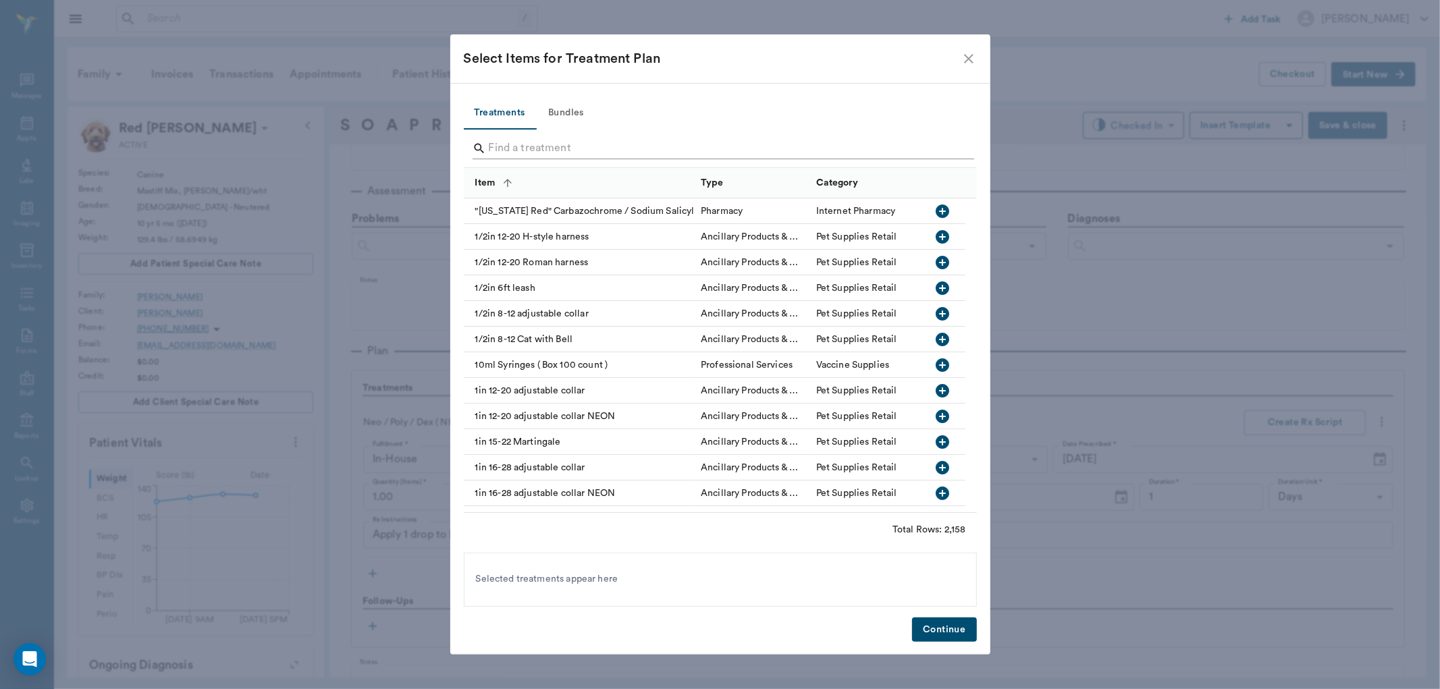
click at [617, 146] on input "Search" at bounding box center [721, 149] width 465 height 22
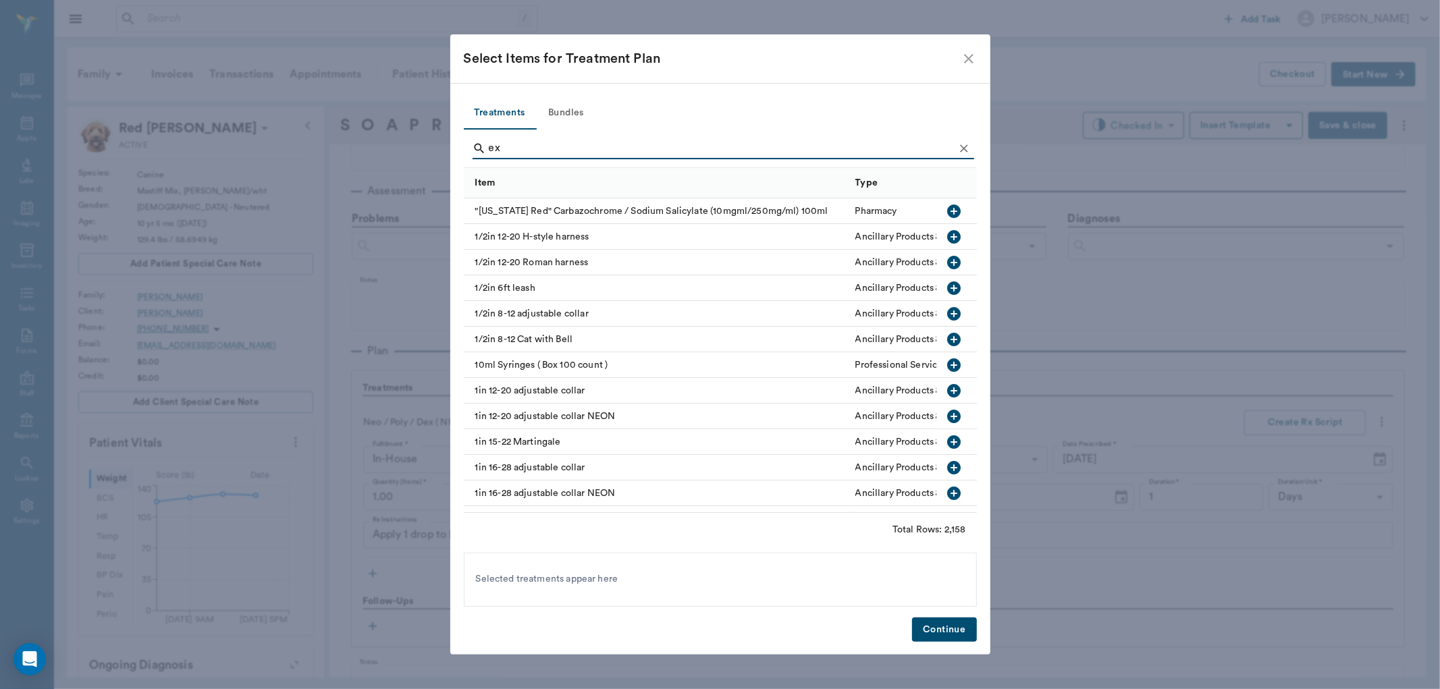
type input "e"
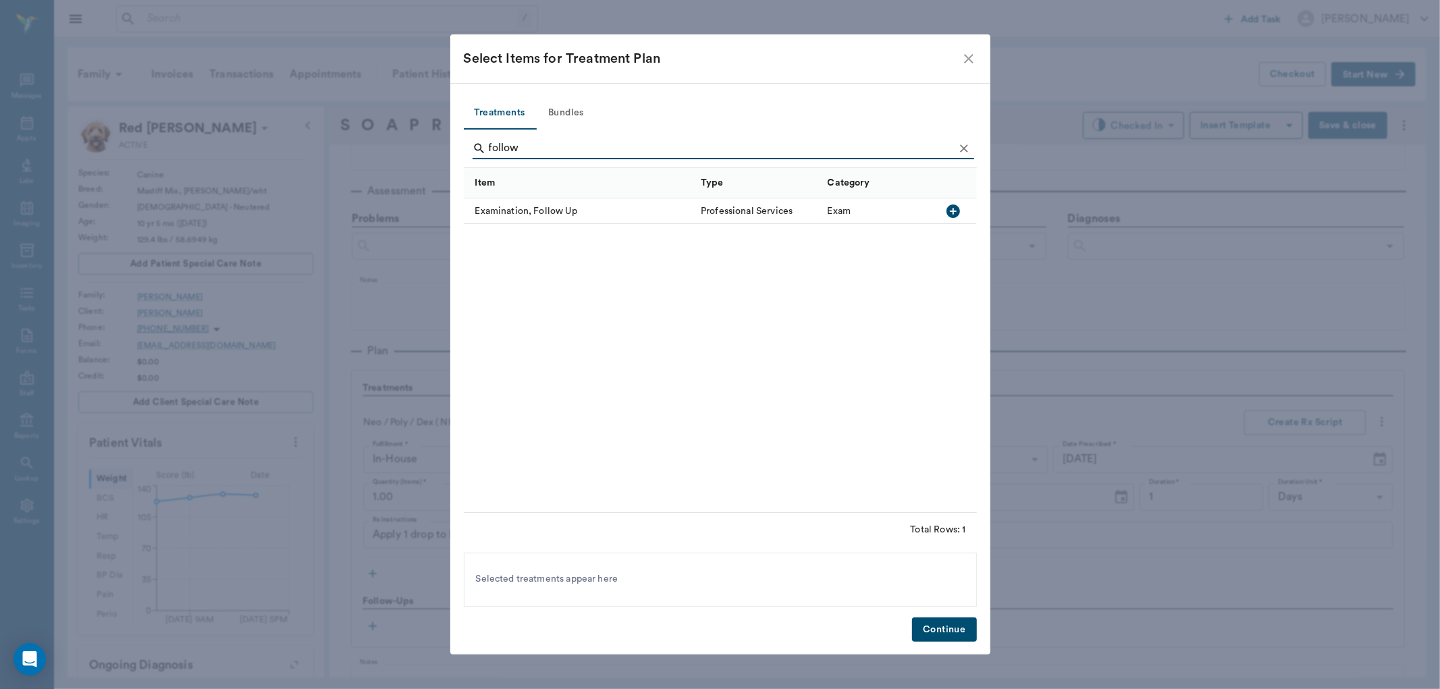
type input "follow"
click at [956, 213] on icon "button" at bounding box center [954, 212] width 14 height 14
click at [940, 619] on button "Continue" at bounding box center [944, 630] width 64 height 25
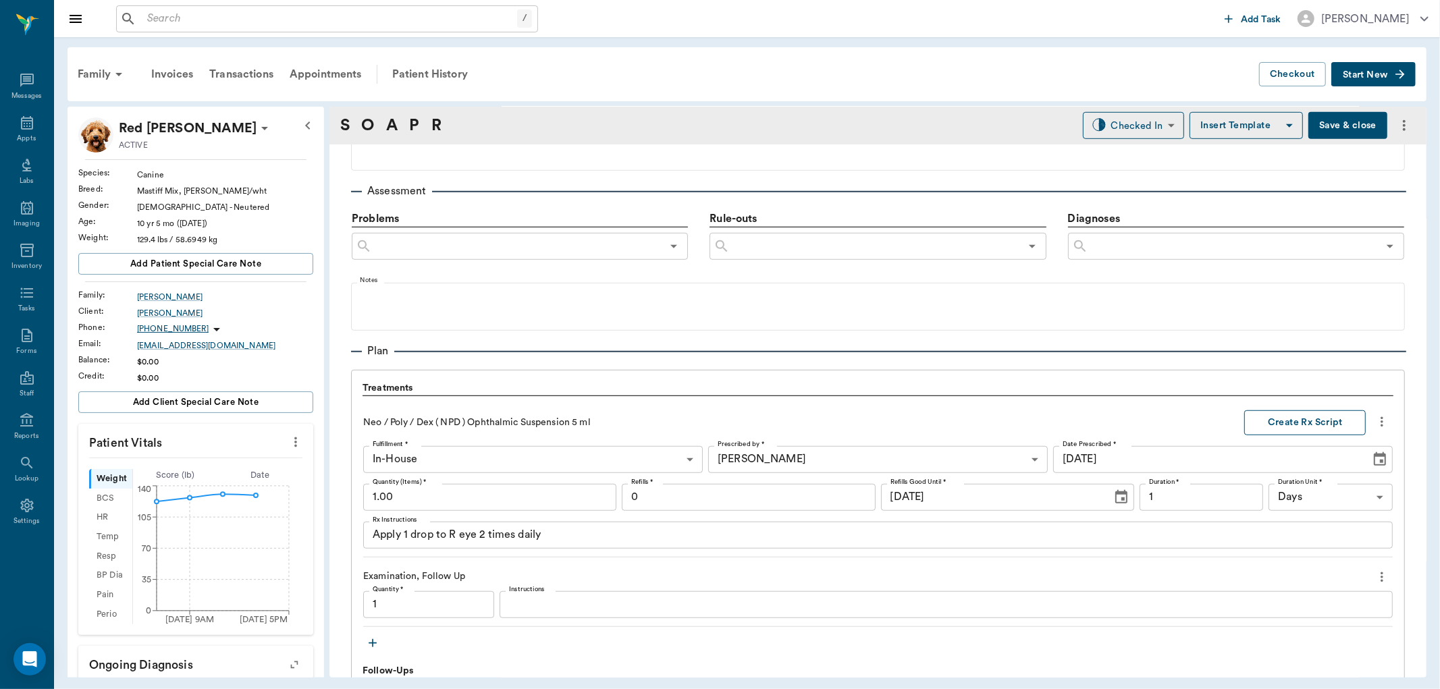
click at [1300, 413] on button "Create Rx Script" at bounding box center [1305, 423] width 122 height 25
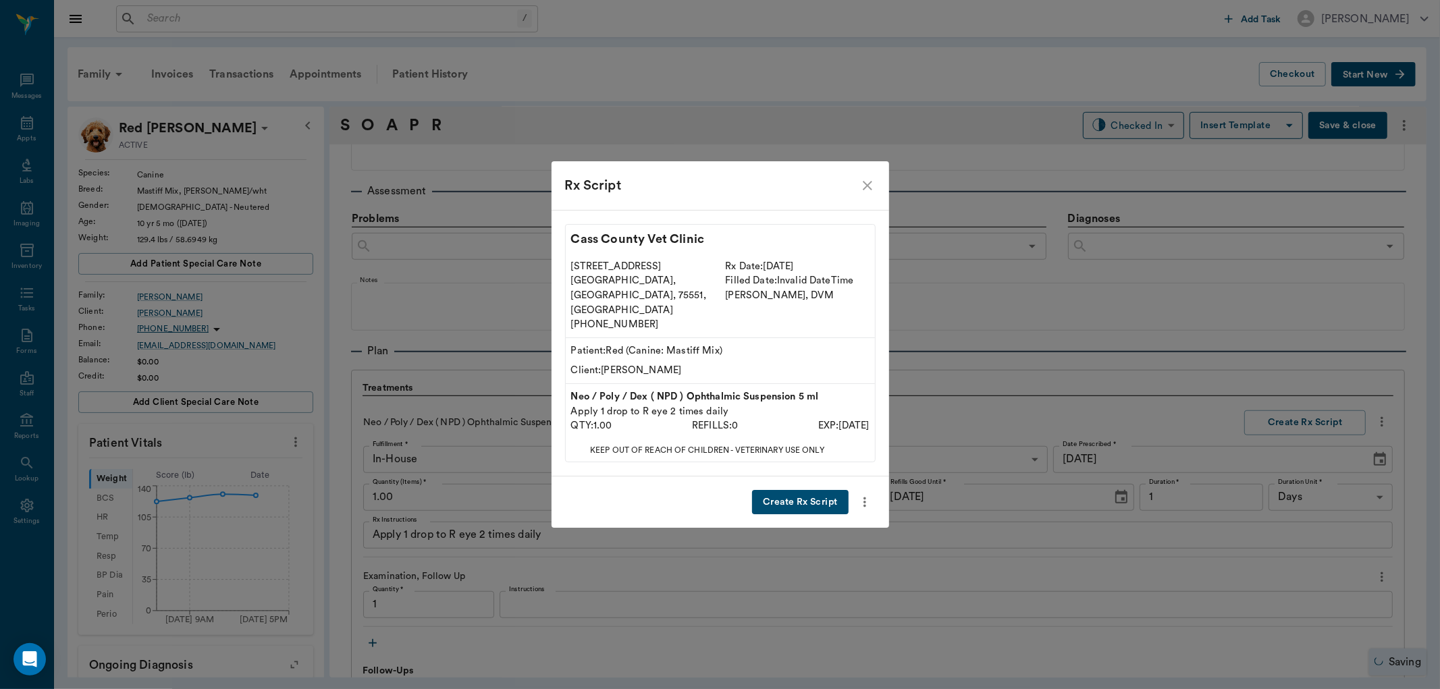
type input "1.00"
click at [864, 194] on icon "close" at bounding box center [868, 186] width 16 height 16
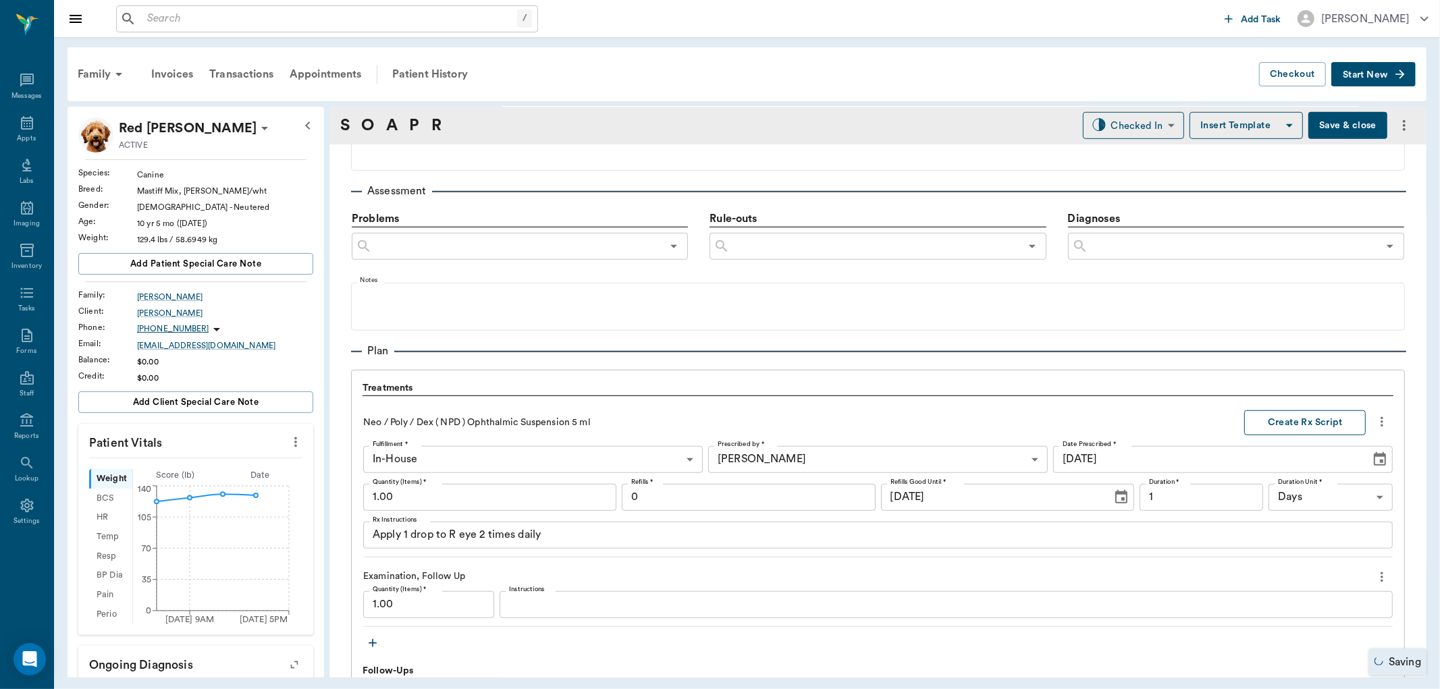
click at [1298, 421] on button "Create Rx Script" at bounding box center [1305, 423] width 122 height 25
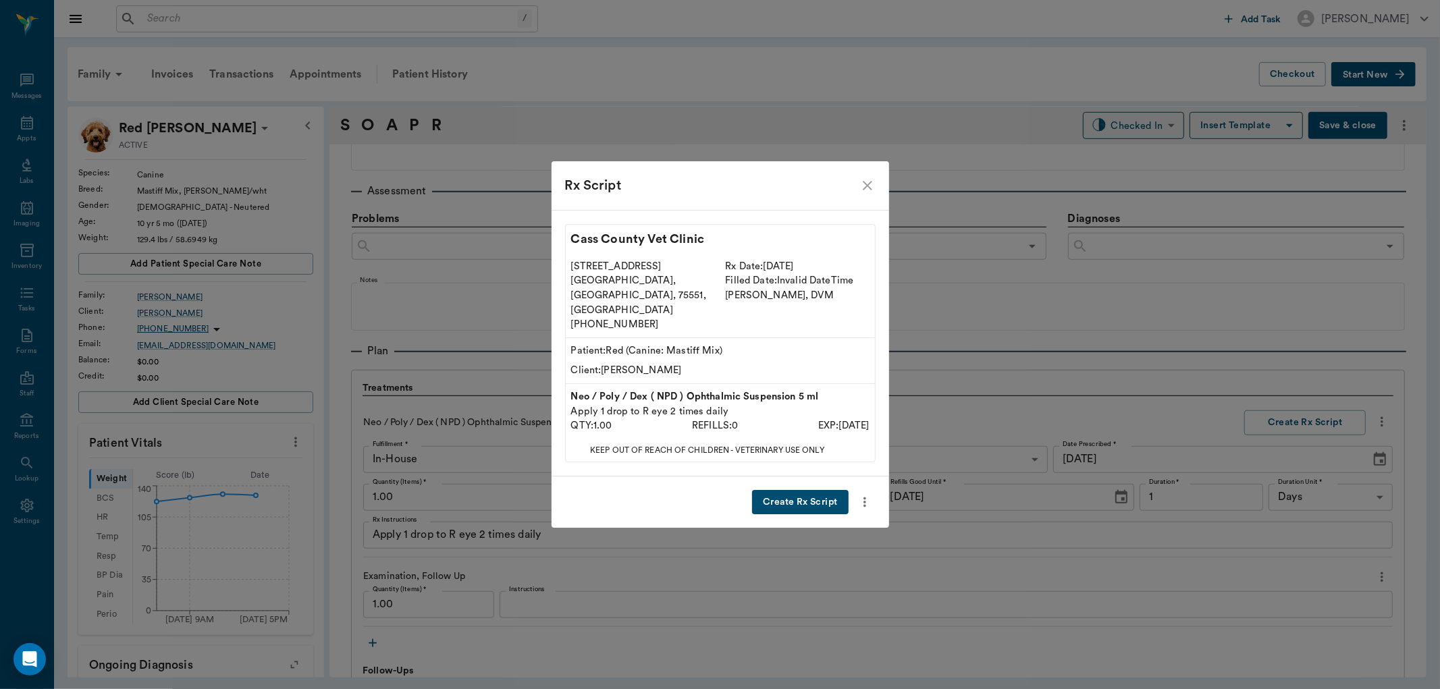
click at [799, 490] on button "Create Rx Script" at bounding box center [800, 502] width 96 height 25
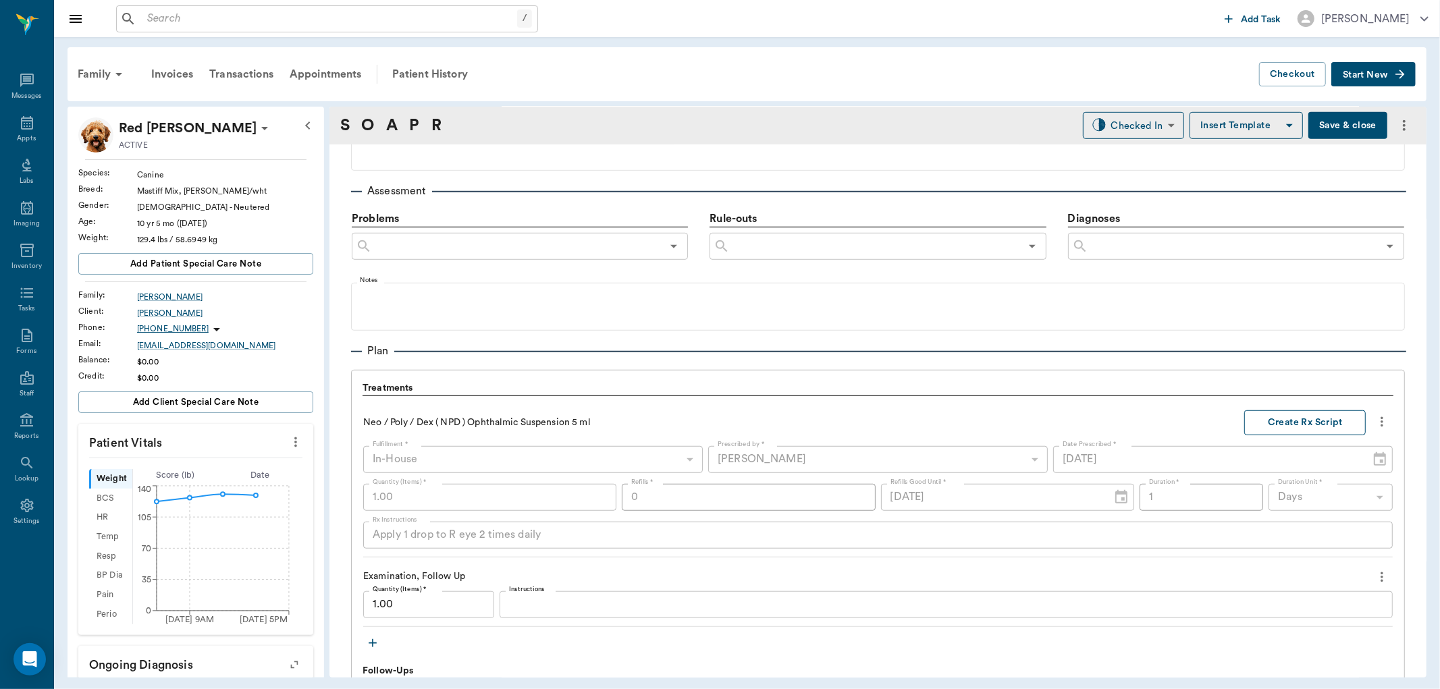
click at [1287, 427] on button "Create Rx Script" at bounding box center [1305, 423] width 122 height 25
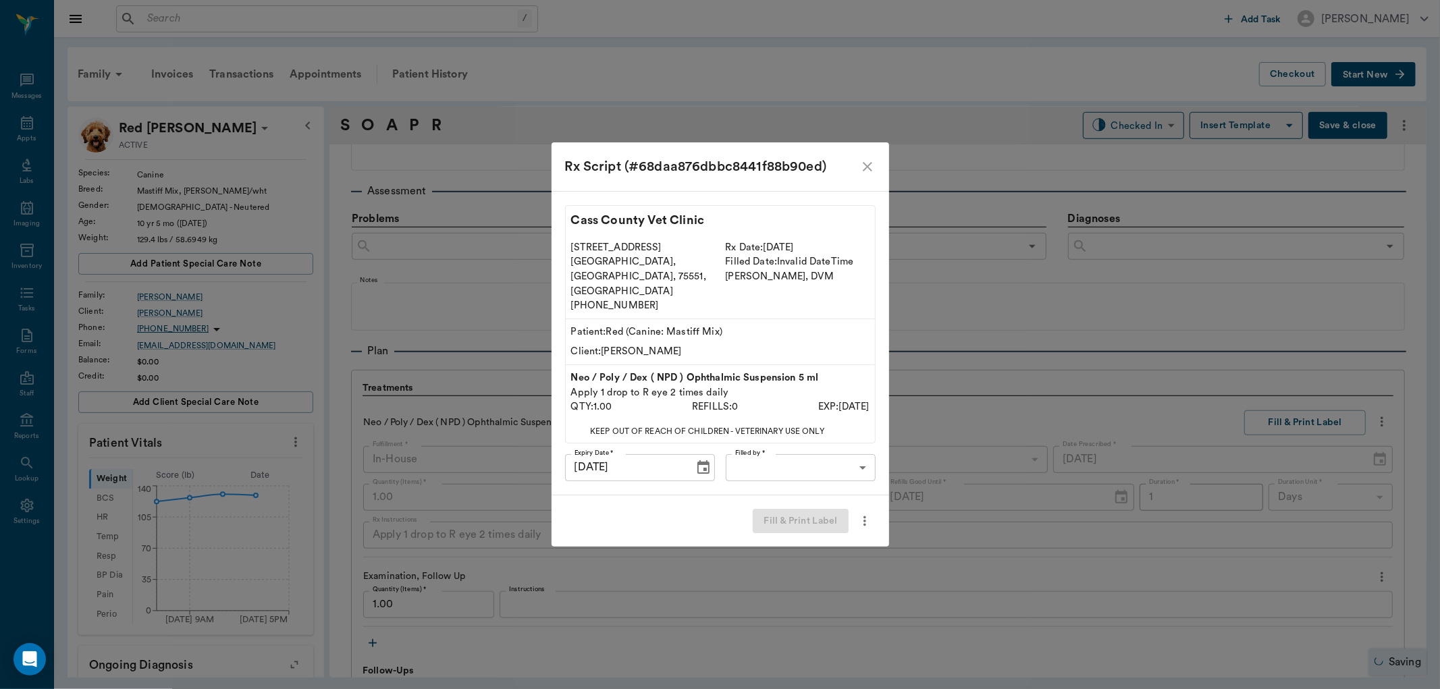
click at [787, 466] on body "/ ​ Add Task Dr. Bert Ellsworth Nectar Messages Appts Labs Imaging Inventory Ta…" at bounding box center [720, 344] width 1440 height 689
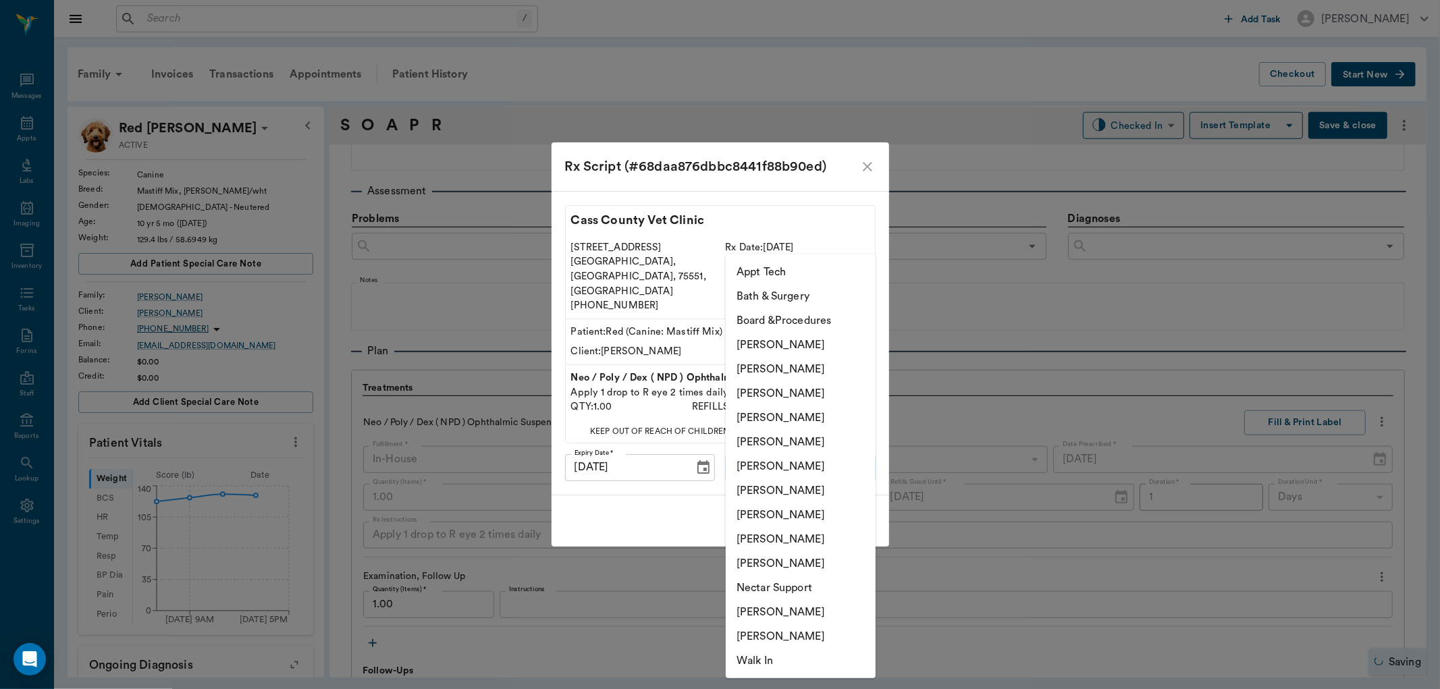
click at [787, 396] on li "[PERSON_NAME]" at bounding box center [801, 393] width 150 height 24
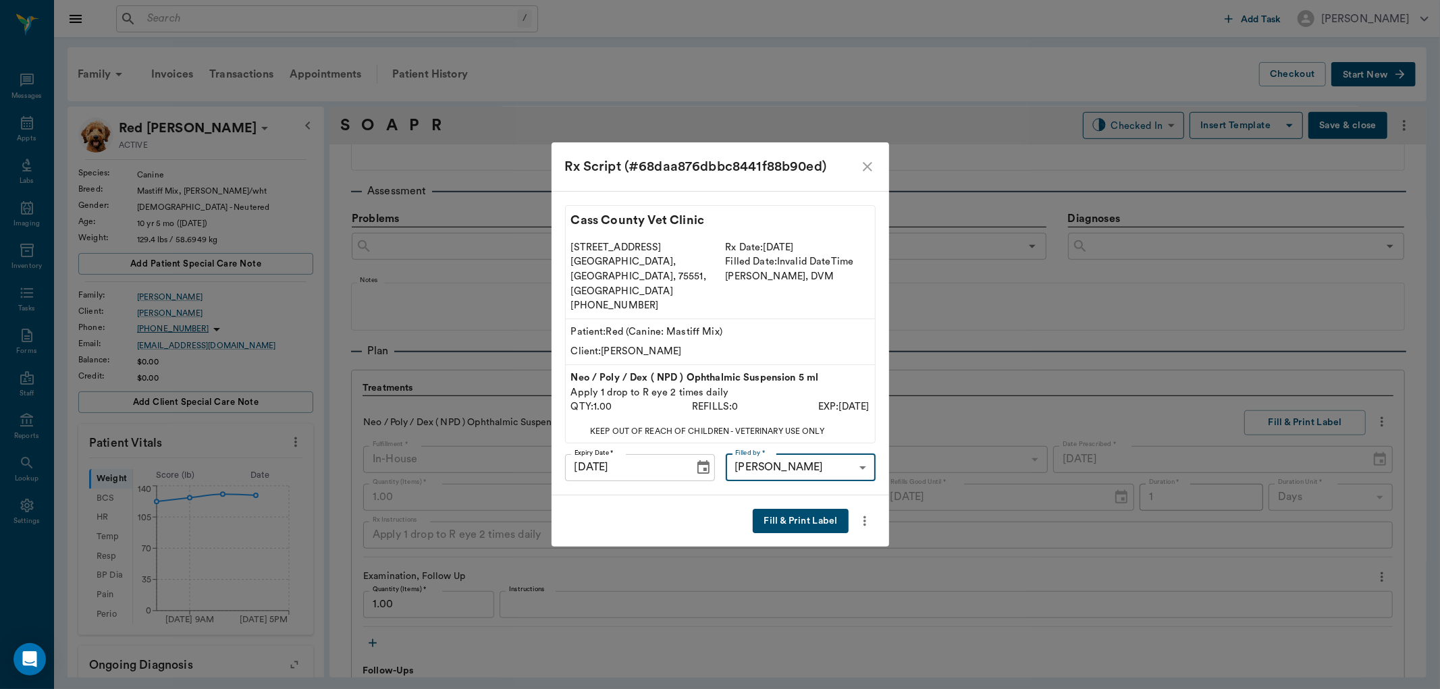
click at [787, 498] on li "[PERSON_NAME]" at bounding box center [801, 494] width 113 height 14
click at [803, 454] on body "/ ​ Add Task Dr. Bert Ellsworth Nectar Messages Appts Labs Imaging Inventory Ta…" at bounding box center [720, 344] width 1440 height 689
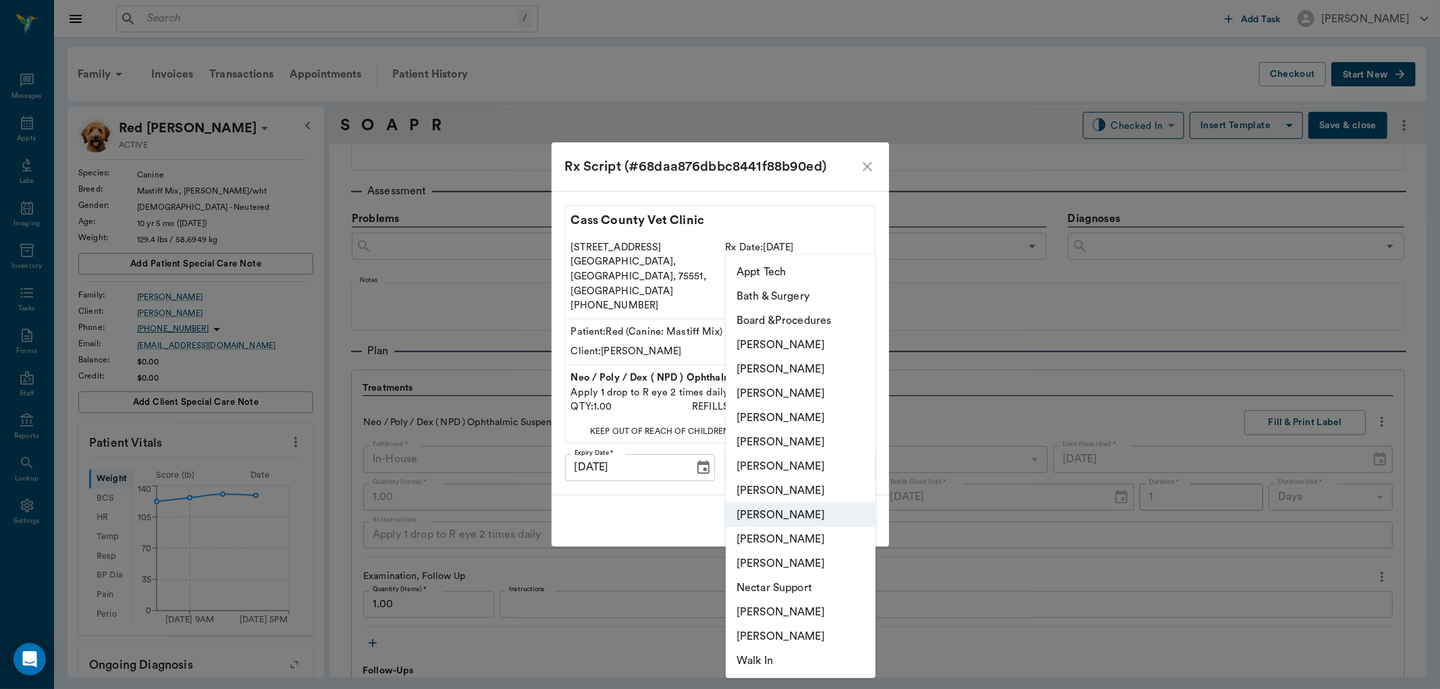
click at [827, 396] on li "[PERSON_NAME]" at bounding box center [801, 393] width 150 height 24
type input "642ef10e332a41444de2bad1"
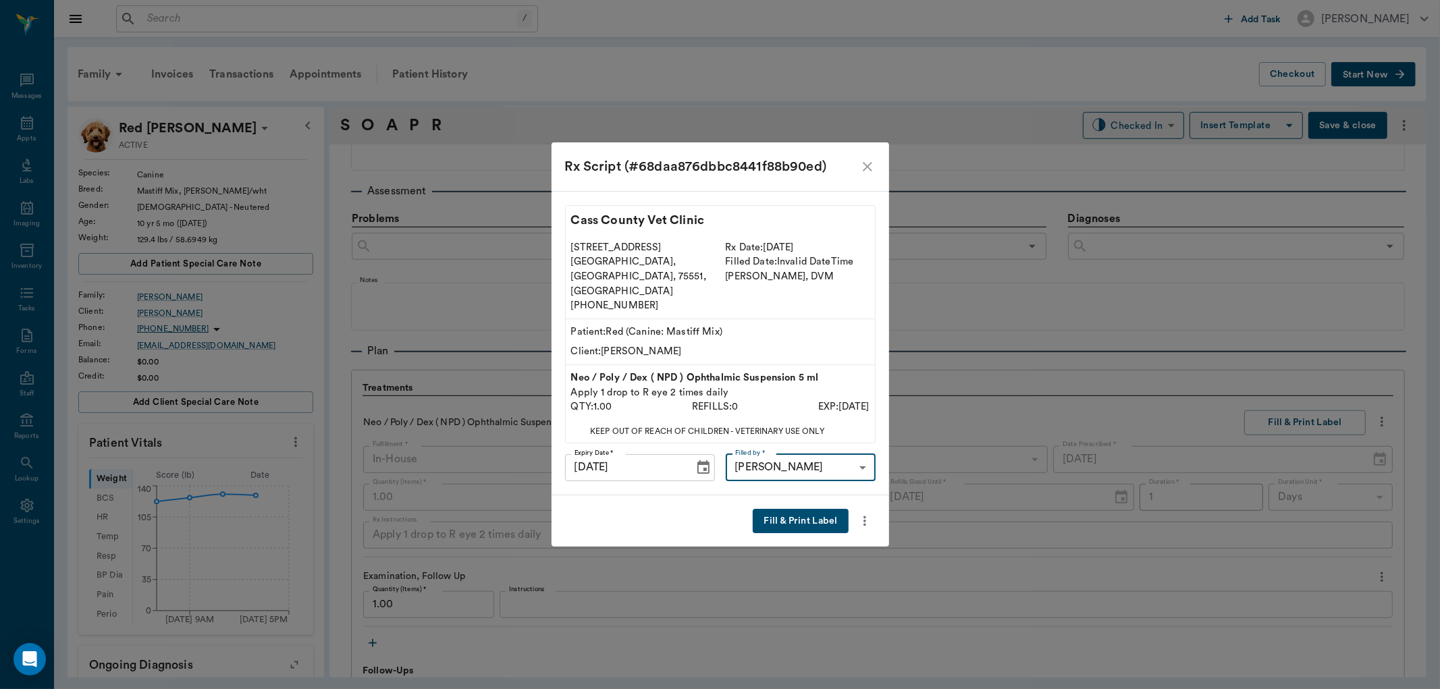
click at [633, 504] on div "Fill & Print Label" at bounding box center [721, 522] width 338 height 52
click at [768, 509] on button "Fill & Print Label" at bounding box center [800, 521] width 95 height 25
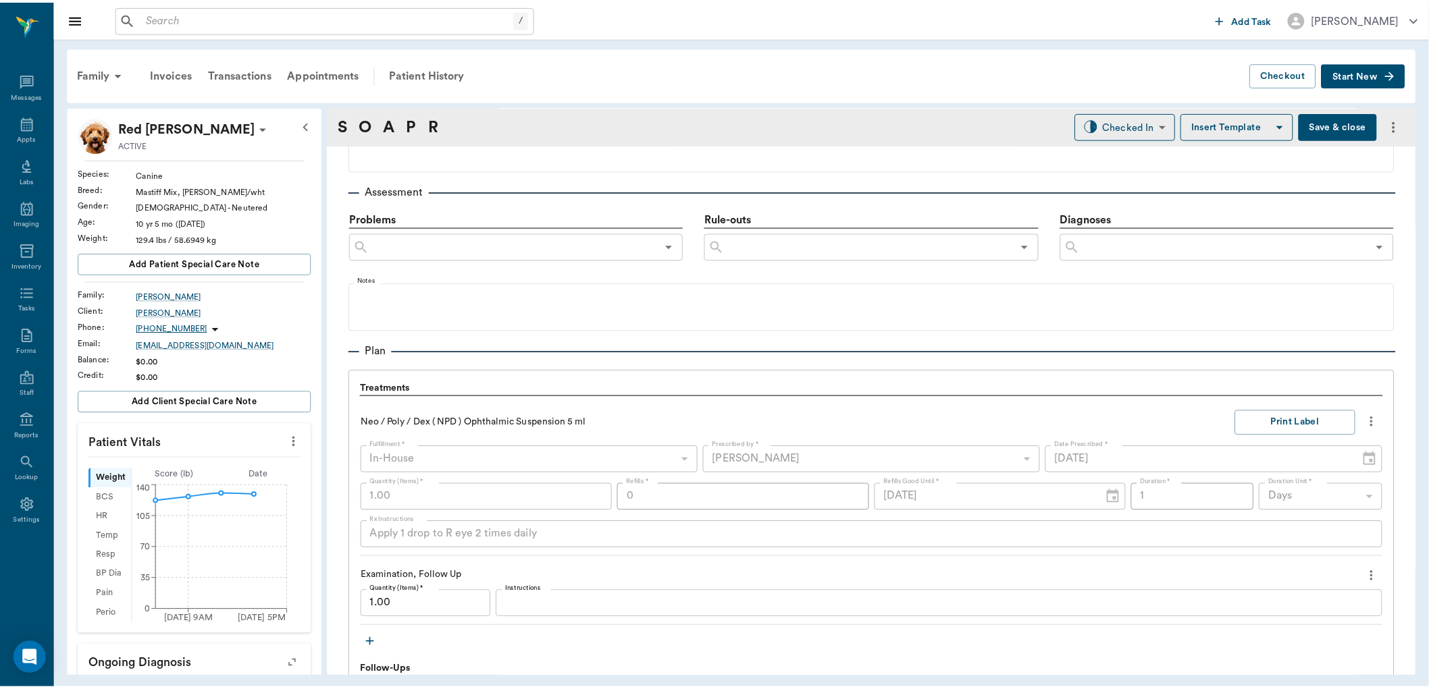
scroll to position [993, 0]
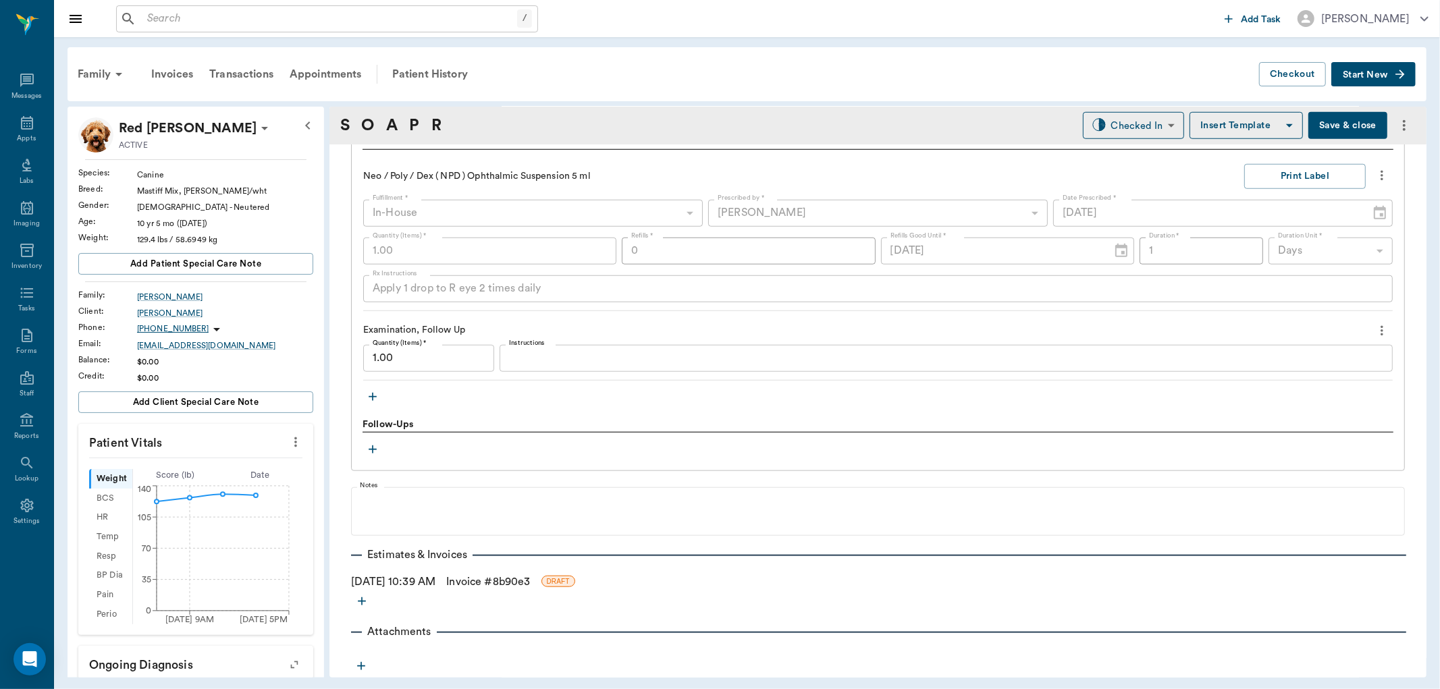
click at [490, 574] on link "Invoice # 8b90e3" at bounding box center [488, 582] width 84 height 16
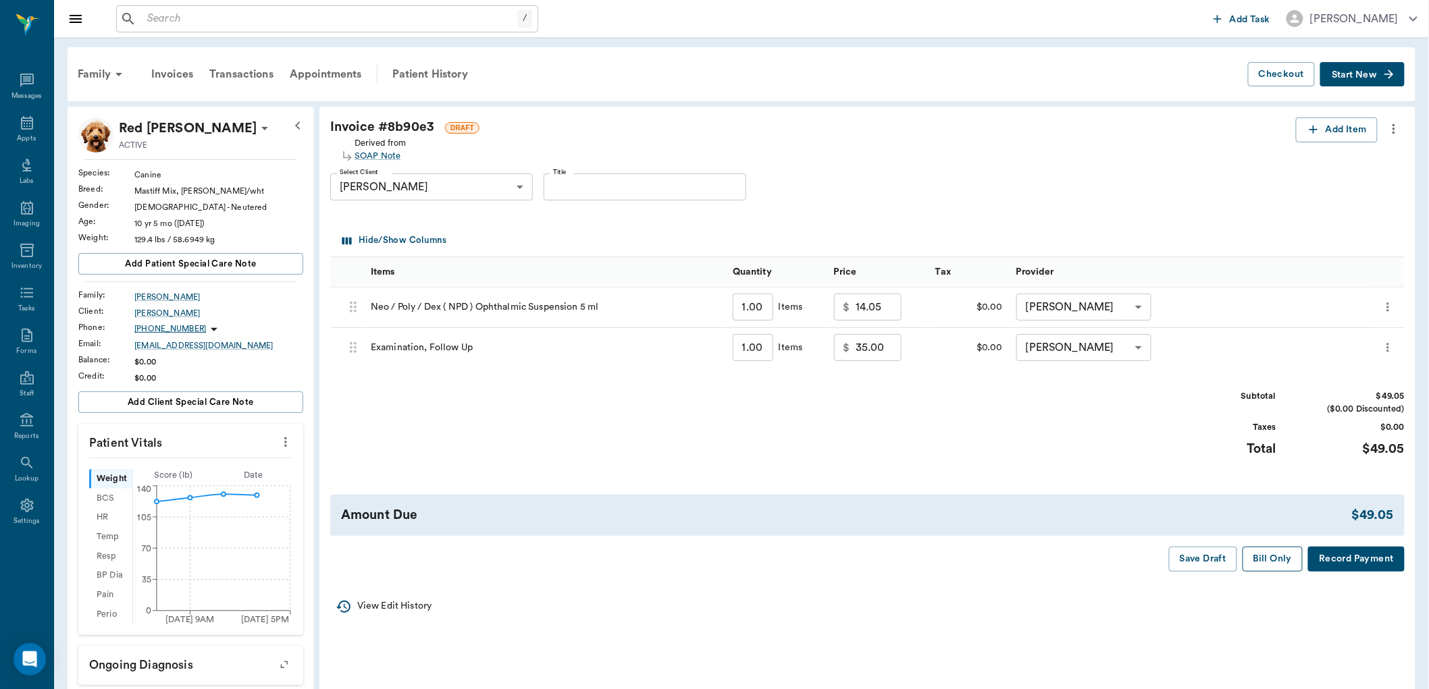
click at [1274, 555] on button "Bill Only" at bounding box center [1272, 559] width 61 height 25
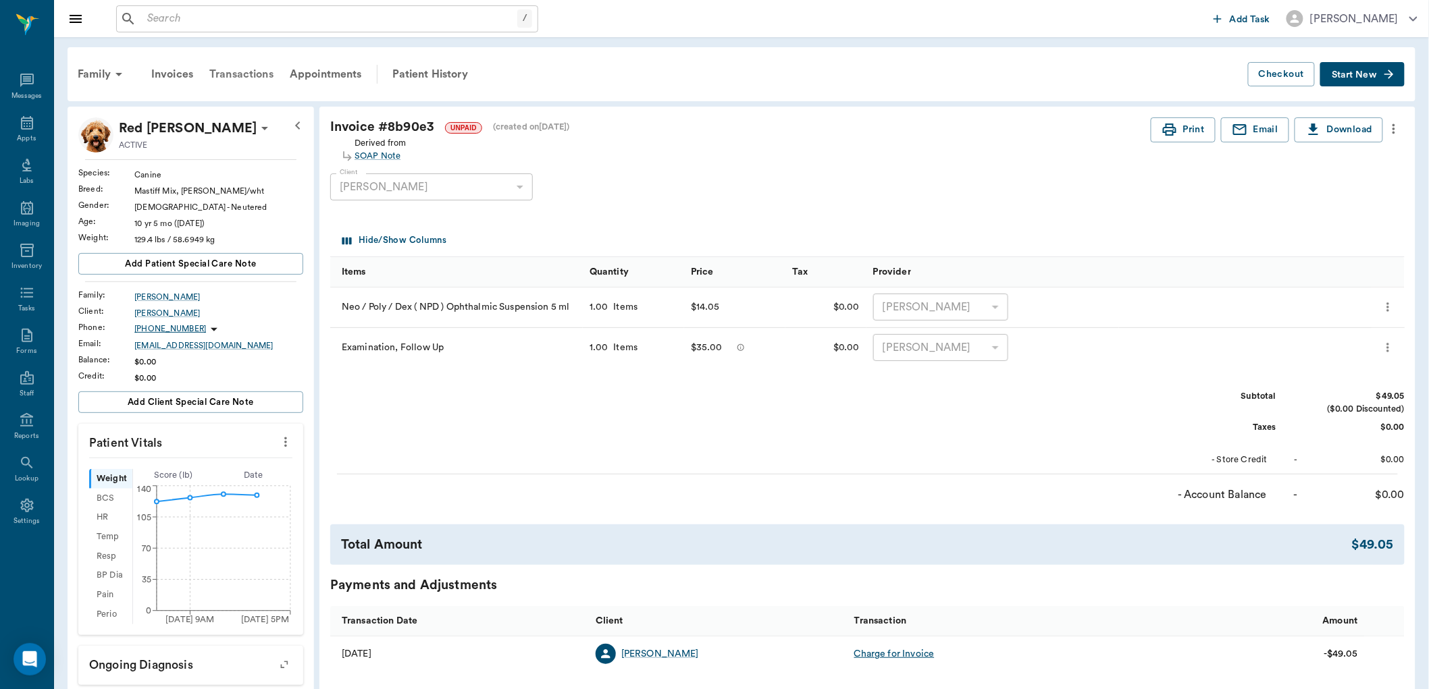
click at [243, 70] on div "Transactions" at bounding box center [241, 74] width 80 height 32
click at [19, 125] on icon at bounding box center [27, 123] width 16 height 16
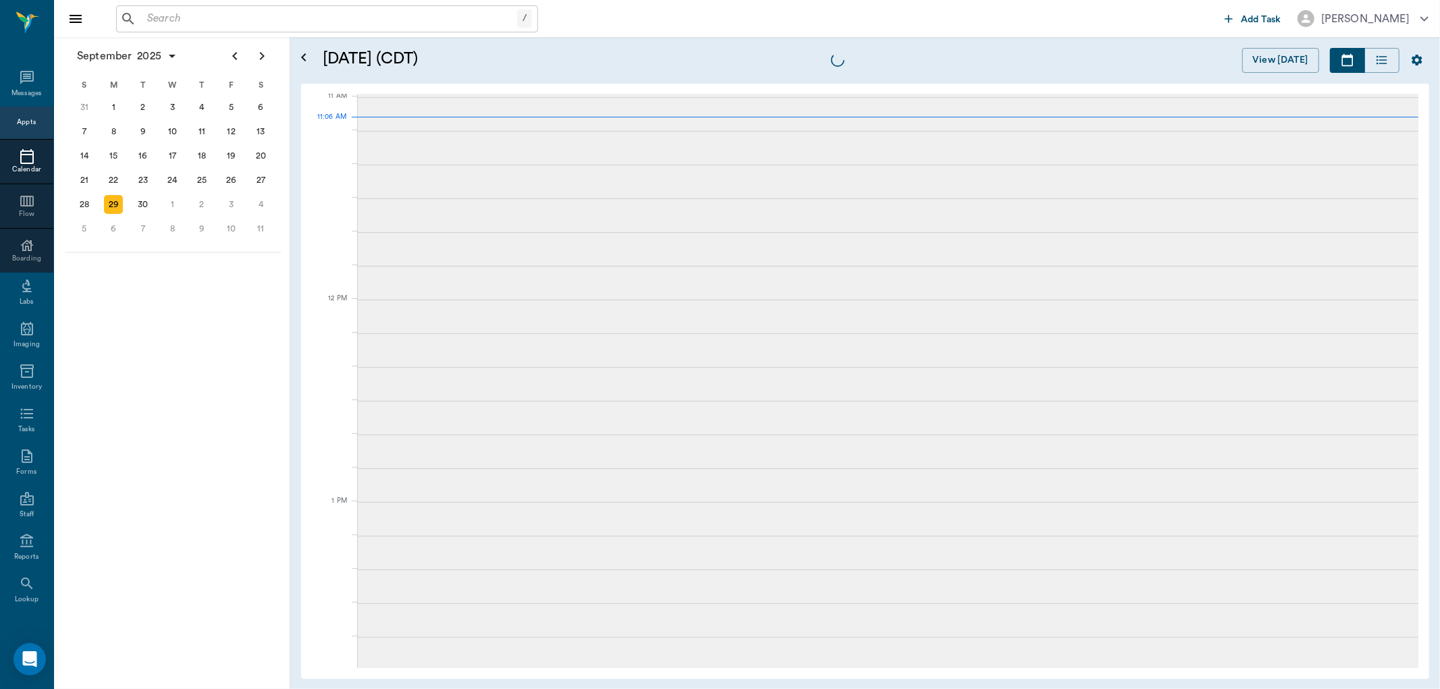
scroll to position [611, 0]
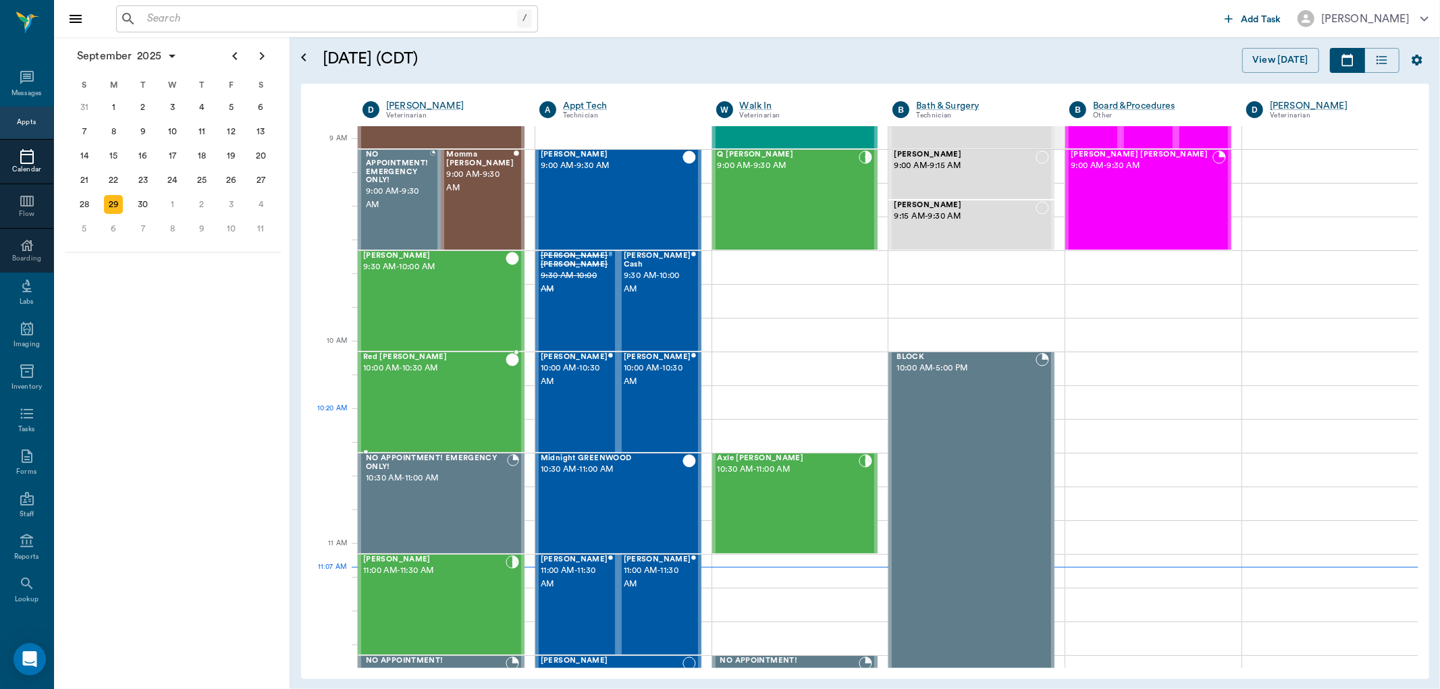
scroll to position [160, 0]
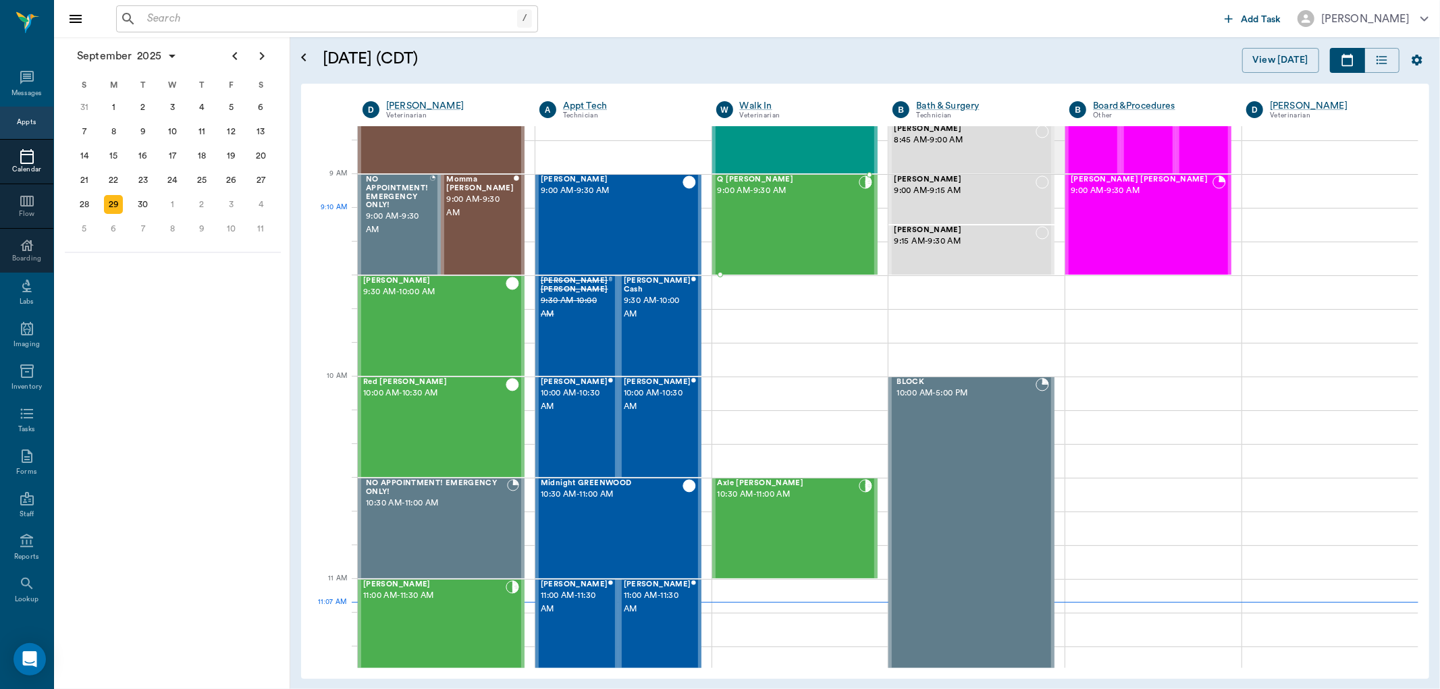
click at [764, 223] on div "Q [PERSON_NAME] 9:00 AM - 9:30 AM" at bounding box center [789, 225] width 142 height 99
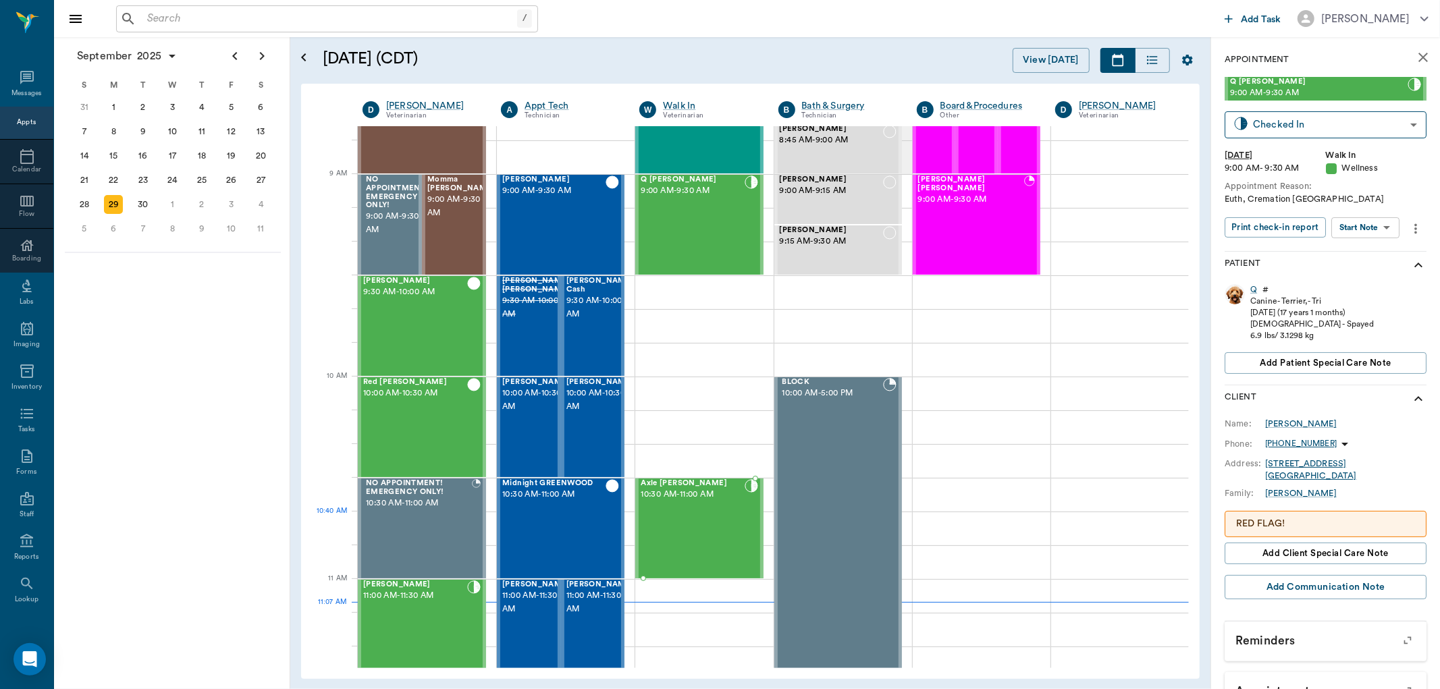
click at [689, 531] on div "Axle [PERSON_NAME] 10:30 AM - 11:00 AM" at bounding box center [692, 528] width 103 height 99
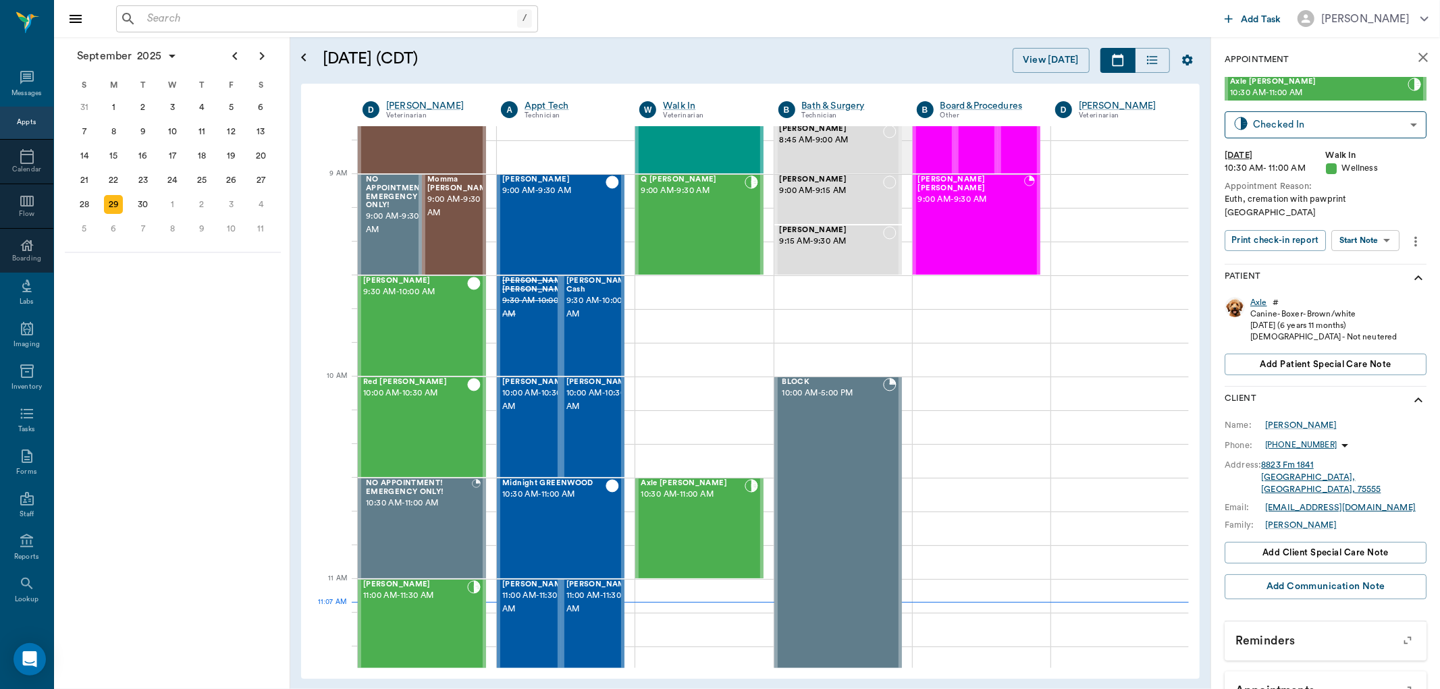
click at [1259, 297] on div "Axle" at bounding box center [1258, 302] width 17 height 11
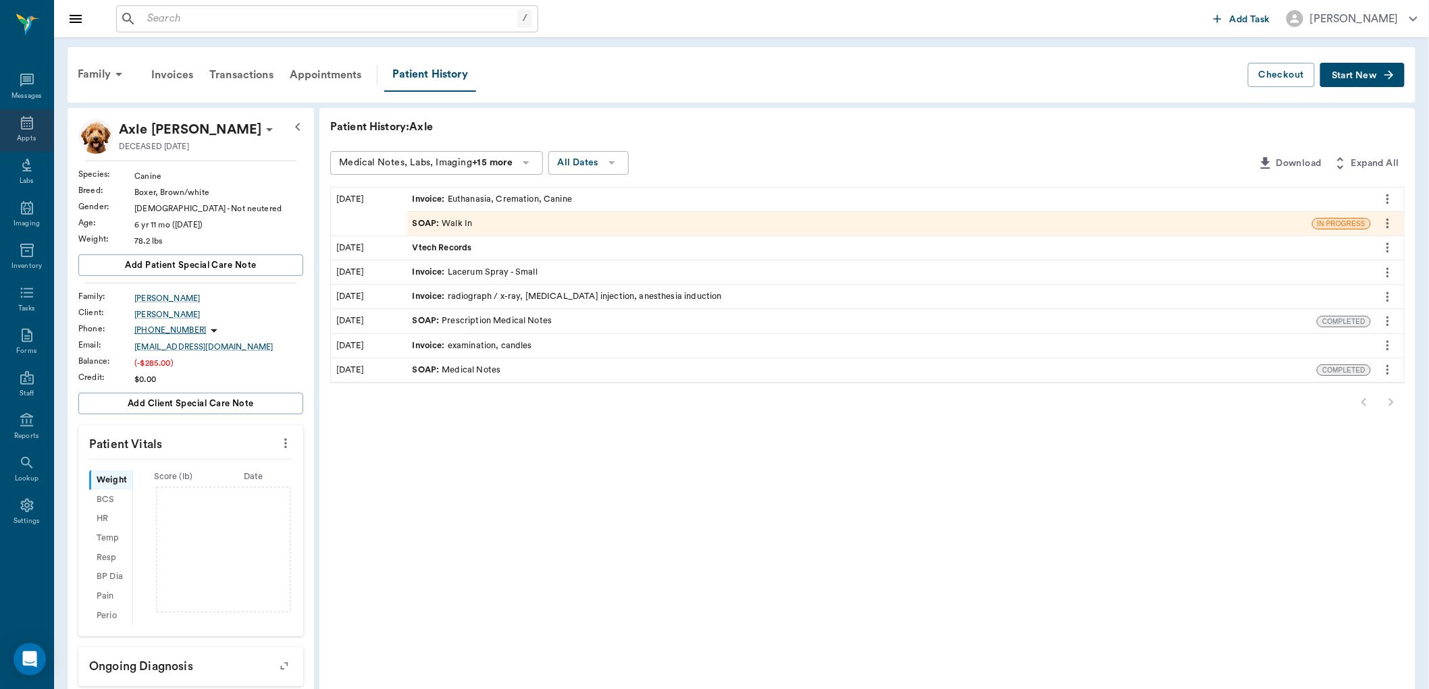
click at [41, 138] on div "Appts" at bounding box center [26, 130] width 53 height 43
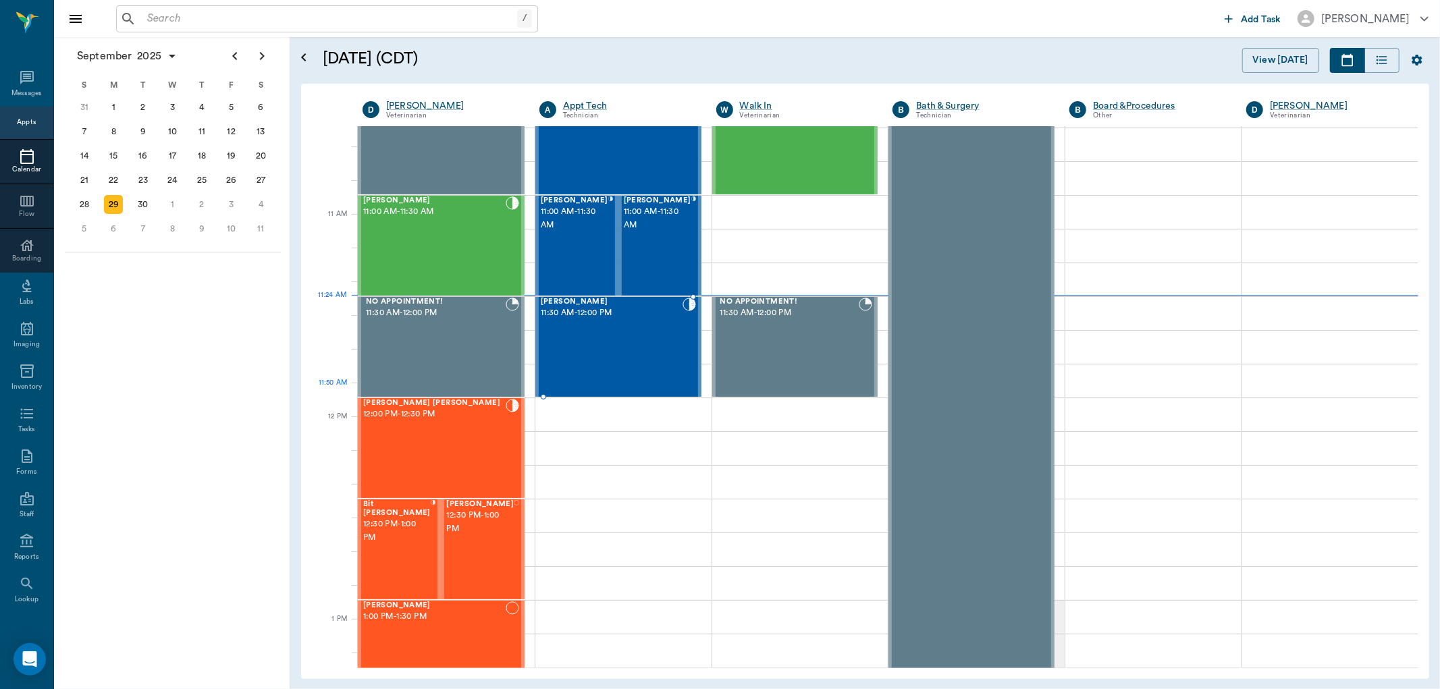
scroll to position [458, 0]
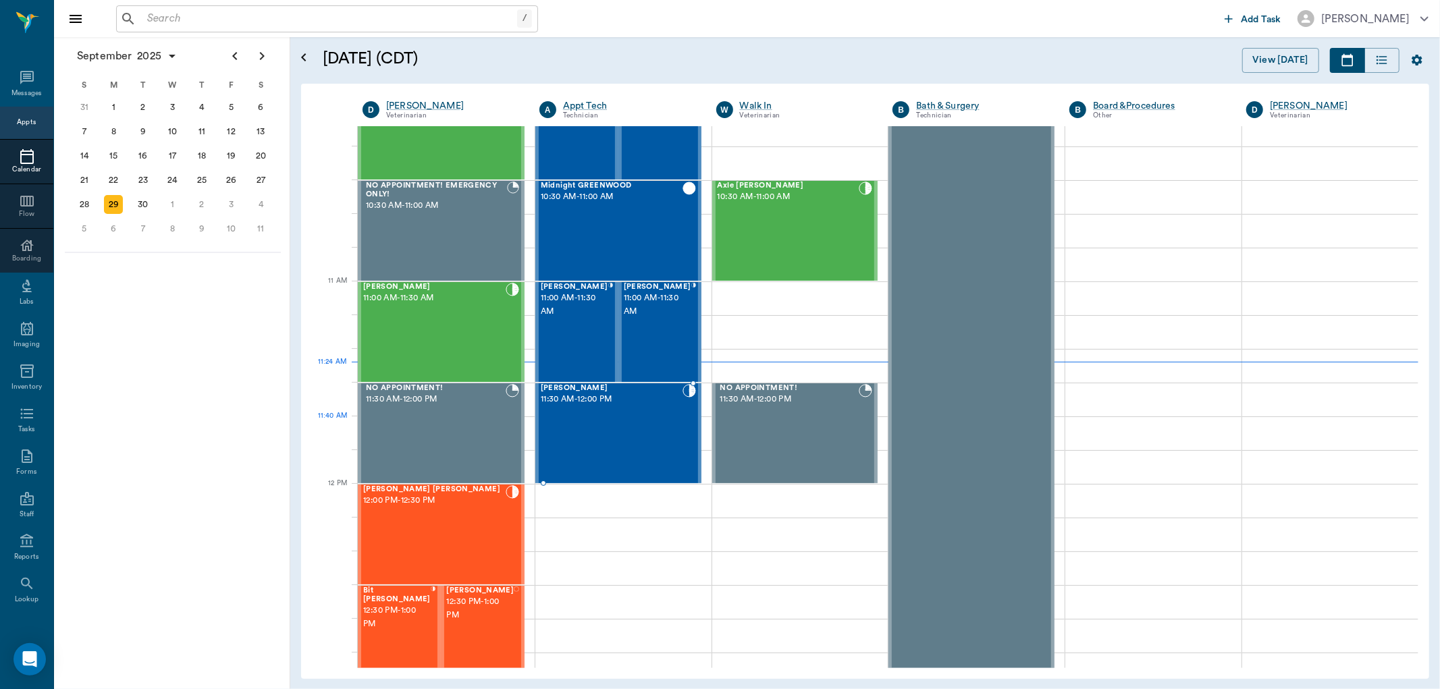
click at [632, 429] on div "[PERSON_NAME] 11:30 AM - 12:00 PM" at bounding box center [612, 433] width 142 height 99
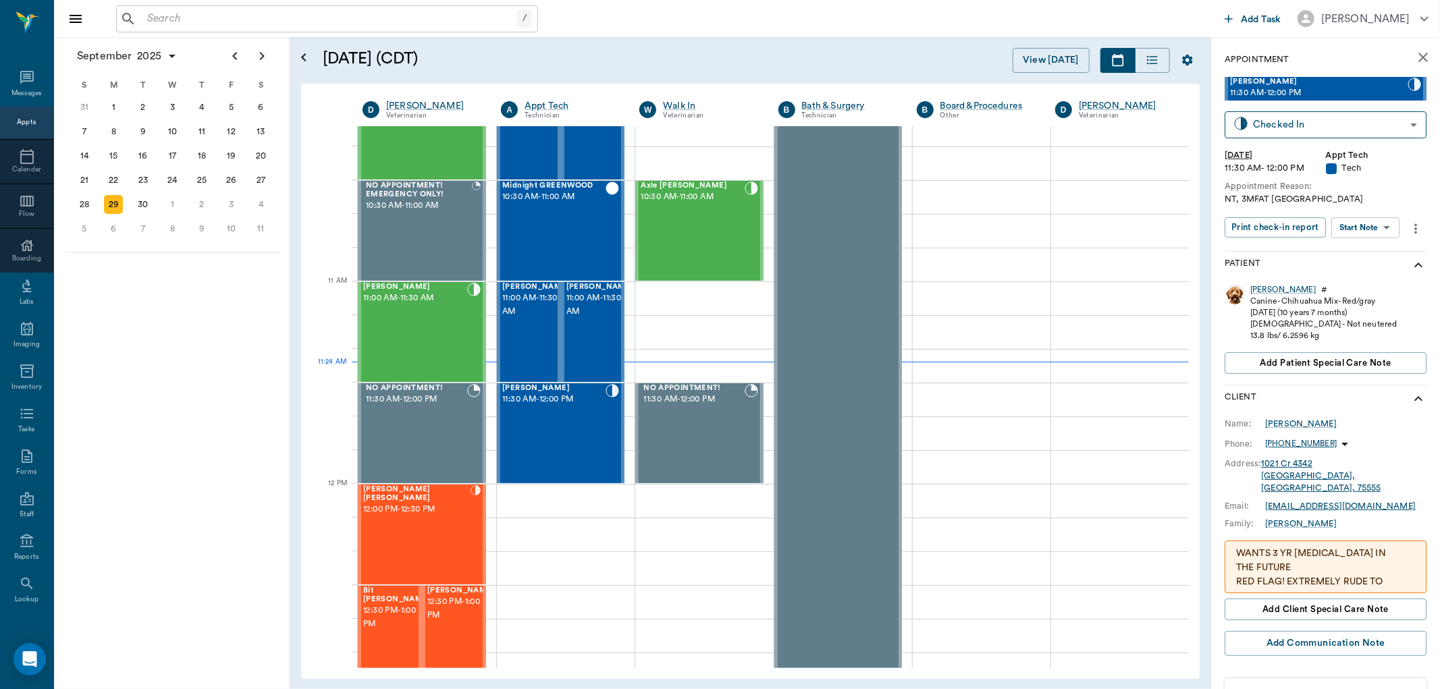
click at [1373, 230] on body "/ ​ Add Task [PERSON_NAME] Nectar Messages Appts Calendar Flow Boarding Labs Im…" at bounding box center [720, 344] width 1440 height 689
click at [1368, 251] on button "Start SOAP" at bounding box center [1351, 255] width 46 height 16
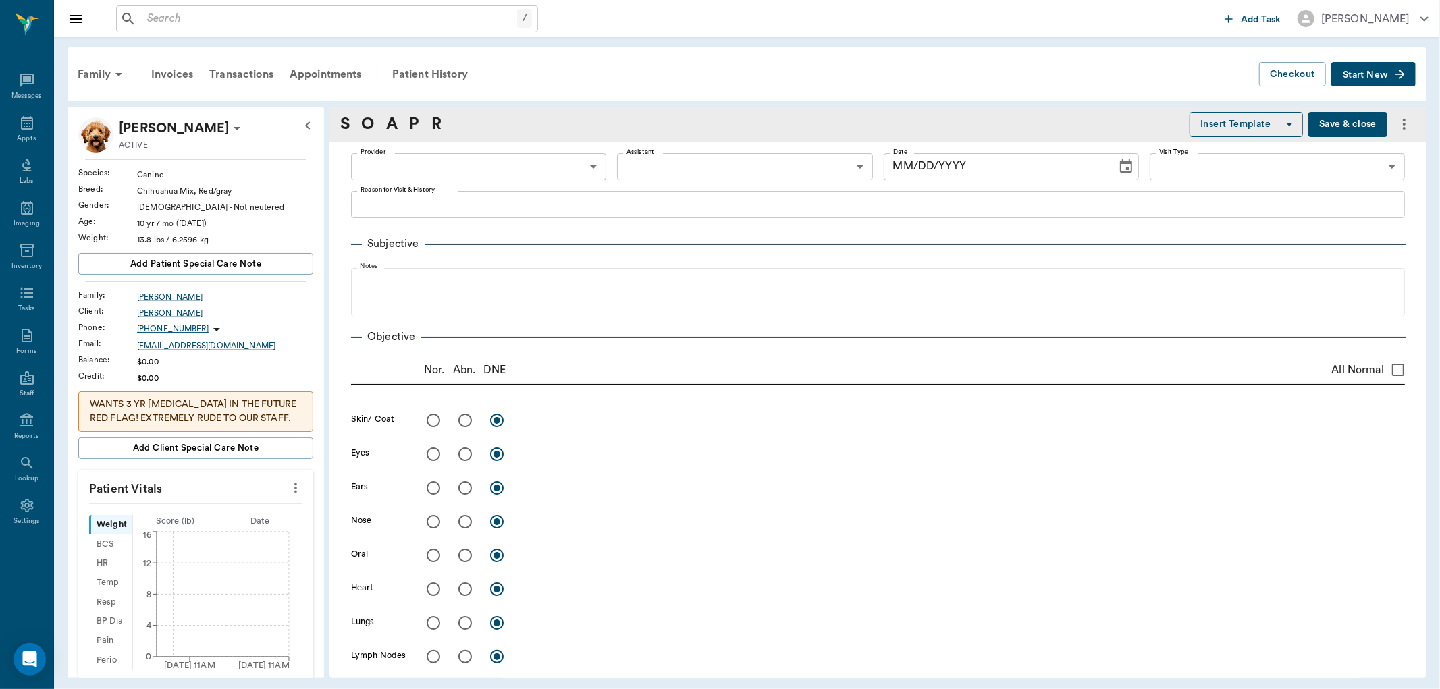
type input "63ec2f075fda476ae8351a4c"
type input "65d2be4f46e3a538d89b8c1a"
type textarea "NT, 3MFAT [GEOGRAPHIC_DATA]"
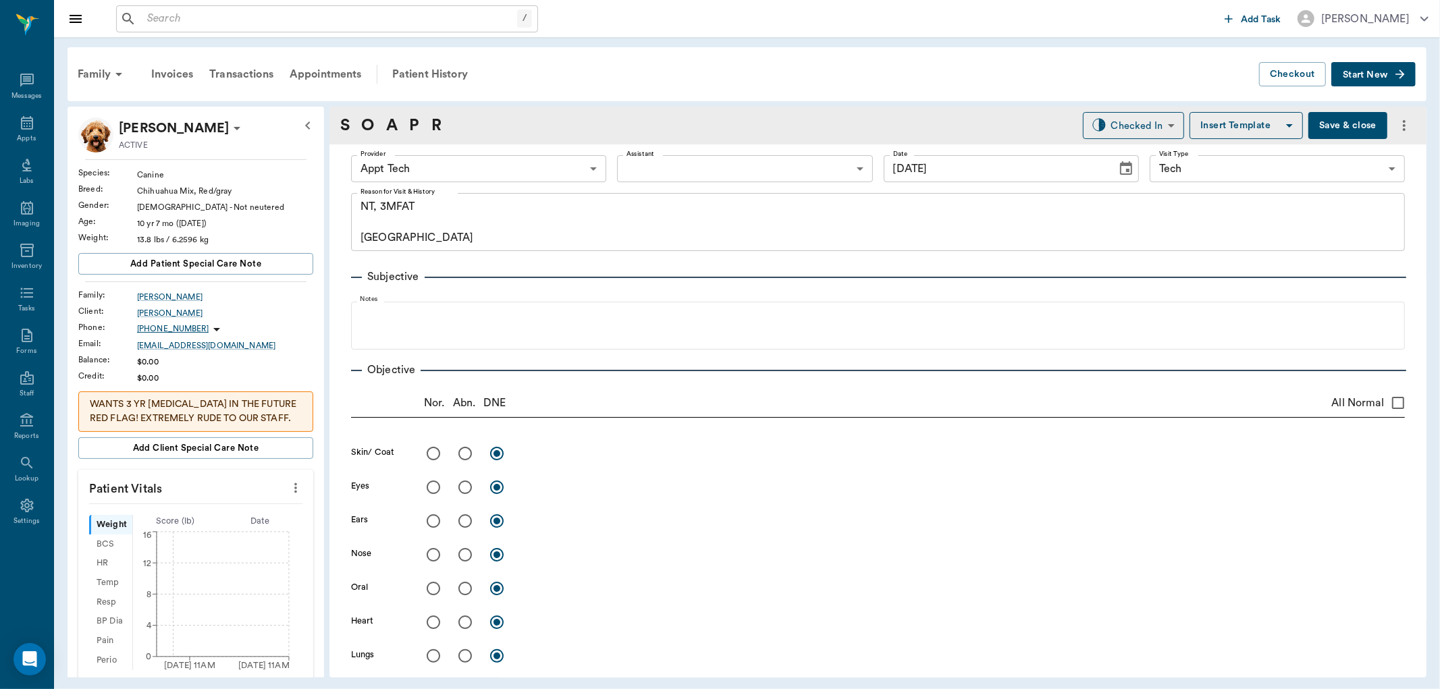
type input "[DATE]"
click at [288, 496] on icon "more" at bounding box center [295, 488] width 15 height 16
click at [265, 519] on span "Enter Vitals" at bounding box center [227, 524] width 113 height 14
click at [237, 535] on input "text" at bounding box center [194, 528] width 117 height 27
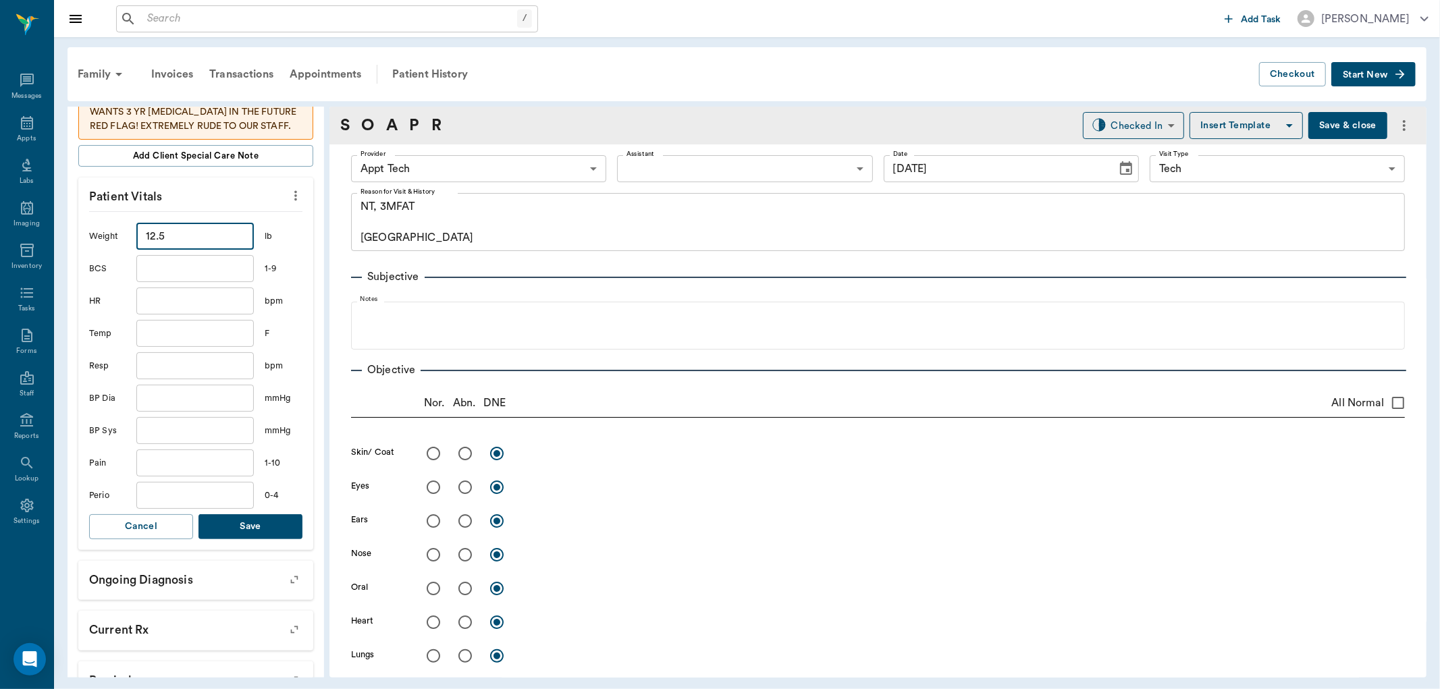
scroll to position [300, 0]
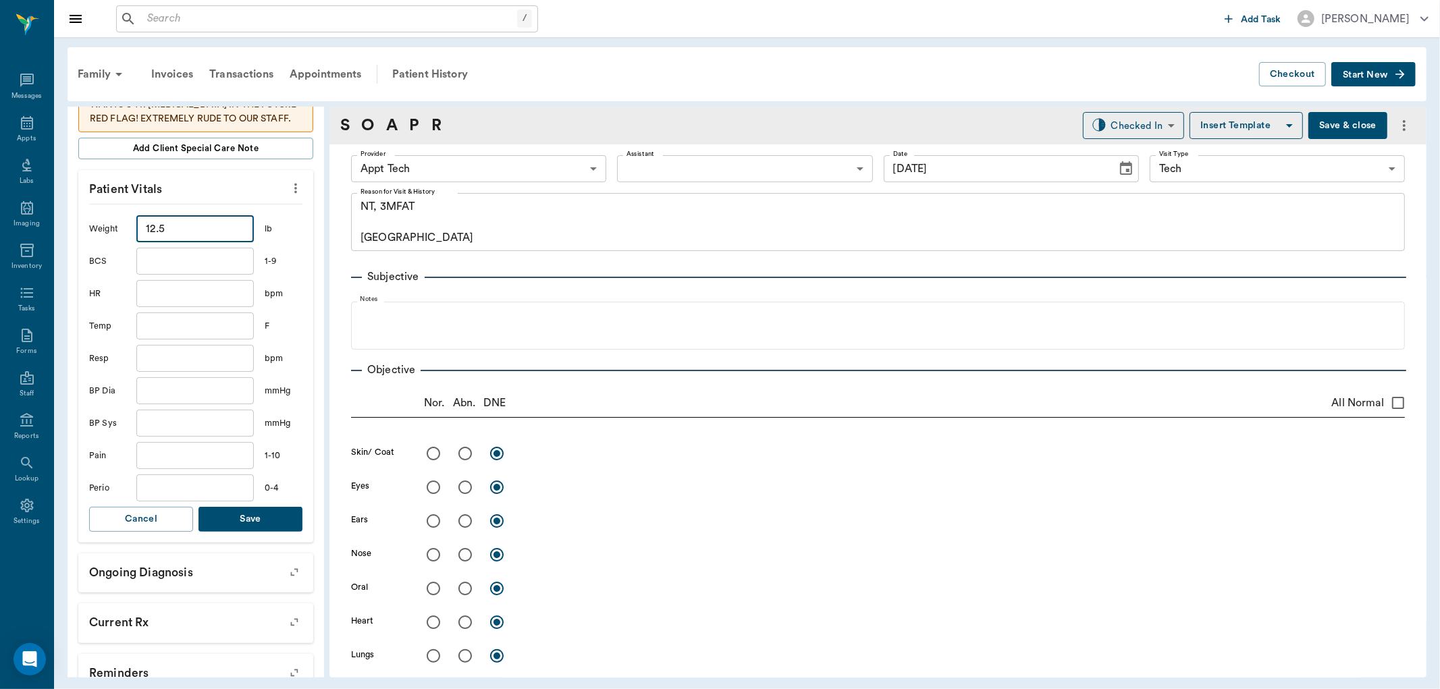
type input "12.5"
click at [278, 532] on button "Save" at bounding box center [251, 519] width 104 height 25
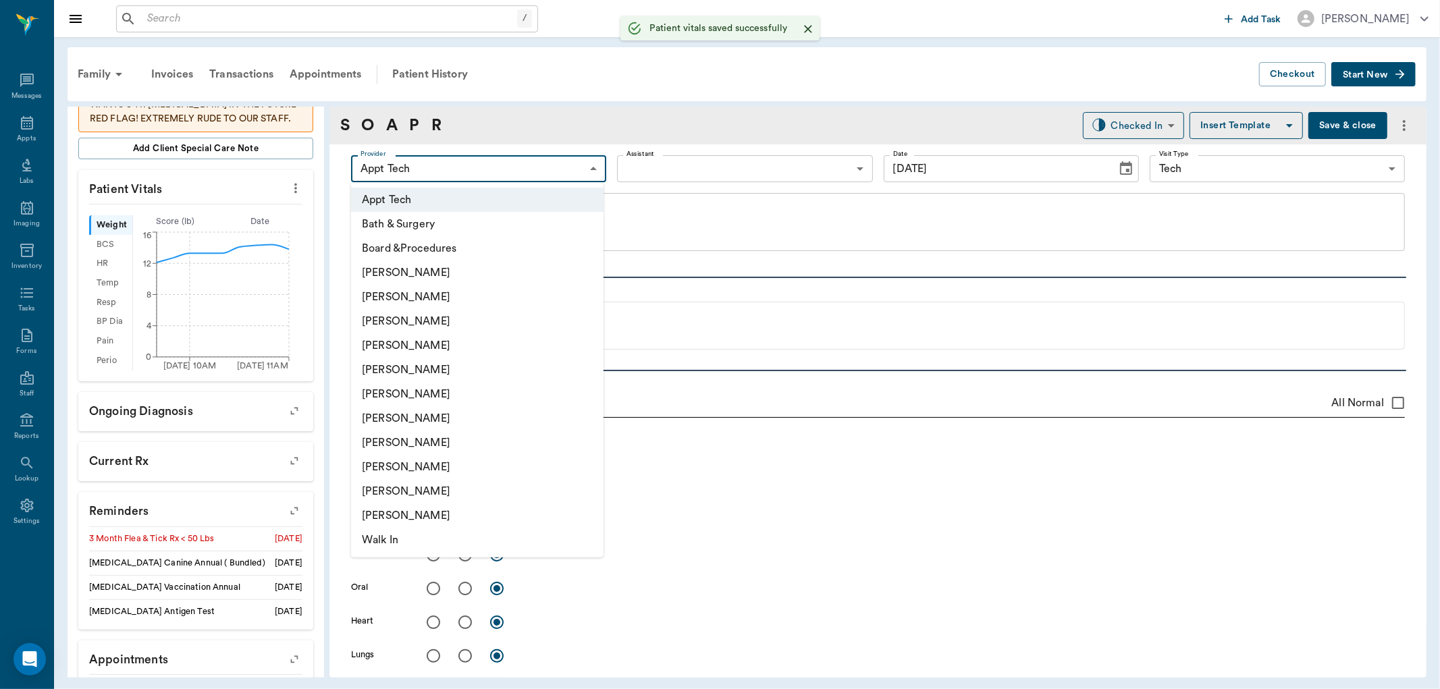
click at [436, 176] on body "/ ​ Add Task [PERSON_NAME] Nectar Messages Appts Labs Imaging Inventory Tasks F…" at bounding box center [720, 344] width 1440 height 689
click at [421, 417] on li "[PERSON_NAME]" at bounding box center [477, 418] width 253 height 24
type input "682b670d8bdc6f7f8feef3db"
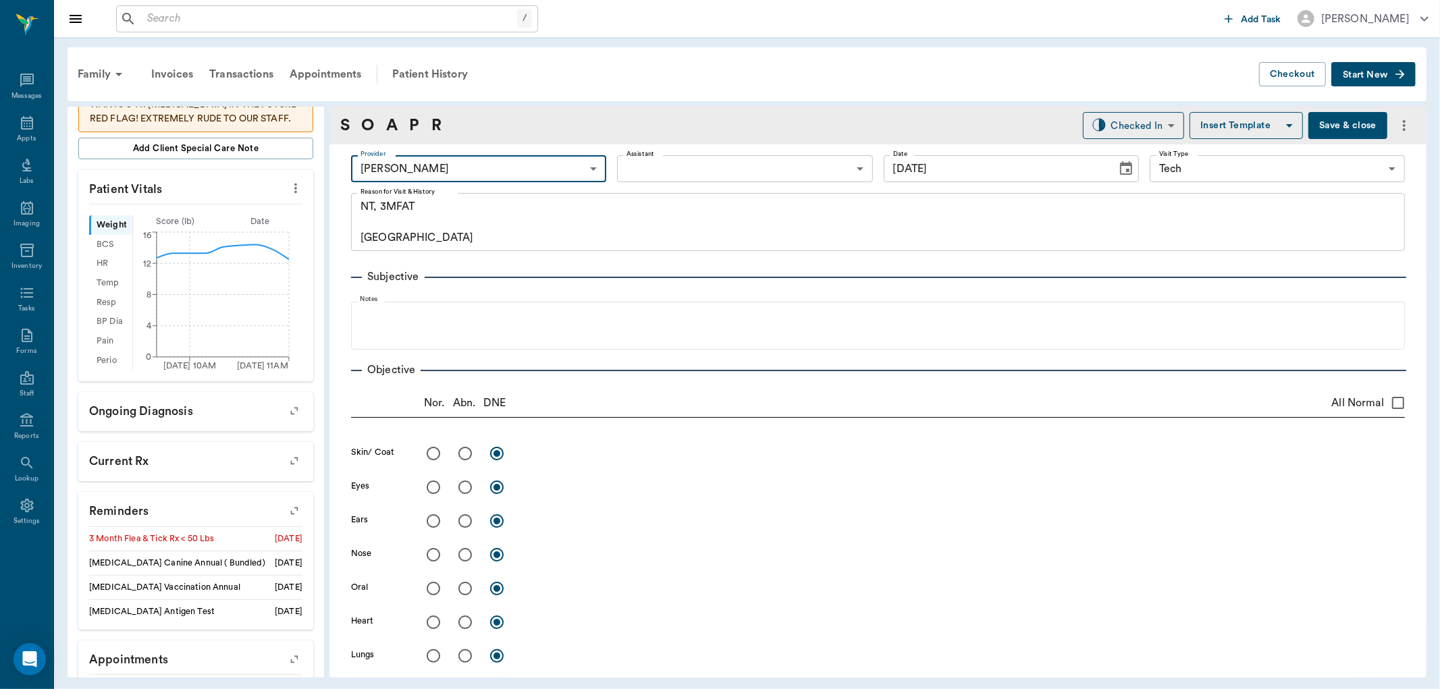
click at [680, 160] on body "/ ​ Add Task [PERSON_NAME] Nectar Messages Appts Labs Imaging Inventory Tasks F…" at bounding box center [720, 344] width 1440 height 689
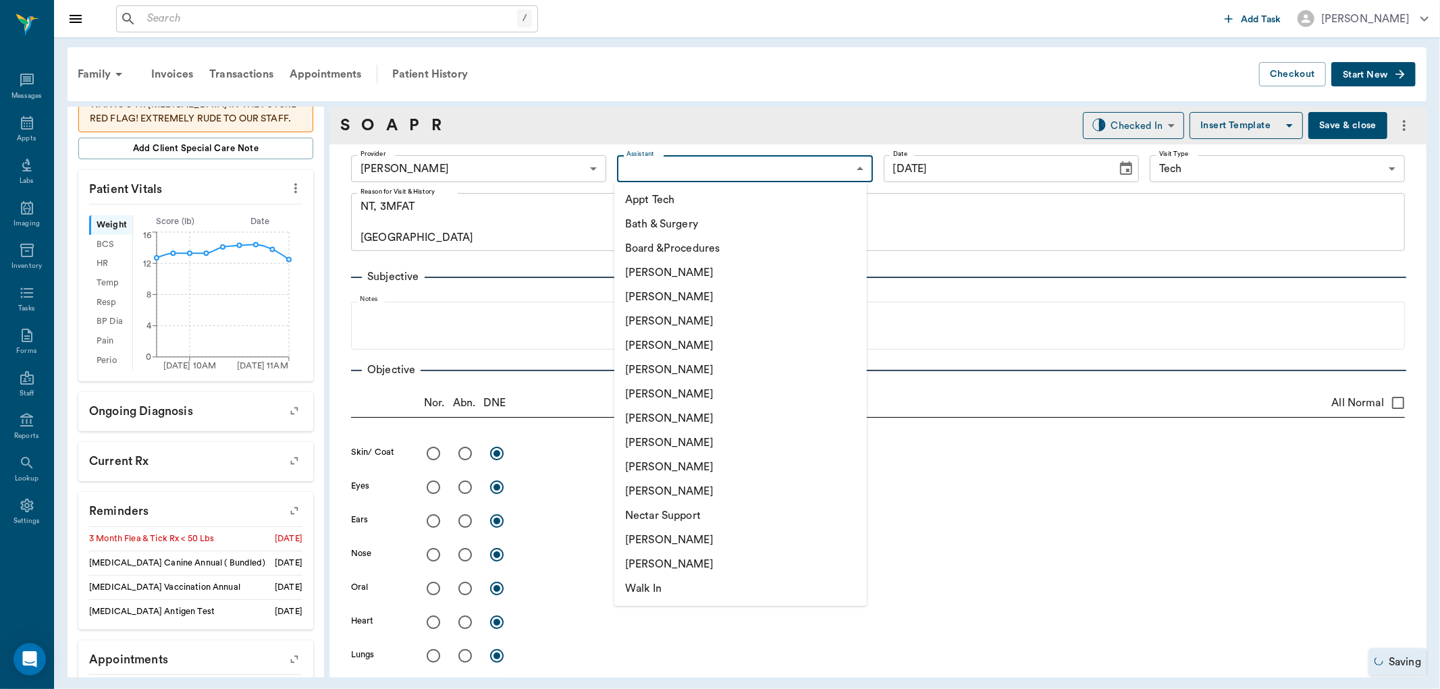
click at [651, 196] on li "Appt Tech" at bounding box center [740, 200] width 253 height 24
type input "63ec2f075fda476ae8351a4c"
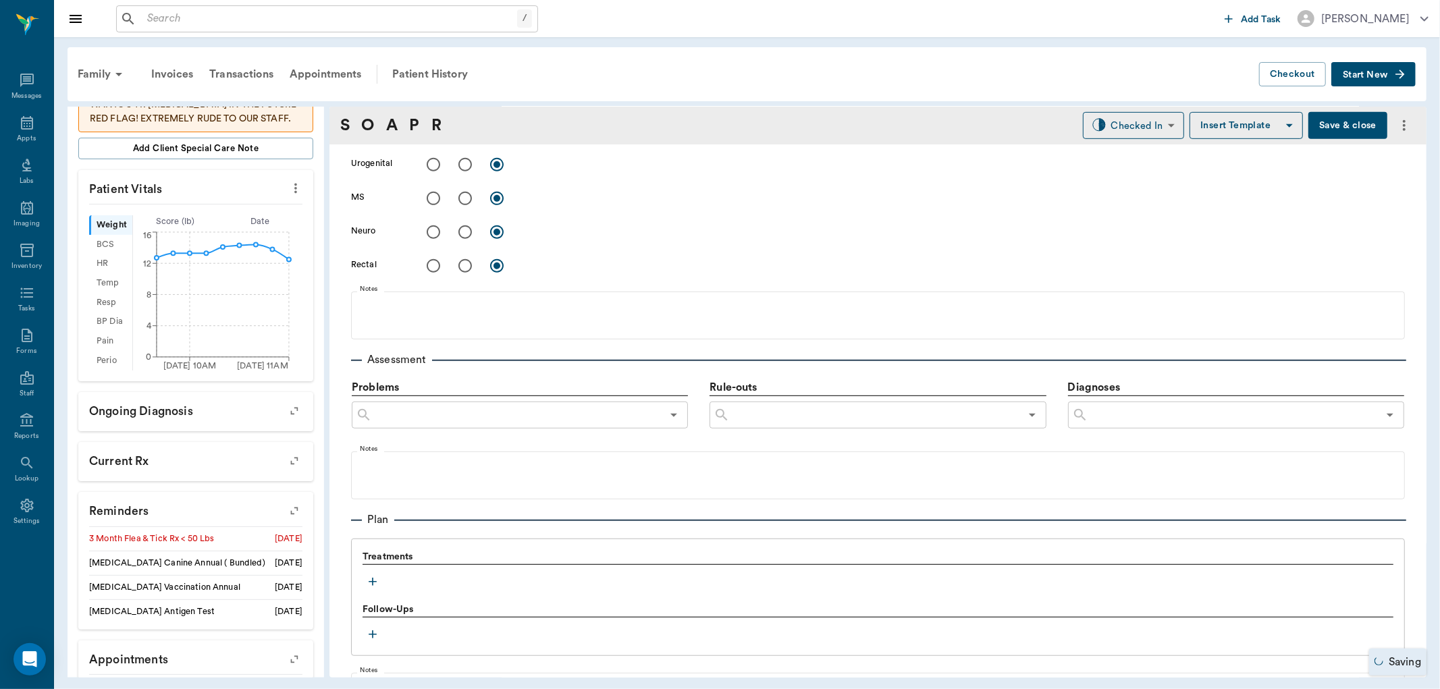
scroll to position [600, 0]
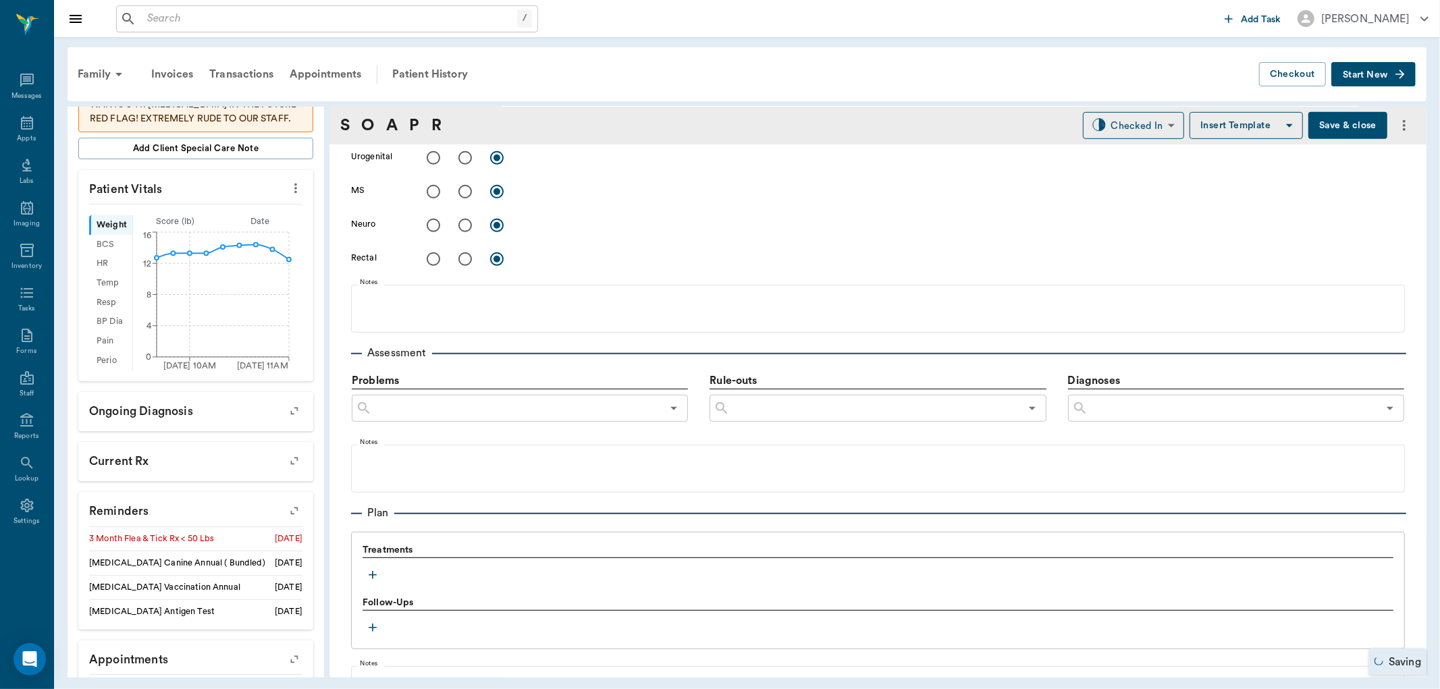
click at [377, 574] on icon "button" at bounding box center [373, 576] width 14 height 14
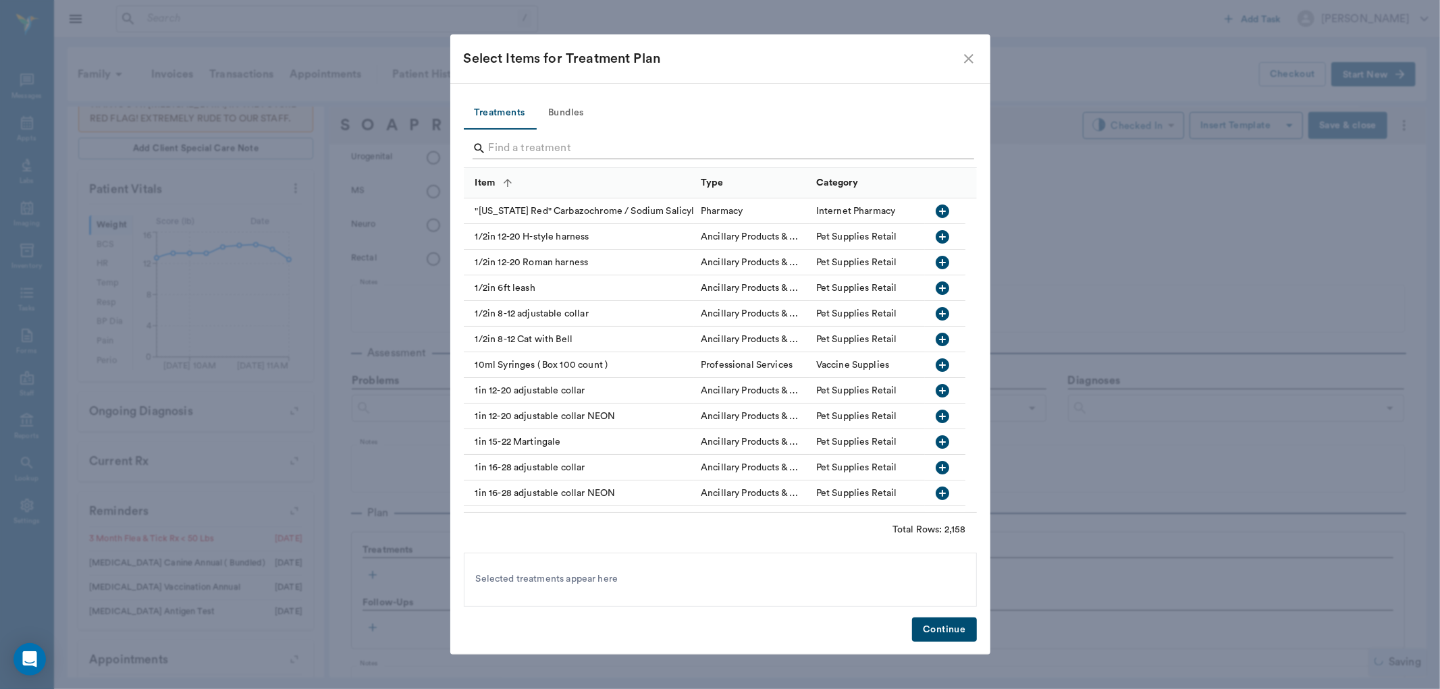
click at [552, 139] on input "Search" at bounding box center [721, 149] width 465 height 22
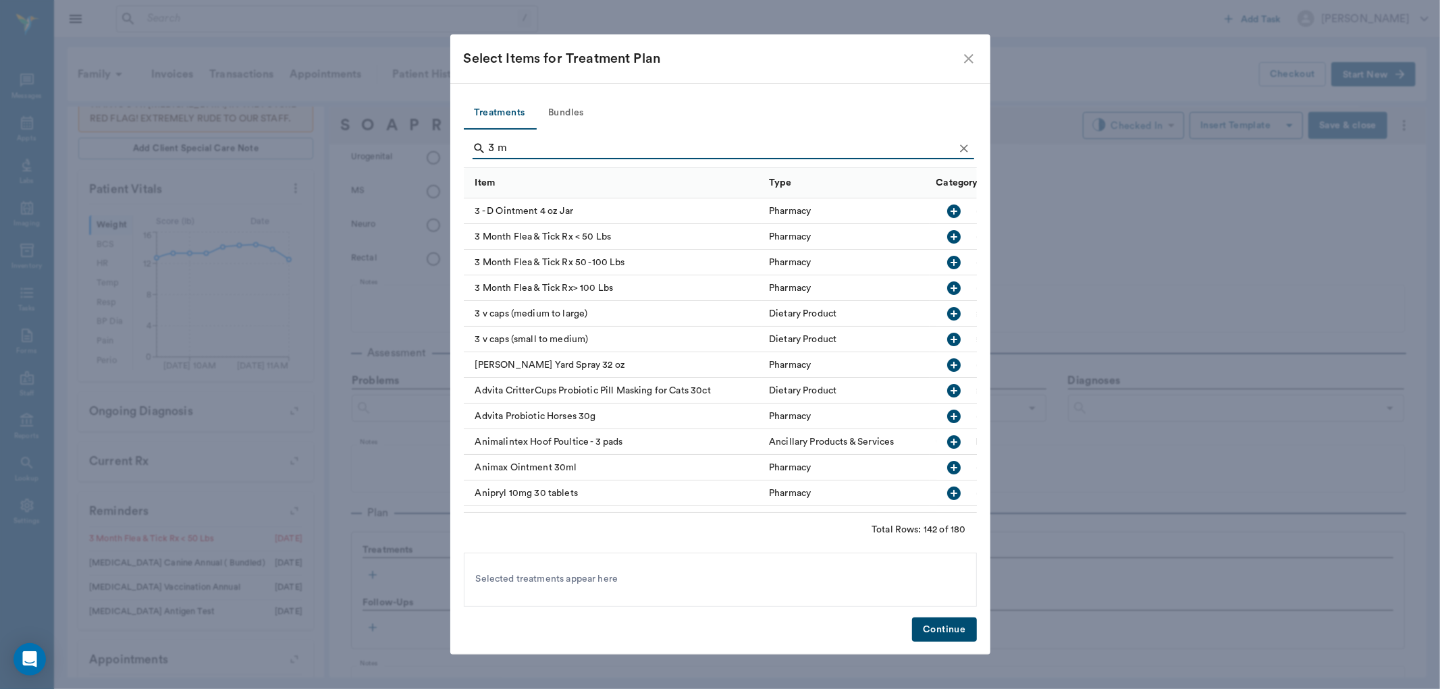
type input "3 m"
click at [947, 234] on icon "button" at bounding box center [954, 237] width 14 height 14
click at [960, 147] on icon "Clear" at bounding box center [964, 149] width 14 height 14
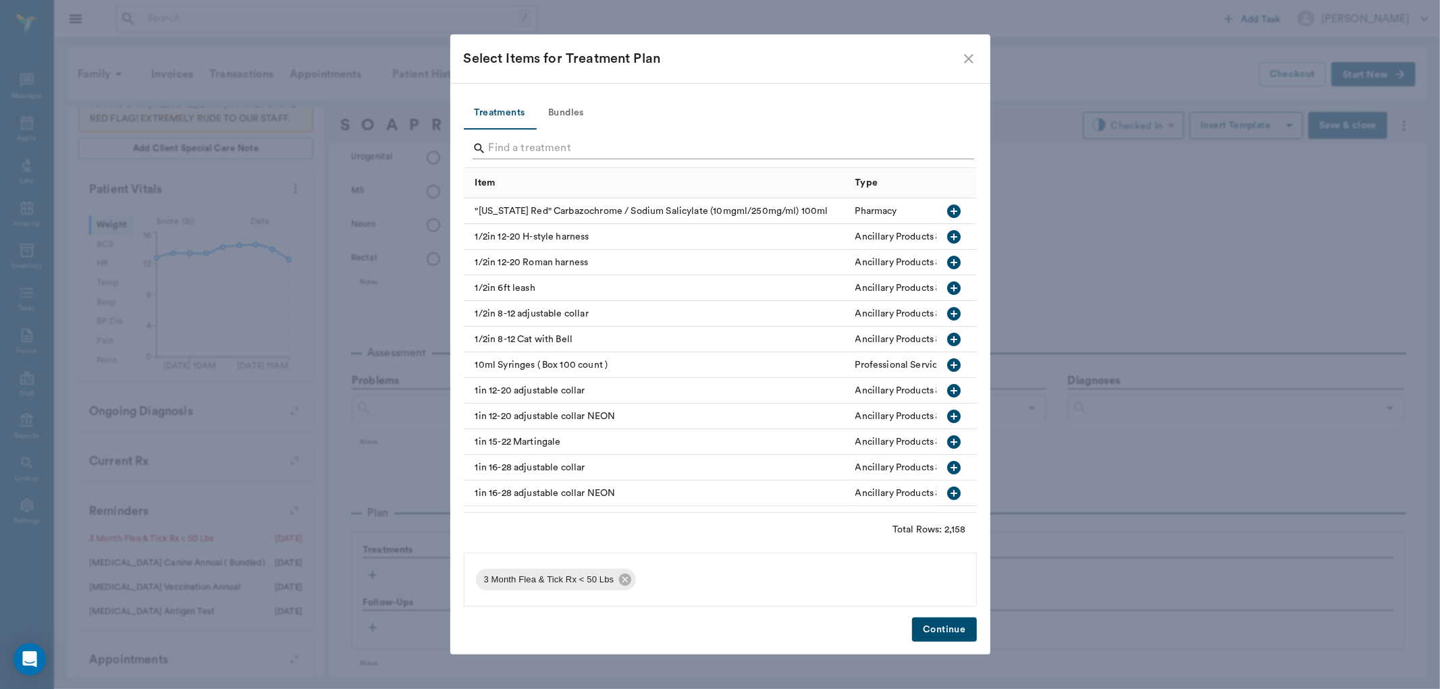
click at [941, 150] on input "Search" at bounding box center [721, 149] width 465 height 22
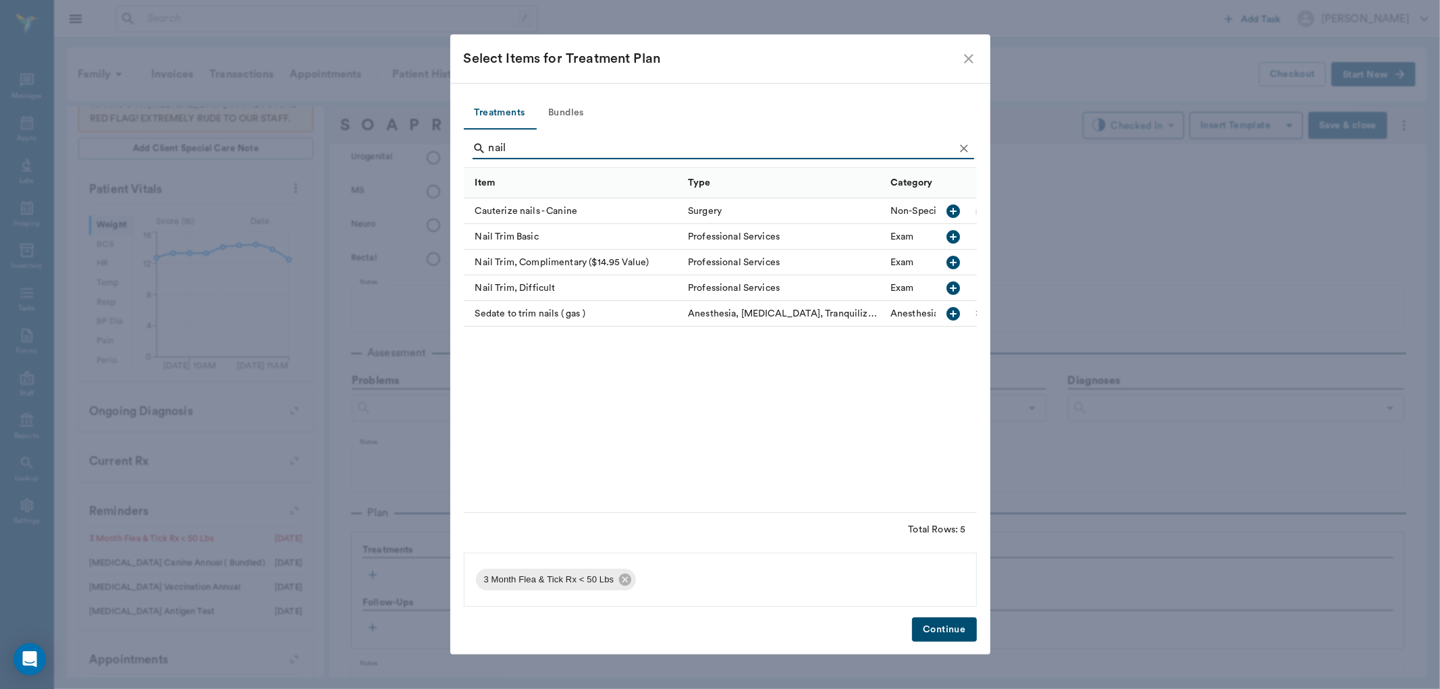
type input "nail"
click at [955, 232] on icon "button" at bounding box center [954, 237] width 14 height 14
click at [953, 627] on button "Continue" at bounding box center [944, 630] width 64 height 25
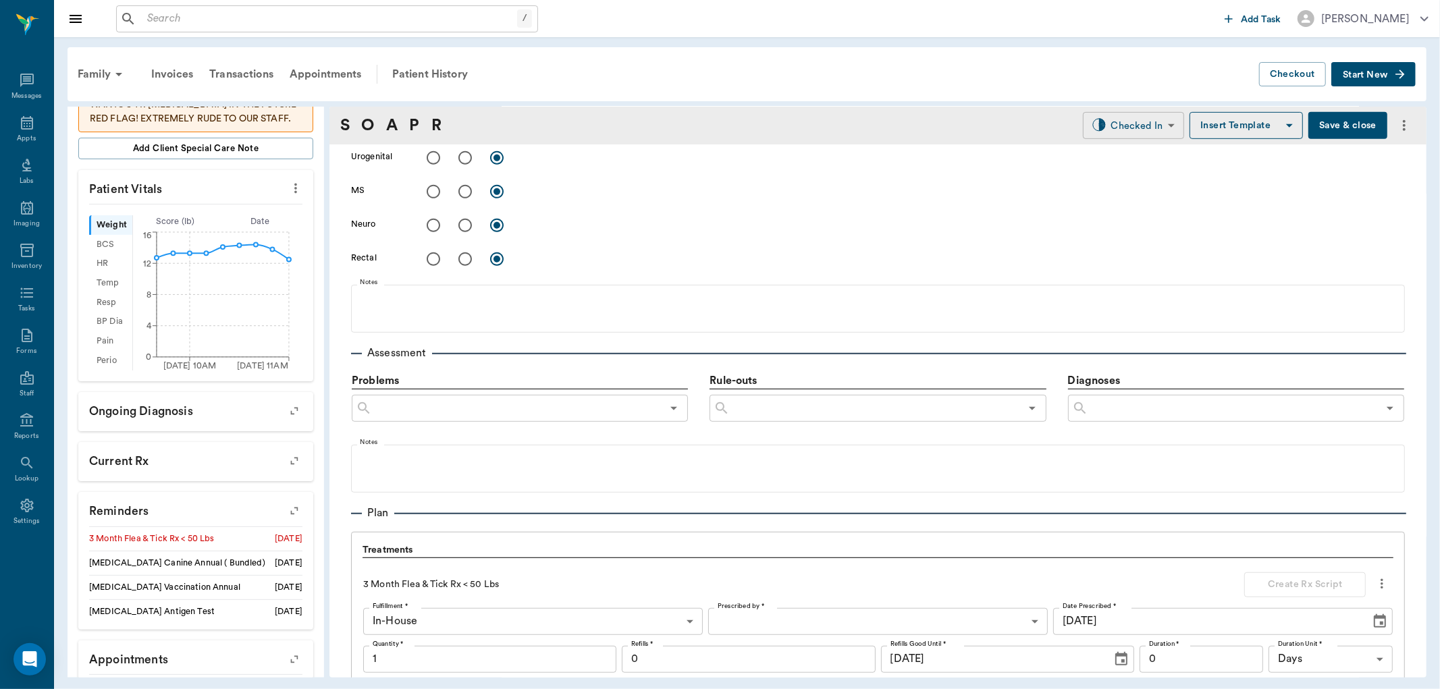
scroll to position [991, 0]
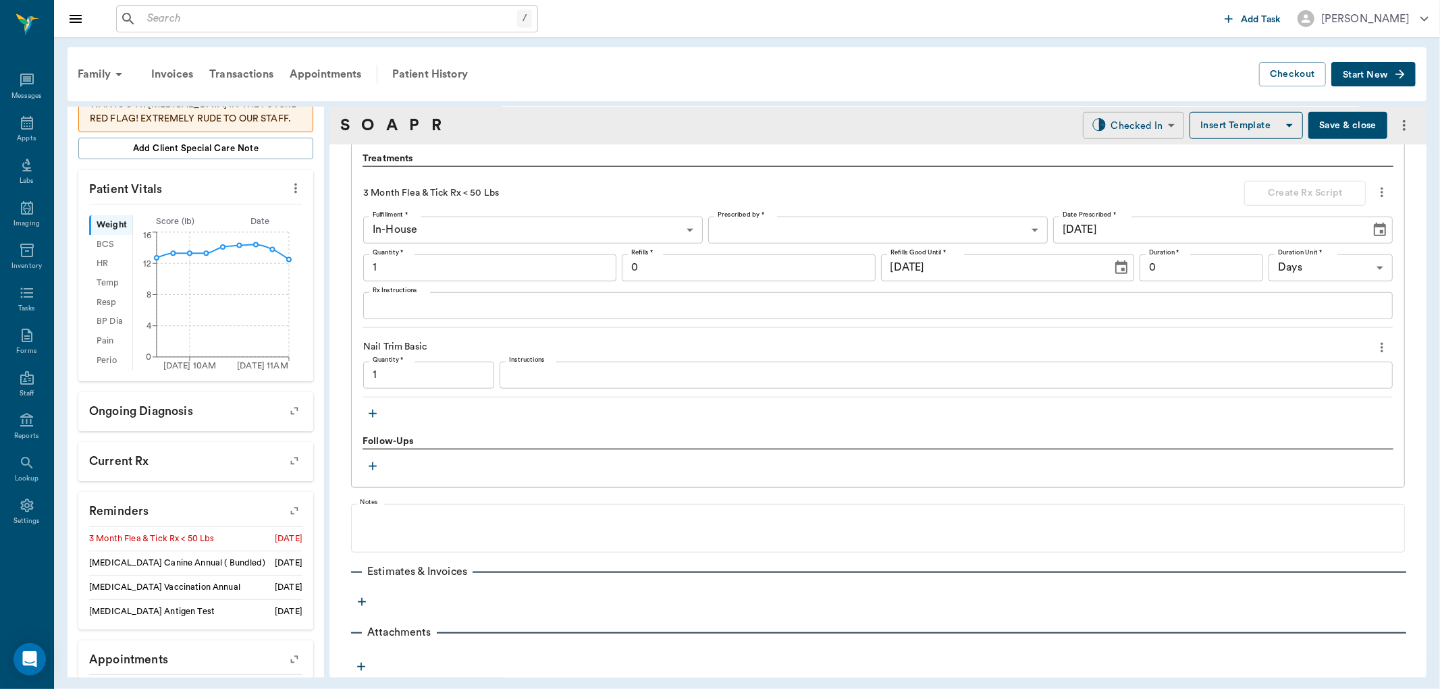
click at [1130, 120] on body "/ ​ Add Task [PERSON_NAME] Nectar Messages Appts Labs Imaging Inventory Tasks F…" at bounding box center [720, 344] width 1440 height 689
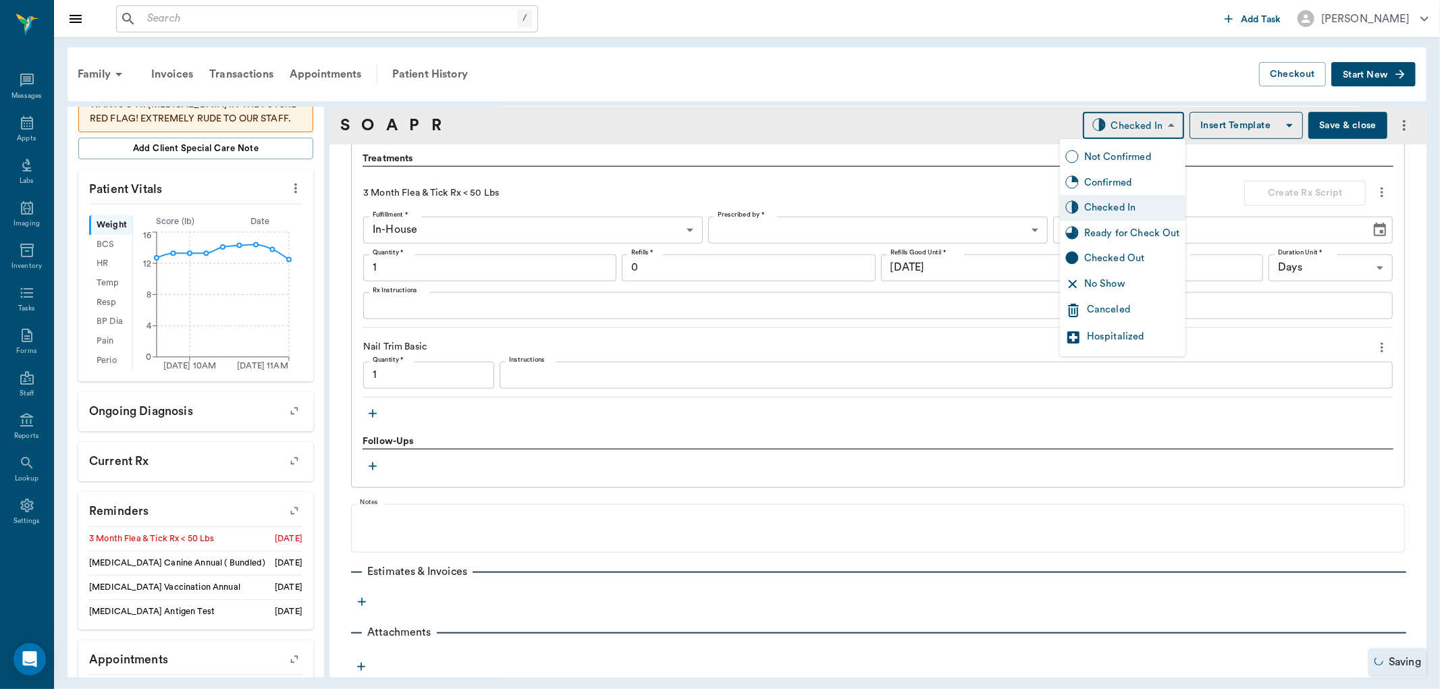
type input "1.00"
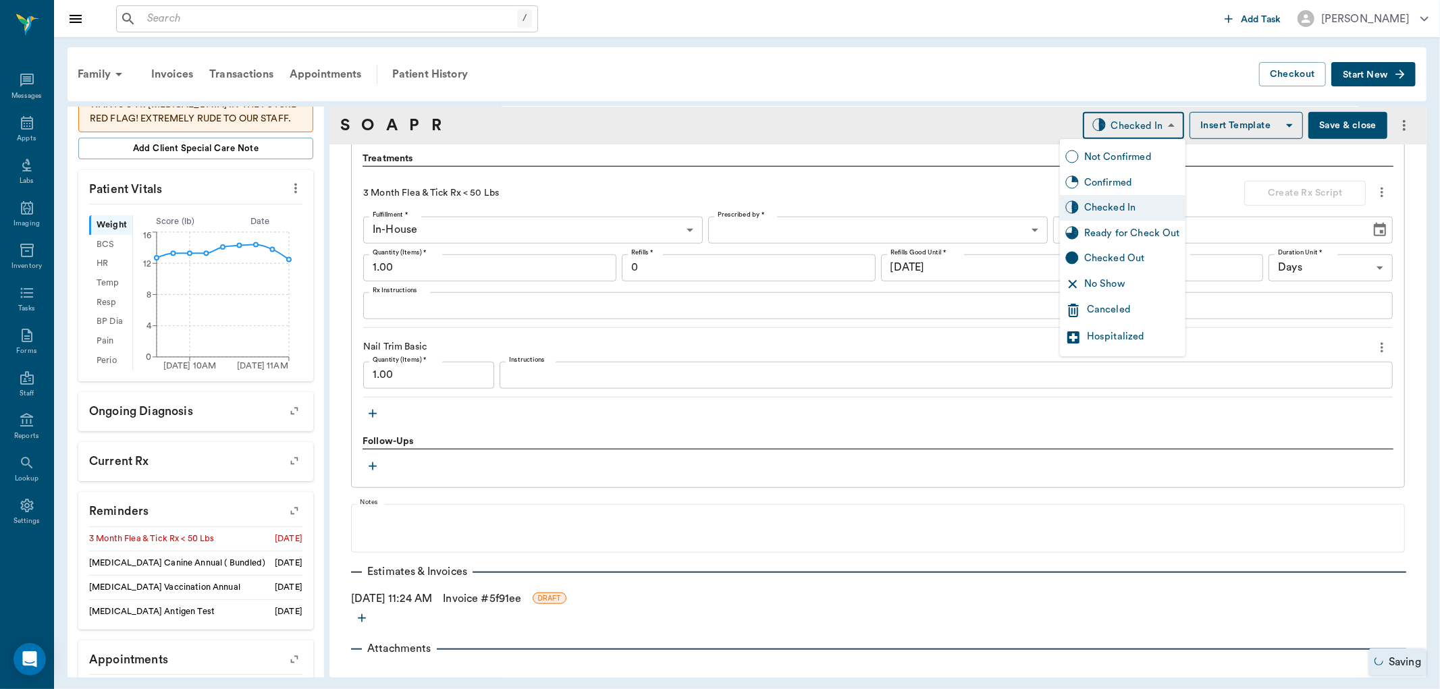
click at [1130, 235] on div "Ready for Check Out" at bounding box center [1132, 233] width 96 height 15
type input "READY_TO_CHECKOUT"
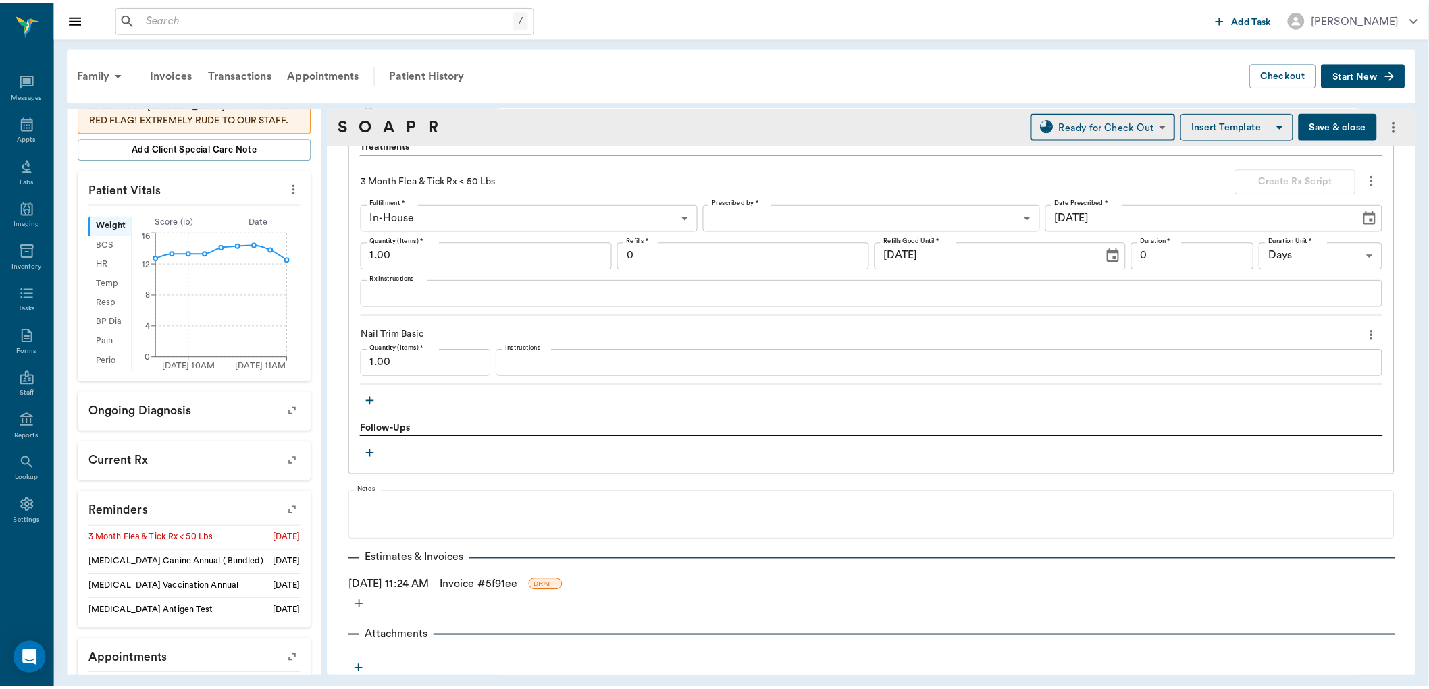
scroll to position [1008, 0]
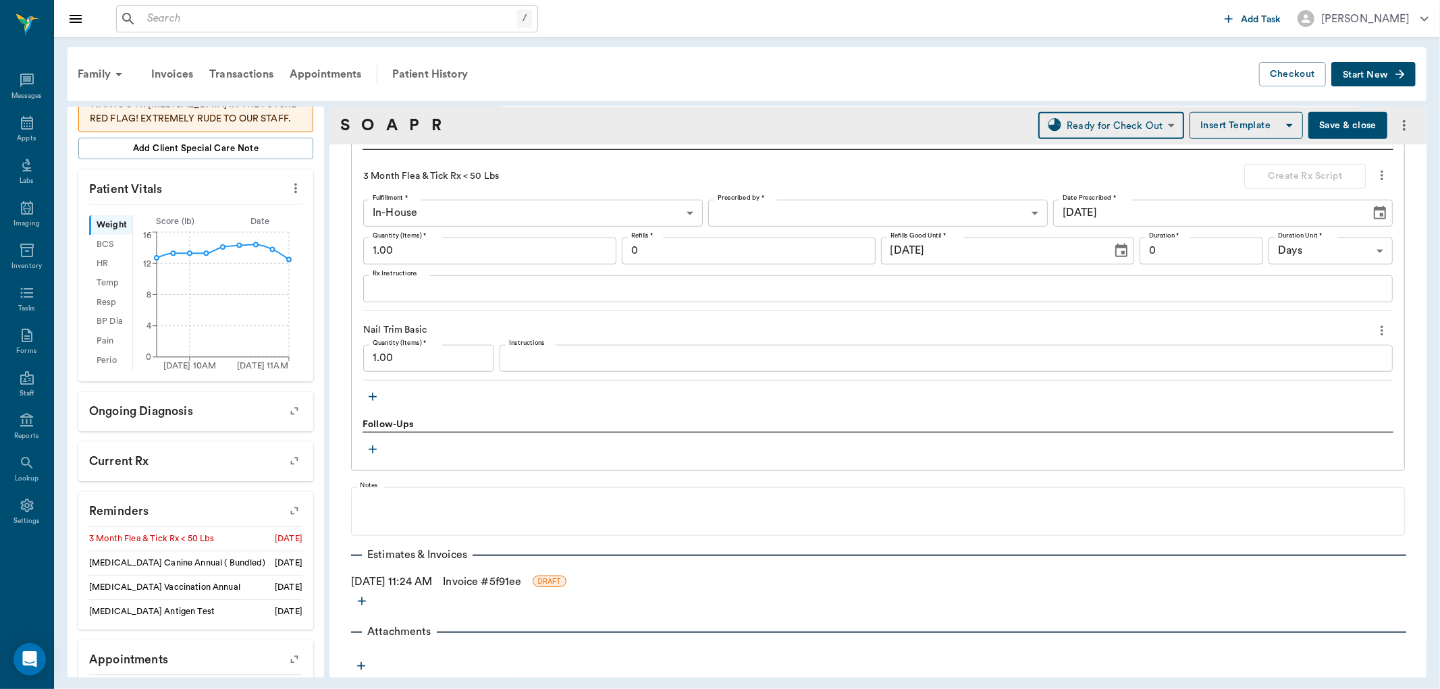
click at [498, 579] on link "Invoice # 5f91ee" at bounding box center [482, 582] width 78 height 16
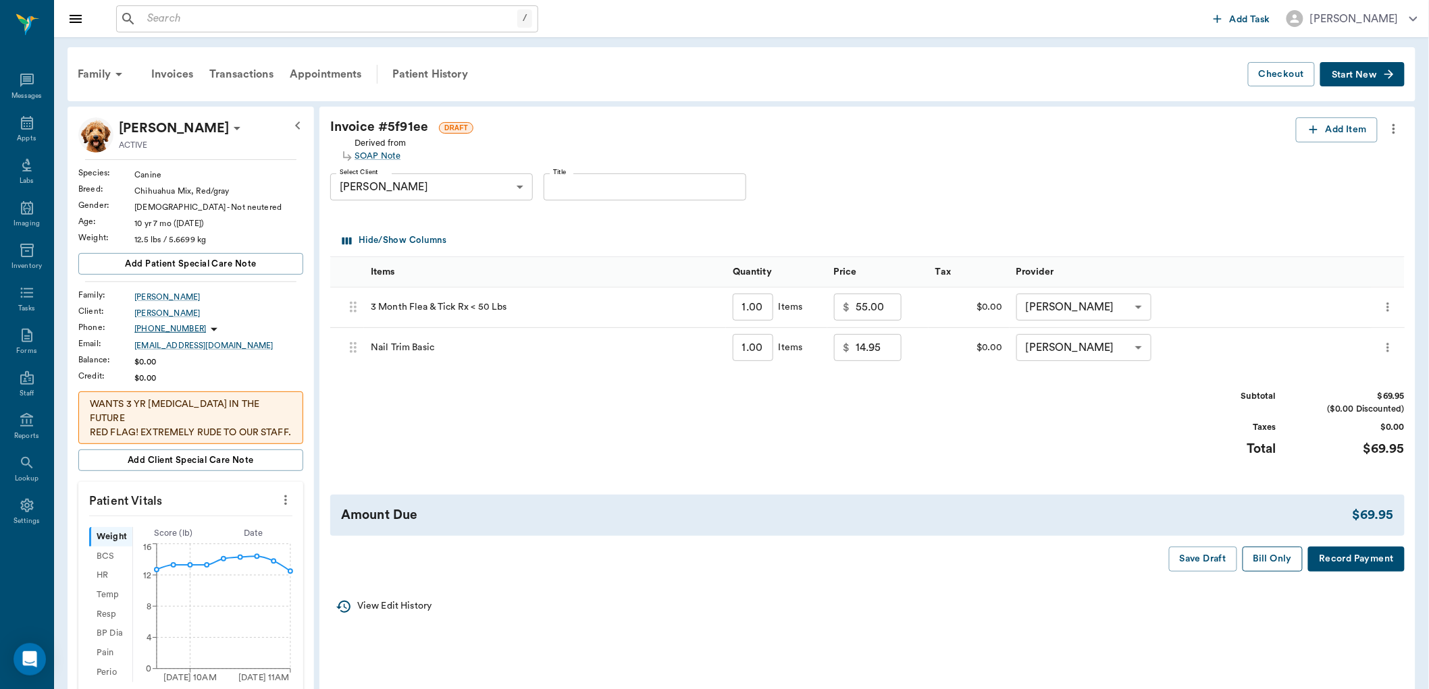
click at [1251, 550] on button "Bill Only" at bounding box center [1272, 559] width 61 height 25
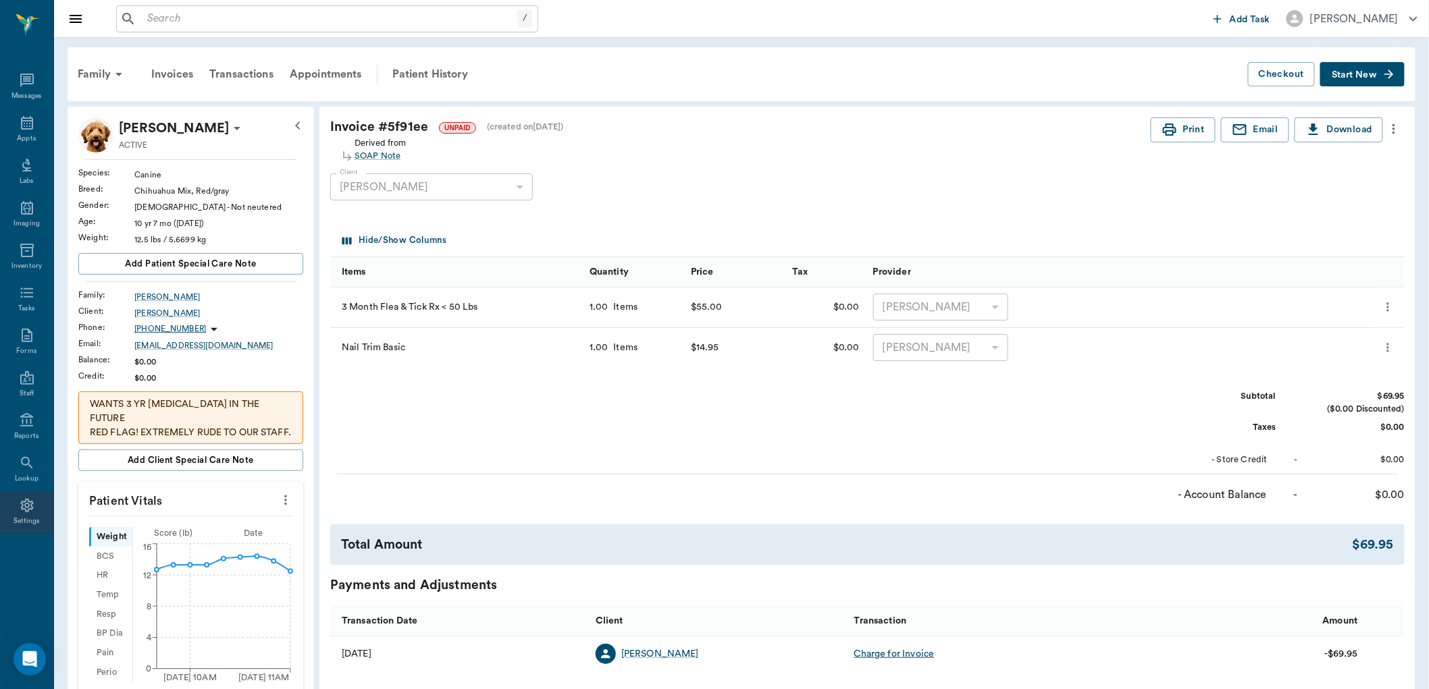
click at [26, 501] on icon at bounding box center [27, 506] width 16 height 16
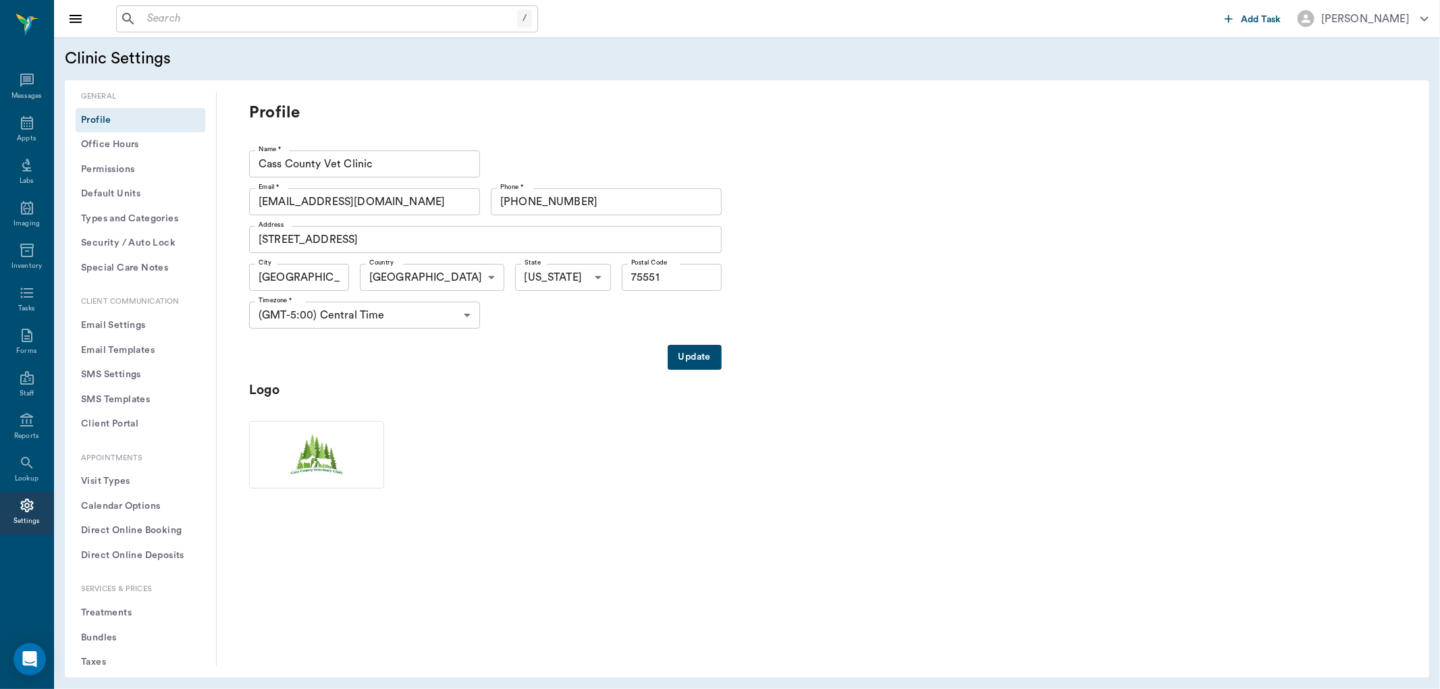
click at [111, 613] on button "Treatments" at bounding box center [141, 613] width 130 height 25
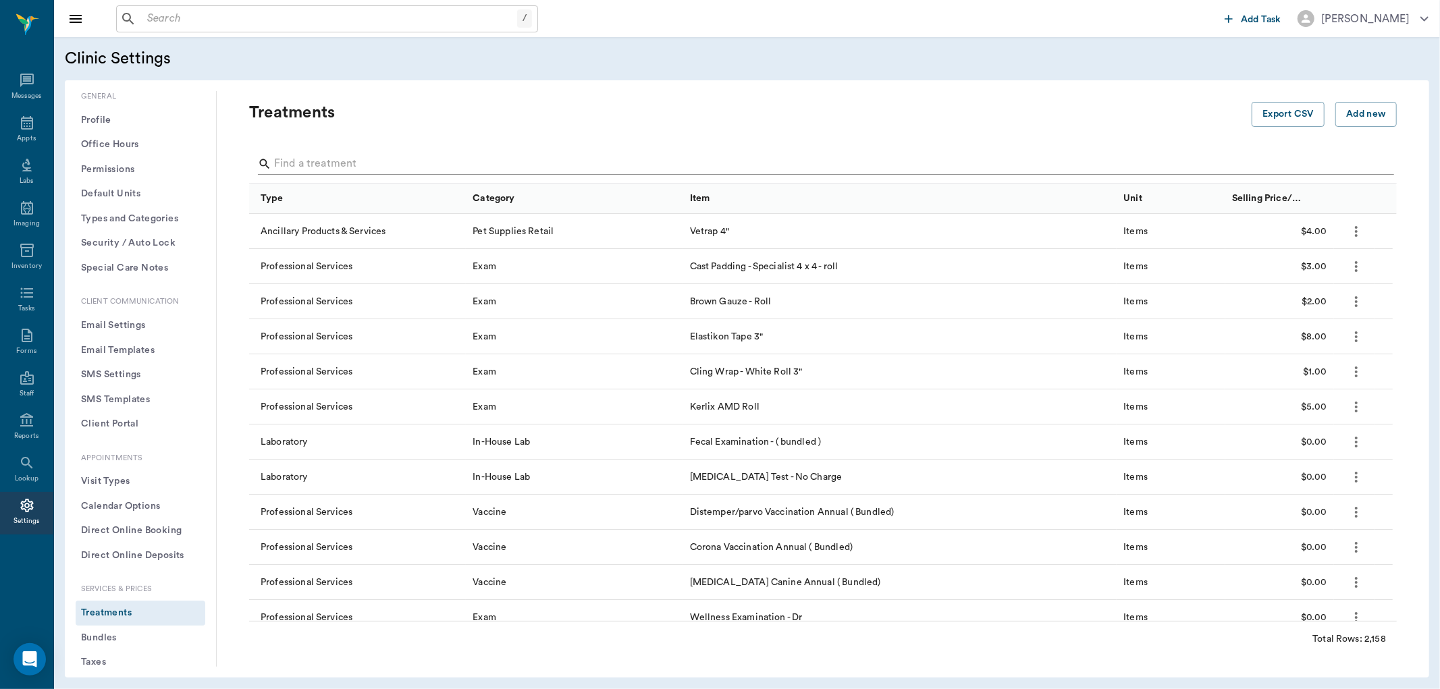
click at [304, 165] on input "Search" at bounding box center [824, 164] width 1100 height 22
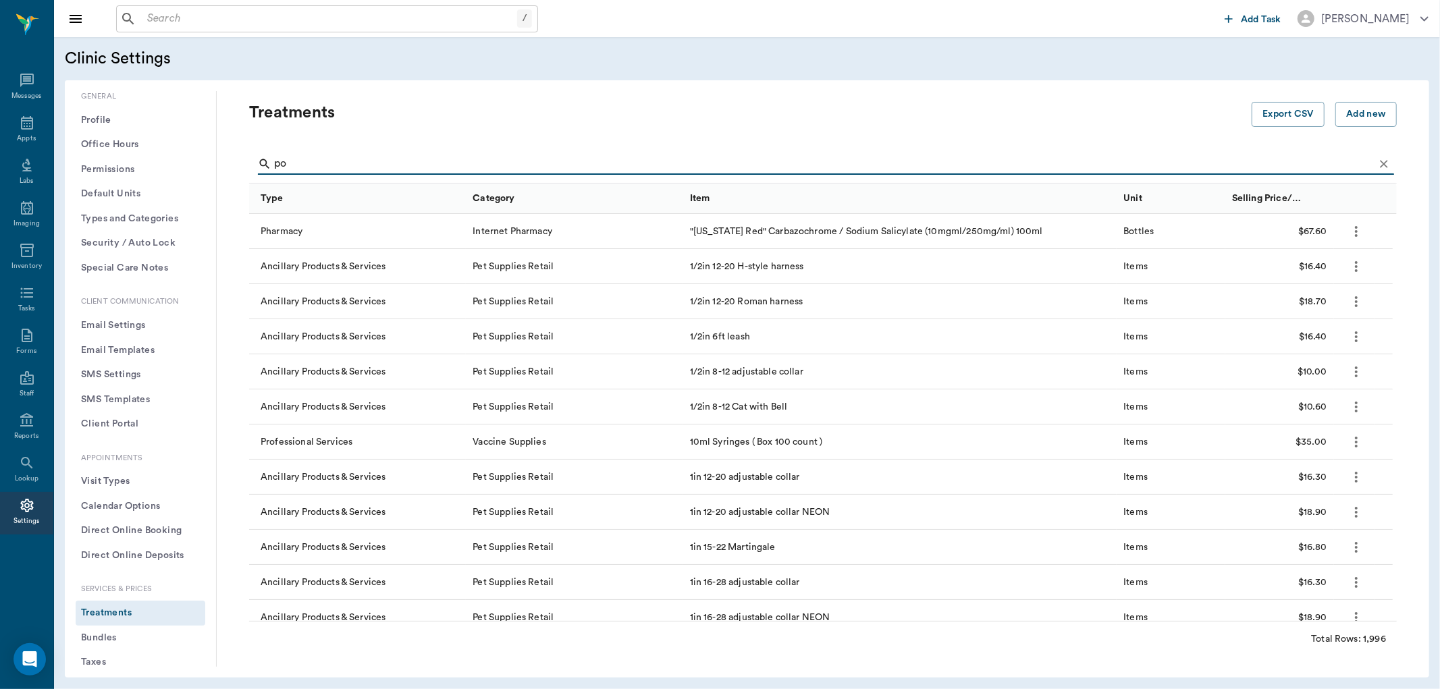
type input "pon"
